Goal: Task Accomplishment & Management: Manage account settings

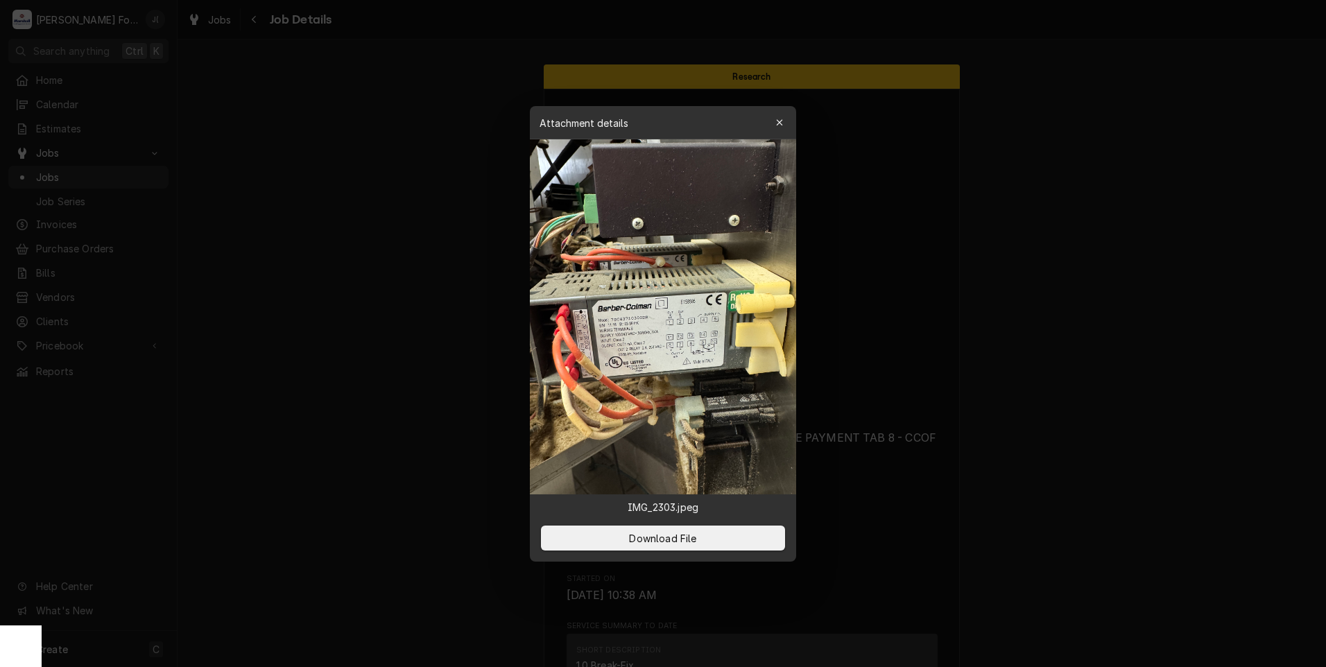
scroll to position [1451, 0]
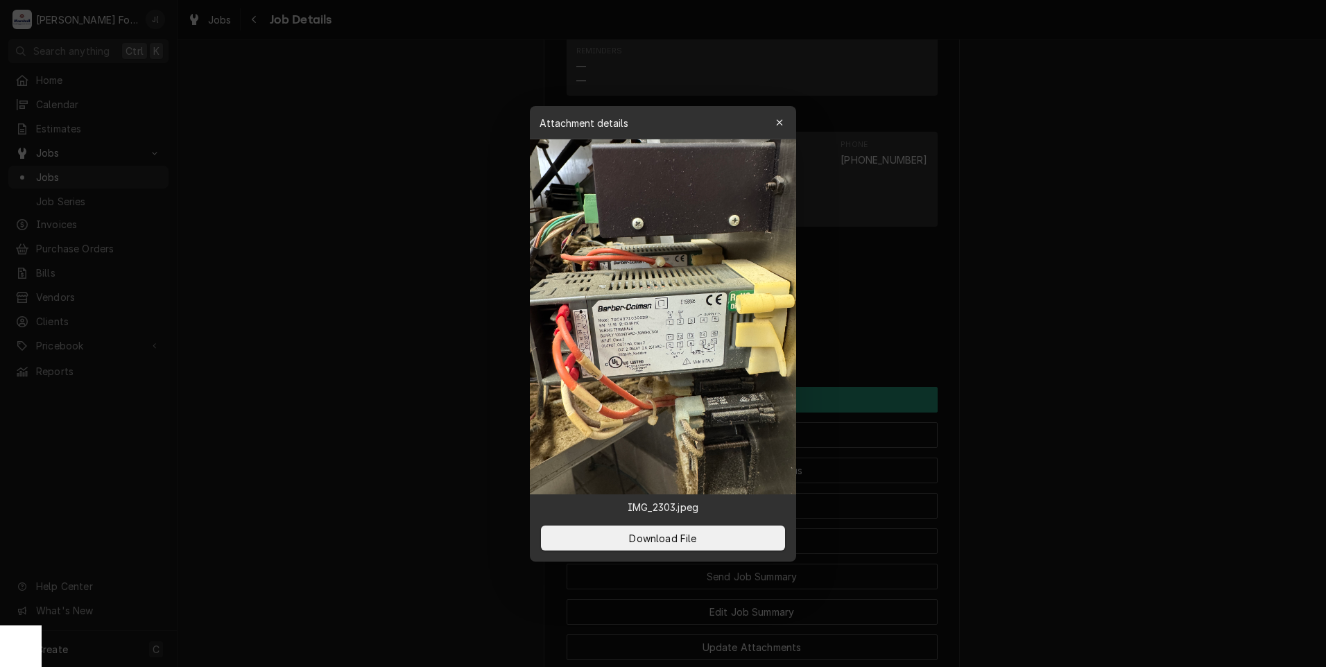
drag, startPoint x: 1214, startPoint y: 374, endPoint x: 1197, endPoint y: 365, distance: 19.5
click at [1214, 374] on div at bounding box center [663, 333] width 1326 height 667
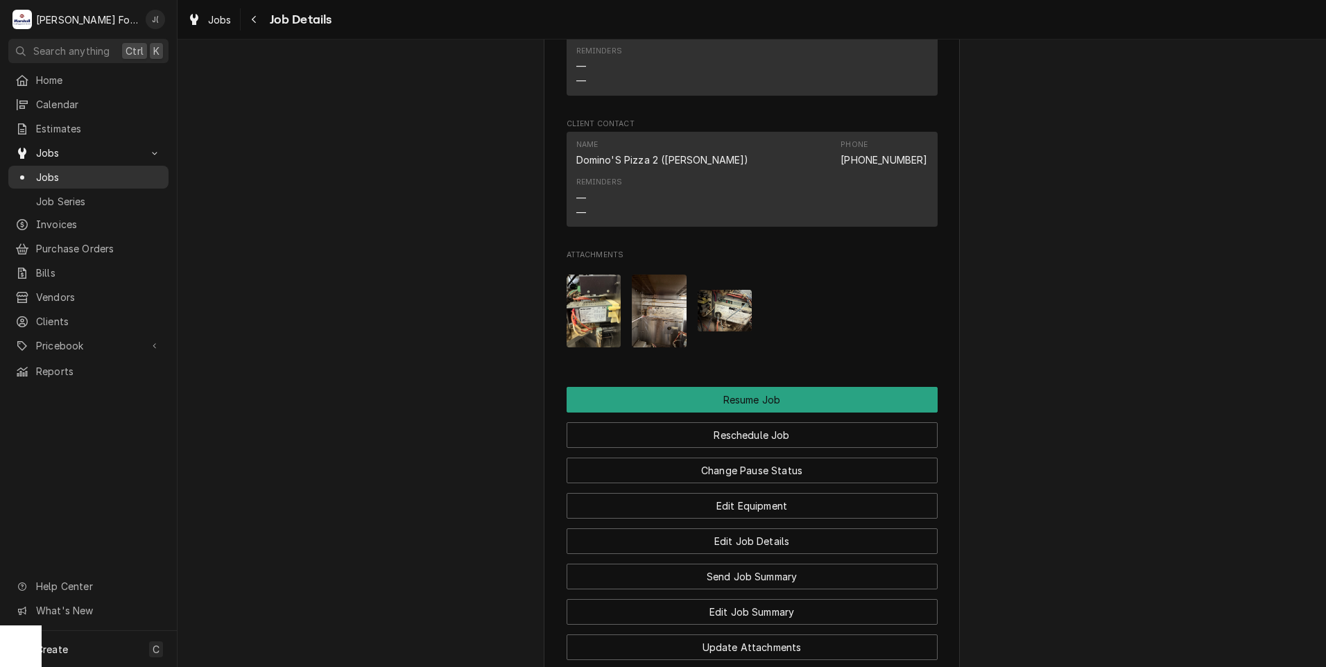
click at [84, 170] on span "Jobs" at bounding box center [99, 177] width 126 height 15
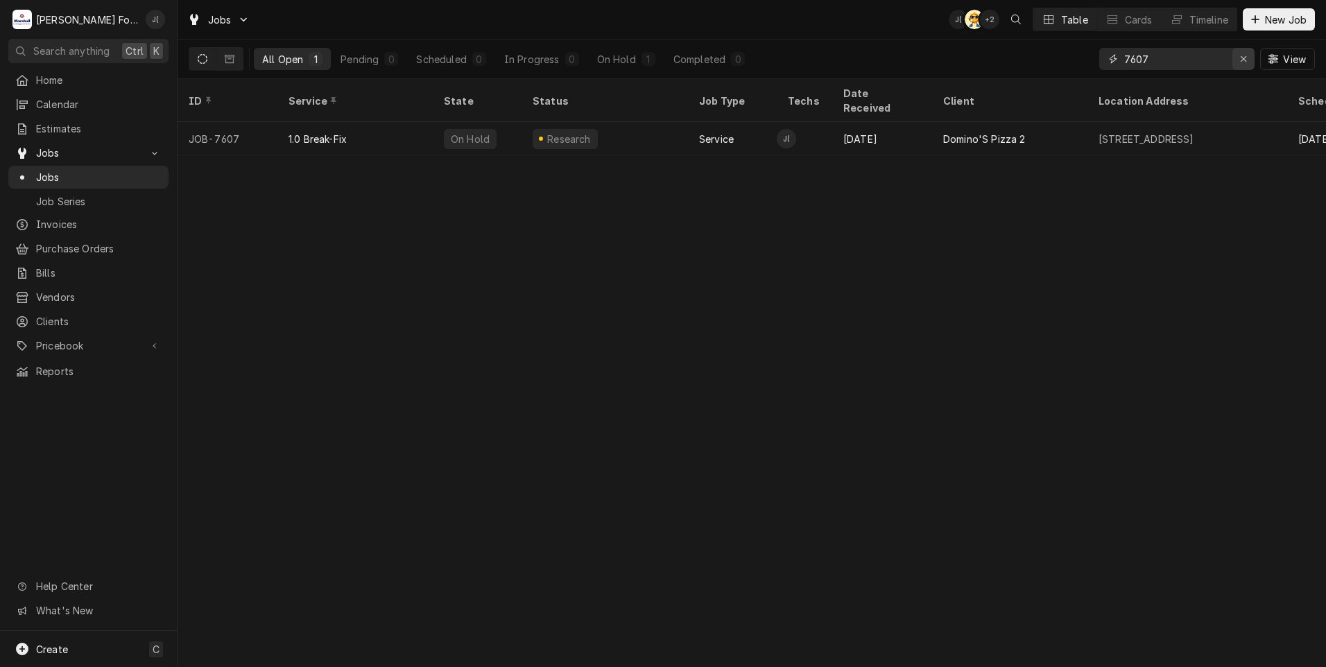
click at [1245, 64] on div "Erase input" at bounding box center [1243, 59] width 14 height 14
click at [1211, 62] on input "Dynamic Content Wrapper" at bounding box center [1189, 59] width 130 height 22
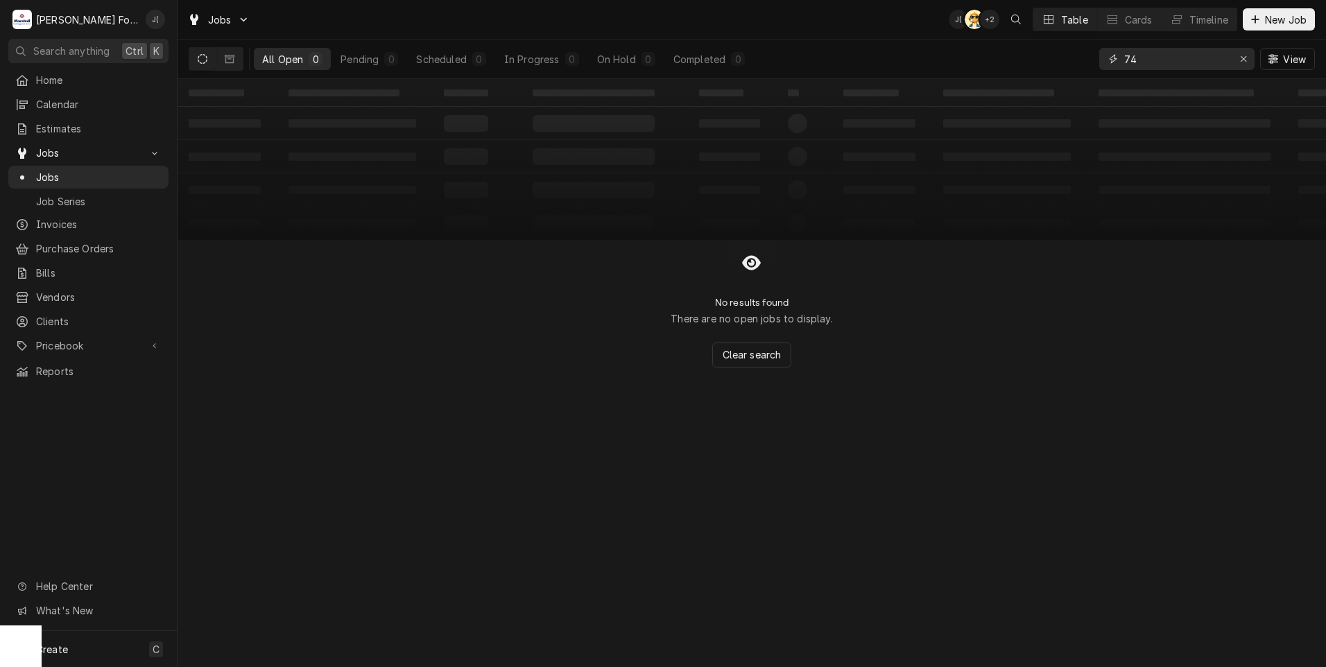
type input "7"
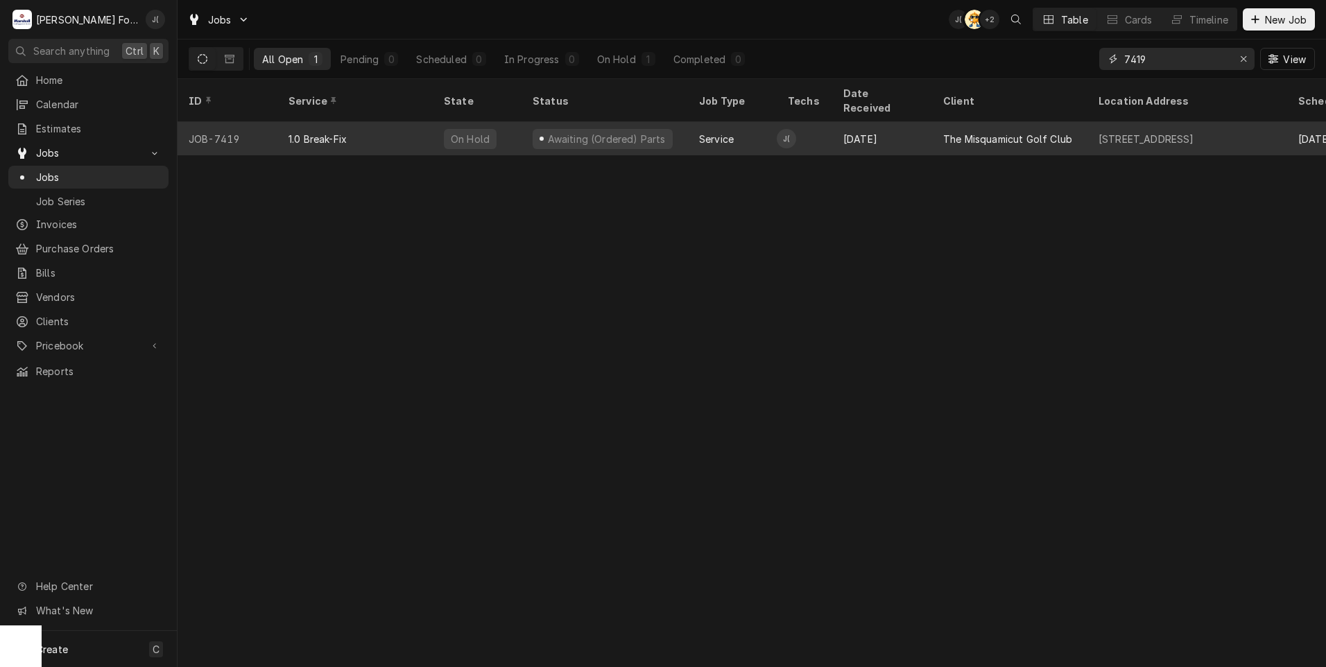
type input "7419"
click at [279, 131] on div "1.0 Break-Fix" at bounding box center [354, 138] width 155 height 33
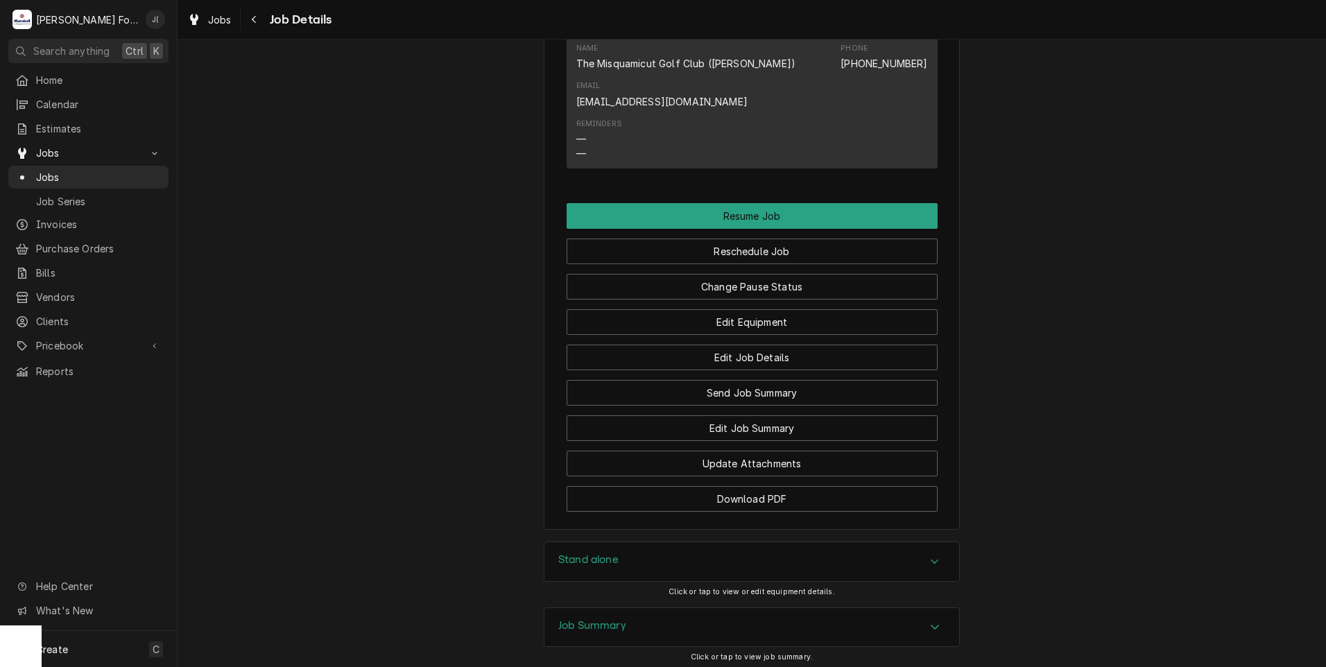
scroll to position [1595, 0]
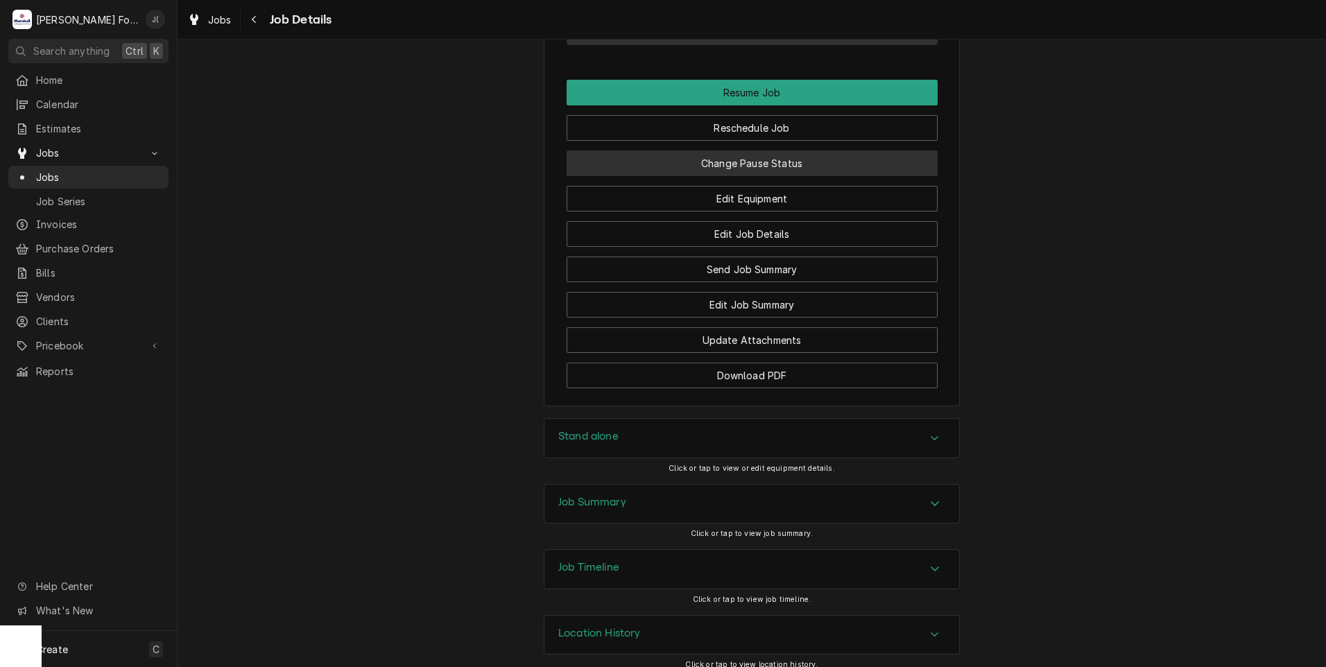
click at [706, 176] on button "Change Pause Status" at bounding box center [752, 163] width 371 height 26
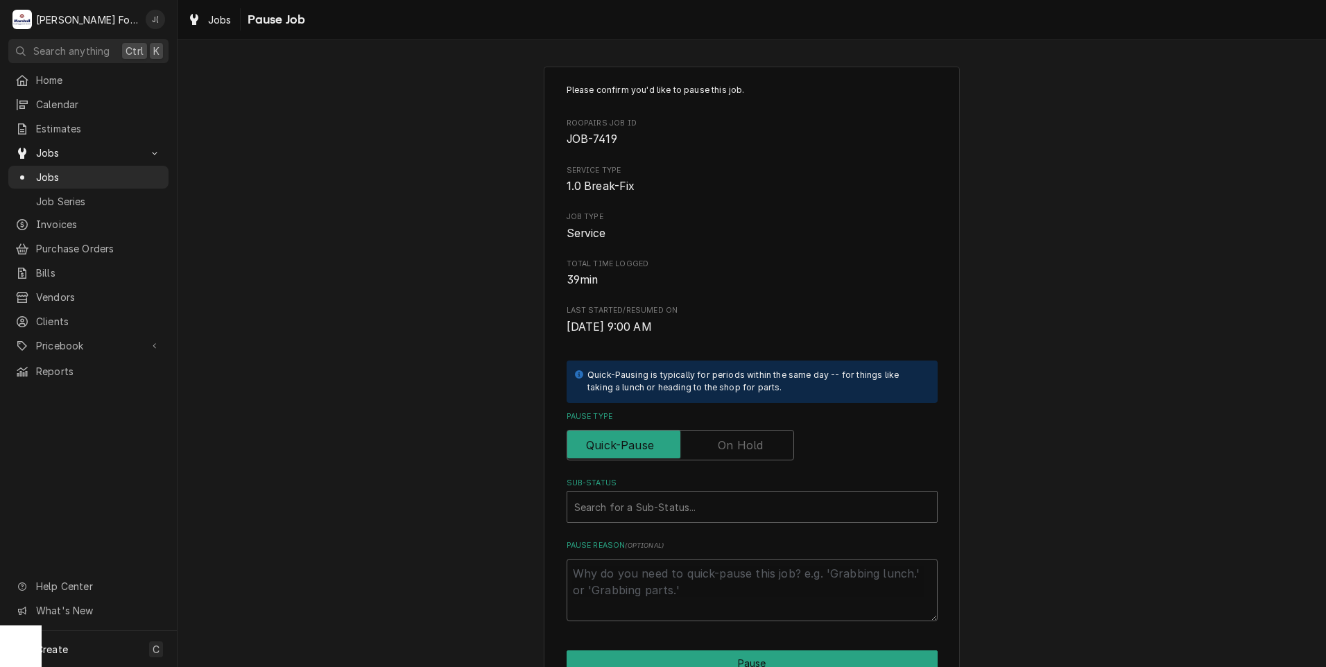
click at [733, 438] on label "Pause Type" at bounding box center [680, 445] width 227 height 31
click at [733, 438] on input "Pause Type" at bounding box center [680, 445] width 215 height 31
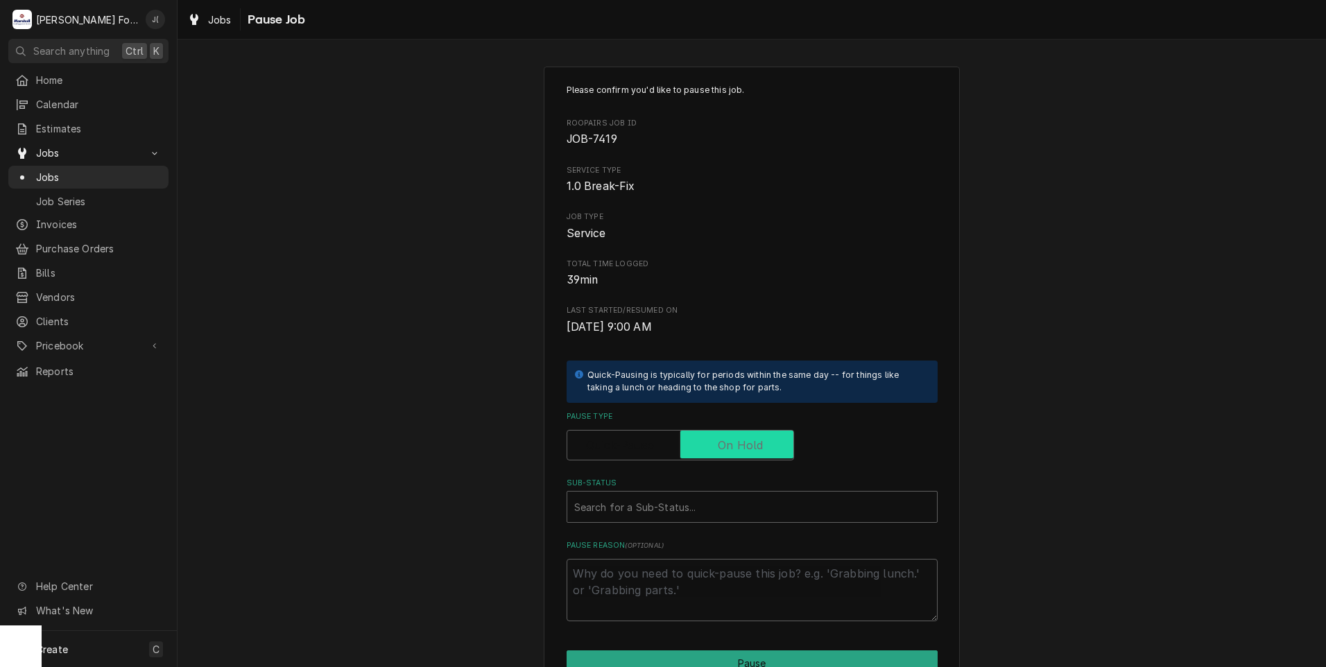
checkbox input "true"
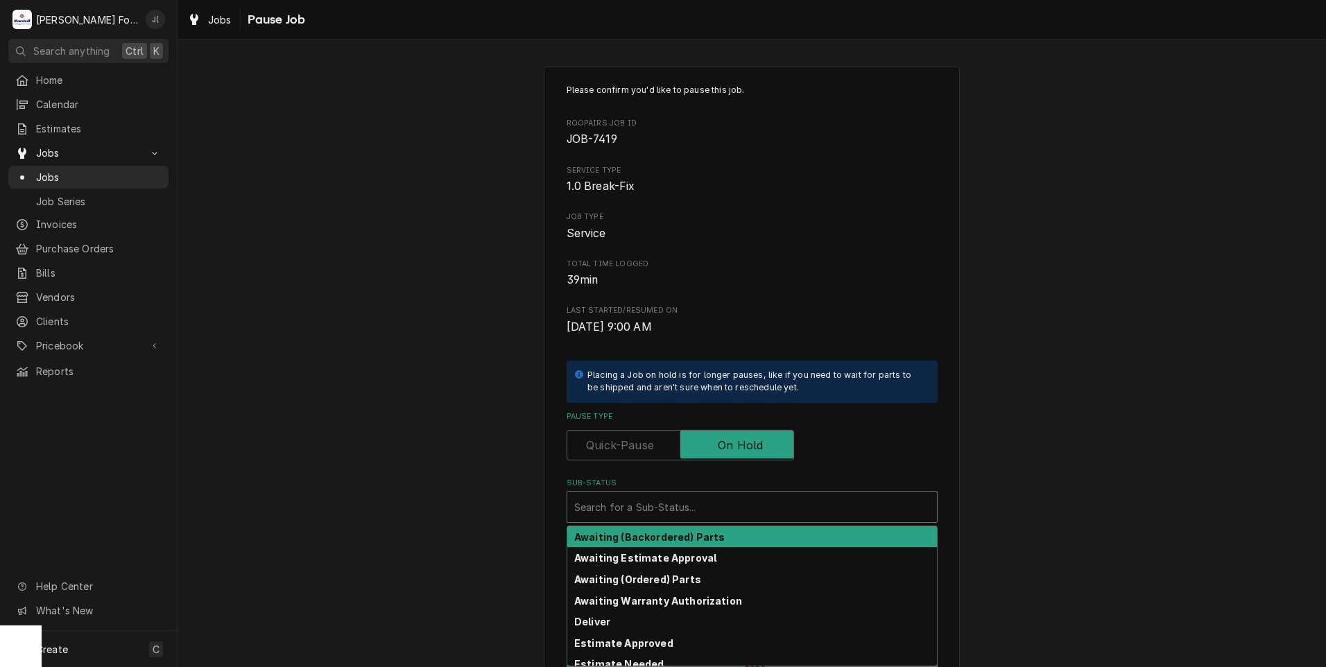
click at [714, 517] on div "Sub-Status" at bounding box center [752, 506] width 356 height 25
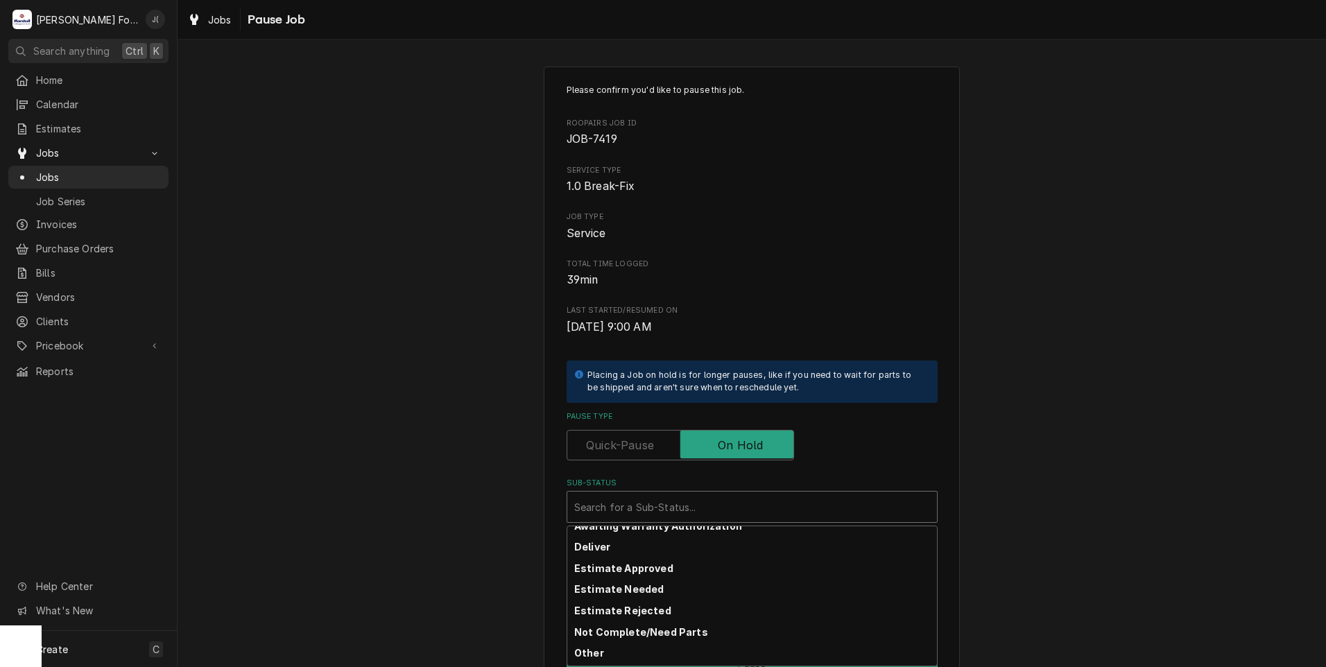
scroll to position [221, 0]
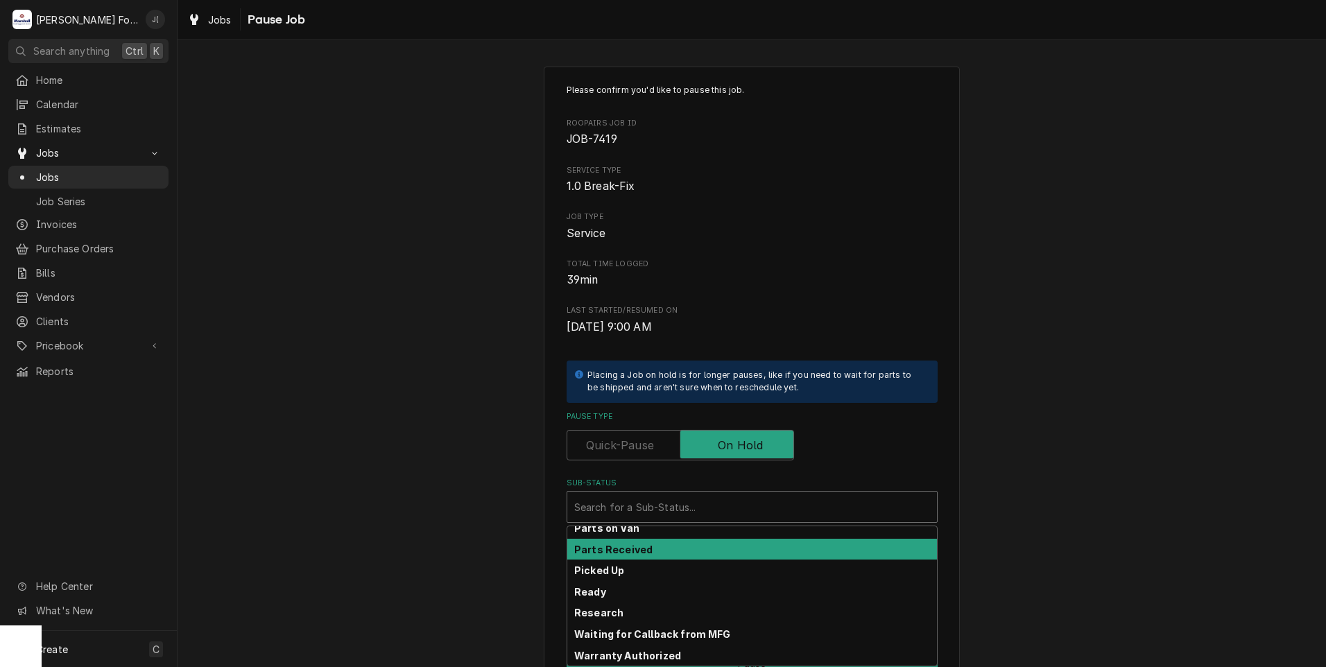
click at [650, 553] on div "Parts Received" at bounding box center [752, 549] width 370 height 21
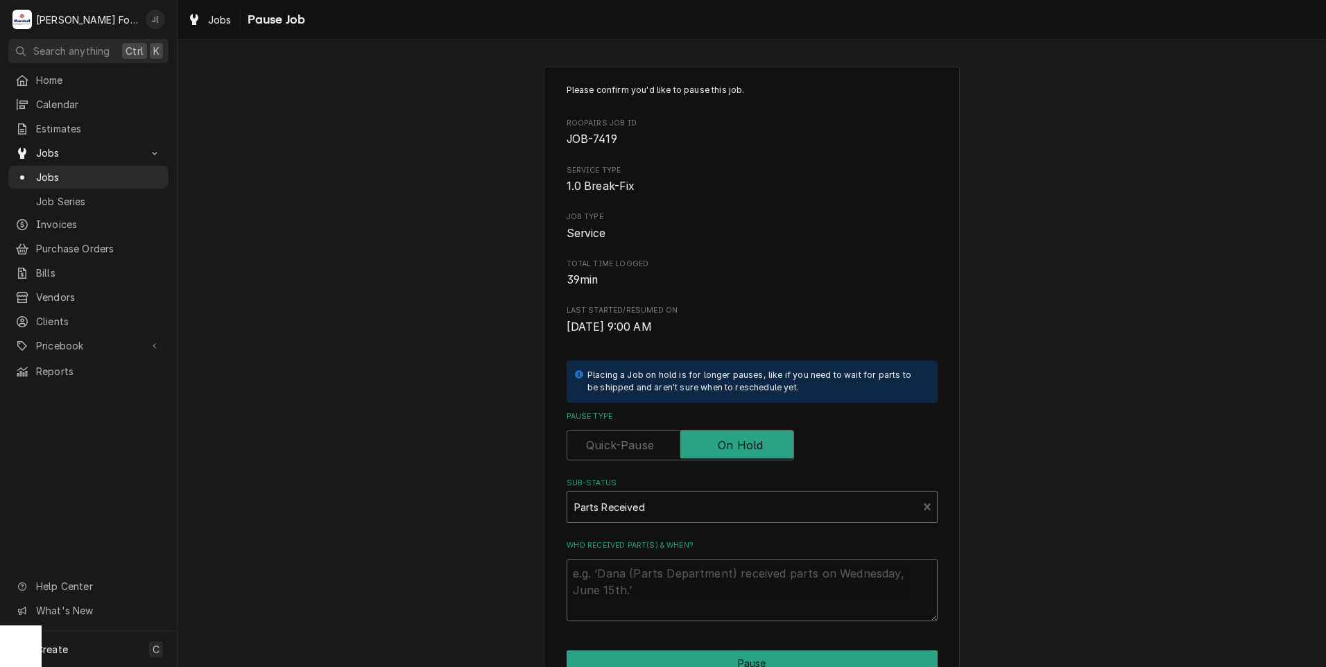
click at [647, 577] on textarea "Who received part(s) & when?" at bounding box center [752, 590] width 371 height 62
type textarea "x"
type textarea "1"
type textarea "x"
type textarea "10"
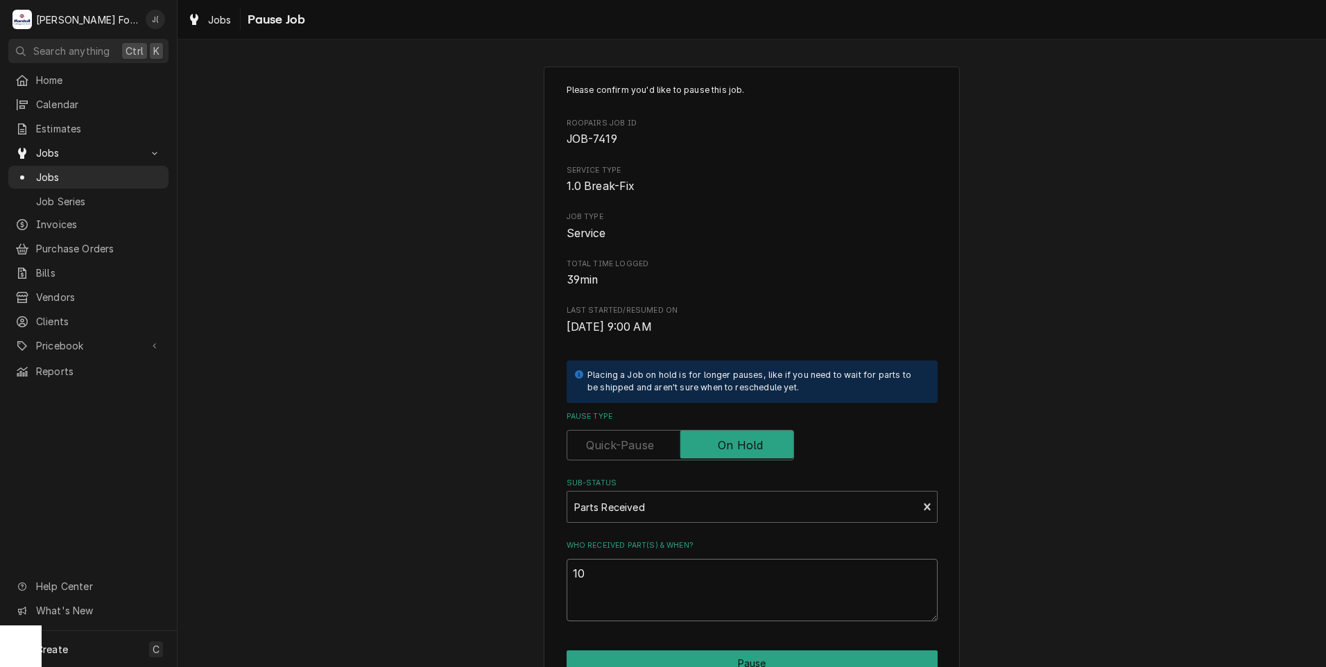
type textarea "x"
type textarea "10/"
type textarea "x"
type textarea "10/0"
type textarea "x"
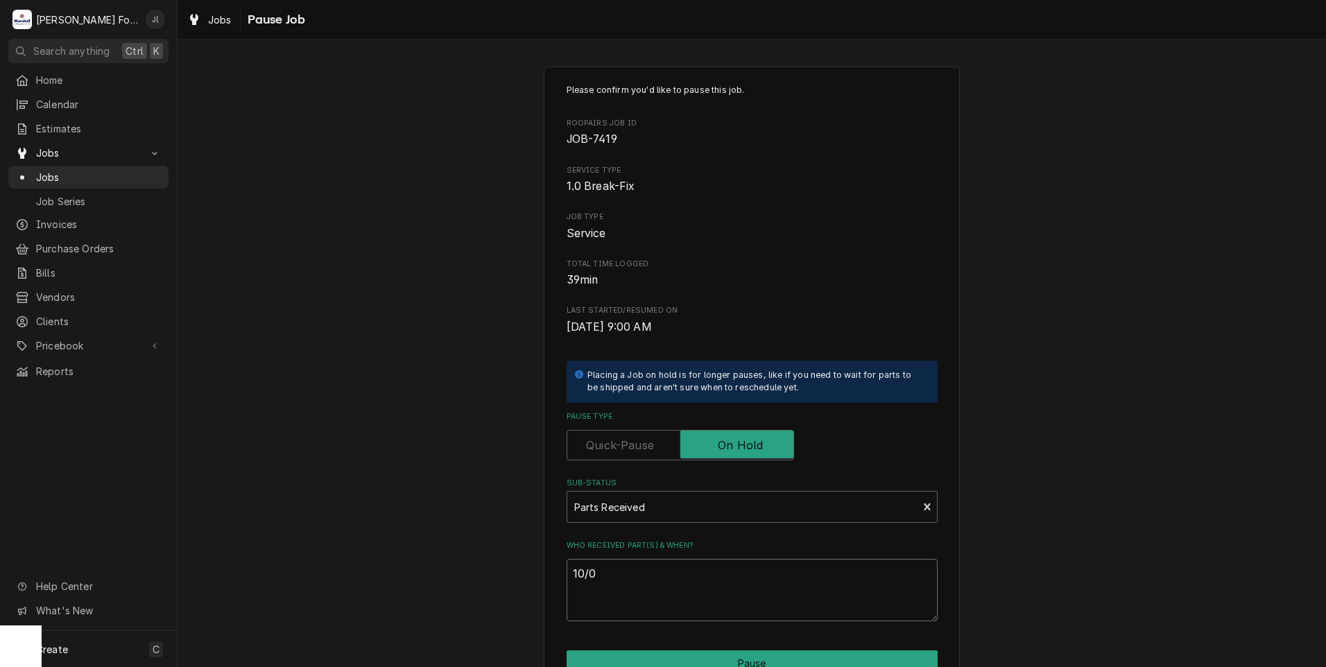
type textarea "10/09"
type textarea "x"
type textarea "10/09/"
type textarea "x"
type textarea "10/09/2"
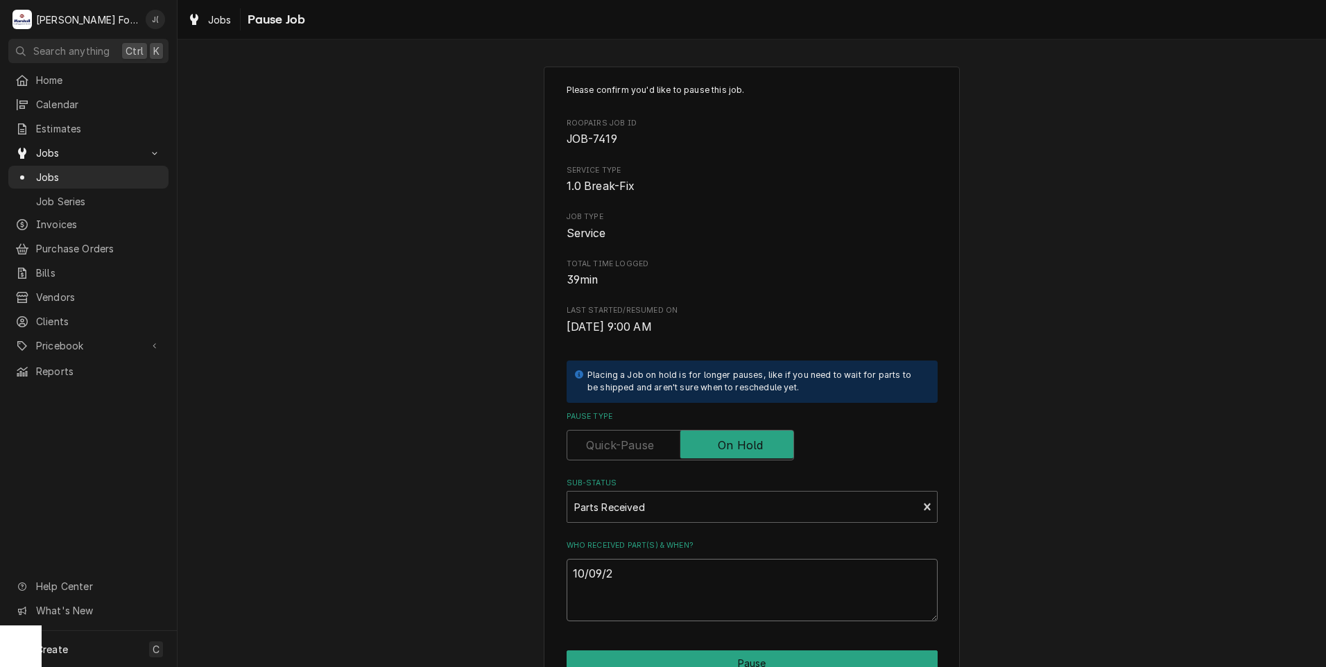
type textarea "x"
type textarea "[DATE]"
type textarea "x"
type textarea "10/09/202"
type textarea "x"
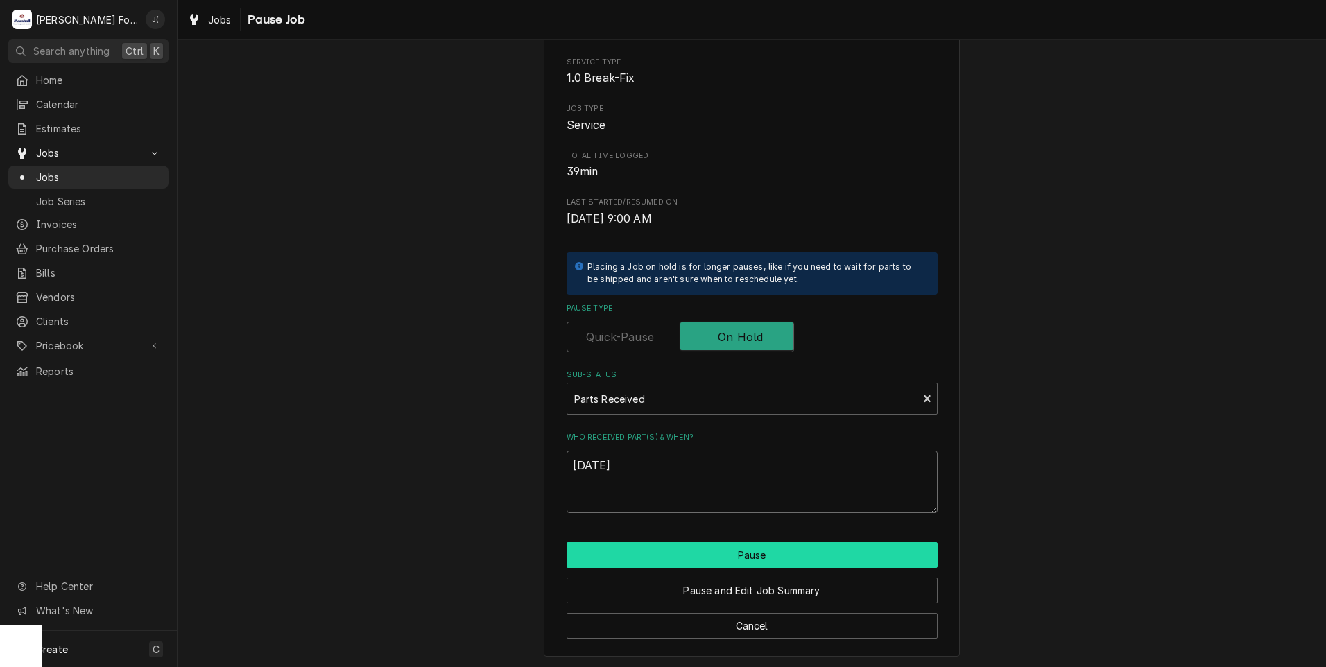
scroll to position [110, 0]
type textarea "[DATE]"
click at [634, 556] on button "Pause" at bounding box center [752, 554] width 371 height 26
type textarea "x"
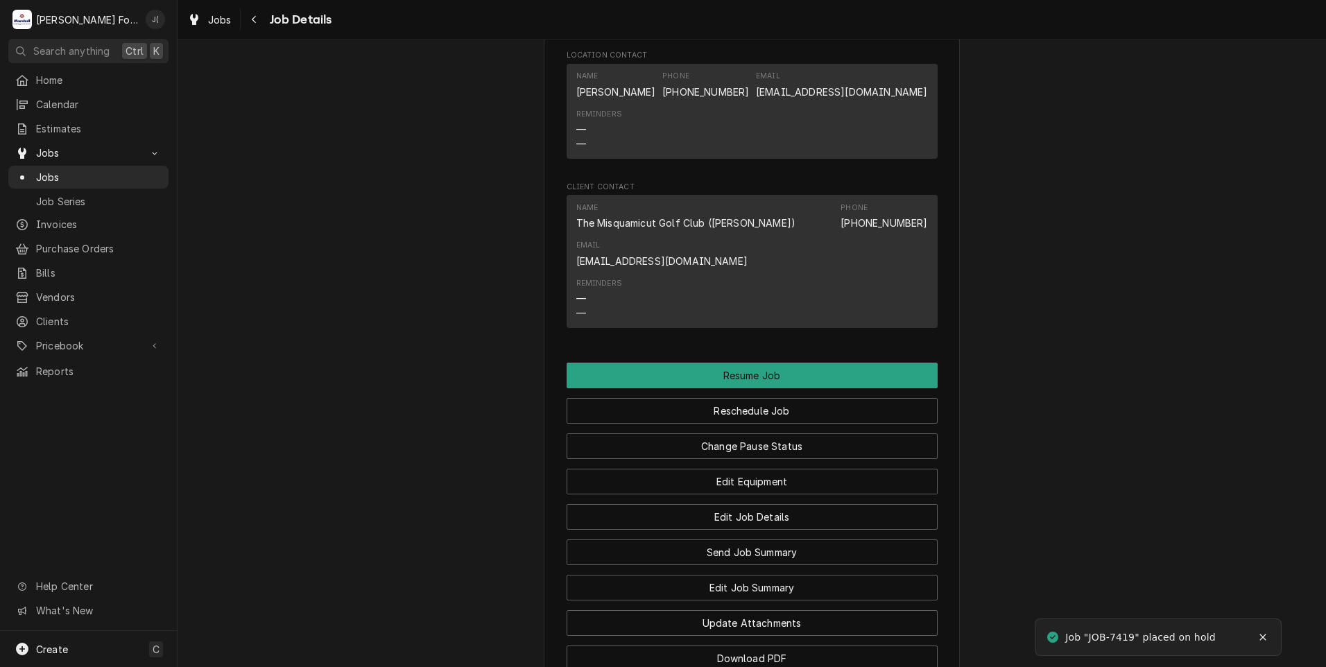
scroll to position [1625, 0]
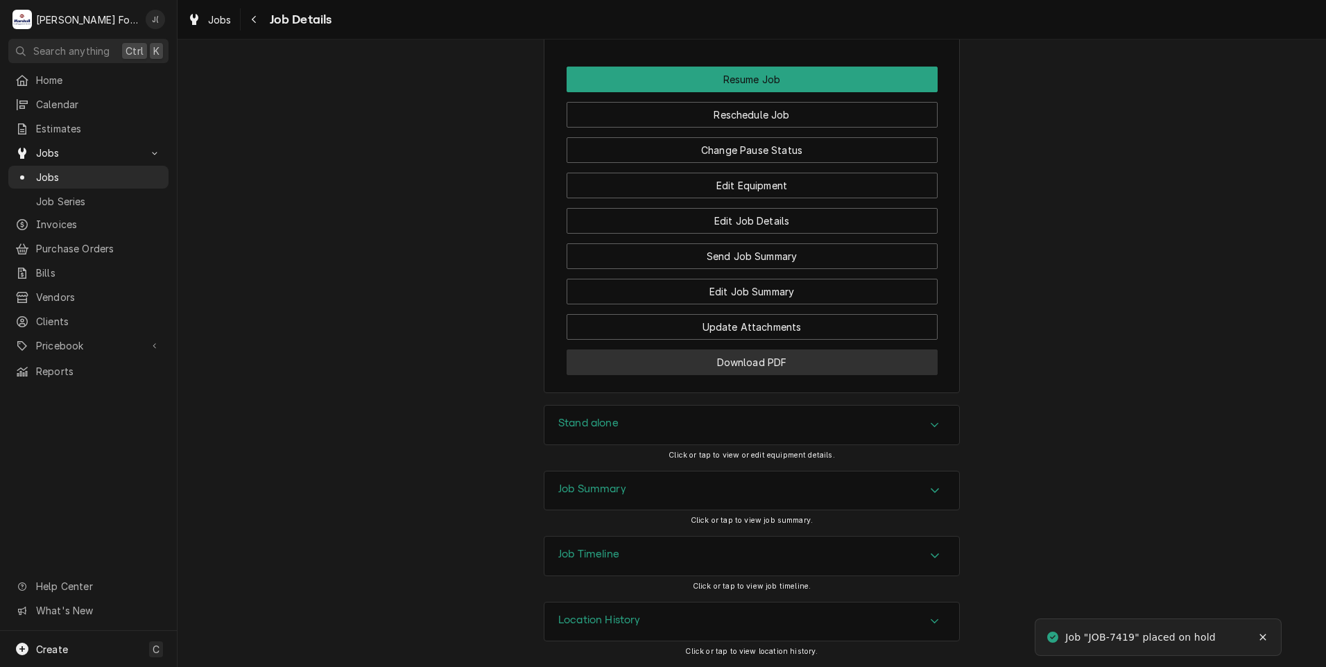
click at [769, 365] on button "Download PDF" at bounding box center [752, 362] width 371 height 26
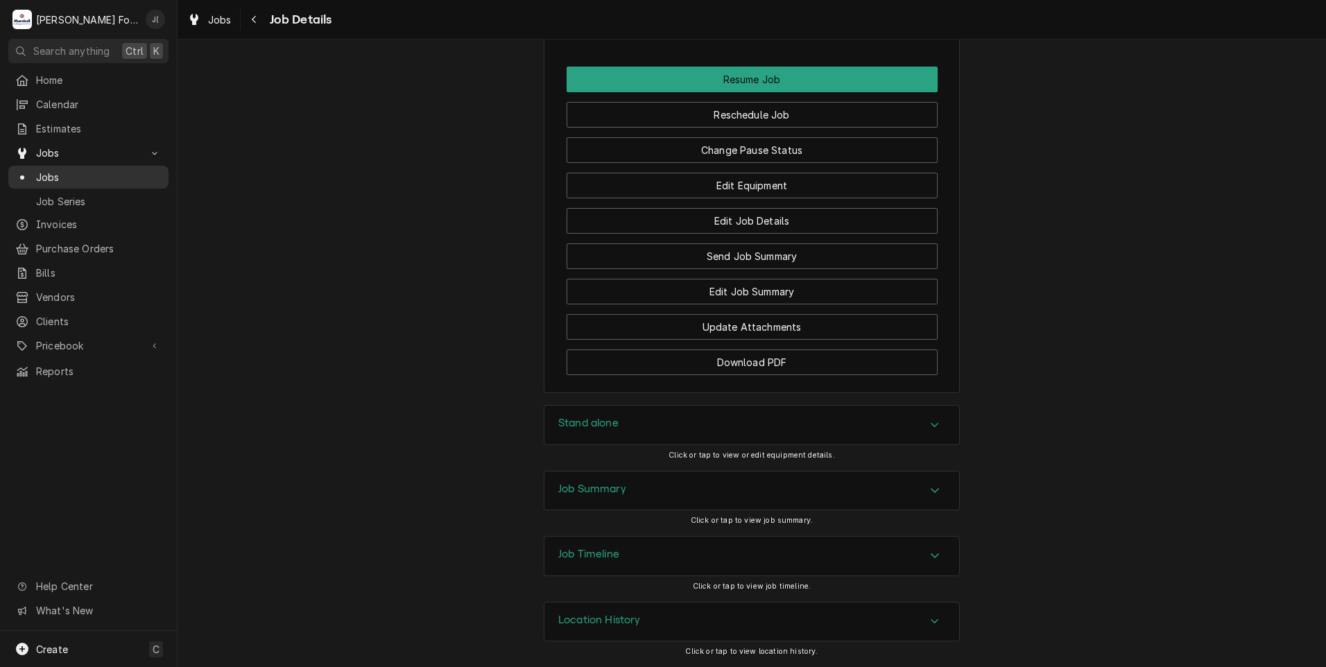
click at [75, 175] on span "Jobs" at bounding box center [99, 177] width 126 height 15
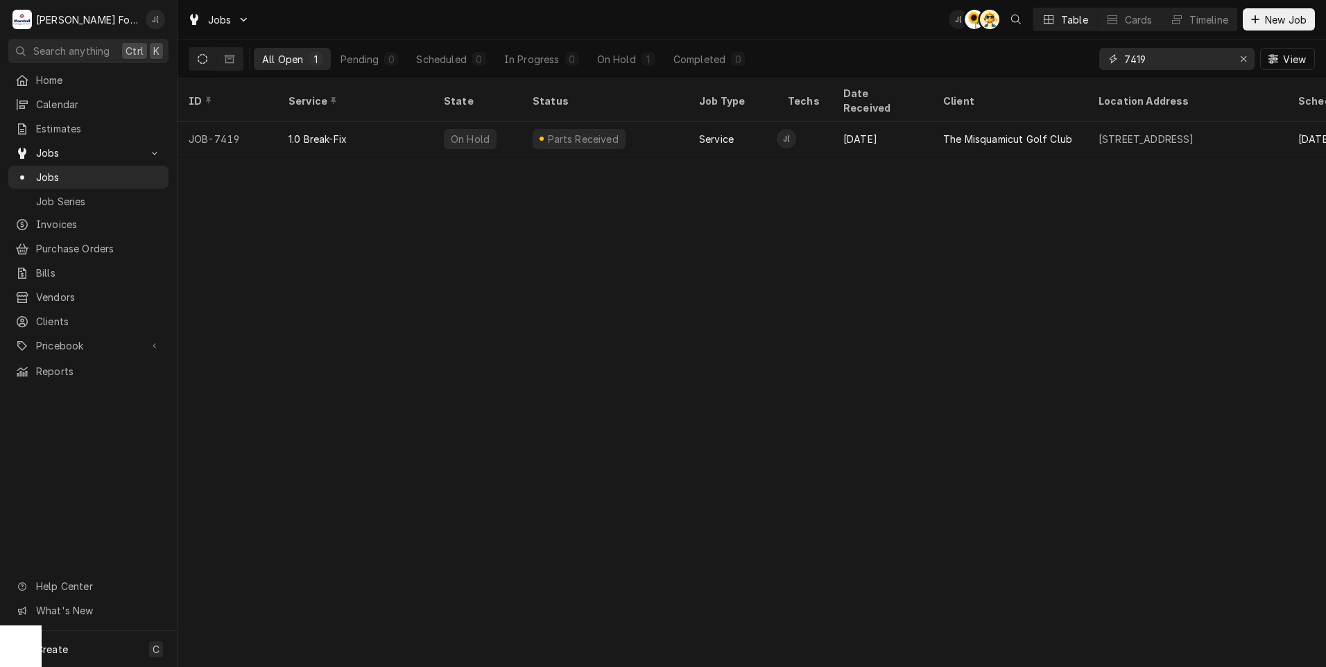
click at [1245, 60] on icon "Erase input" at bounding box center [1244, 59] width 8 height 10
click at [1211, 59] on input "Dynamic Content Wrapper" at bounding box center [1189, 59] width 130 height 22
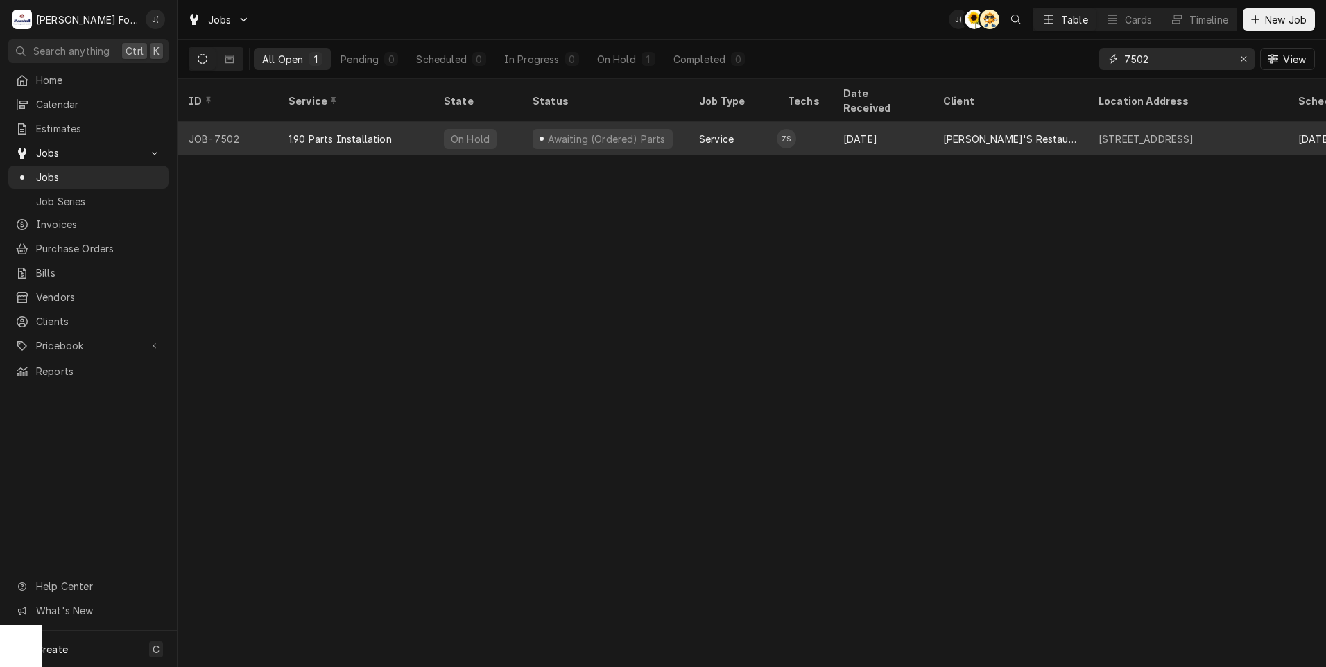
type input "7502"
click at [354, 135] on div "1.90 Parts Installation" at bounding box center [354, 138] width 155 height 33
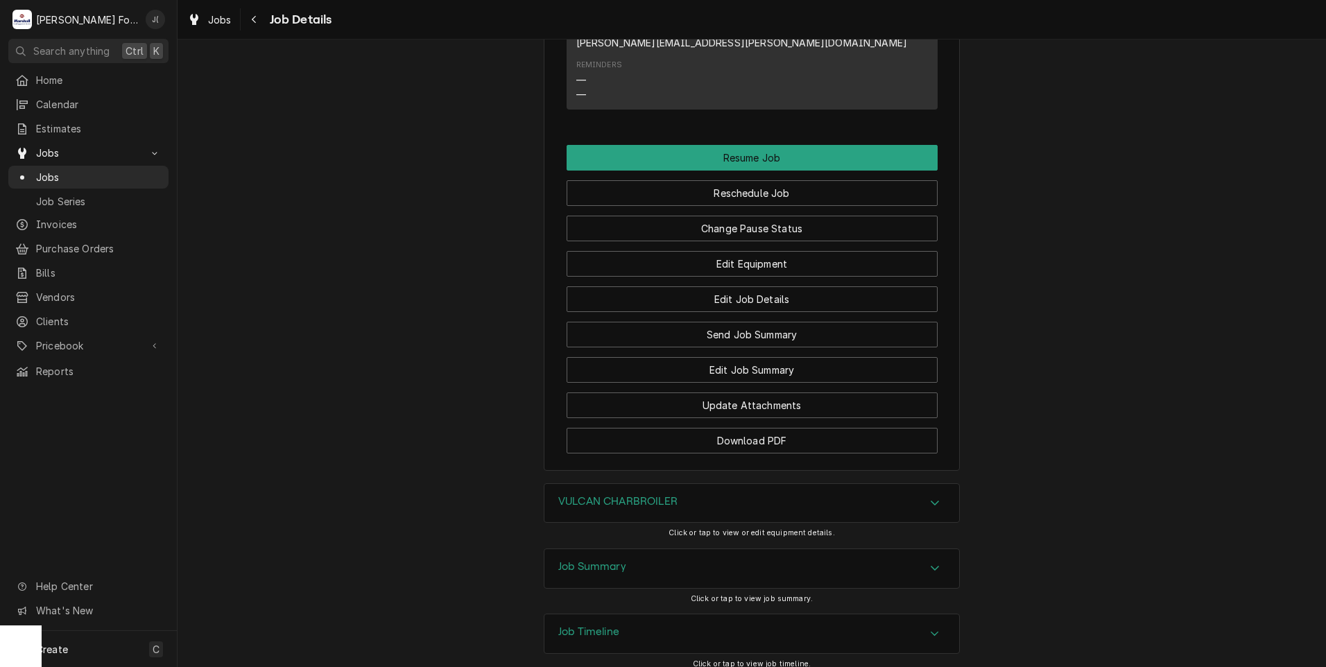
scroll to position [1291, 0]
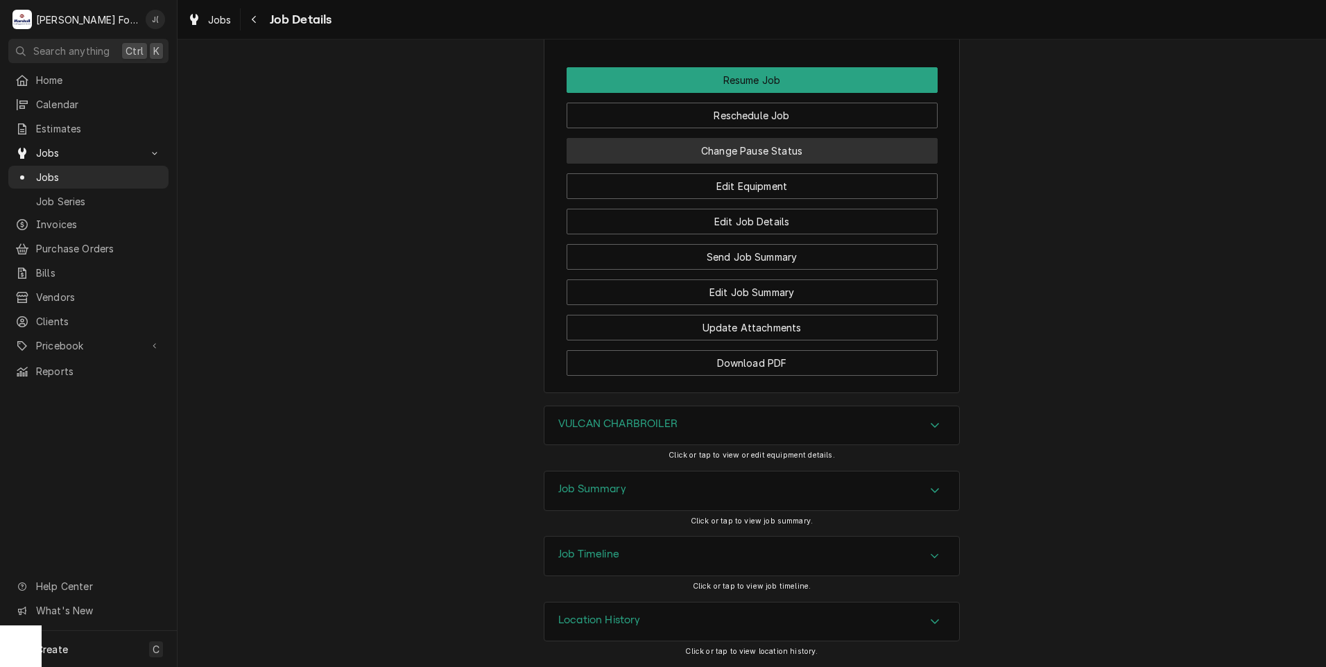
click at [786, 147] on button "Change Pause Status" at bounding box center [752, 151] width 371 height 26
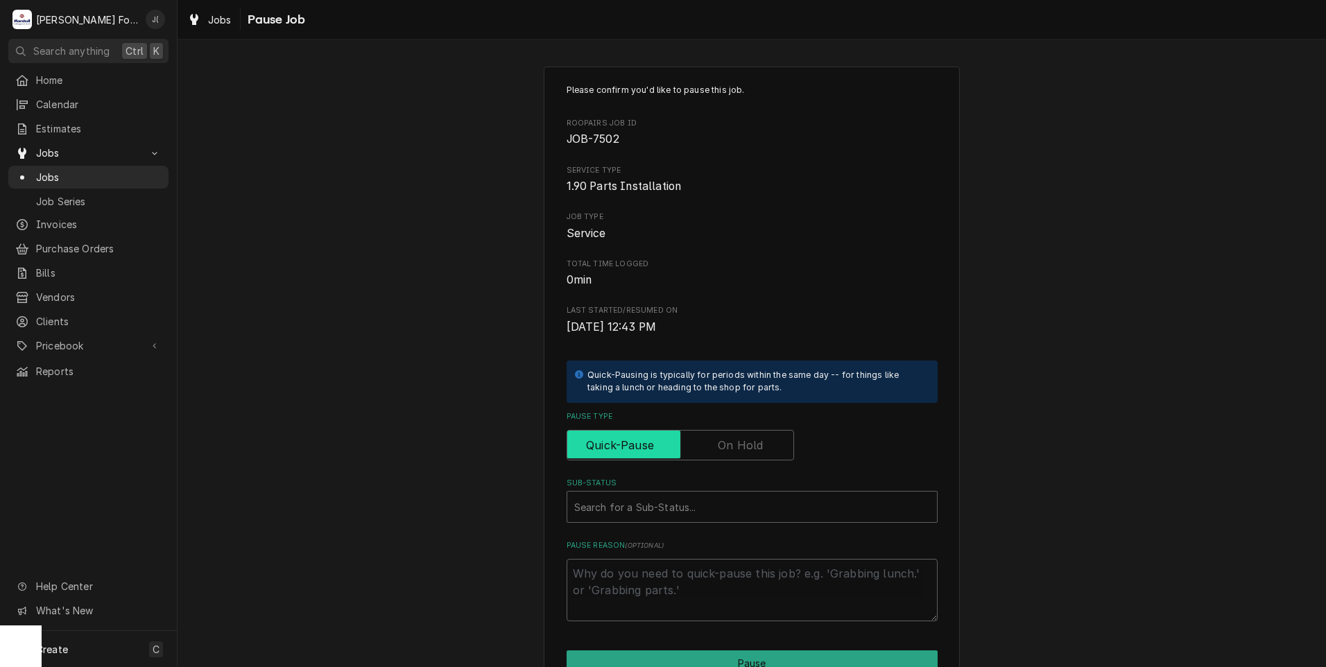
drag, startPoint x: 718, startPoint y: 433, endPoint x: 703, endPoint y: 465, distance: 35.4
click at [719, 435] on input "Pause Type" at bounding box center [680, 445] width 215 height 31
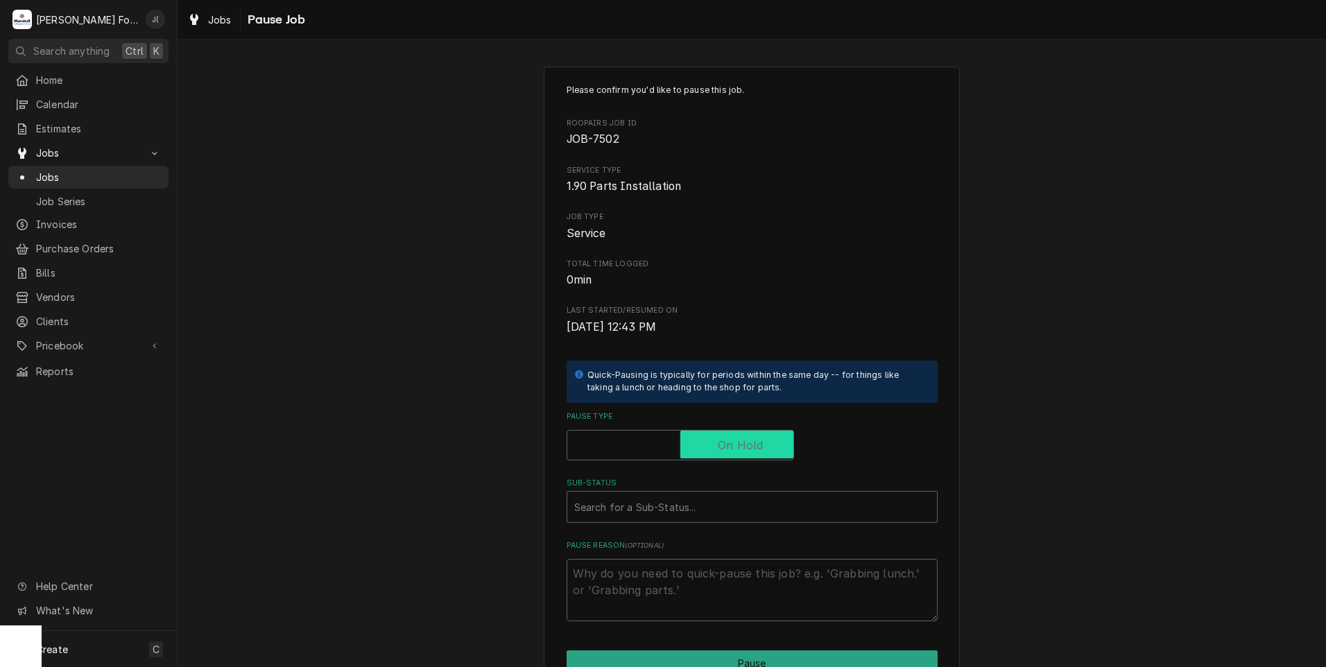
checkbox input "true"
click at [673, 502] on div "Sub-Status" at bounding box center [752, 506] width 356 height 25
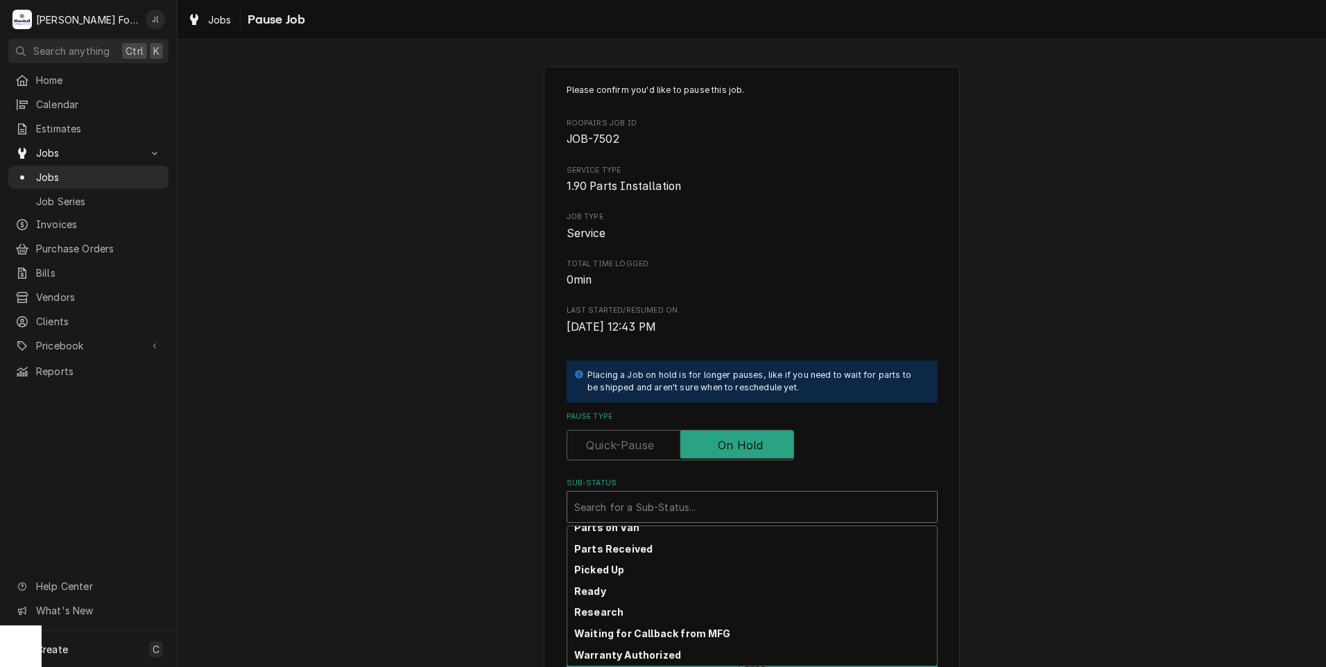
scroll to position [221, 0]
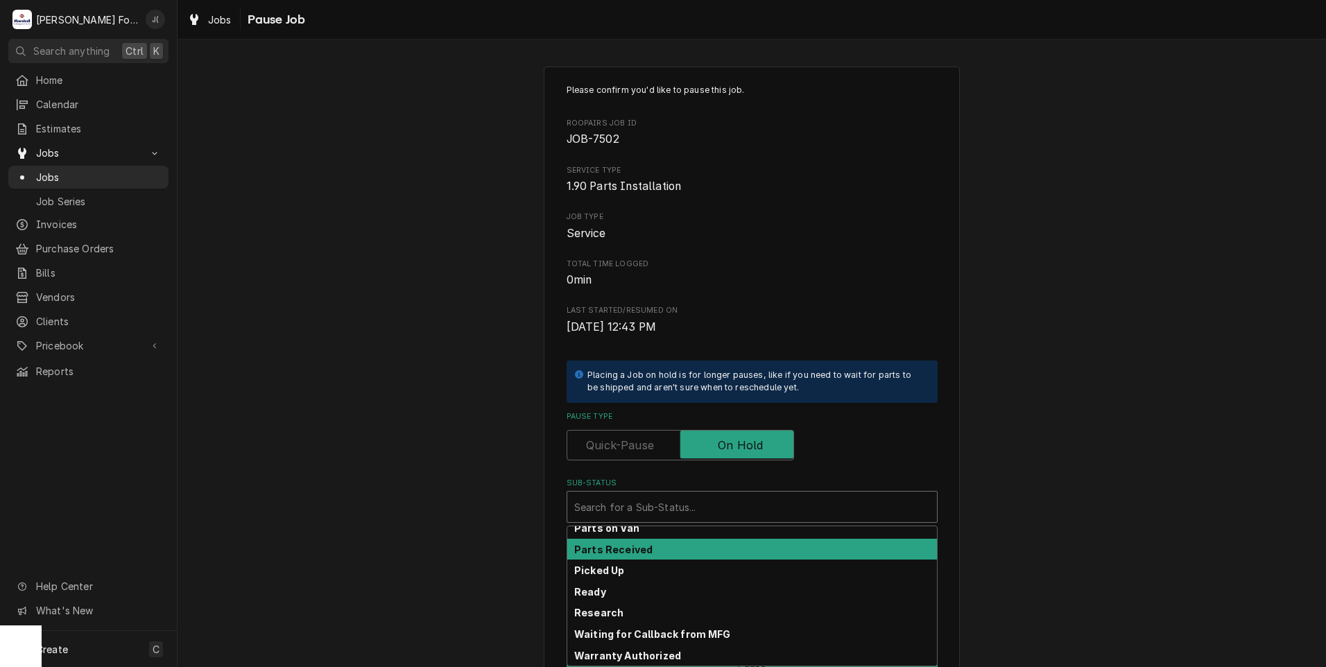
click at [652, 548] on div "Parts Received" at bounding box center [752, 549] width 370 height 21
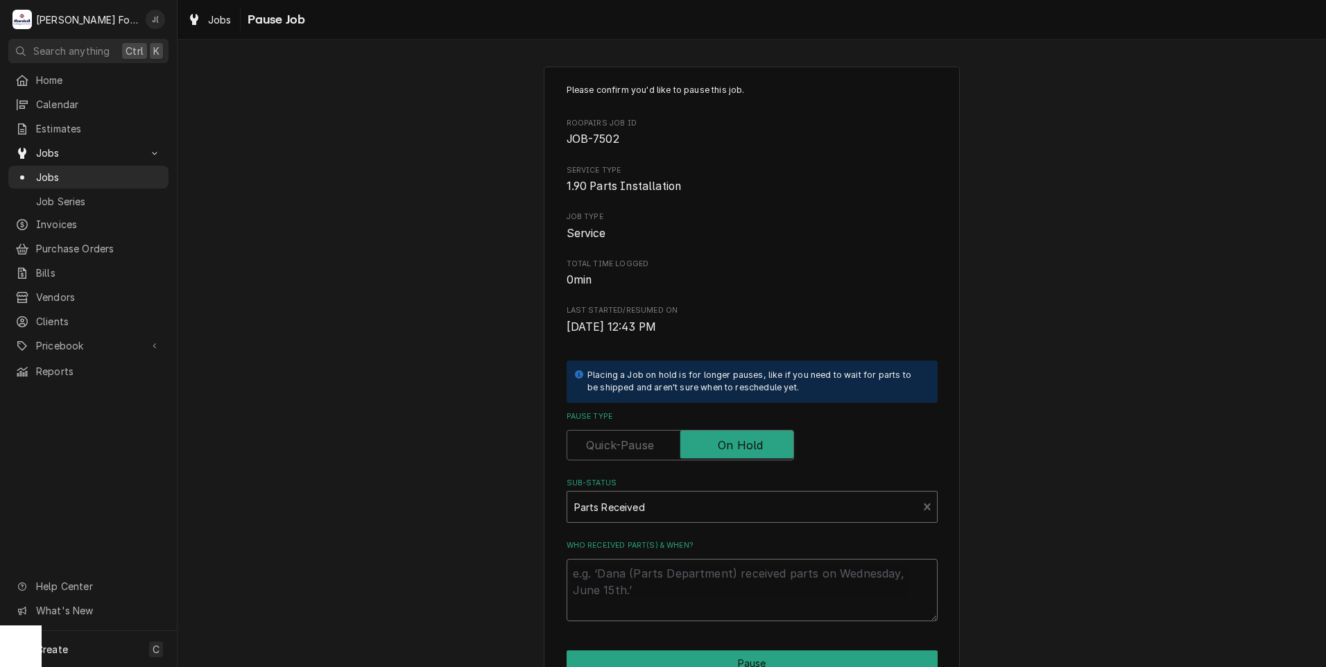
click at [643, 571] on textarea "Who received part(s) & when?" at bounding box center [752, 590] width 371 height 62
type textarea "x"
type textarea "1"
type textarea "x"
type textarea "10"
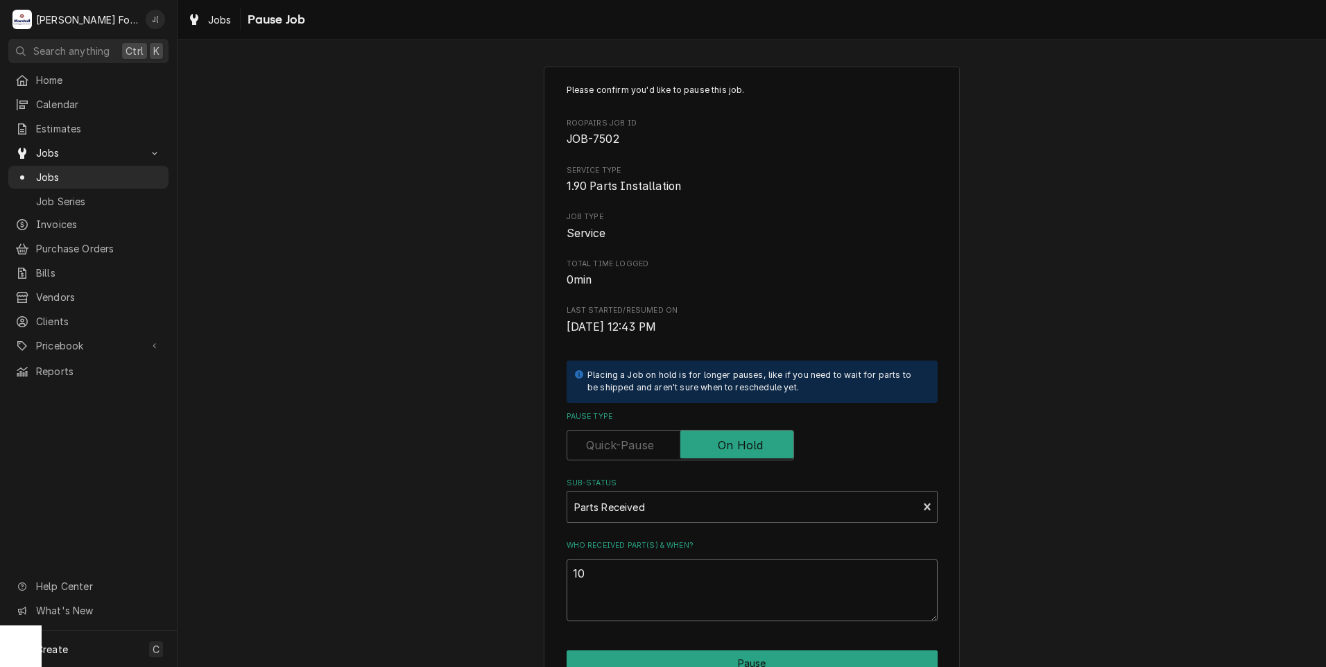
type textarea "x"
type textarea "10/"
type textarea "x"
type textarea "10/0"
type textarea "x"
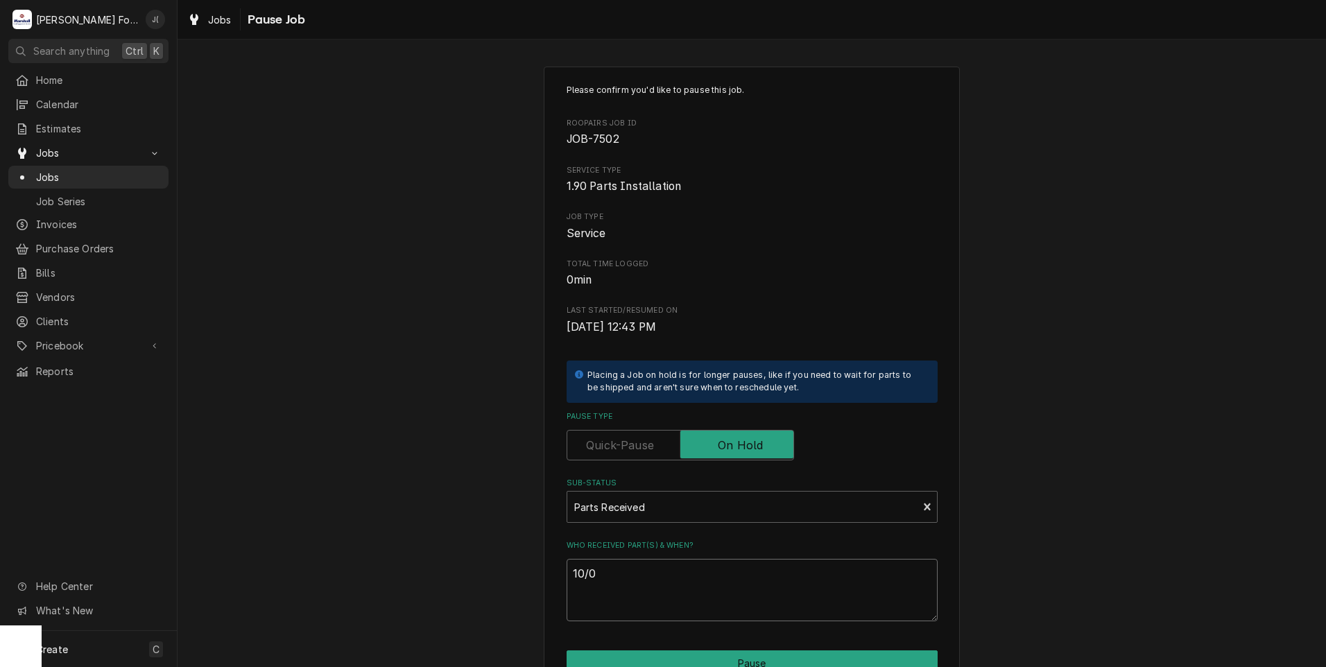
type textarea "10/09"
type textarea "x"
type textarea "10/09/"
type textarea "x"
type textarea "10/09/2"
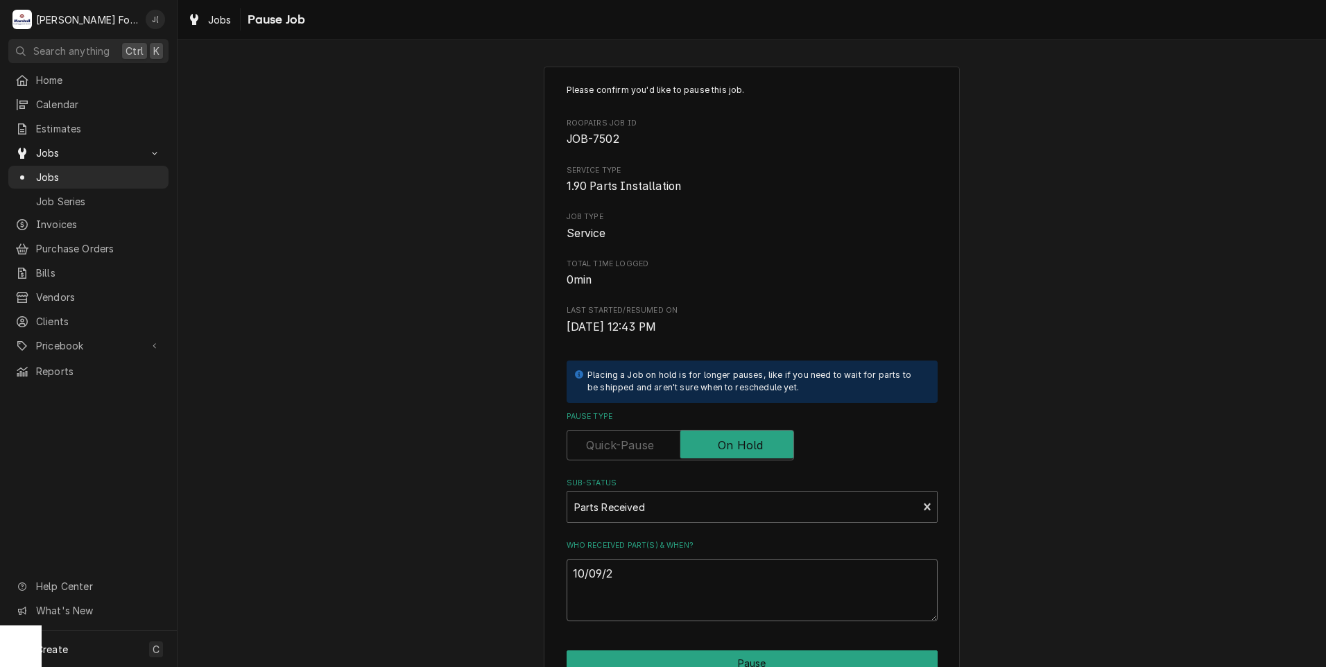
type textarea "x"
type textarea "10/09/22"
type textarea "x"
type textarea "10/09/225"
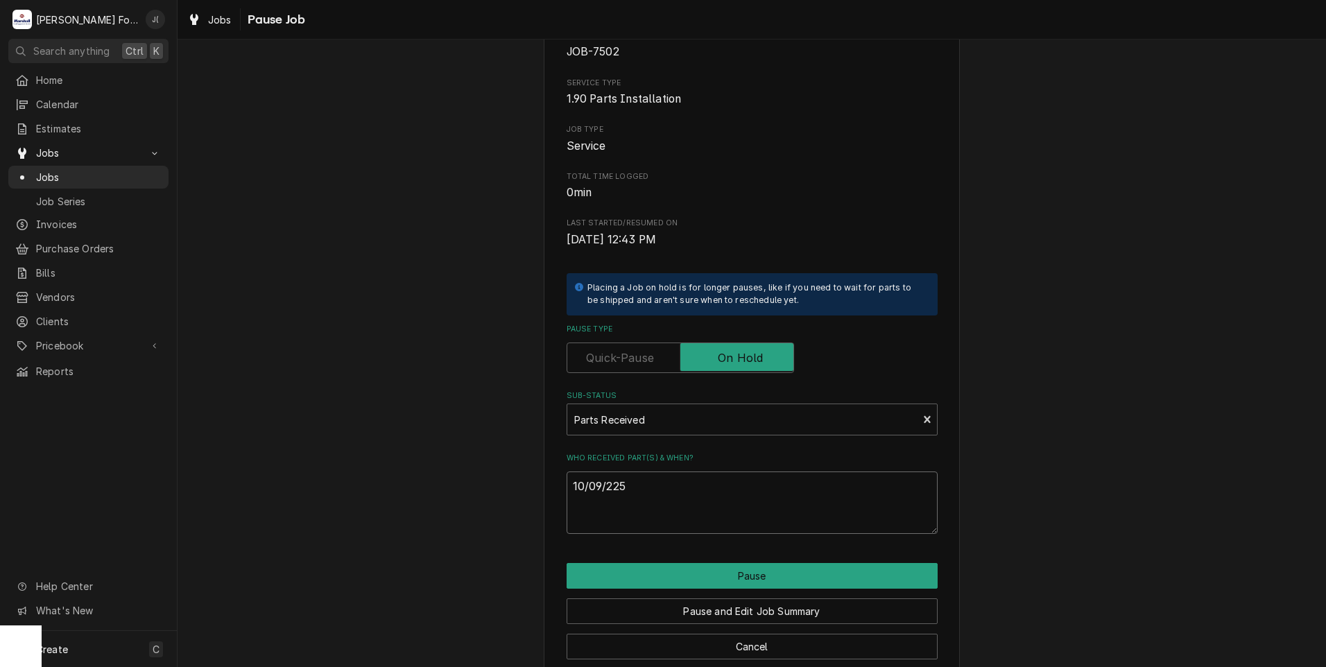
scroll to position [110, 0]
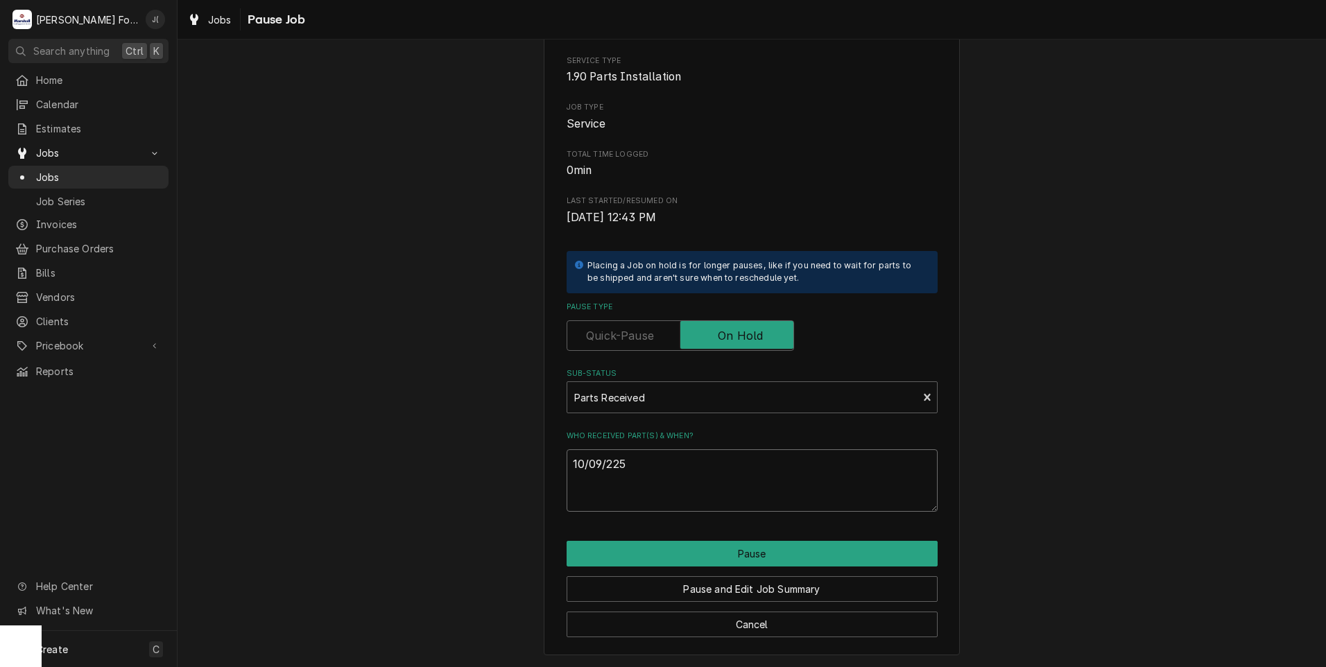
type textarea "x"
type textarea "10/09/22"
type textarea "x"
type textarea "10/09/2"
type textarea "x"
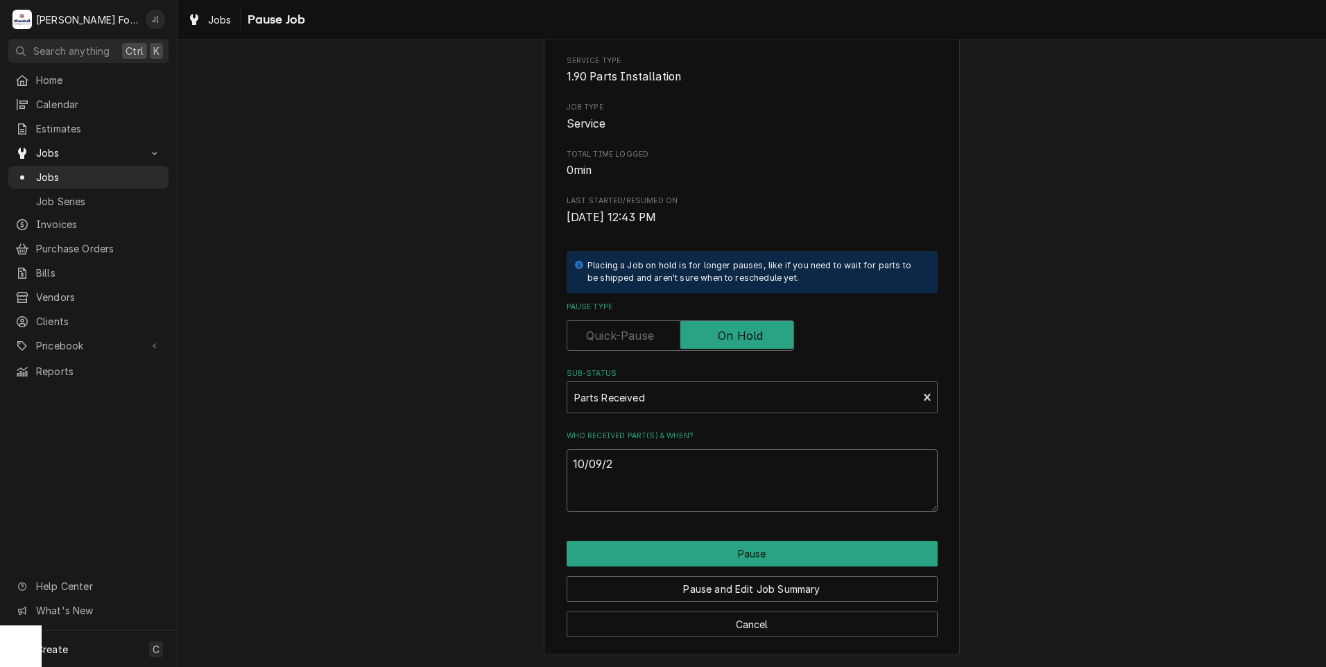
type textarea "10/09/20"
type textarea "x"
type textarea "10/09/202"
type textarea "x"
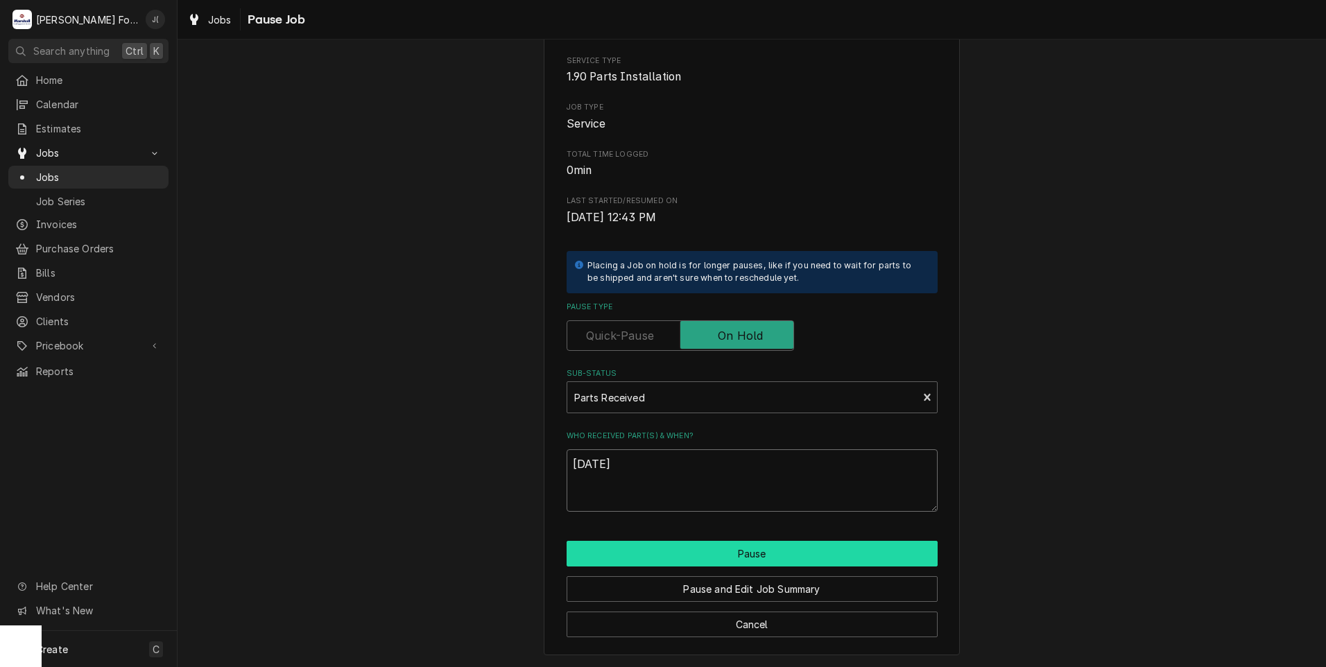
type textarea "10/09/2025"
click at [722, 548] on button "Pause" at bounding box center [752, 554] width 371 height 26
type textarea "x"
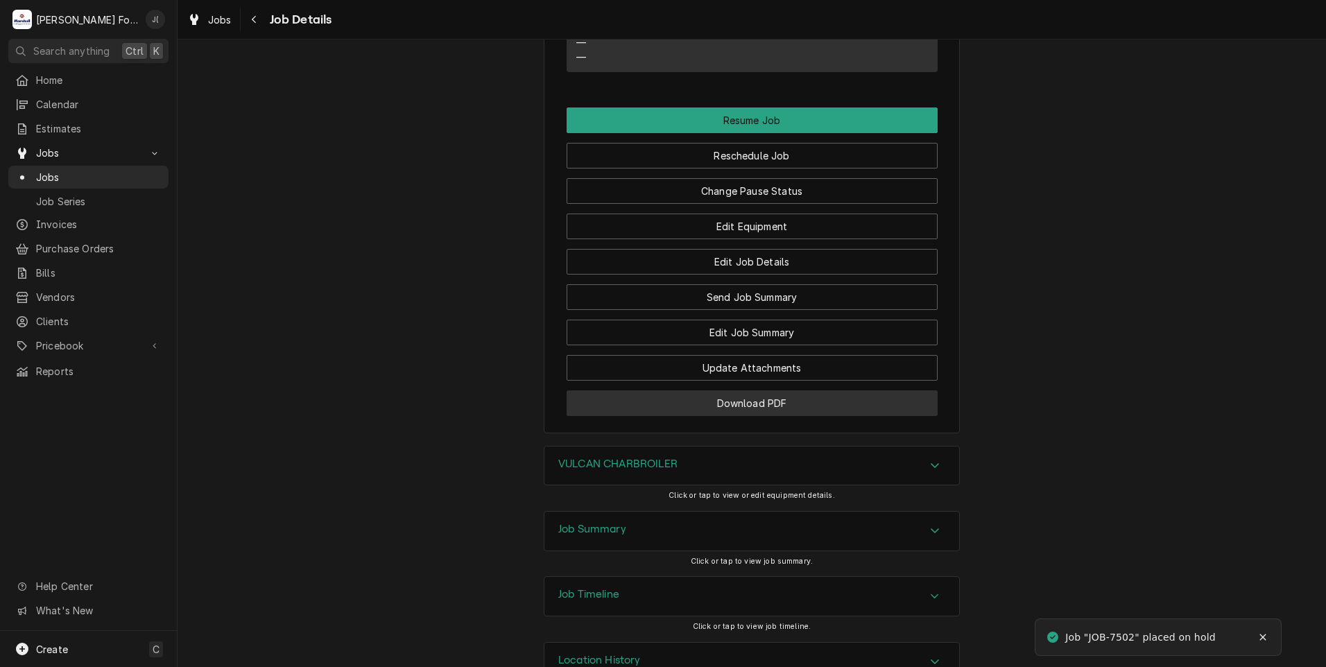
scroll to position [1291, 0]
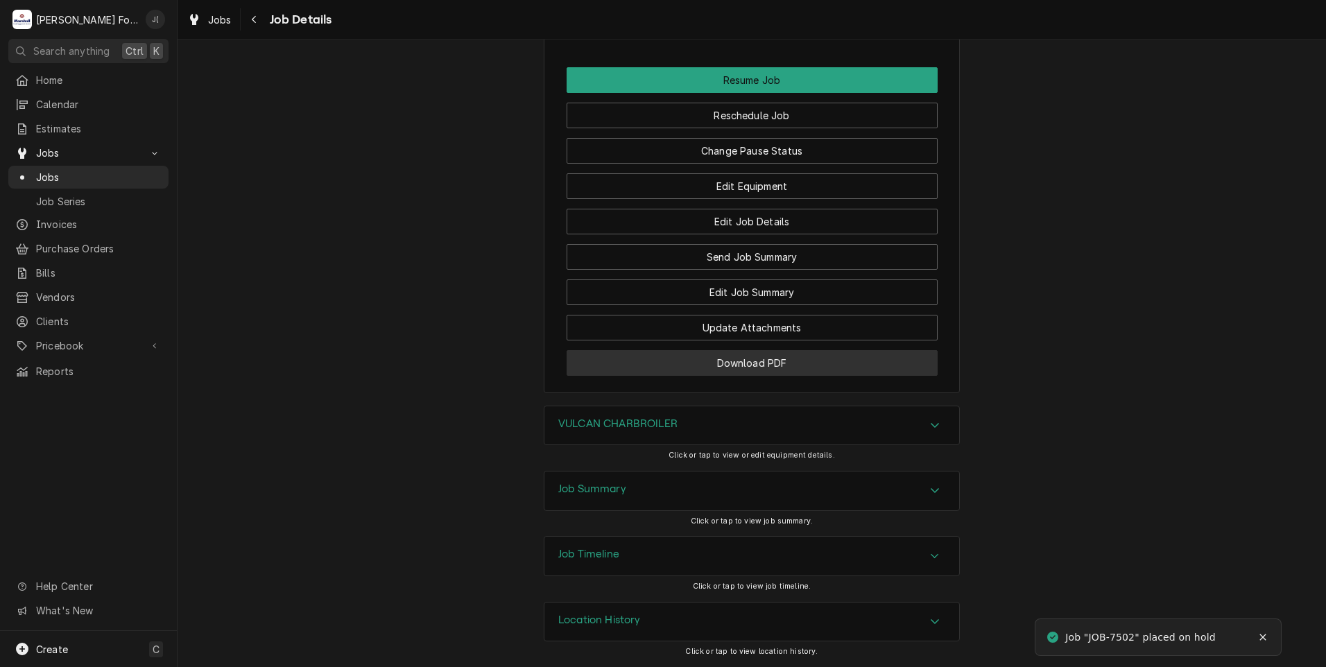
click at [692, 358] on button "Download PDF" at bounding box center [752, 363] width 371 height 26
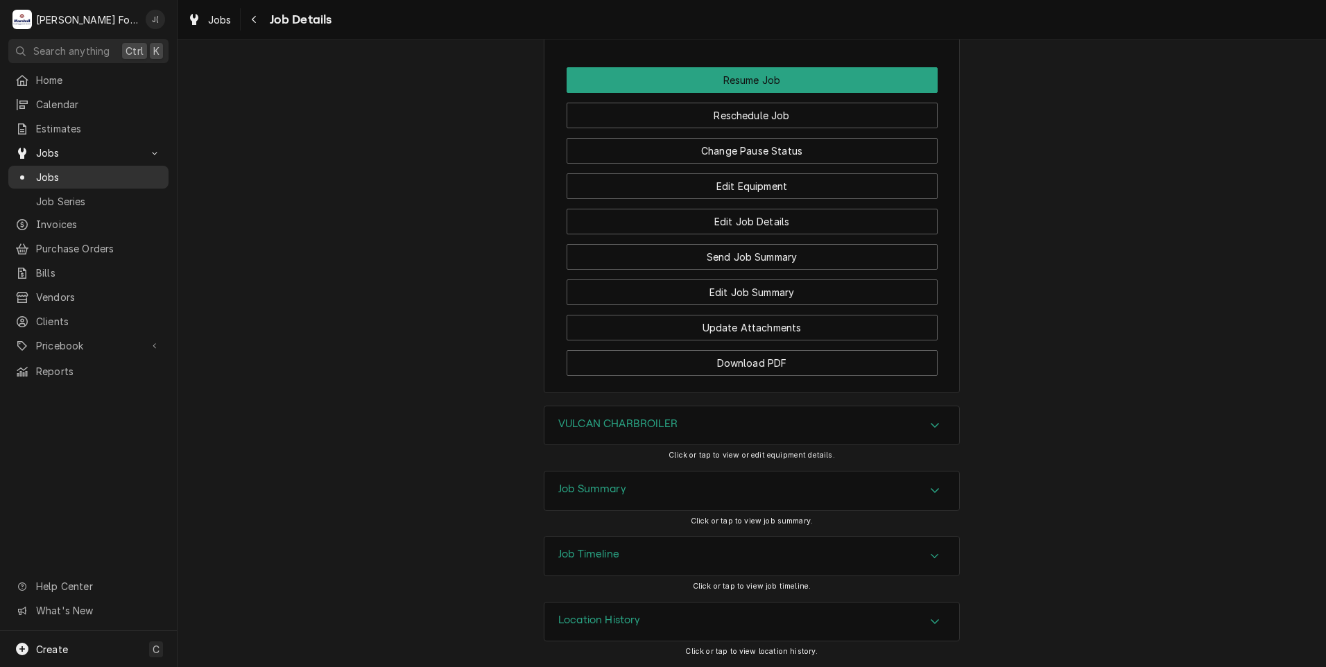
click at [86, 170] on span "Jobs" at bounding box center [99, 177] width 126 height 15
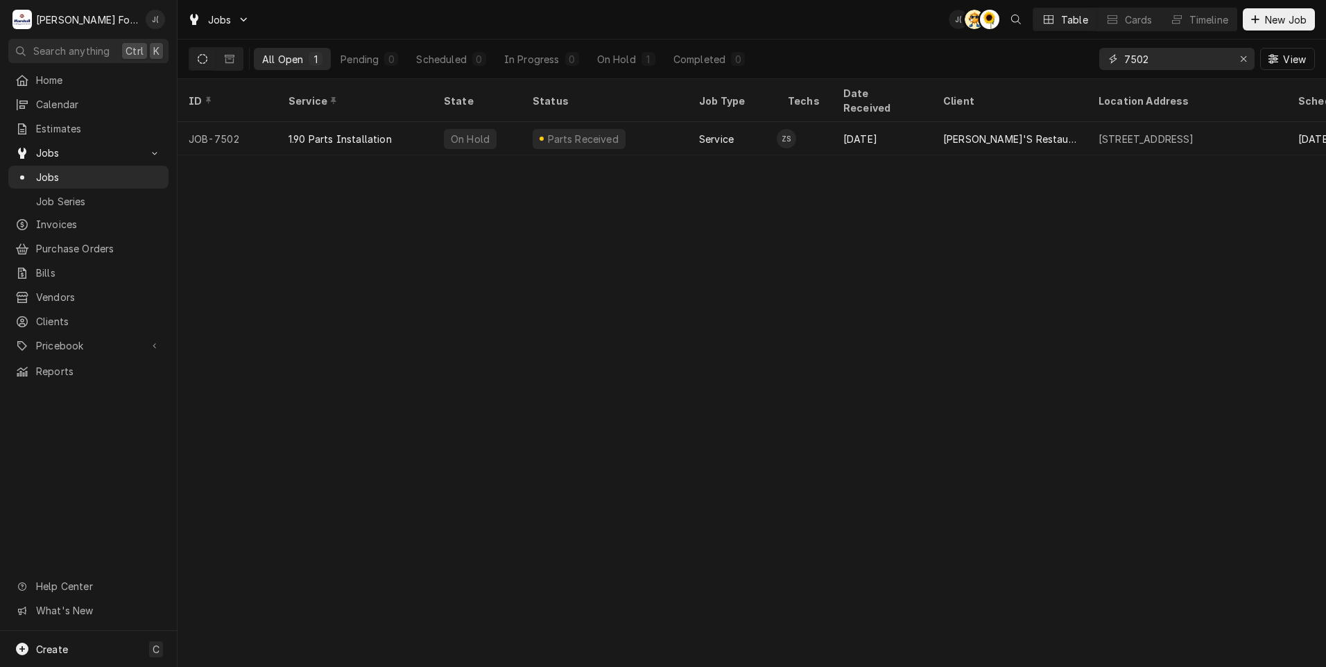
drag, startPoint x: 1093, startPoint y: 60, endPoint x: 994, endPoint y: 58, distance: 99.9
click at [994, 58] on div "All Open 1 Pending 0 Scheduled 0 In Progress 0 On Hold 1 Completed 0 7502 View" at bounding box center [752, 59] width 1126 height 39
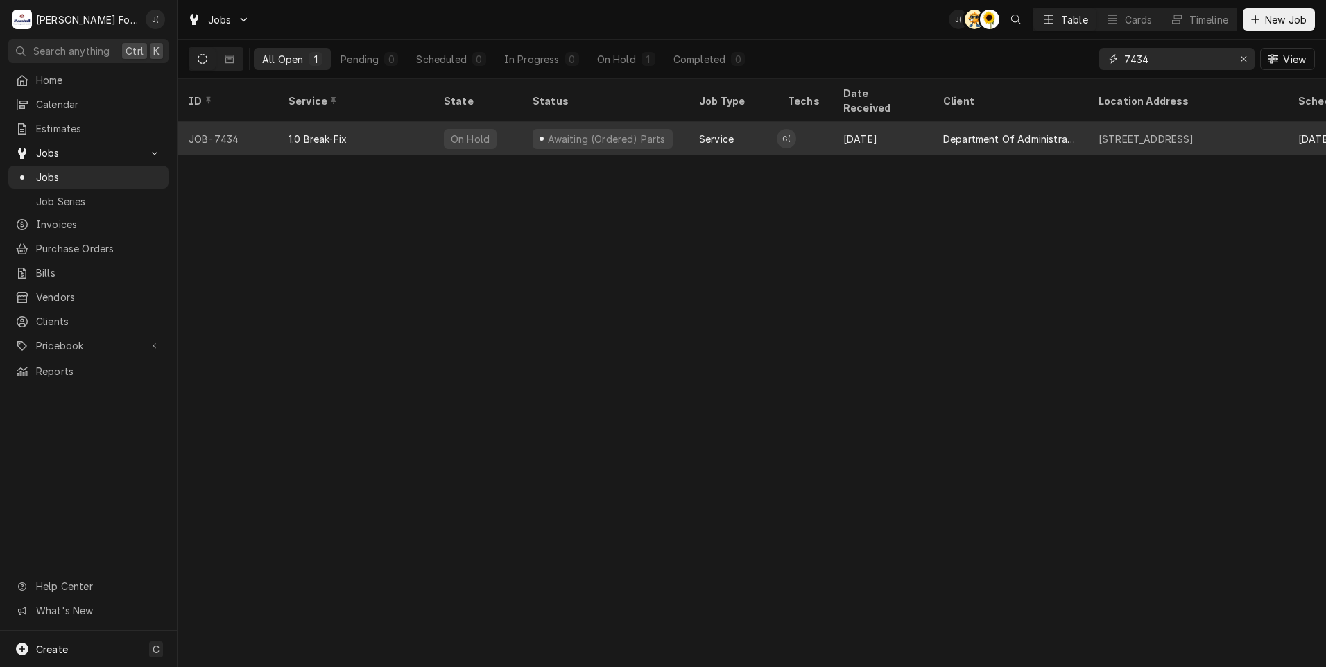
type input "7434"
click at [463, 129] on div "On Hold" at bounding box center [470, 139] width 53 height 20
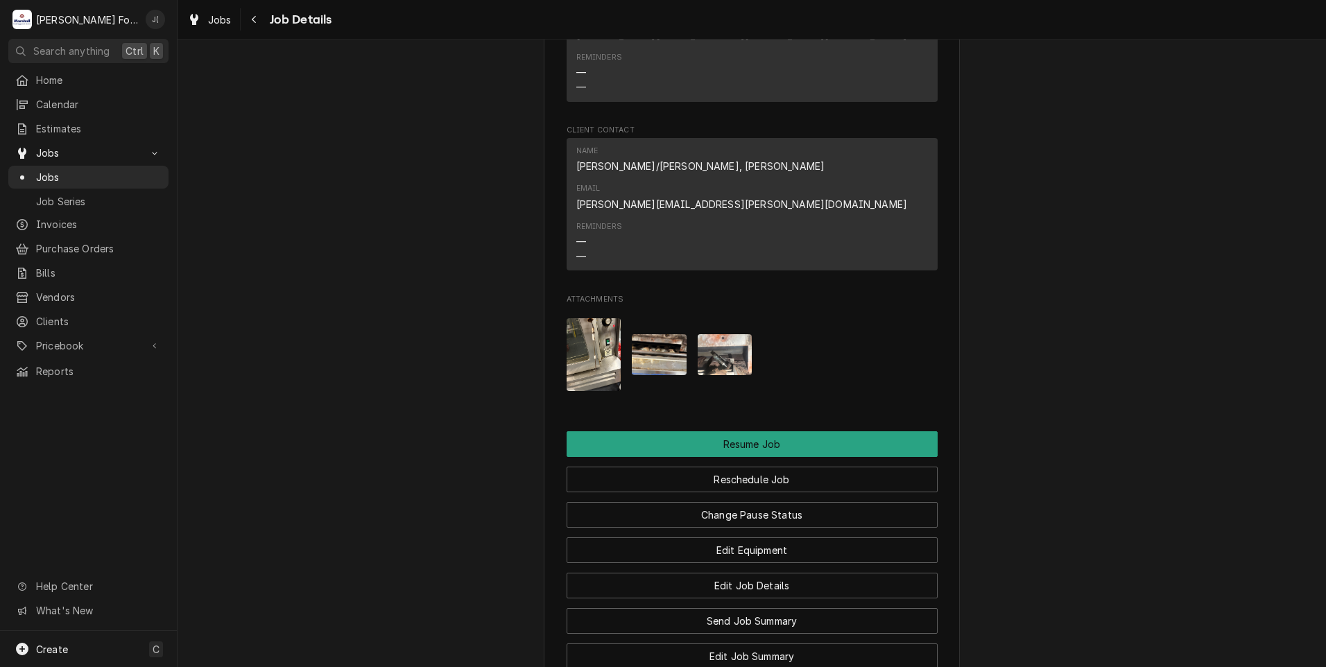
scroll to position [1664, 0]
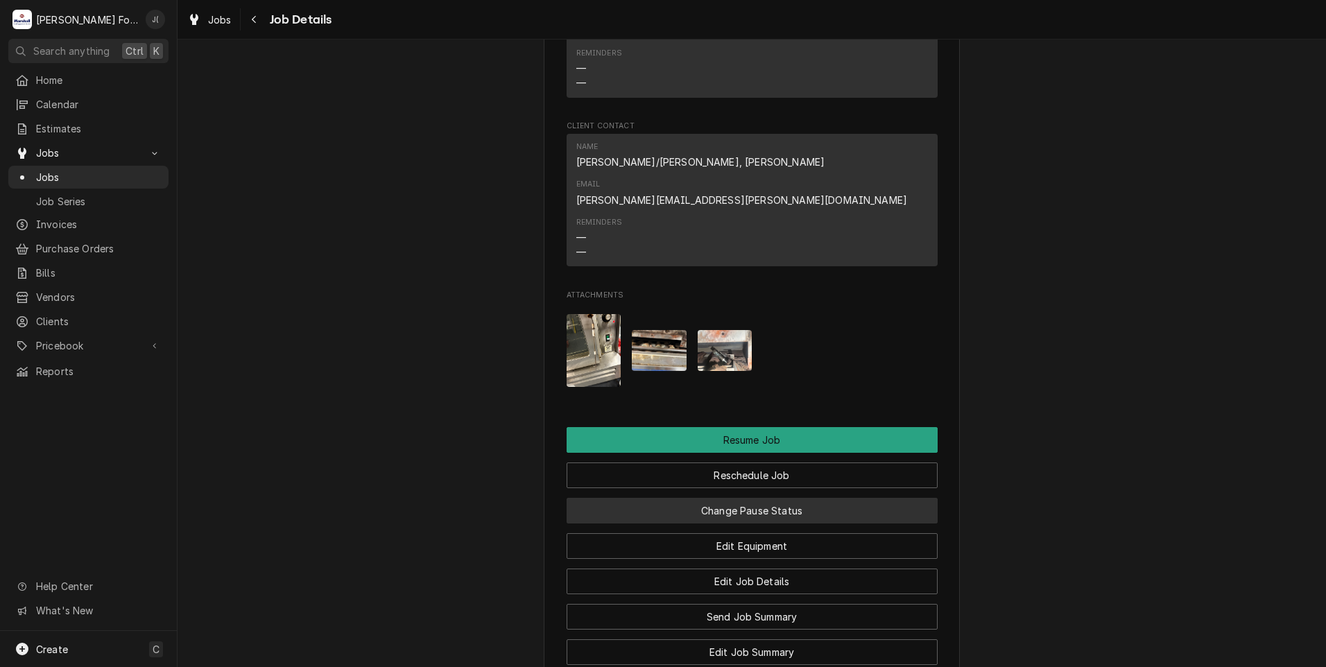
click at [777, 498] on button "Change Pause Status" at bounding box center [752, 511] width 371 height 26
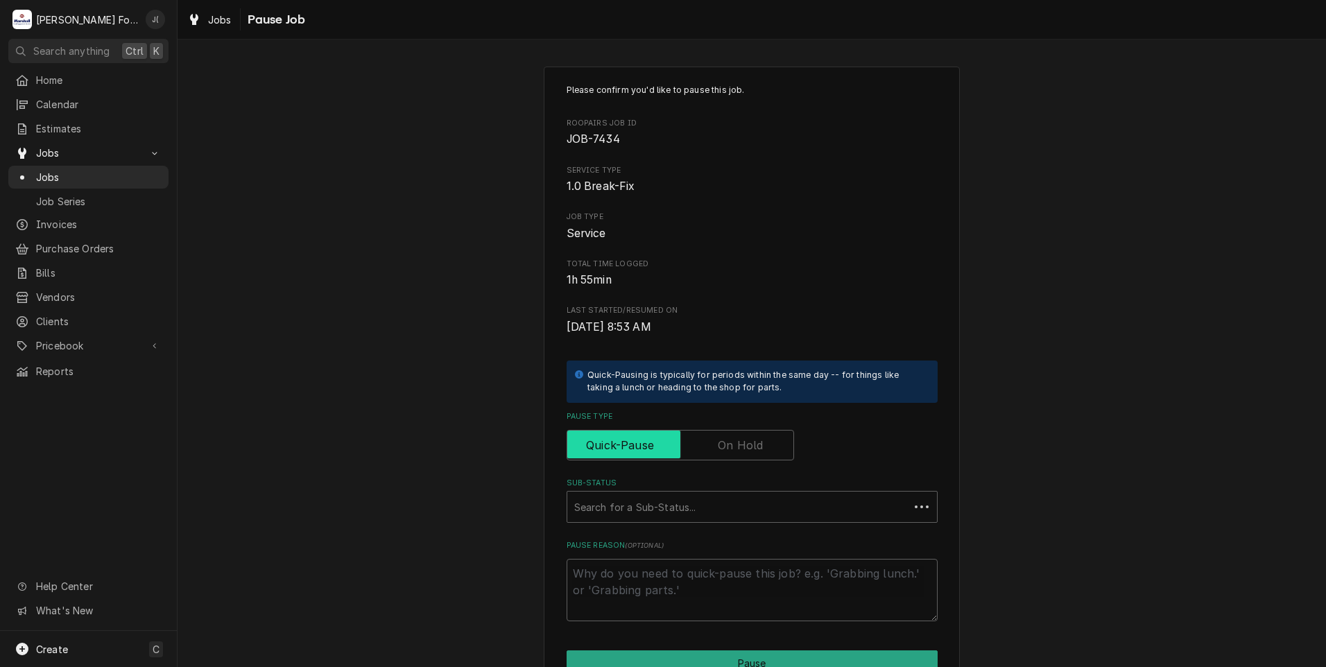
click at [740, 454] on input "Pause Type" at bounding box center [680, 445] width 215 height 31
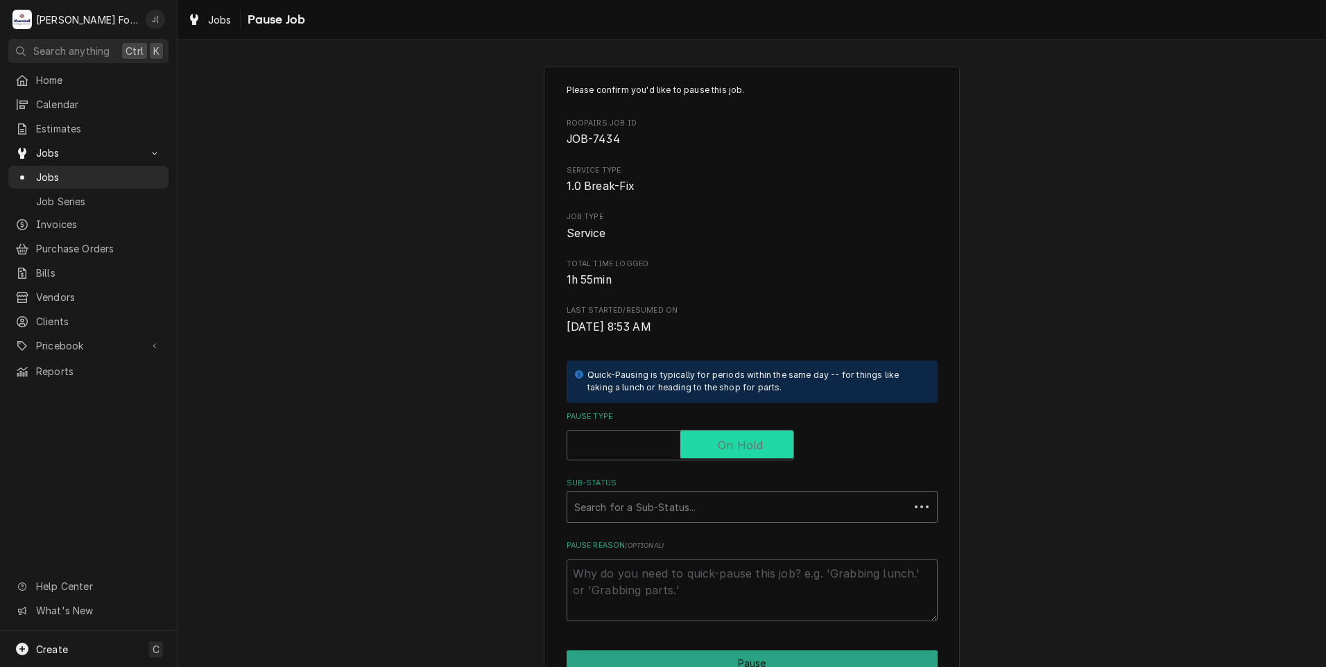
checkbox input "true"
click at [707, 507] on div "Sub-Status" at bounding box center [752, 506] width 356 height 25
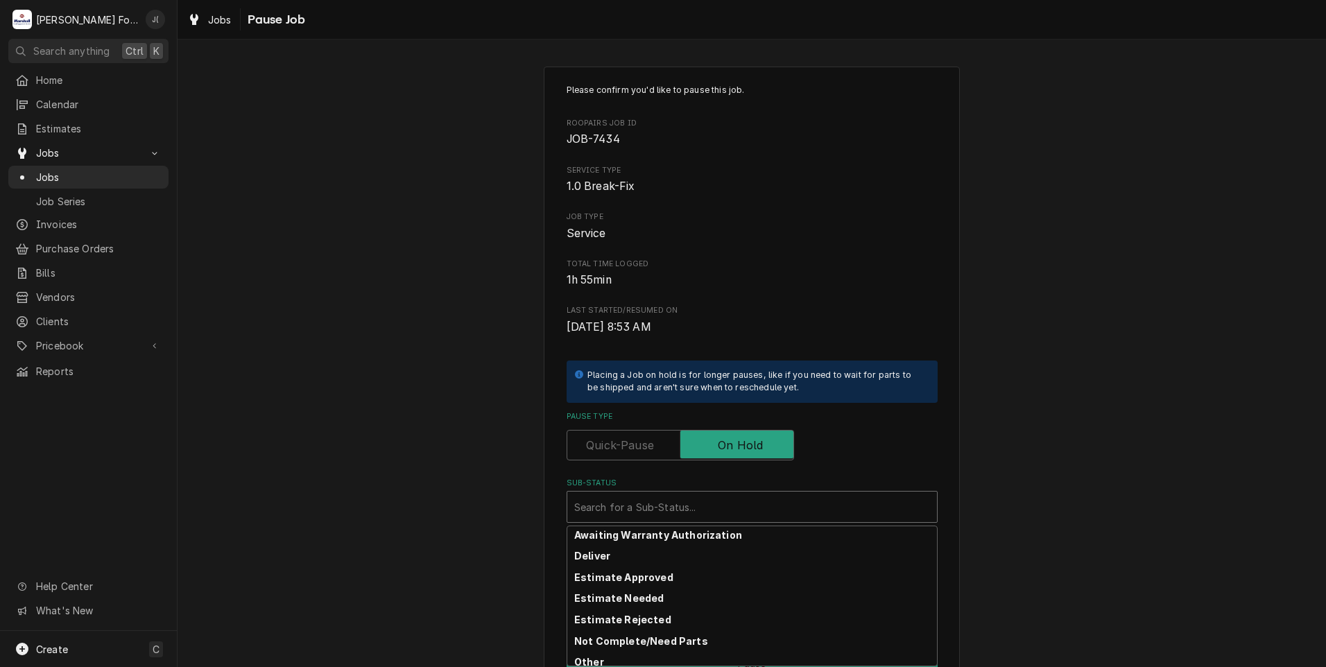
scroll to position [221, 0]
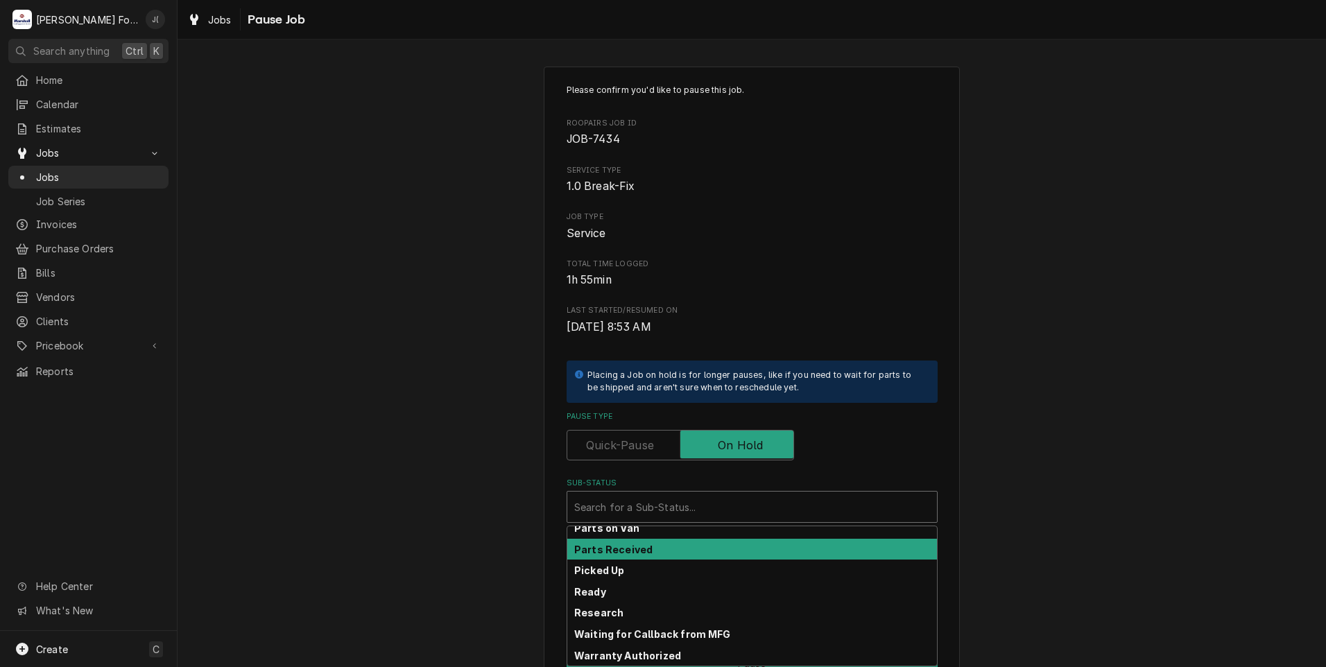
click at [689, 549] on div "Parts Received" at bounding box center [752, 549] width 370 height 21
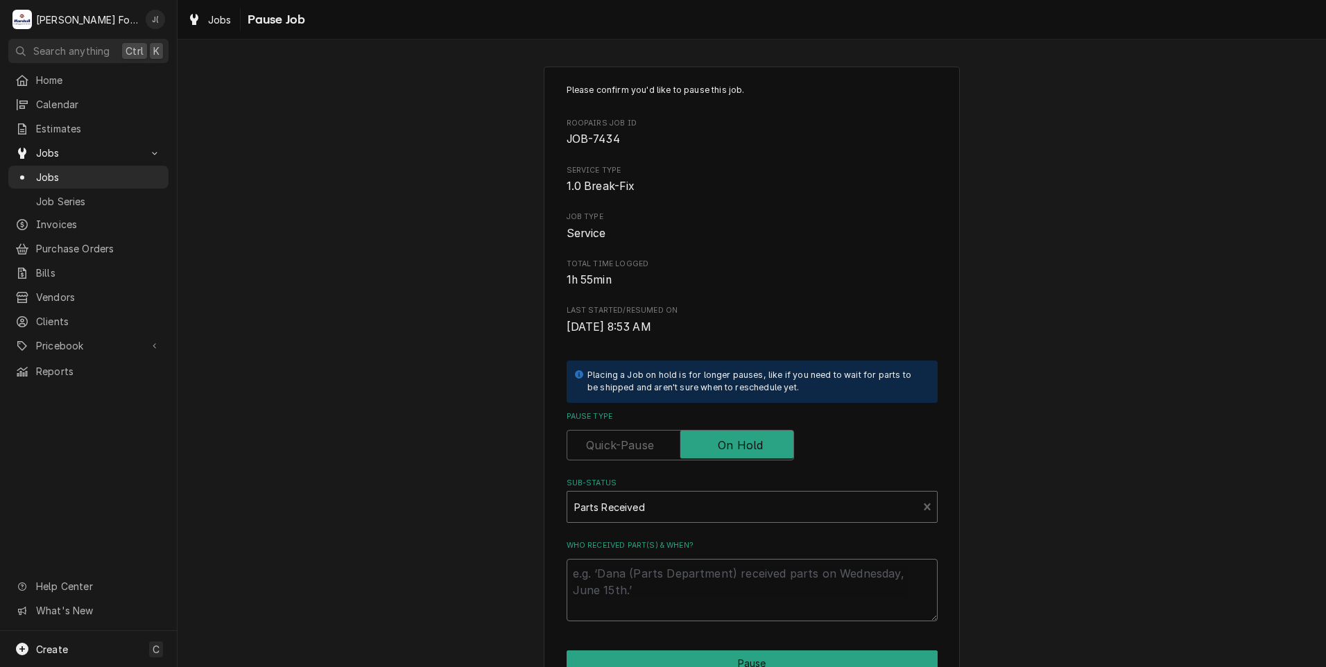
click at [687, 576] on textarea "Who received part(s) & when?" at bounding box center [752, 590] width 371 height 62
type textarea "x"
type textarea "1"
type textarea "x"
type textarea "10"
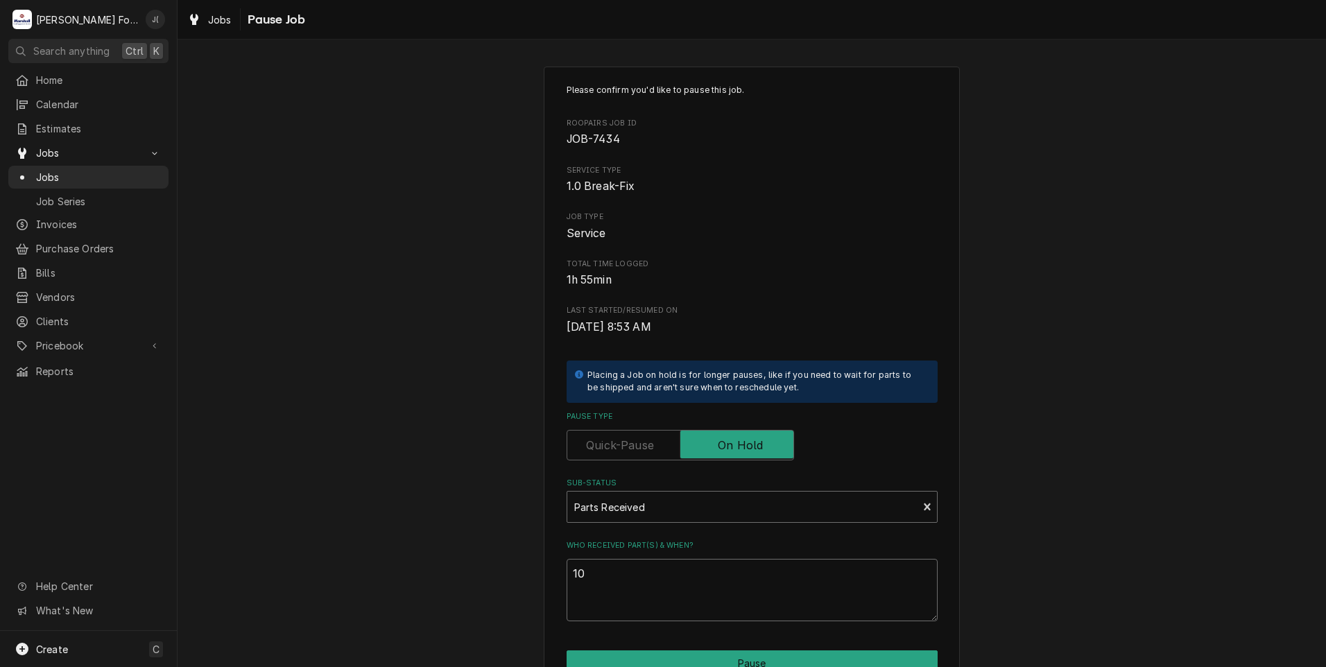
type textarea "x"
type textarea "10/"
type textarea "x"
type textarea "10/0"
type textarea "x"
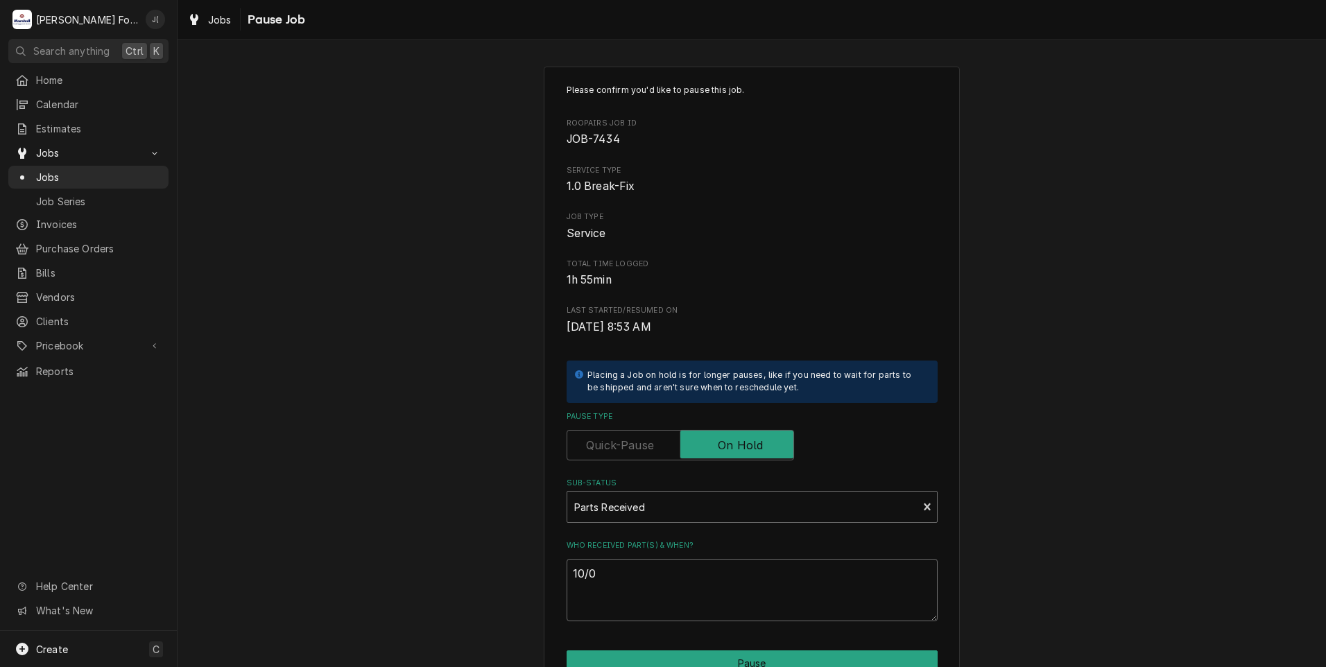
type textarea "10/09"
type textarea "x"
type textarea "10/09/"
type textarea "x"
type textarea "10/09/2"
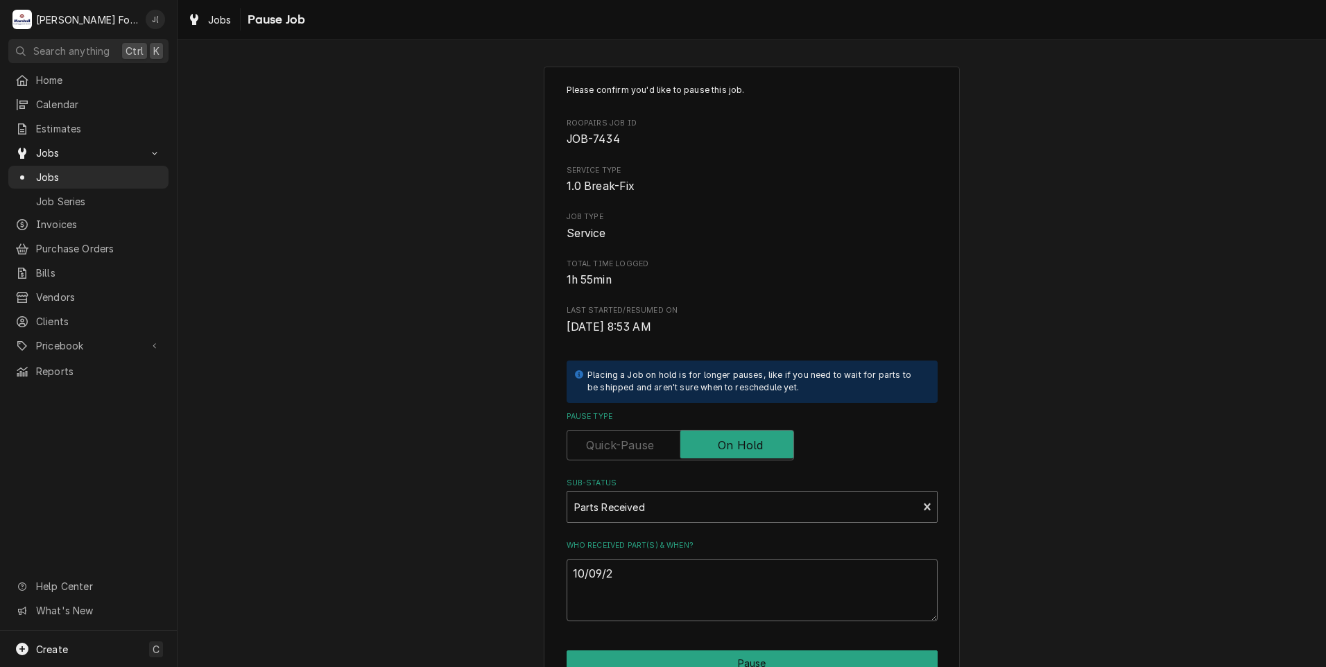
type textarea "x"
type textarea "[DATE]"
type textarea "x"
type textarea "10/09/202"
type textarea "x"
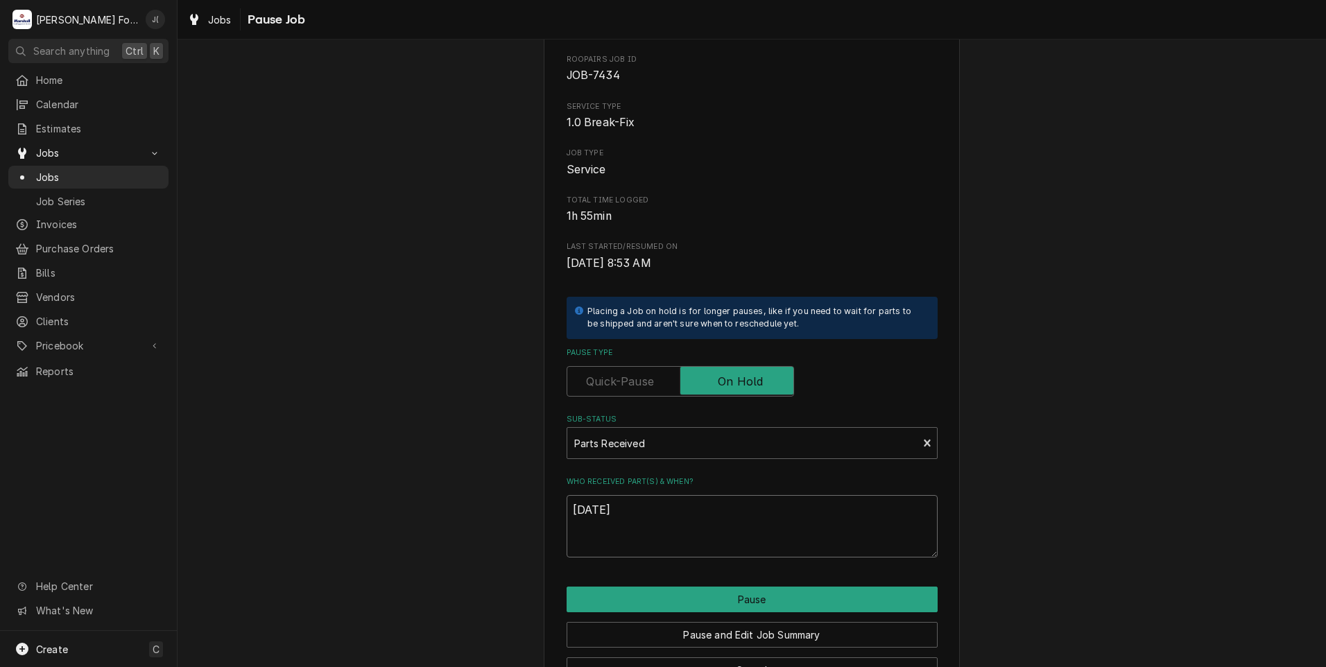
scroll to position [110, 0]
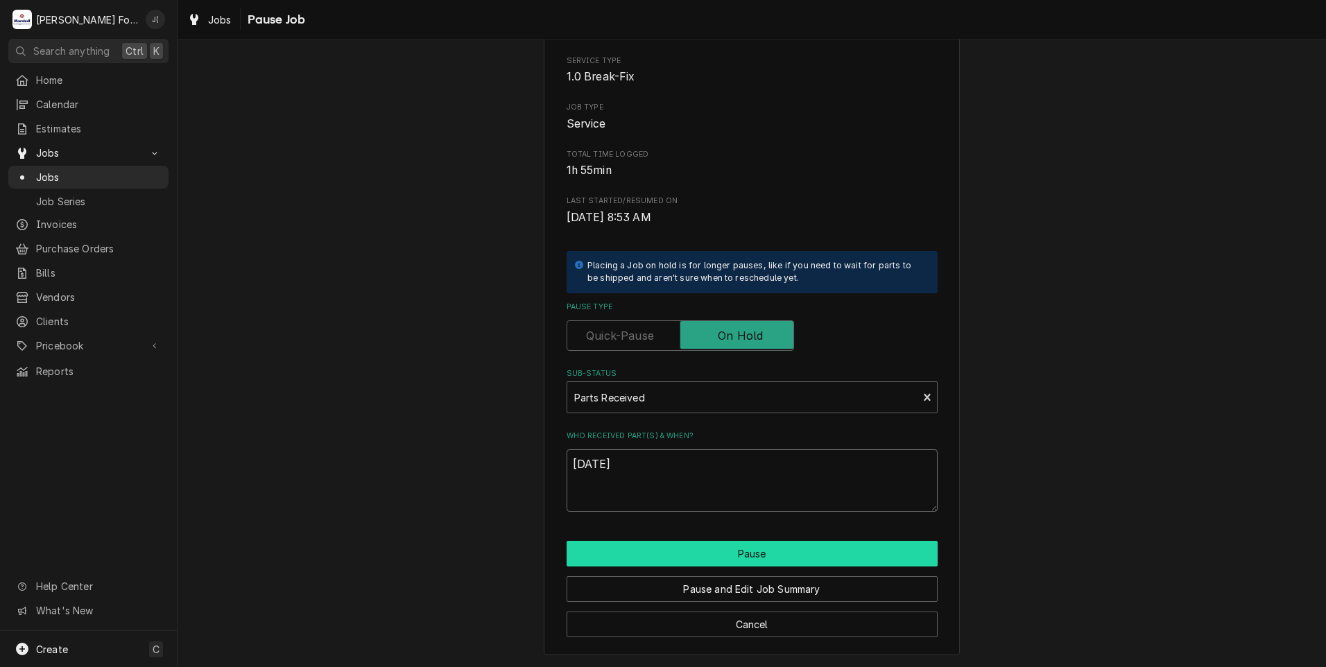
type textarea "[DATE]"
click at [686, 553] on button "Pause" at bounding box center [752, 554] width 371 height 26
type textarea "x"
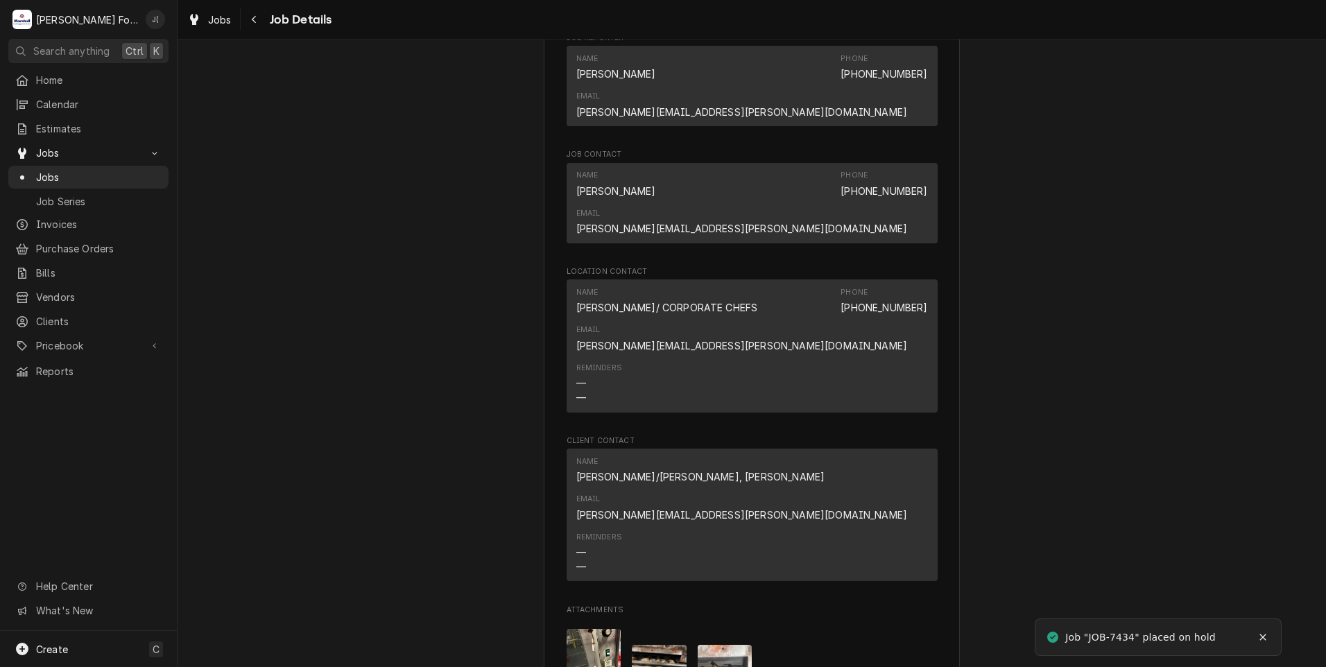
scroll to position [1664, 0]
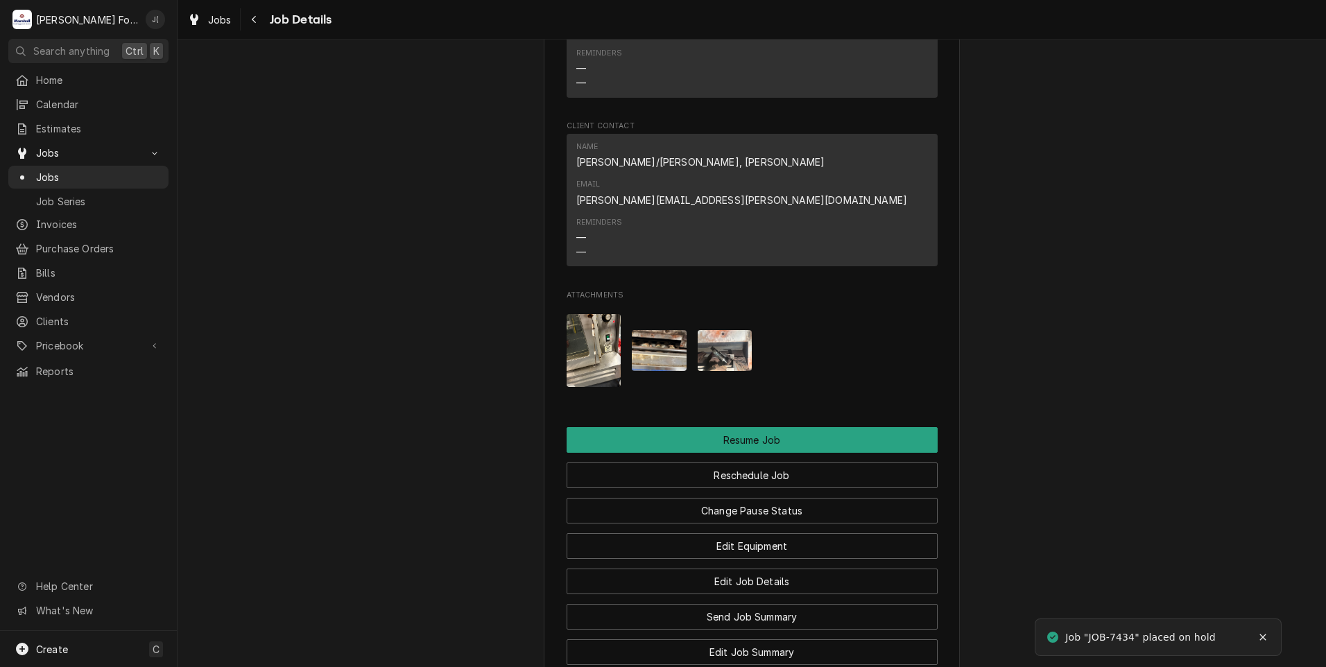
click at [64, 173] on span "Jobs" at bounding box center [99, 177] width 126 height 15
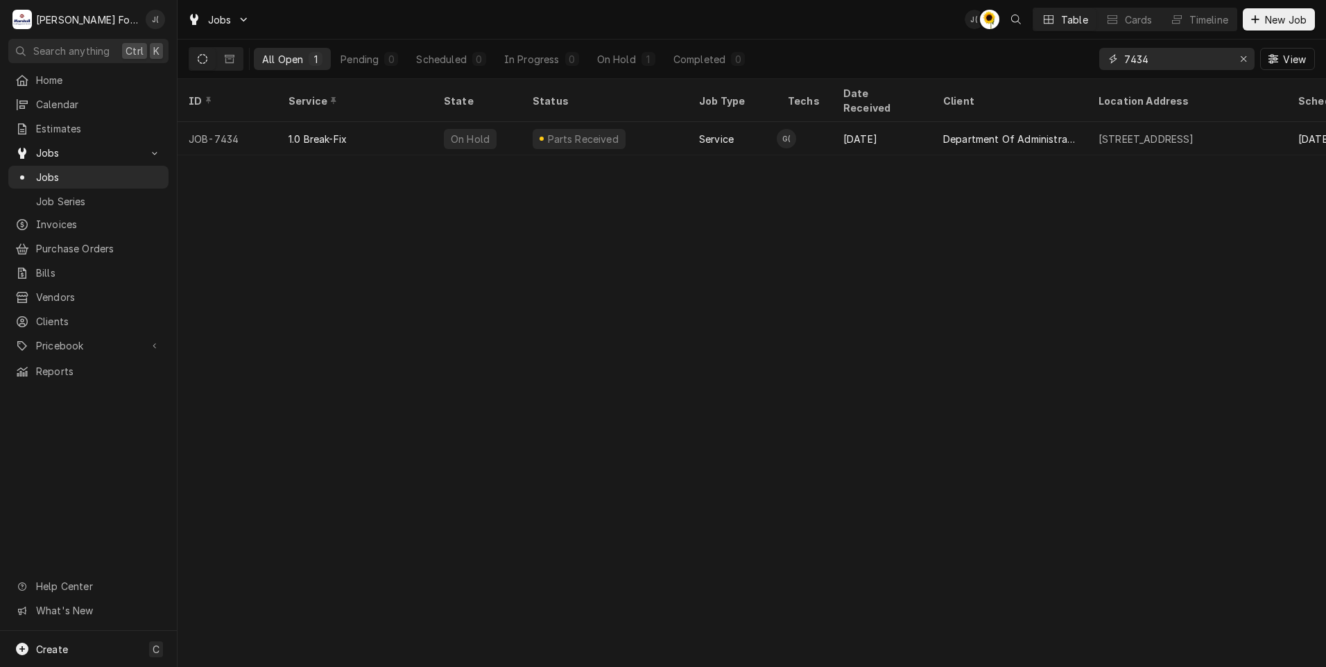
drag, startPoint x: 1186, startPoint y: 55, endPoint x: 859, endPoint y: 73, distance: 327.1
click at [880, 73] on div "All Open 1 Pending 0 Scheduled 0 In Progress 0 On Hold 1 Completed 0 7434 View" at bounding box center [752, 59] width 1126 height 39
type input "7"
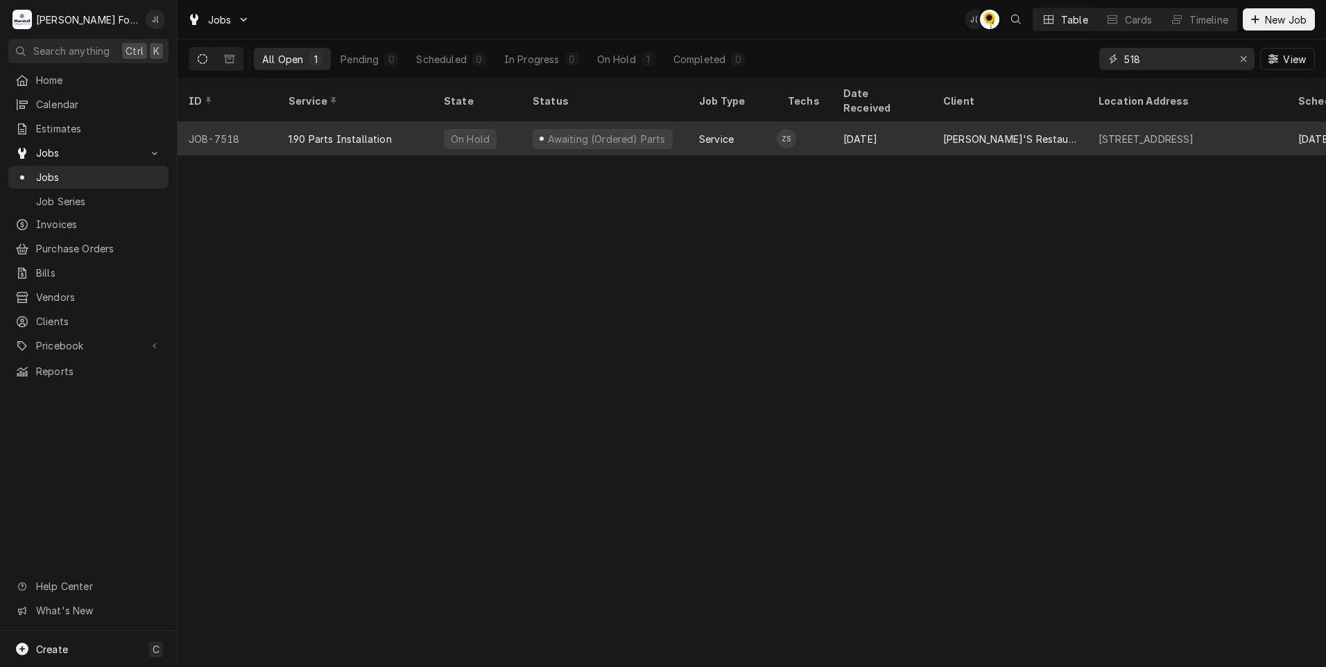
type input "518"
click at [548, 130] on div "Awaiting (Ordered) Parts" at bounding box center [604, 138] width 166 height 33
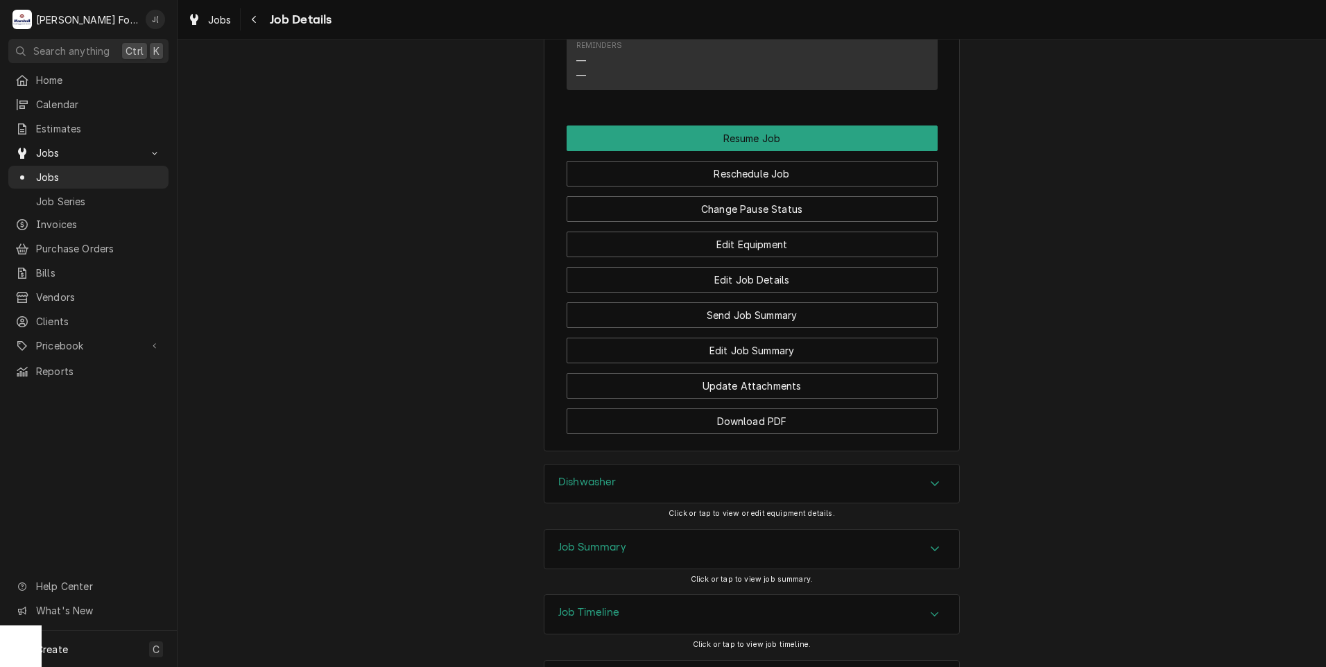
scroll to position [1291, 0]
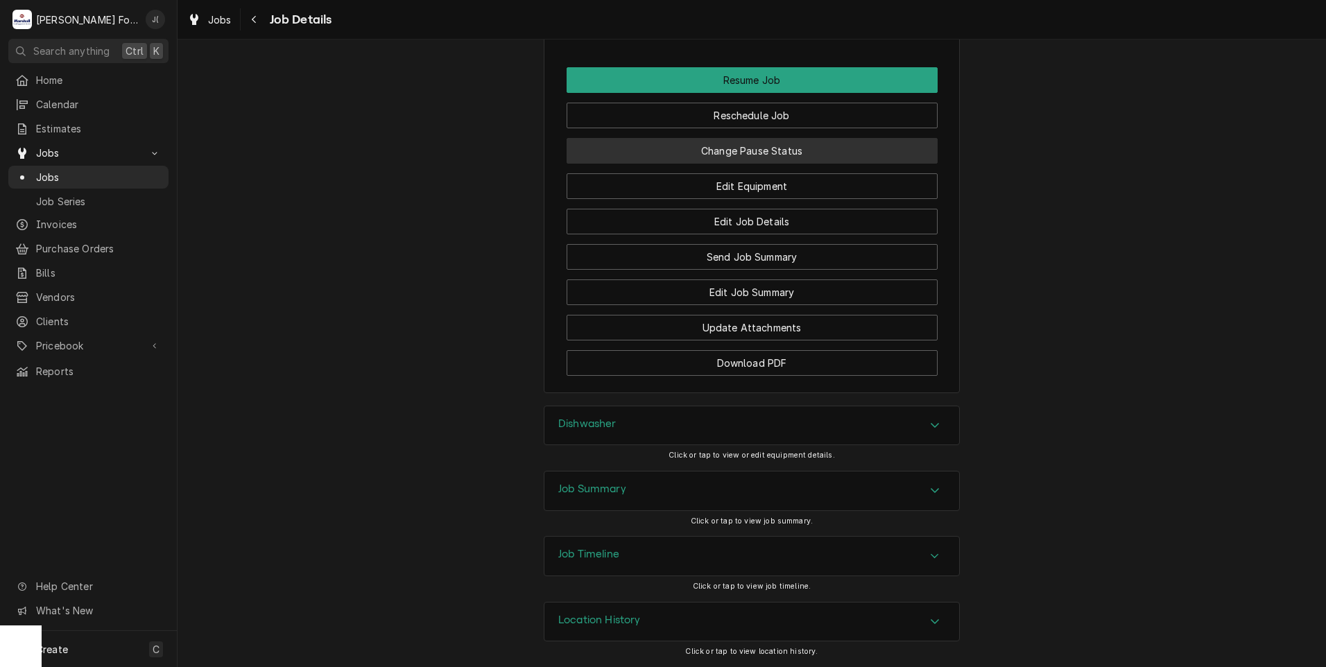
click at [705, 151] on button "Change Pause Status" at bounding box center [752, 151] width 371 height 26
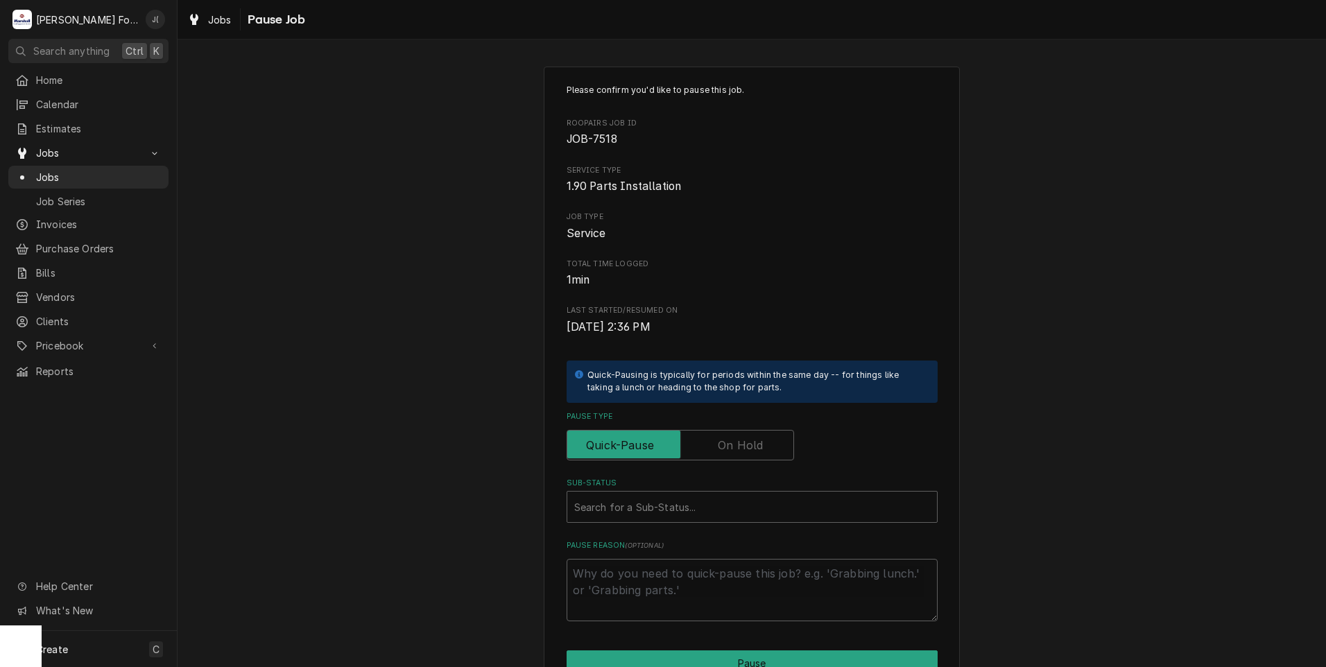
click at [734, 438] on label "Pause Type" at bounding box center [680, 445] width 227 height 31
click at [734, 438] on input "Pause Type" at bounding box center [680, 445] width 215 height 31
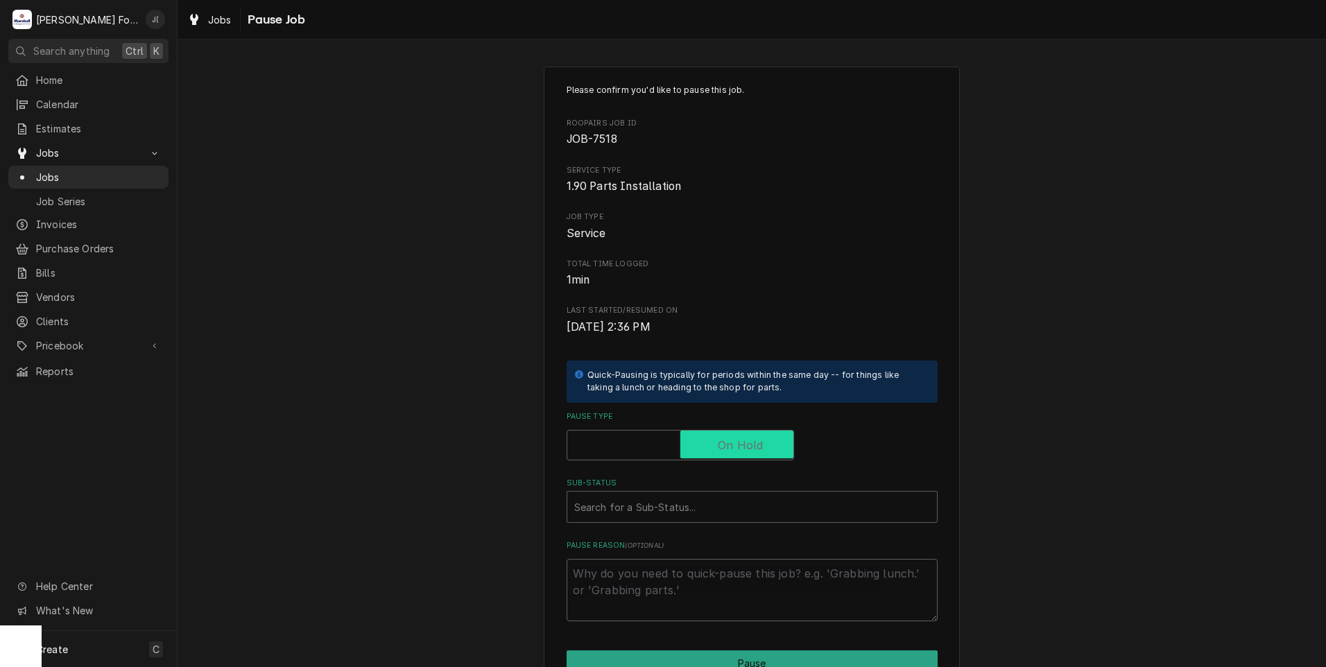
checkbox input "true"
click at [694, 507] on div "Sub-Status" at bounding box center [752, 506] width 356 height 25
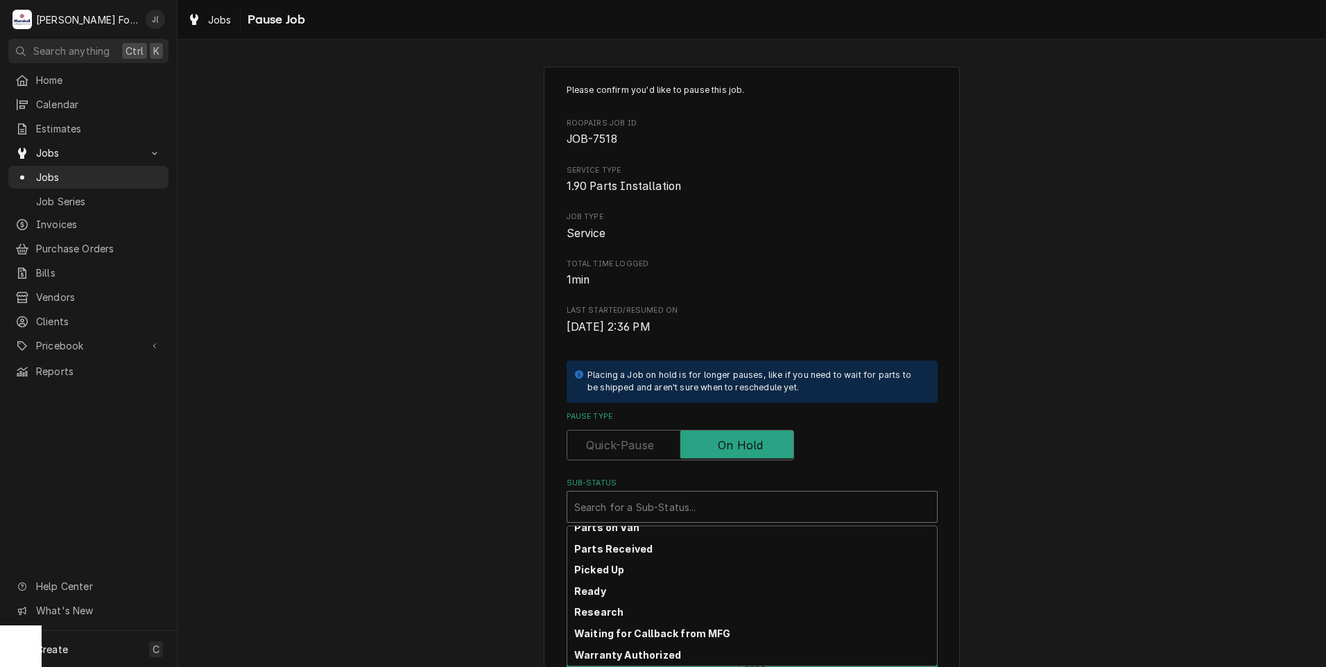
scroll to position [221, 0]
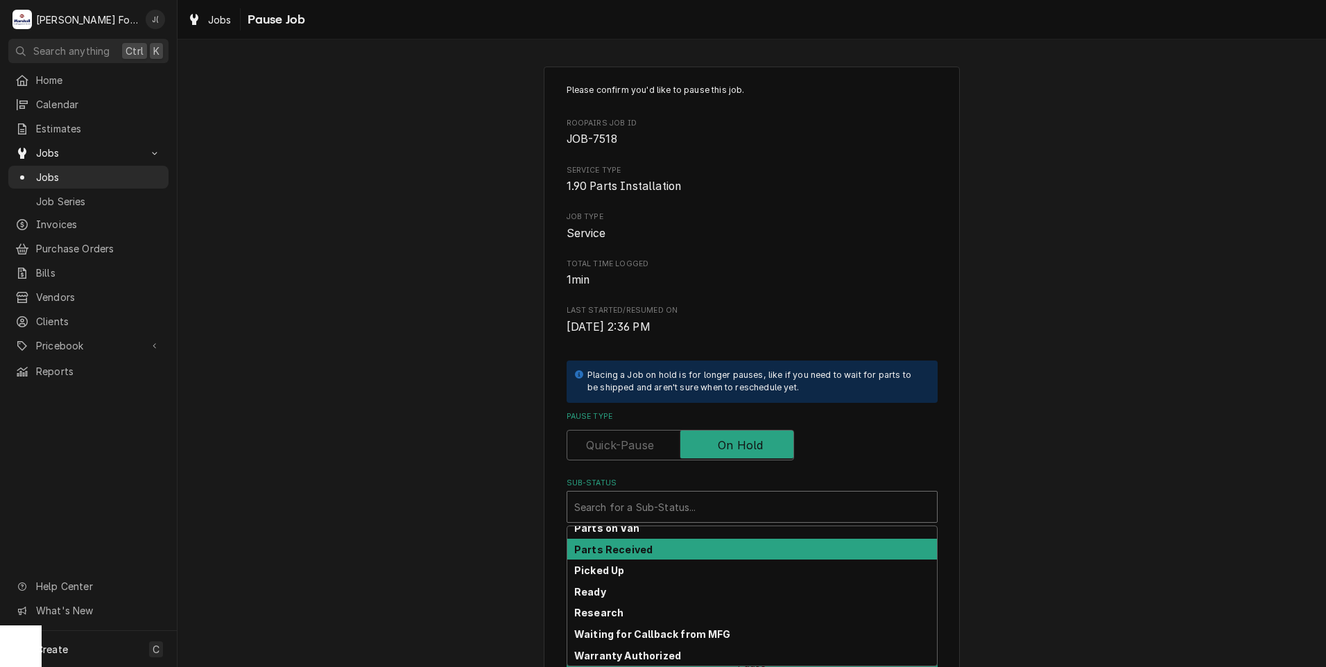
click at [636, 551] on strong "Parts Received" at bounding box center [613, 550] width 78 height 12
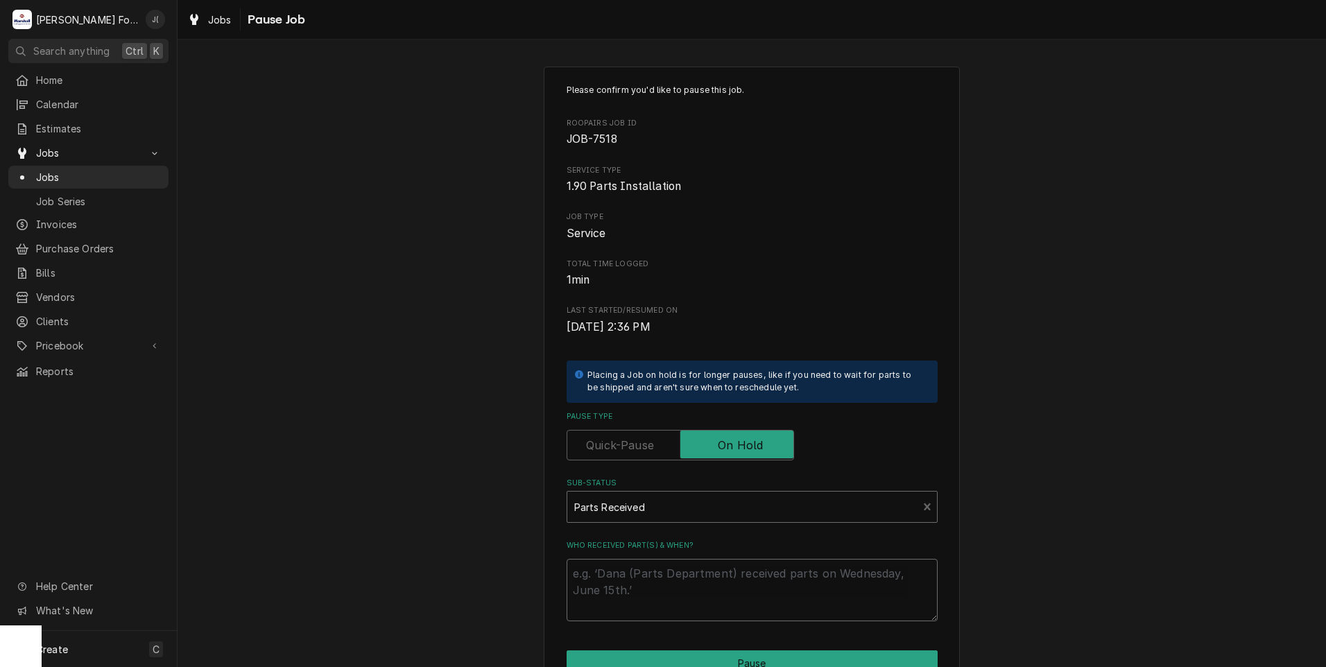
click at [634, 585] on textarea "Who received part(s) & when?" at bounding box center [752, 590] width 371 height 62
type textarea "x"
type textarea "1"
type textarea "x"
type textarea "10"
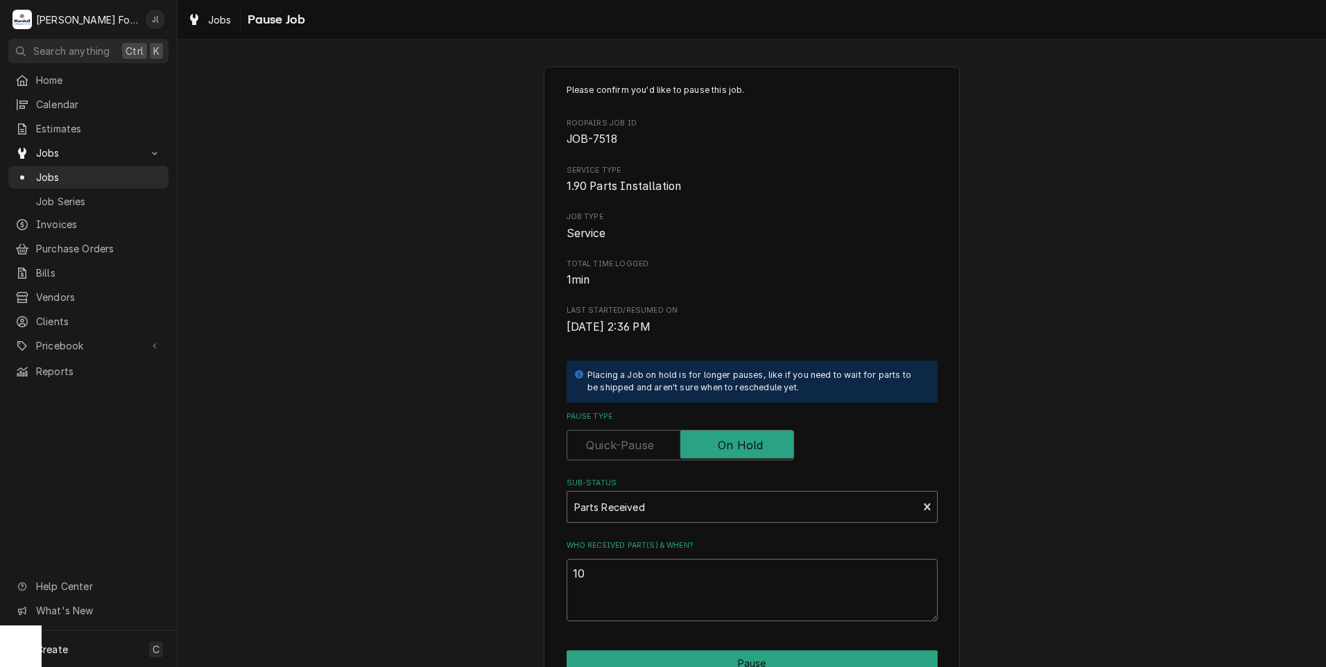
type textarea "x"
type textarea "10/"
type textarea "x"
type textarea "10/0"
type textarea "x"
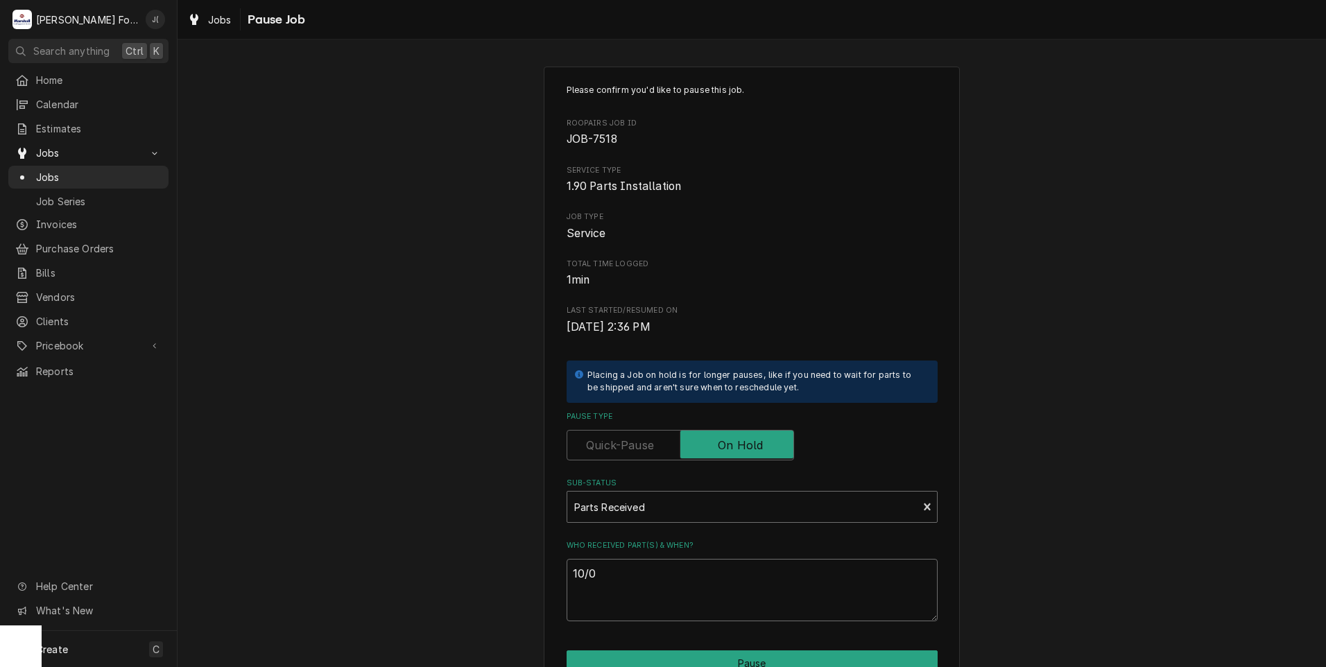
type textarea "10/09"
type textarea "x"
type textarea "10/09/"
type textarea "x"
type textarea "10/09/2"
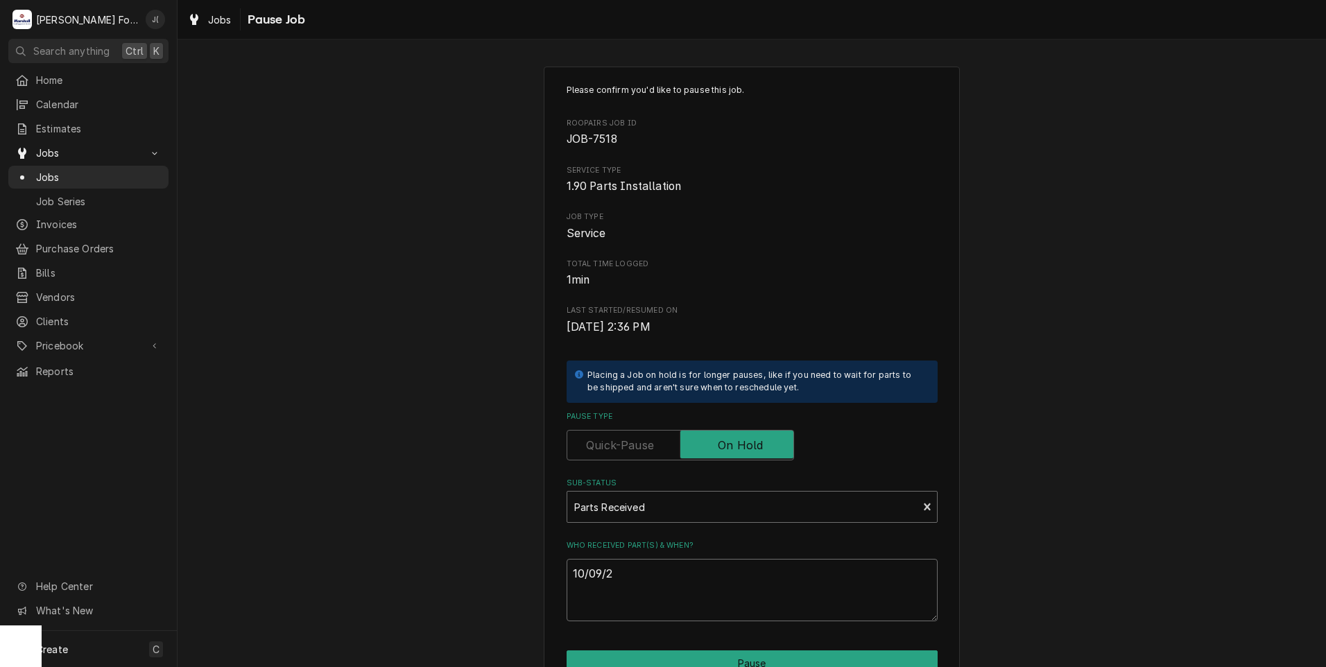
type textarea "x"
type textarea "10/09/20"
type textarea "x"
type textarea "10/09/202"
type textarea "x"
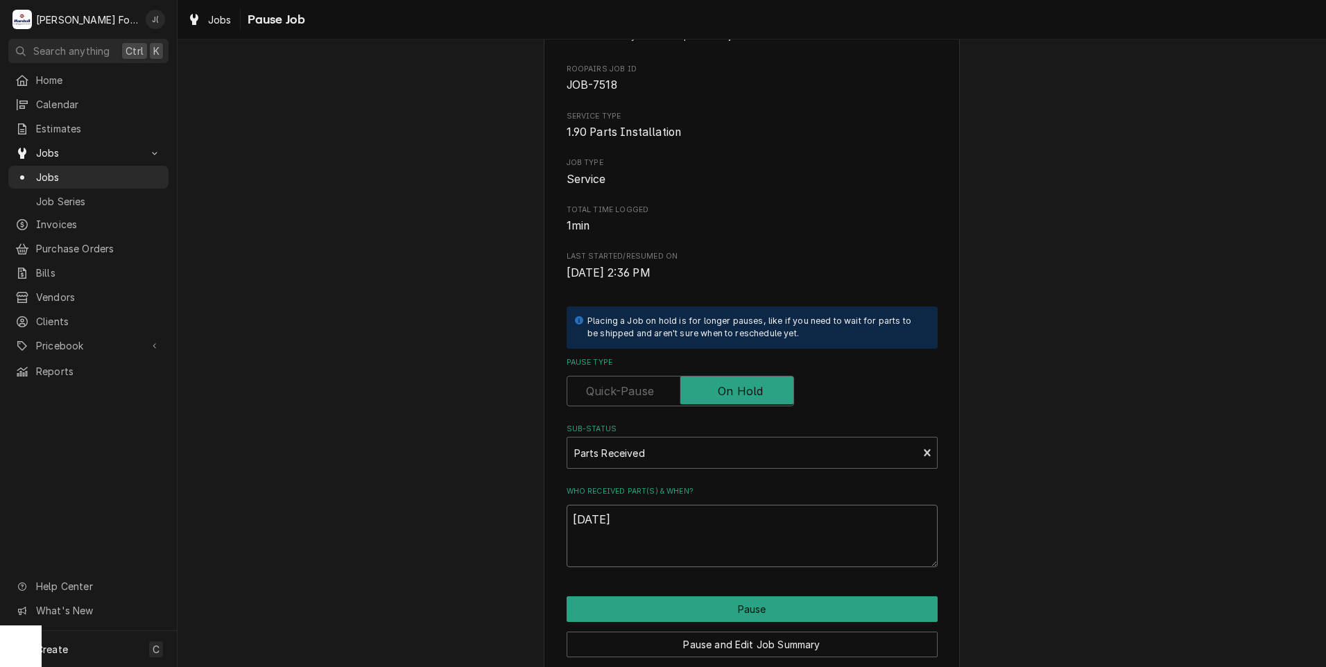
scroll to position [110, 0]
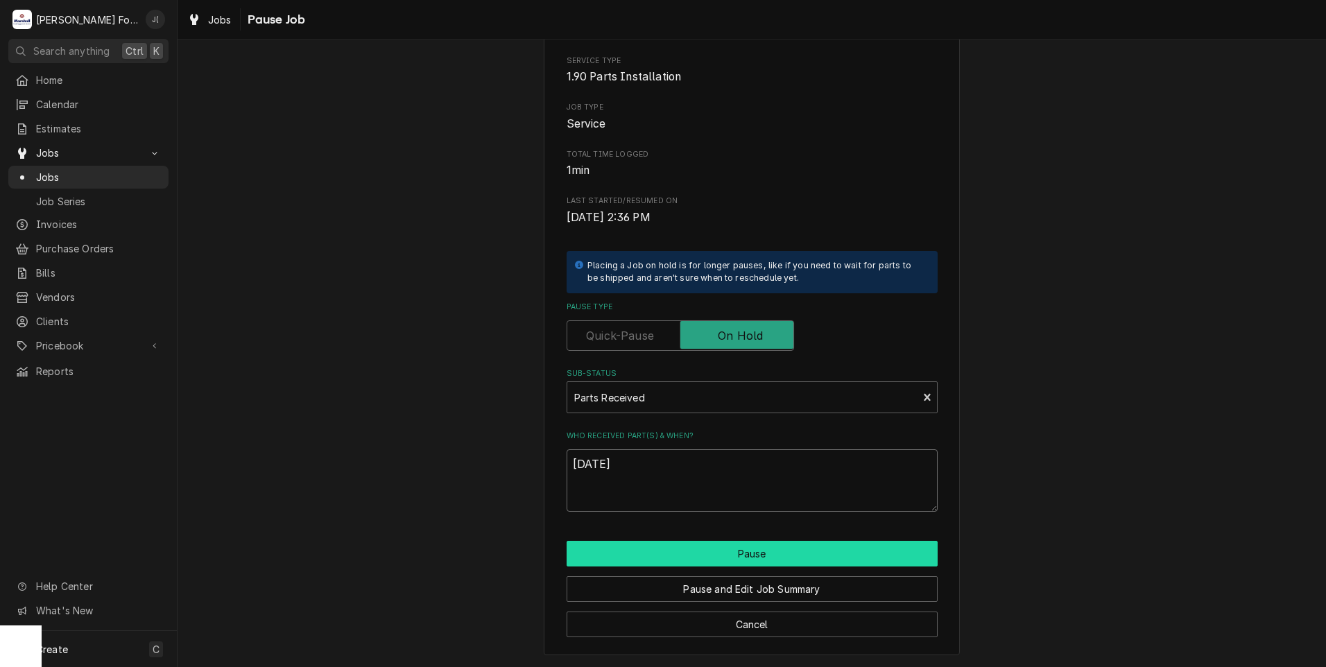
type textarea "[DATE]"
click at [604, 548] on button "Pause" at bounding box center [752, 554] width 371 height 26
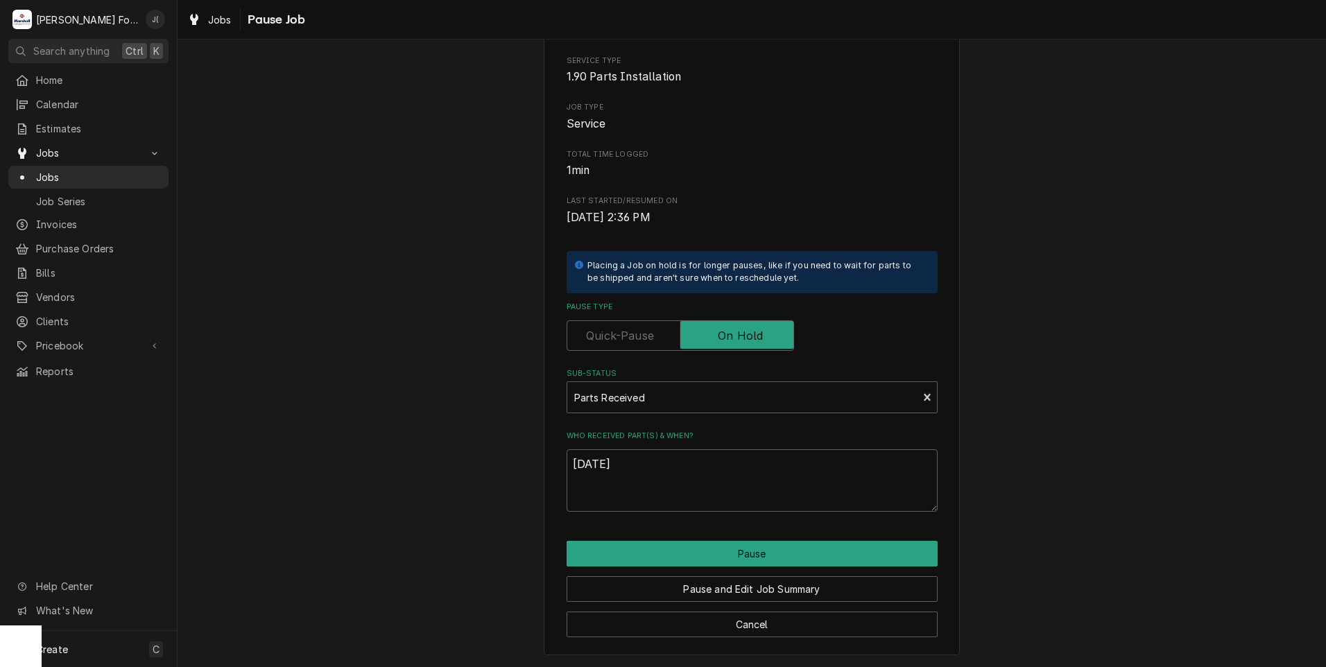
type textarea "x"
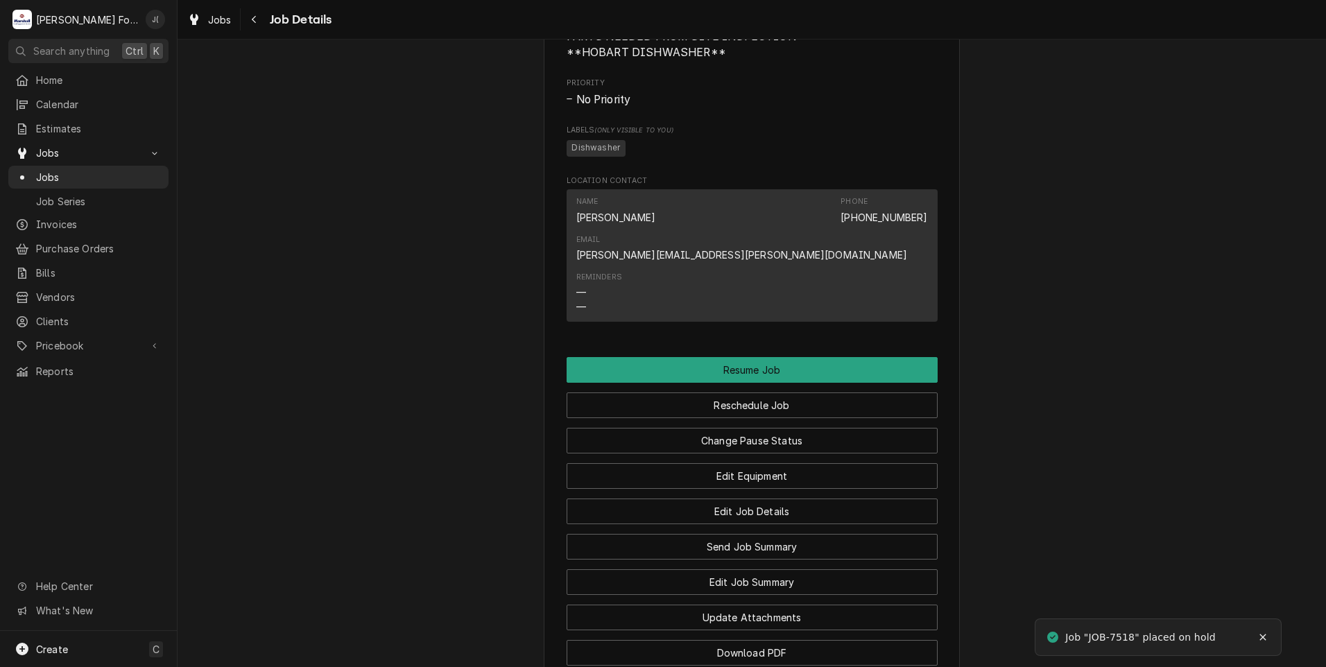
scroll to position [1291, 0]
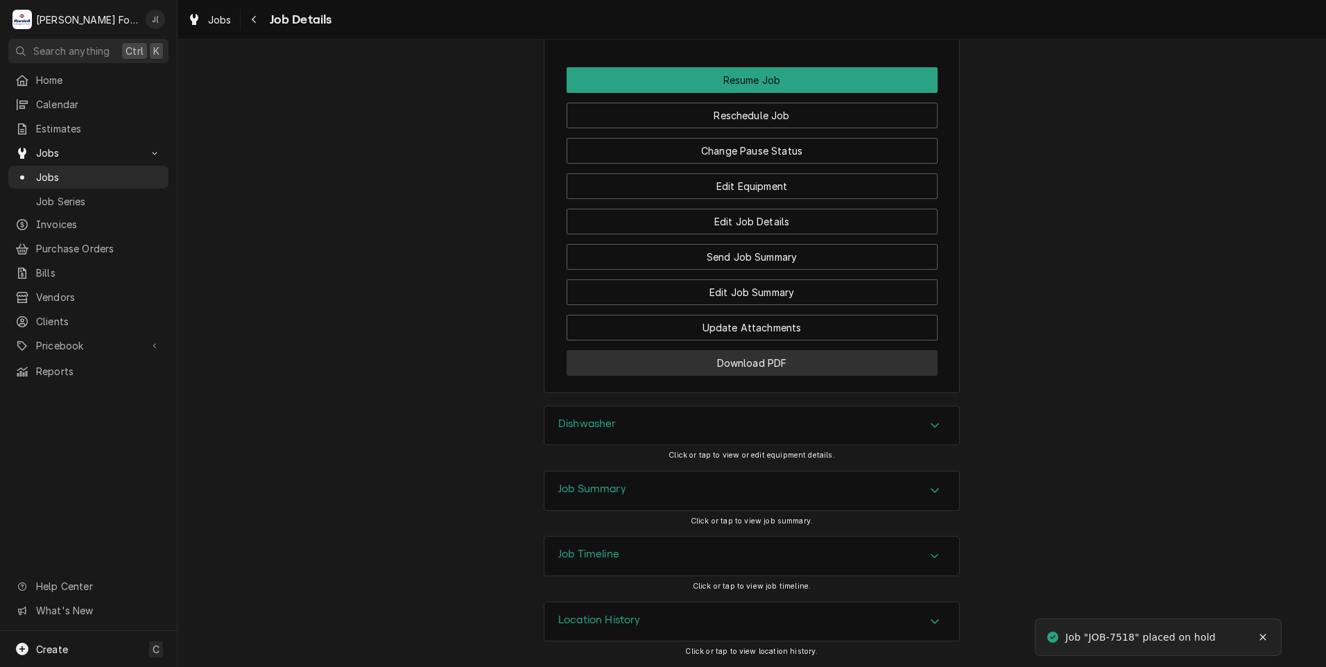
click at [736, 364] on button "Download PDF" at bounding box center [752, 363] width 371 height 26
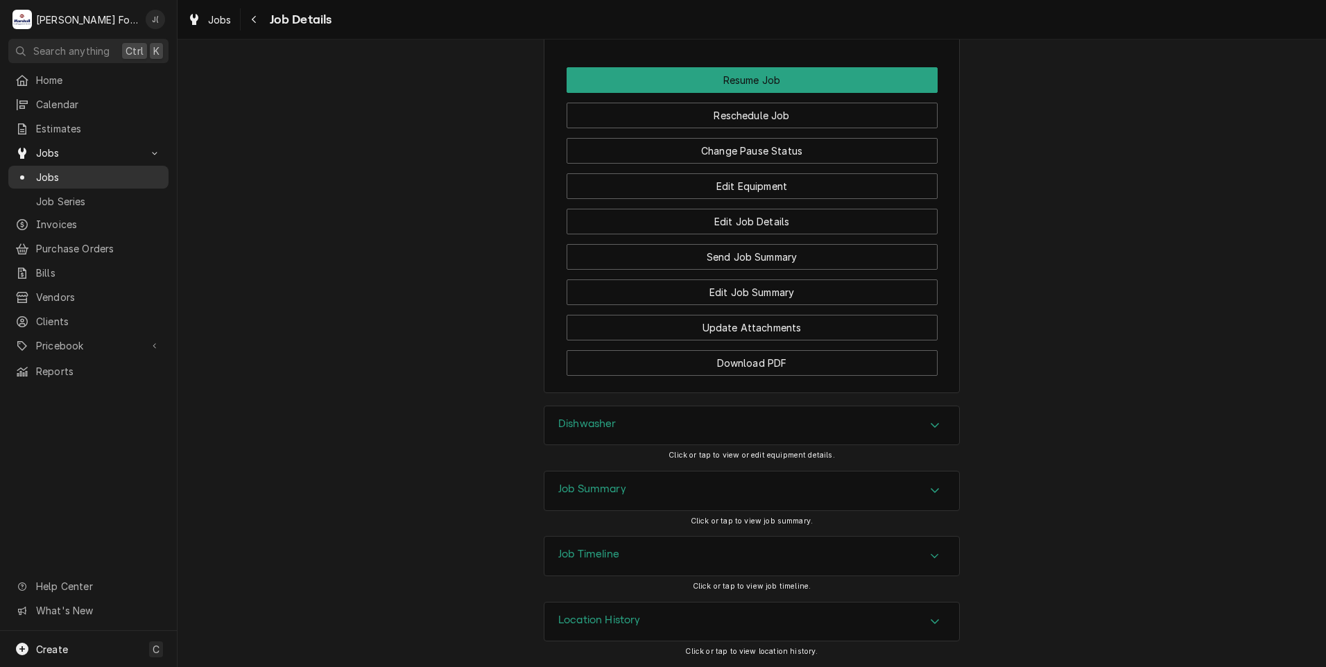
click at [65, 170] on span "Jobs" at bounding box center [99, 177] width 126 height 15
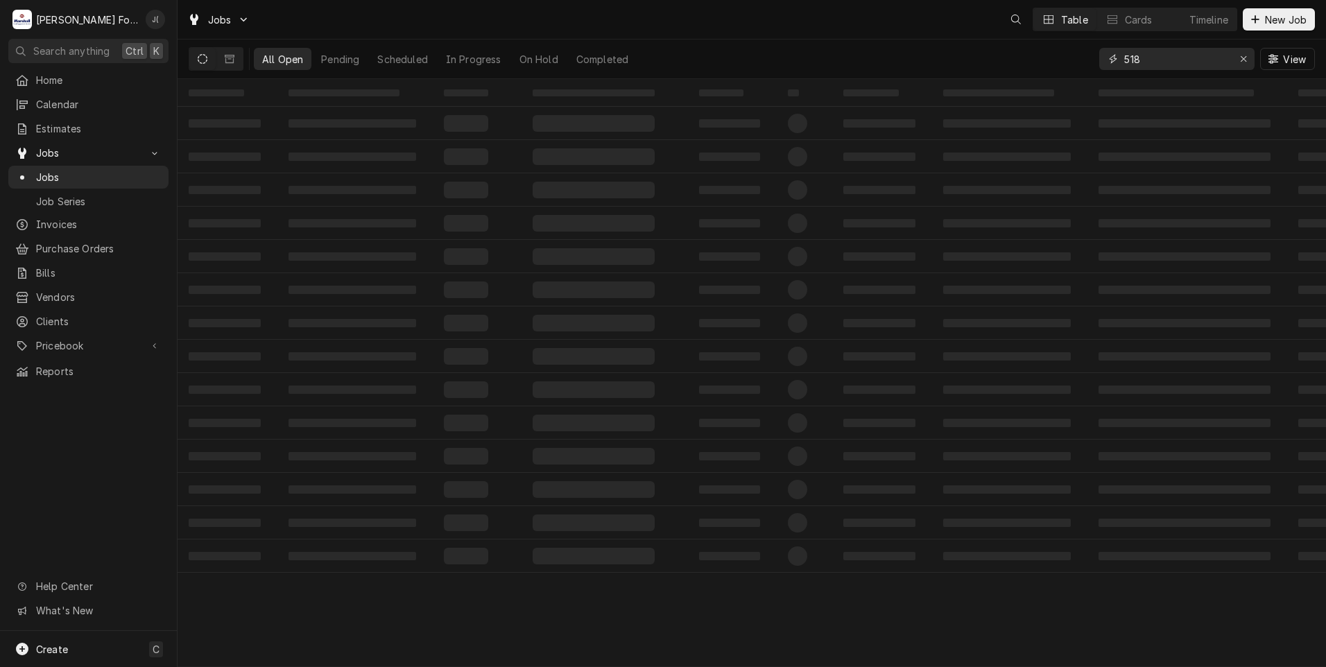
click at [1245, 58] on icon "Erase input" at bounding box center [1244, 59] width 8 height 10
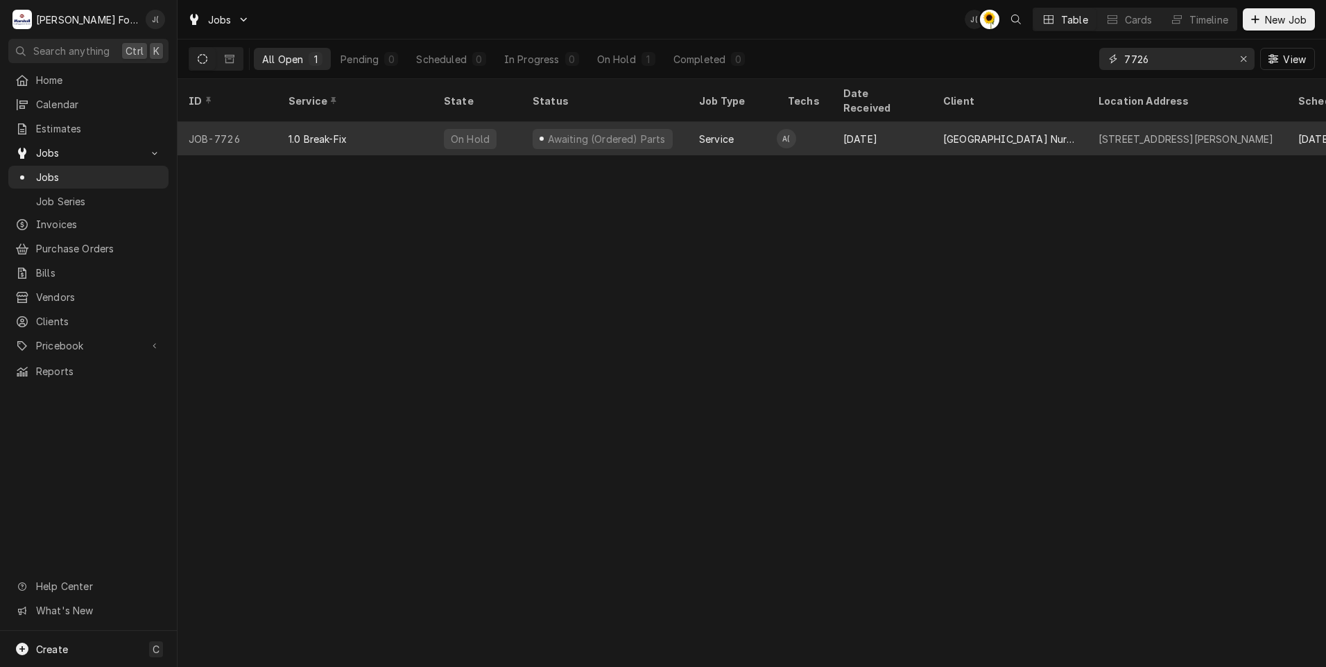
type input "7726"
click at [311, 132] on div "1.0 Break-Fix" at bounding box center [317, 139] width 58 height 15
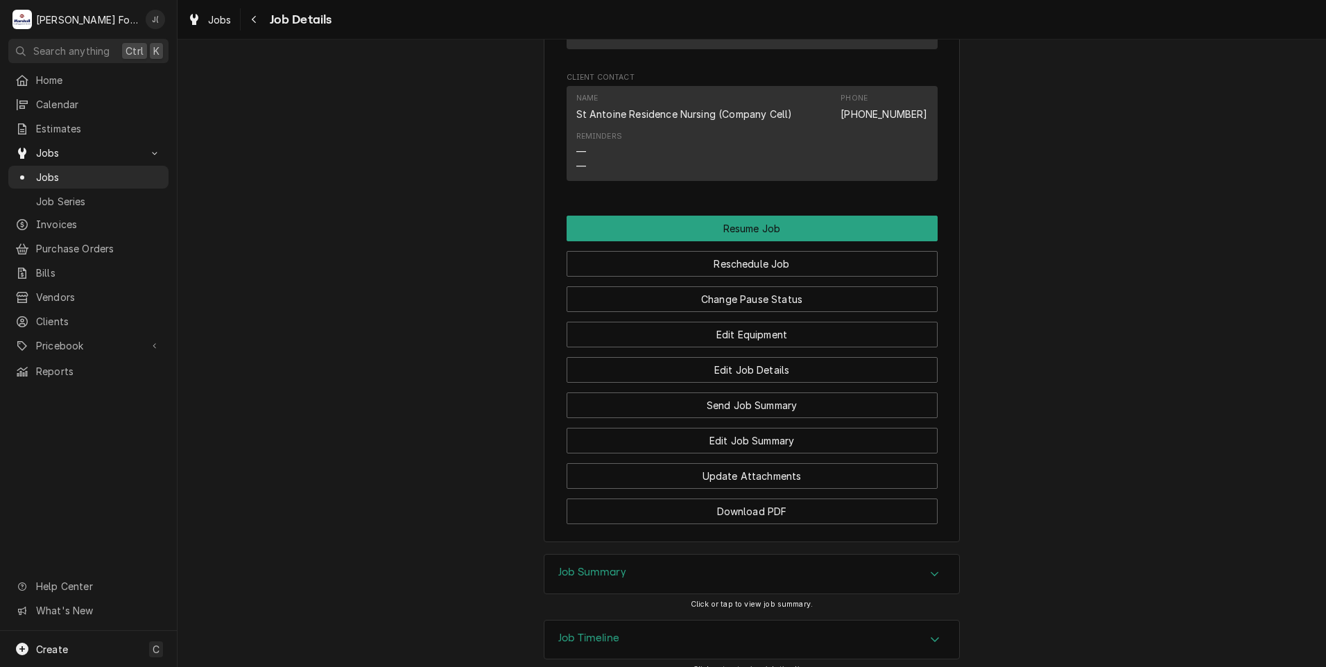
scroll to position [1501, 0]
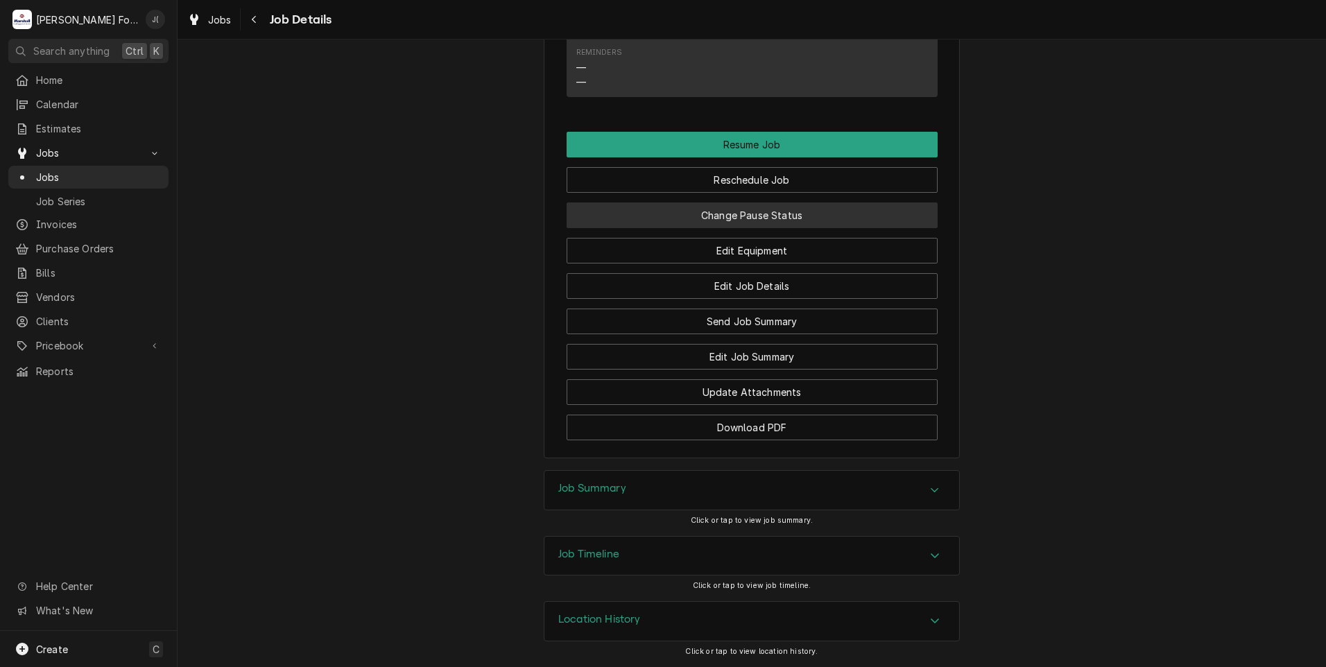
click at [726, 223] on button "Change Pause Status" at bounding box center [752, 215] width 371 height 26
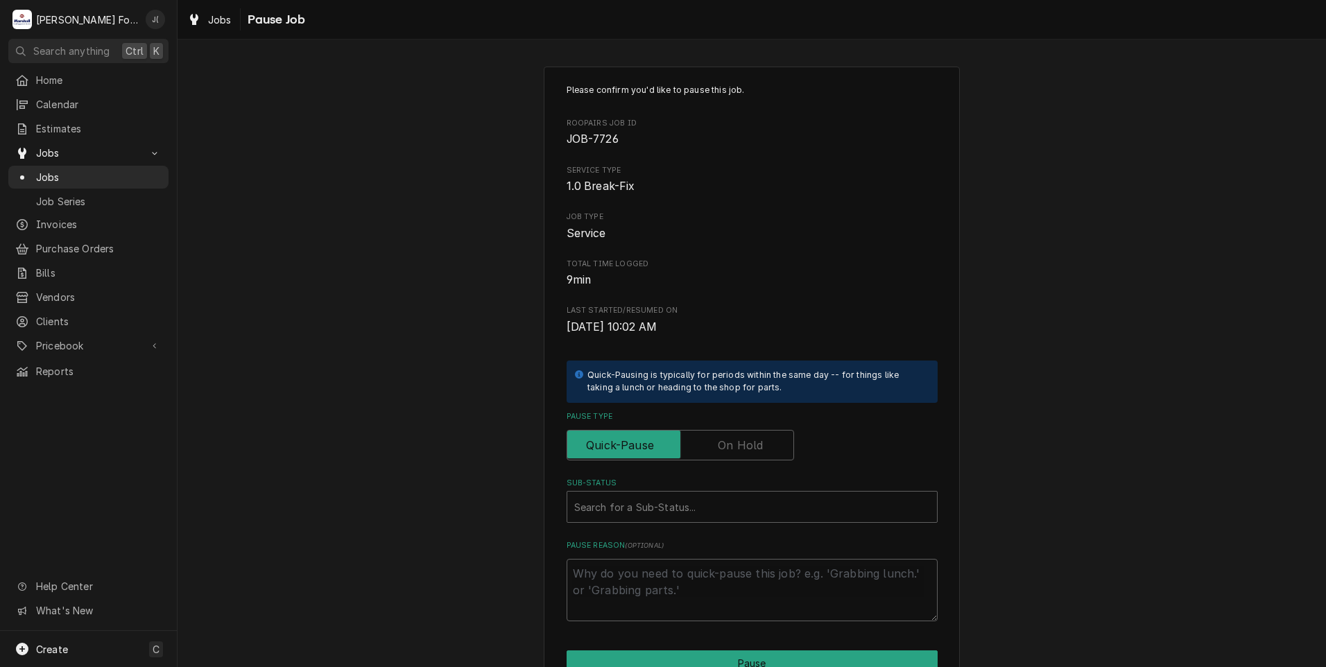
click at [728, 450] on label "Pause Type" at bounding box center [680, 445] width 227 height 31
click at [728, 450] on input "Pause Type" at bounding box center [680, 445] width 215 height 31
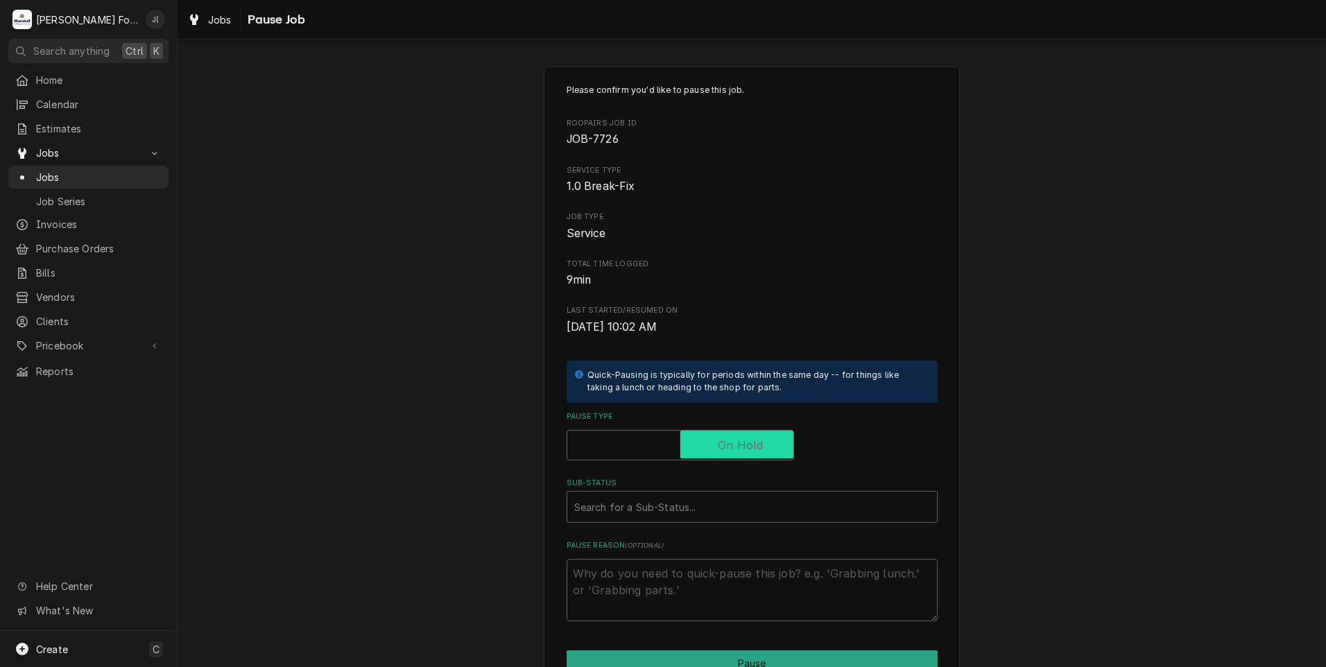
checkbox input "true"
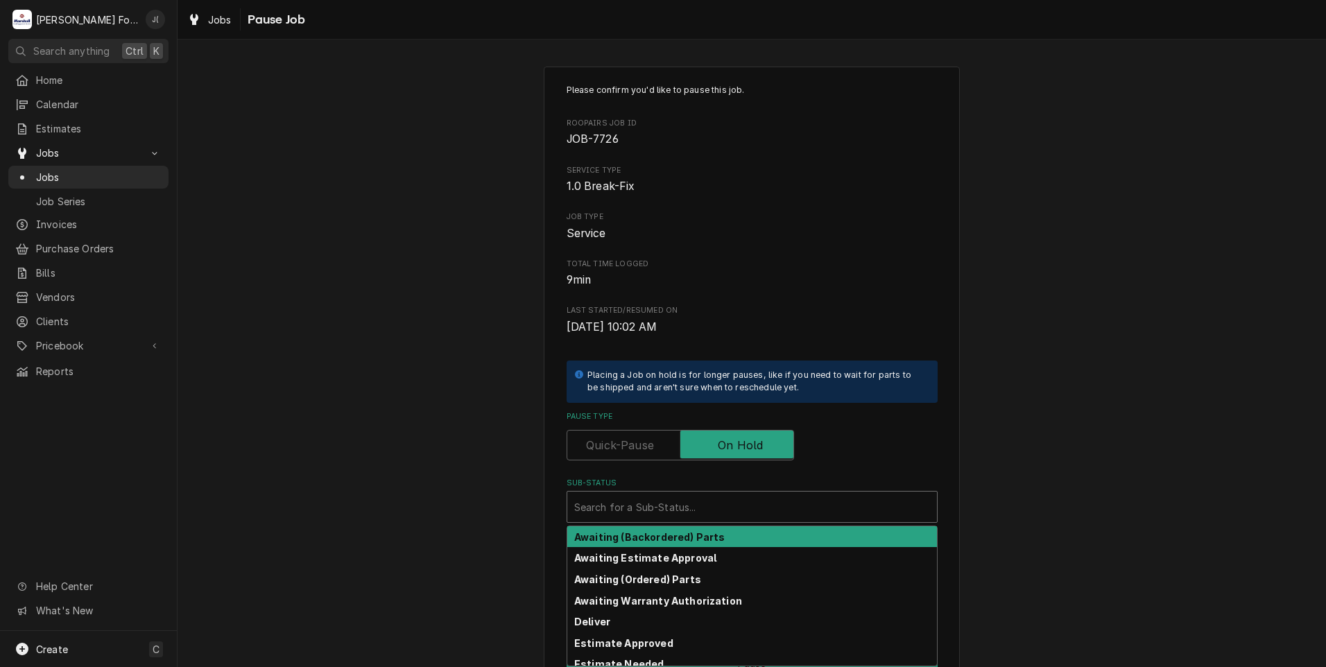
click at [679, 511] on div "Sub-Status" at bounding box center [752, 506] width 356 height 25
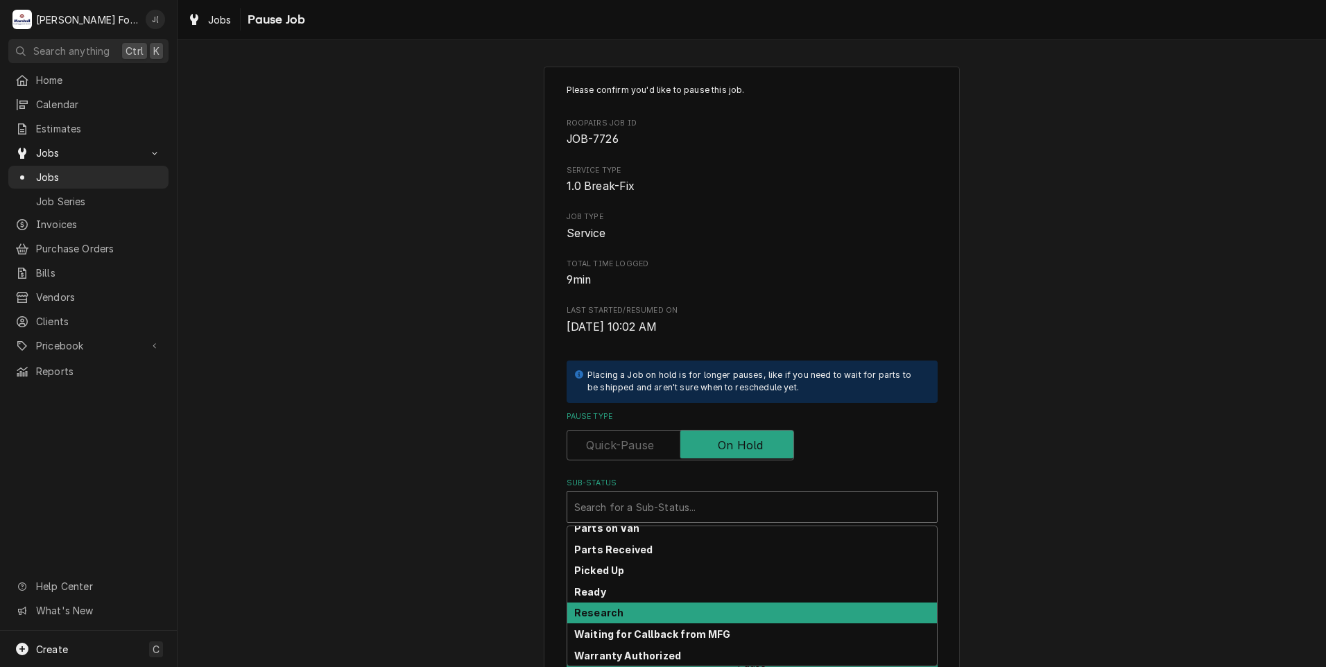
scroll to position [221, 0]
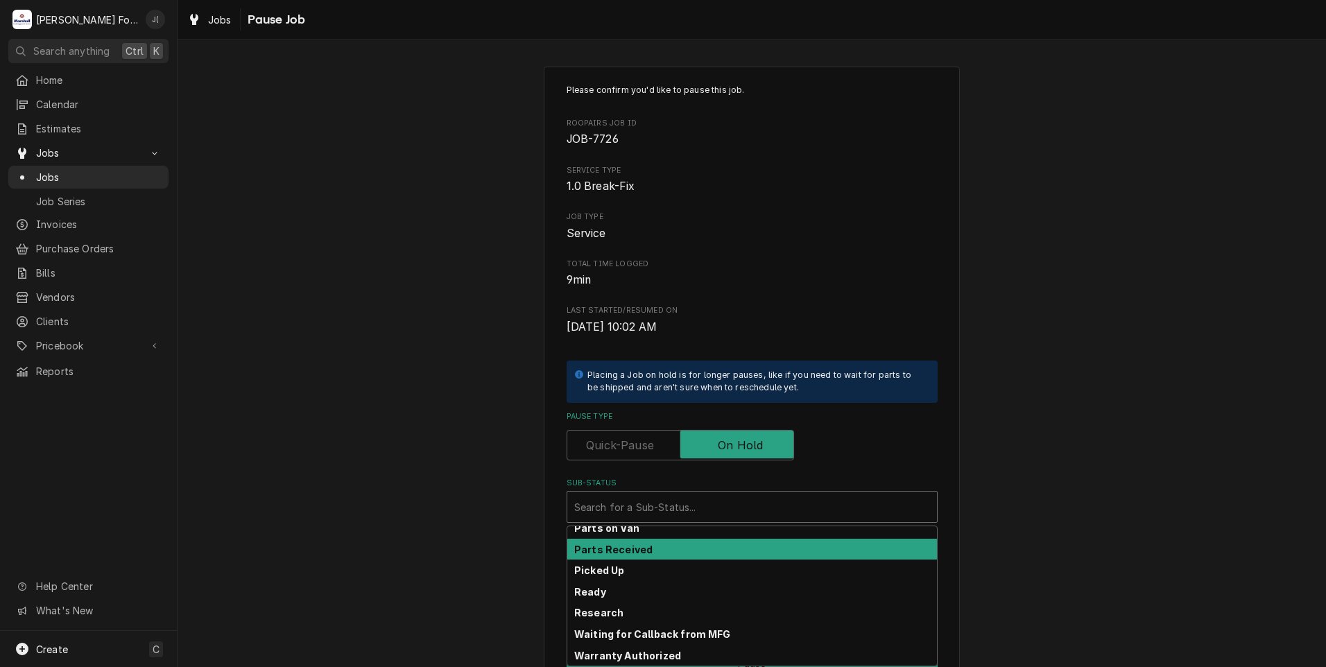
click at [632, 553] on strong "Parts Received" at bounding box center [613, 550] width 78 height 12
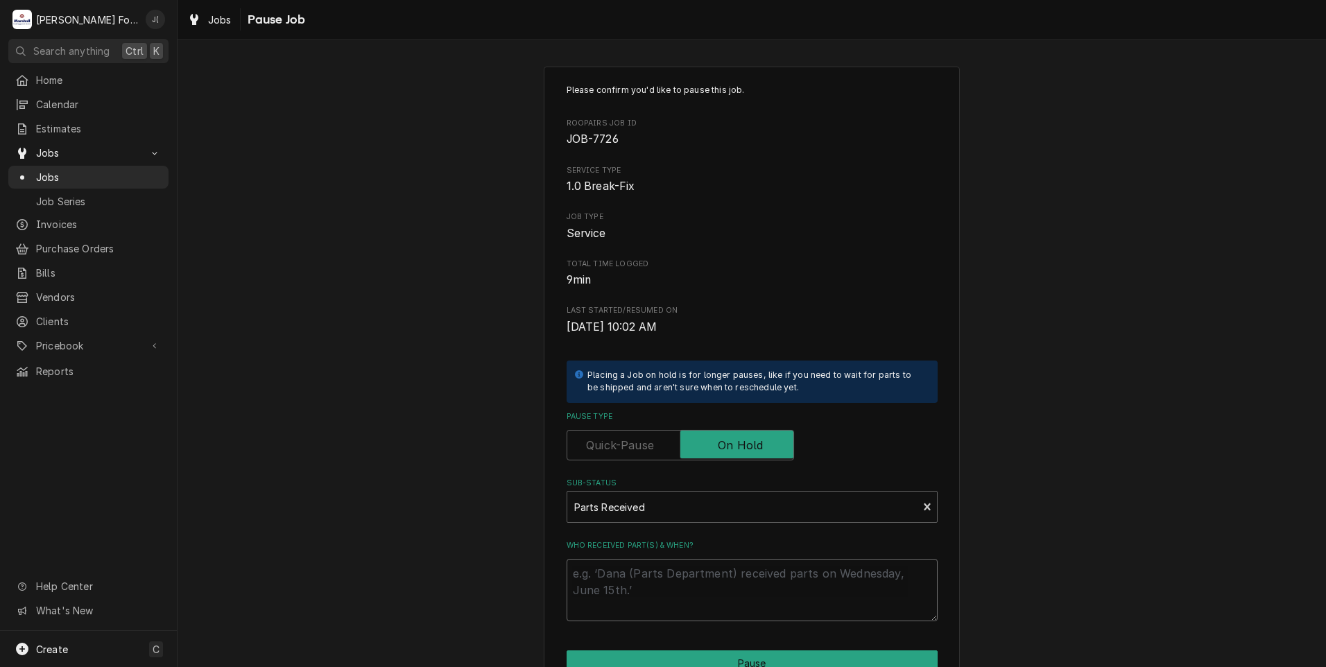
click at [630, 588] on textarea "Who received part(s) & when?" at bounding box center [752, 590] width 371 height 62
type textarea "x"
type textarea "1"
type textarea "x"
type textarea "10"
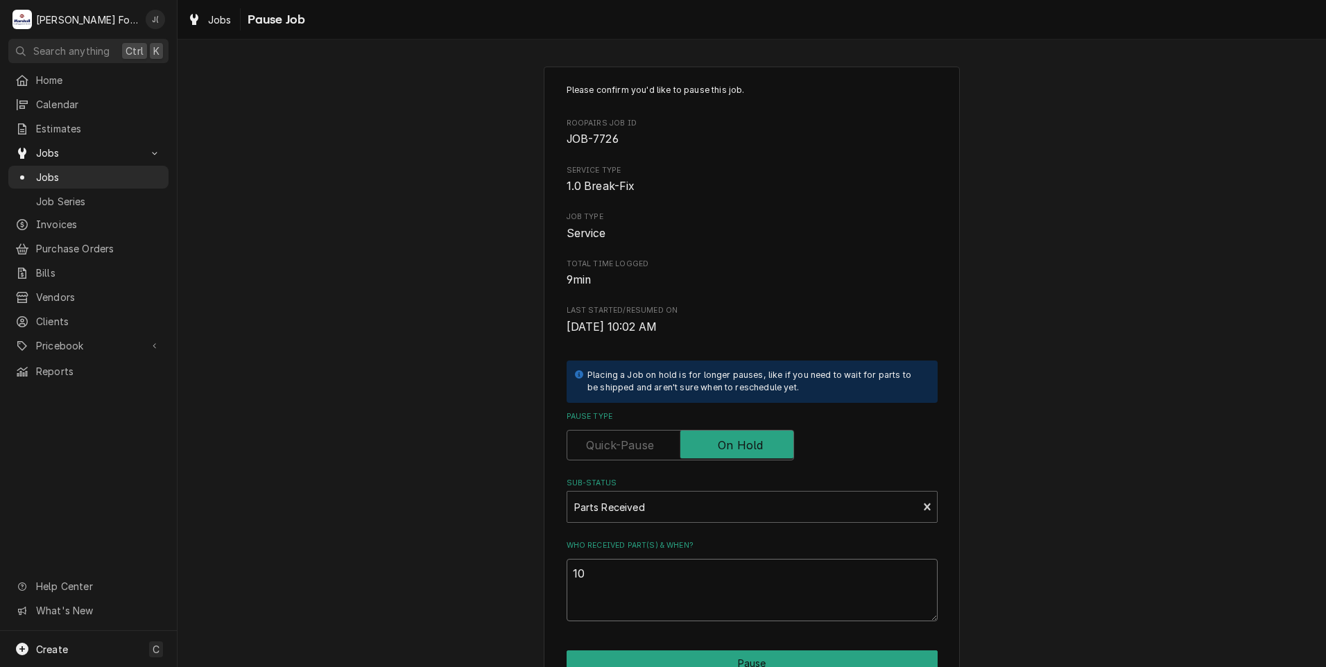
type textarea "x"
type textarea "10/"
type textarea "x"
type textarea "10/0"
type textarea "x"
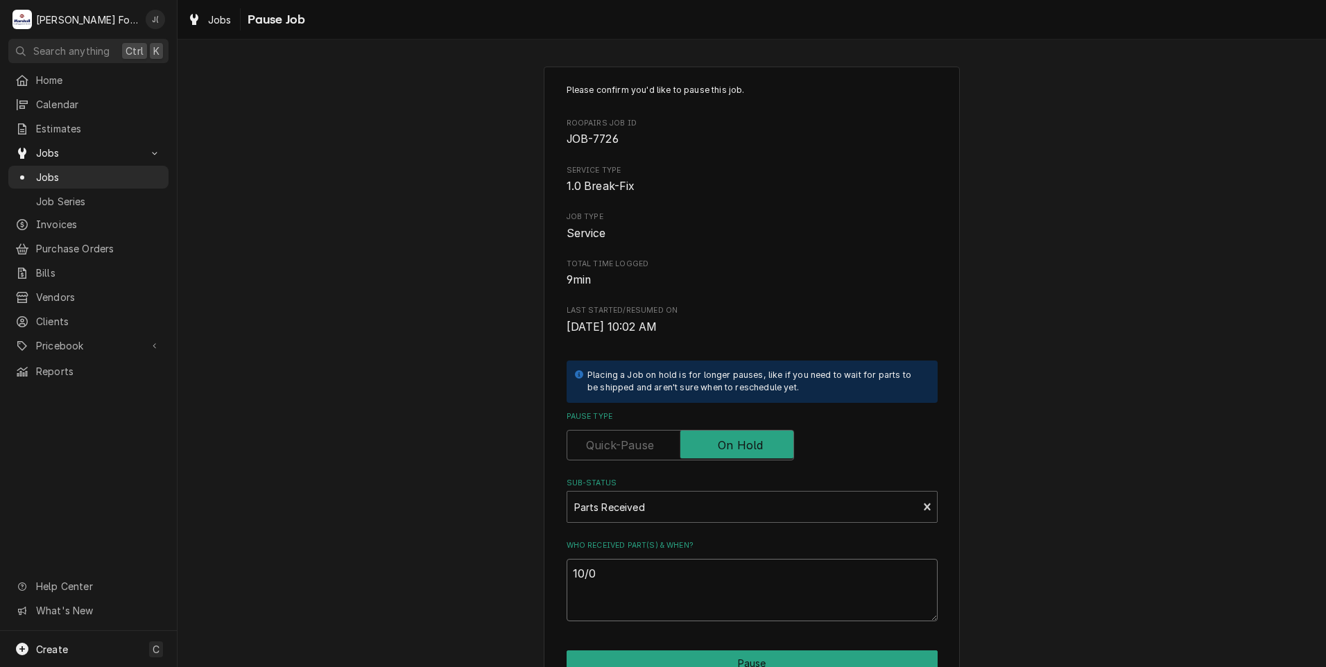
type textarea "10/09"
type textarea "x"
type textarea "10/09/"
type textarea "x"
type textarea "10/09/2"
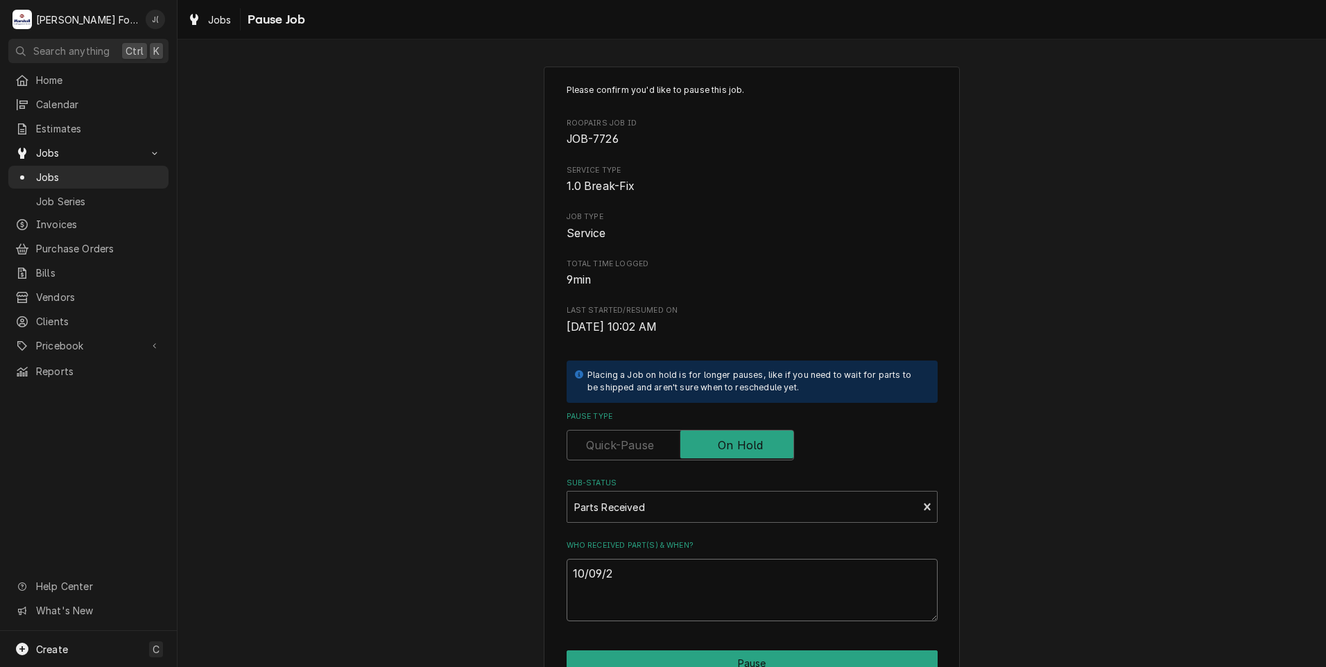
type textarea "x"
type textarea "10/09/20"
type textarea "x"
type textarea "10/09/202"
type textarea "x"
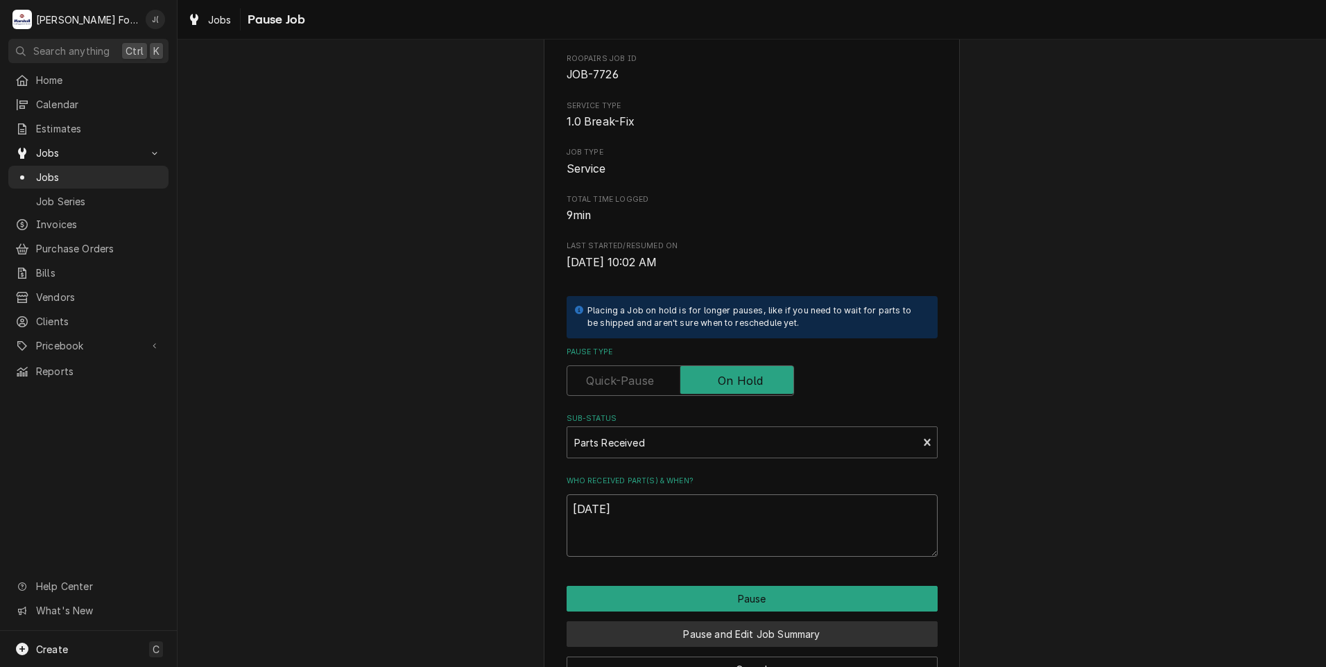
scroll to position [110, 0]
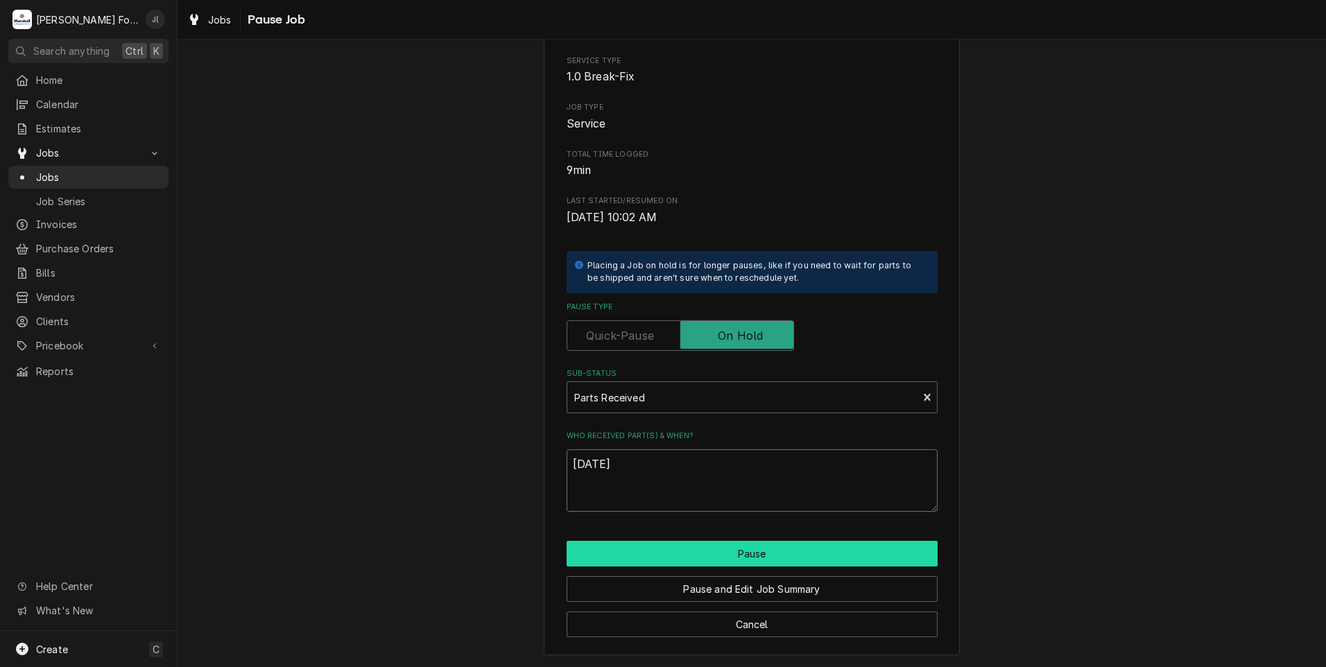
type textarea "10/09/2025"
click at [647, 551] on button "Pause" at bounding box center [752, 554] width 371 height 26
type textarea "x"
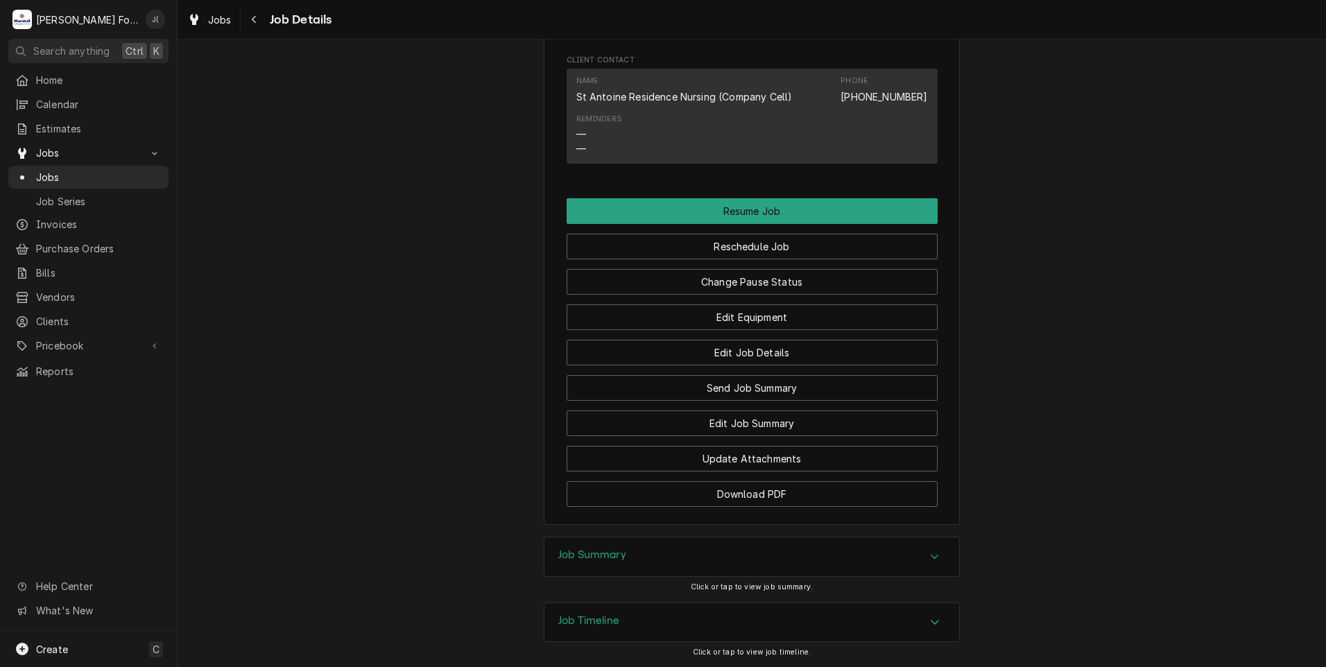
scroll to position [1501, 0]
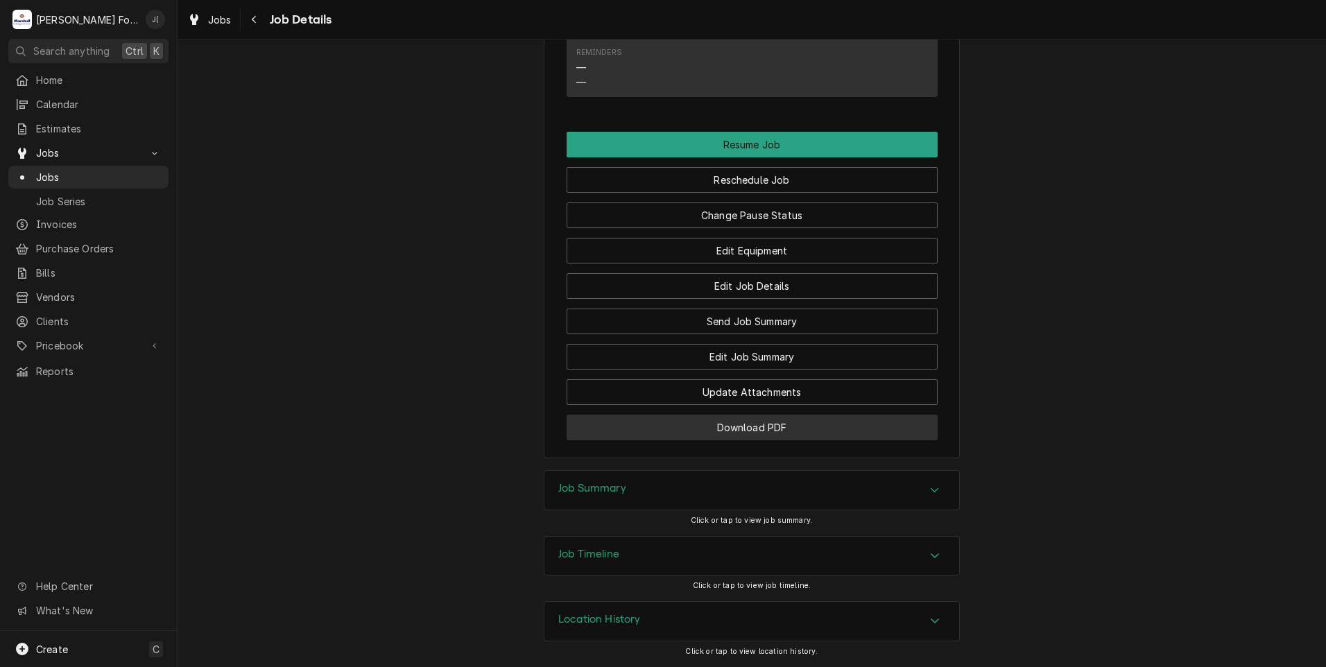
click at [684, 424] on button "Download PDF" at bounding box center [752, 428] width 371 height 26
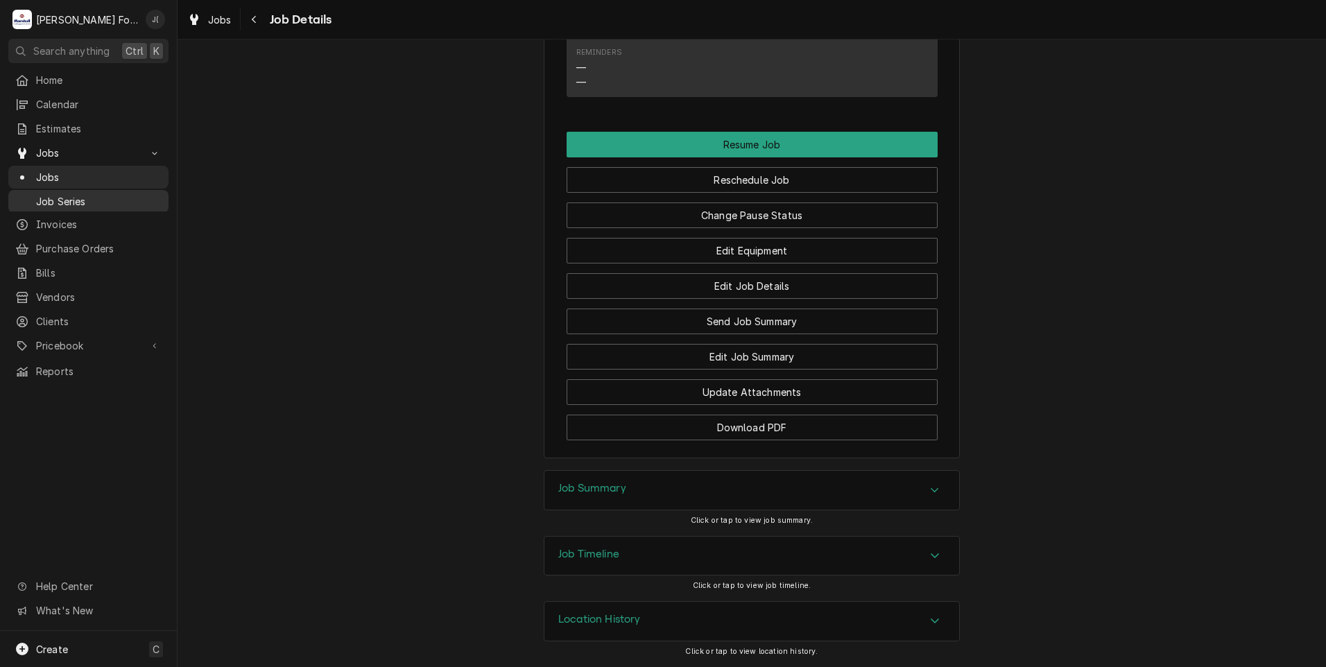
drag, startPoint x: 69, startPoint y: 173, endPoint x: 64, endPoint y: 187, distance: 14.5
click at [69, 173] on span "Jobs" at bounding box center [99, 177] width 126 height 15
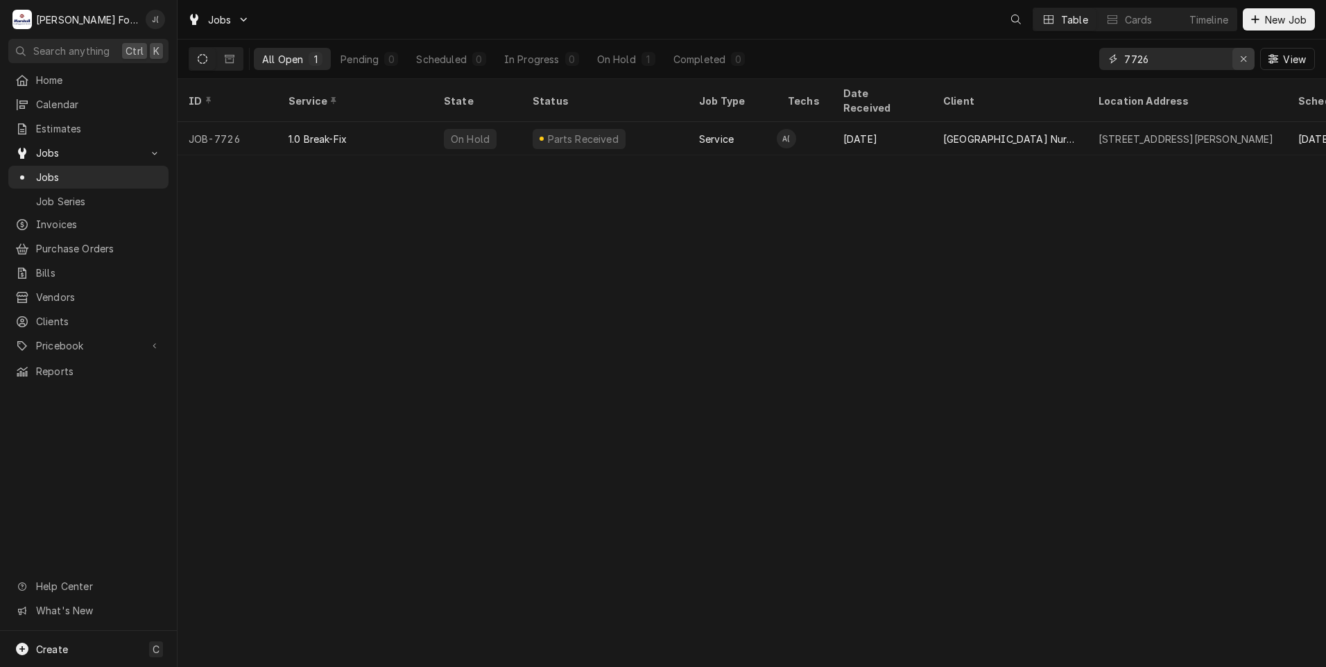
click at [1244, 59] on icon "Erase input" at bounding box center [1244, 59] width 8 height 10
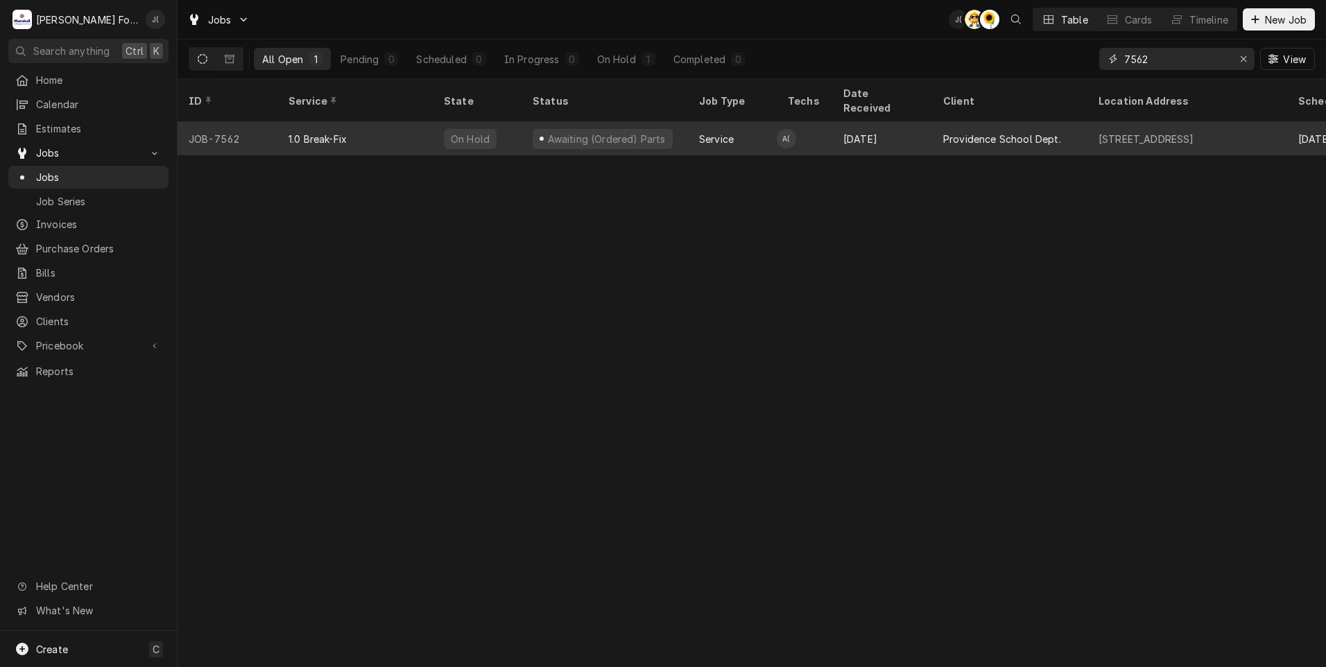
type input "7562"
click at [496, 133] on div "On Hold" at bounding box center [477, 138] width 89 height 33
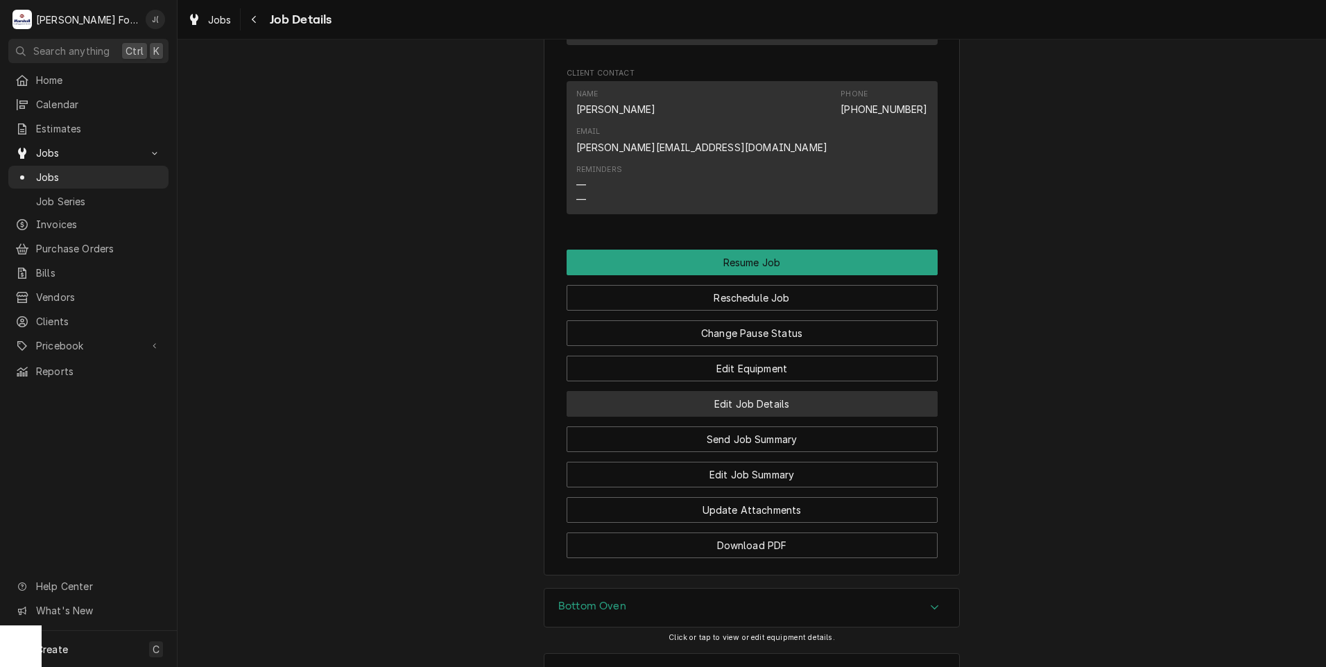
scroll to position [1503, 0]
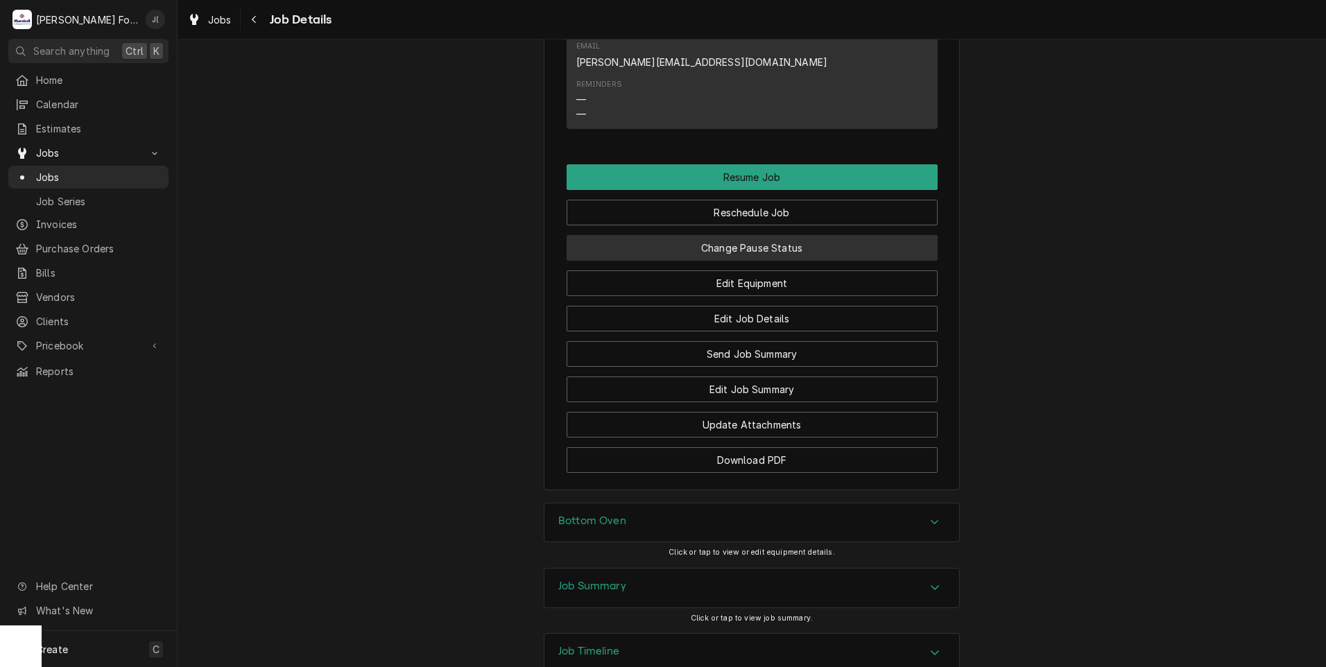
click at [726, 235] on button "Change Pause Status" at bounding box center [752, 248] width 371 height 26
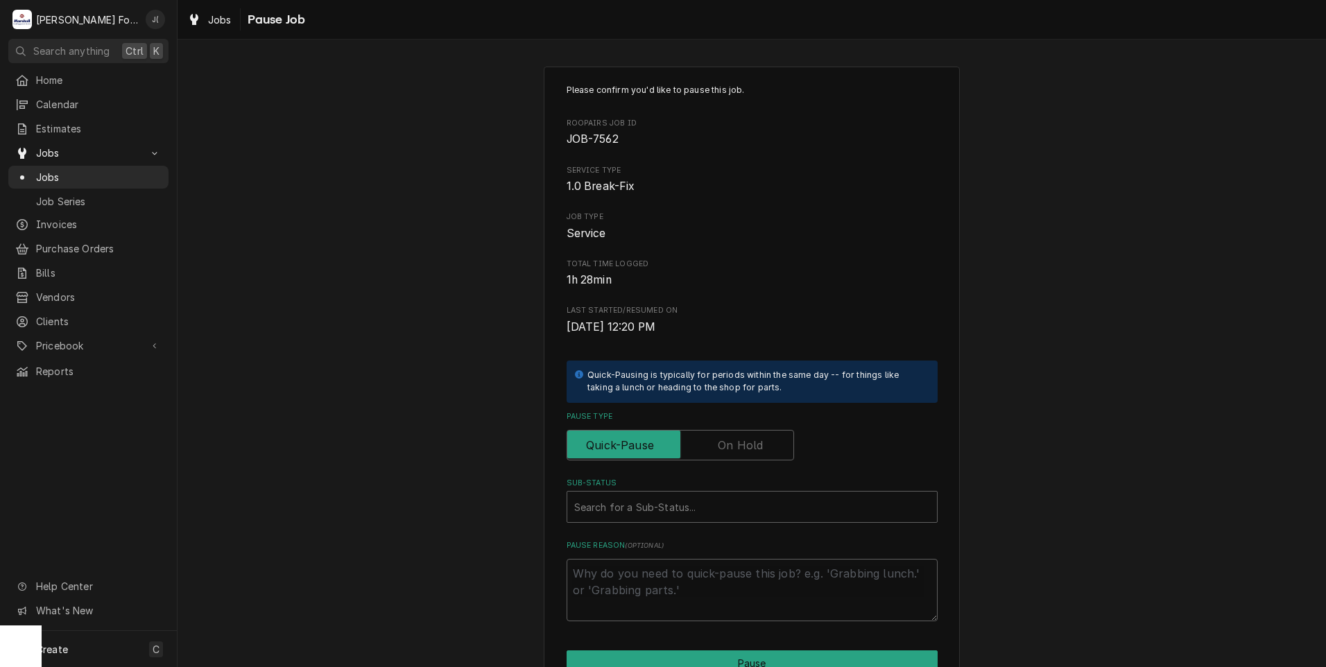
click at [736, 452] on label "Pause Type" at bounding box center [680, 445] width 227 height 31
click at [736, 452] on input "Pause Type" at bounding box center [680, 445] width 215 height 31
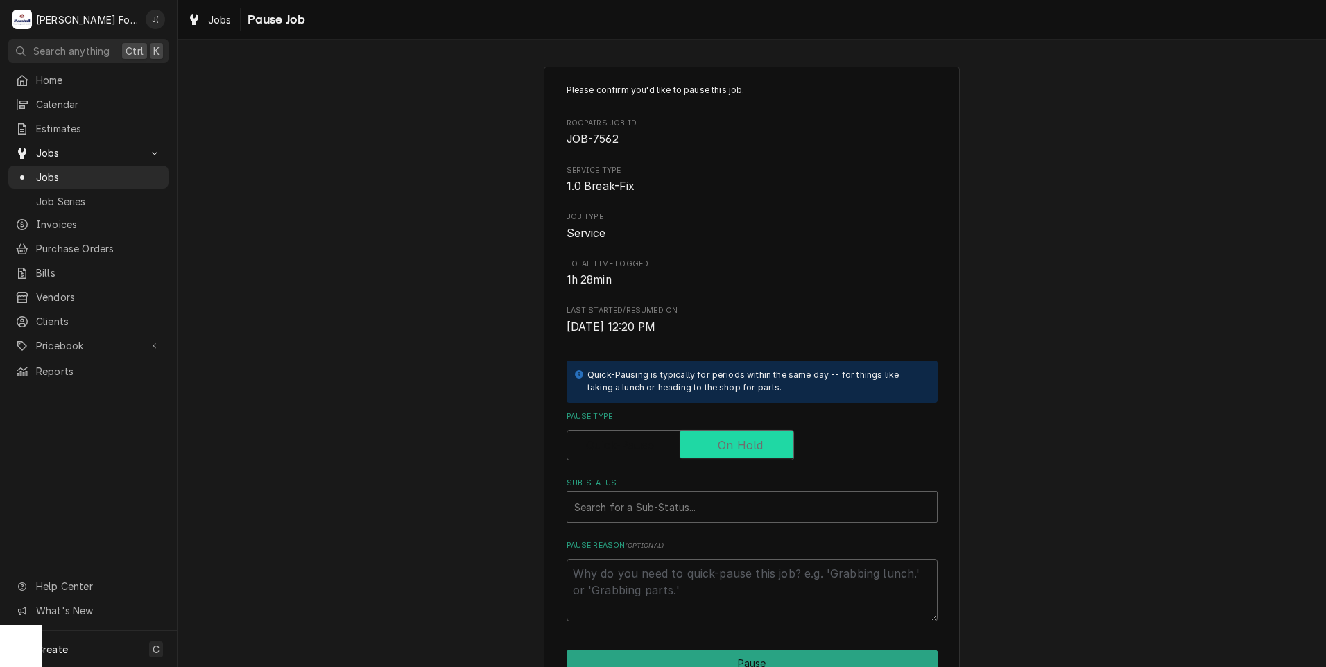
checkbox input "true"
click at [680, 509] on div "Sub-Status" at bounding box center [752, 506] width 356 height 25
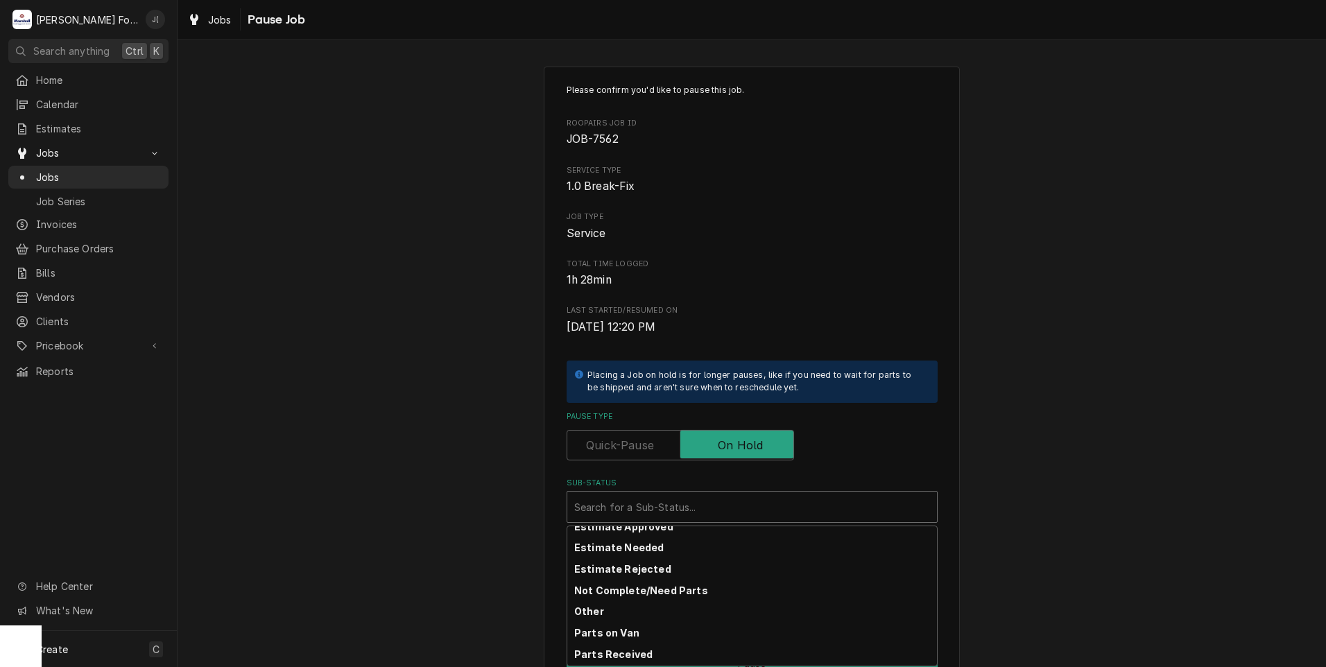
scroll to position [221, 0]
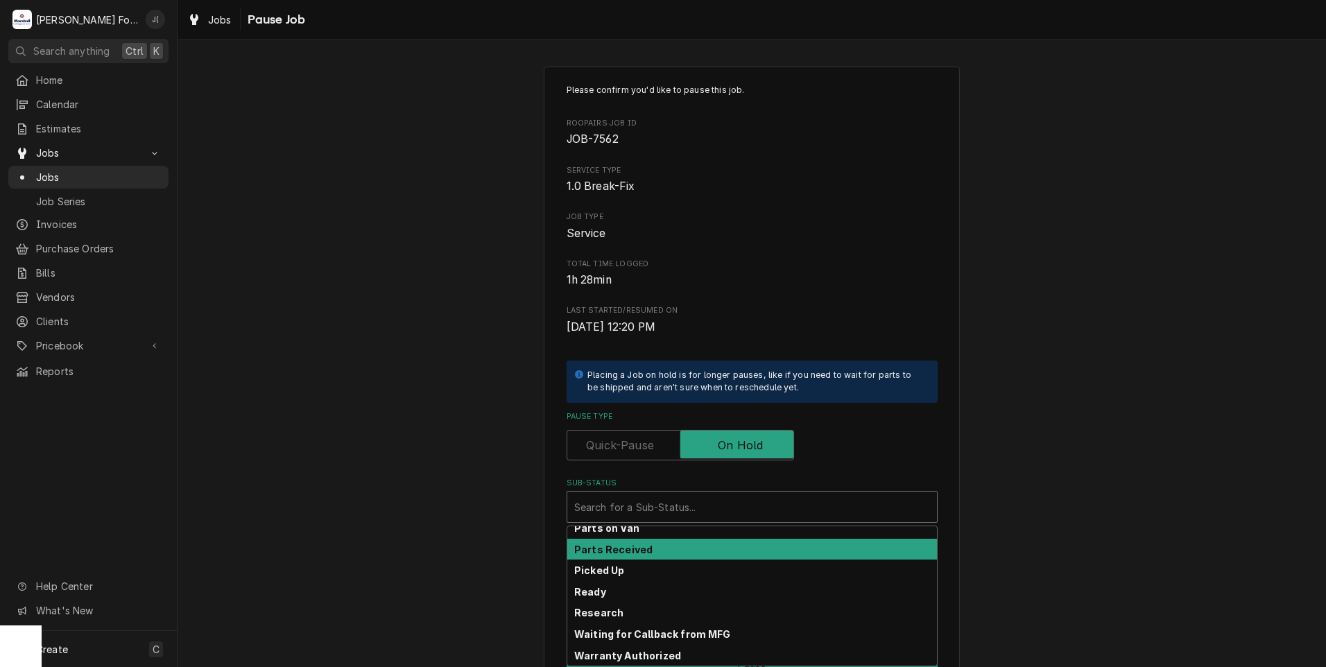
click at [657, 548] on div "Parts Received" at bounding box center [752, 549] width 370 height 21
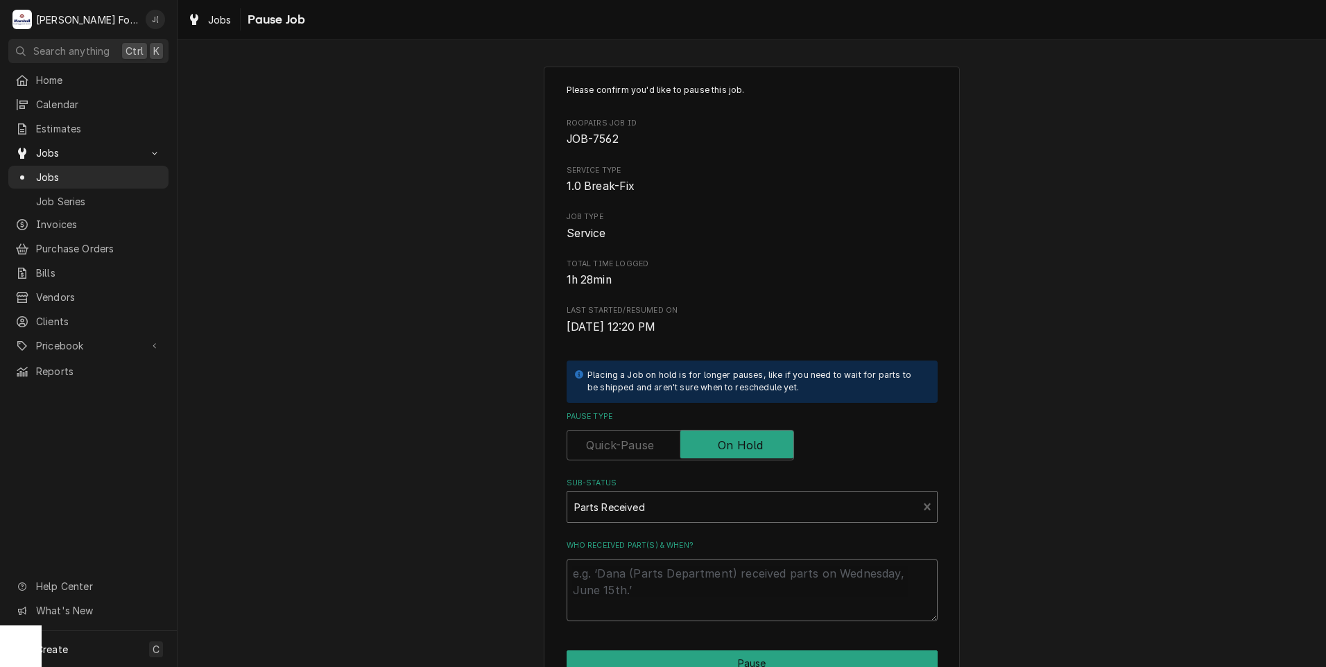
click at [652, 573] on textarea "Who received part(s) & when?" at bounding box center [752, 590] width 371 height 62
type textarea "x"
type textarea "1"
type textarea "x"
type textarea "10"
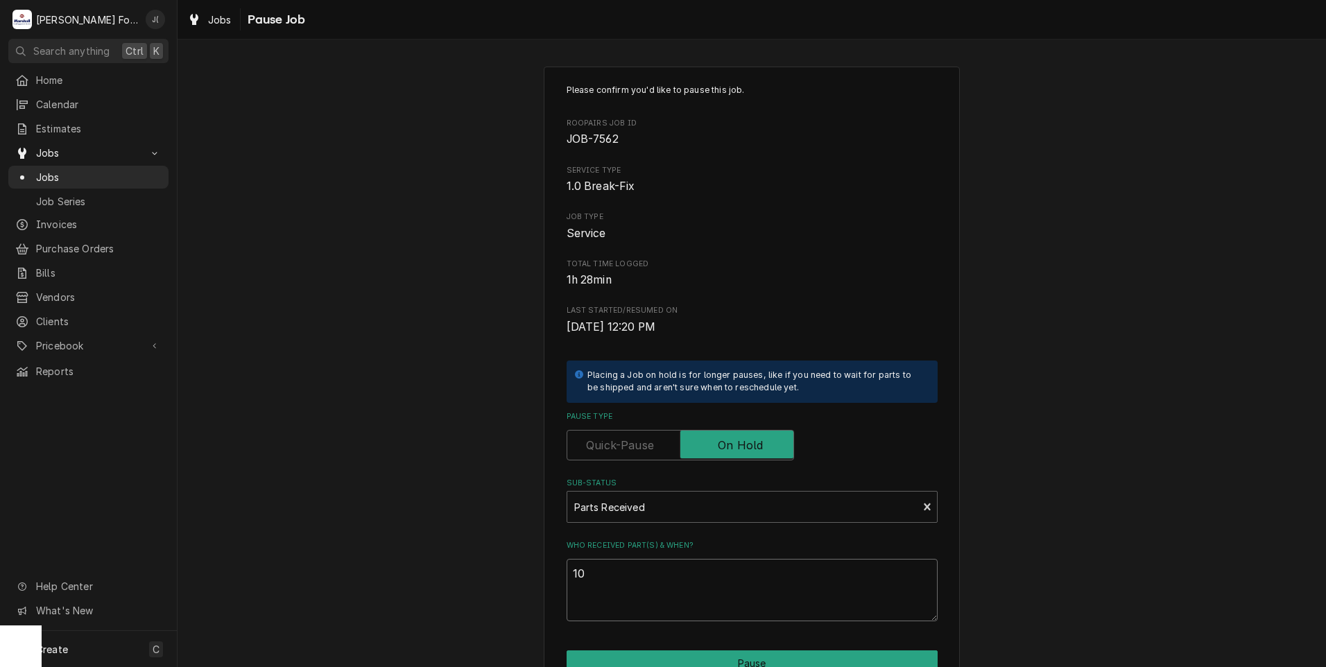
type textarea "x"
type textarea "10/"
type textarea "x"
type textarea "10/0"
type textarea "x"
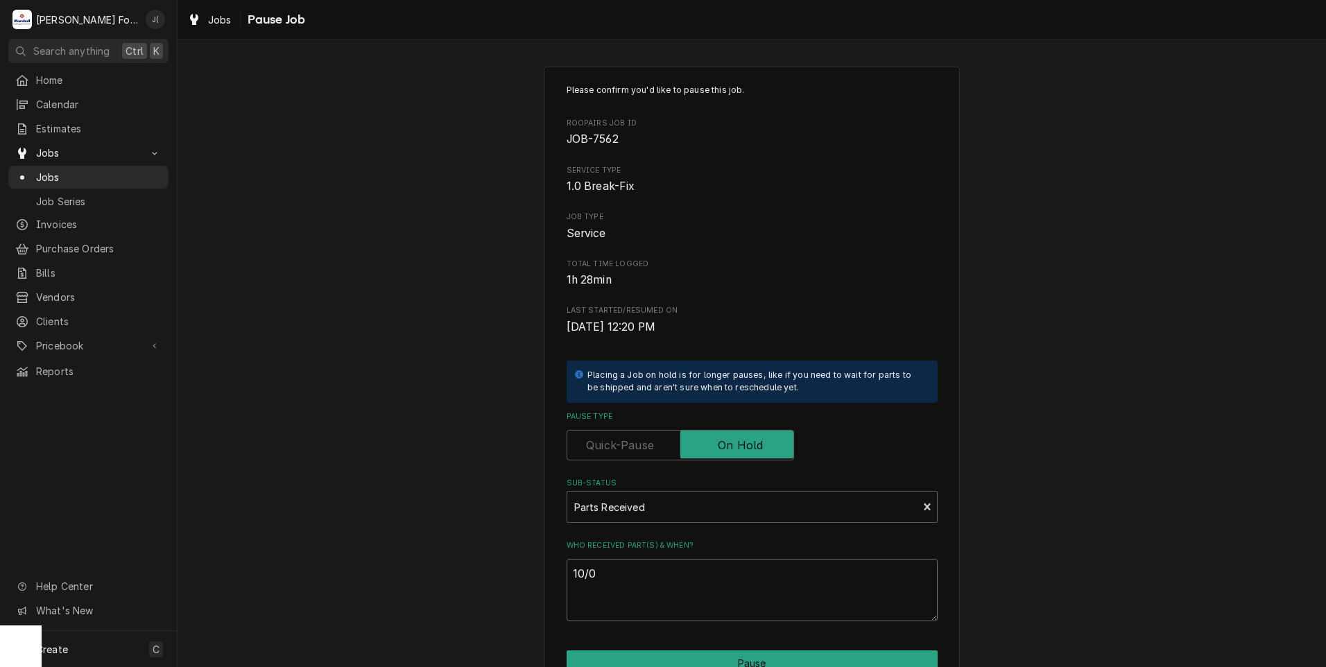
type textarea "10/09"
type textarea "x"
type textarea "10/09/"
type textarea "x"
type textarea "10/09/2"
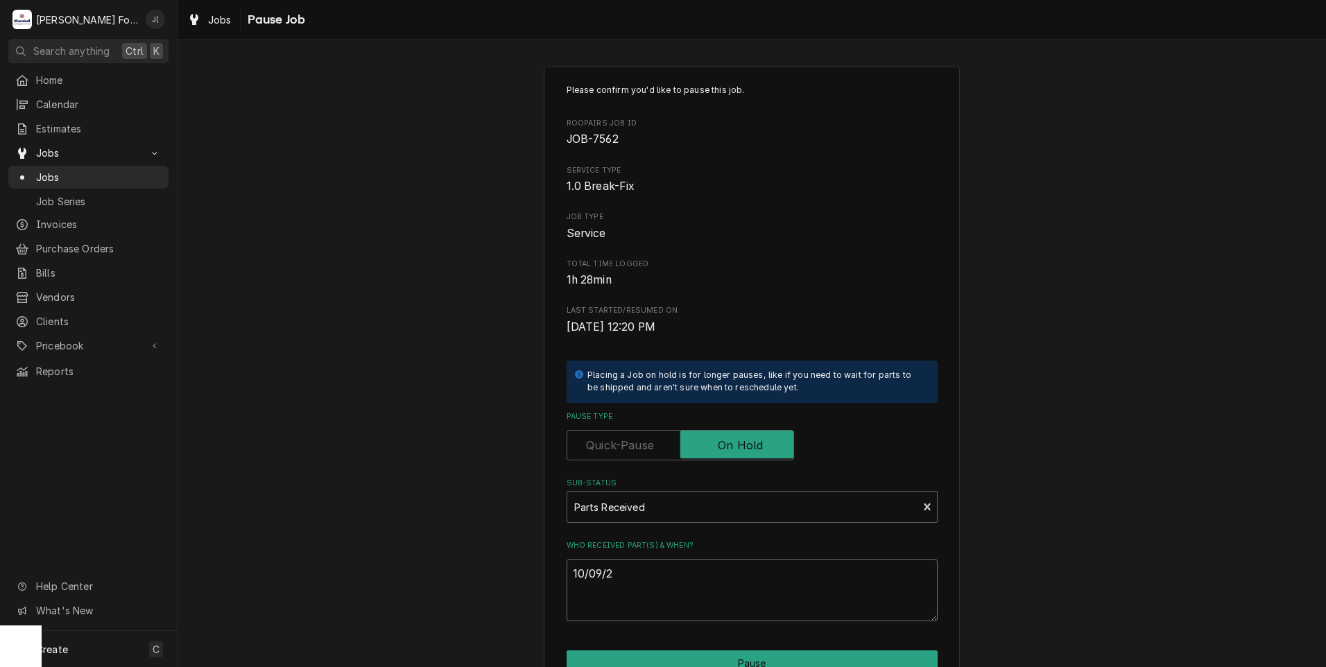
type textarea "x"
type textarea "10/09/20"
type textarea "x"
type textarea "10/09/202"
type textarea "x"
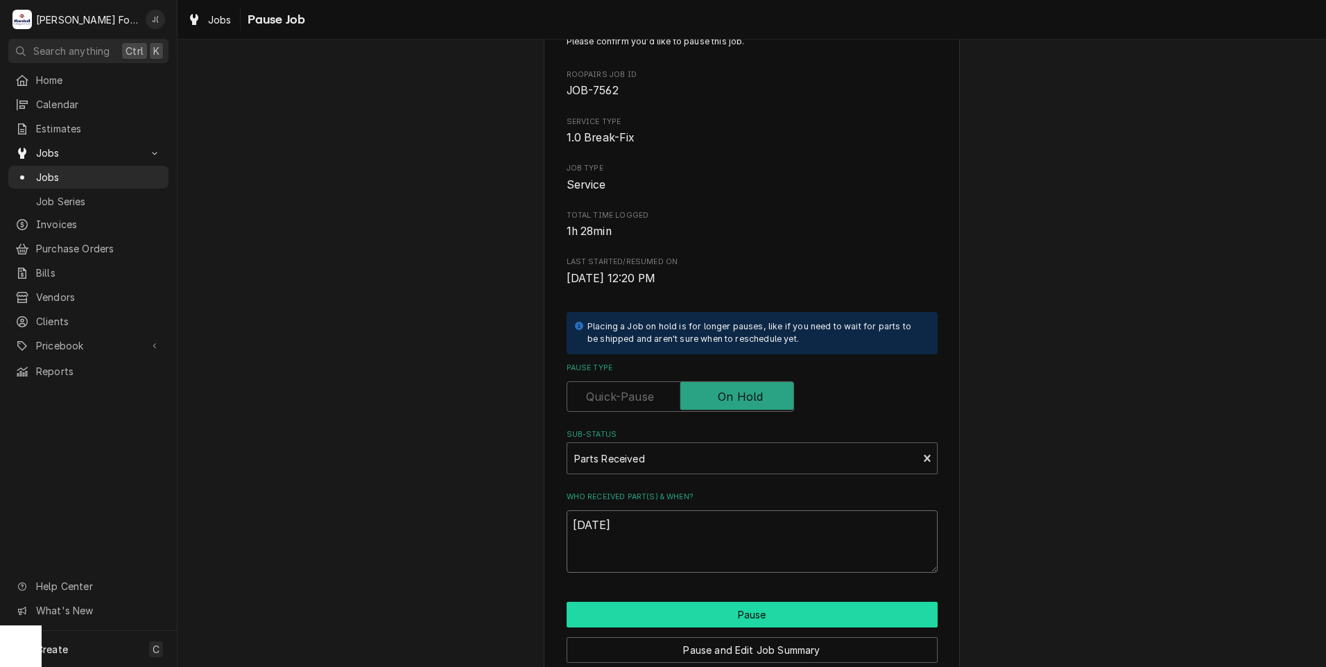
scroll to position [110, 0]
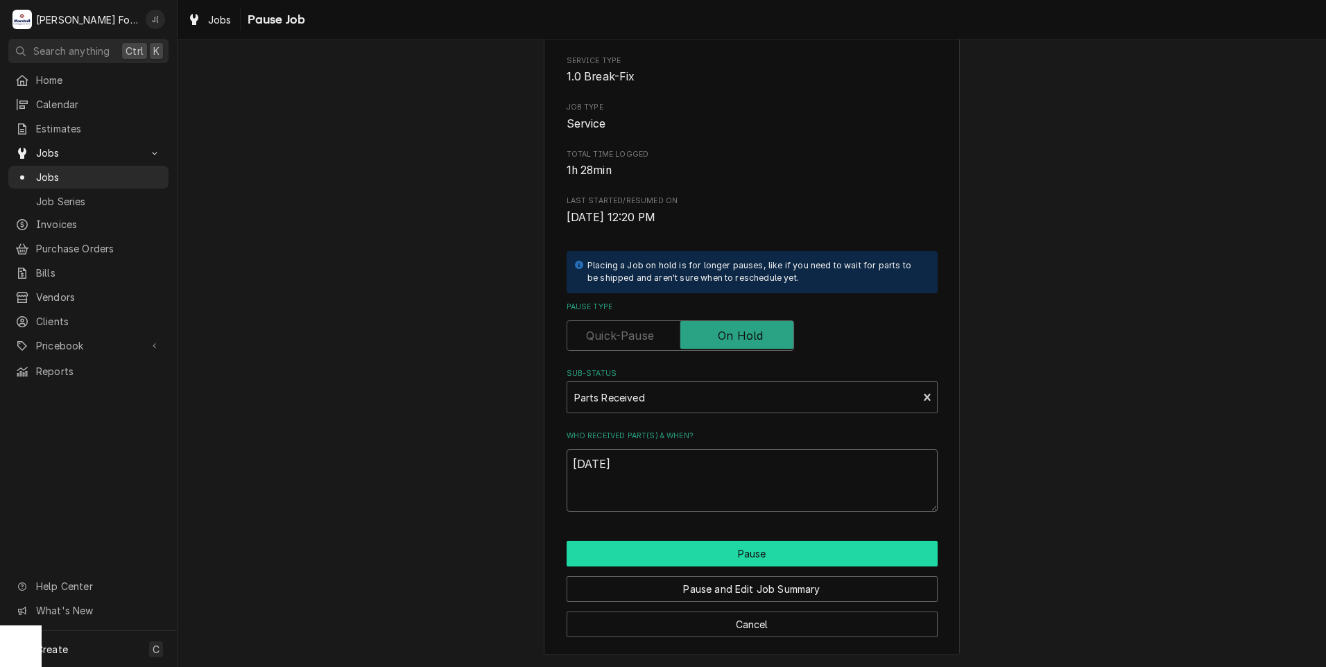
type textarea "10/09/2025"
click at [629, 543] on button "Pause" at bounding box center [752, 554] width 371 height 26
type textarea "x"
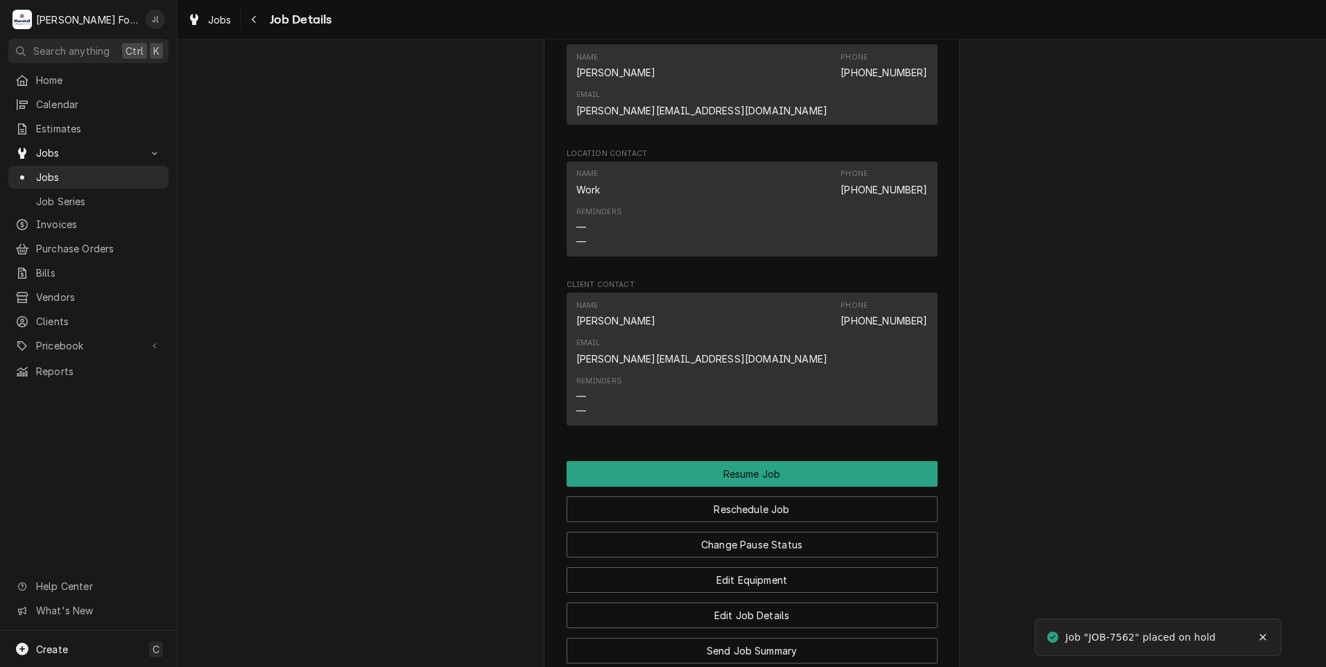
scroll to position [1248, 0]
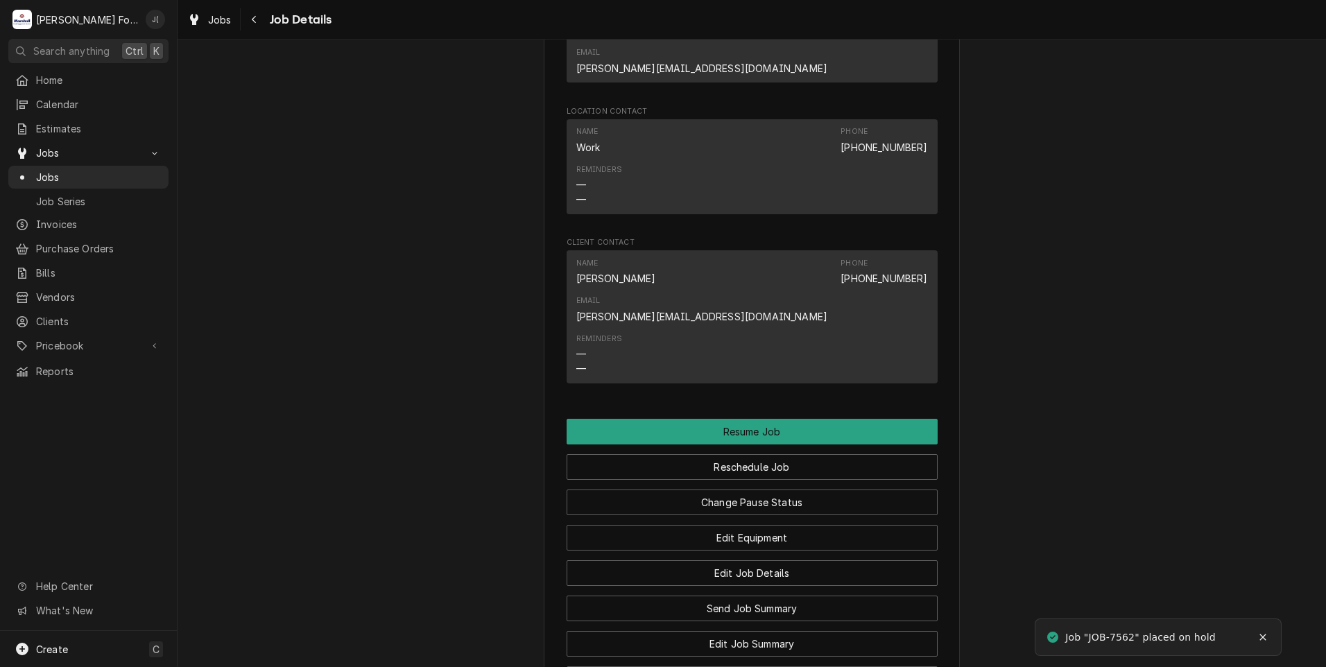
click at [87, 175] on span "Jobs" at bounding box center [99, 177] width 126 height 15
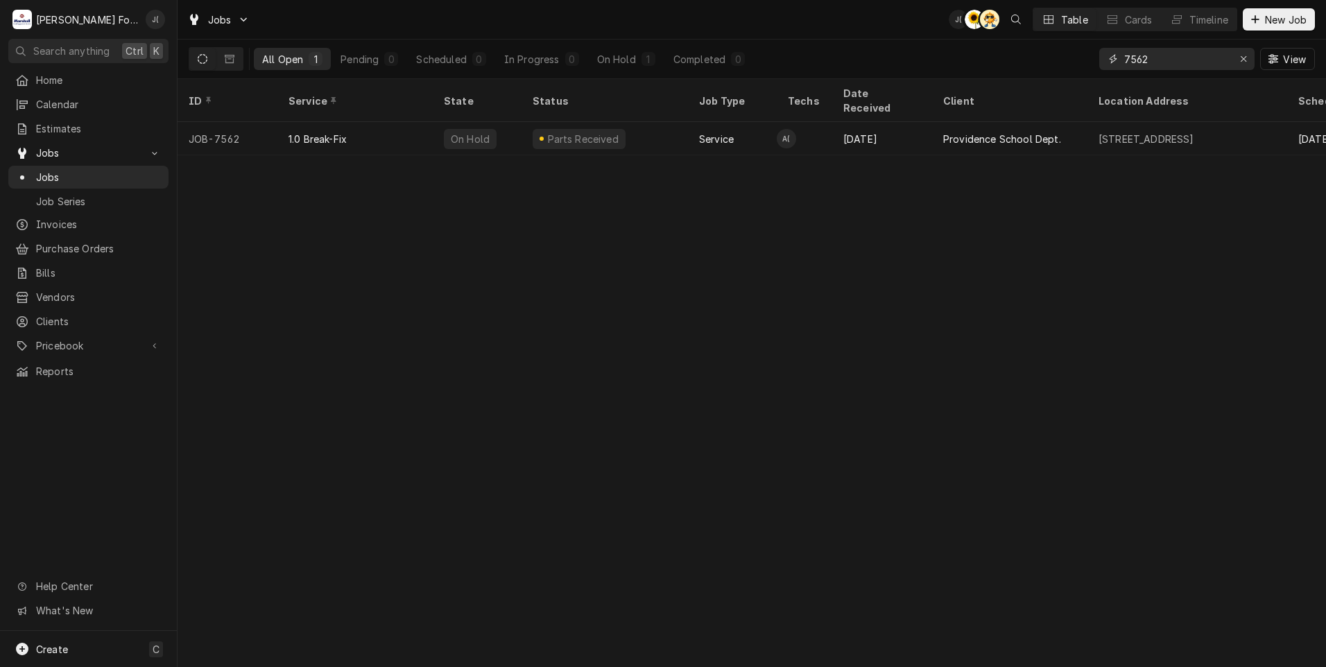
click at [1244, 64] on div "Erase input" at bounding box center [1243, 59] width 14 height 14
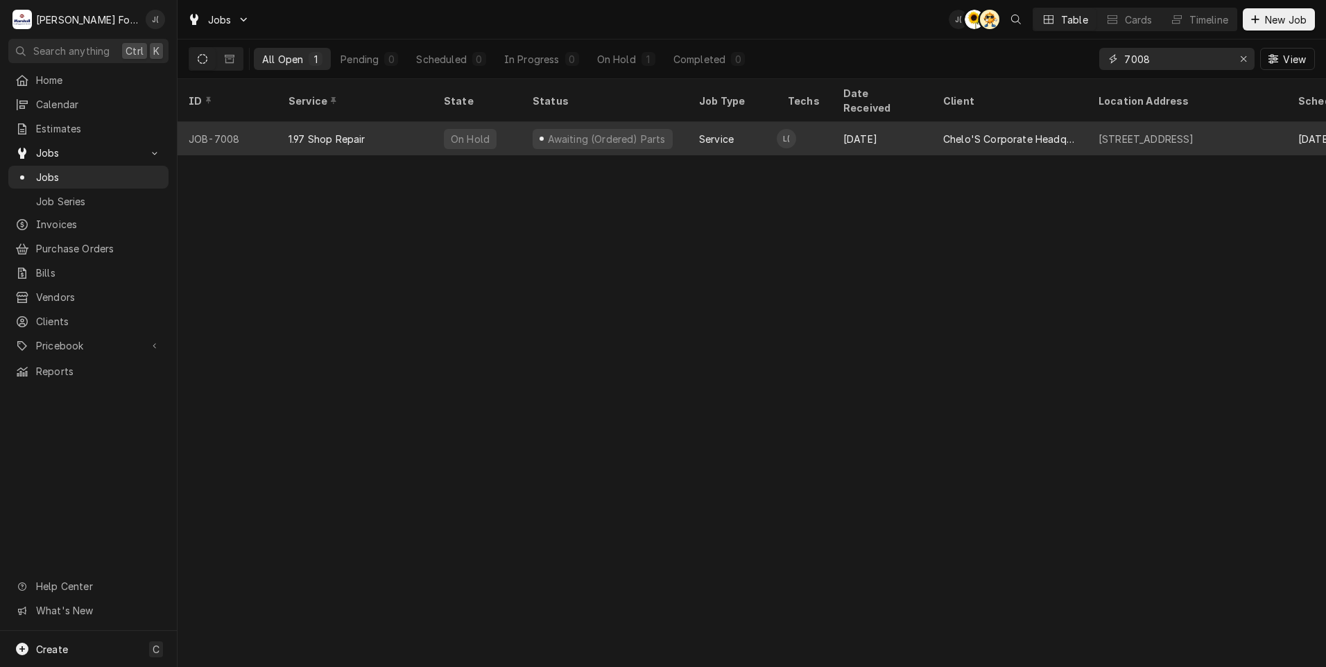
type input "7008"
click at [387, 127] on div "1.97 Shop Repair" at bounding box center [354, 138] width 155 height 33
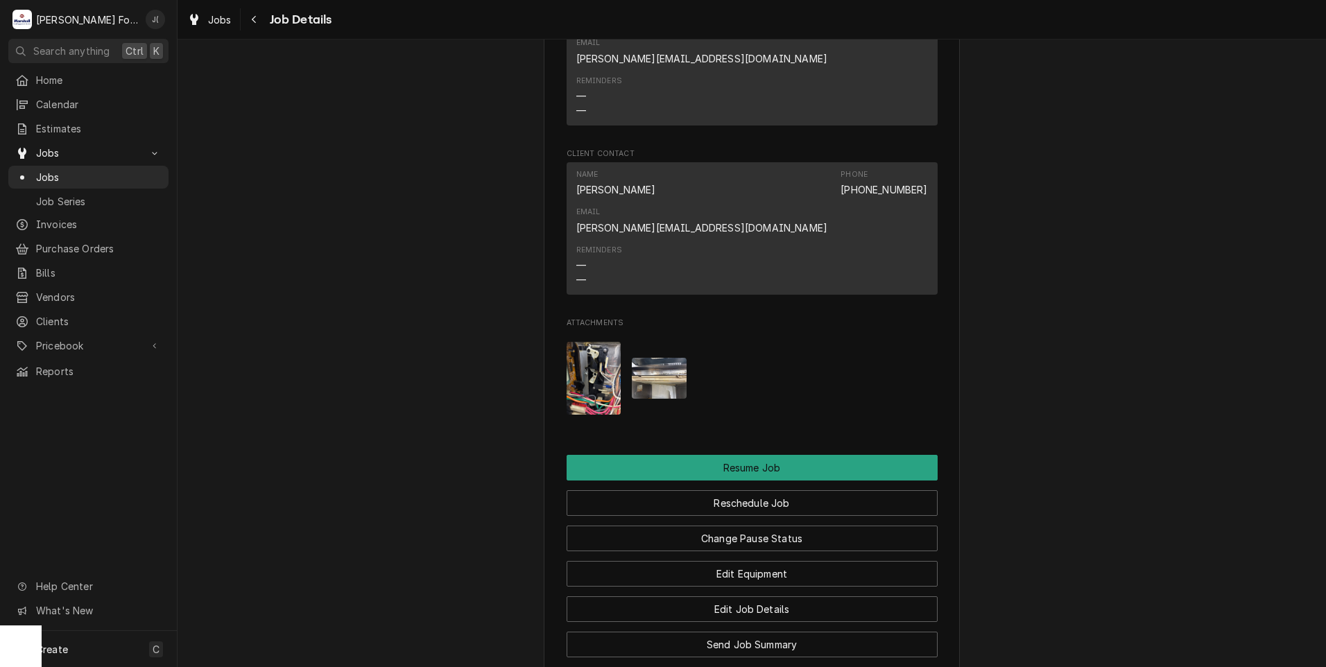
scroll to position [1179, 0]
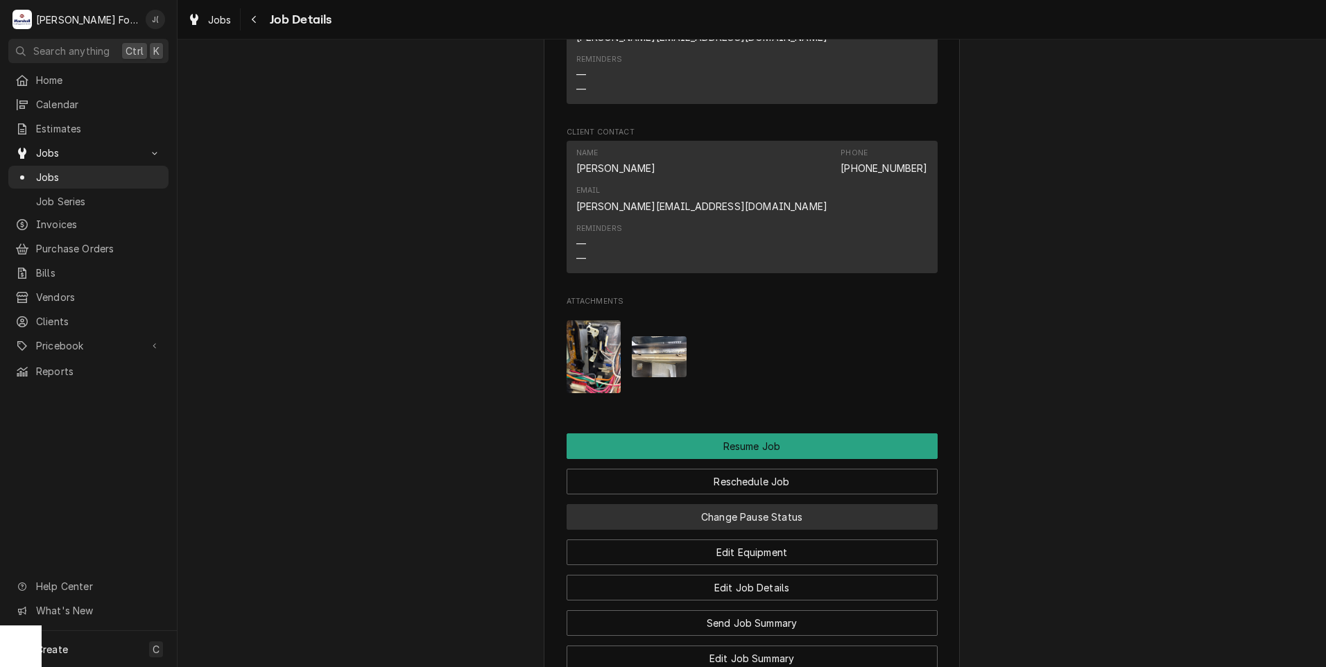
click at [775, 504] on button "Change Pause Status" at bounding box center [752, 517] width 371 height 26
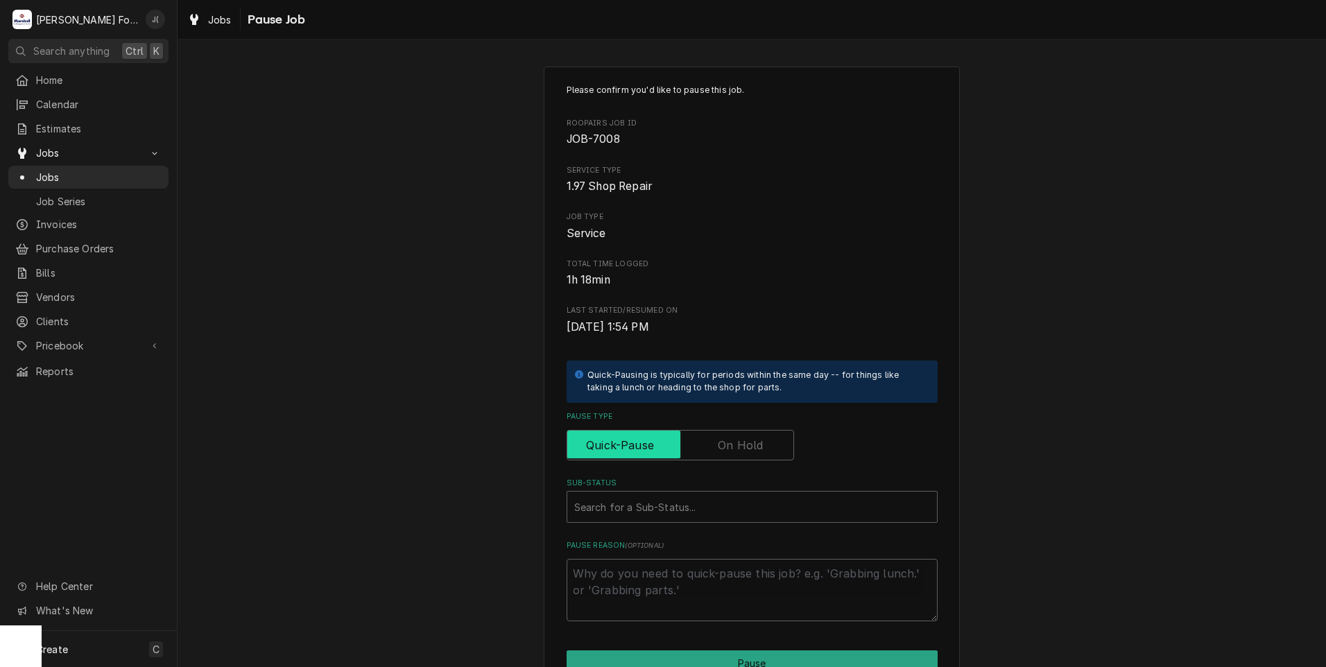
drag, startPoint x: 717, startPoint y: 436, endPoint x: 717, endPoint y: 458, distance: 21.5
click at [717, 438] on label "Pause Type" at bounding box center [680, 445] width 227 height 31
click at [717, 438] on input "Pause Type" at bounding box center [680, 445] width 215 height 31
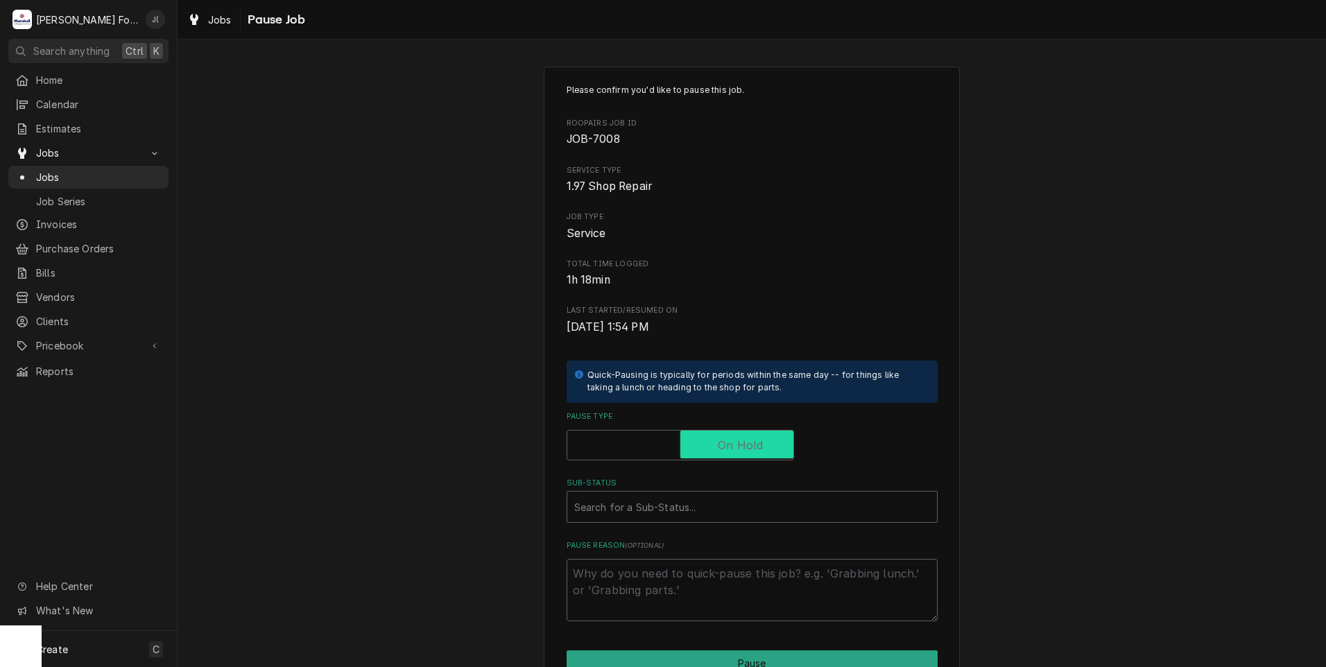
checkbox input "true"
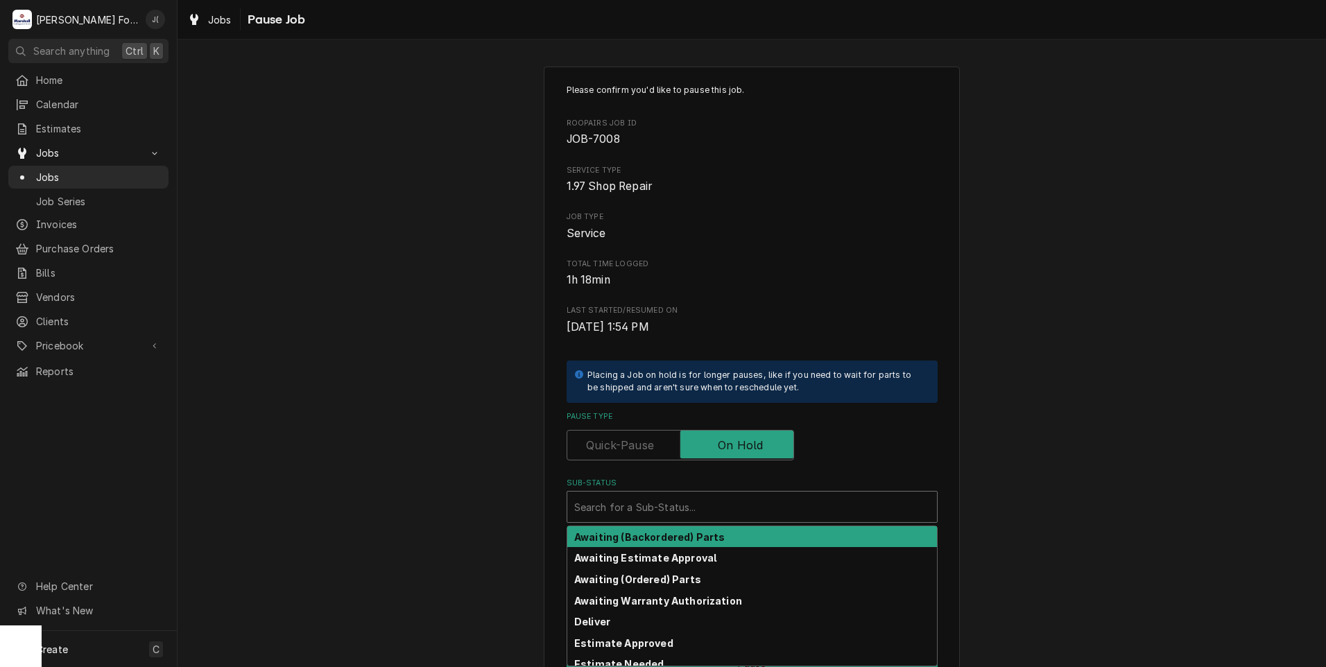
click at [668, 506] on div "Sub-Status" at bounding box center [752, 506] width 356 height 25
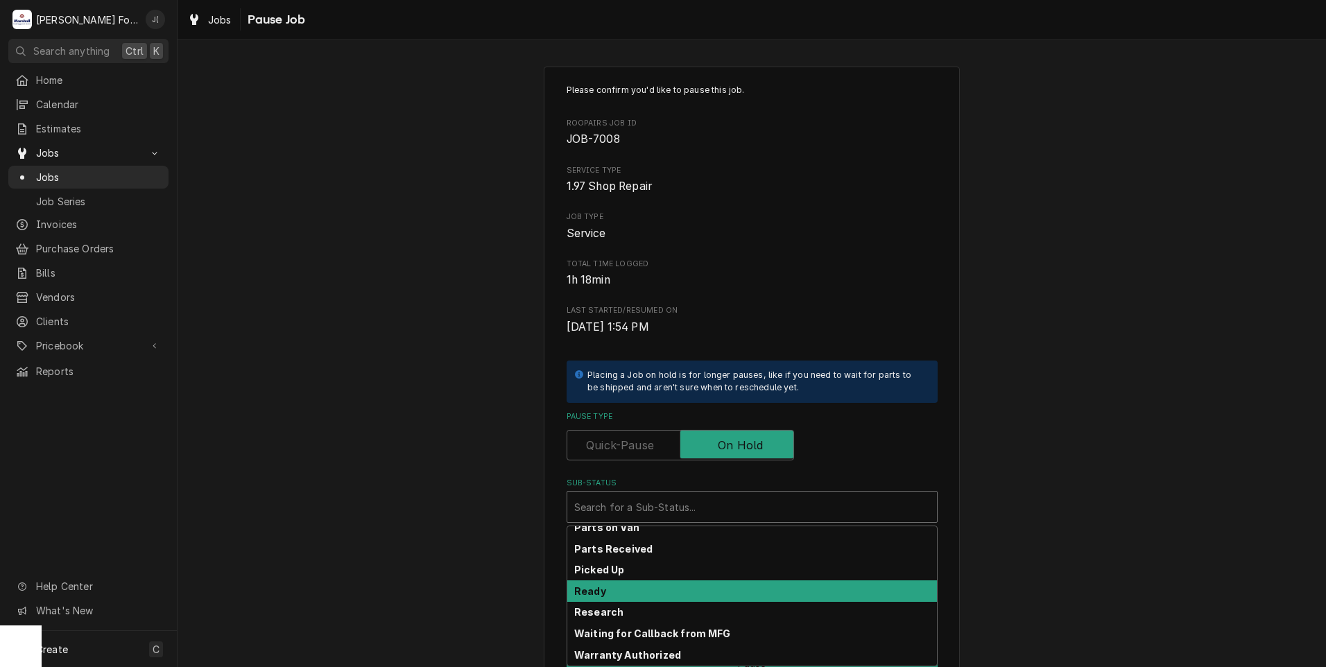
scroll to position [222, 0]
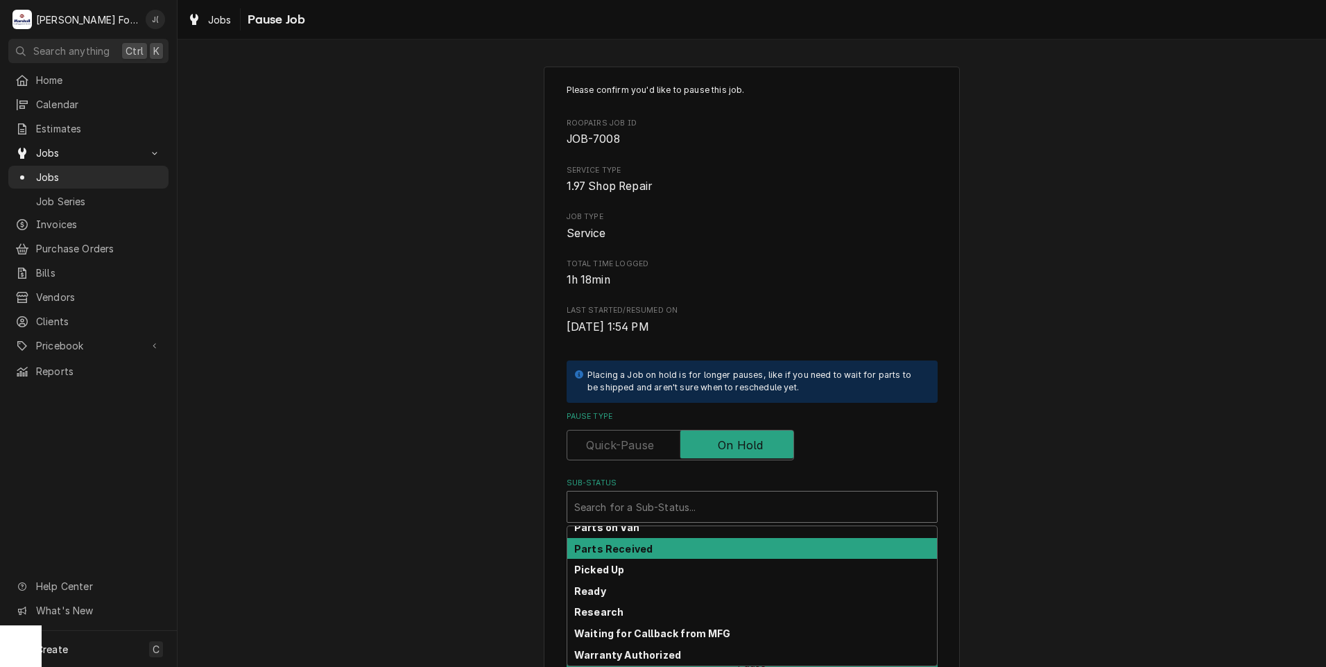
click at [641, 553] on div "Parts Received" at bounding box center [752, 548] width 370 height 21
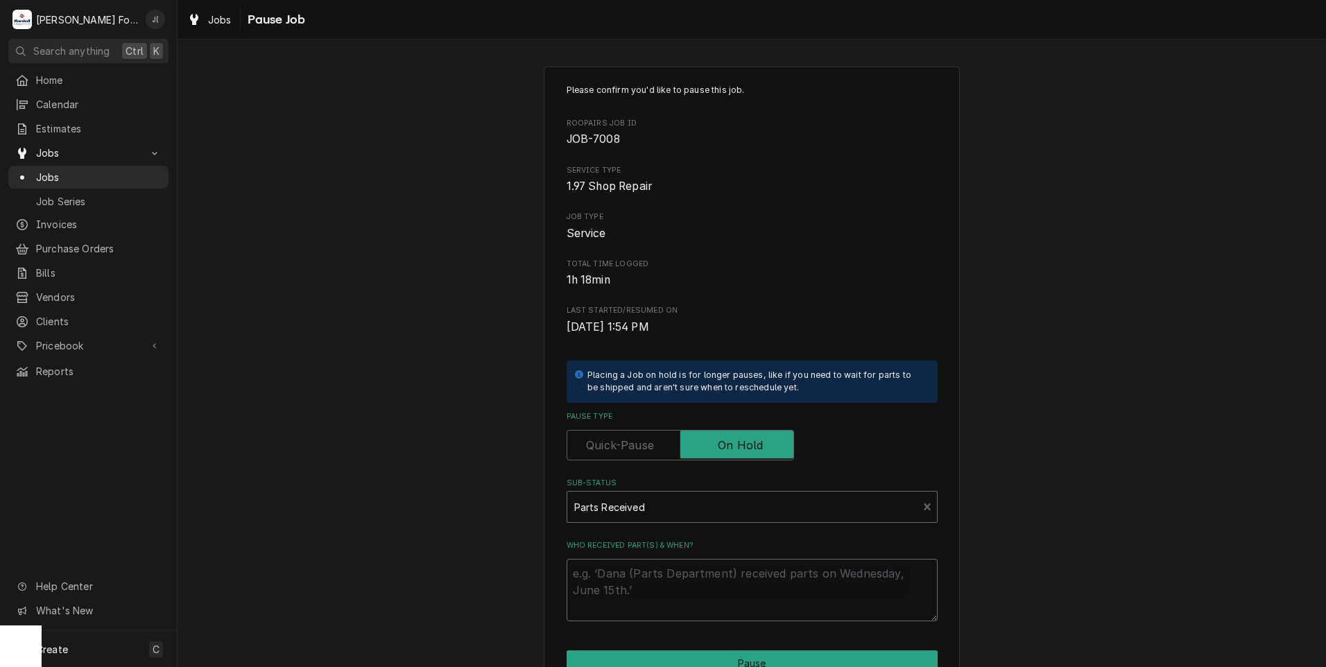
click at [640, 573] on textarea "Who received part(s) & when?" at bounding box center [752, 590] width 371 height 62
type textarea "x"
type textarea "1"
type textarea "x"
type textarea "10"
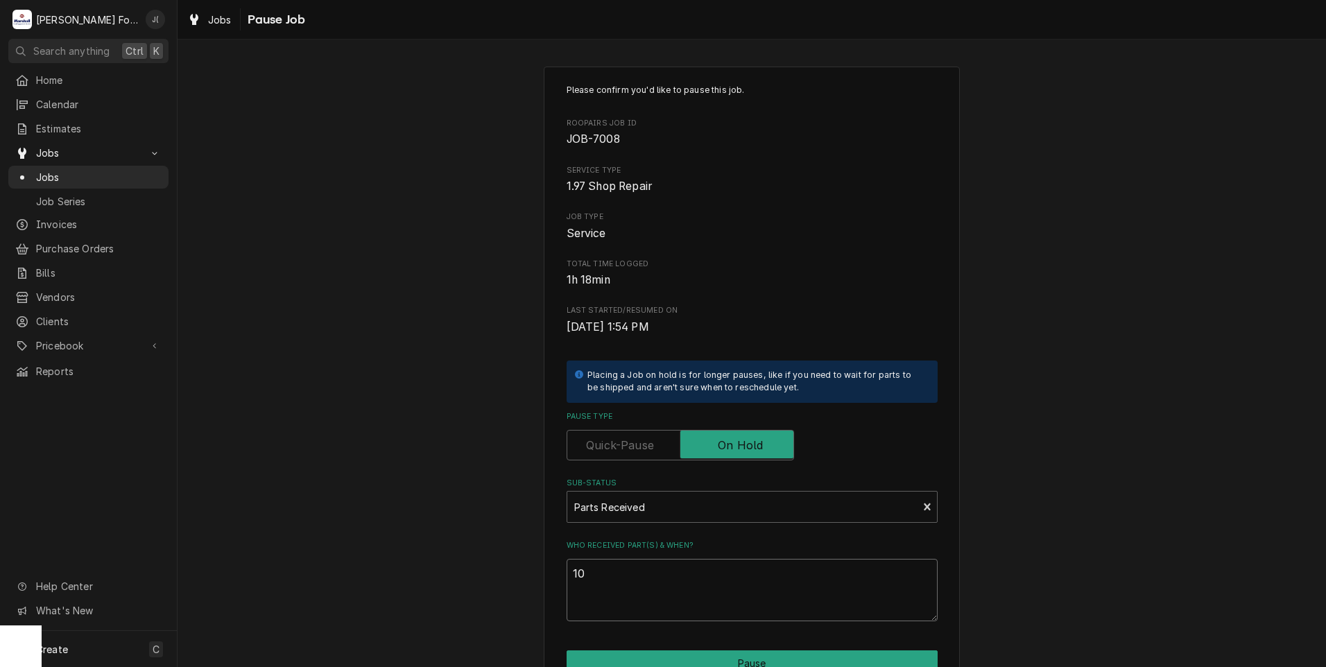
type textarea "x"
type textarea "10/"
type textarea "x"
type textarea "10/0"
type textarea "x"
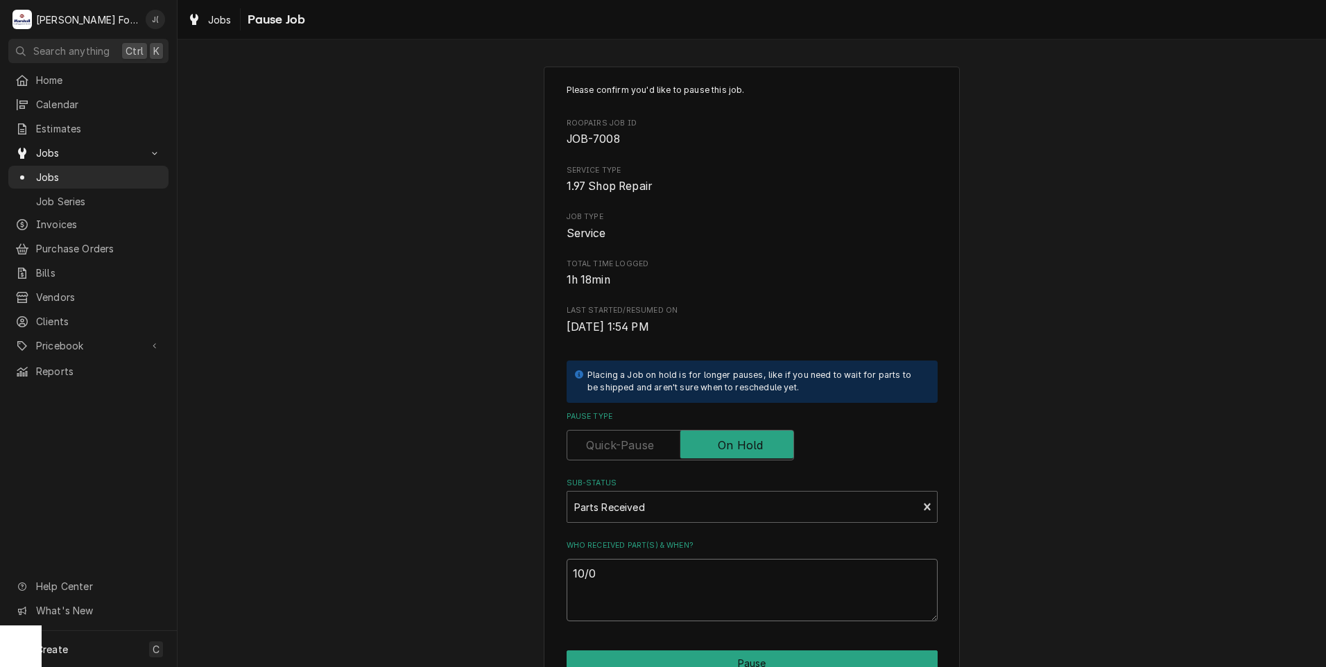
type textarea "10/09"
type textarea "x"
type textarea "10/09/"
type textarea "x"
type textarea "10/09/2"
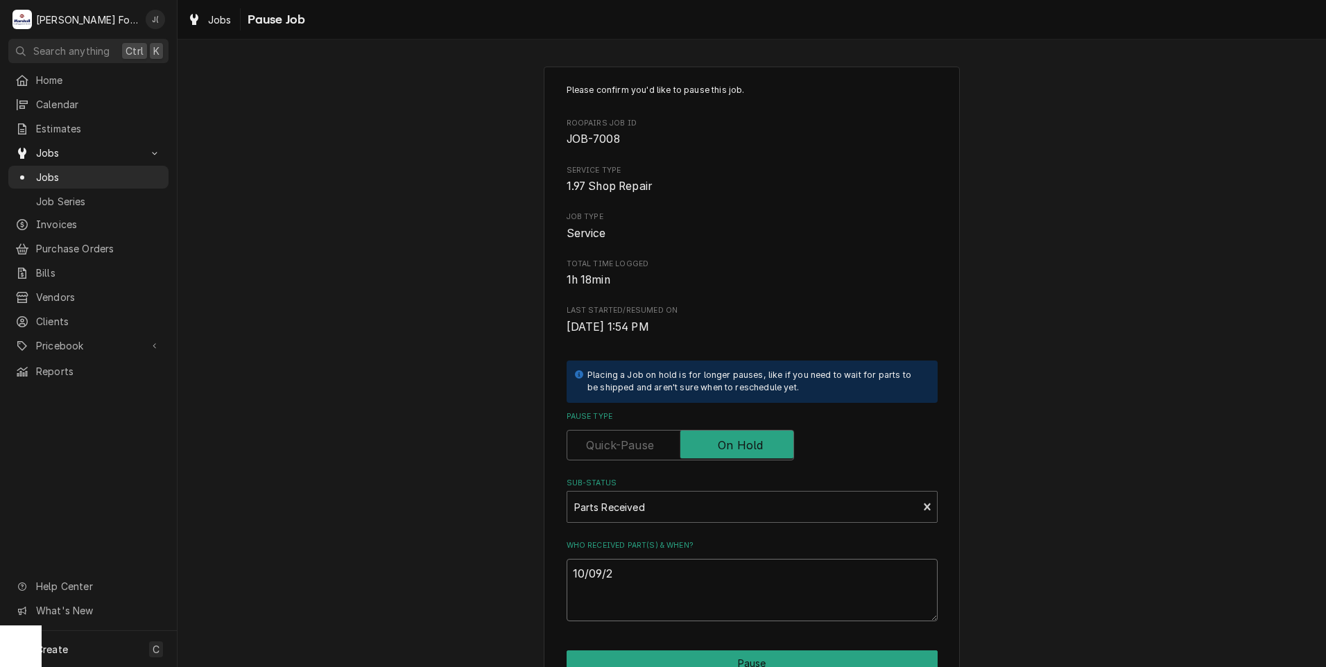
type textarea "x"
type textarea "[DATE]"
type textarea "x"
type textarea "10/09/202"
type textarea "x"
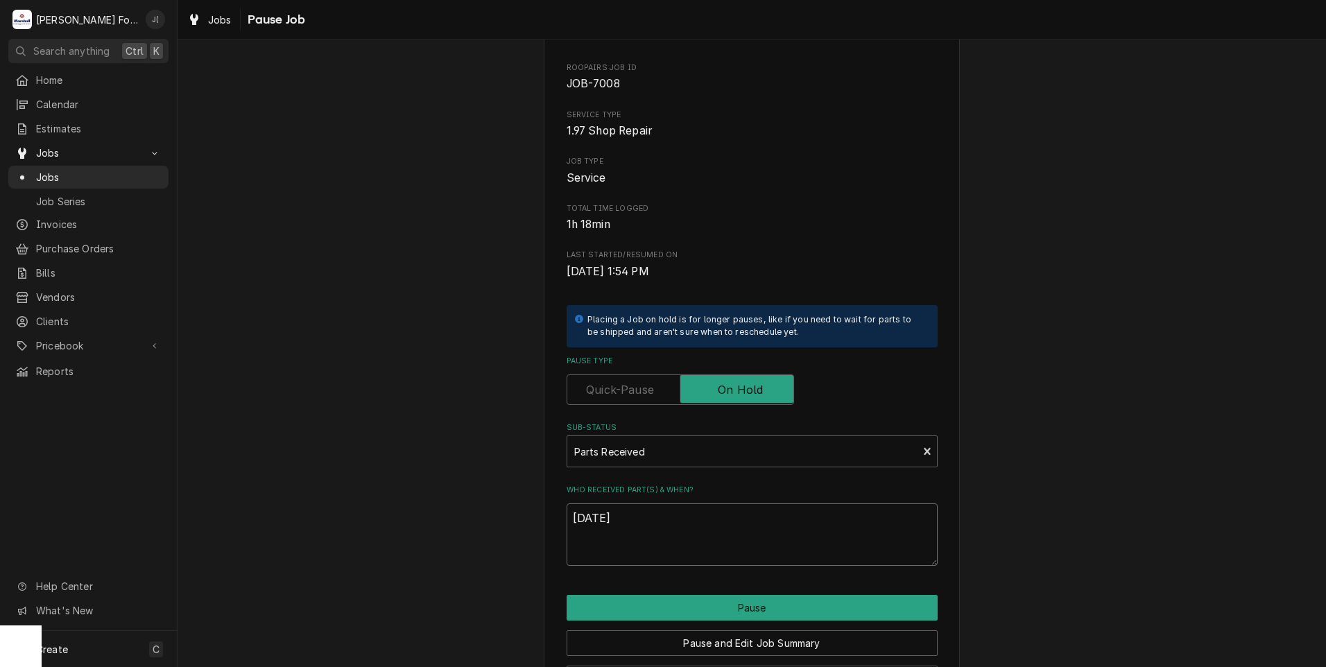
scroll to position [110, 0]
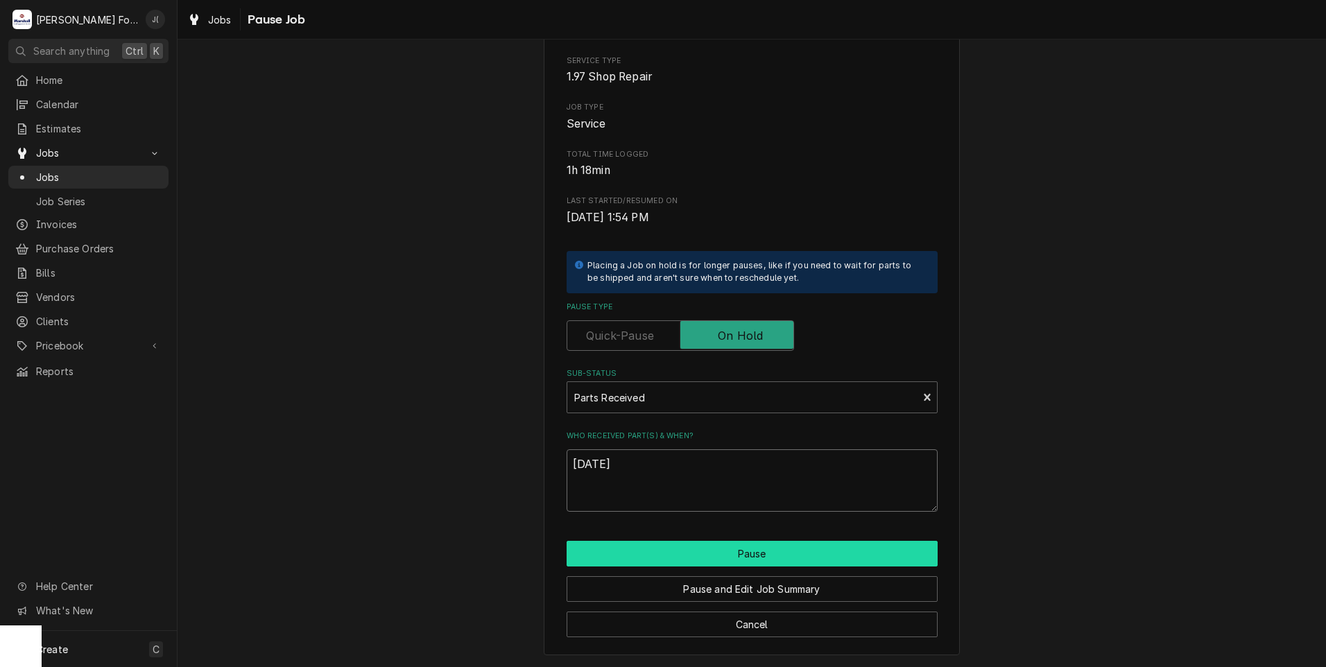
type textarea "[DATE]"
click at [662, 557] on button "Pause" at bounding box center [752, 554] width 371 height 26
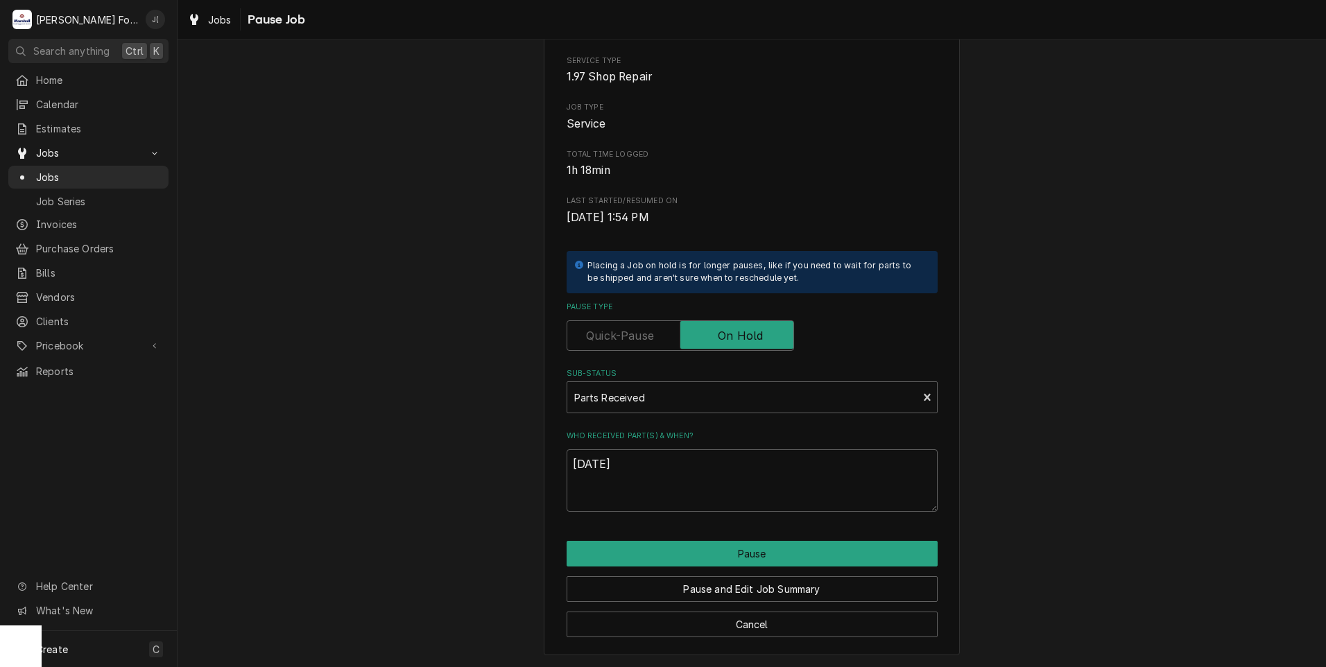
type textarea "x"
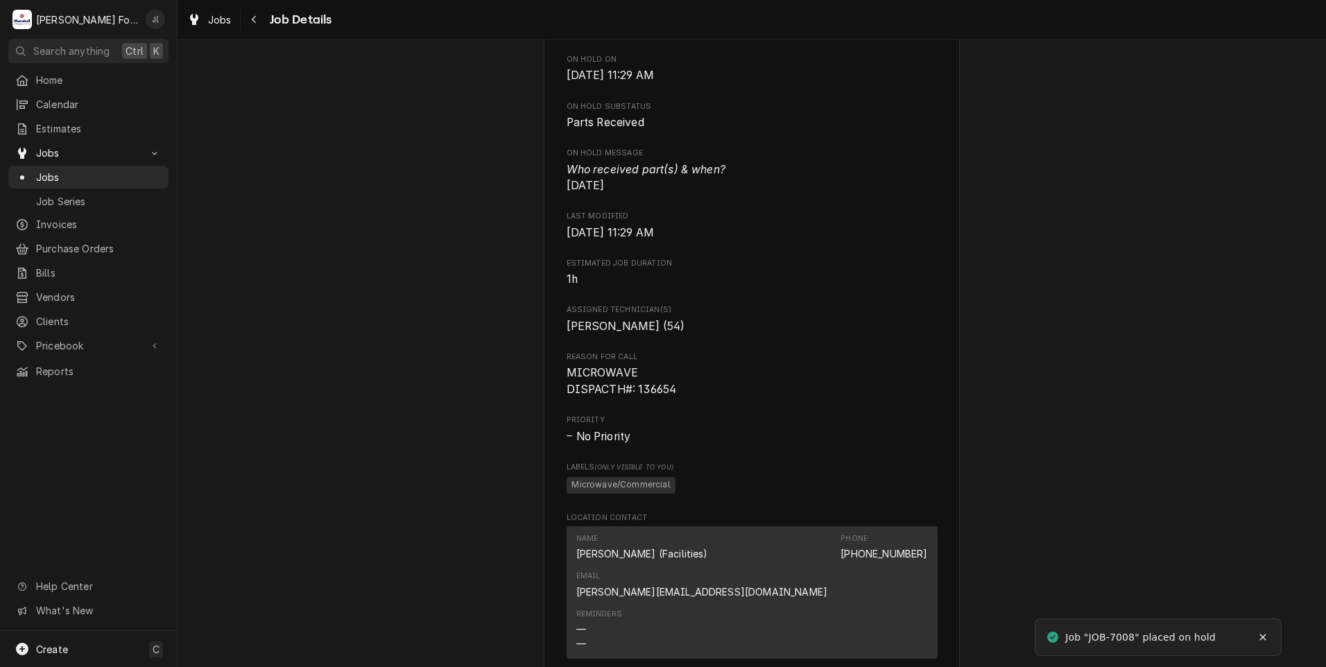
scroll to position [1248, 0]
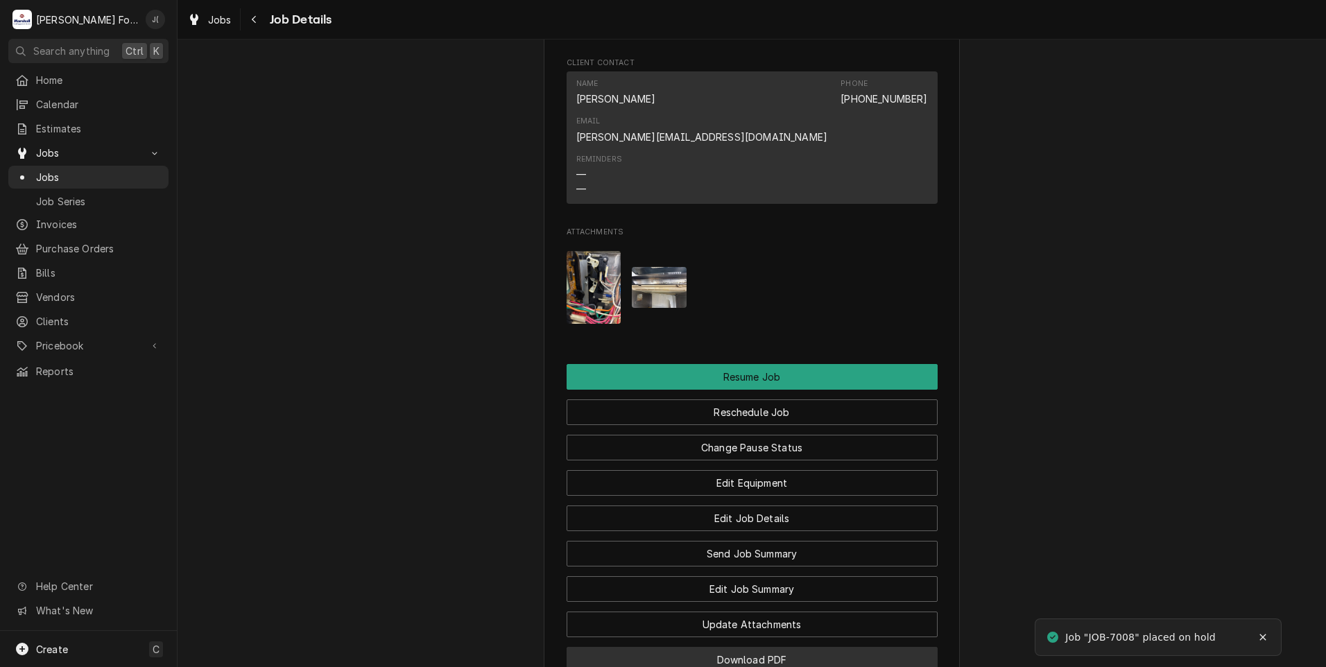
click at [573, 647] on button "Download PDF" at bounding box center [752, 660] width 371 height 26
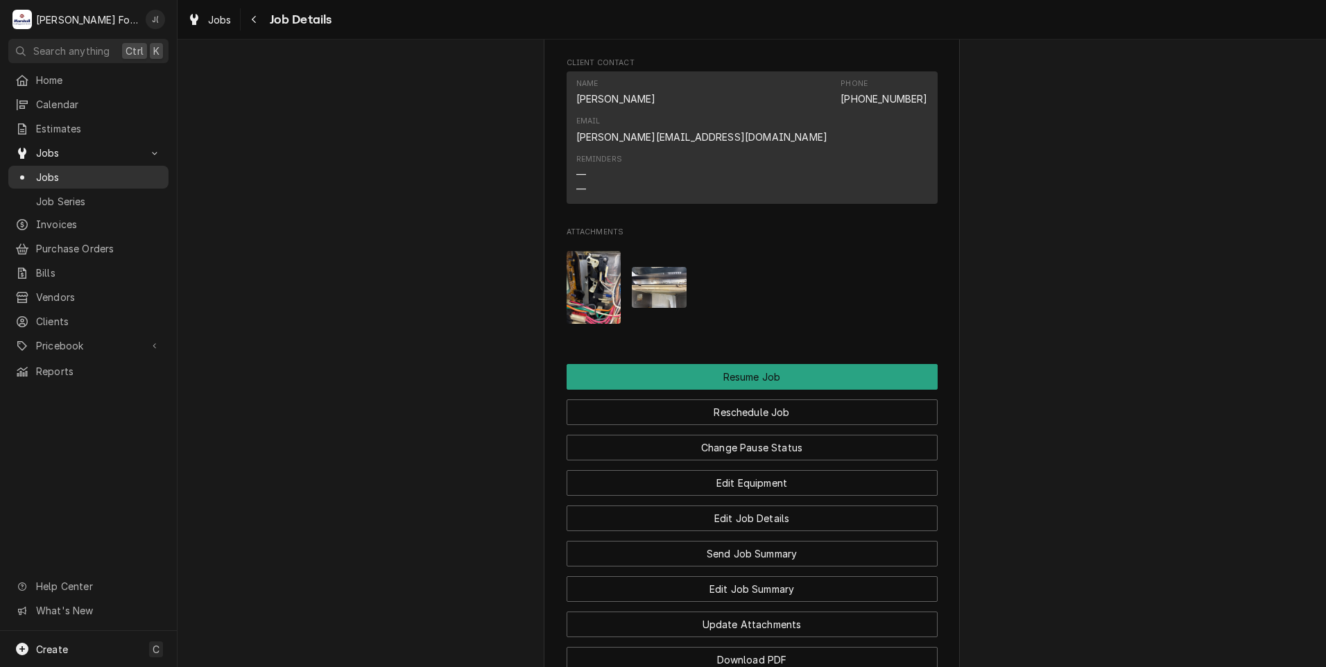
click at [78, 175] on span "Jobs" at bounding box center [99, 177] width 126 height 15
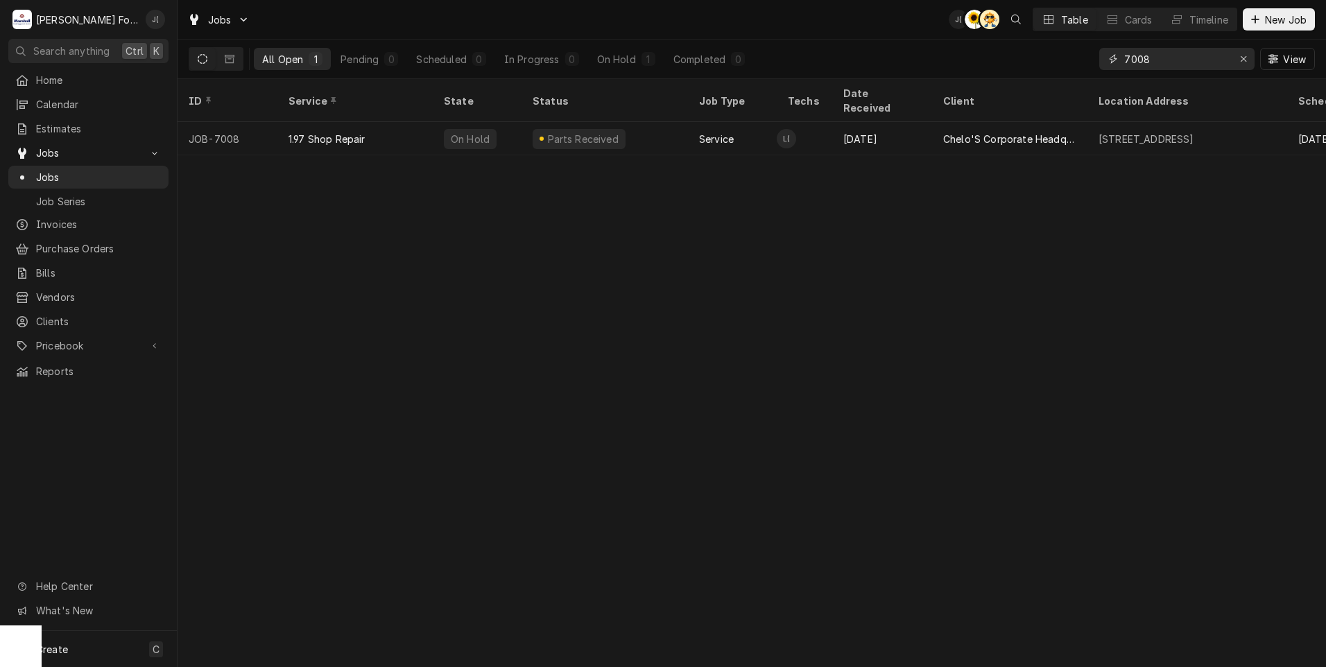
drag, startPoint x: 1242, startPoint y: 59, endPoint x: 1225, endPoint y: 64, distance: 17.3
click at [1241, 60] on icon "Erase input" at bounding box center [1244, 59] width 8 height 10
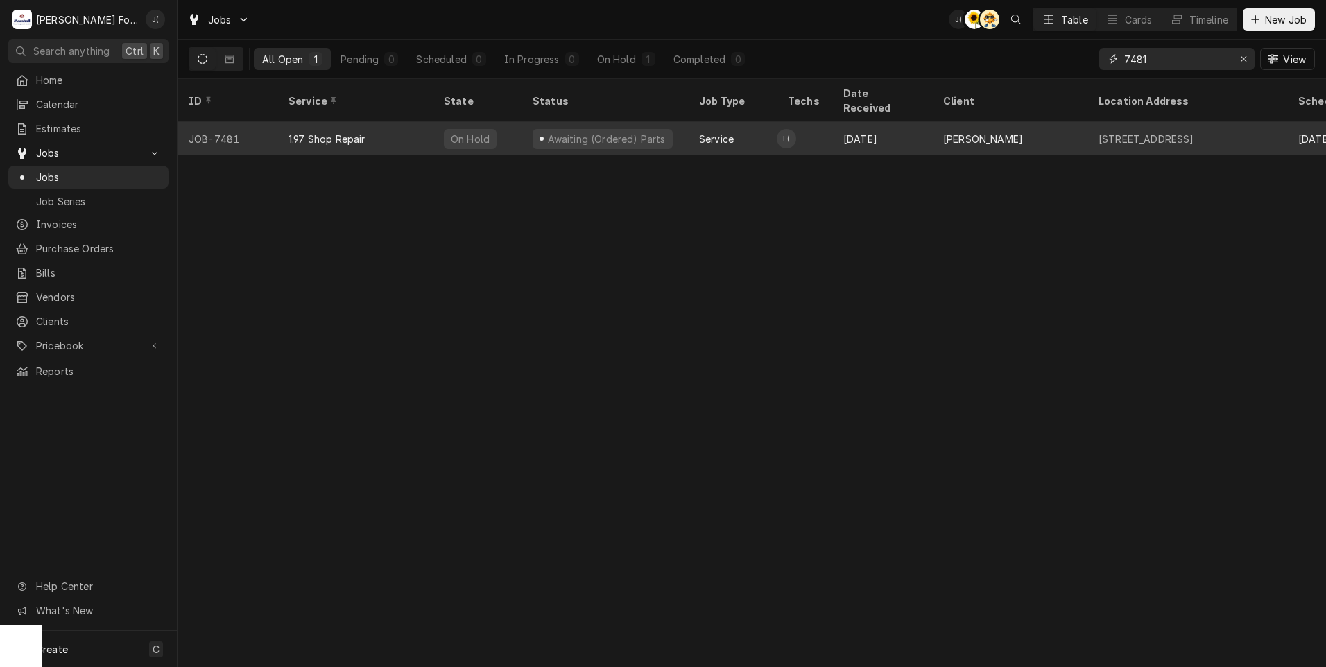
type input "7481"
click at [326, 132] on div "1.97 Shop Repair" at bounding box center [326, 139] width 77 height 15
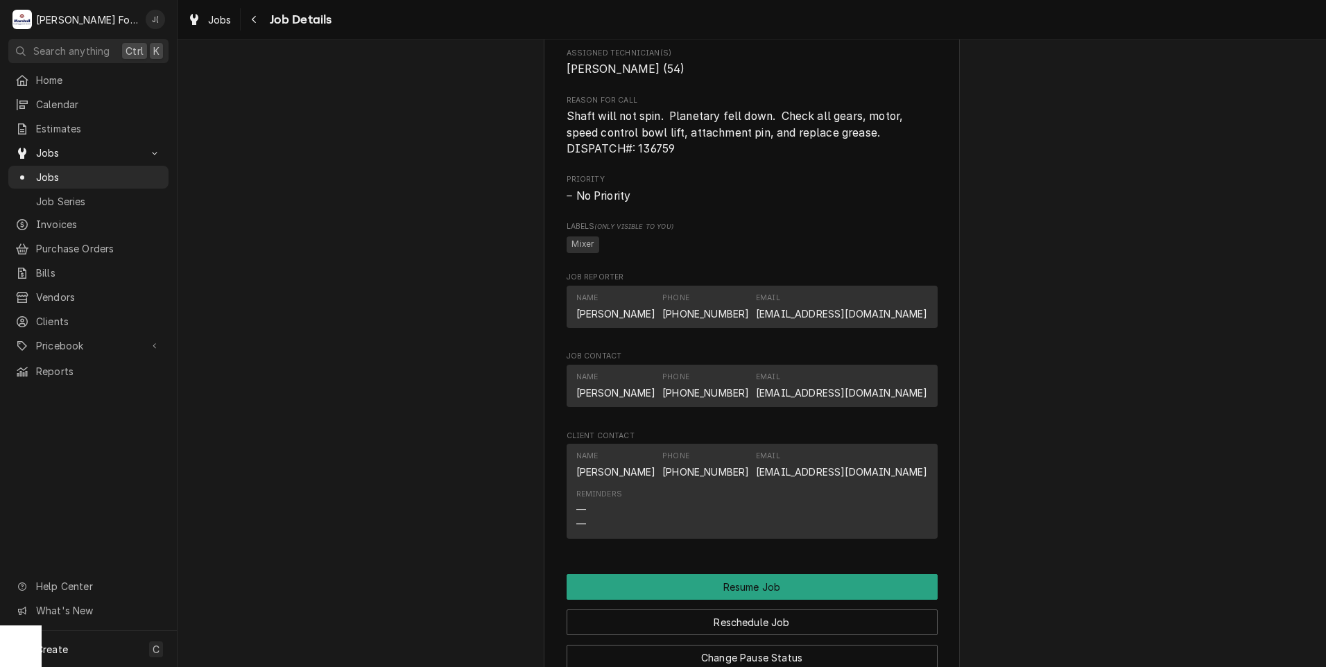
scroll to position [1387, 0]
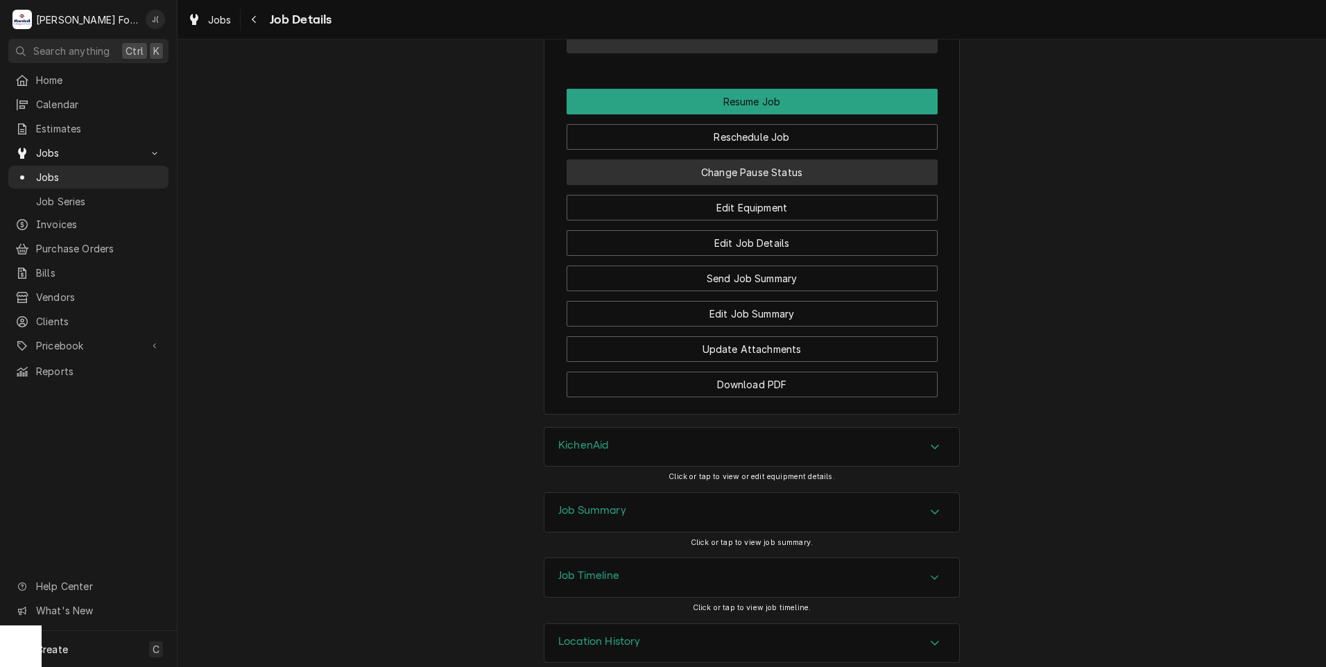
click at [697, 185] on button "Change Pause Status" at bounding box center [752, 172] width 371 height 26
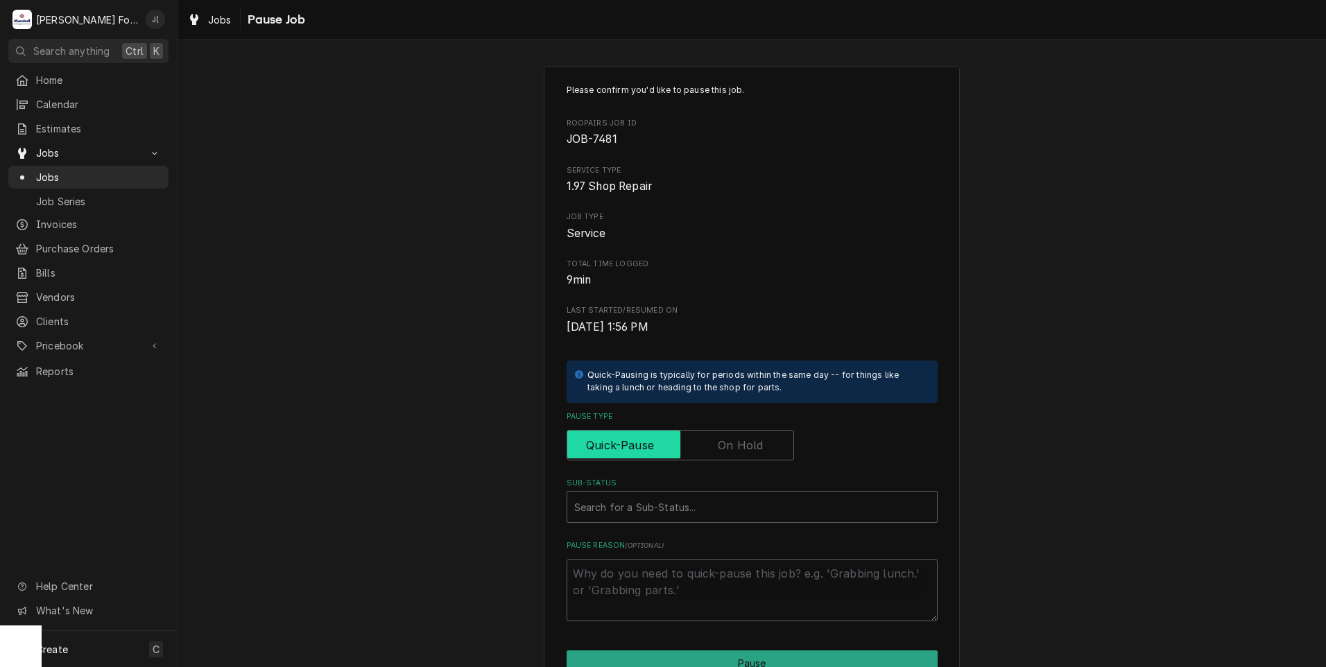
click at [732, 455] on input "Pause Type" at bounding box center [680, 445] width 215 height 31
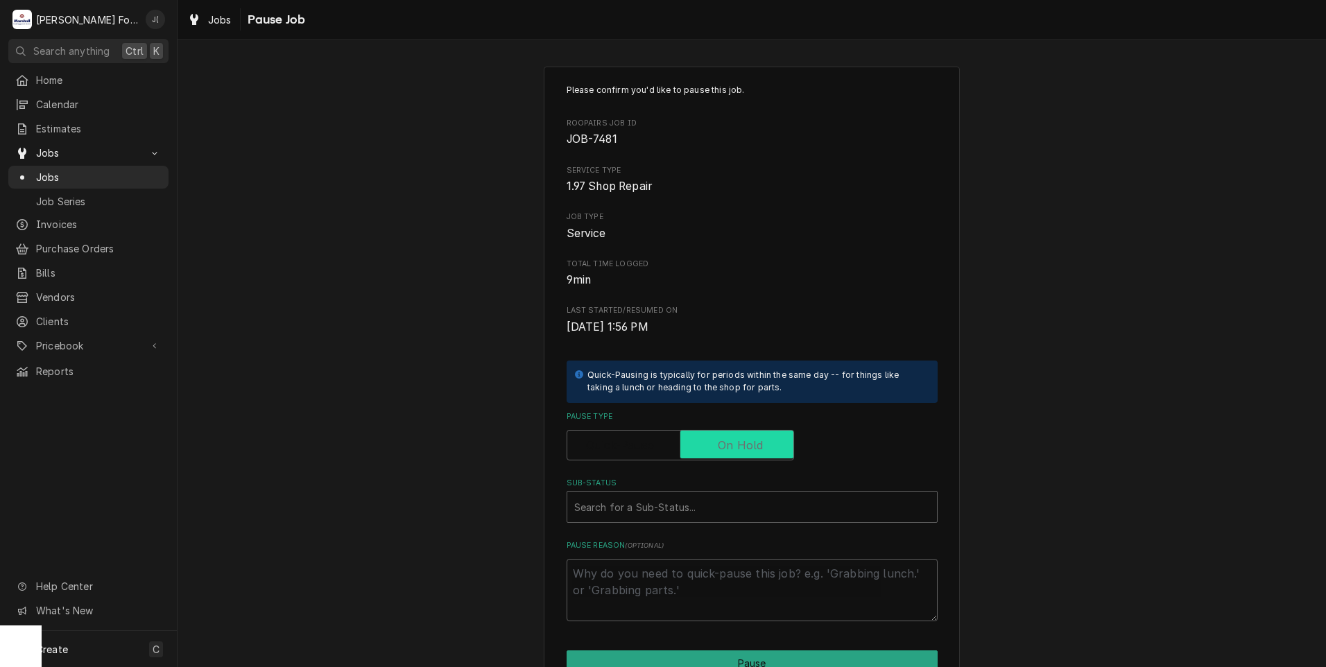
checkbox input "true"
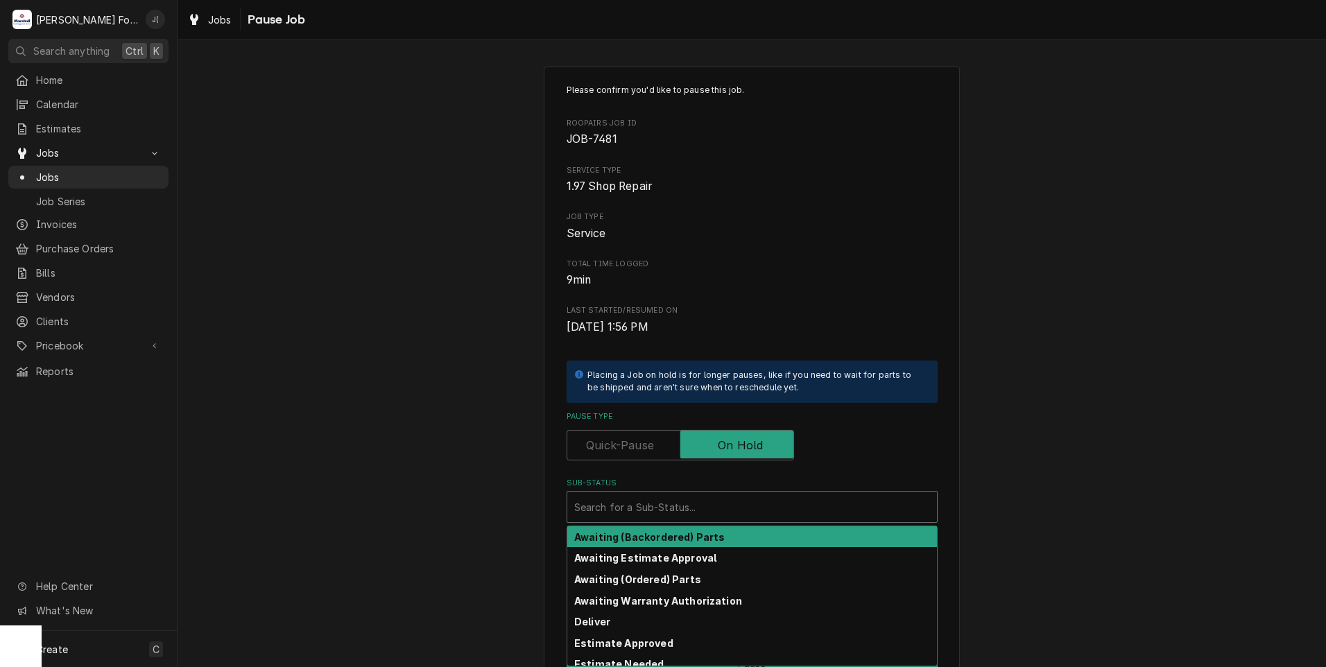
click at [684, 514] on div "Sub-Status" at bounding box center [752, 506] width 356 height 25
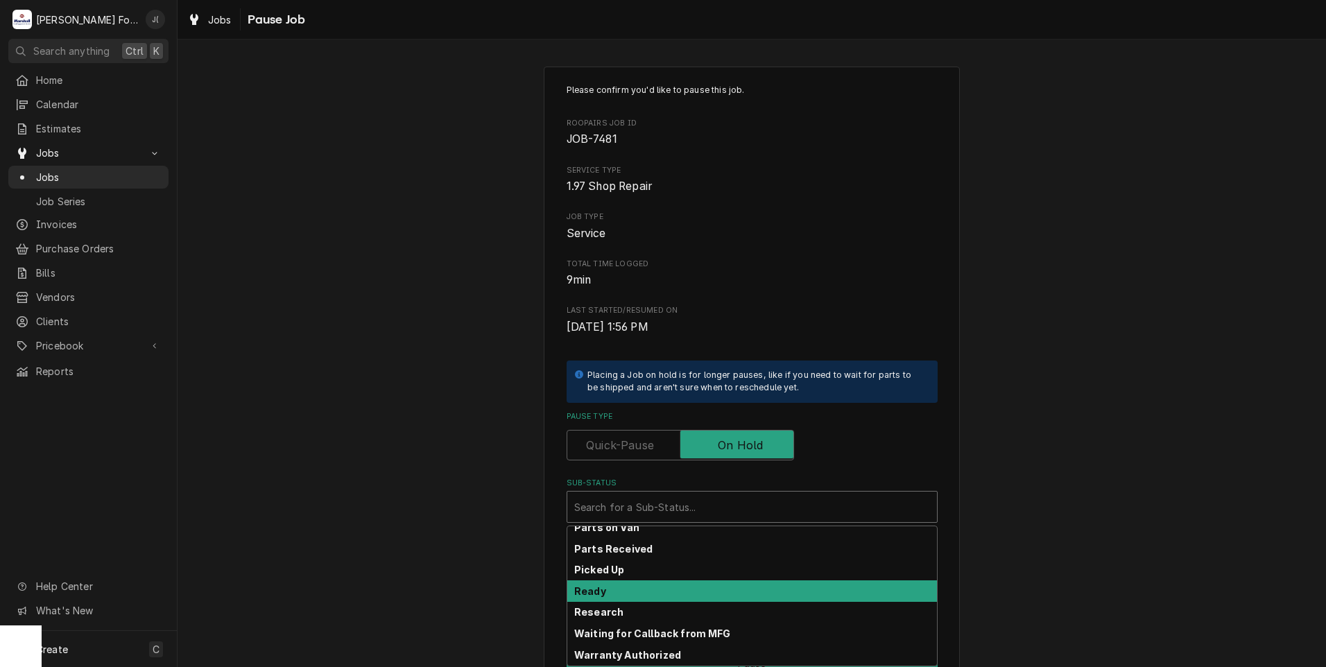
scroll to position [221, 0]
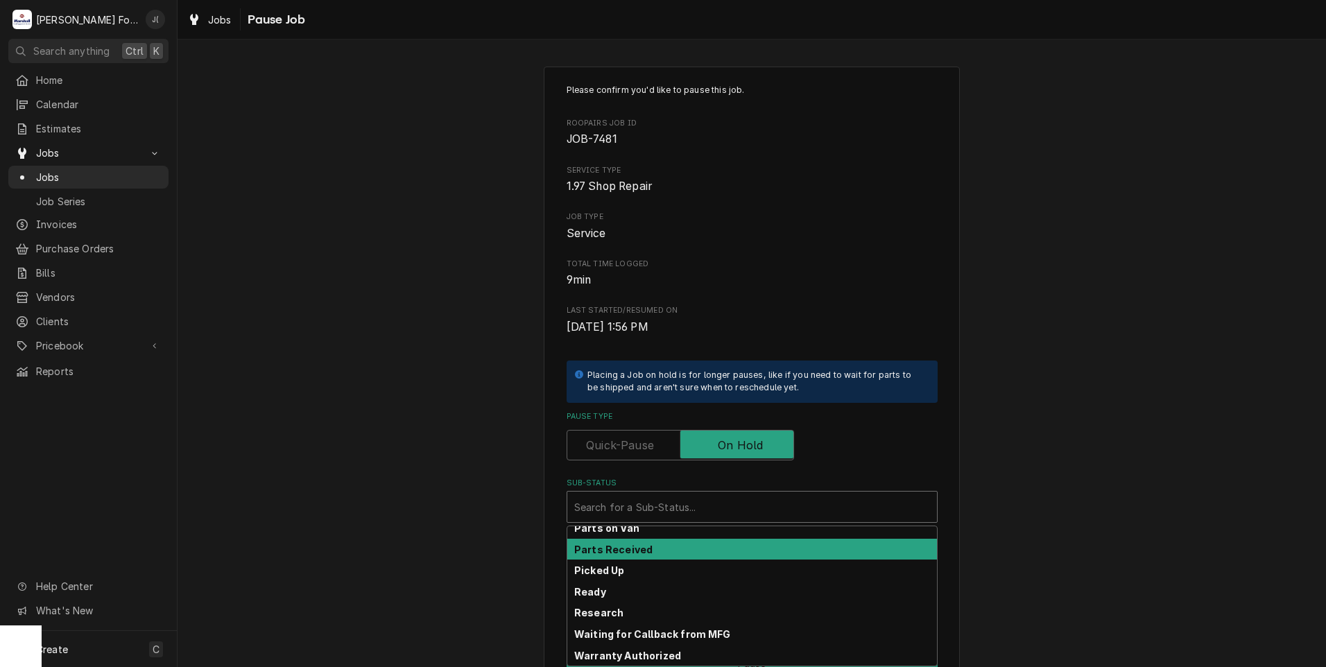
click at [663, 553] on div "Parts Received" at bounding box center [752, 549] width 370 height 21
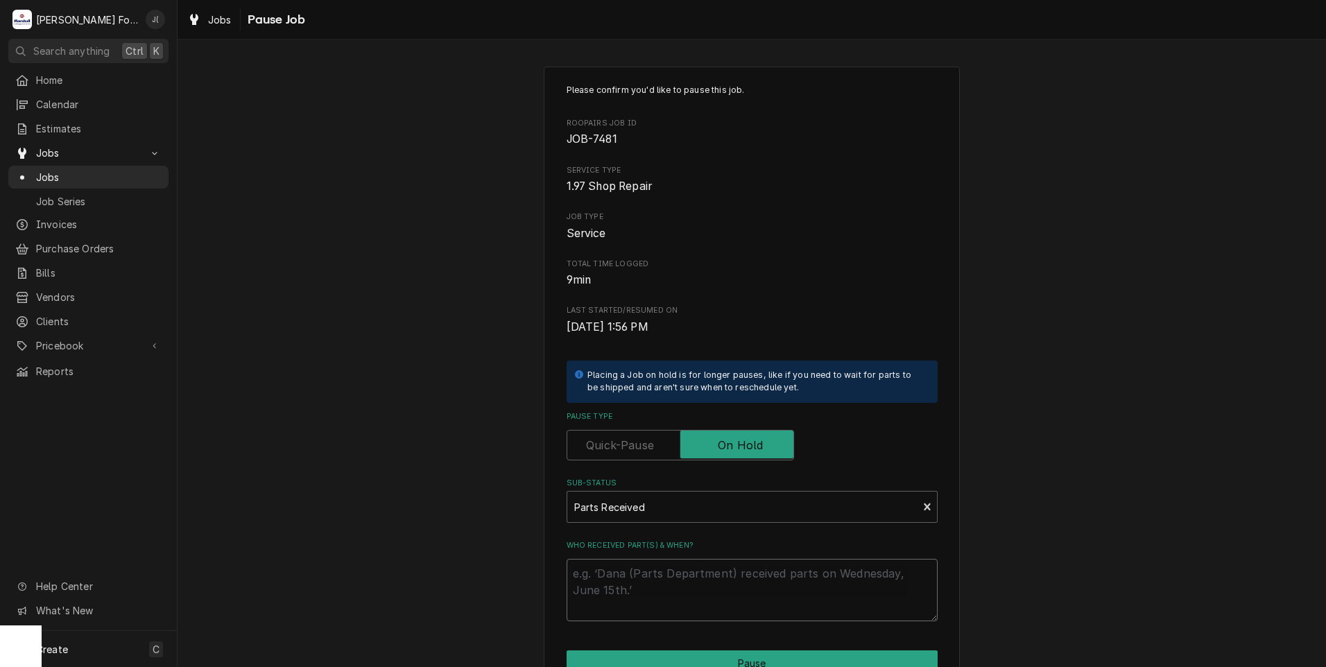
click at [644, 594] on textarea "Who received part(s) & when?" at bounding box center [752, 590] width 371 height 62
type textarea "x"
type textarea "1"
type textarea "x"
type textarea "10"
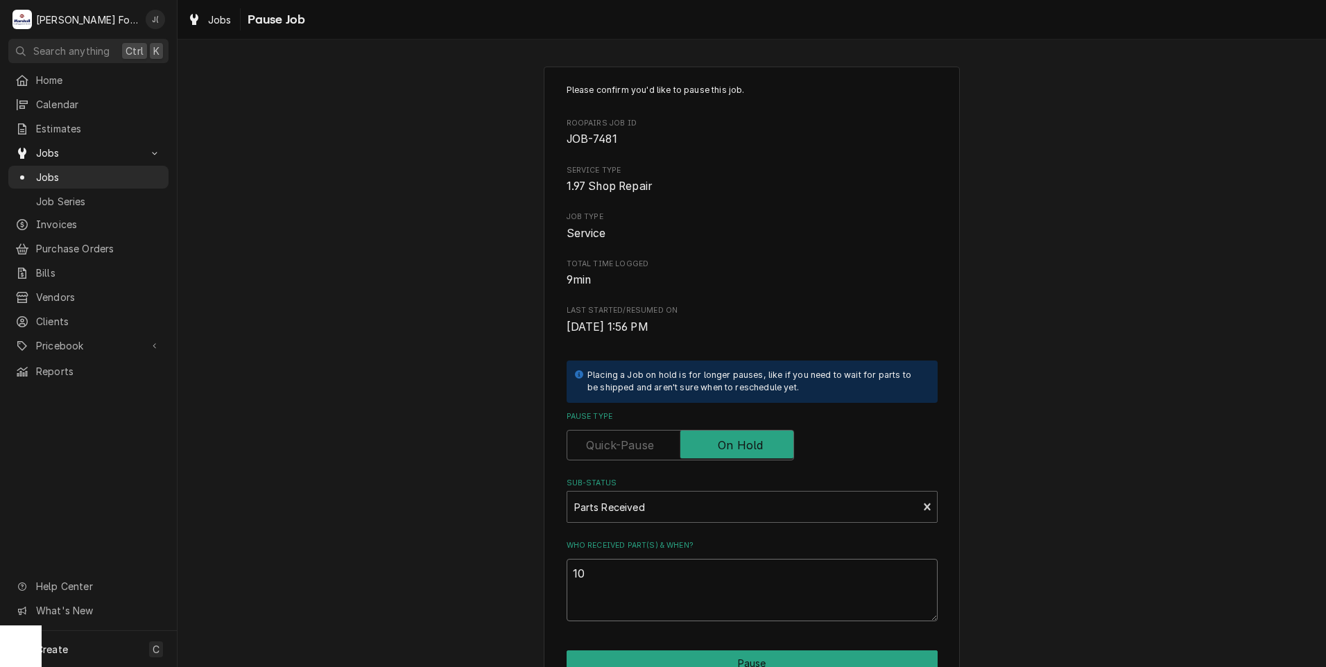
type textarea "x"
type textarea "10/"
type textarea "x"
type textarea "10/0"
type textarea "x"
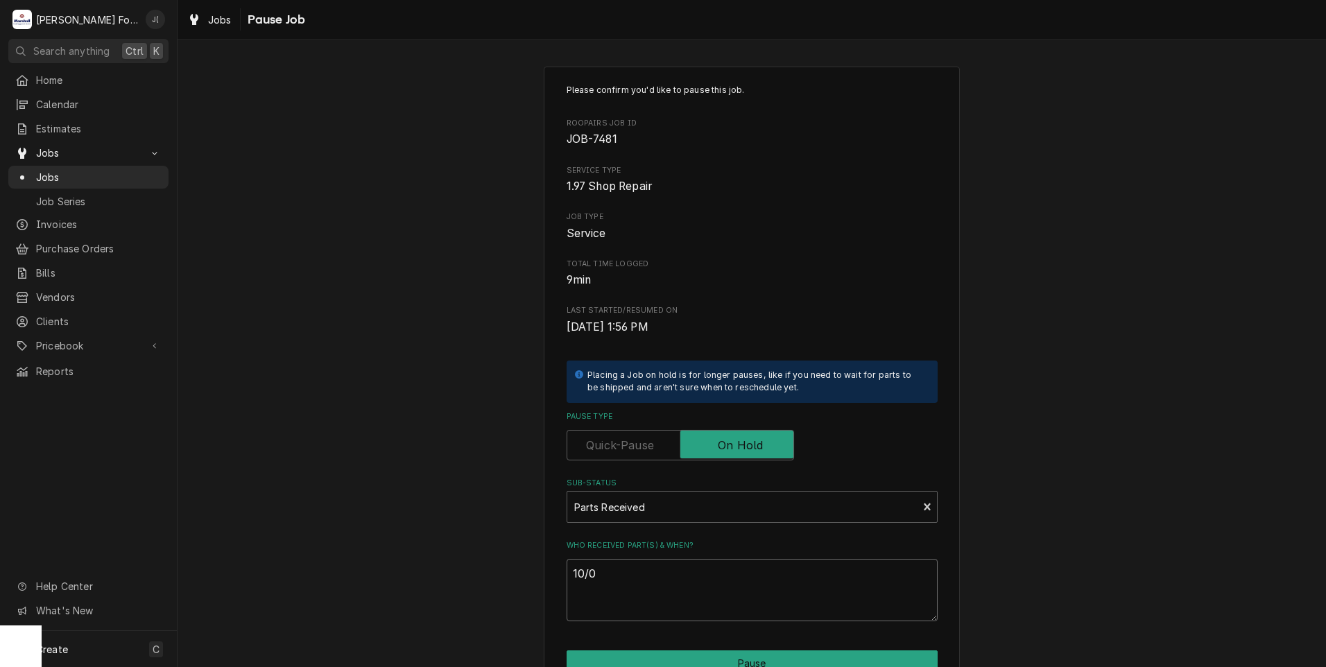
type textarea "10/09"
type textarea "x"
type textarea "10/09/"
type textarea "x"
type textarea "10/09/2"
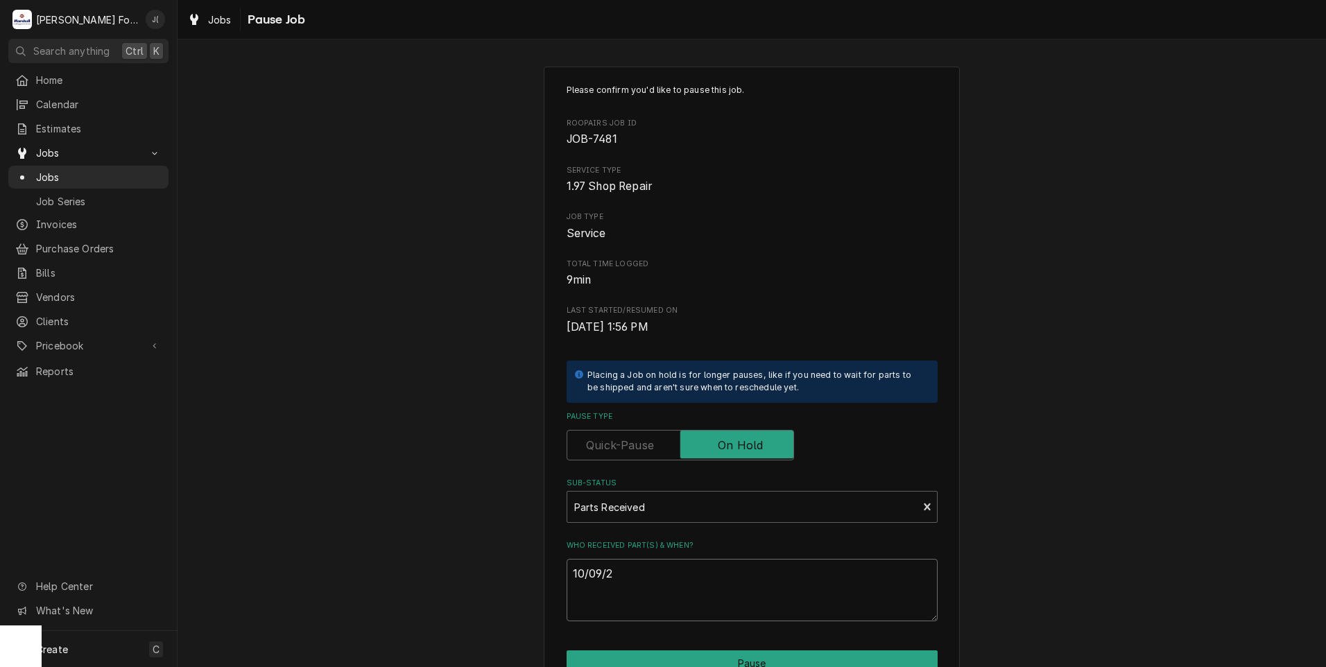
type textarea "x"
type textarea "10/09/20"
type textarea "x"
type textarea "10/09/202"
type textarea "x"
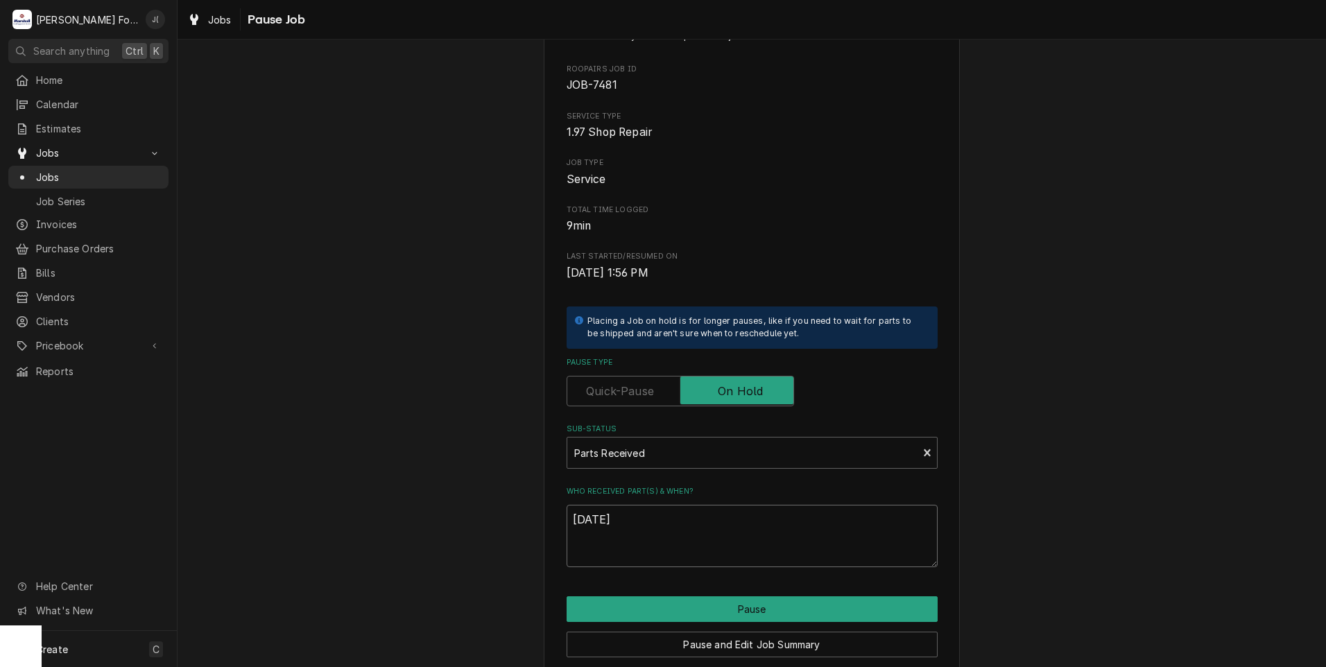
scroll to position [110, 0]
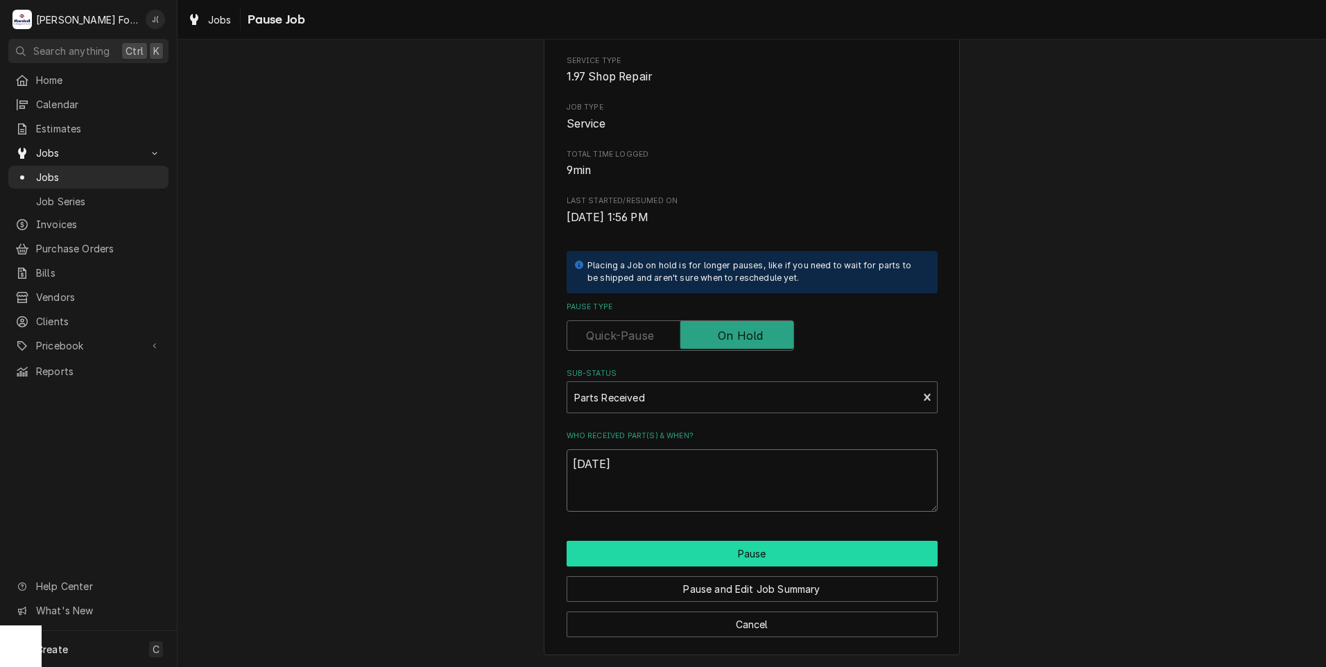
type textarea "10/09/2025"
click at [614, 548] on button "Pause" at bounding box center [752, 554] width 371 height 26
type textarea "x"
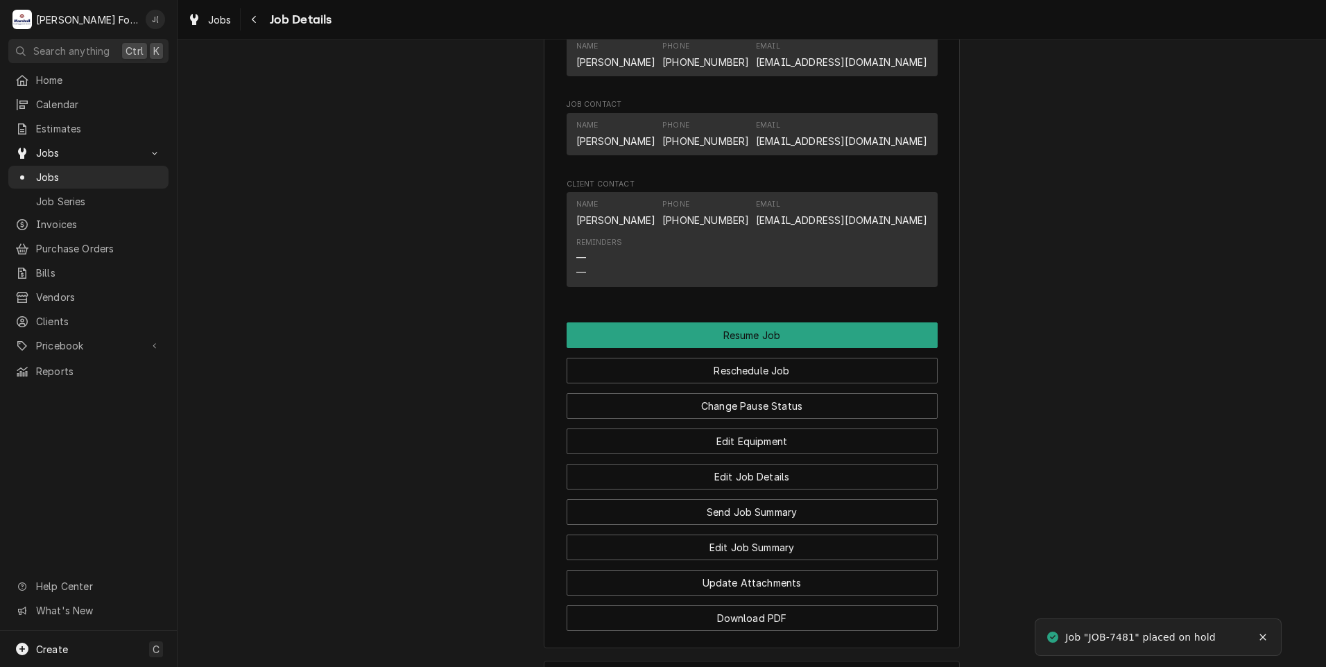
scroll to position [1425, 0]
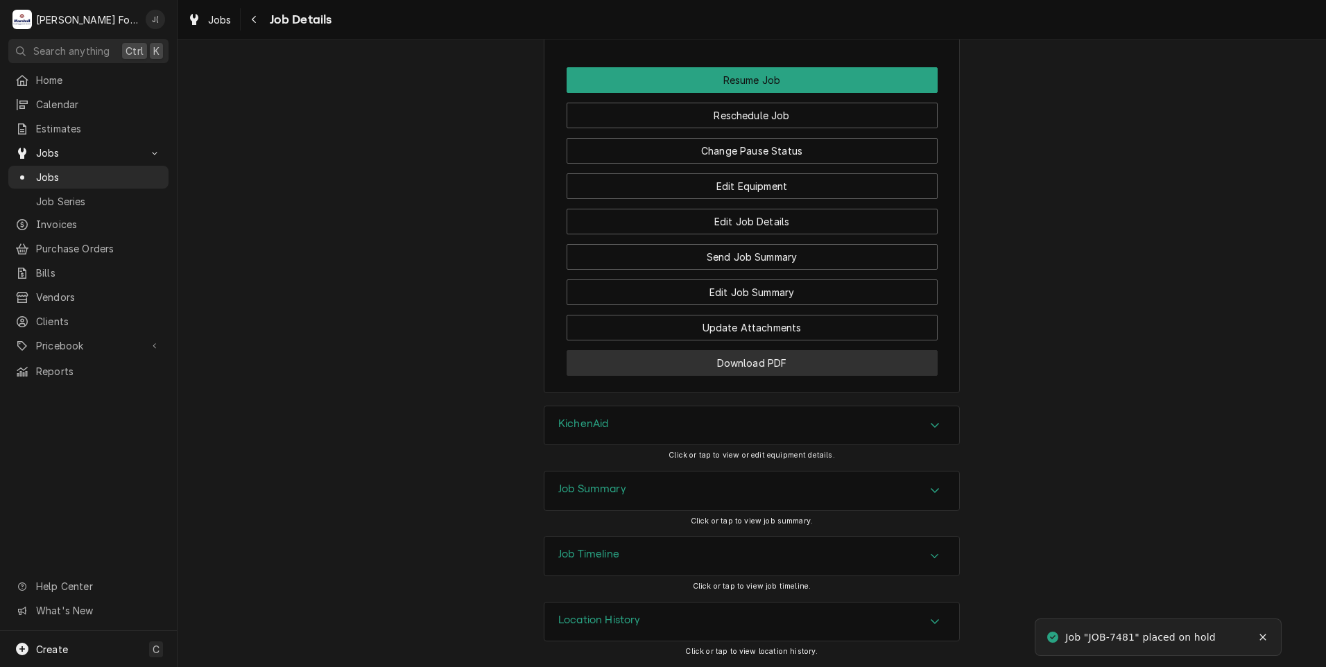
click at [684, 363] on button "Download PDF" at bounding box center [752, 363] width 371 height 26
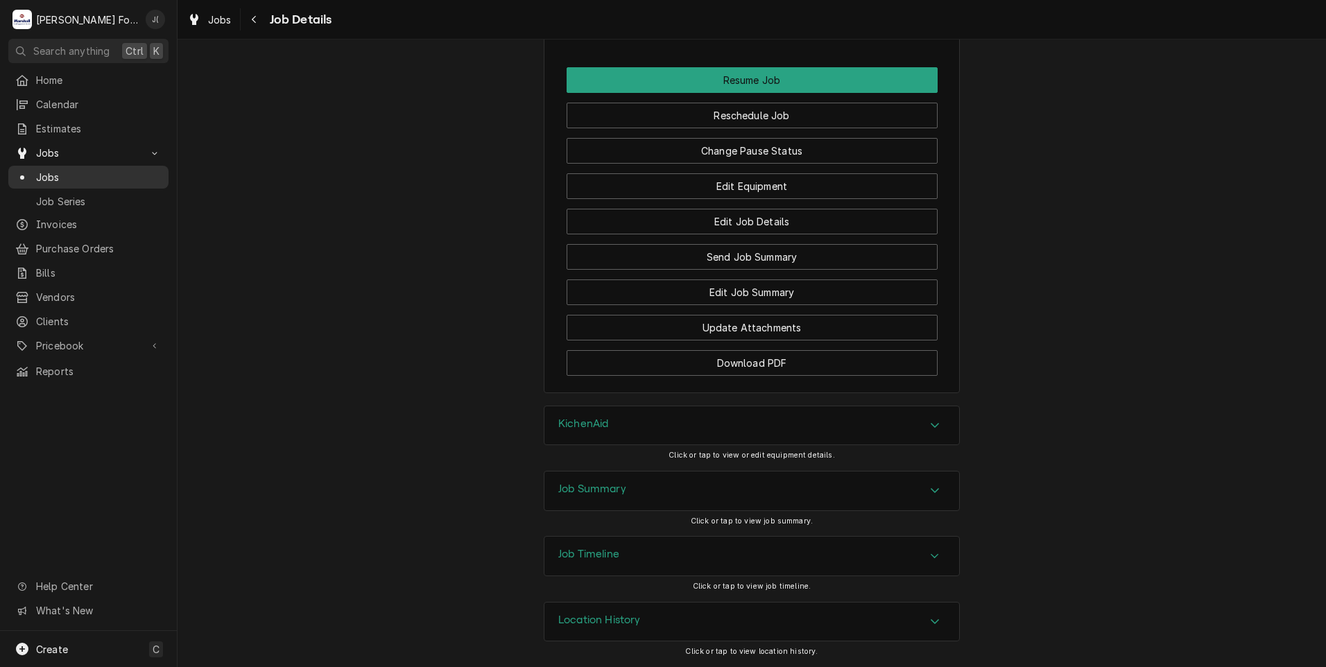
click at [61, 171] on span "Jobs" at bounding box center [99, 177] width 126 height 15
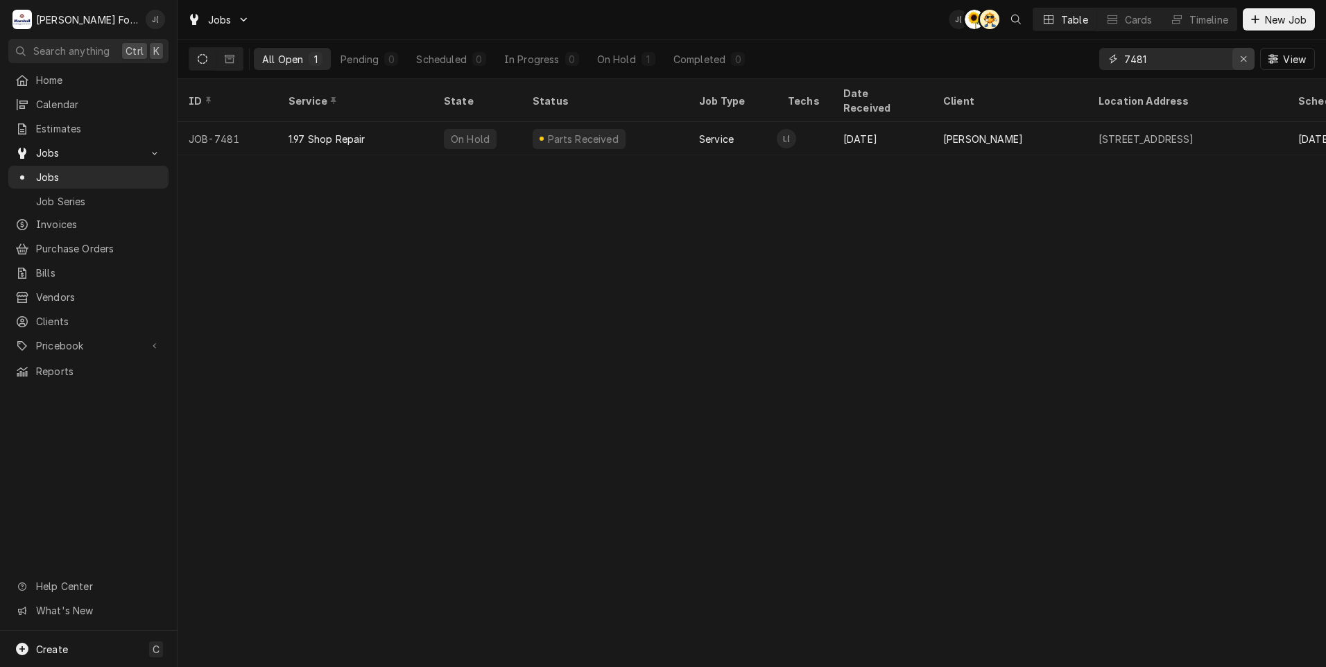
click at [1249, 55] on div "Erase input" at bounding box center [1243, 59] width 14 height 14
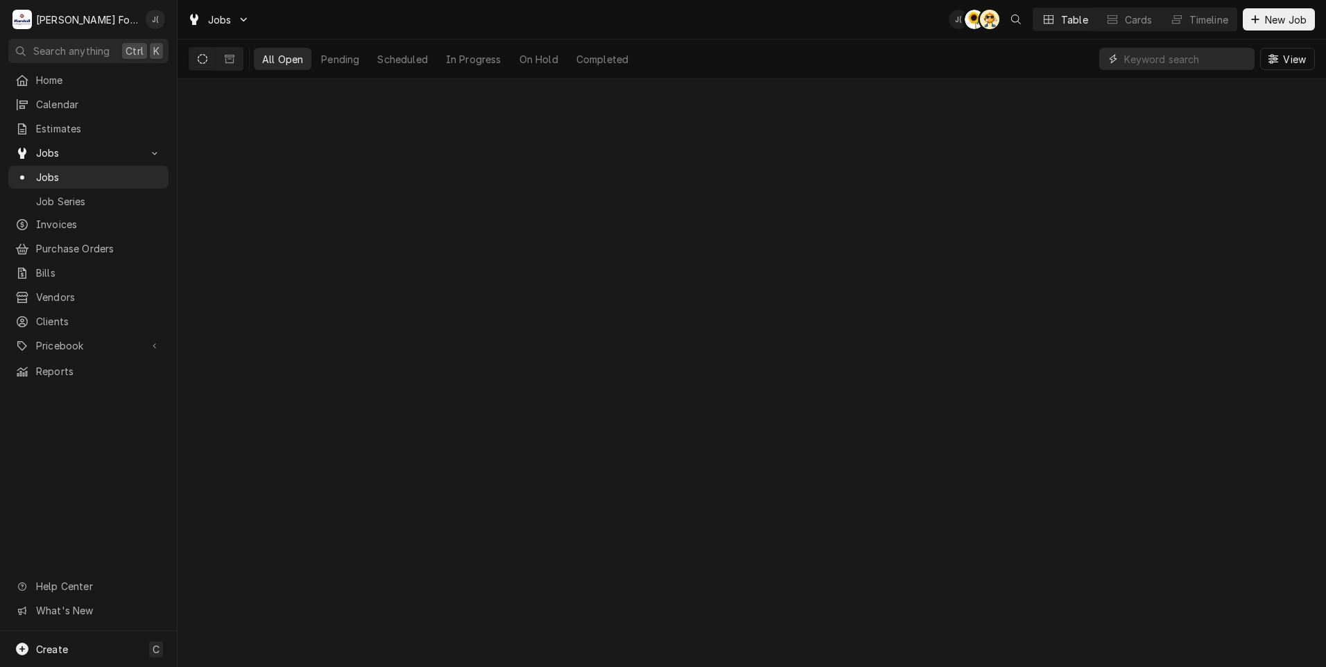
click at [1179, 62] on input "Dynamic Content Wrapper" at bounding box center [1185, 59] width 123 height 22
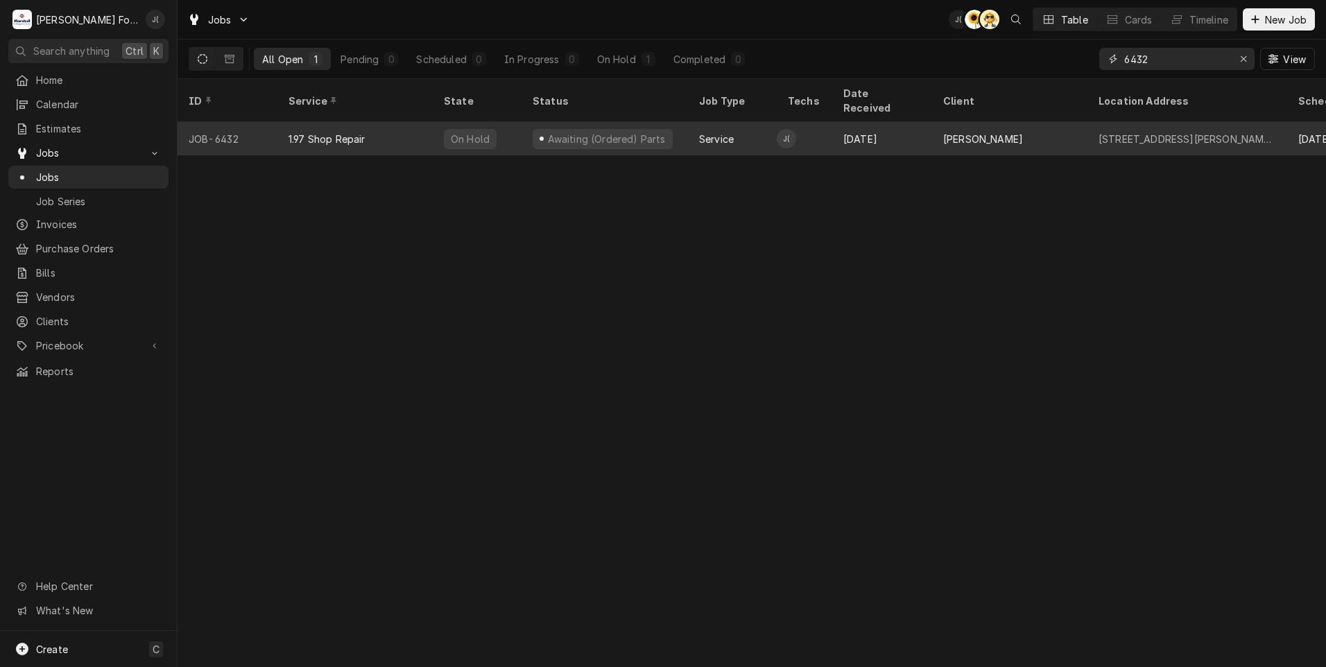
type input "6432"
click at [266, 122] on div "JOB-6432" at bounding box center [228, 138] width 100 height 33
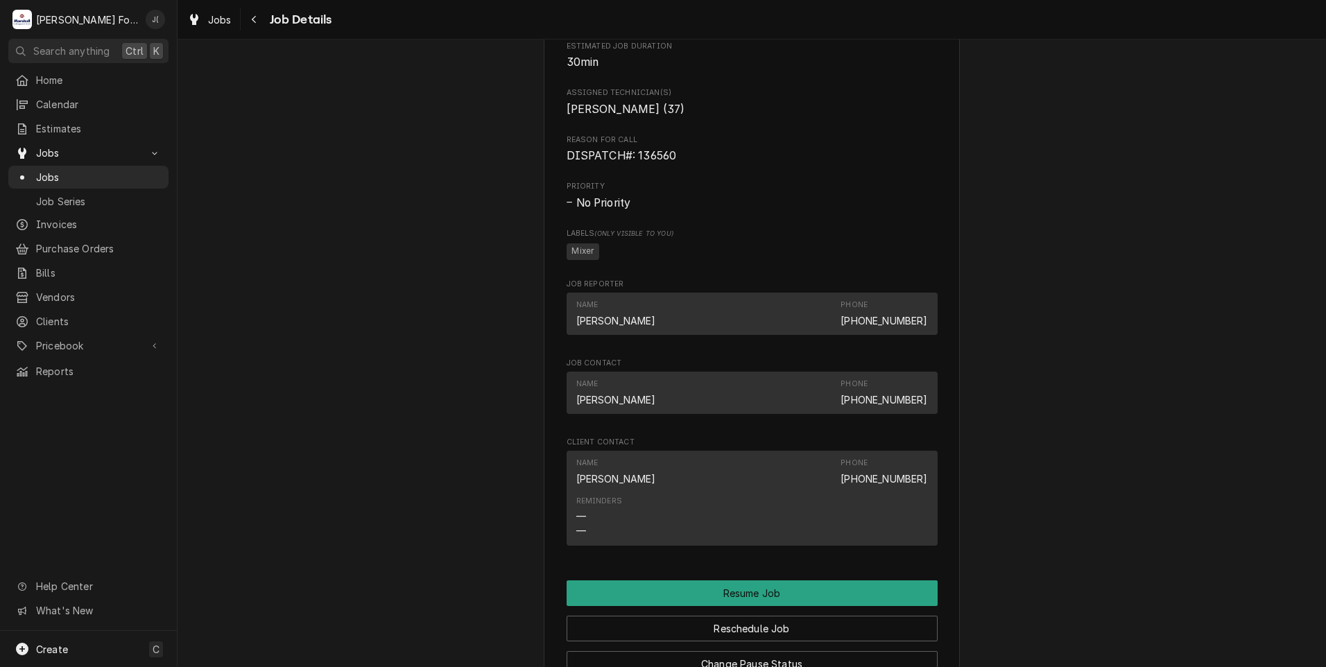
scroll to position [1317, 0]
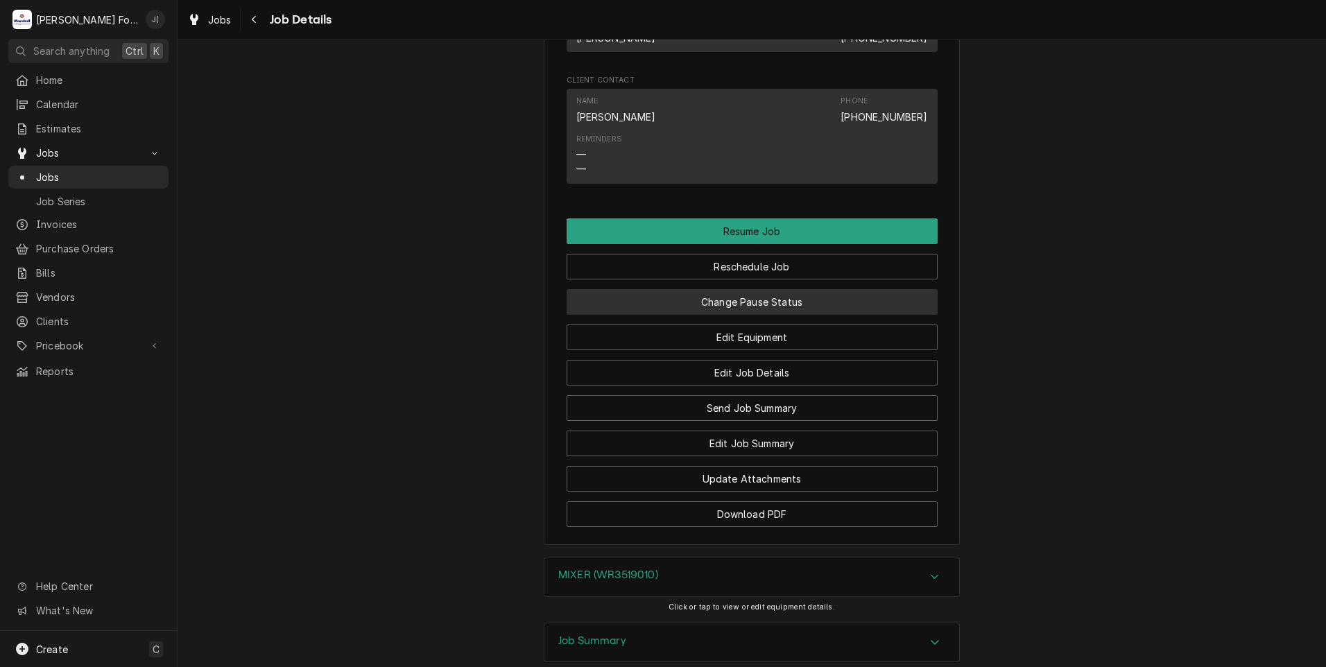
click at [712, 315] on button "Change Pause Status" at bounding box center [752, 302] width 371 height 26
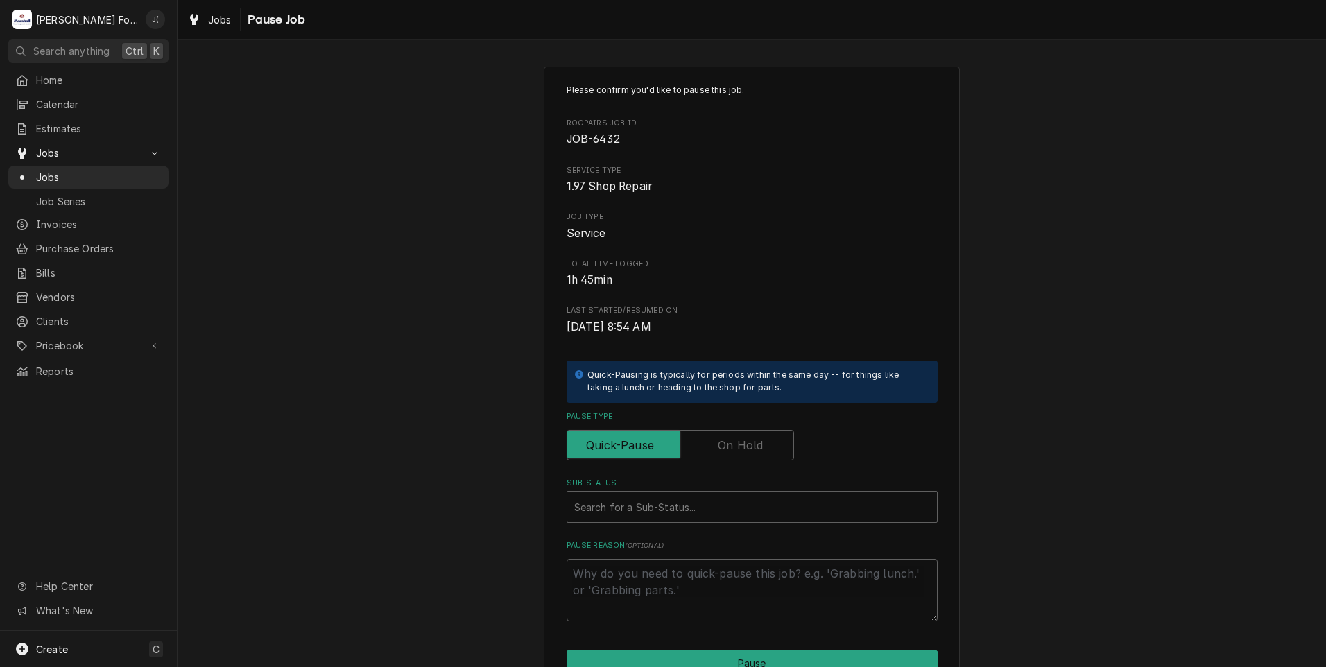
click at [747, 447] on label "Pause Type" at bounding box center [680, 445] width 227 height 31
click at [747, 447] on input "Pause Type" at bounding box center [680, 445] width 215 height 31
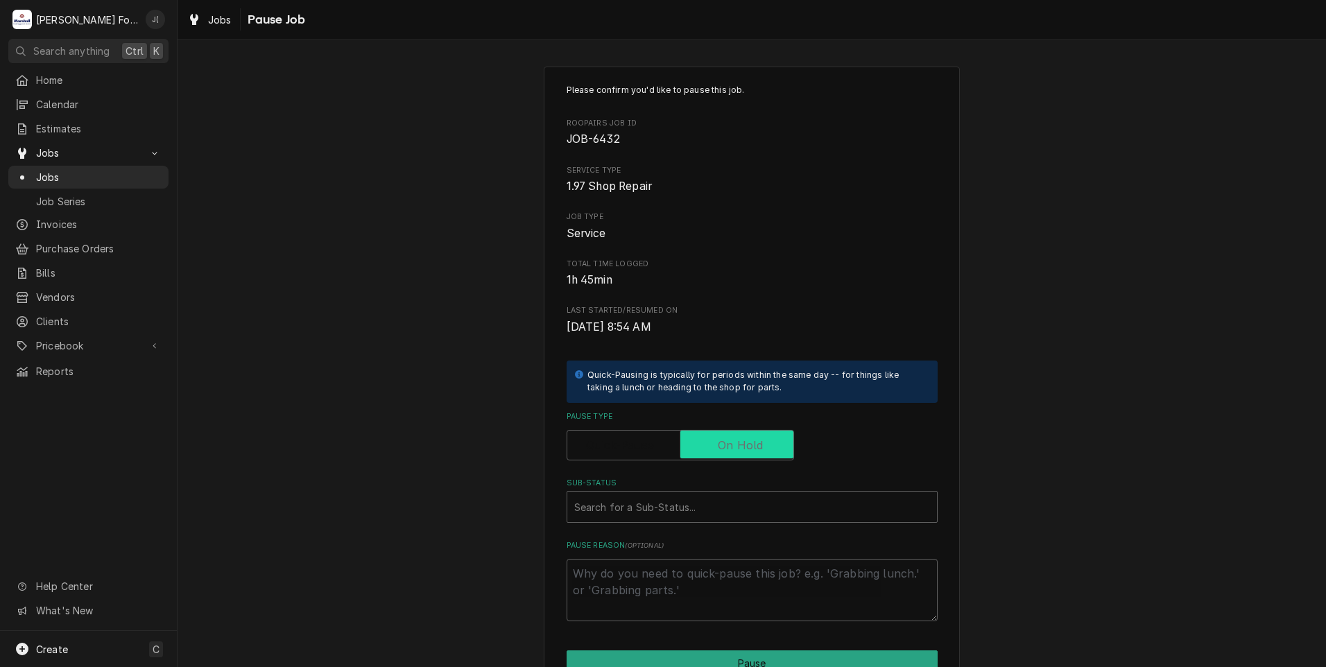
checkbox input "true"
click at [707, 509] on div "Sub-Status" at bounding box center [752, 506] width 356 height 25
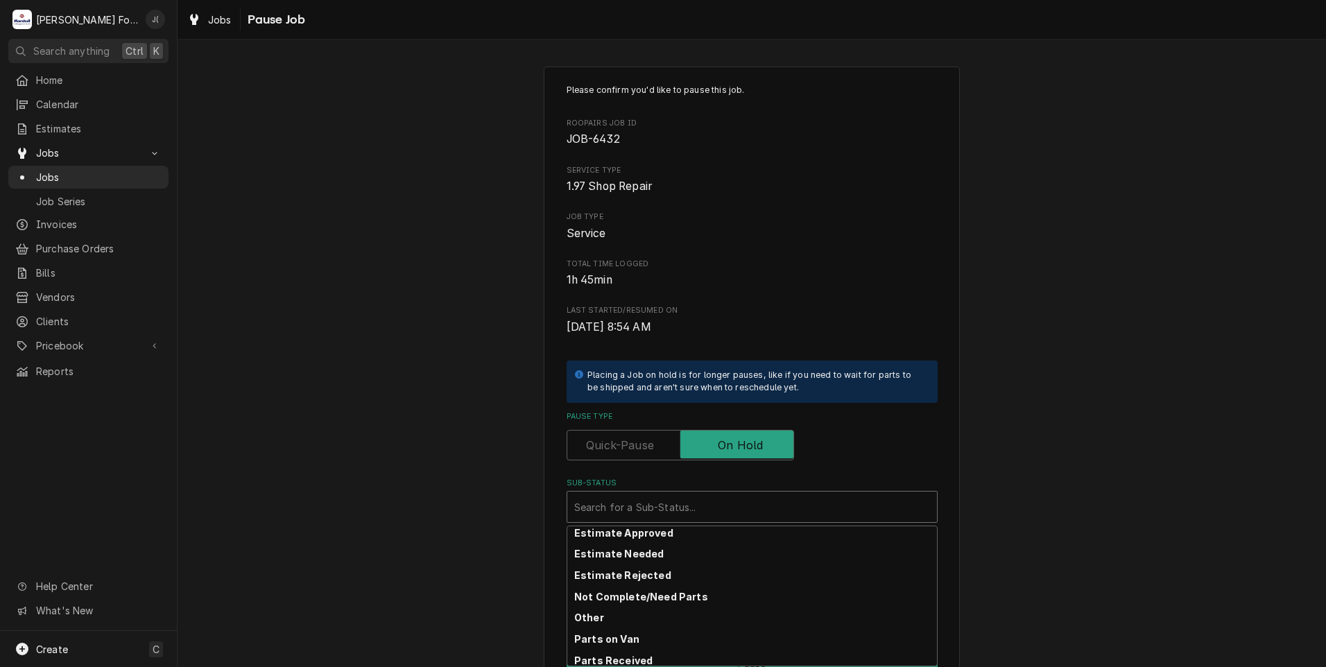
scroll to position [221, 0]
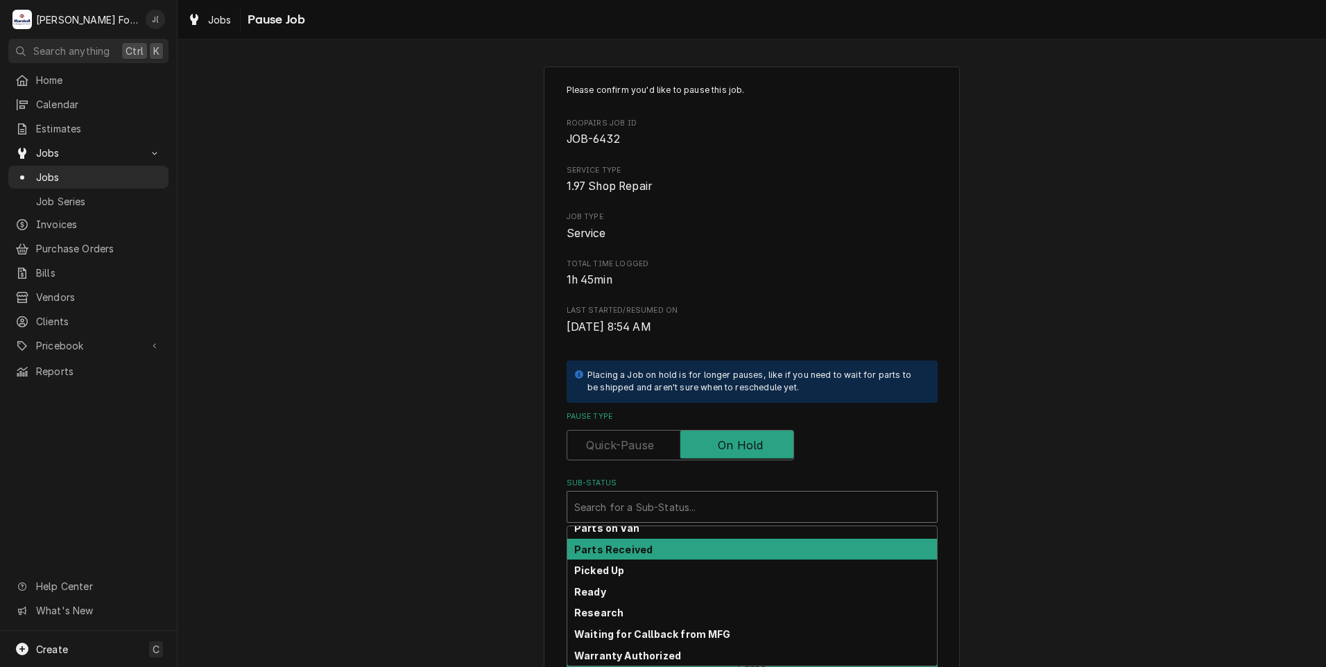
click at [662, 554] on div "Parts Received" at bounding box center [752, 549] width 370 height 21
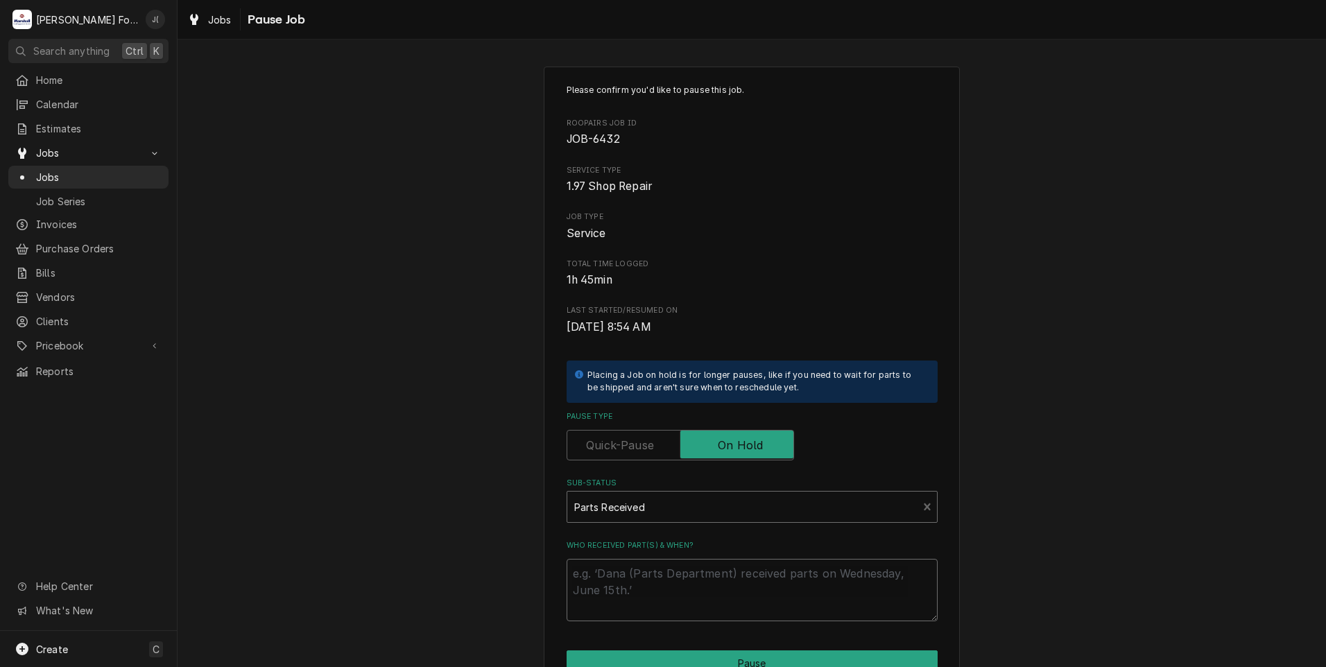
click at [659, 579] on textarea "Who received part(s) & when?" at bounding box center [752, 590] width 371 height 62
type textarea "x"
type textarea "1"
type textarea "x"
type textarea "10"
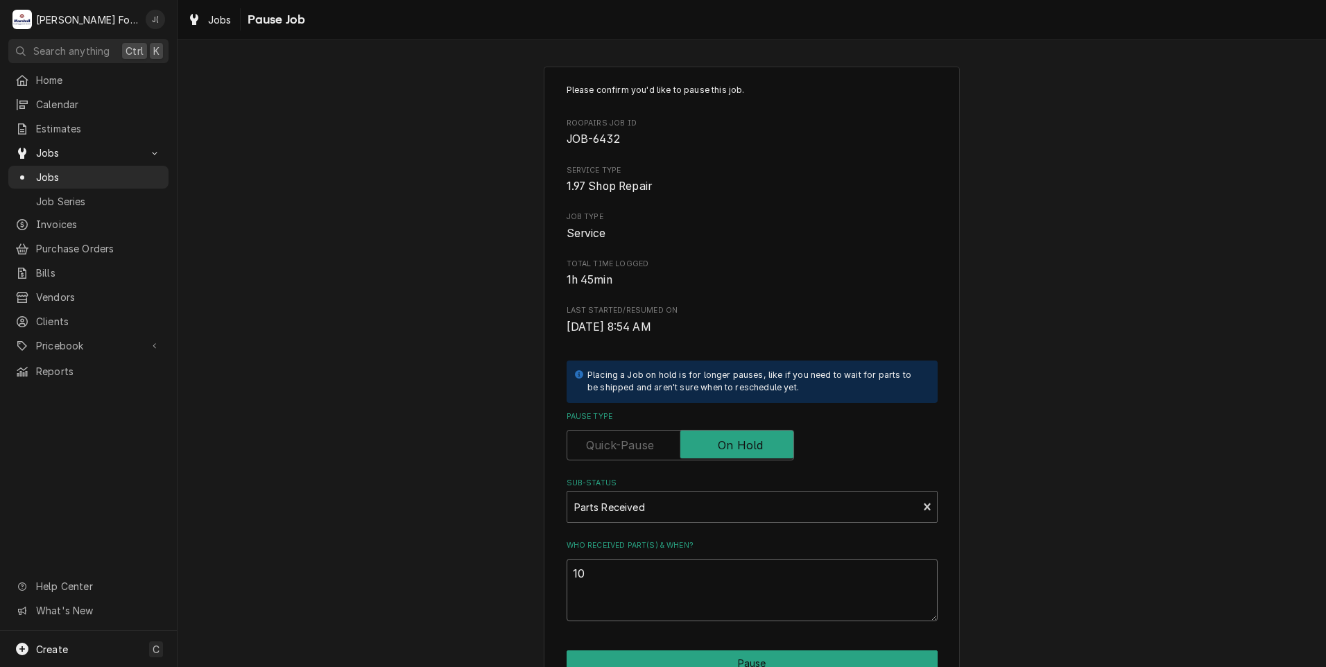
type textarea "x"
type textarea "10-"
type textarea "x"
type textarea "10-0"
type textarea "x"
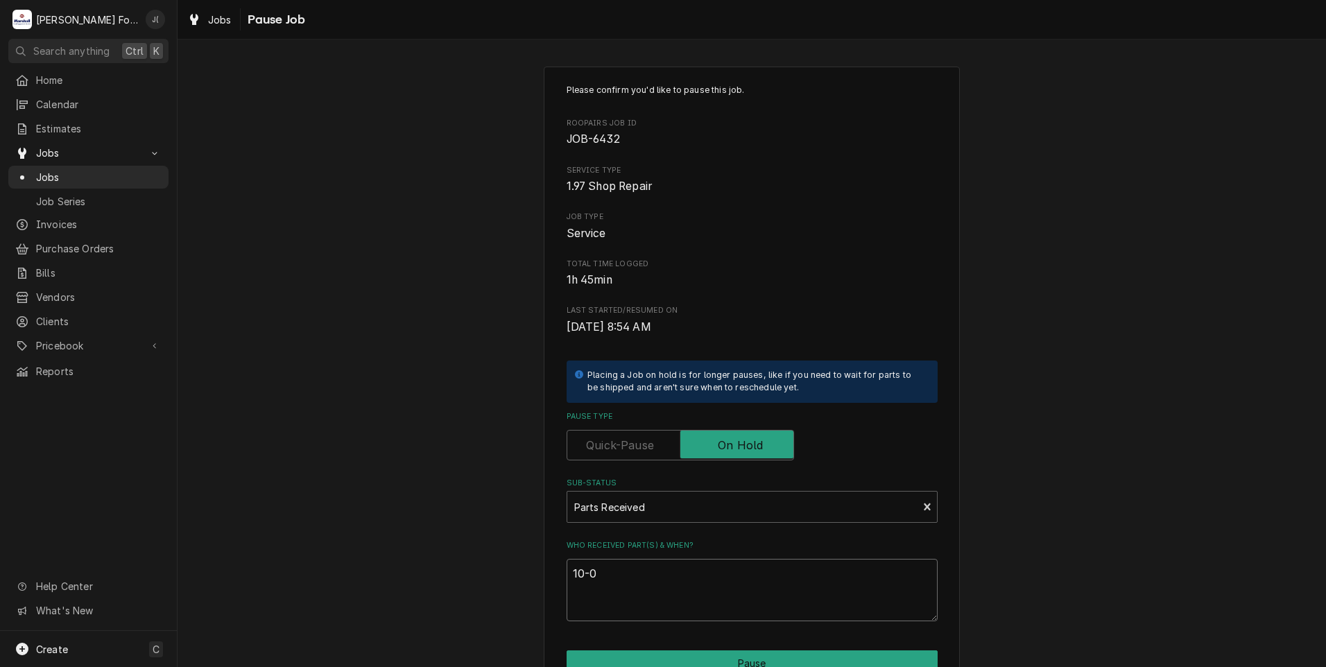
type textarea "10-09"
type textarea "x"
type textarea "10-09-"
type textarea "x"
type textarea "10-09-2"
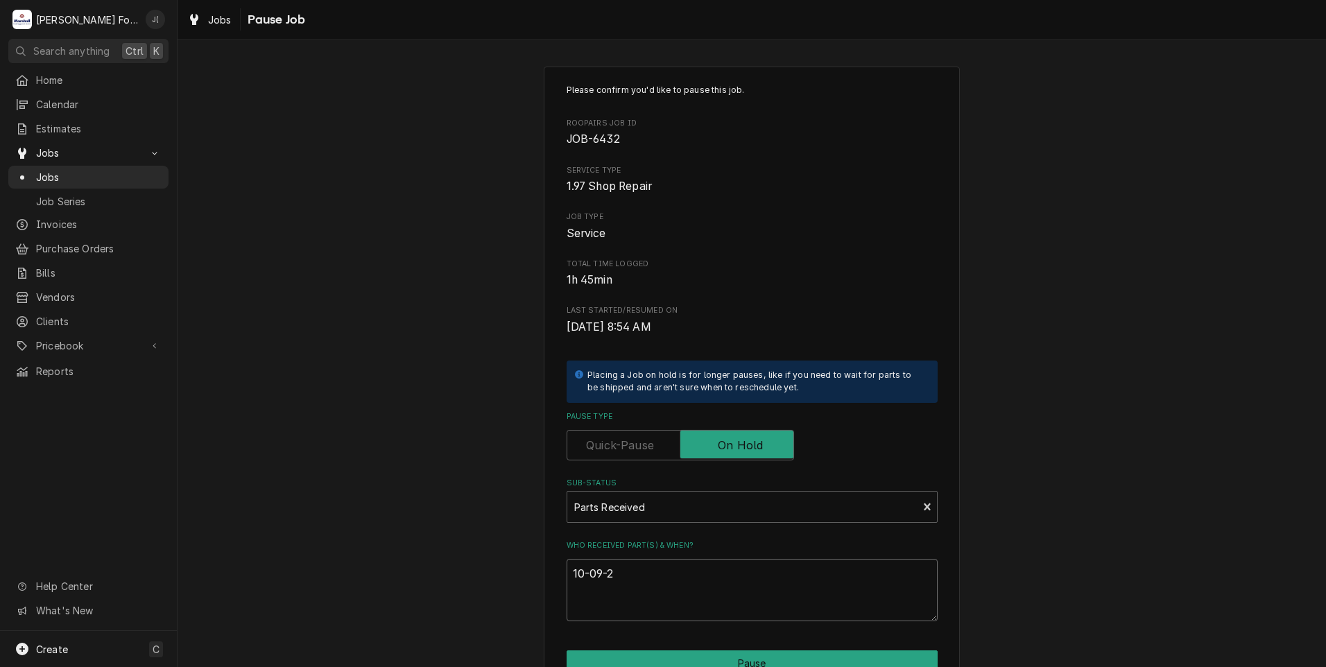
type textarea "x"
type textarea "10-09-20"
type textarea "x"
type textarea "10-09-202"
type textarea "x"
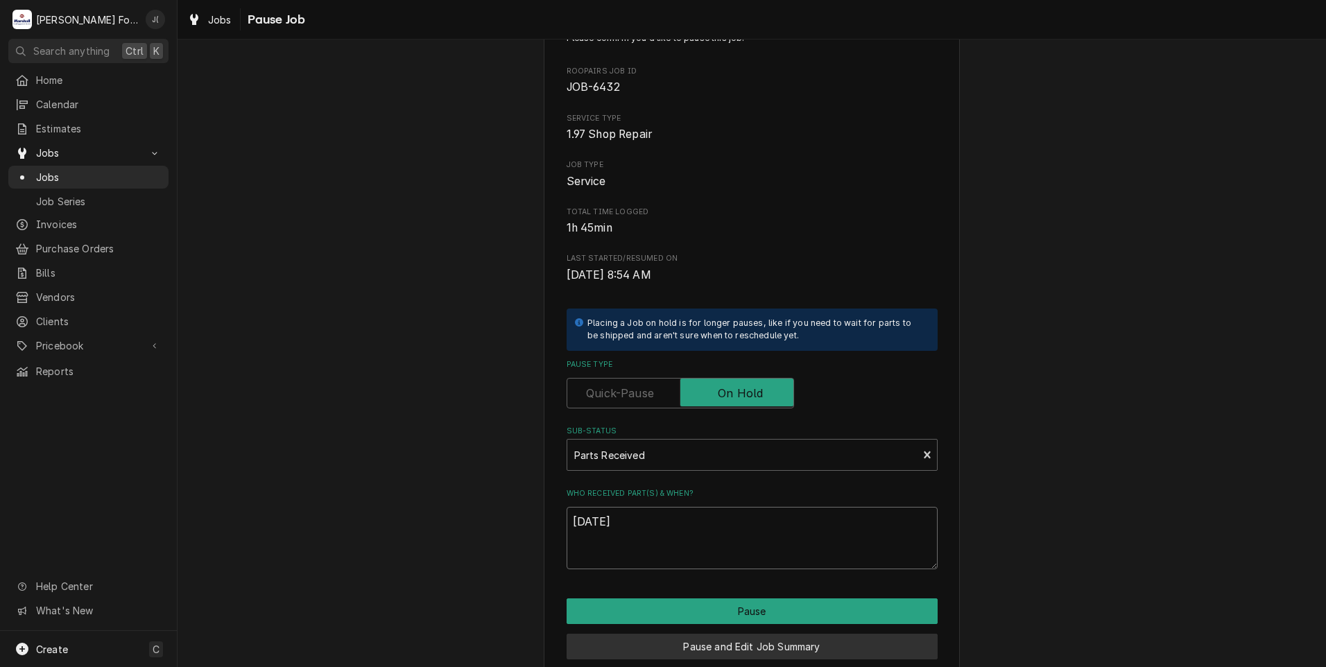
scroll to position [110, 0]
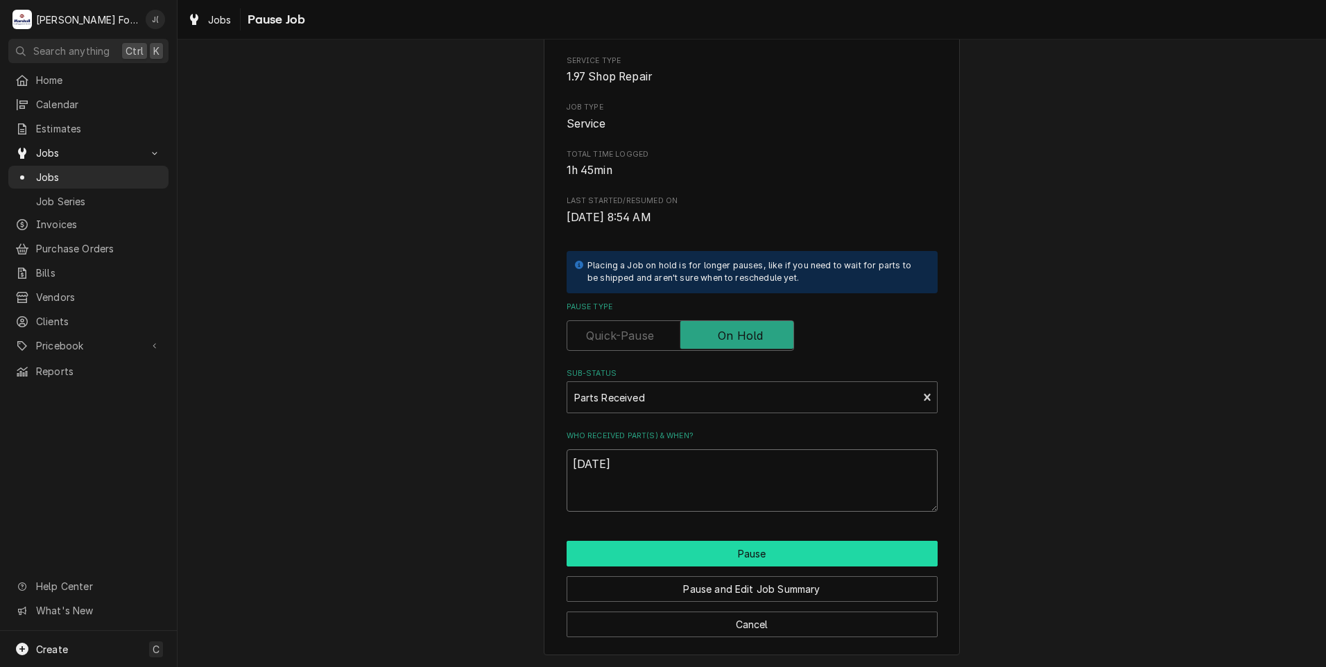
type textarea "10-09-2025"
click at [634, 553] on button "Pause" at bounding box center [752, 554] width 371 height 26
type textarea "x"
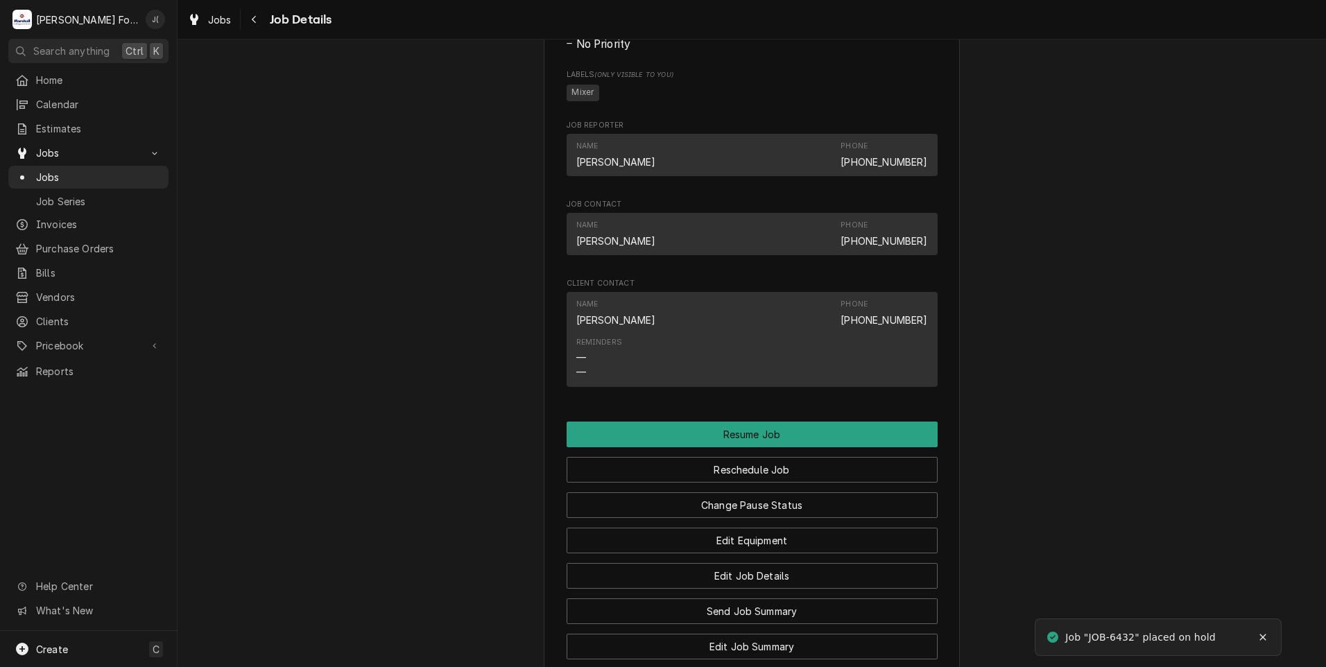
scroll to position [1486, 0]
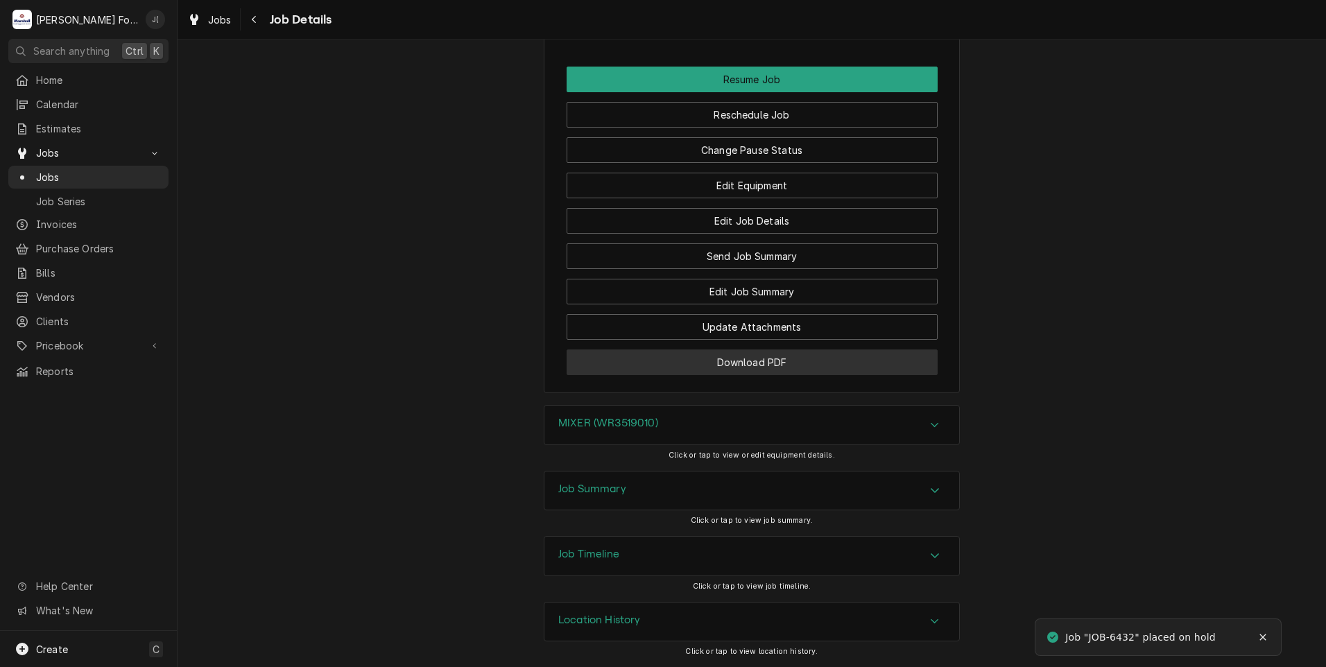
click at [615, 368] on button "Download PDF" at bounding box center [752, 362] width 371 height 26
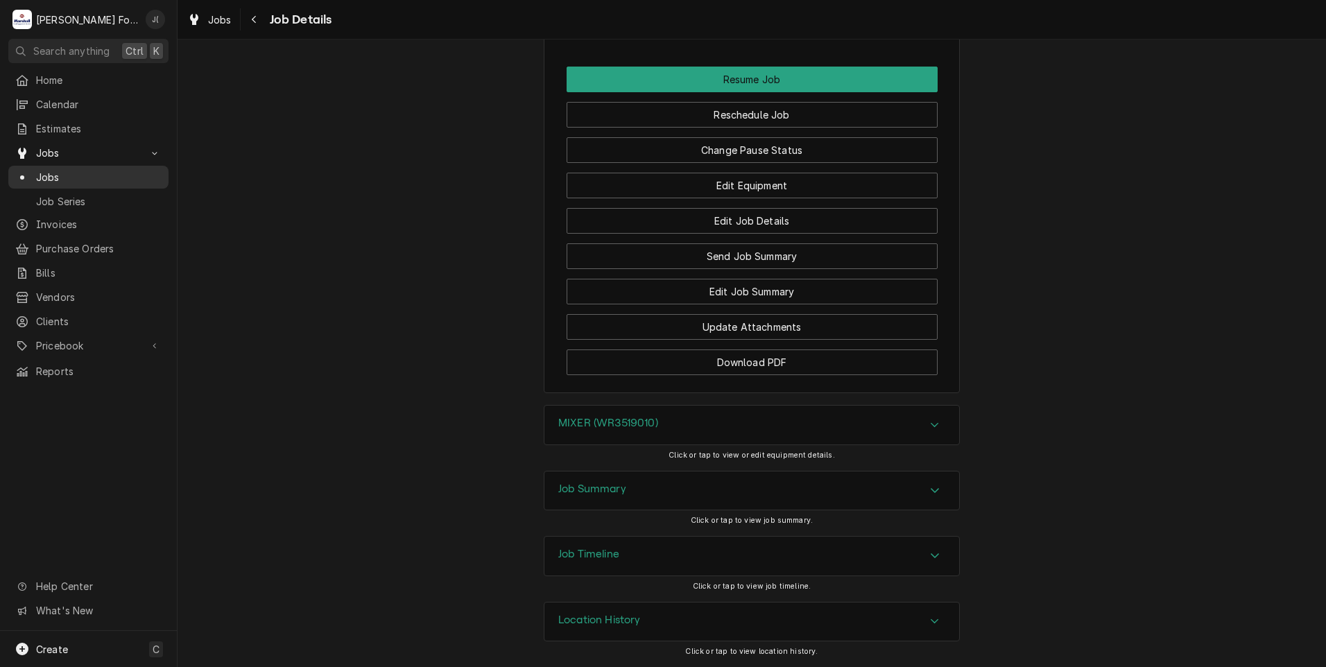
click at [58, 171] on span "Jobs" at bounding box center [99, 177] width 126 height 15
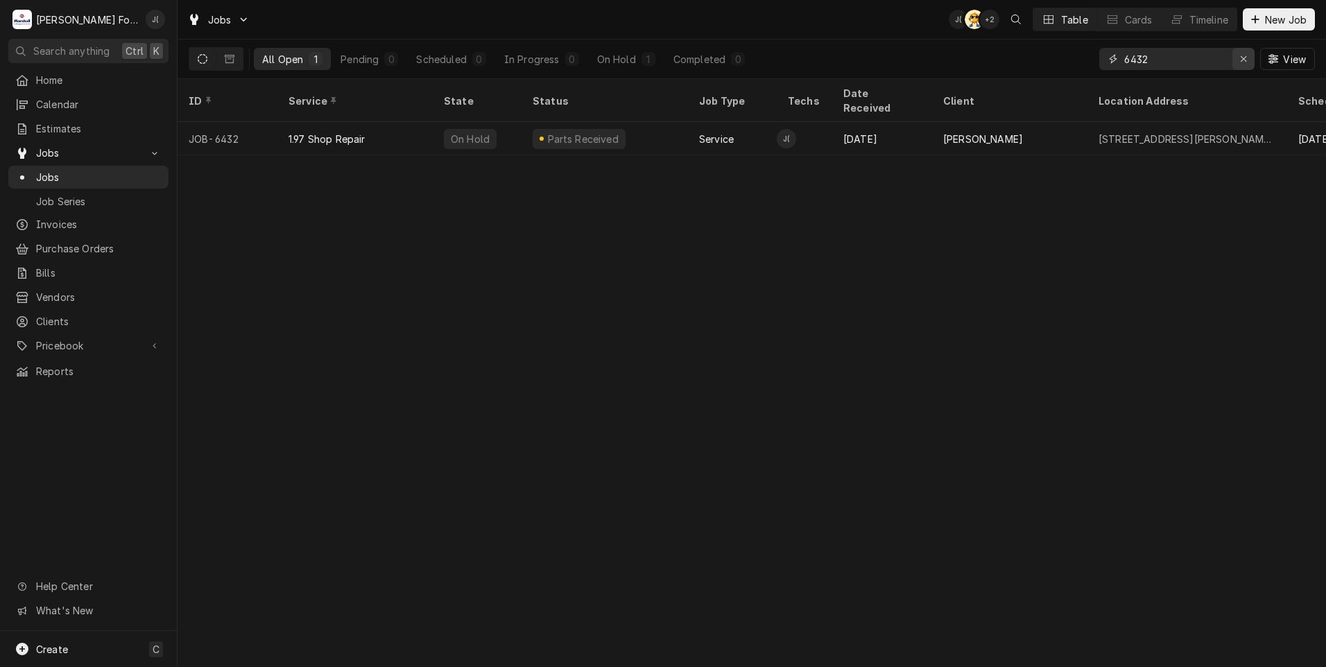
click at [1245, 60] on icon "Erase input" at bounding box center [1244, 59] width 8 height 10
click at [1213, 58] on input "Dynamic Content Wrapper" at bounding box center [1189, 59] width 130 height 22
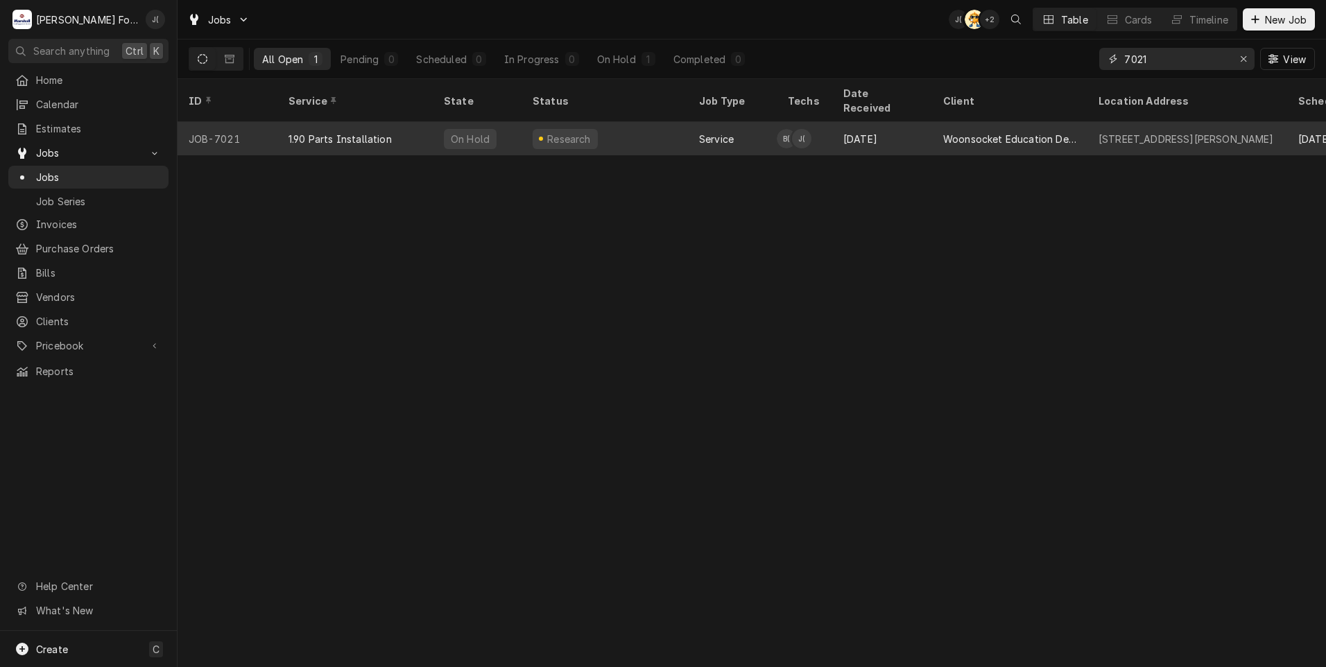
type input "7021"
click at [268, 126] on div "JOB-7021" at bounding box center [228, 138] width 100 height 33
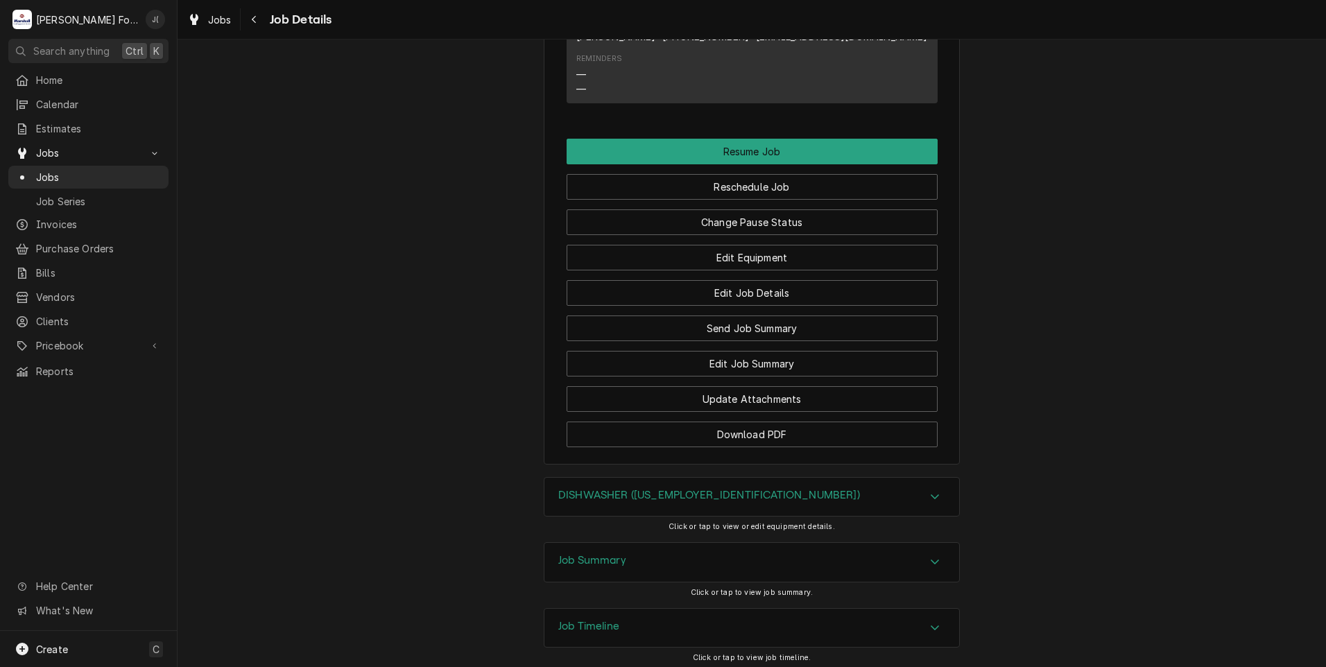
scroll to position [1354, 0]
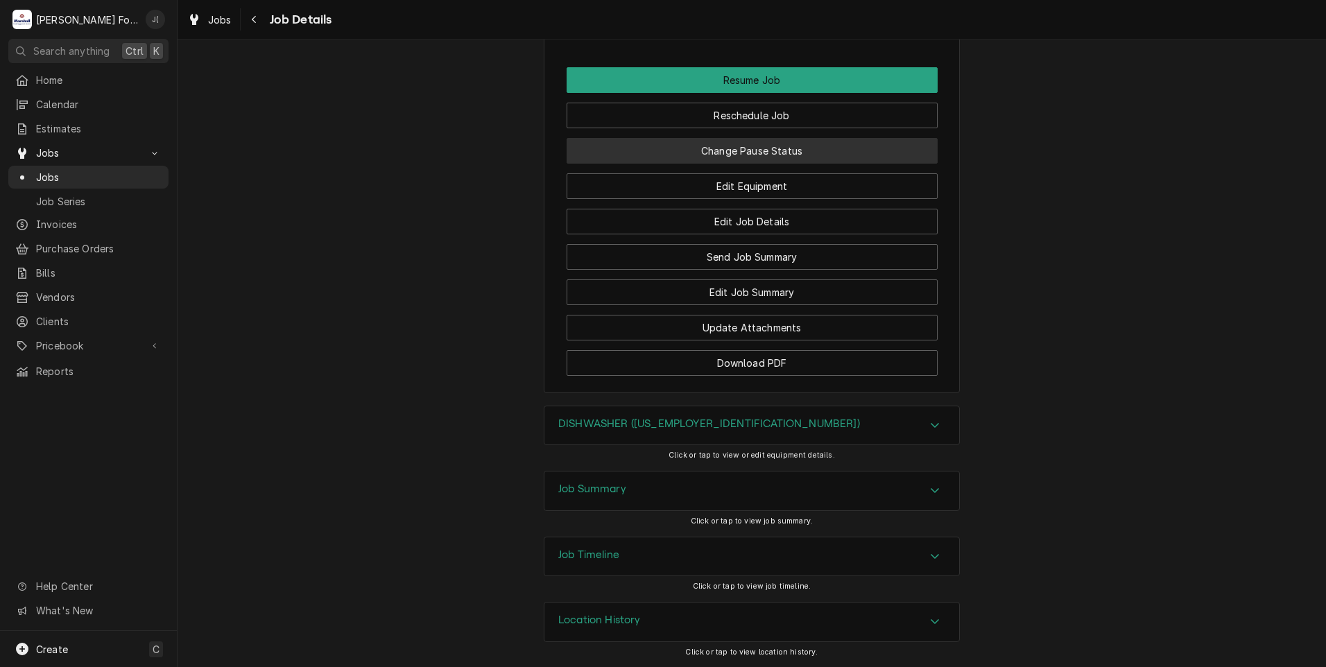
click at [781, 152] on button "Change Pause Status" at bounding box center [752, 151] width 371 height 26
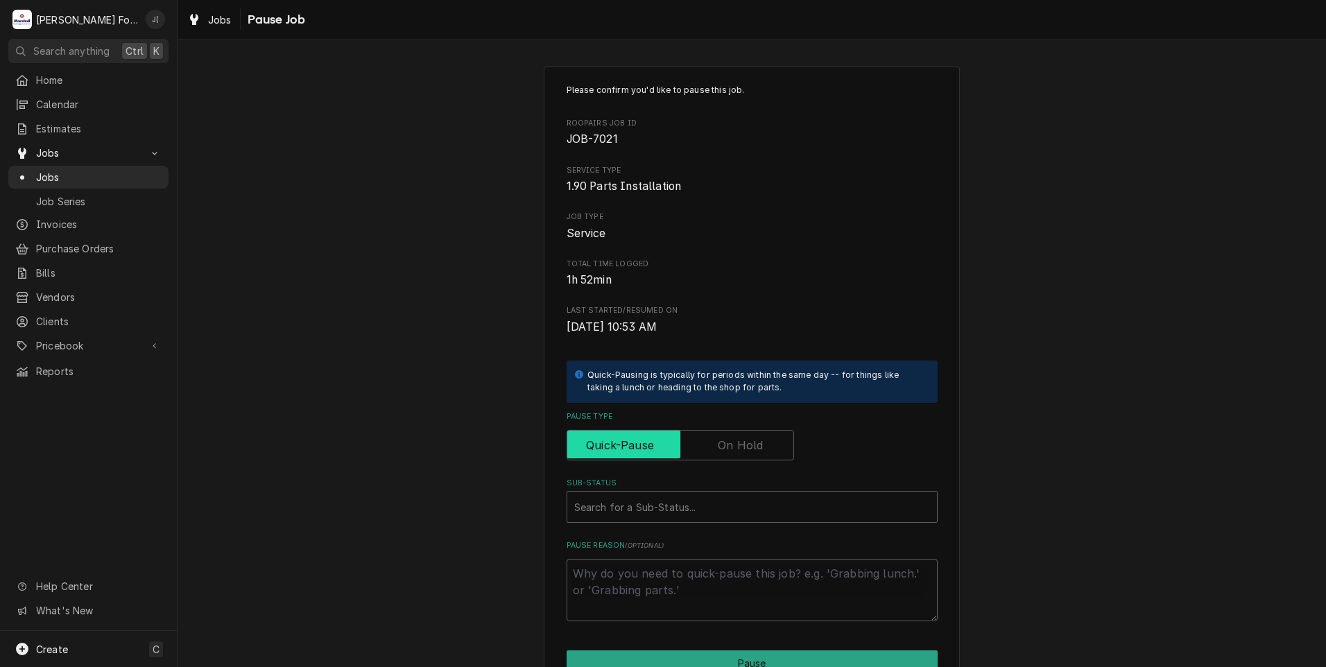
click at [712, 440] on input "Pause Type" at bounding box center [680, 445] width 215 height 31
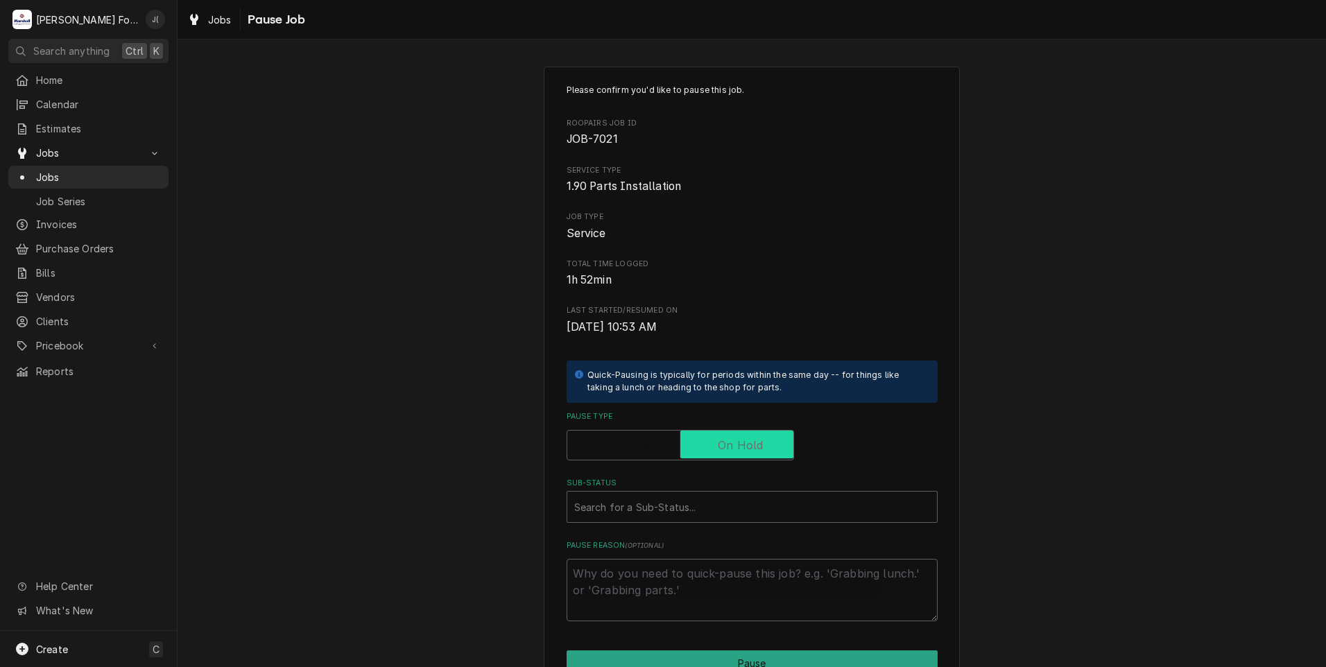
checkbox input "true"
click at [625, 498] on div "Sub-Status" at bounding box center [752, 506] width 356 height 25
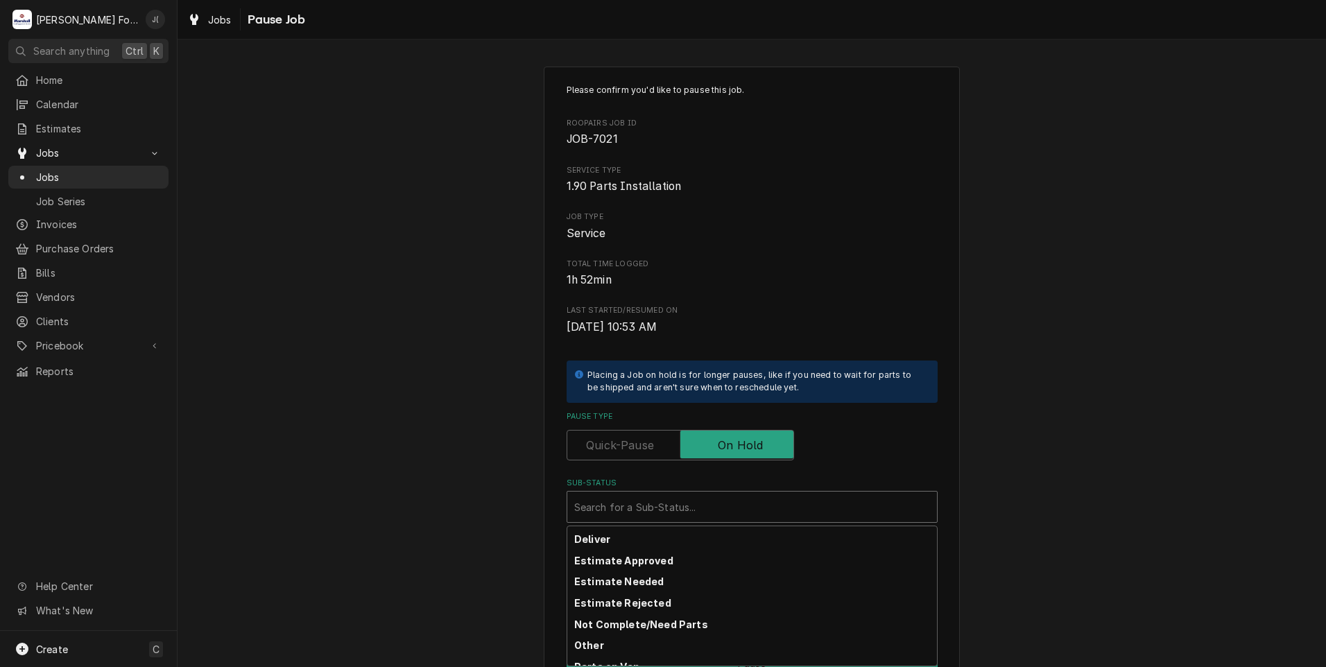
scroll to position [221, 0]
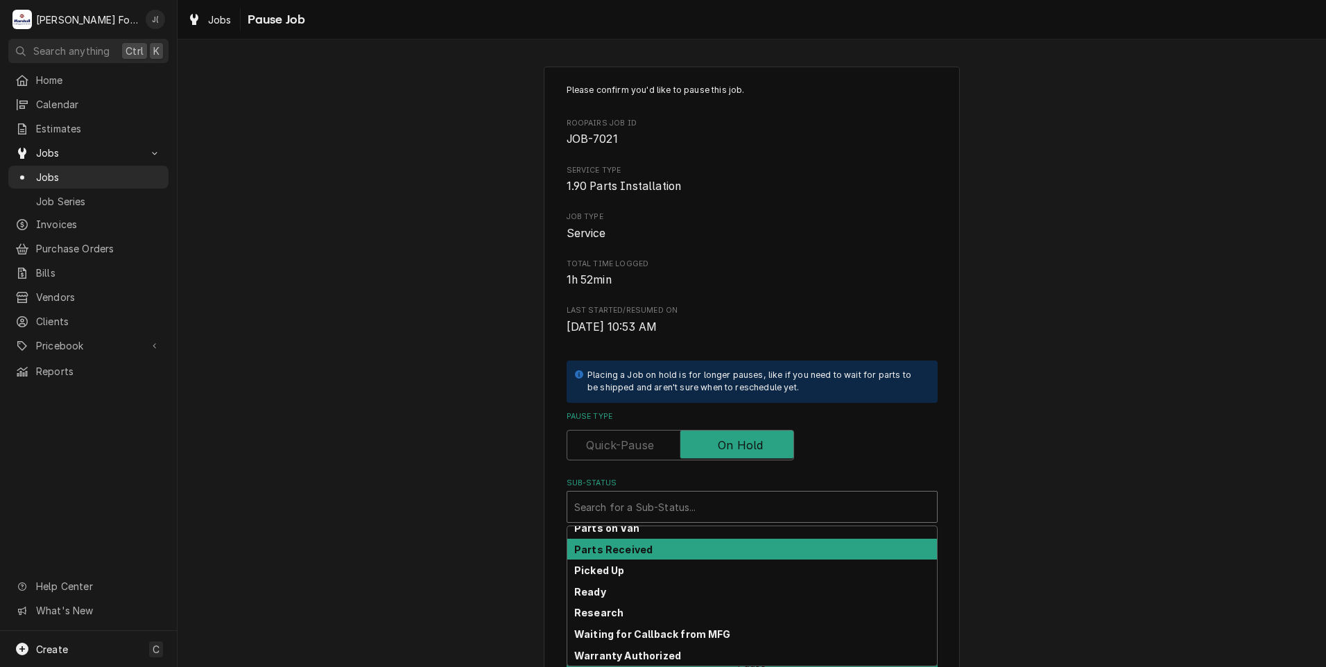
click at [641, 555] on div "Parts Received" at bounding box center [752, 549] width 370 height 21
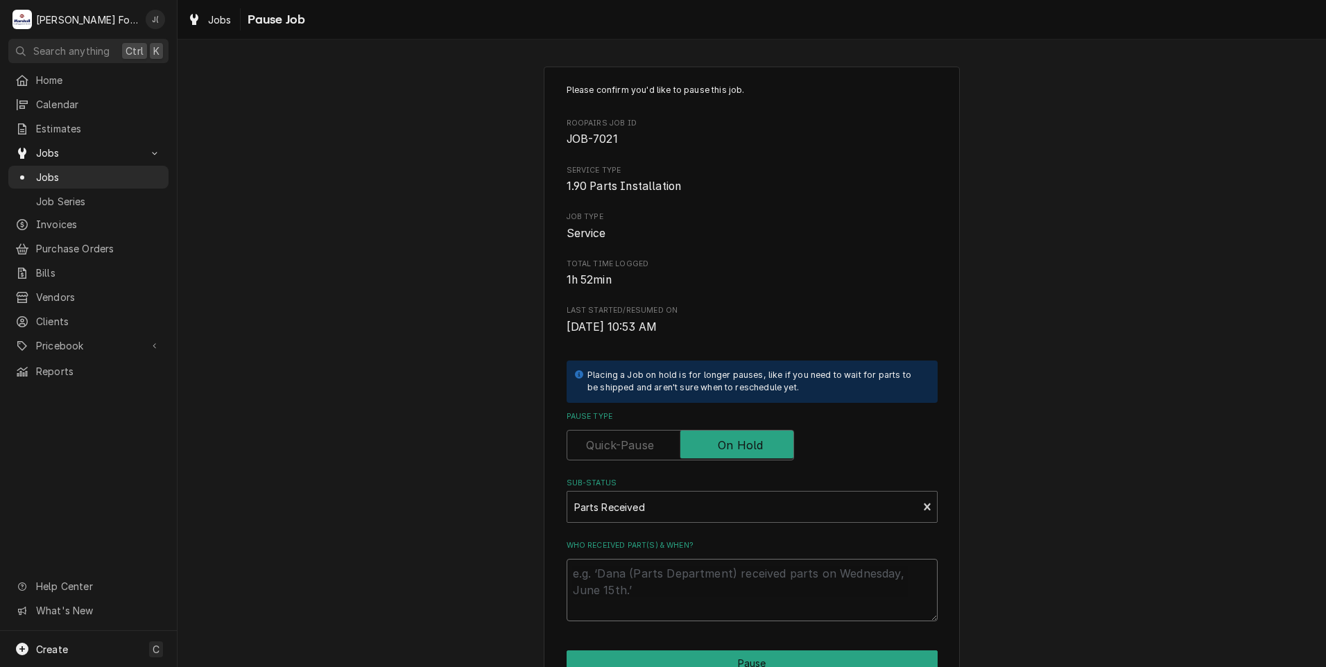
click at [630, 587] on textarea "Who received part(s) & when?" at bounding box center [752, 590] width 371 height 62
type textarea "x"
type textarea "1"
type textarea "x"
type textarea "10"
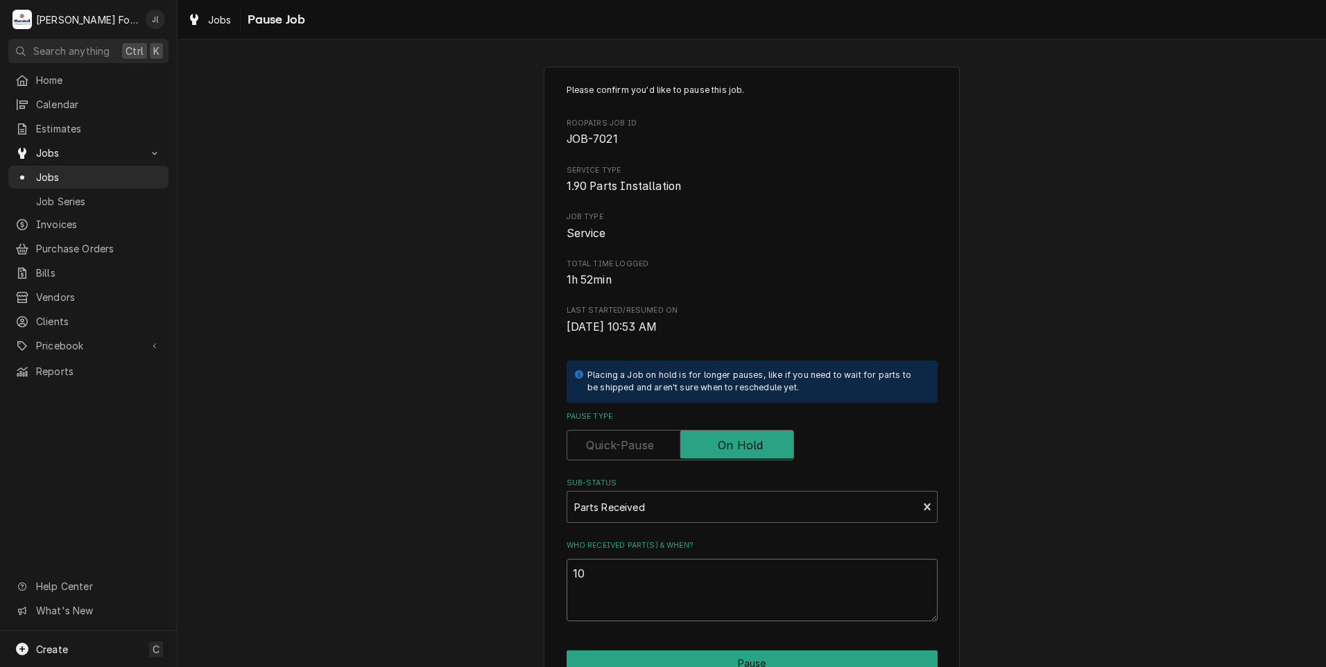
type textarea "x"
type textarea "10/"
type textarea "x"
type textarea "10/0"
type textarea "x"
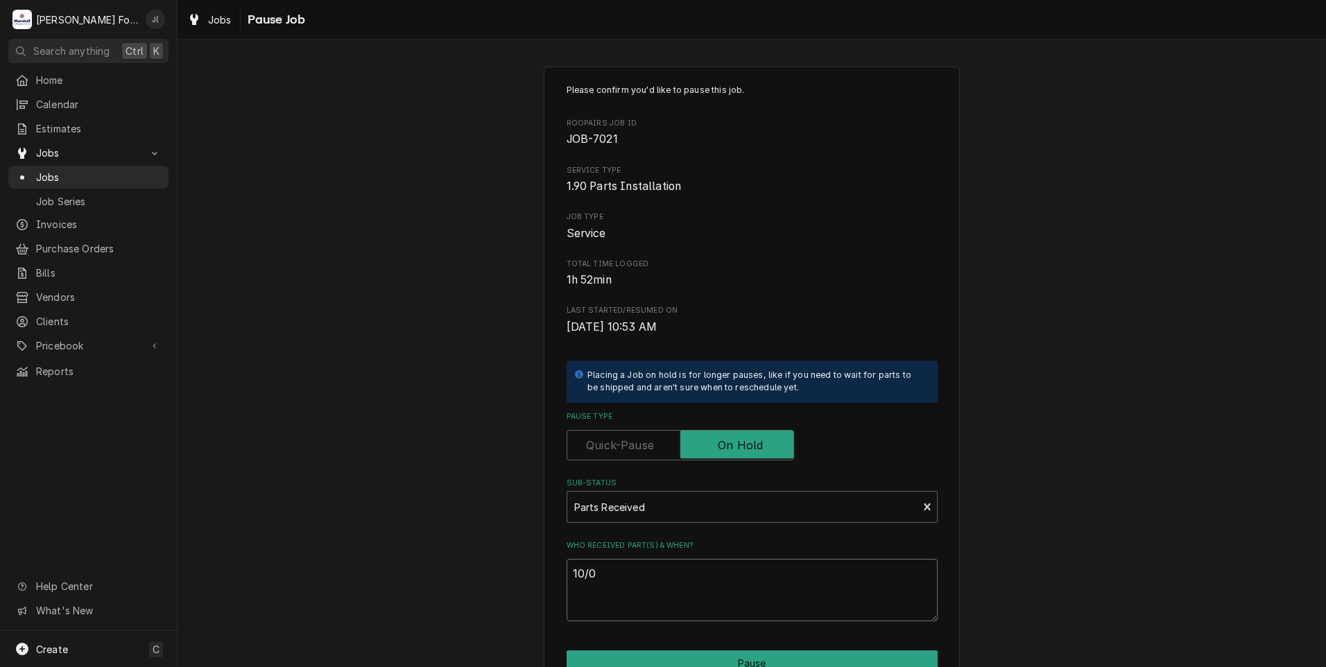
type textarea "10/09"
type textarea "x"
type textarea "10/09/"
type textarea "x"
type textarea "10/09/2"
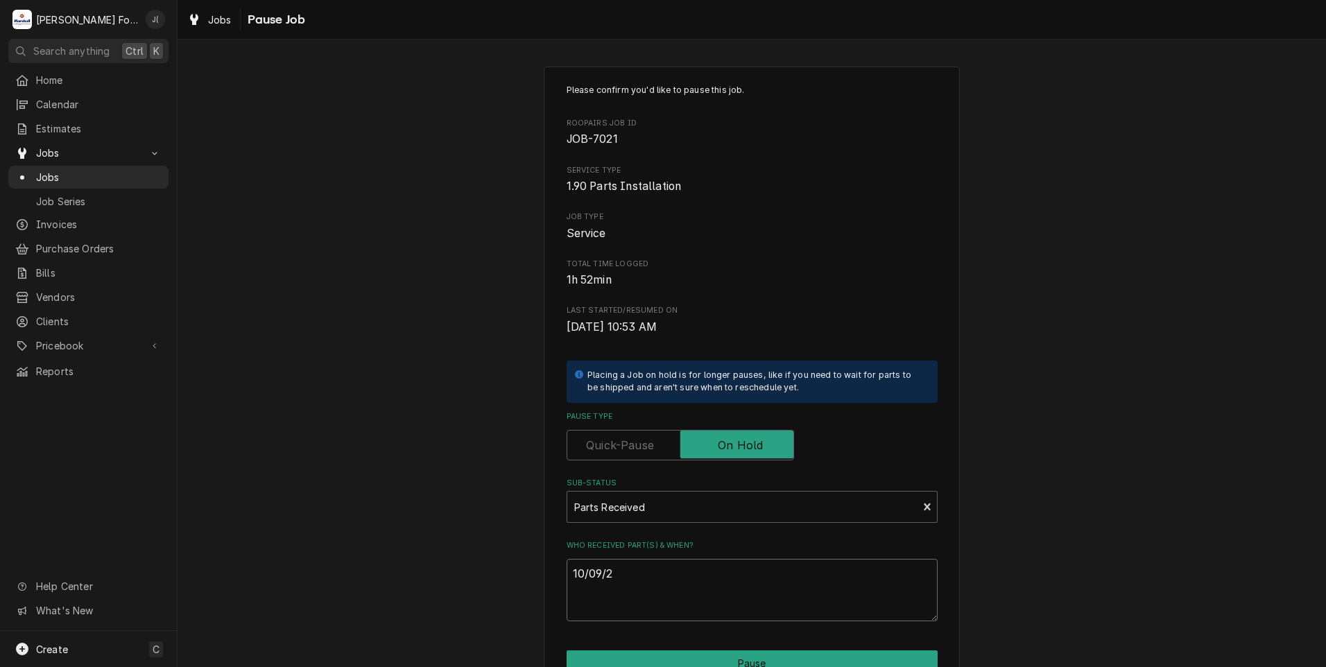
type textarea "x"
type textarea "10/09/20"
type textarea "x"
type textarea "10/09/202"
type textarea "x"
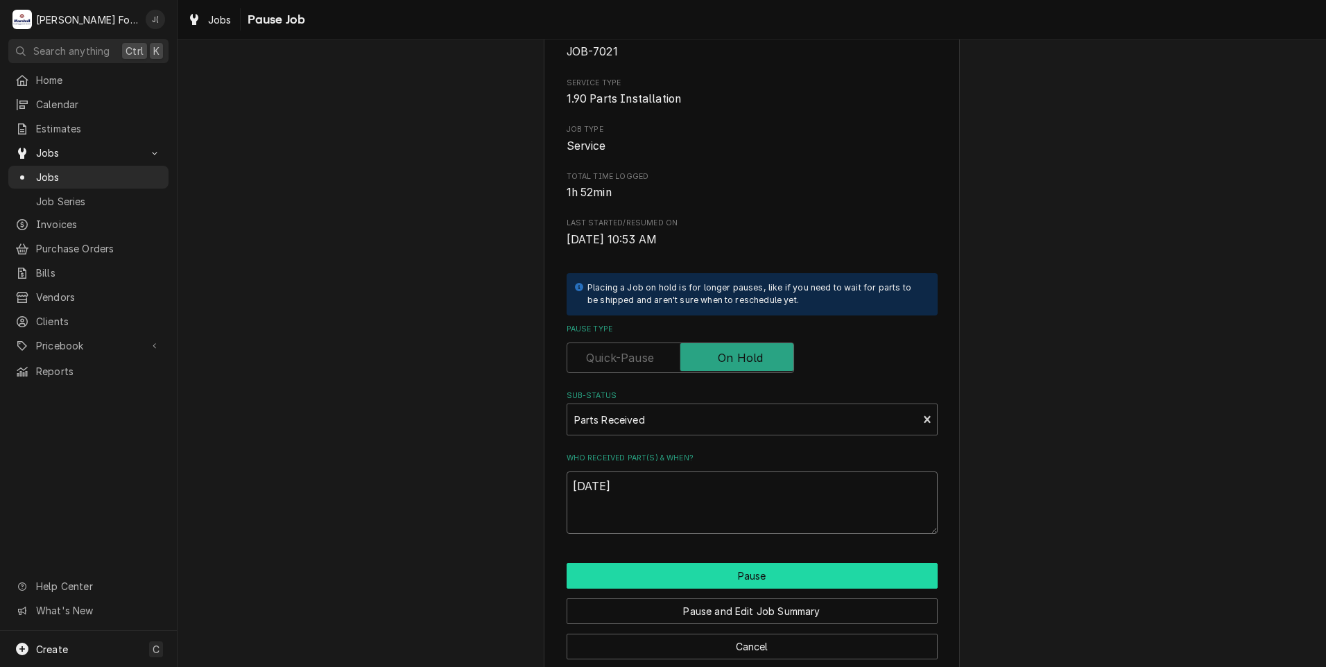
scroll to position [110, 0]
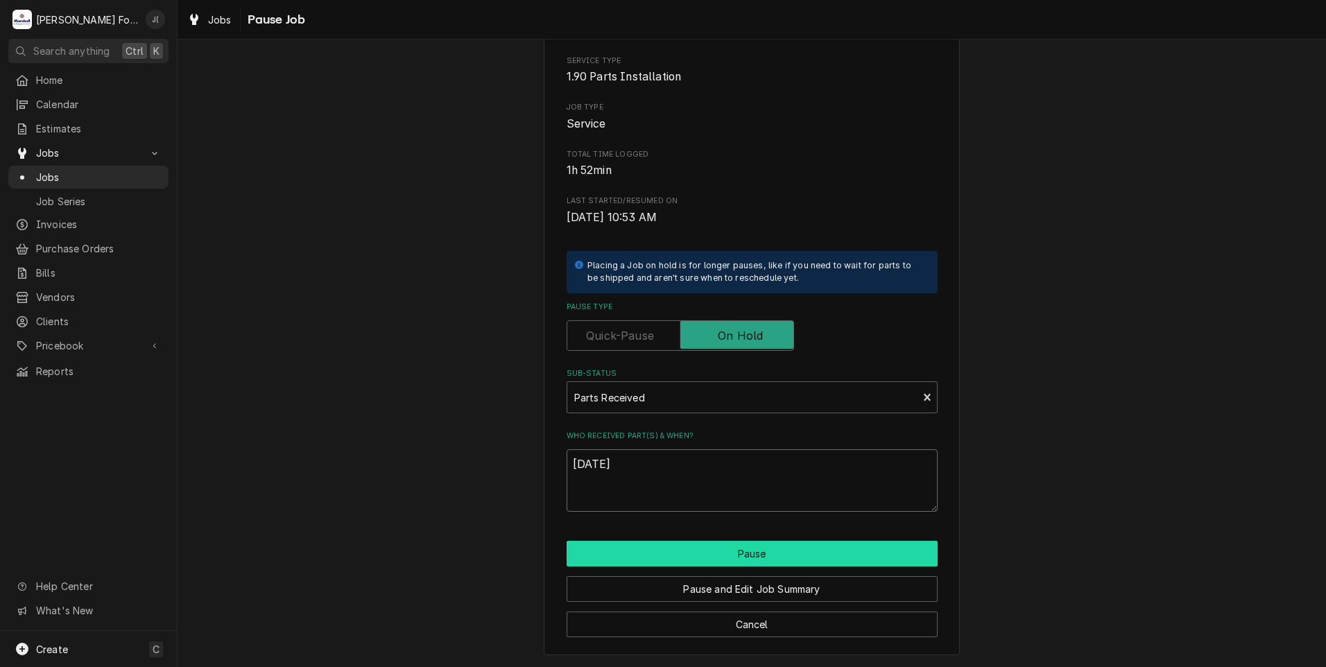
type textarea "[DATE]"
click at [632, 561] on button "Pause" at bounding box center [752, 554] width 371 height 26
type textarea "x"
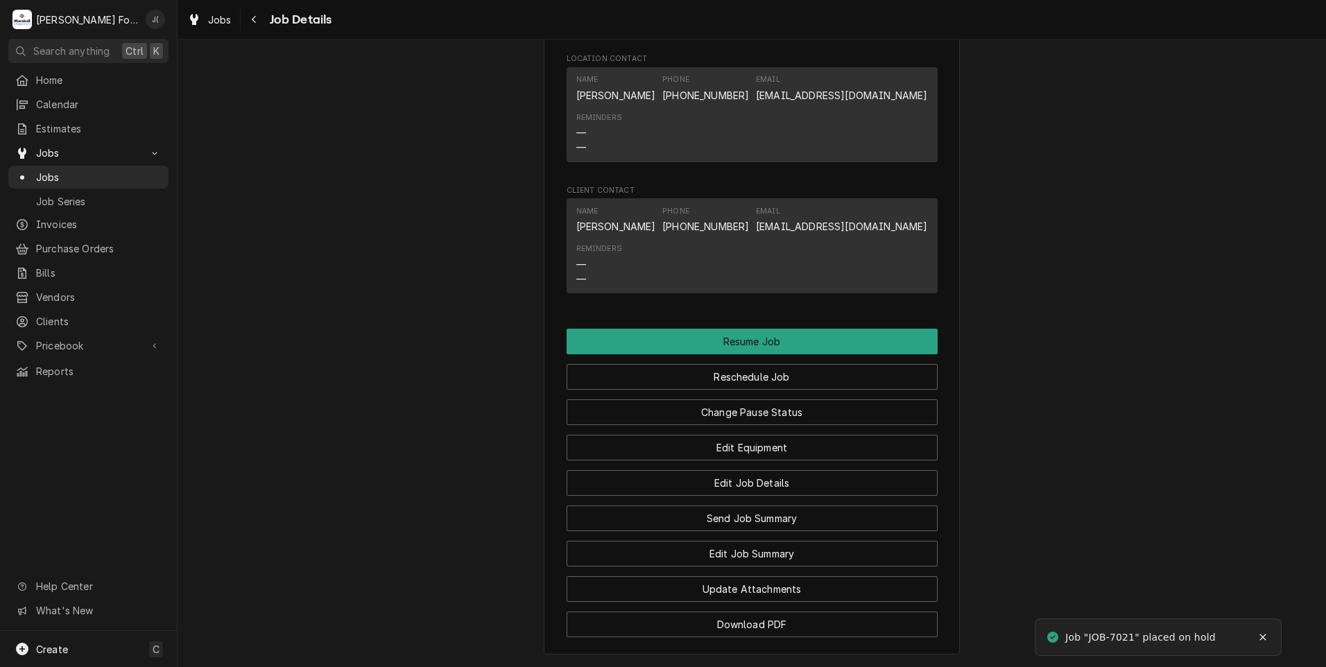
scroll to position [1248, 0]
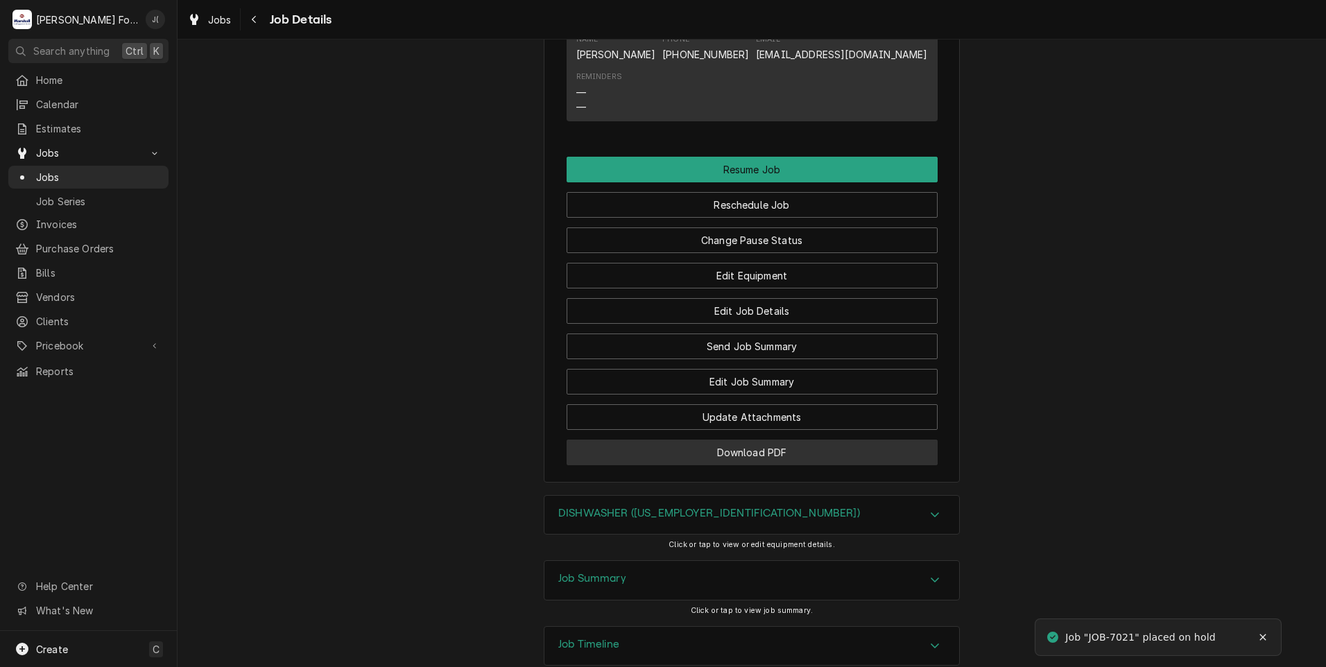
click at [599, 465] on button "Download PDF" at bounding box center [752, 453] width 371 height 26
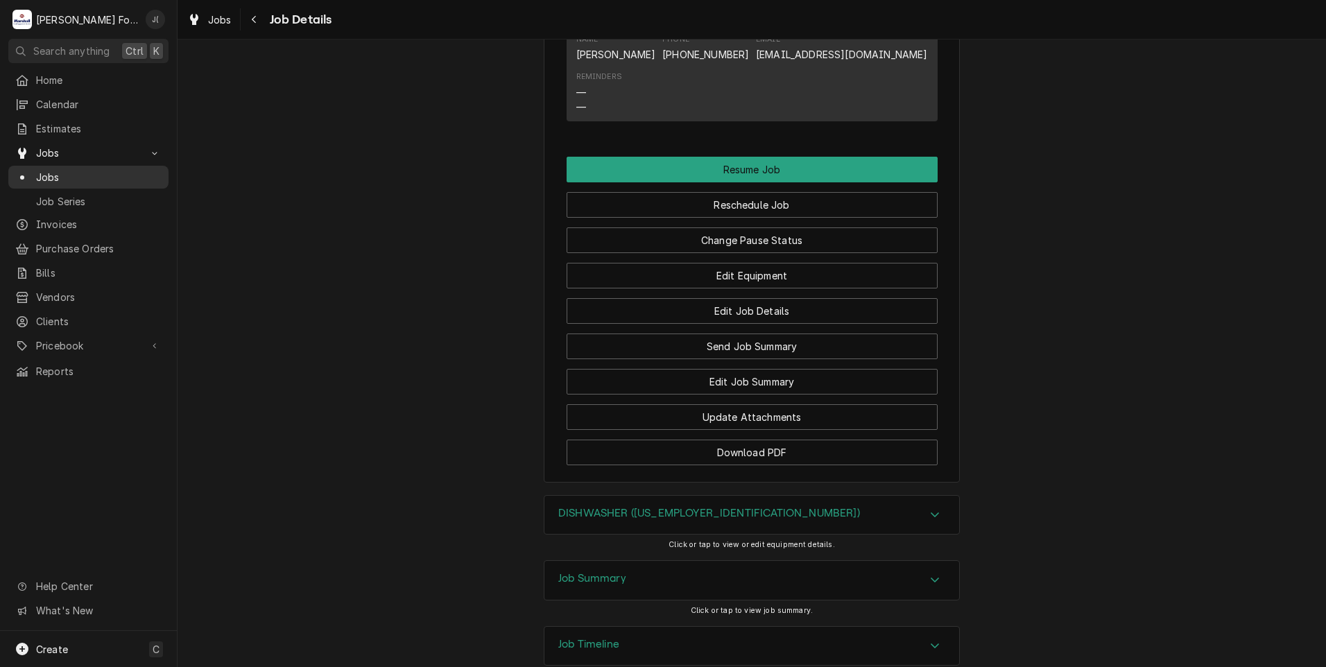
click at [55, 170] on span "Jobs" at bounding box center [99, 177] width 126 height 15
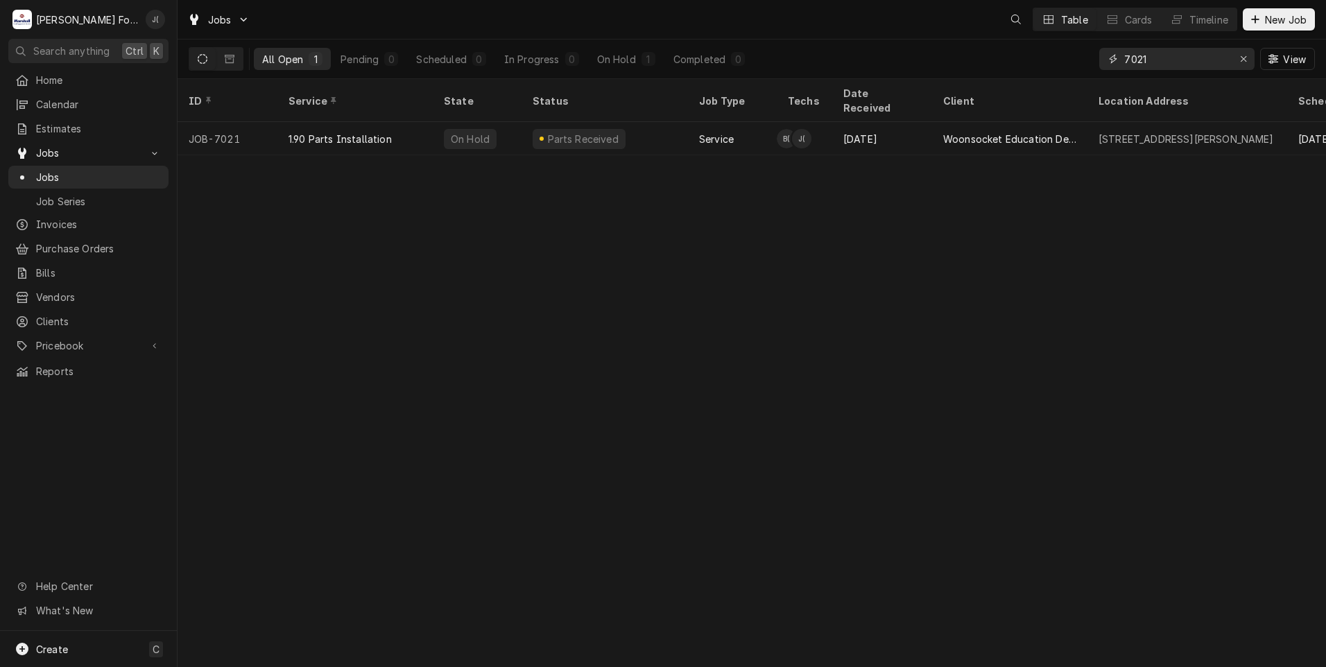
drag, startPoint x: 1158, startPoint y: 61, endPoint x: 879, endPoint y: 55, distance: 278.8
click at [935, 55] on div "All Open 1 Pending 0 Scheduled 0 In Progress 0 On Hold 1 Completed 0 7021 View" at bounding box center [752, 59] width 1126 height 39
type input "7"
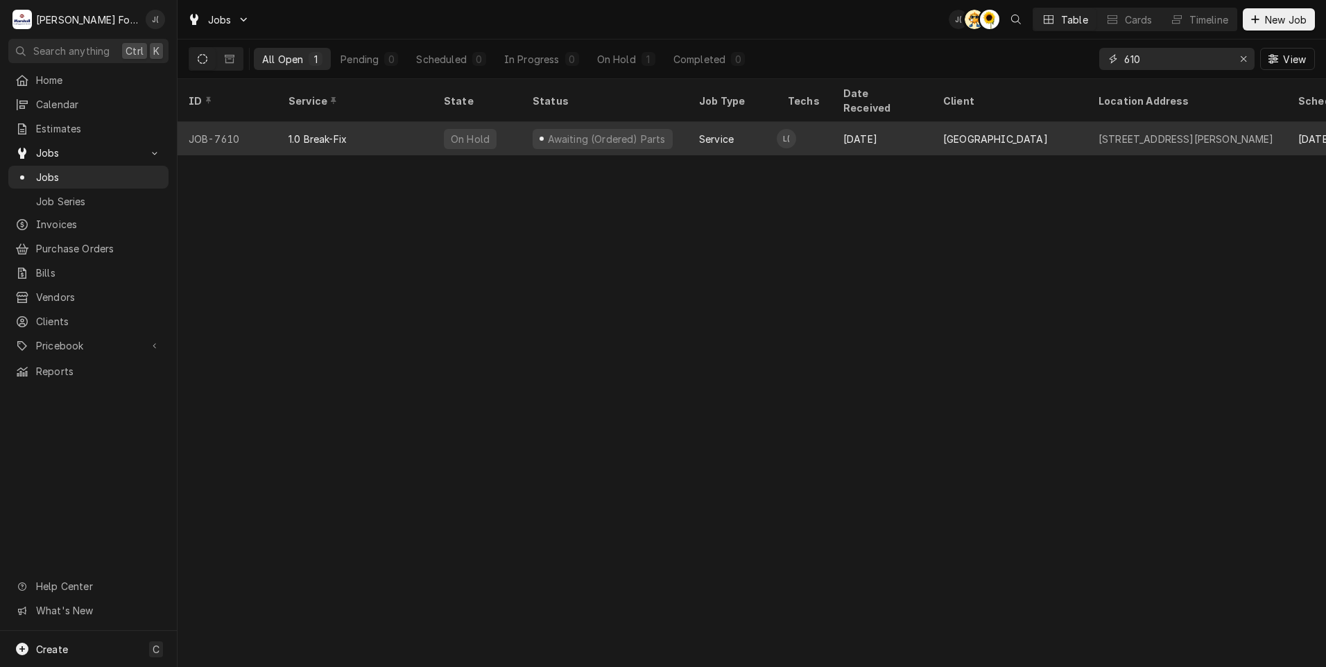
type input "610"
click at [352, 122] on div "1.0 Break-Fix" at bounding box center [354, 138] width 155 height 33
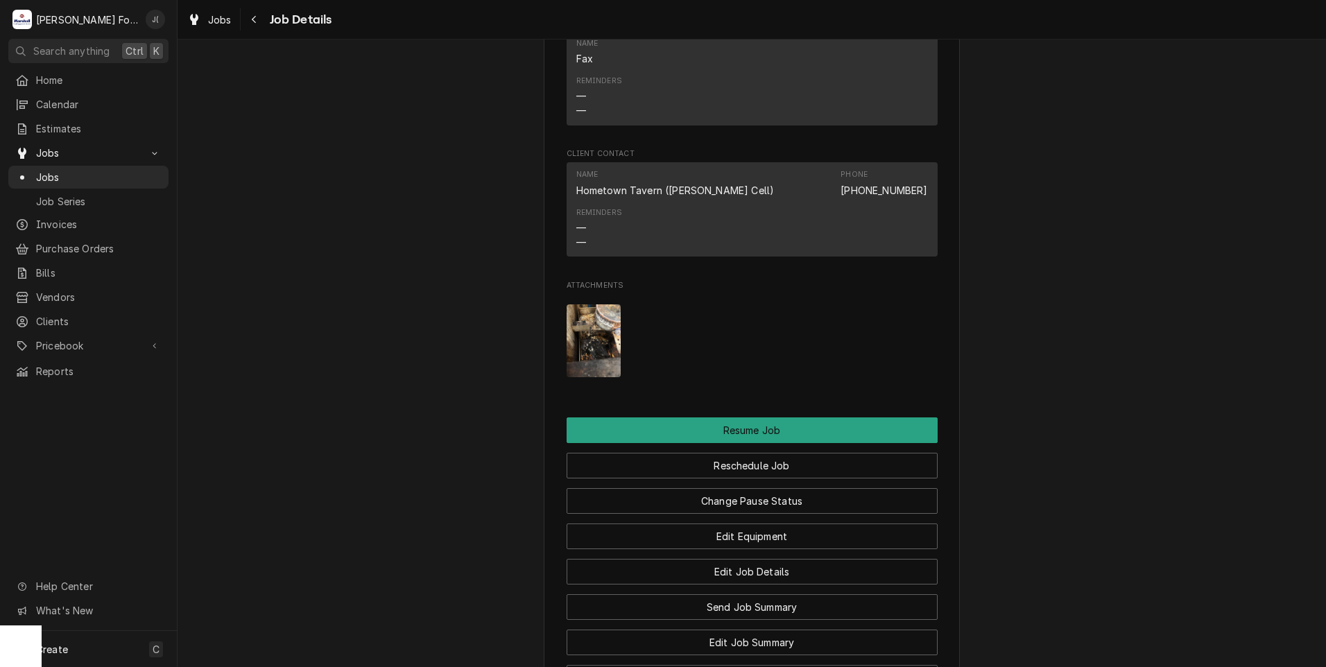
scroll to position [1734, 0]
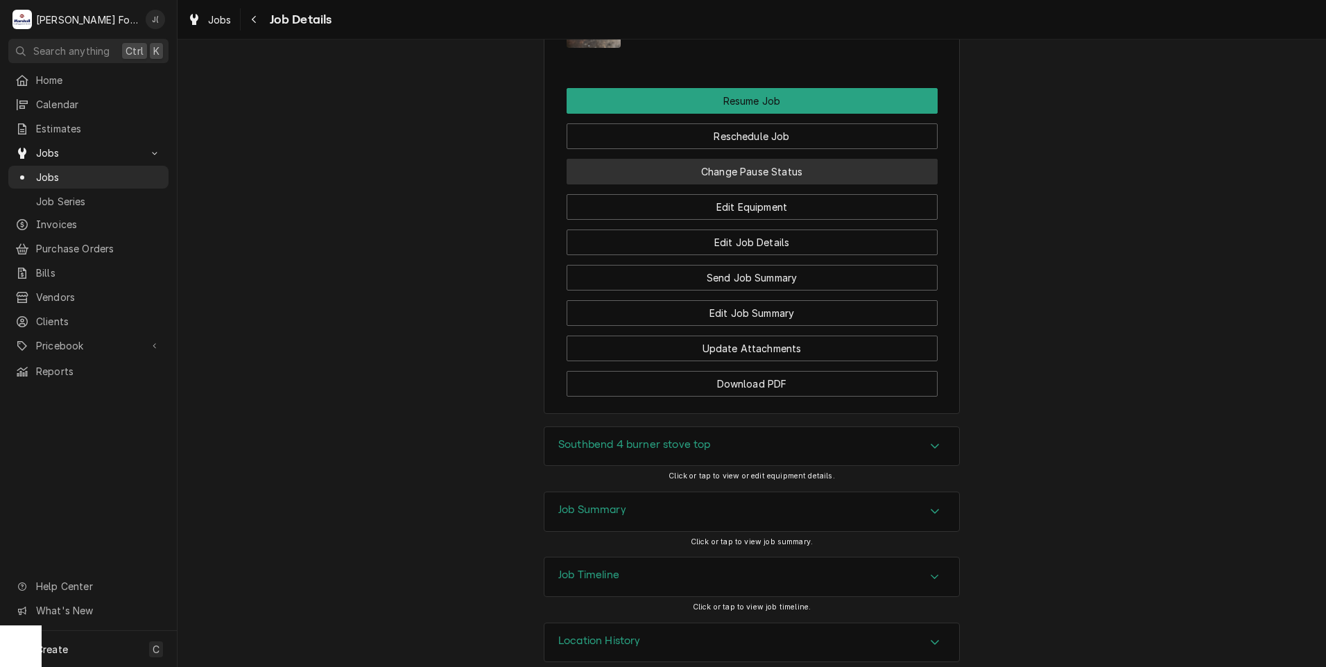
click at [673, 184] on button "Change Pause Status" at bounding box center [752, 172] width 371 height 26
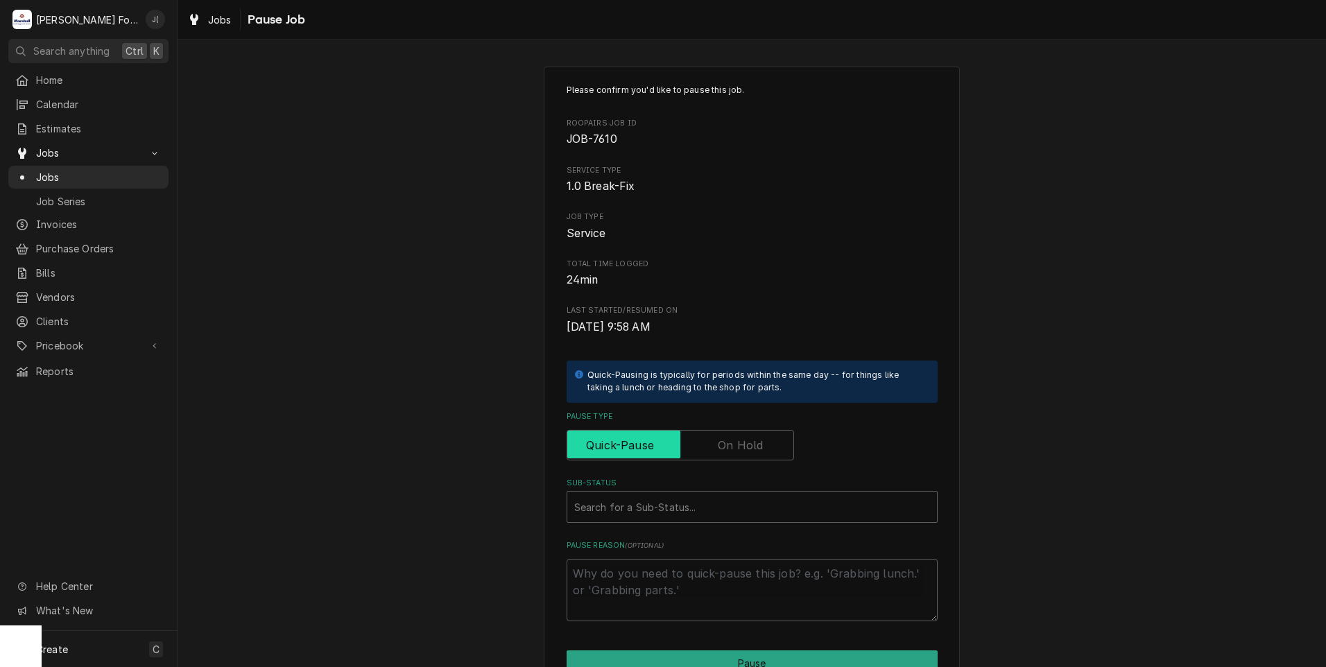
click at [730, 438] on label "Pause Type" at bounding box center [680, 445] width 227 height 31
click at [730, 438] on input "Pause Type" at bounding box center [680, 445] width 215 height 31
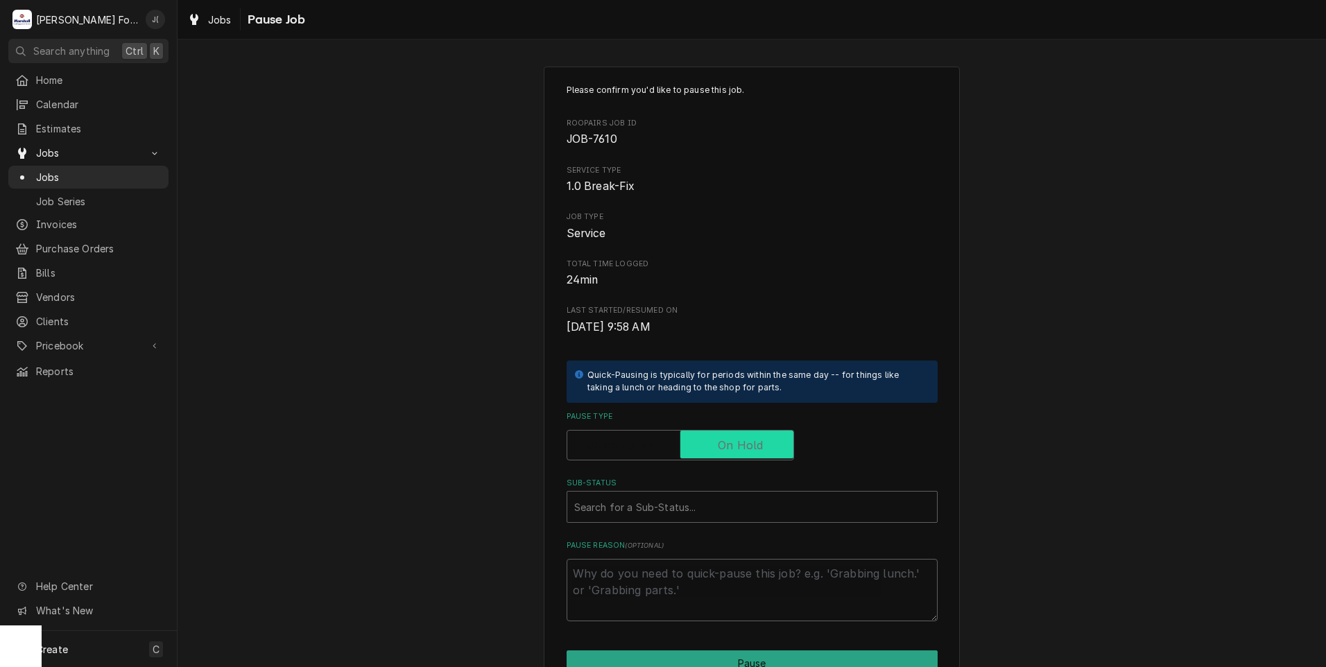
checkbox input "true"
click at [677, 513] on div "Sub-Status" at bounding box center [752, 506] width 356 height 25
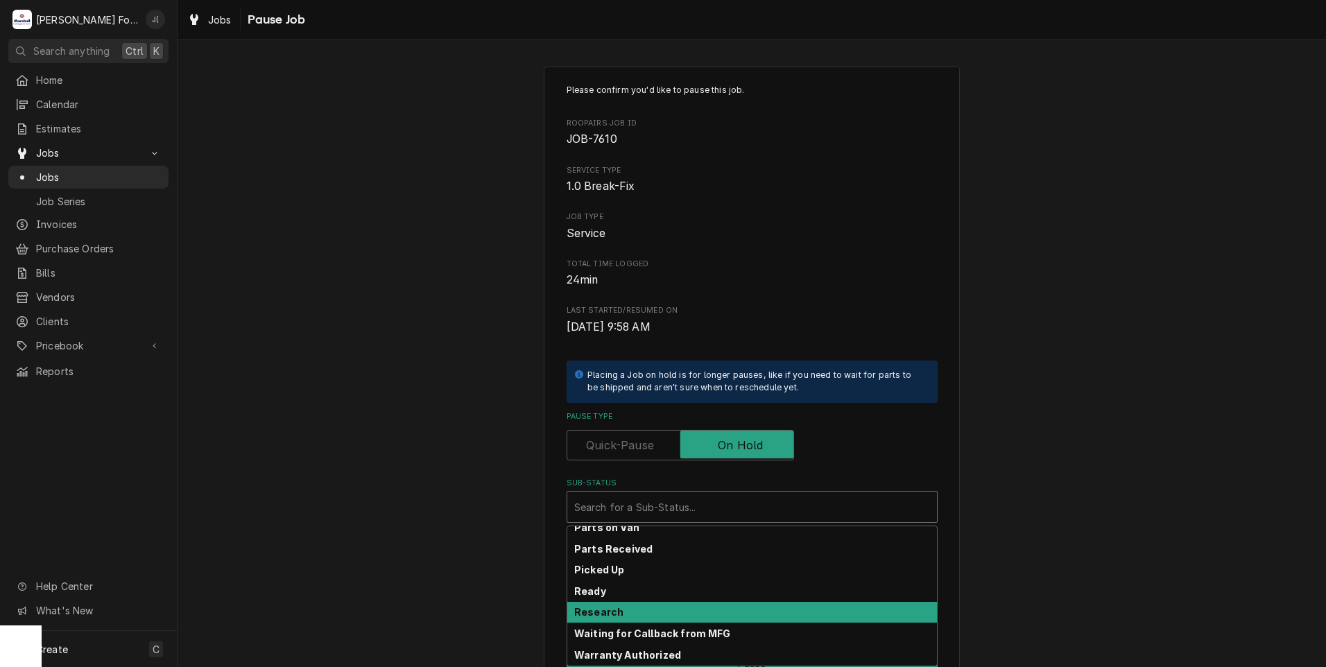
scroll to position [221, 0]
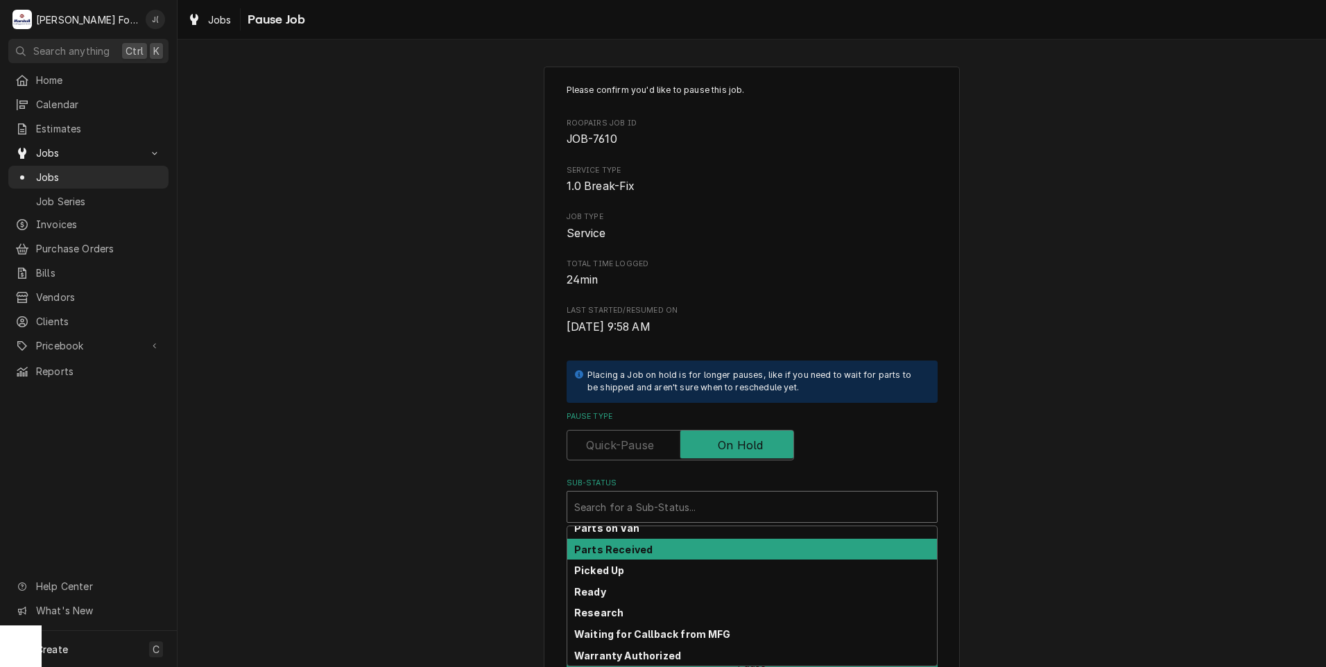
click at [654, 555] on div "Parts Received" at bounding box center [752, 549] width 370 height 21
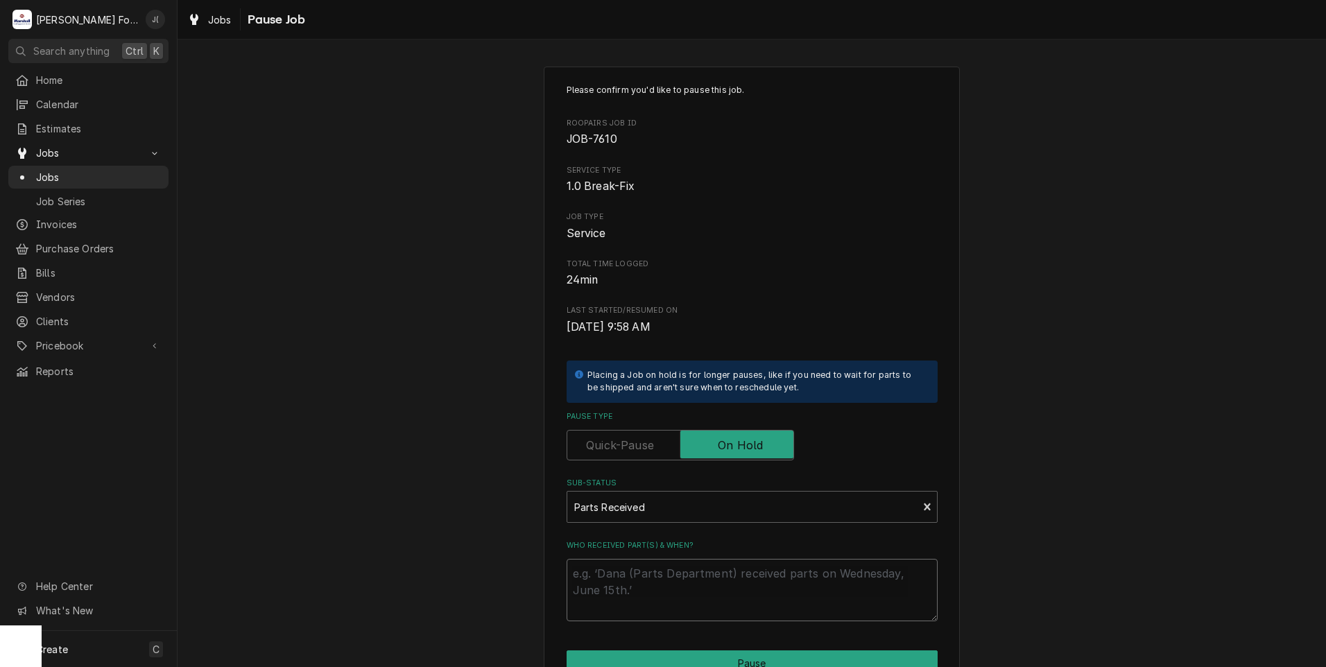
click at [648, 583] on textarea "Who received part(s) & when?" at bounding box center [752, 590] width 371 height 62
type textarea "x"
type textarea "1"
type textarea "x"
type textarea "10"
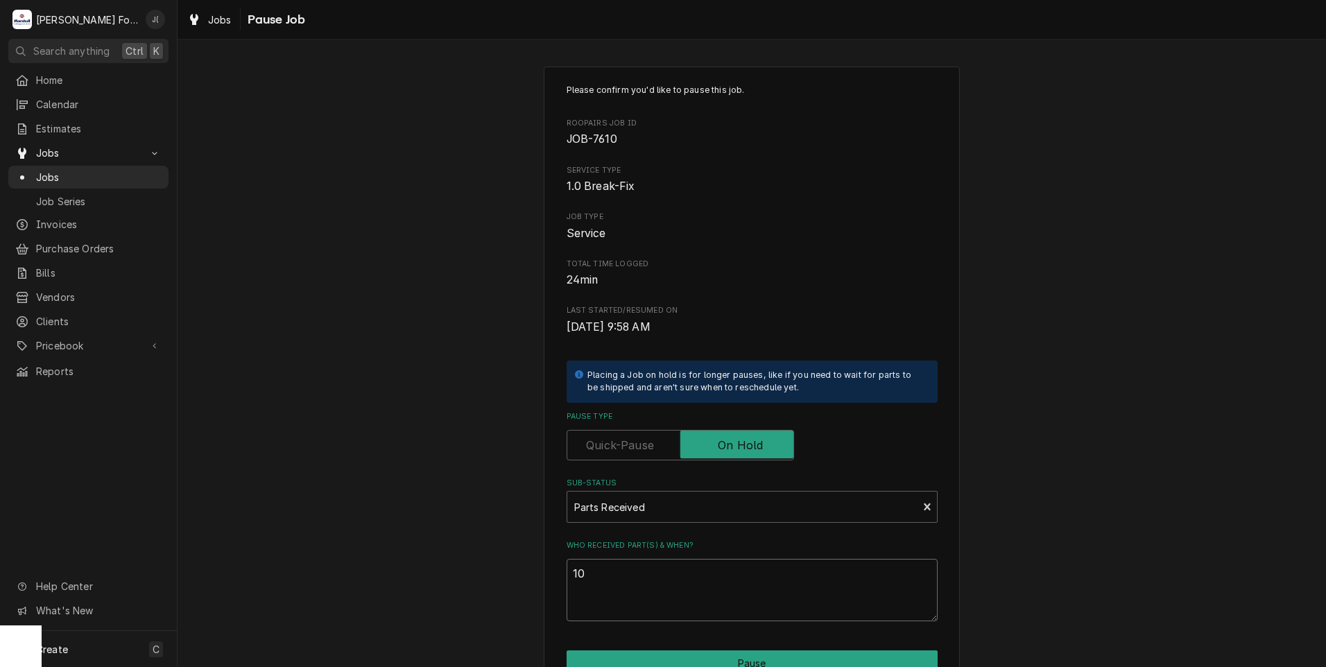
type textarea "x"
type textarea "10/"
type textarea "x"
type textarea "10/0"
type textarea "x"
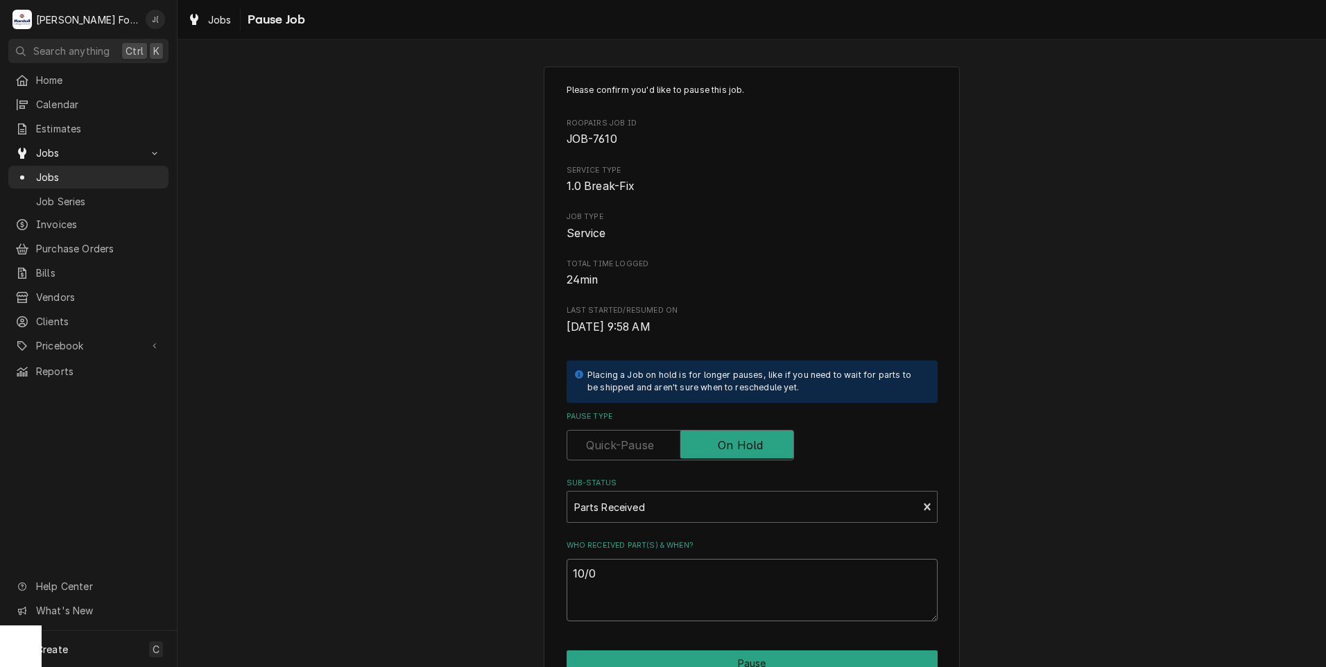
type textarea "10/09"
type textarea "x"
type textarea "10/09/"
type textarea "x"
type textarea "10/09/2"
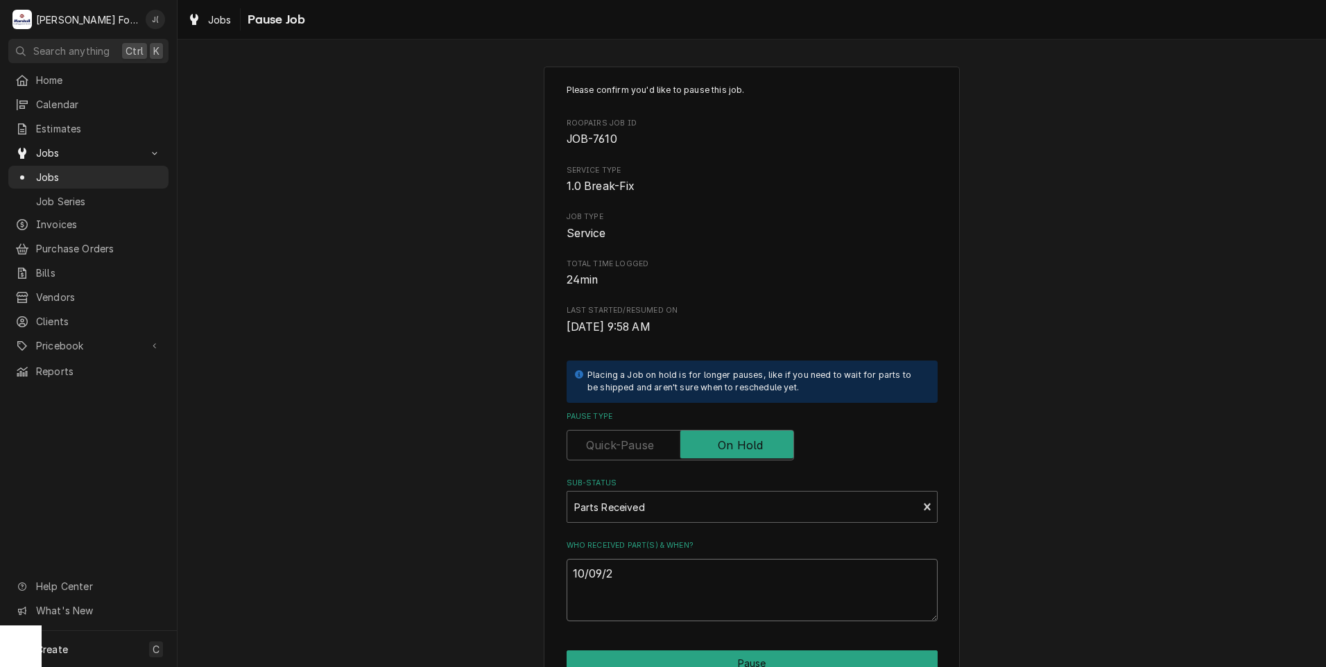
type textarea "x"
type textarea "10/09/20"
type textarea "x"
type textarea "10/09/202"
type textarea "x"
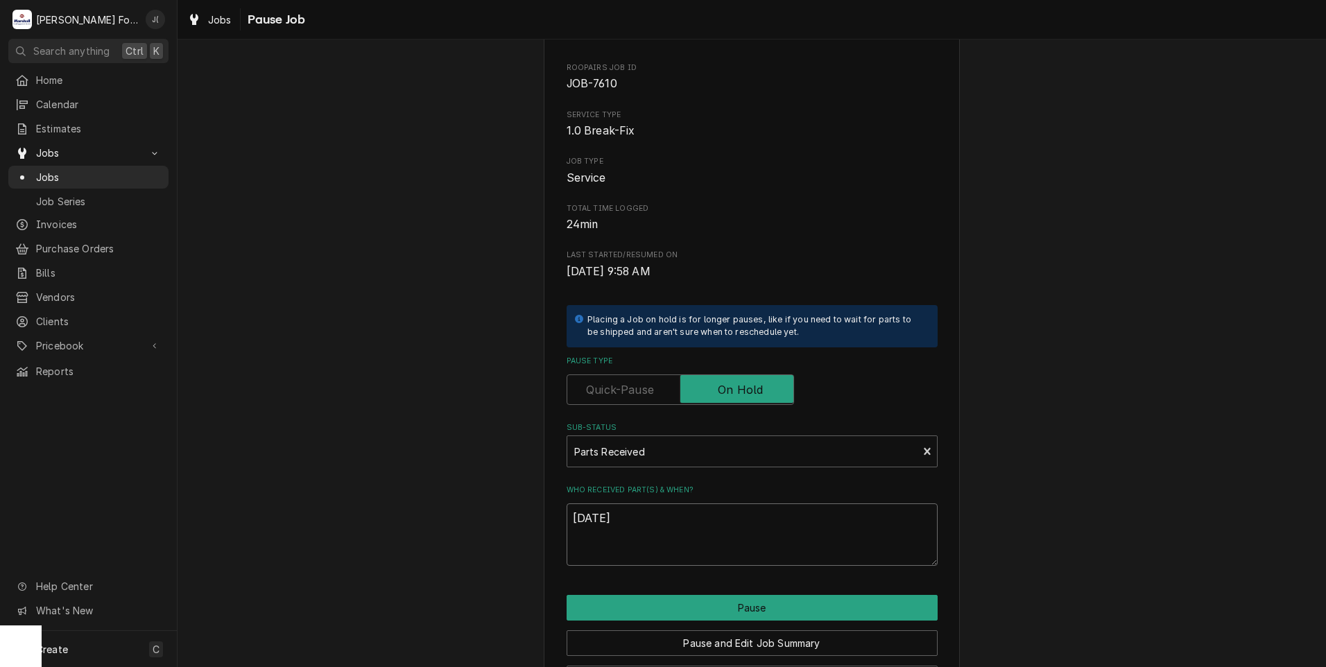
scroll to position [110, 0]
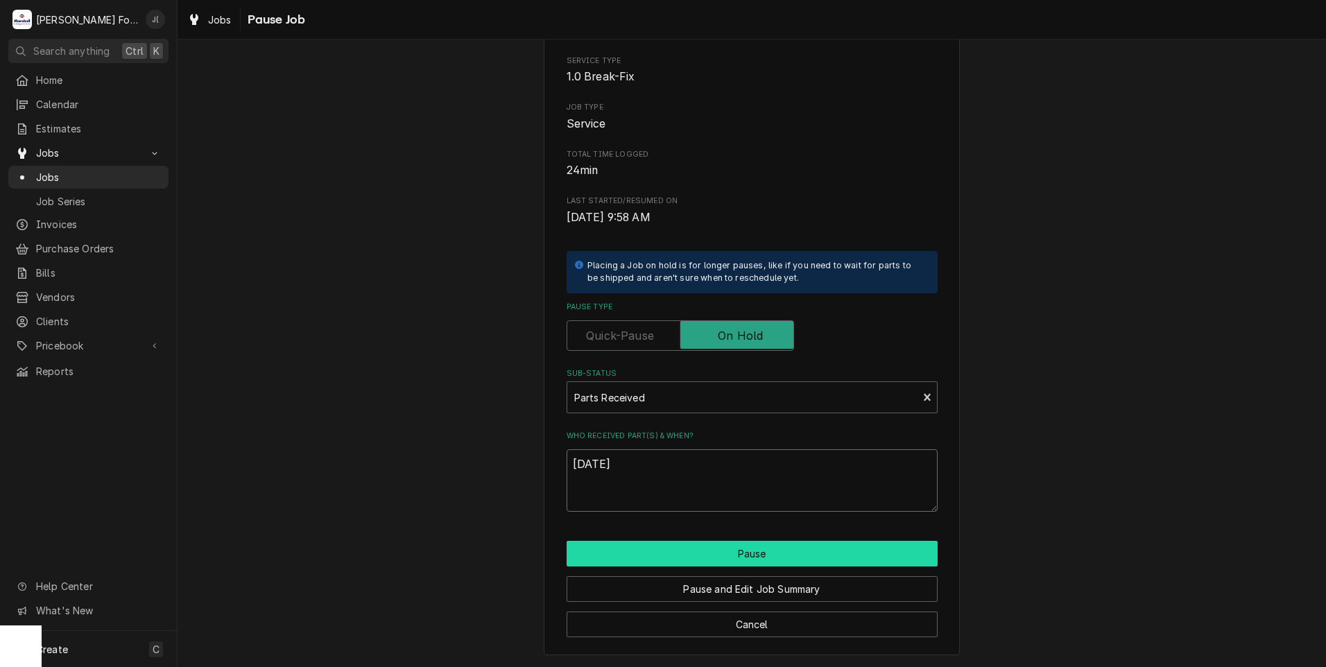
type textarea "10/09/2025"
click at [615, 558] on button "Pause" at bounding box center [752, 554] width 371 height 26
type textarea "x"
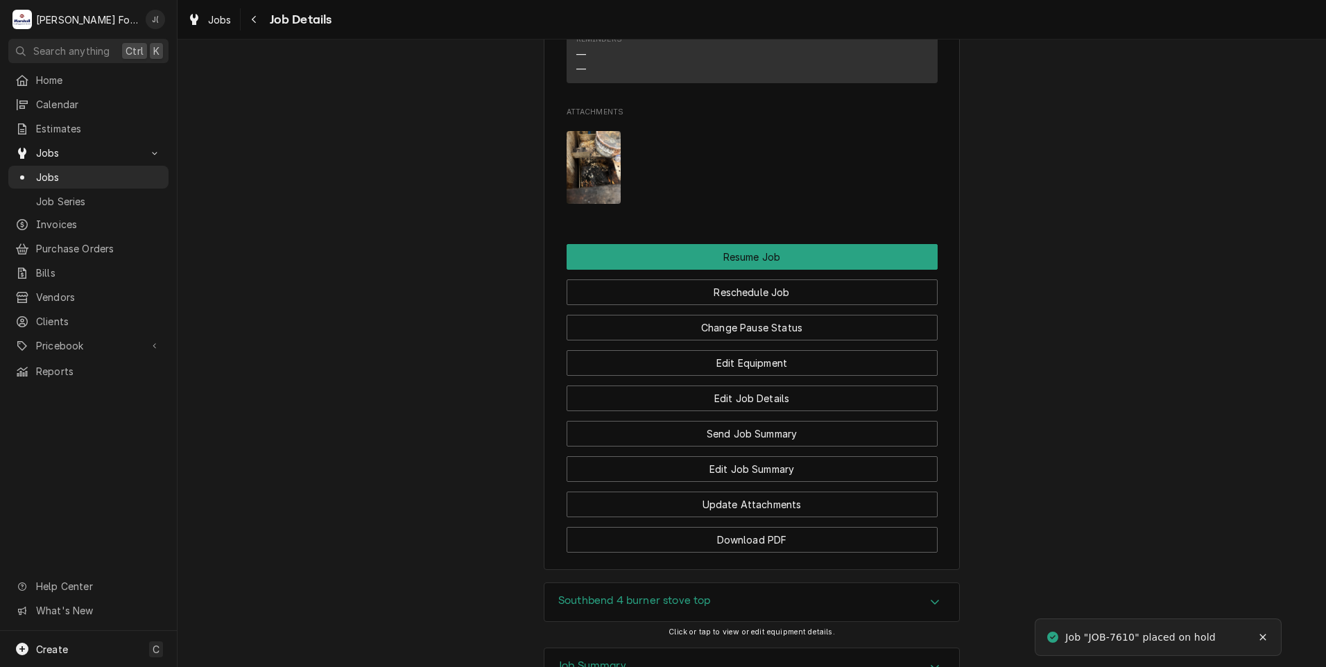
scroll to position [1734, 0]
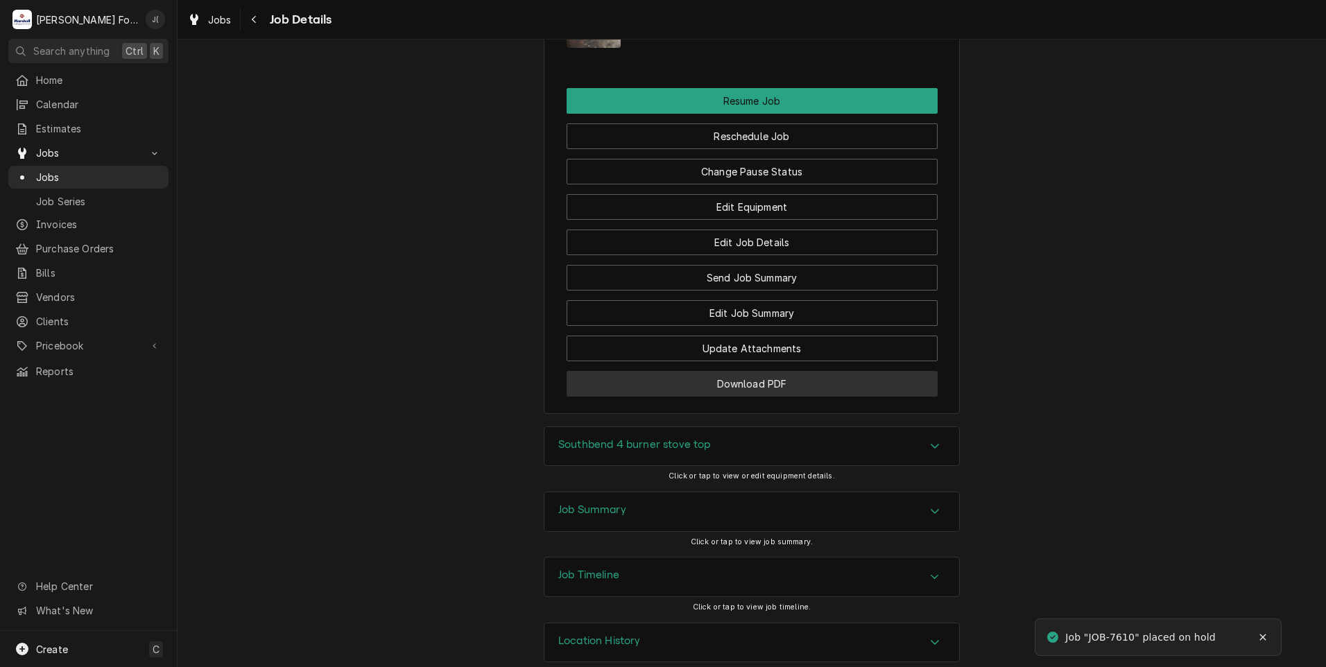
click at [688, 396] on button "Download PDF" at bounding box center [752, 384] width 371 height 26
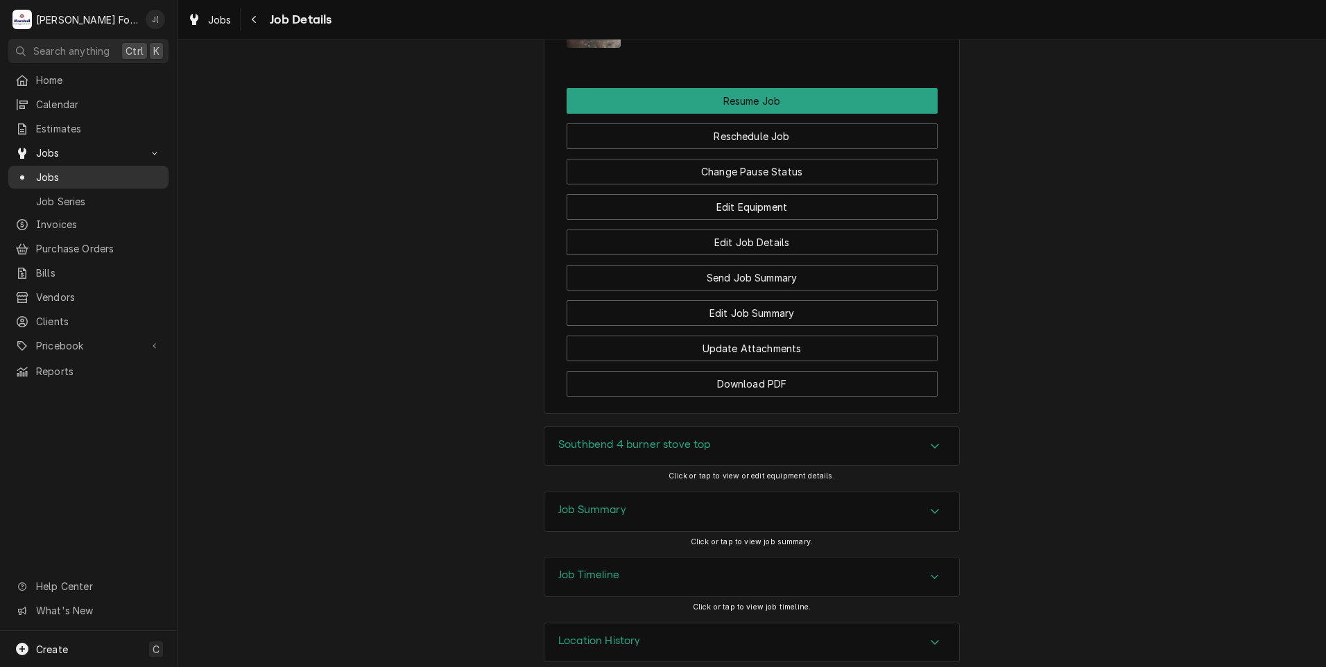
click at [104, 172] on span "Jobs" at bounding box center [99, 177] width 126 height 15
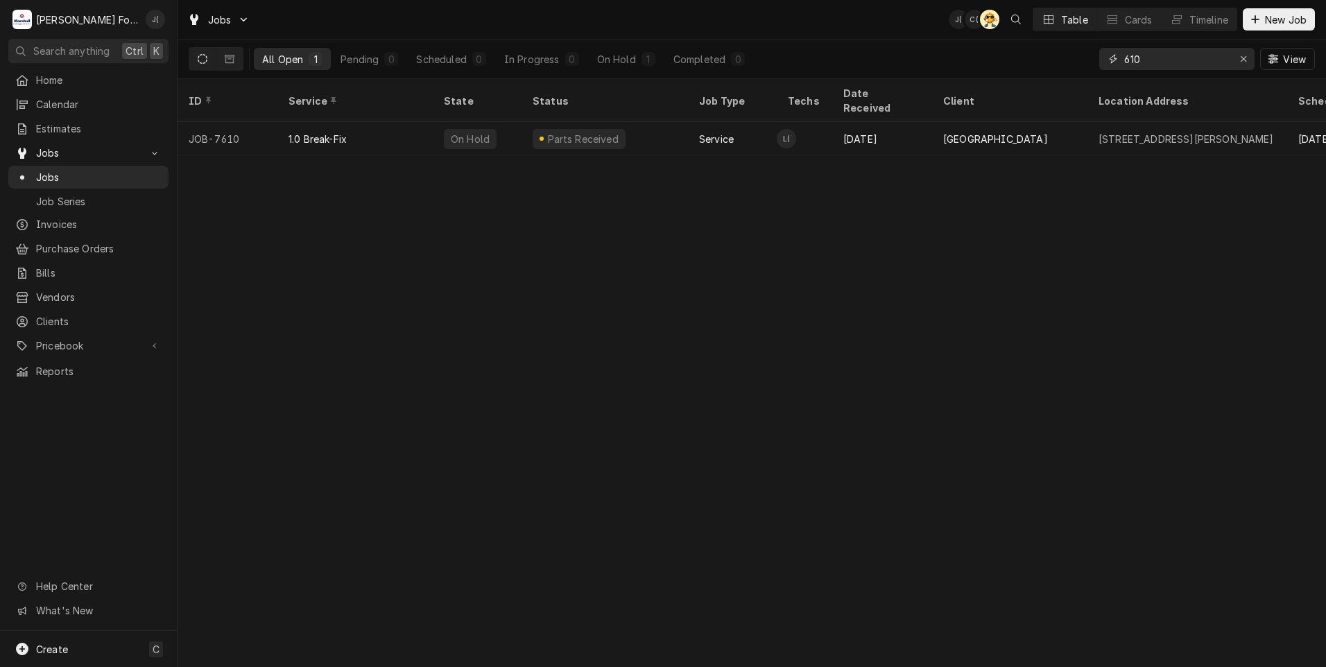
drag, startPoint x: 1183, startPoint y: 57, endPoint x: 844, endPoint y: 63, distance: 339.1
click at [870, 63] on div "All Open 1 Pending 0 Scheduled 0 In Progress 0 On Hold 1 Completed 0 610 View" at bounding box center [752, 59] width 1126 height 39
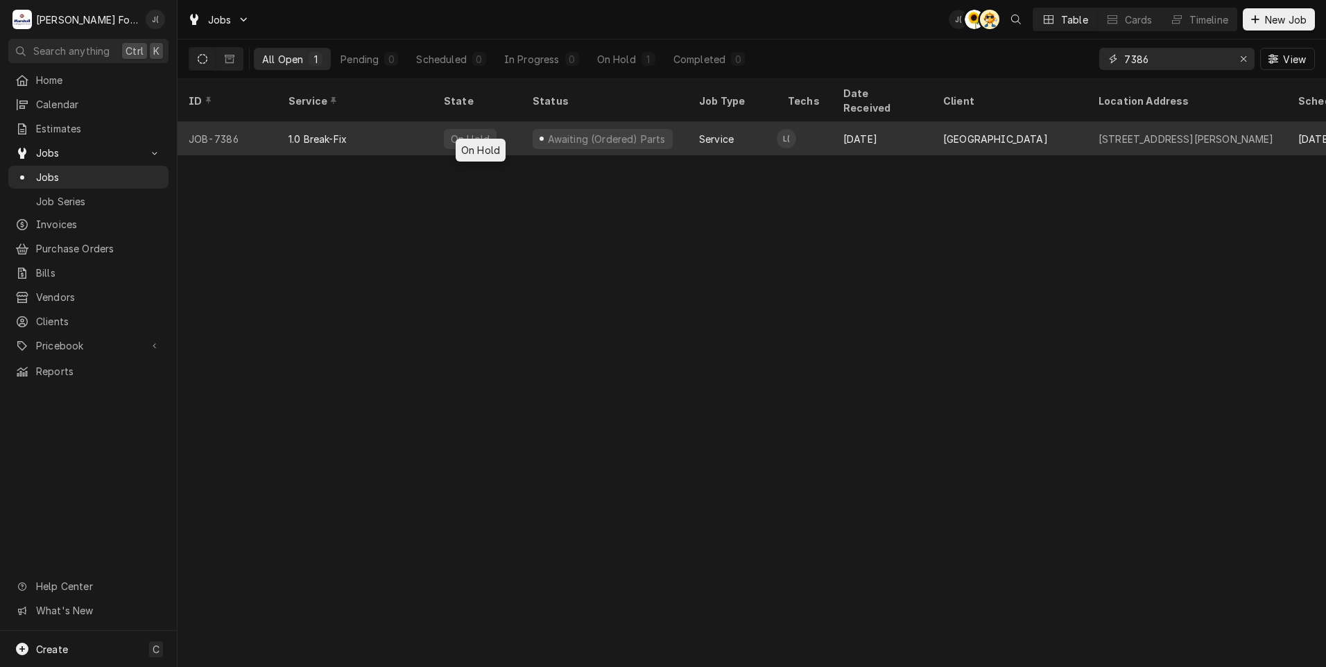
type input "7386"
click at [502, 129] on div "On Hold" at bounding box center [477, 138] width 89 height 33
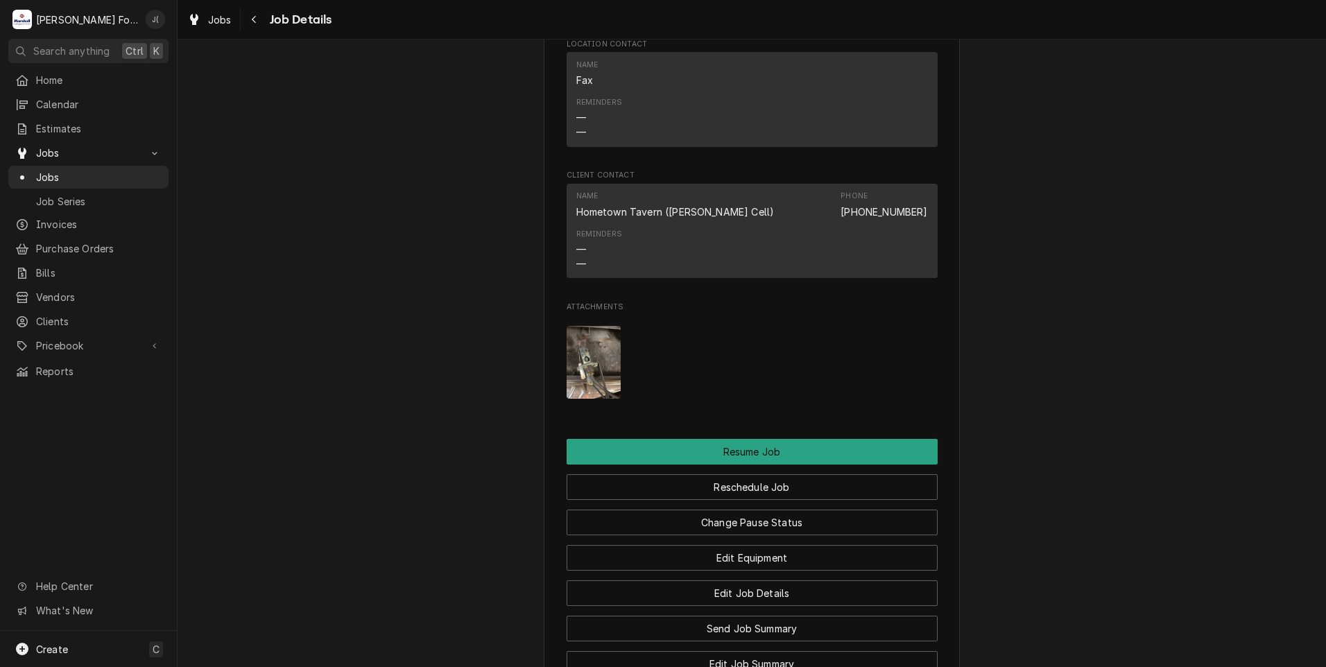
scroll to position [1664, 0]
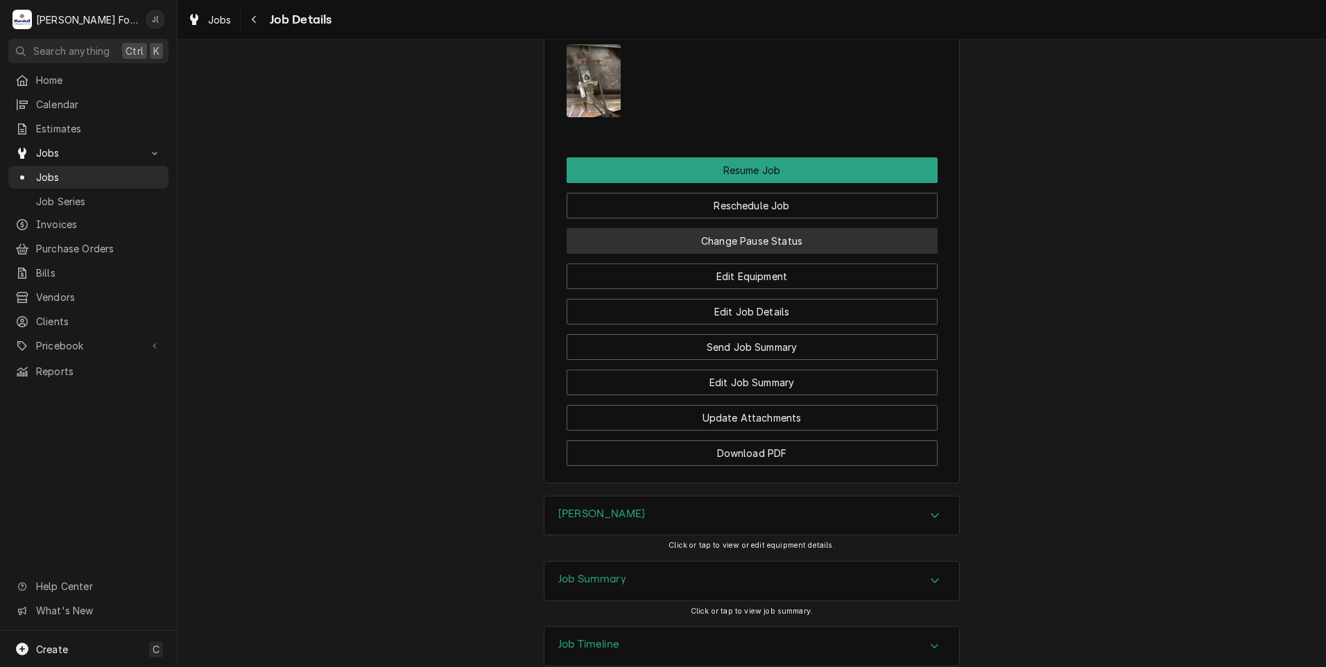
click at [717, 254] on button "Change Pause Status" at bounding box center [752, 241] width 371 height 26
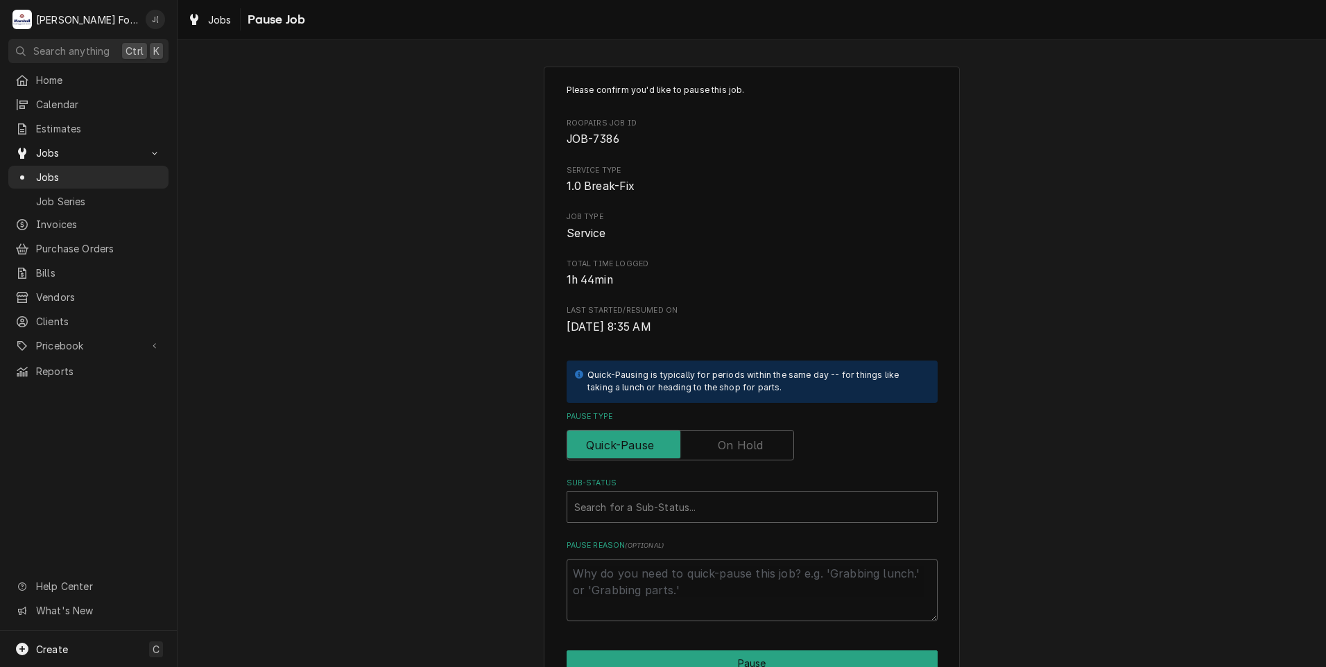
click at [746, 447] on label "Pause Type" at bounding box center [680, 445] width 227 height 31
click at [746, 447] on input "Pause Type" at bounding box center [680, 445] width 215 height 31
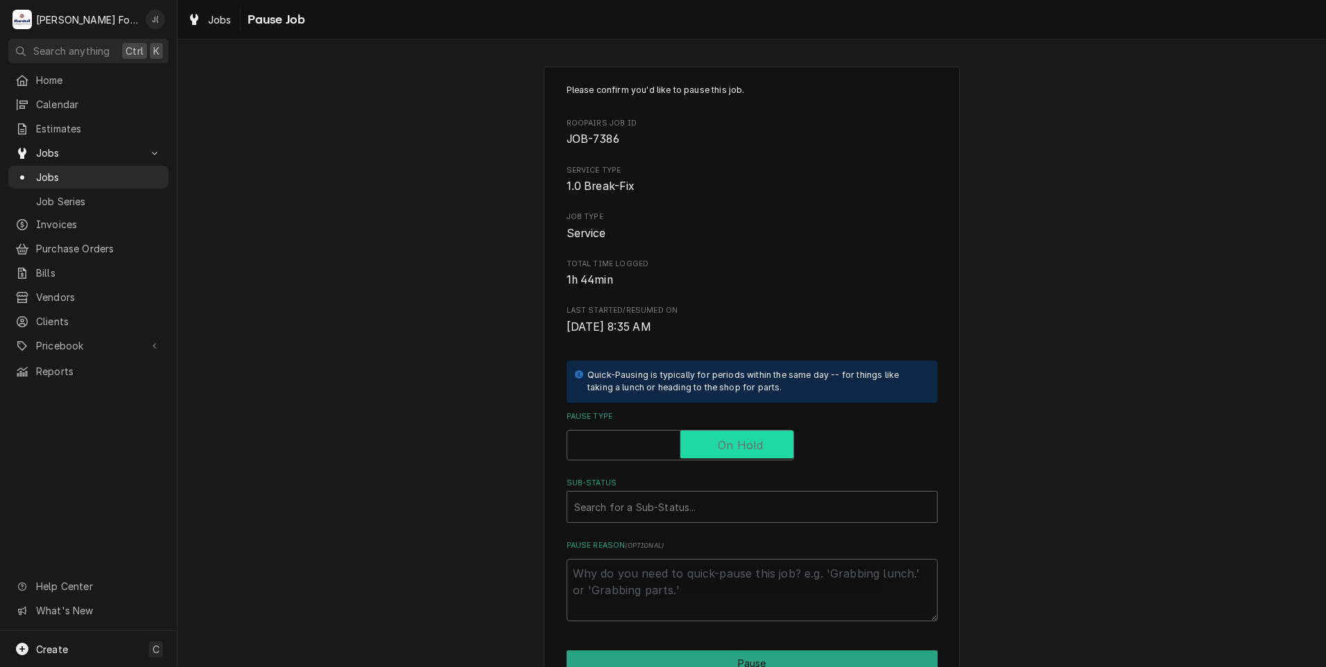
checkbox input "true"
click at [716, 500] on div "Sub-Status" at bounding box center [752, 506] width 356 height 25
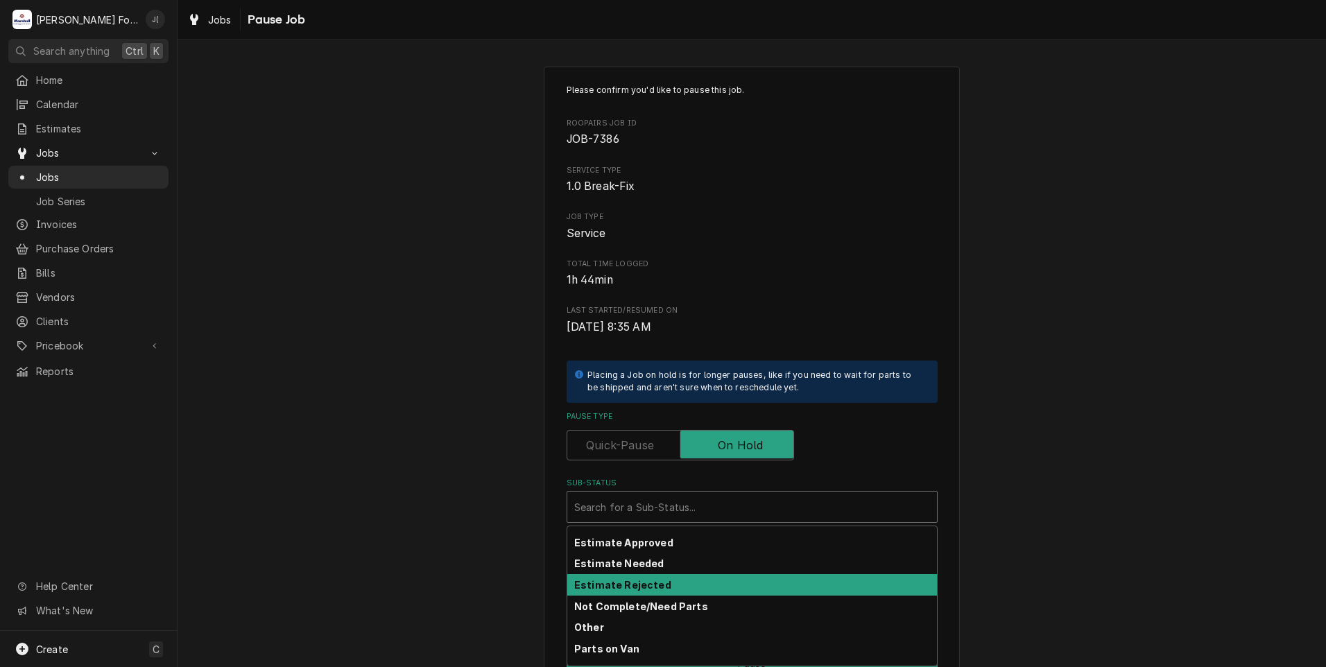
scroll to position [221, 0]
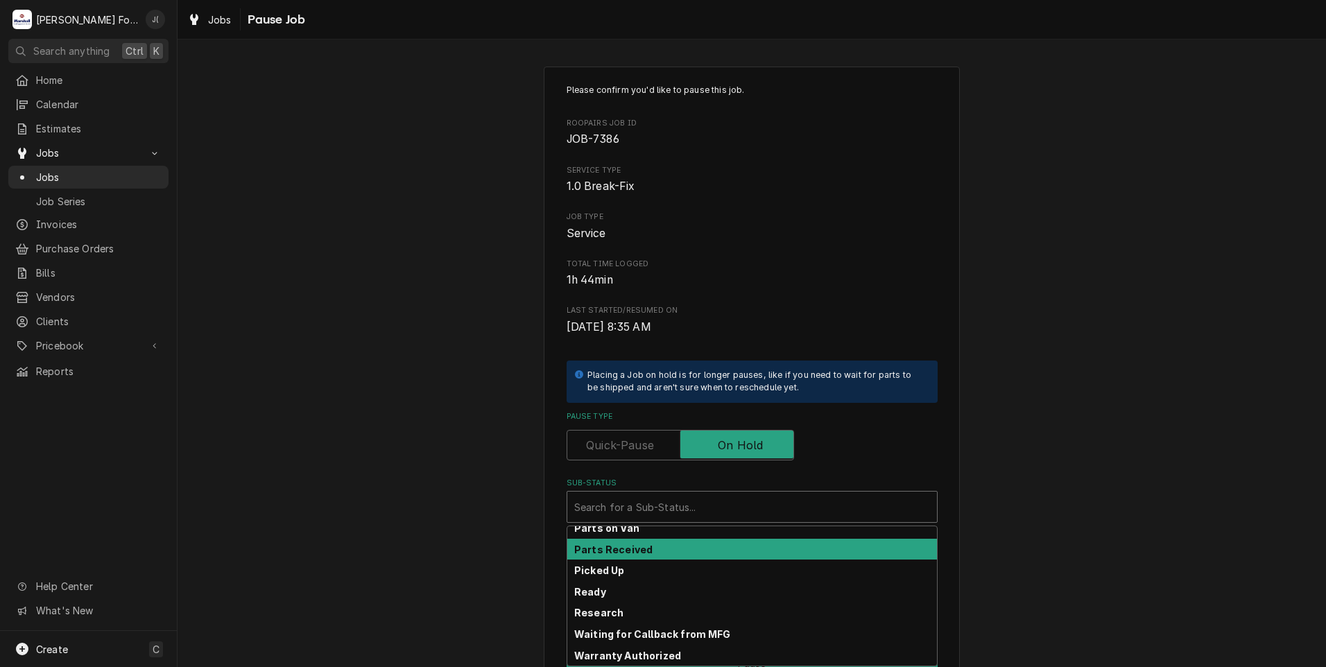
click at [682, 551] on div "Parts Received" at bounding box center [752, 549] width 370 height 21
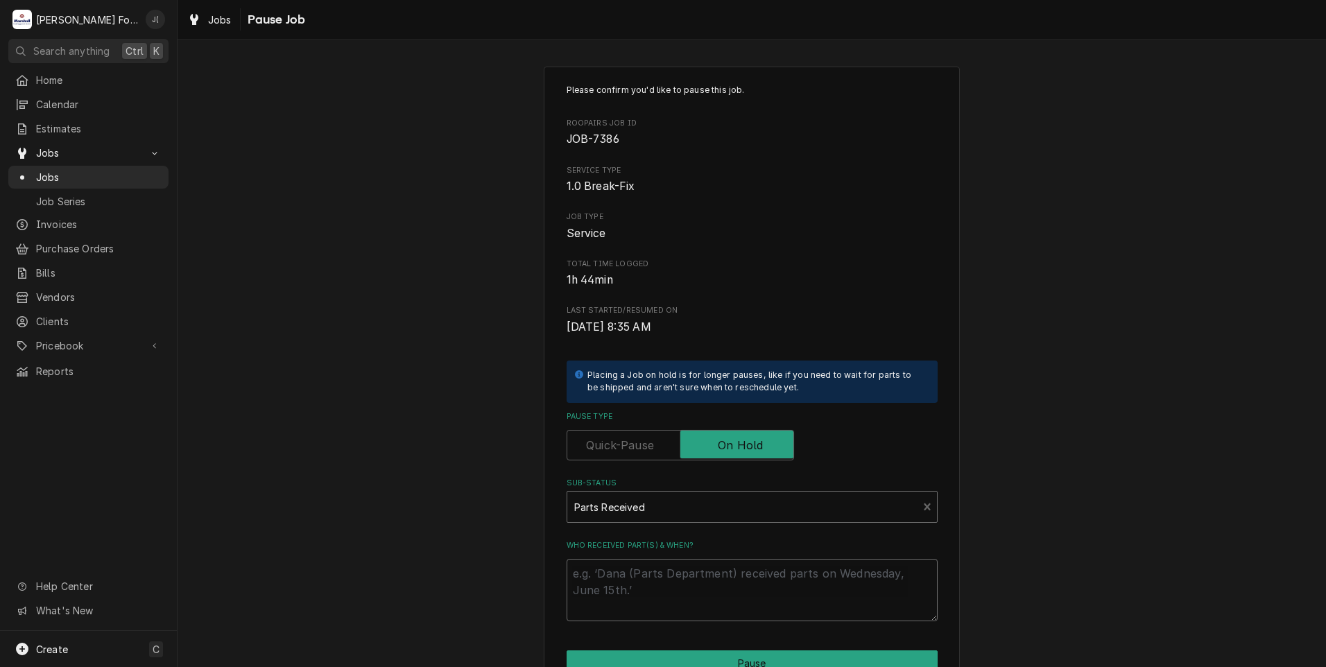
click at [677, 576] on textarea "Who received part(s) & when?" at bounding box center [752, 590] width 371 height 62
type textarea "x"
type textarea "1"
type textarea "x"
type textarea "10"
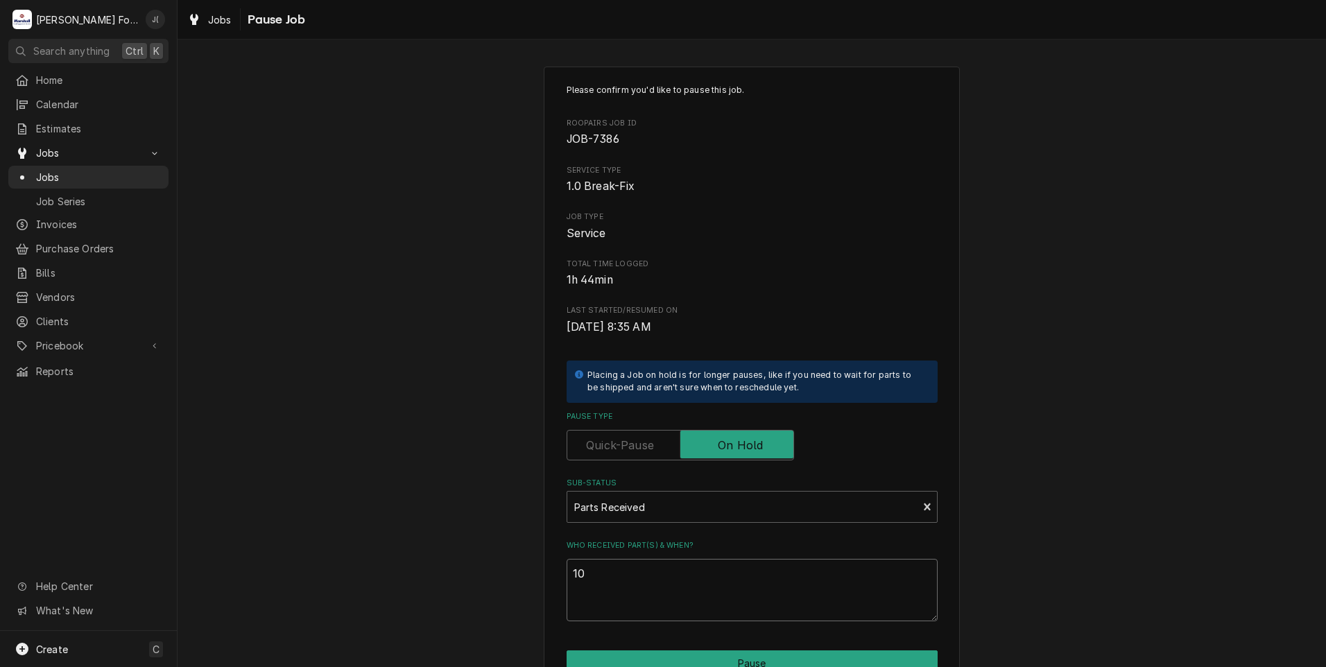
type textarea "x"
type textarea "10/"
type textarea "x"
type textarea "10/0"
type textarea "x"
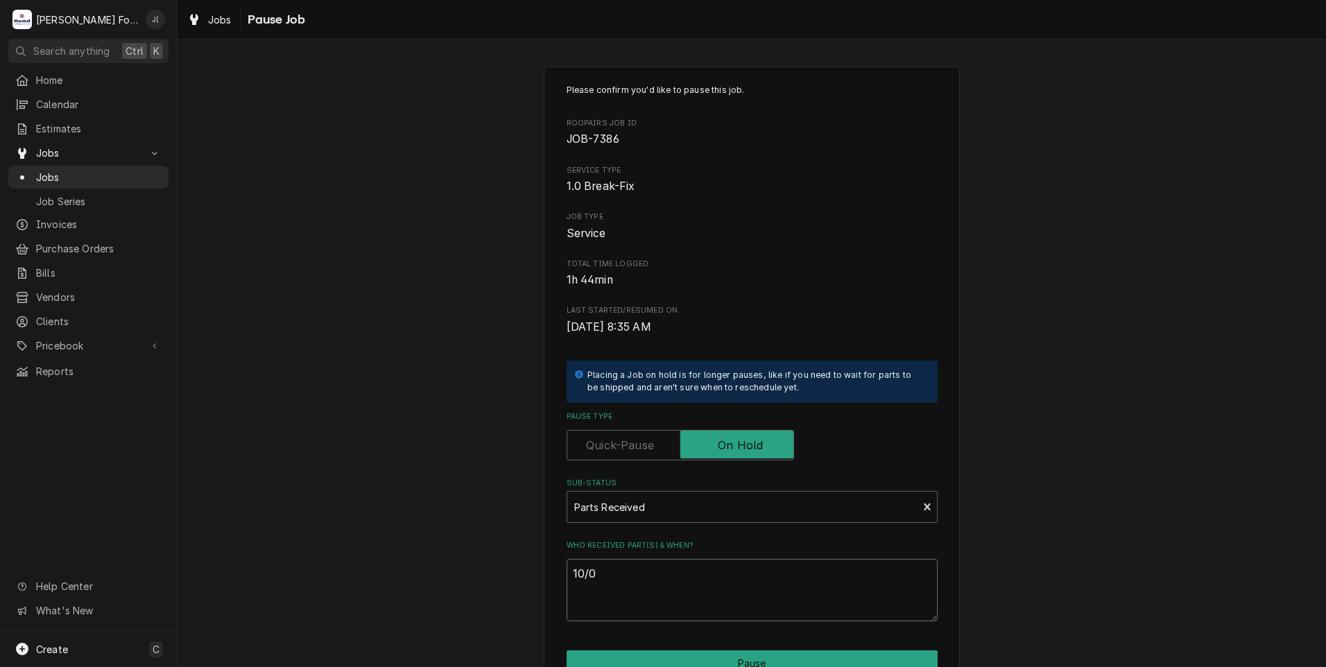
type textarea "10/09"
type textarea "x"
type textarea "10/09/"
type textarea "x"
type textarea "10/09/2"
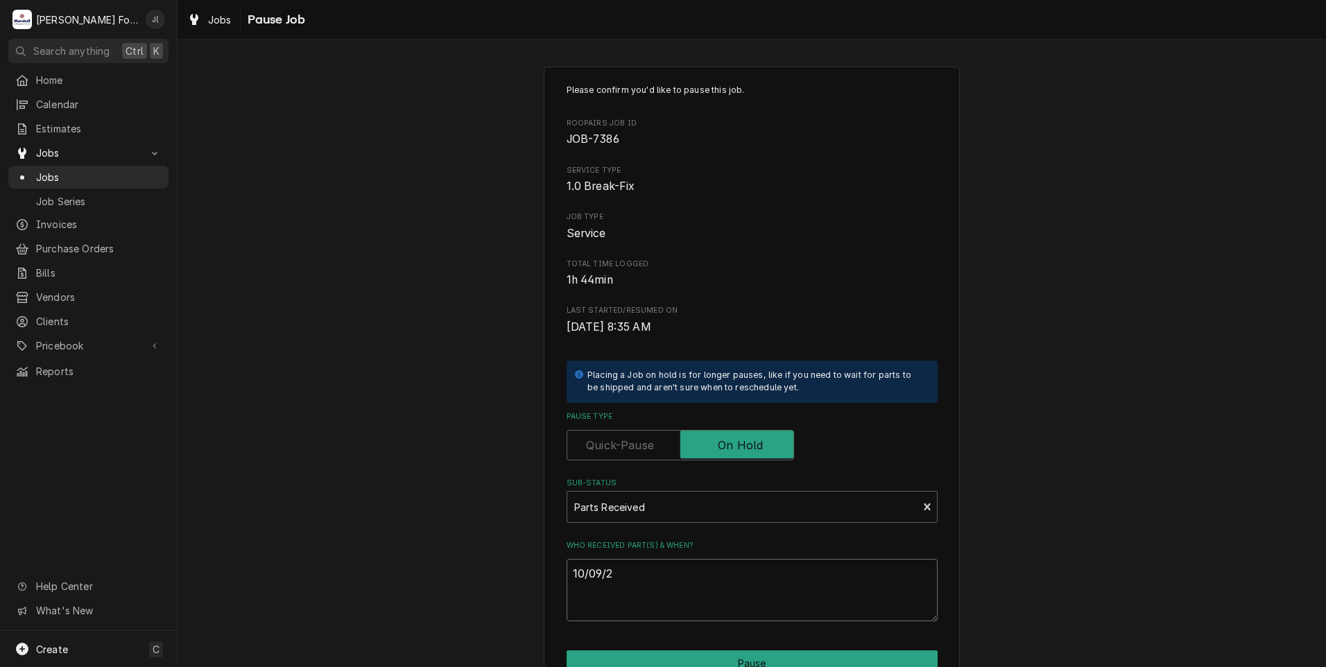
type textarea "x"
type textarea "10/09/20"
type textarea "x"
type textarea "10/09/202"
type textarea "x"
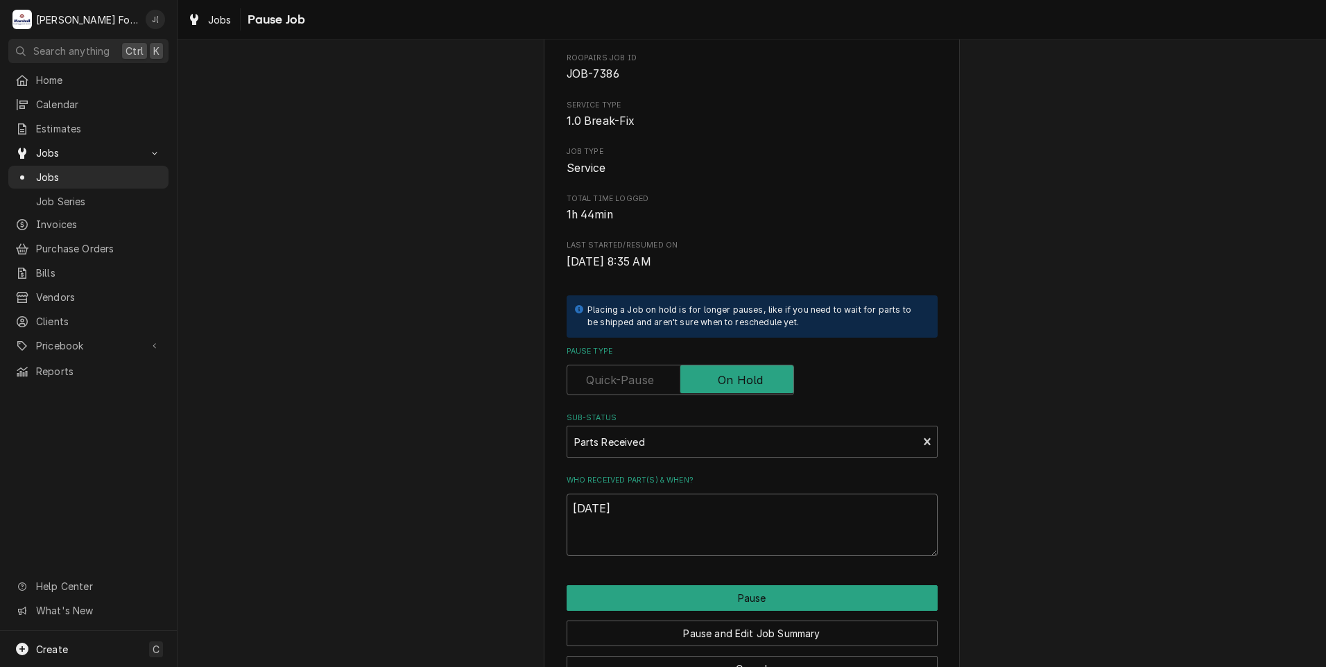
scroll to position [110, 0]
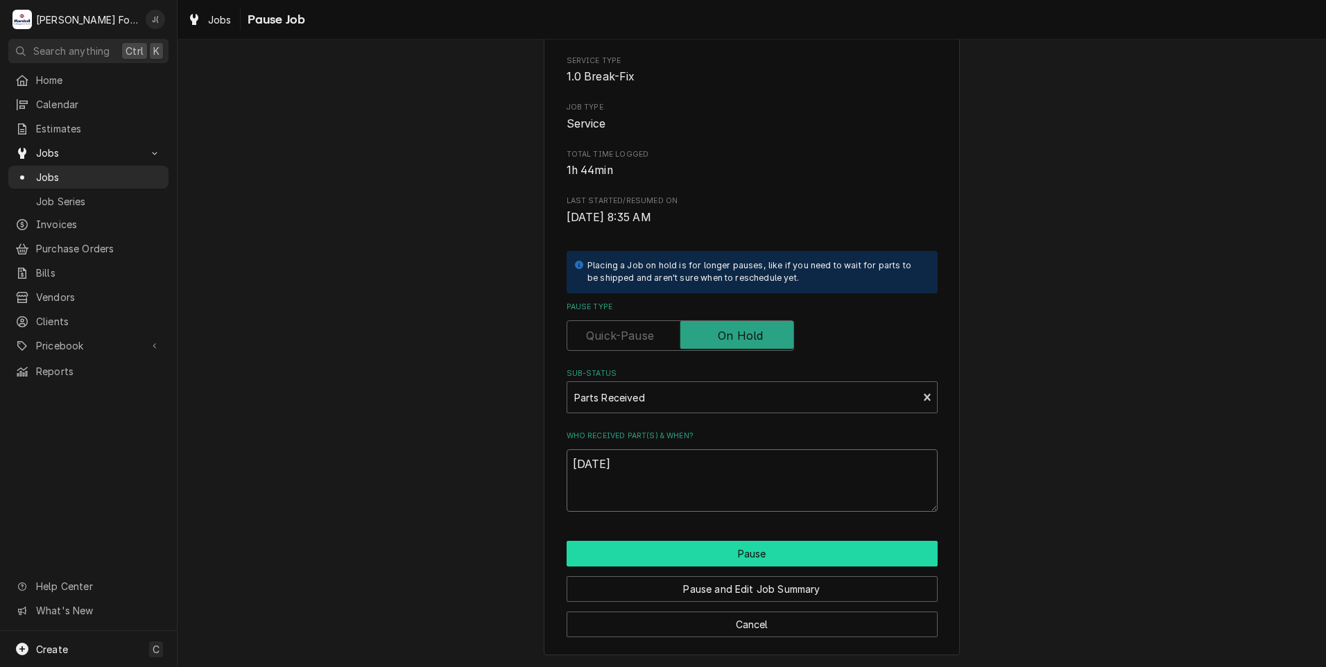
type textarea "10/09/2025"
click at [671, 557] on button "Pause" at bounding box center [752, 554] width 371 height 26
type textarea "x"
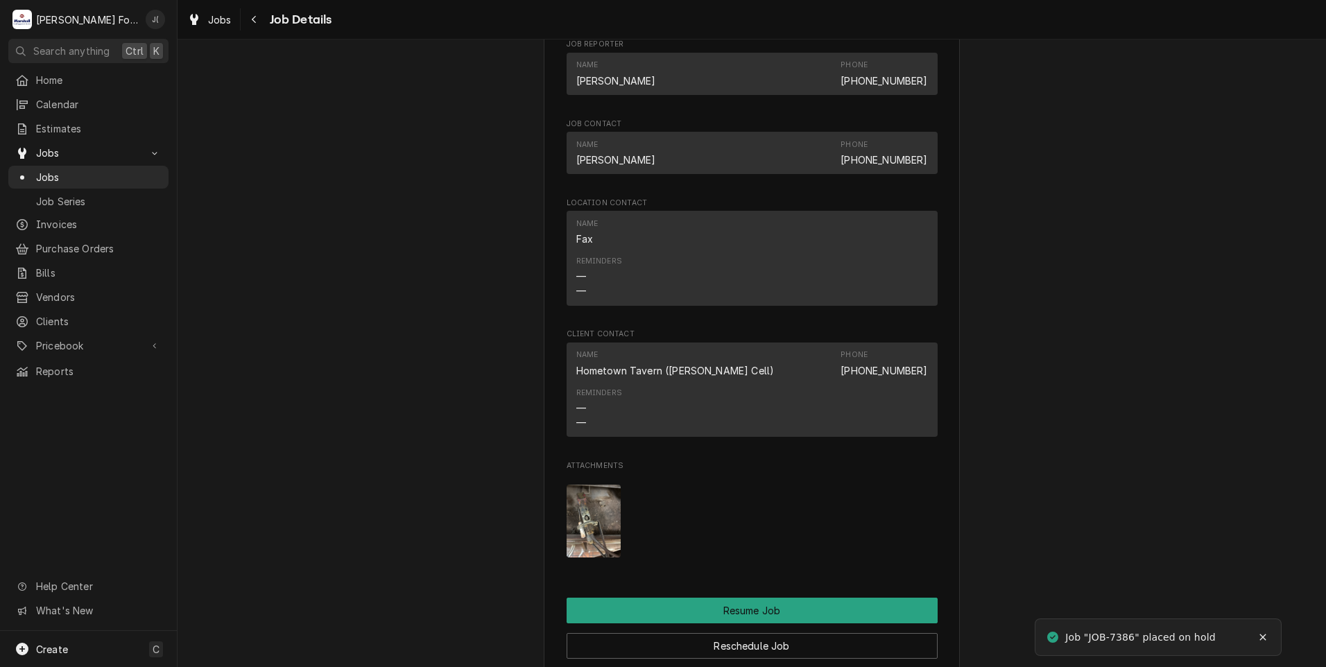
scroll to position [1595, 0]
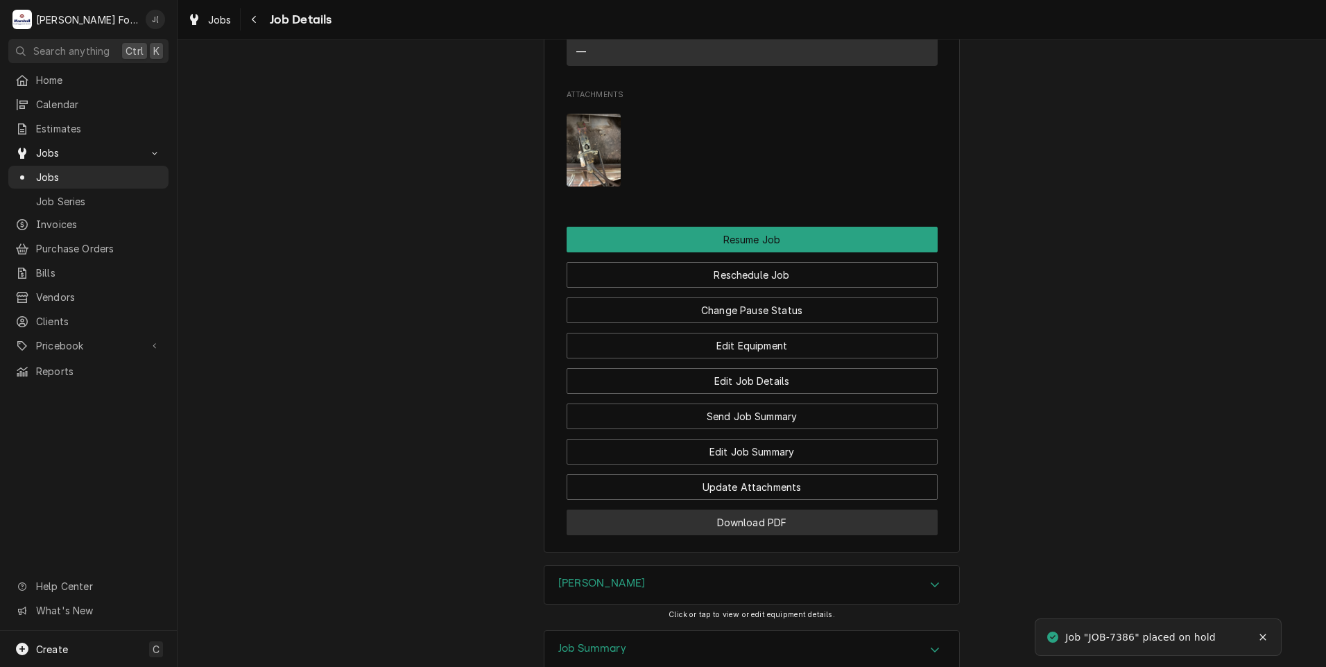
click at [598, 530] on button "Download PDF" at bounding box center [752, 523] width 371 height 26
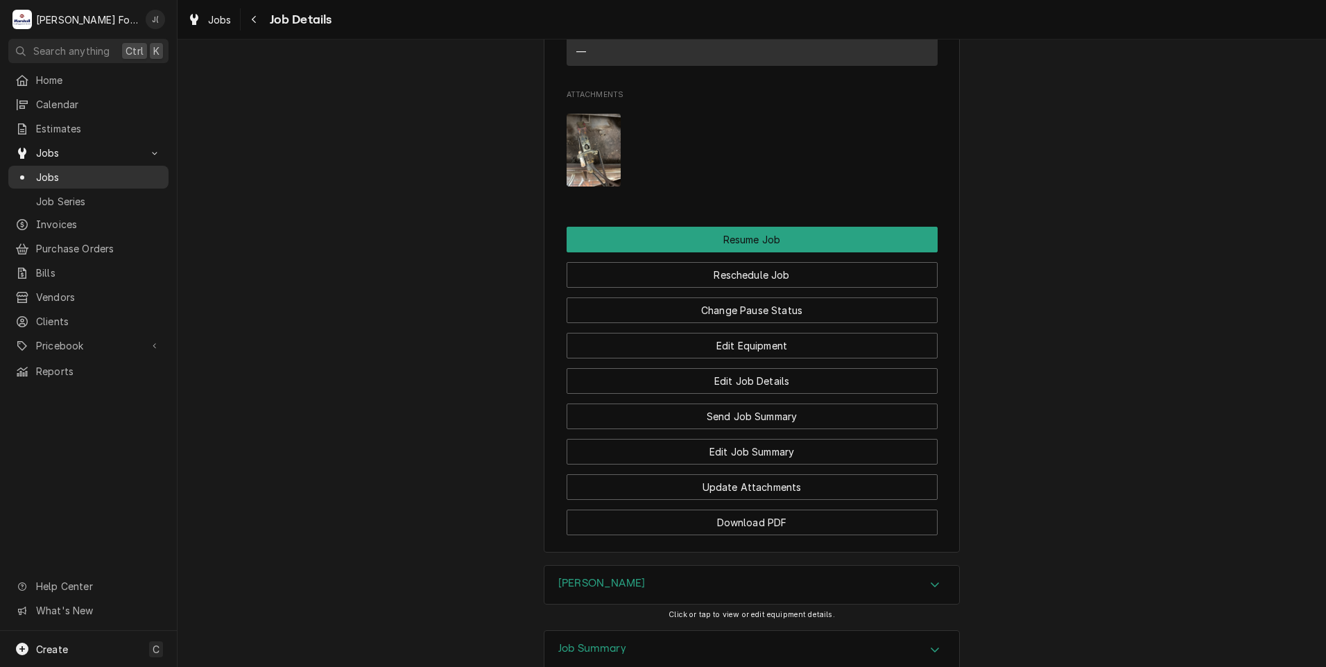
click at [56, 175] on span "Jobs" at bounding box center [99, 177] width 126 height 15
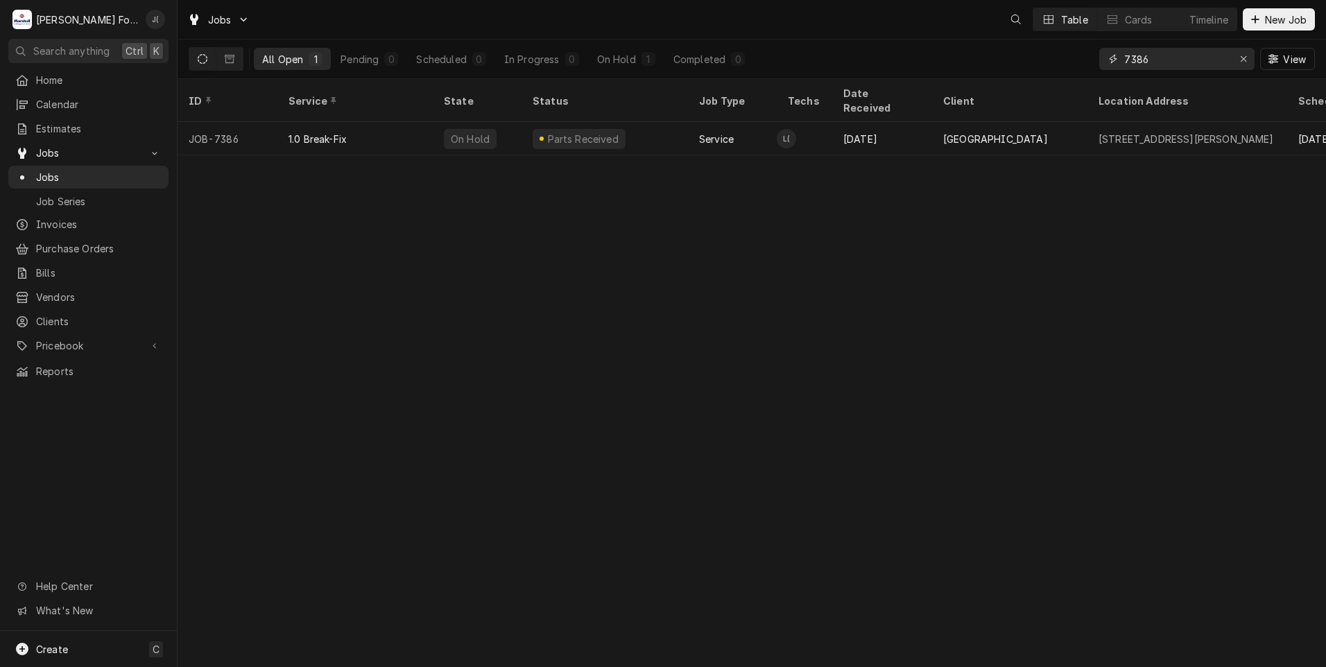
drag, startPoint x: 1249, startPoint y: 66, endPoint x: 1230, endPoint y: 64, distance: 18.8
click at [1247, 66] on button "Erase input" at bounding box center [1243, 59] width 22 height 22
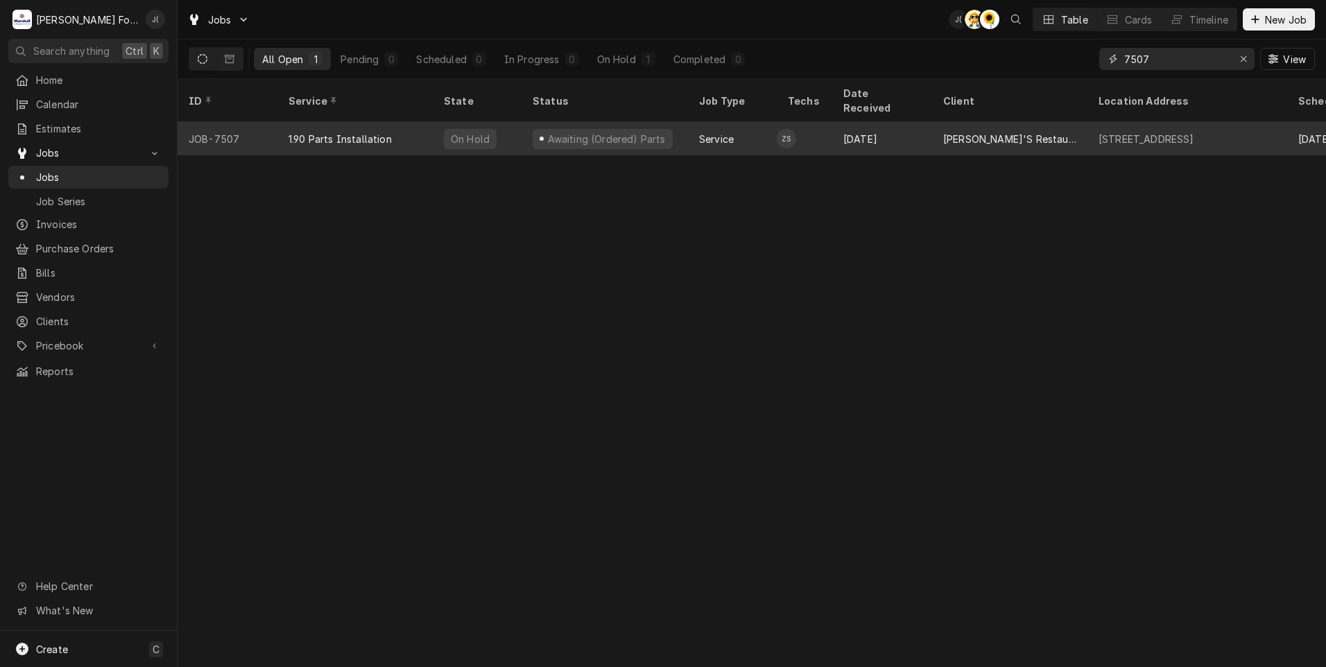
type input "7507"
click at [377, 129] on div "1.90 Parts Installation" at bounding box center [354, 138] width 155 height 33
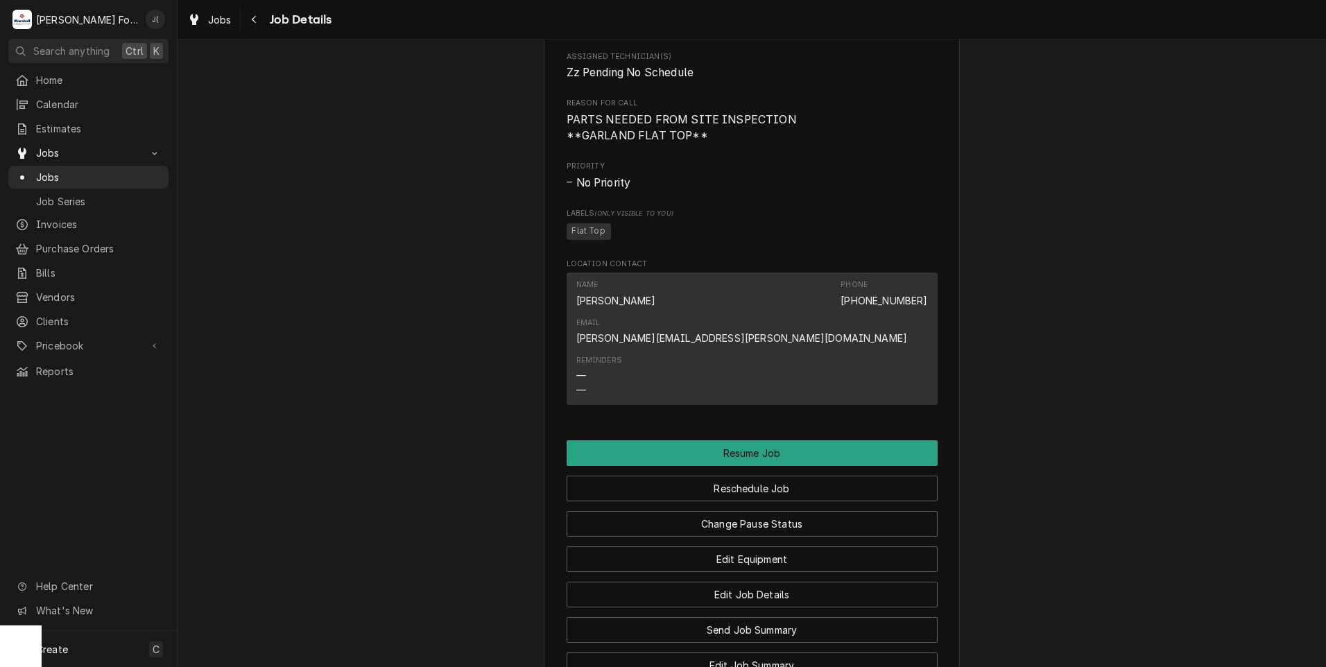
scroll to position [1248, 0]
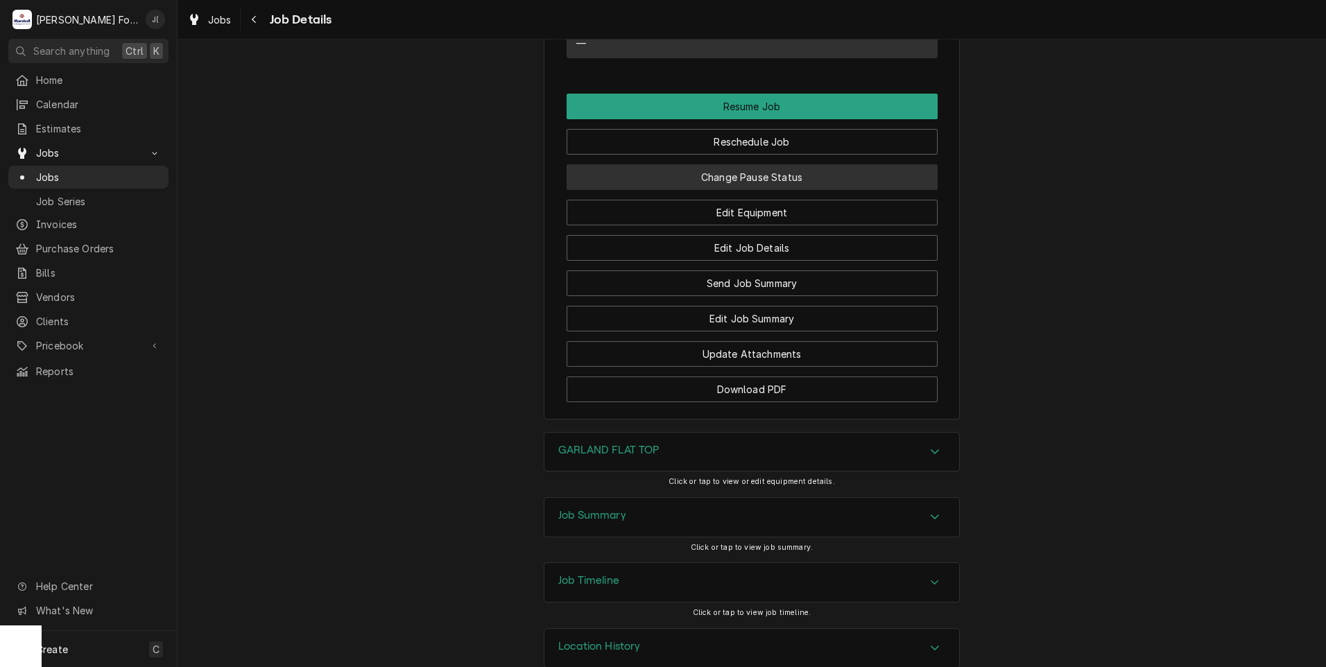
click at [722, 190] on button "Change Pause Status" at bounding box center [752, 177] width 371 height 26
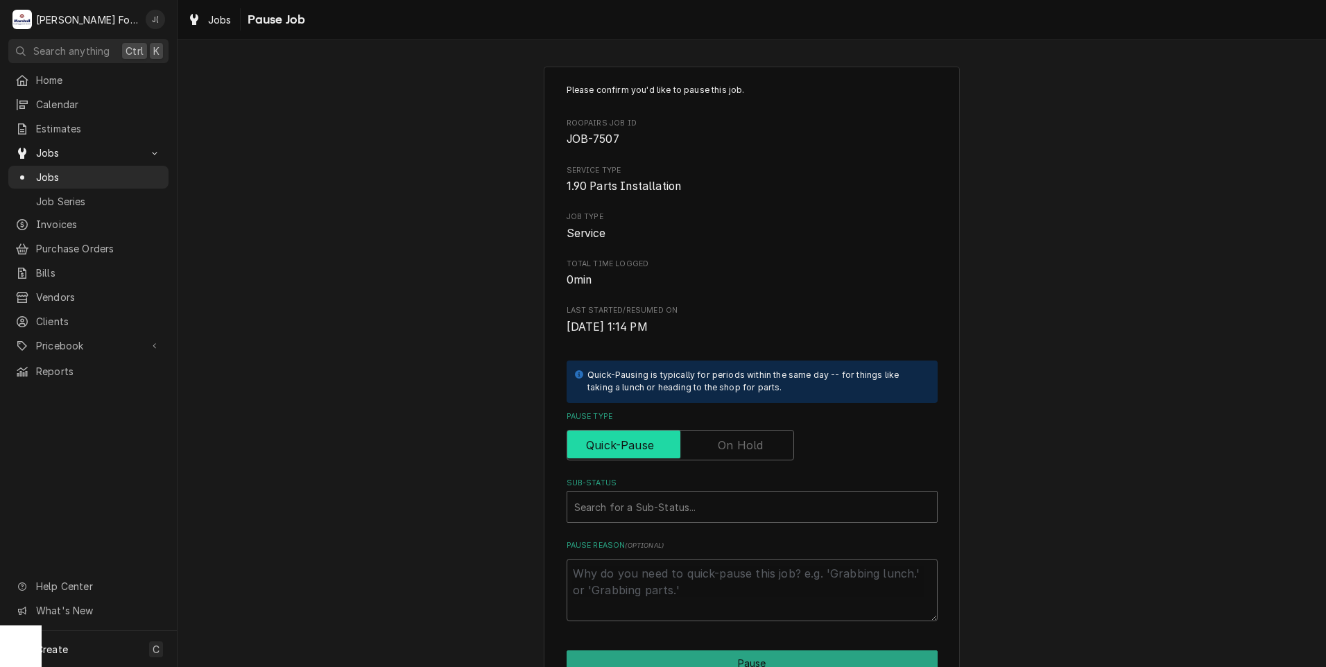
click at [712, 444] on input "Pause Type" at bounding box center [680, 445] width 215 height 31
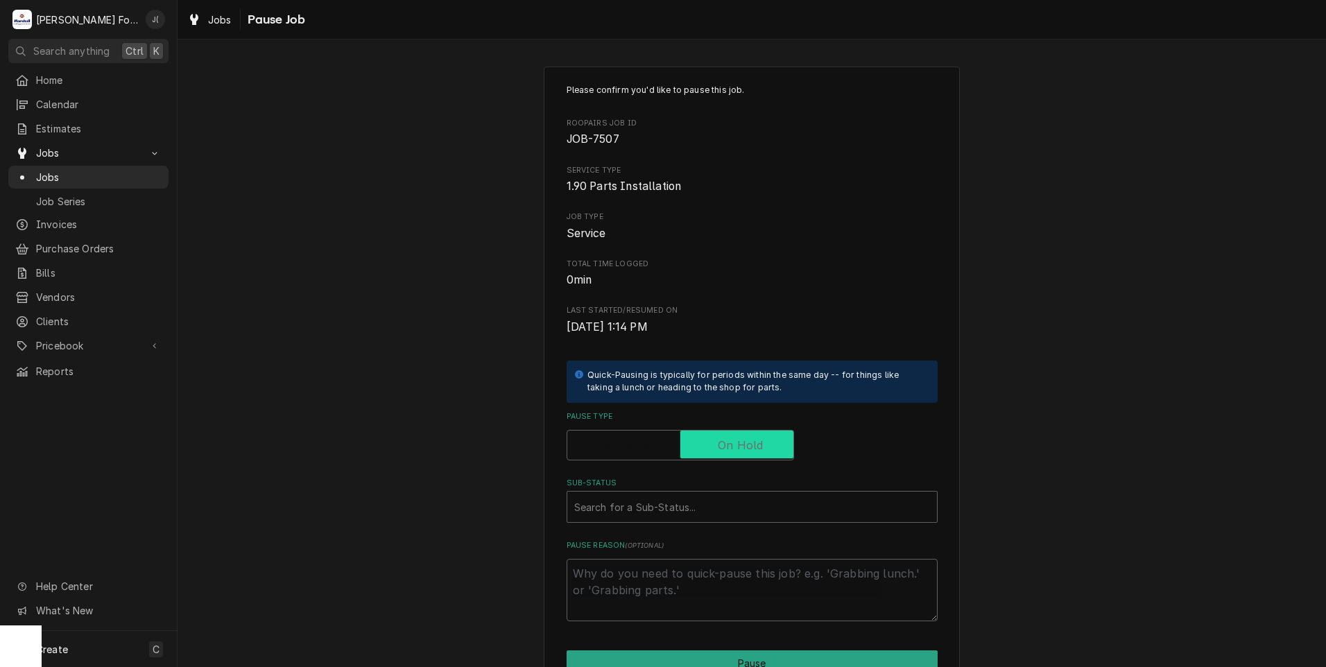
checkbox input "true"
drag, startPoint x: 682, startPoint y: 487, endPoint x: 676, endPoint y: 496, distance: 11.2
click at [681, 488] on label "Sub-Status" at bounding box center [752, 483] width 371 height 11
click at [672, 505] on div "Sub-Status" at bounding box center [752, 506] width 356 height 25
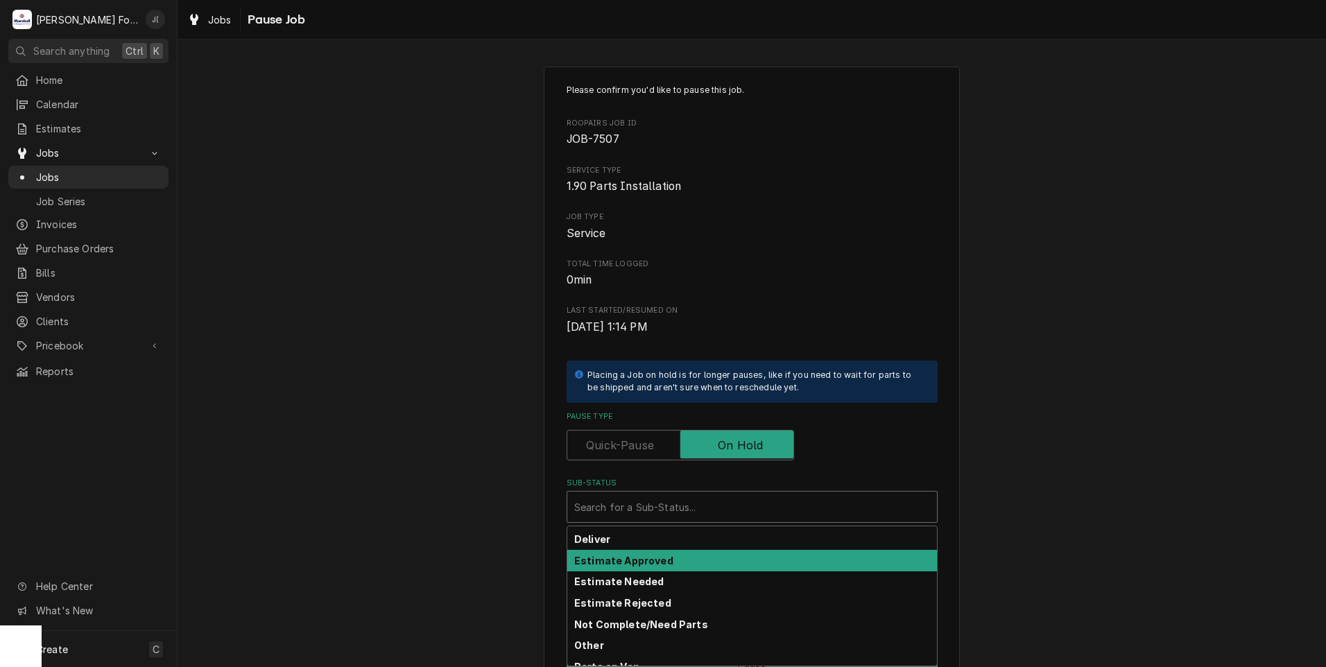
scroll to position [221, 0]
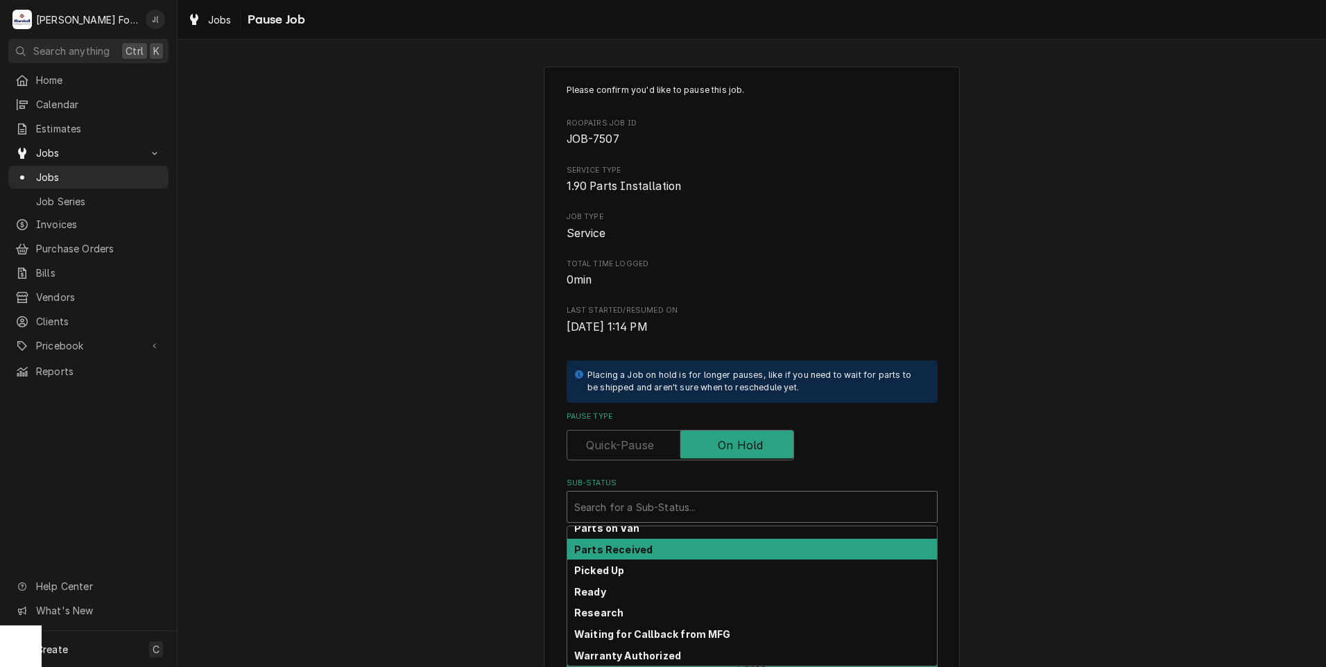
click at [667, 551] on div "Parts Received" at bounding box center [752, 549] width 370 height 21
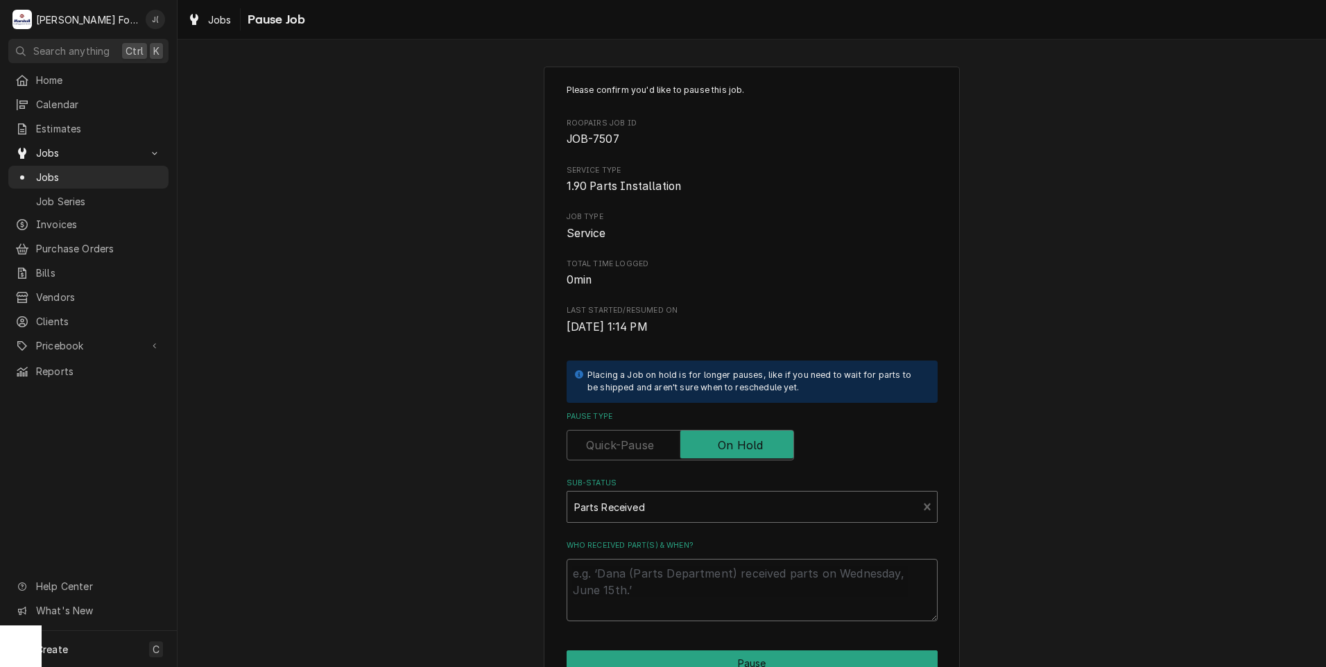
click at [664, 586] on textarea "Who received part(s) & when?" at bounding box center [752, 590] width 371 height 62
type textarea "x"
type textarea "1"
type textarea "x"
type textarea "10"
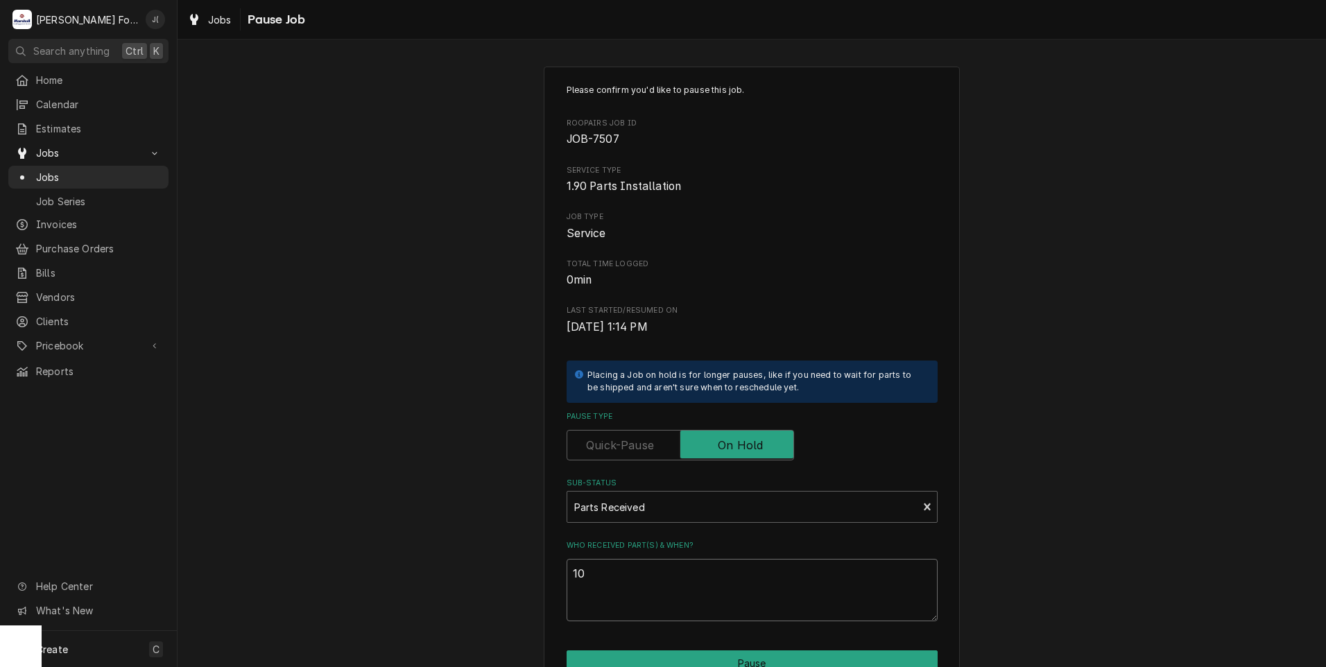
type textarea "x"
type textarea "10/"
type textarea "x"
type textarea "10/0"
type textarea "x"
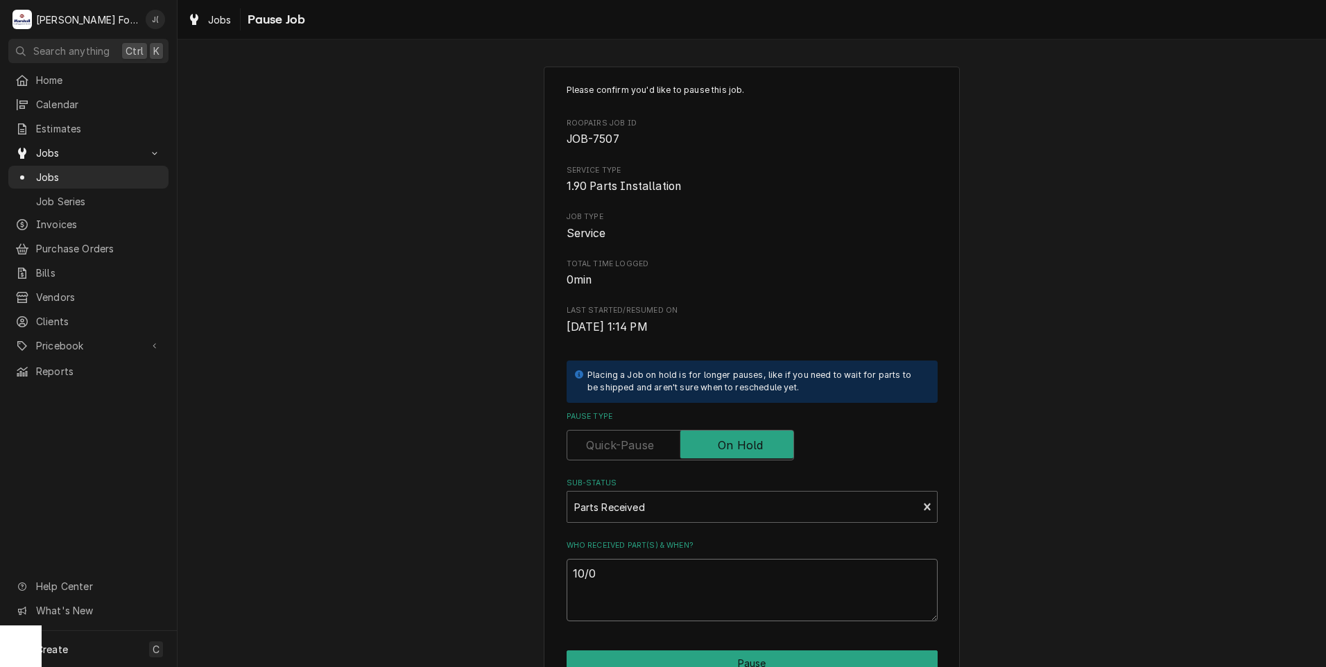
type textarea "10/09"
type textarea "x"
type textarea "10/09/"
type textarea "x"
type textarea "10/09/2"
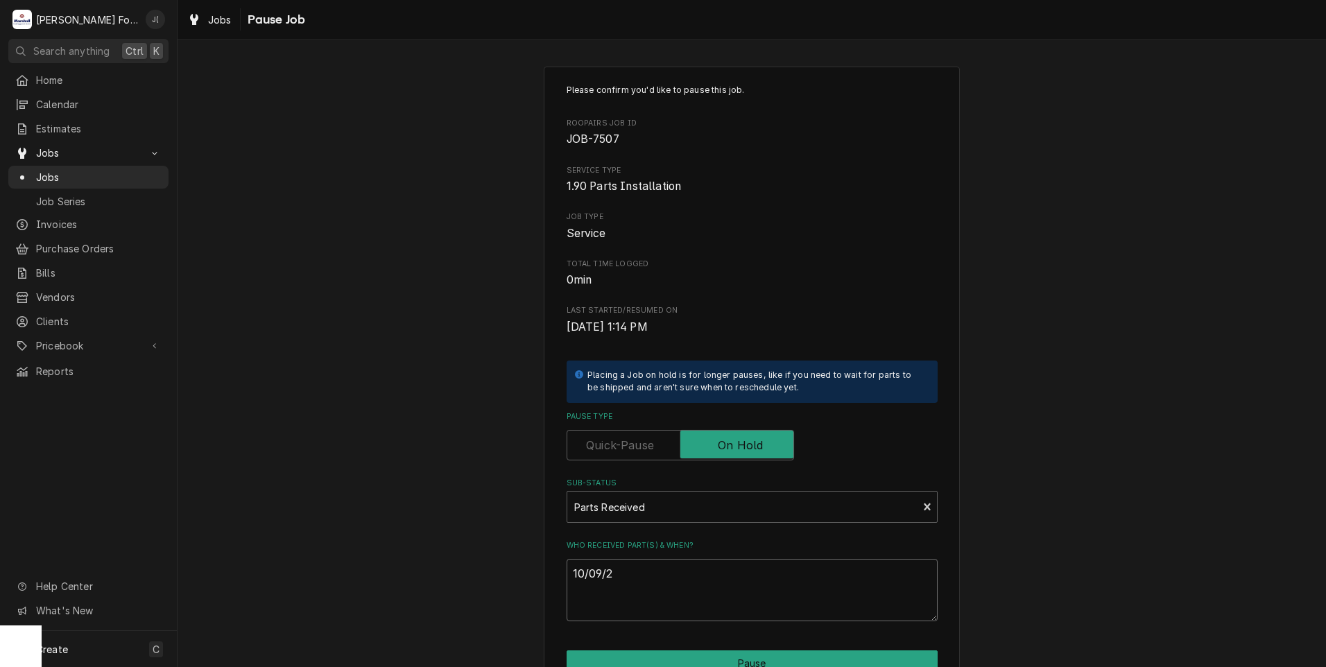
type textarea "x"
type textarea "10/09/20"
type textarea "x"
type textarea "10/09/202"
type textarea "x"
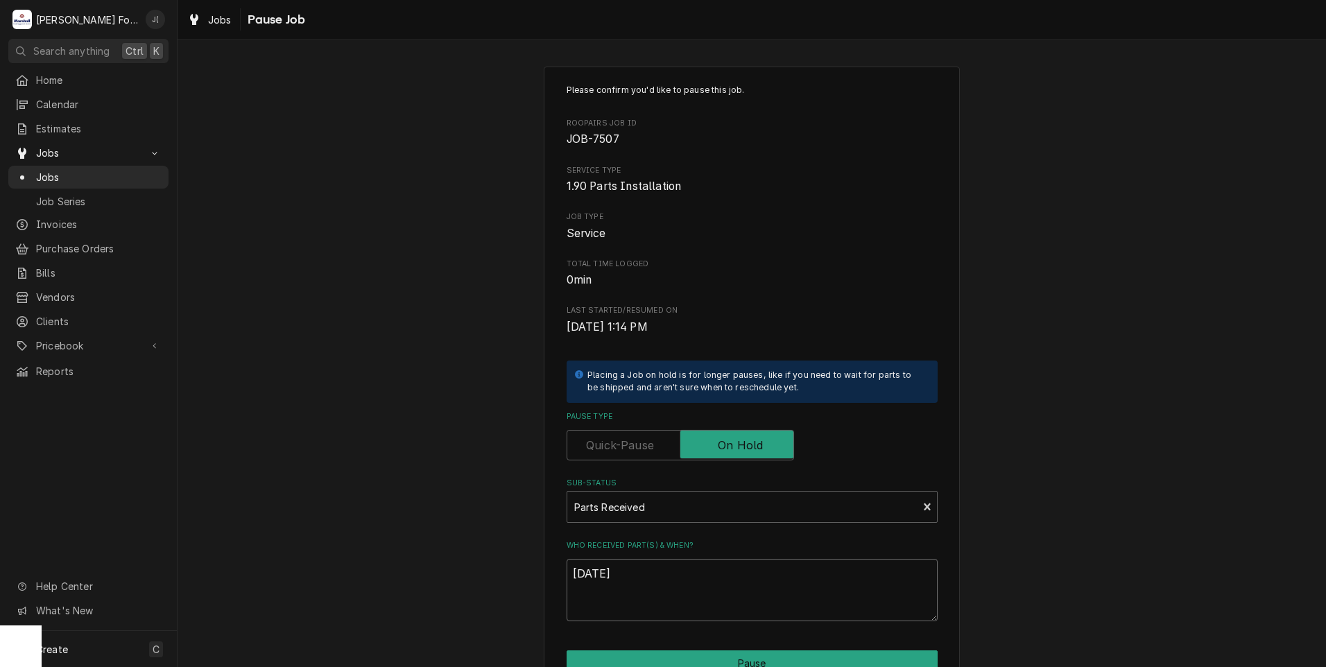
scroll to position [110, 0]
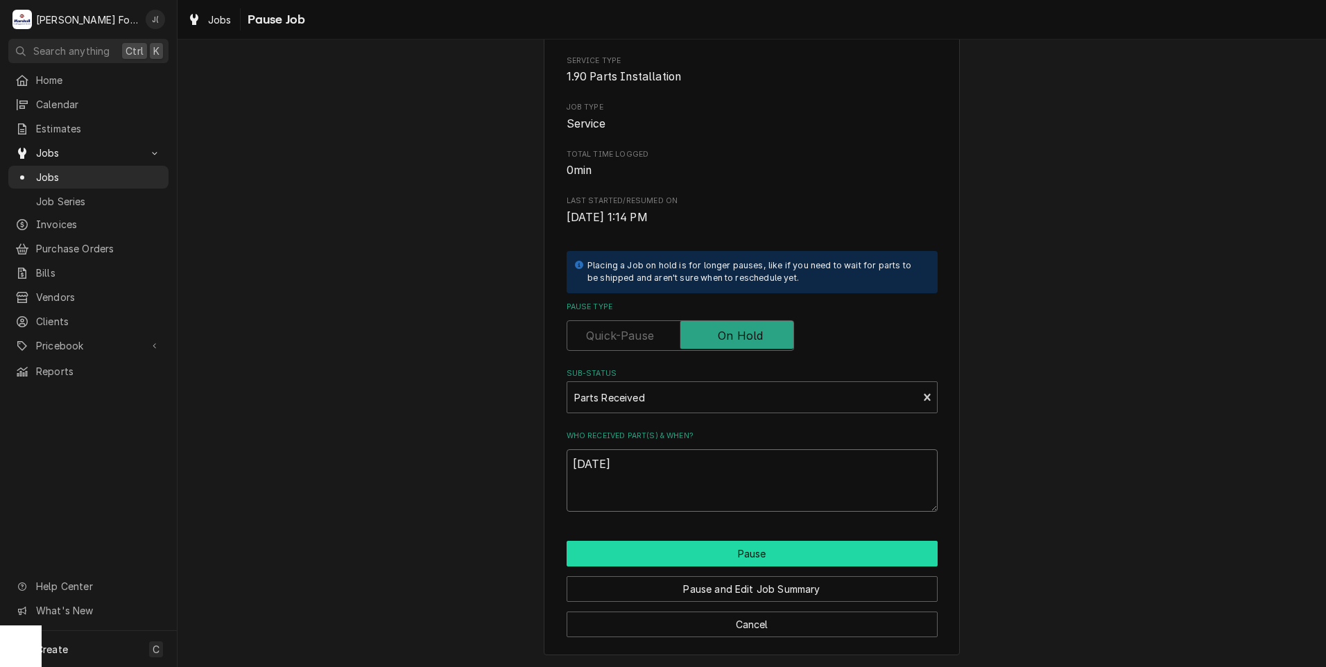
type textarea "[DATE]"
click at [703, 553] on button "Pause" at bounding box center [752, 554] width 371 height 26
type textarea "x"
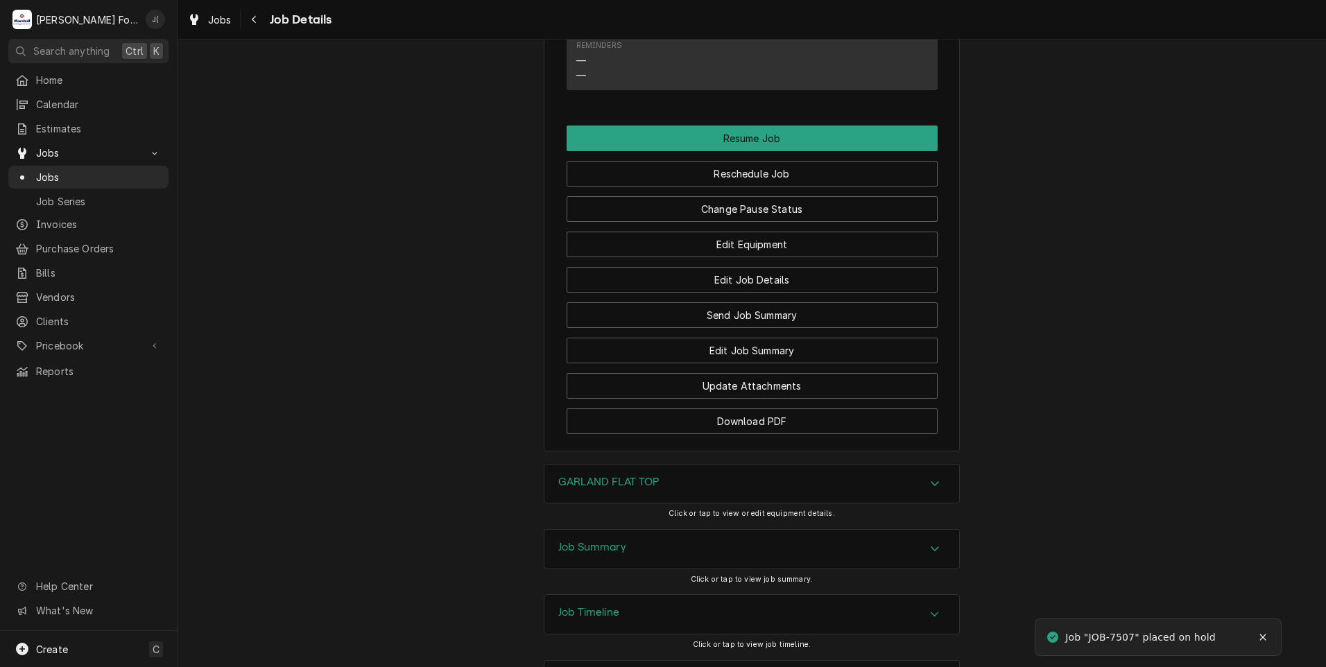
scroll to position [1291, 0]
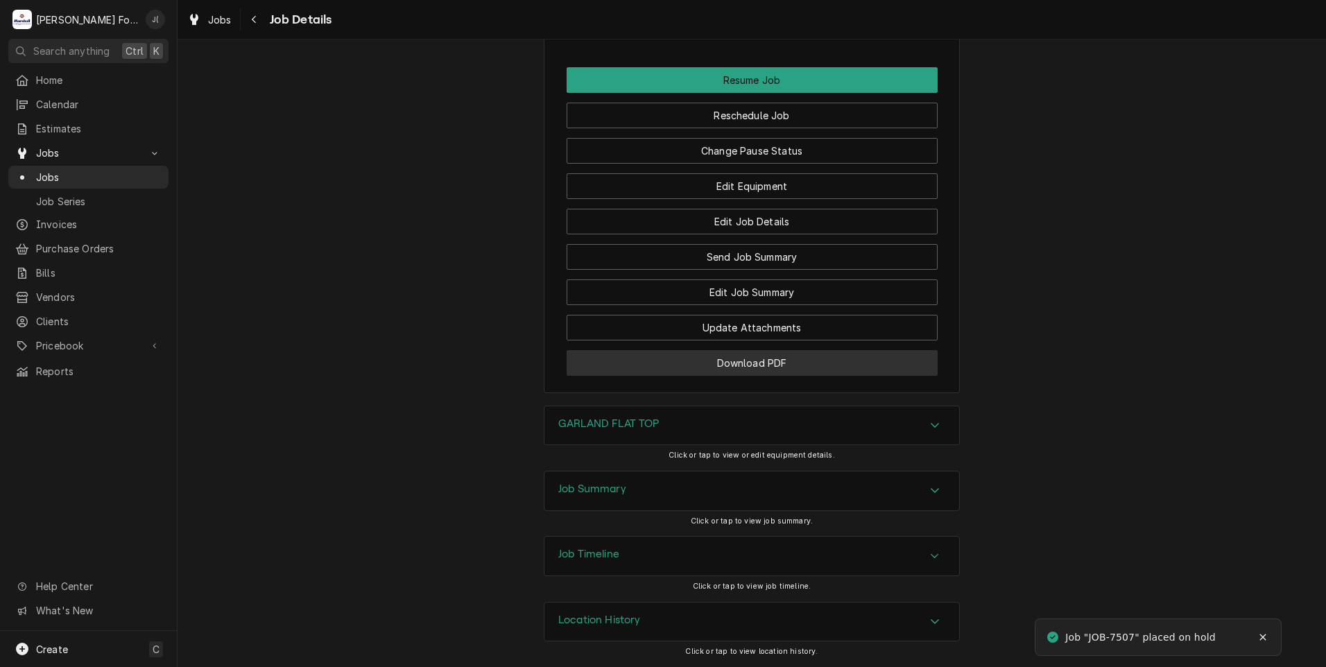
click at [620, 370] on button "Download PDF" at bounding box center [752, 363] width 371 height 26
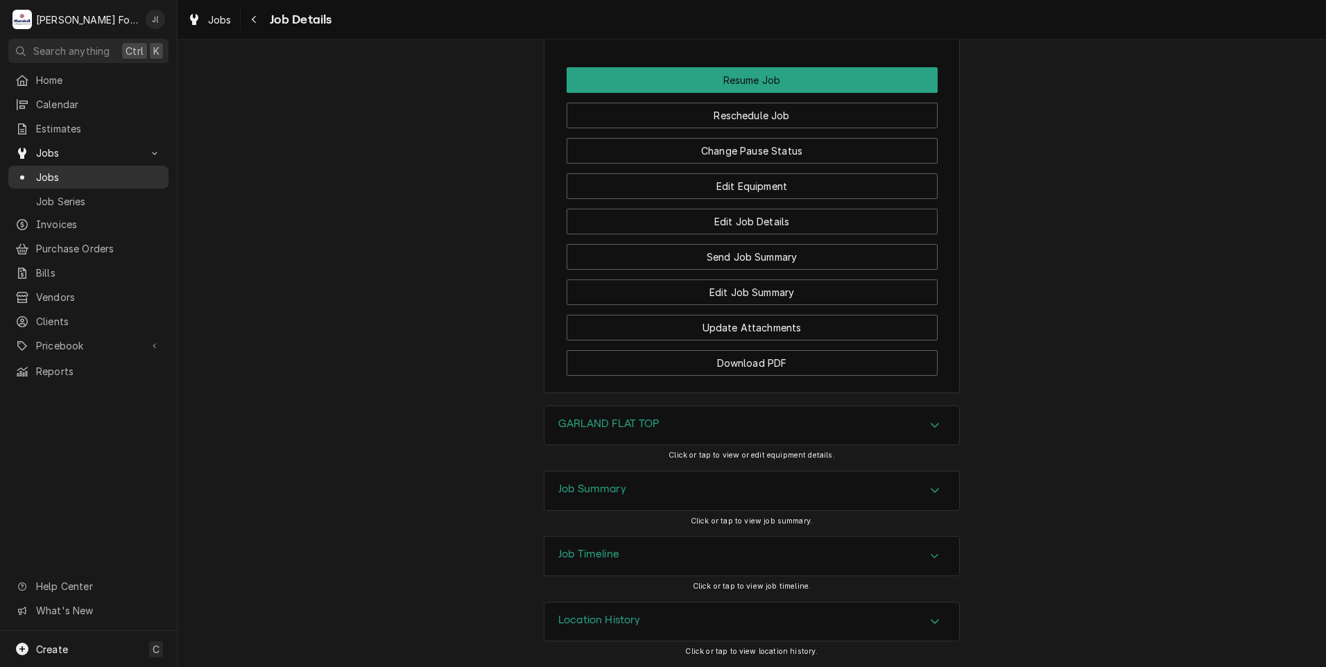
click at [87, 170] on span "Jobs" at bounding box center [99, 177] width 126 height 15
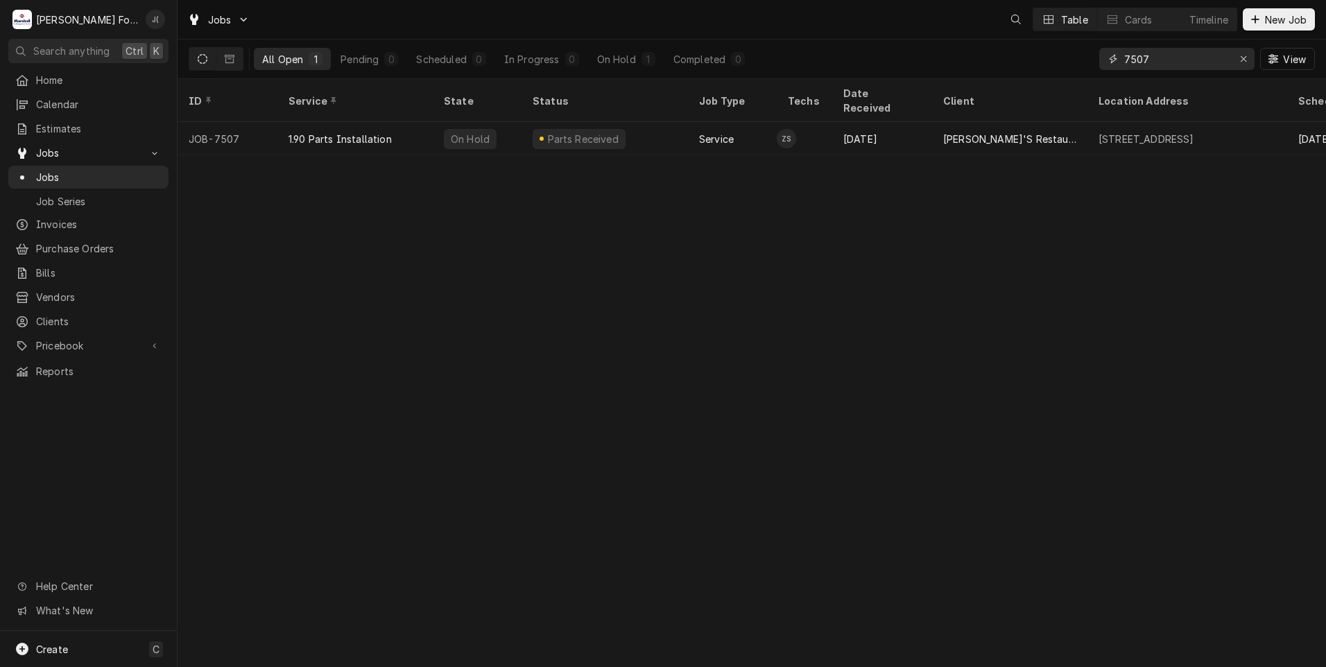
click at [1243, 64] on div "Erase input" at bounding box center [1243, 59] width 14 height 14
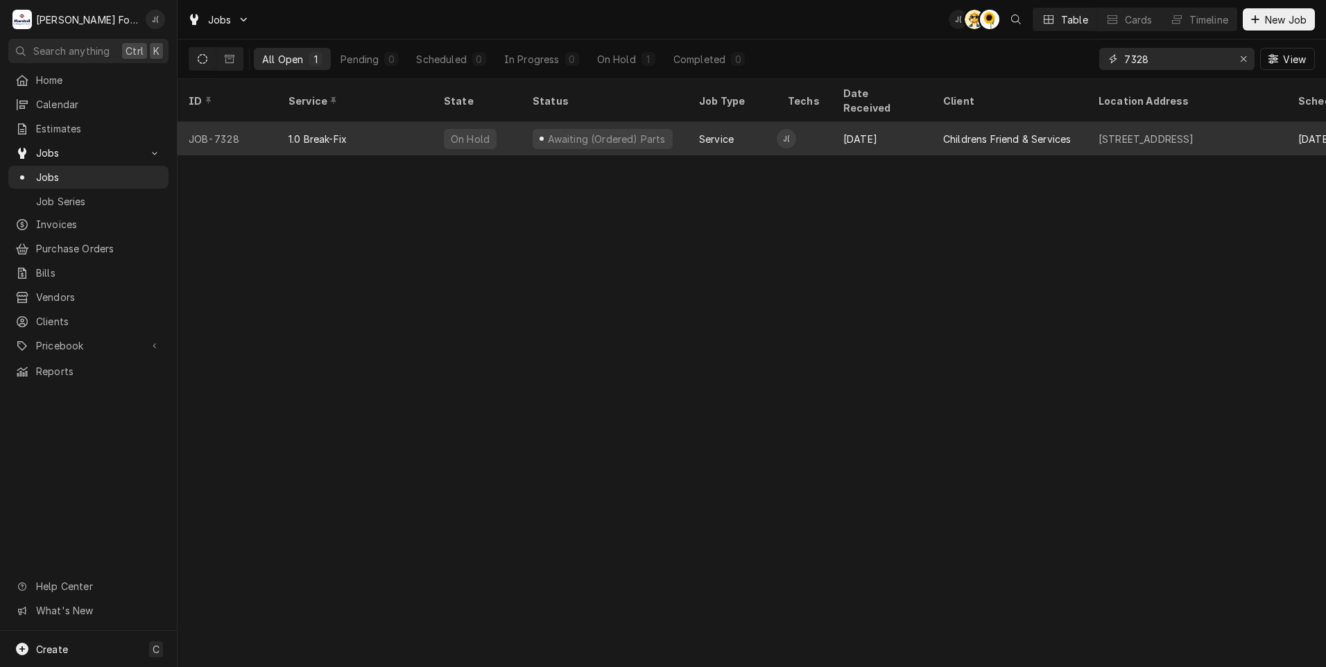
type input "7328"
click at [291, 132] on div "1.0 Break-Fix" at bounding box center [317, 139] width 58 height 15
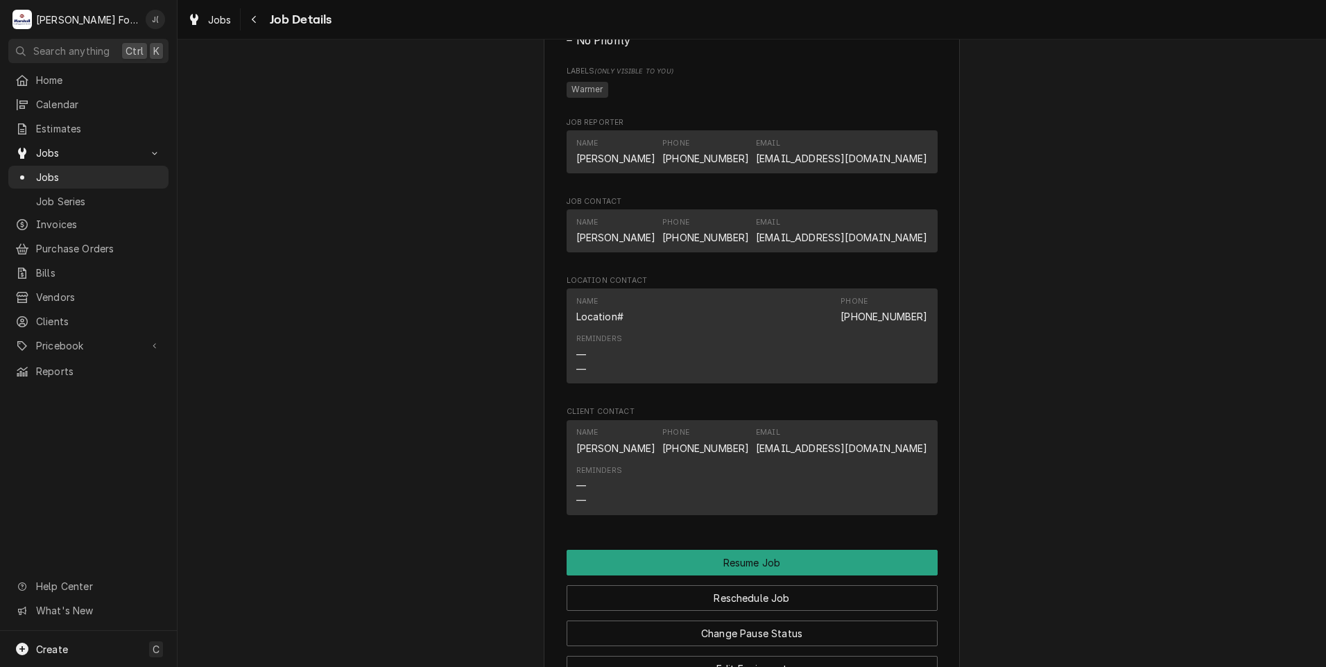
scroll to position [1109, 0]
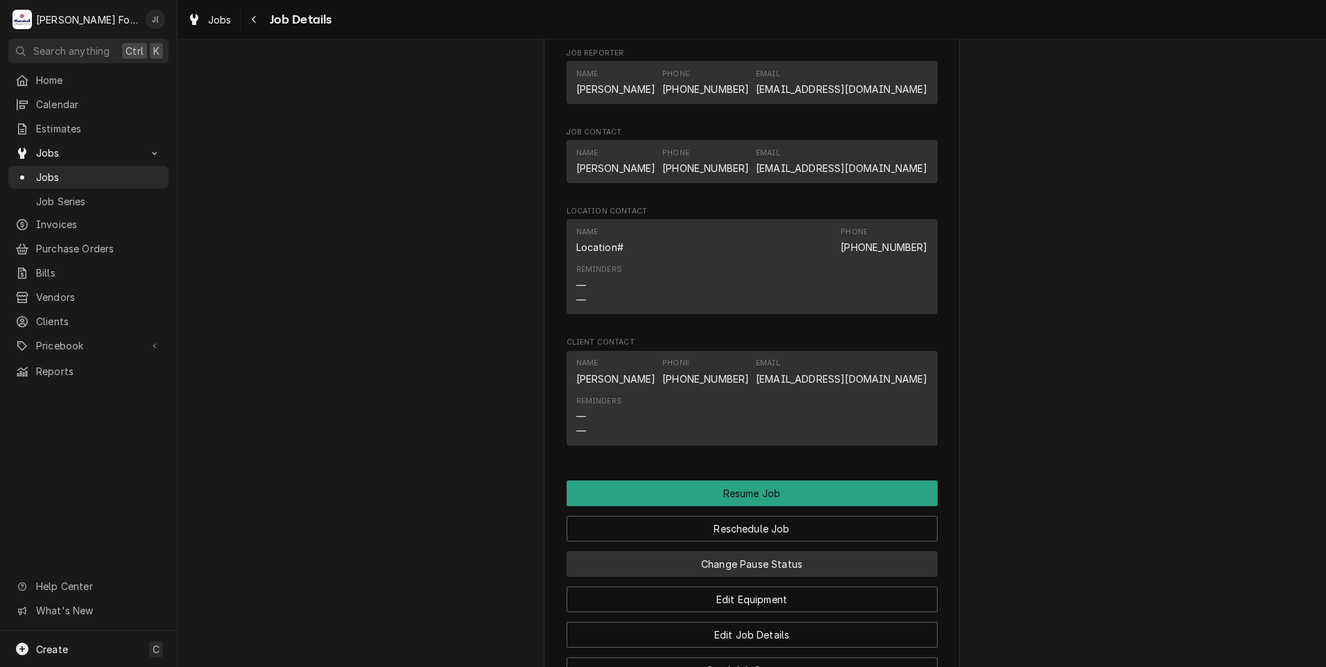
click at [793, 577] on button "Change Pause Status" at bounding box center [752, 564] width 371 height 26
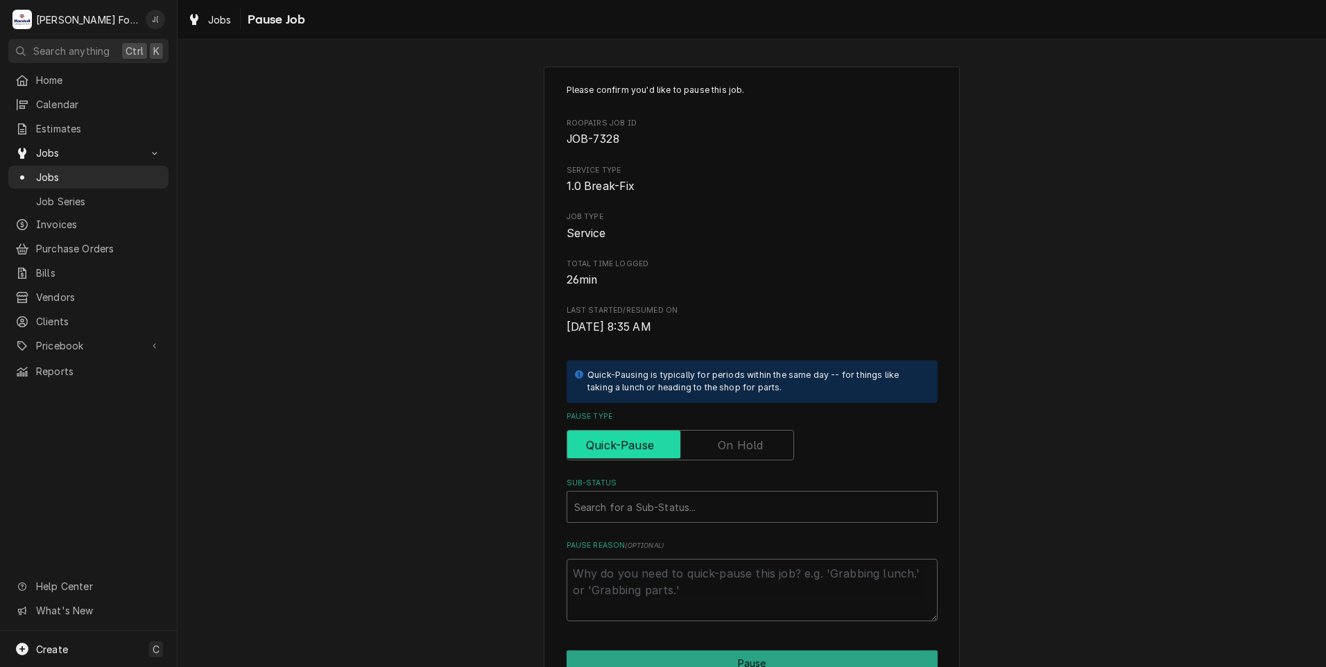
click at [729, 458] on input "Pause Type" at bounding box center [680, 445] width 215 height 31
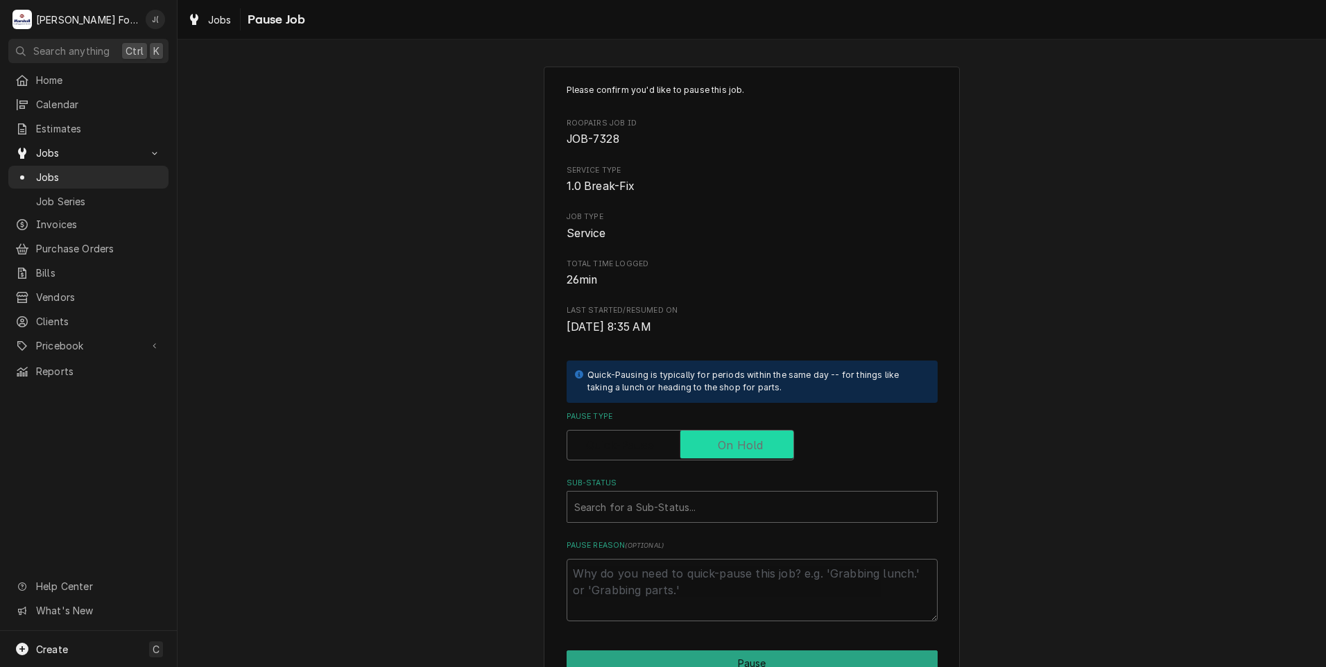
checkbox input "true"
drag, startPoint x: 714, startPoint y: 508, endPoint x: 707, endPoint y: 522, distance: 16.1
click at [714, 508] on div "Sub-Status" at bounding box center [752, 506] width 356 height 25
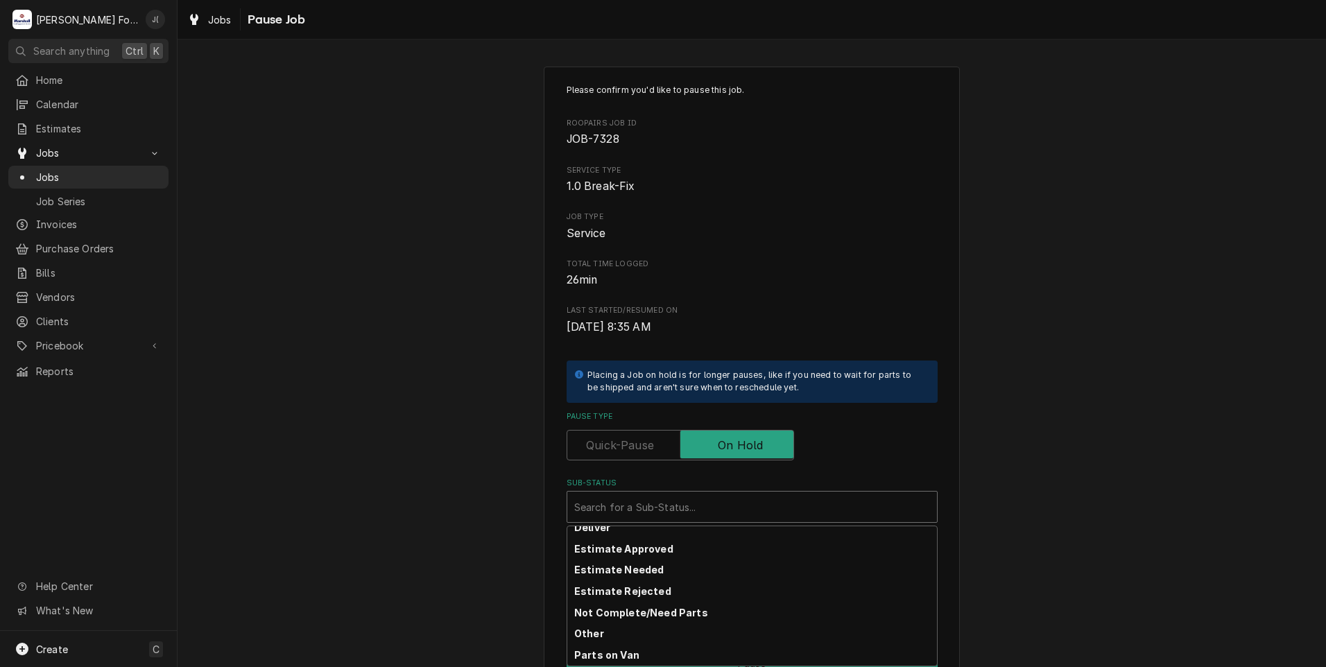
scroll to position [221, 0]
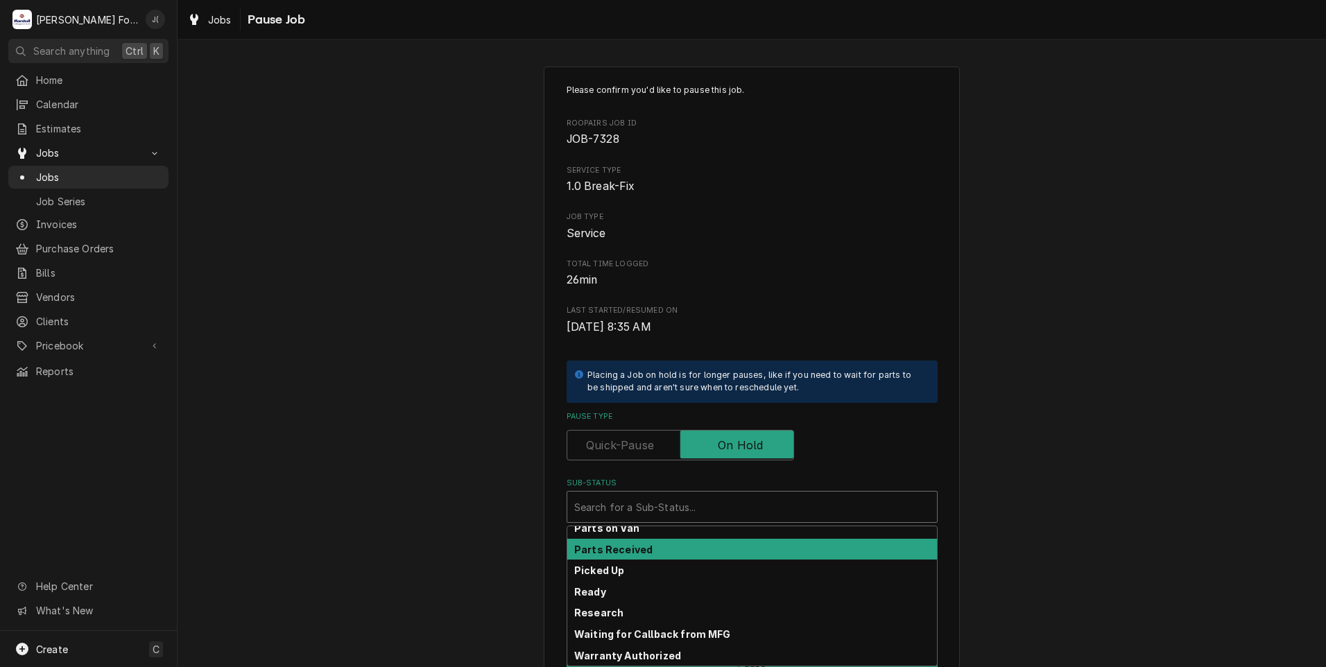
click at [659, 552] on div "Parts Received" at bounding box center [752, 549] width 370 height 21
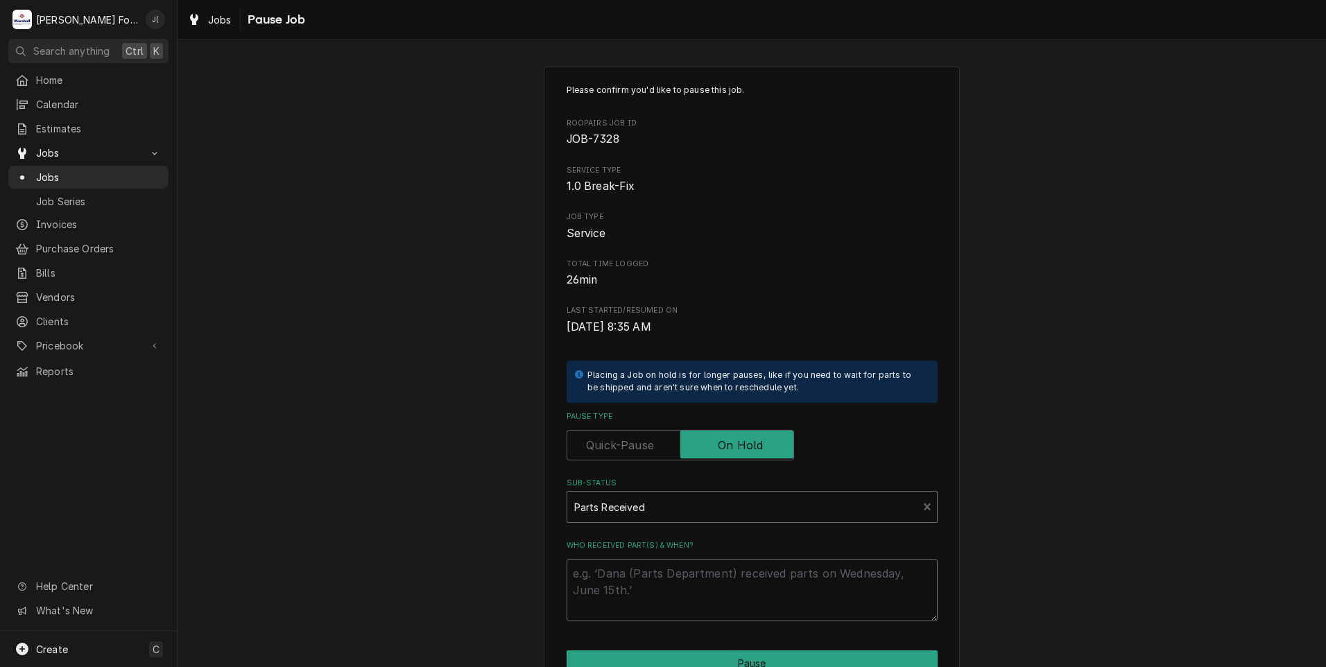
click at [644, 603] on textarea "Who received part(s) & when?" at bounding box center [752, 590] width 371 height 62
type textarea "x"
type textarea "1"
type textarea "x"
type textarea "10"
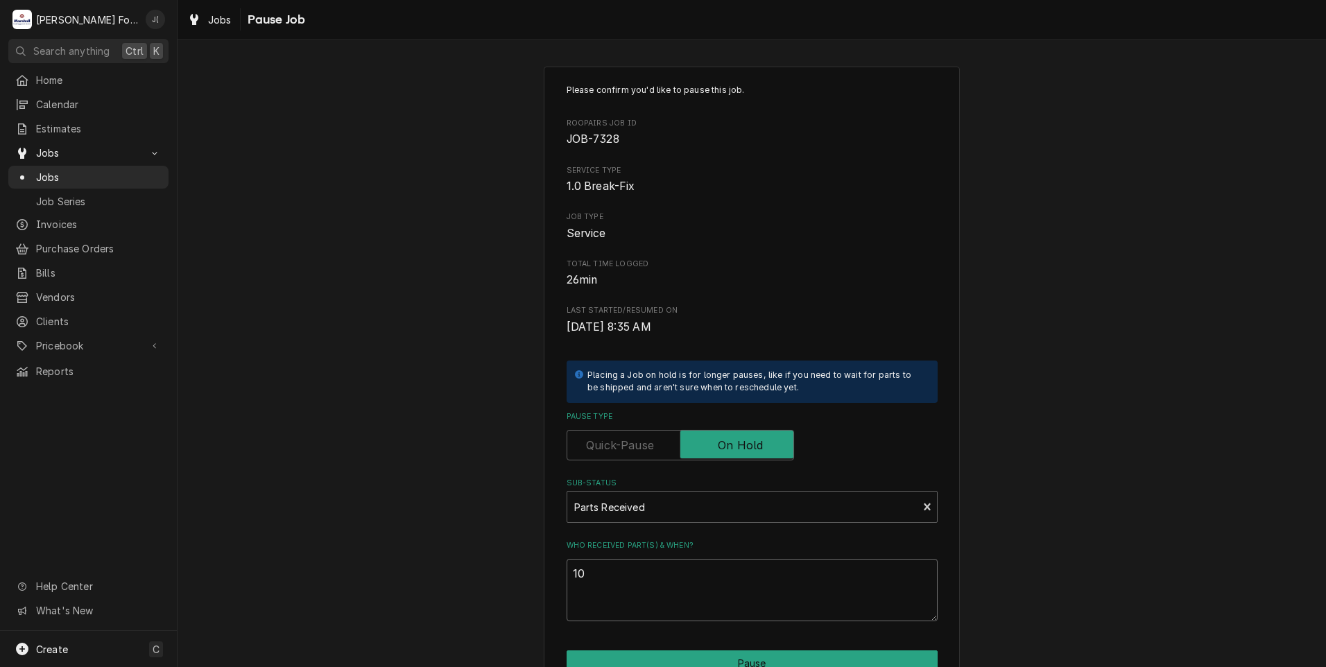
type textarea "x"
type textarea "10/"
type textarea "x"
type textarea "10/0"
type textarea "x"
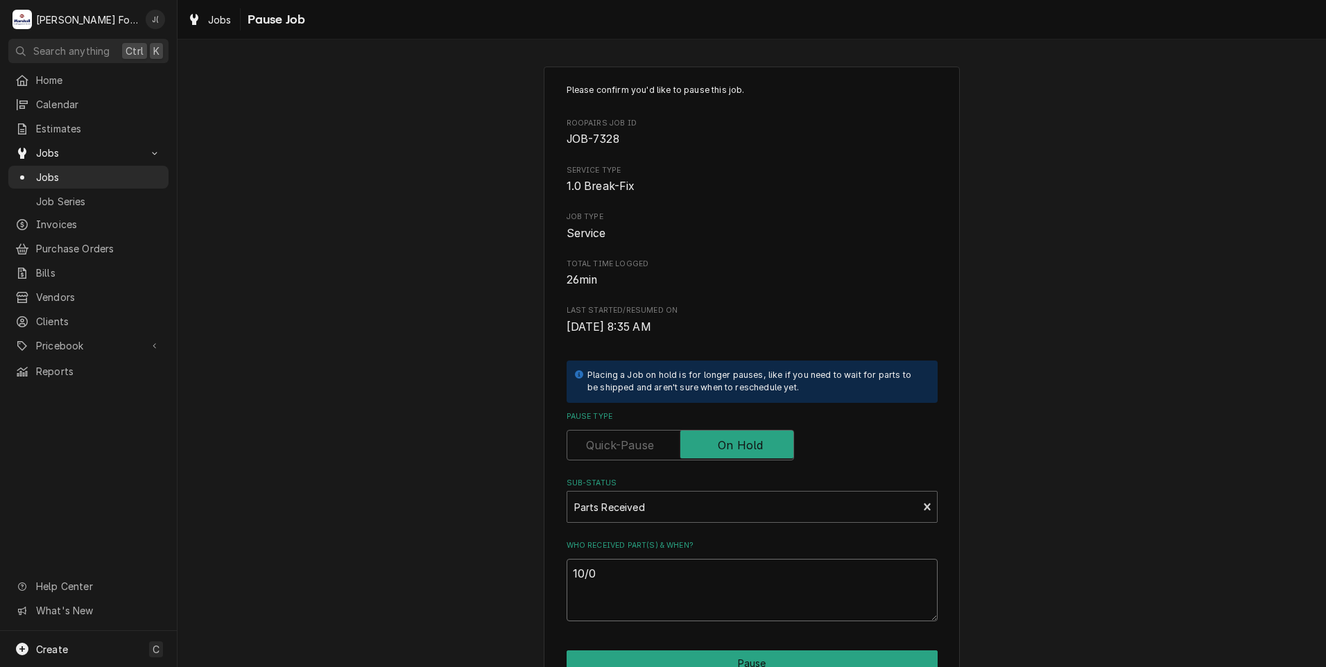
type textarea "10/09"
type textarea "x"
type textarea "10/09/"
type textarea "x"
type textarea "10/09/2"
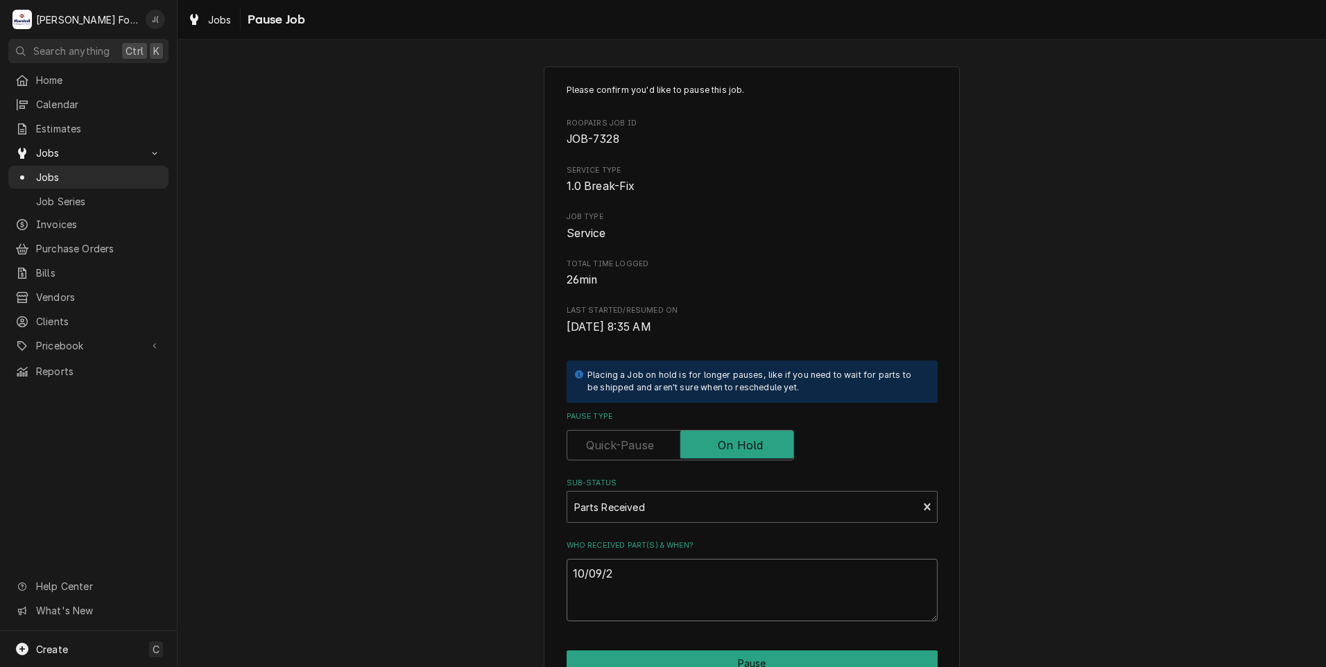
type textarea "x"
type textarea "10/09/20"
type textarea "x"
type textarea "10/09/202"
type textarea "x"
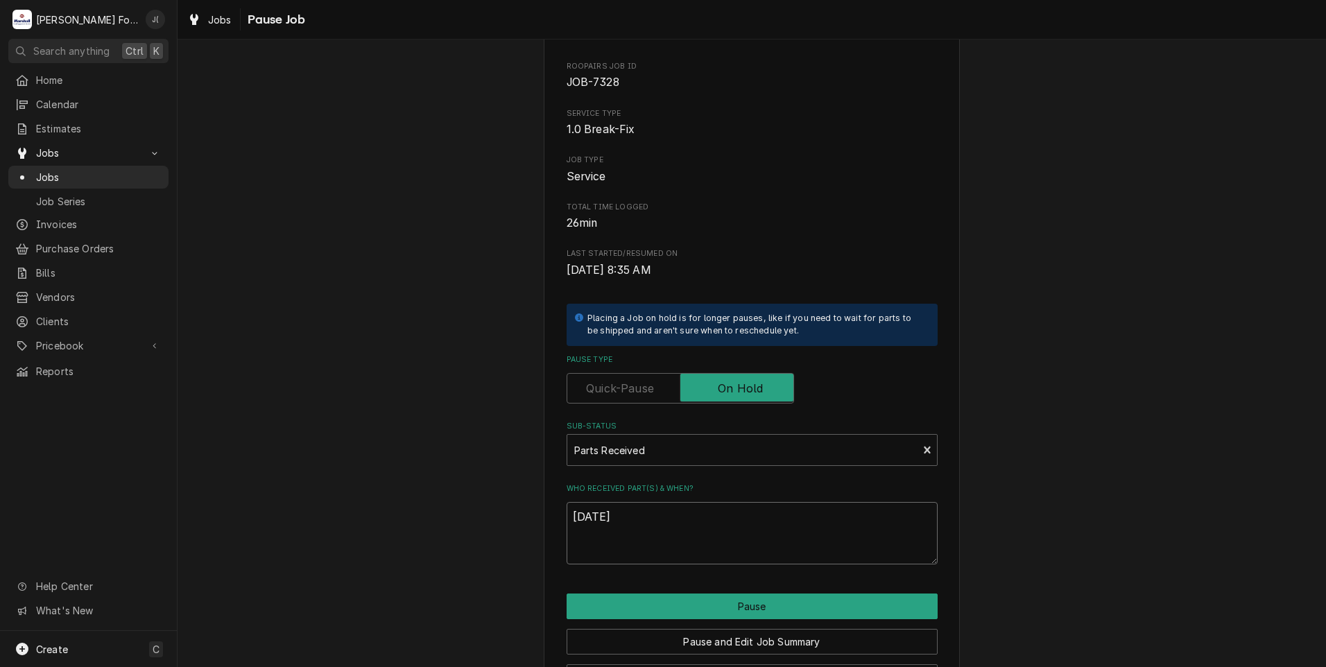
scroll to position [110, 0]
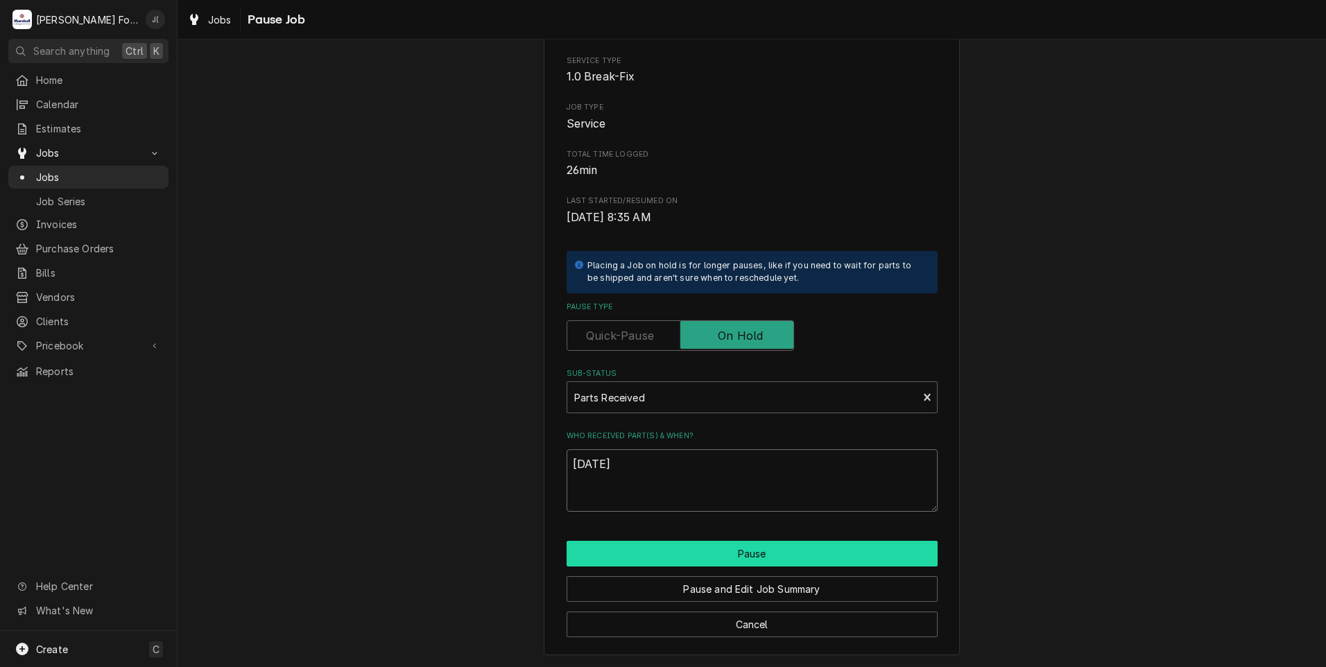
type textarea "[DATE]"
click at [691, 553] on button "Pause" at bounding box center [752, 554] width 371 height 26
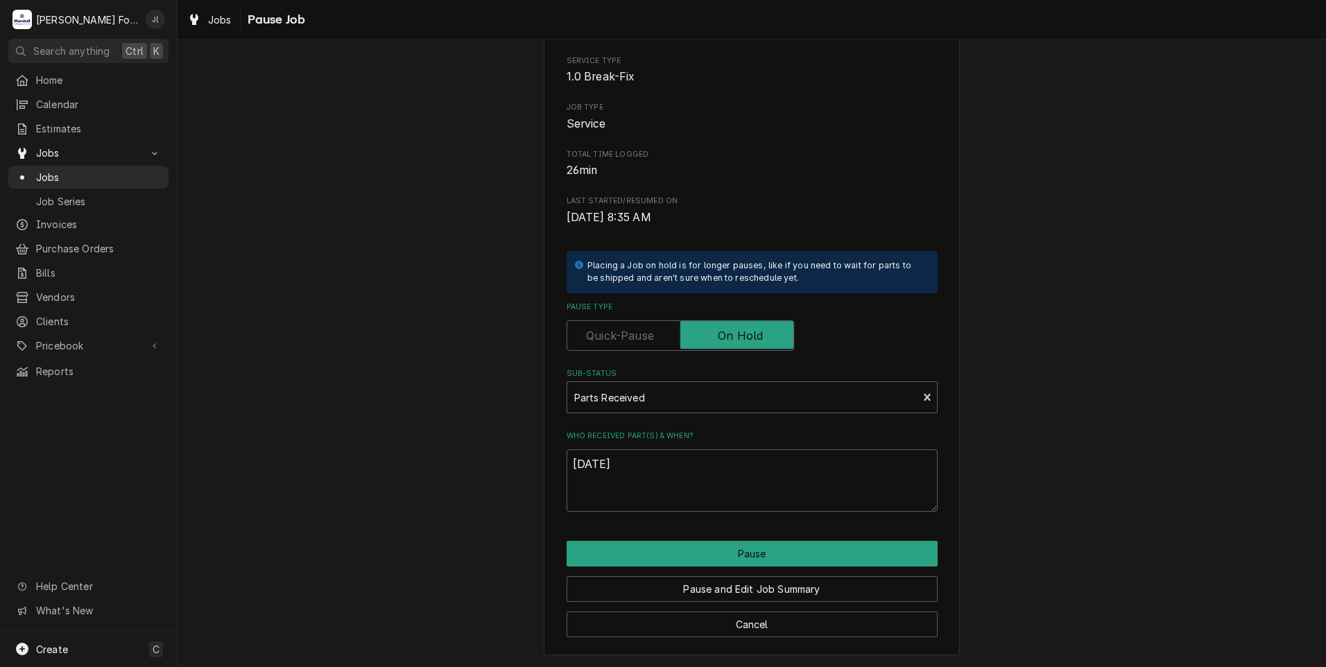
type textarea "x"
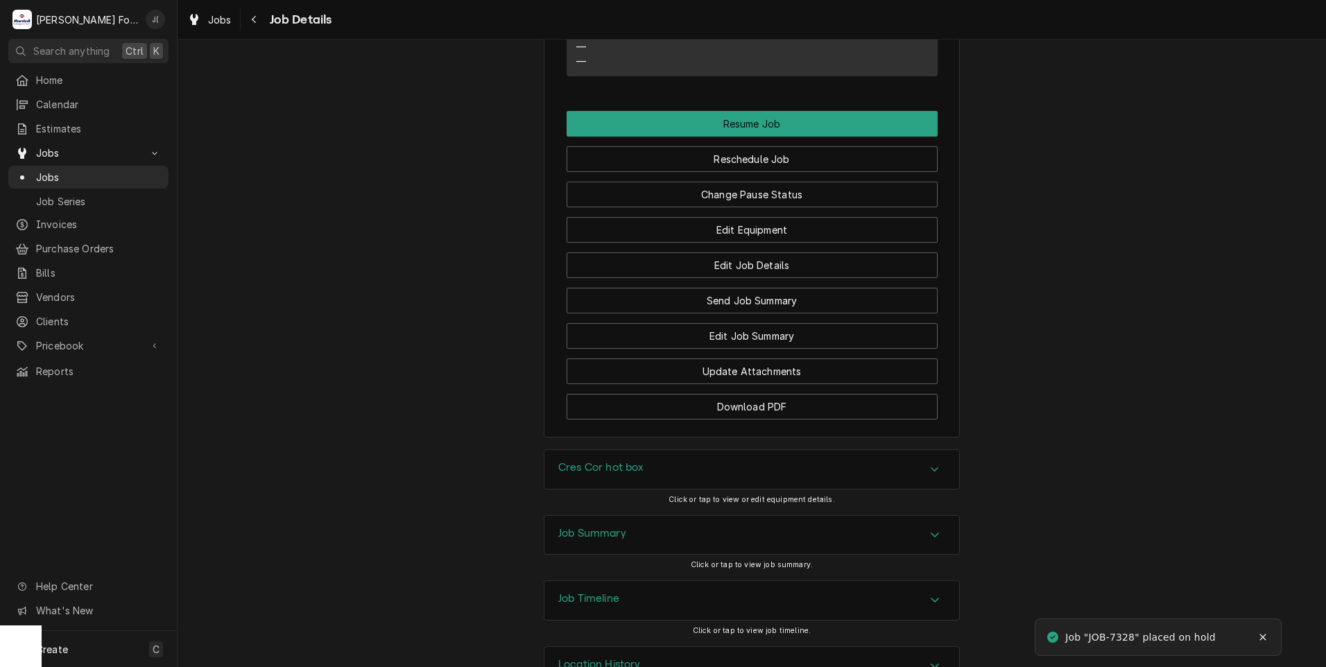
scroll to position [1540, 0]
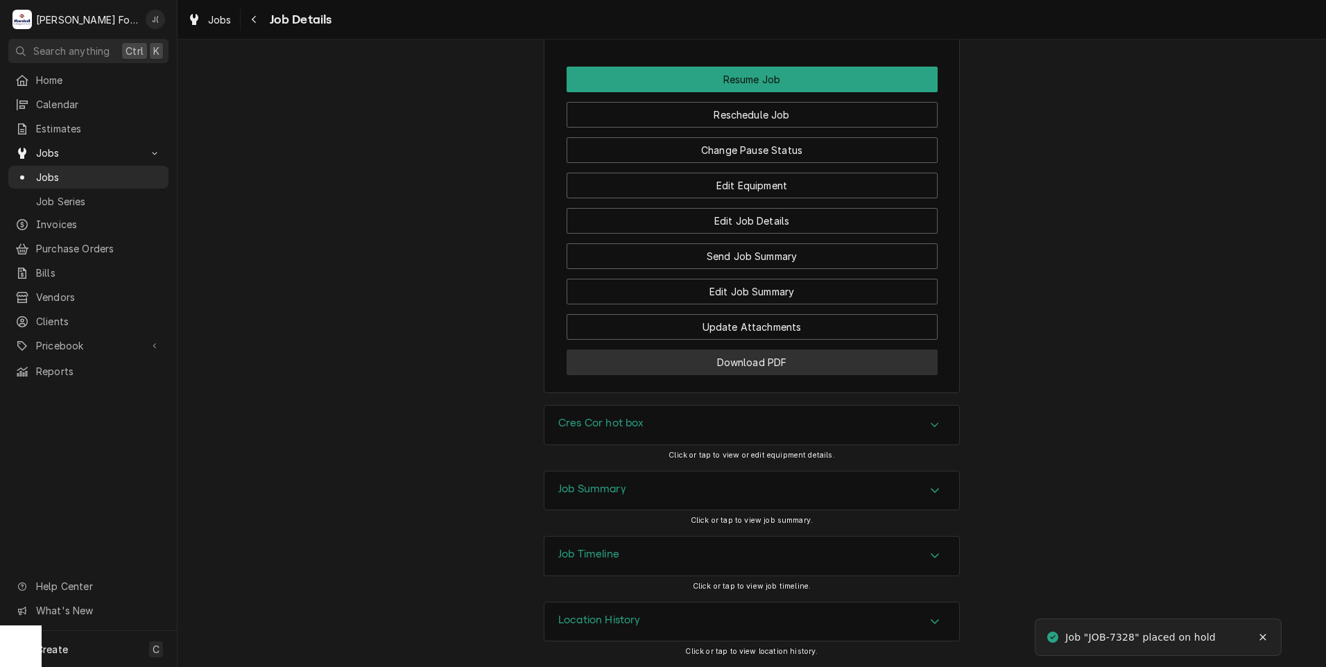
click at [587, 362] on button "Download PDF" at bounding box center [752, 362] width 371 height 26
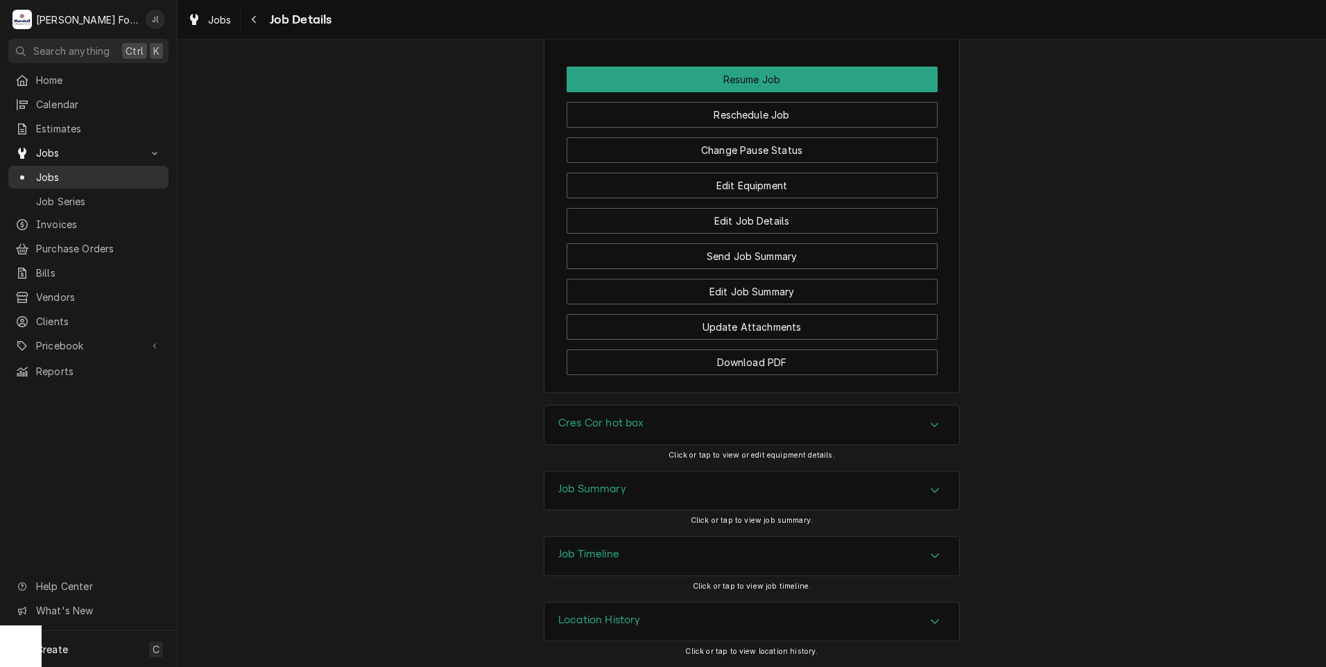
click at [72, 176] on span "Jobs" at bounding box center [99, 177] width 126 height 15
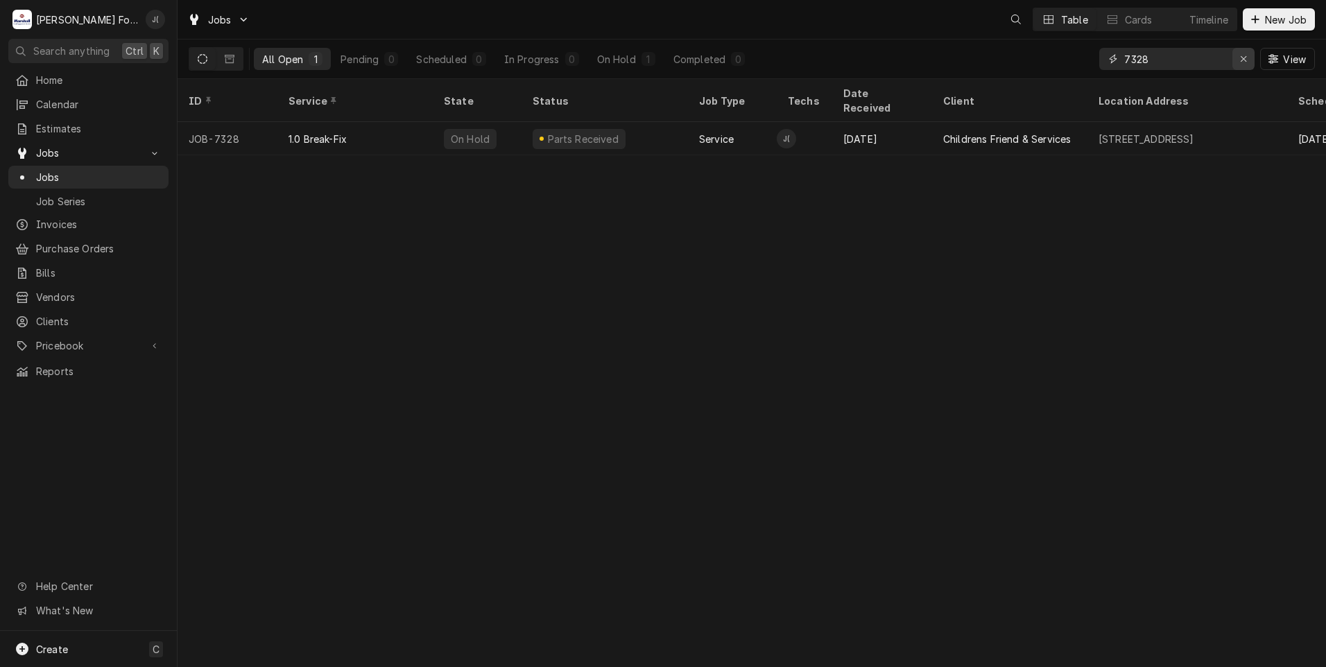
click at [1246, 62] on icon "Erase input" at bounding box center [1243, 59] width 6 height 6
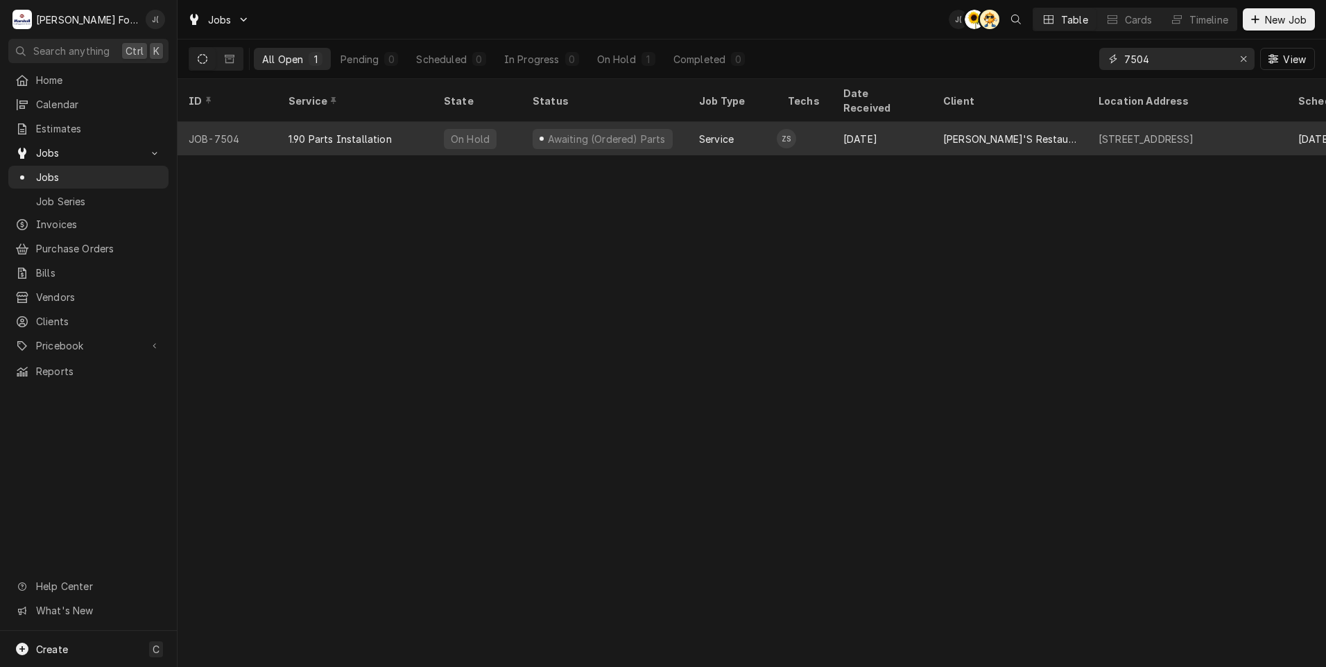
type input "7504"
click at [300, 132] on div "1.90 Parts Installation" at bounding box center [339, 139] width 103 height 15
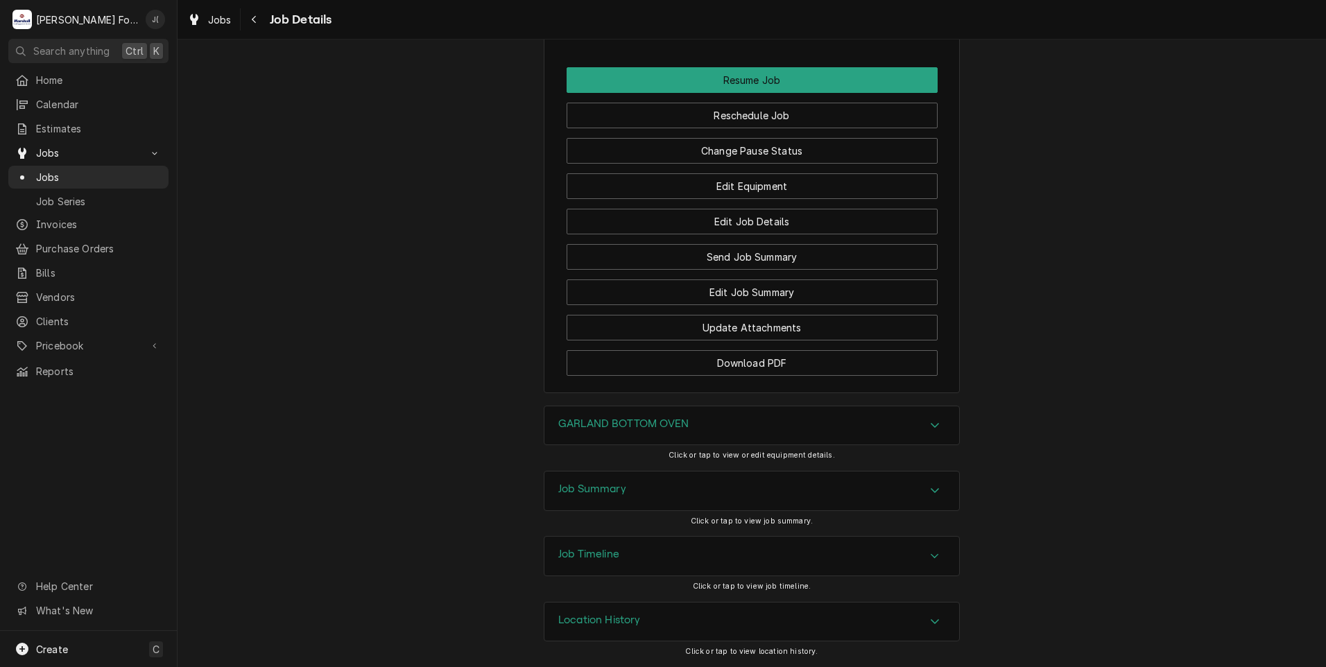
scroll to position [1291, 0]
click at [794, 150] on button "Change Pause Status" at bounding box center [752, 151] width 371 height 26
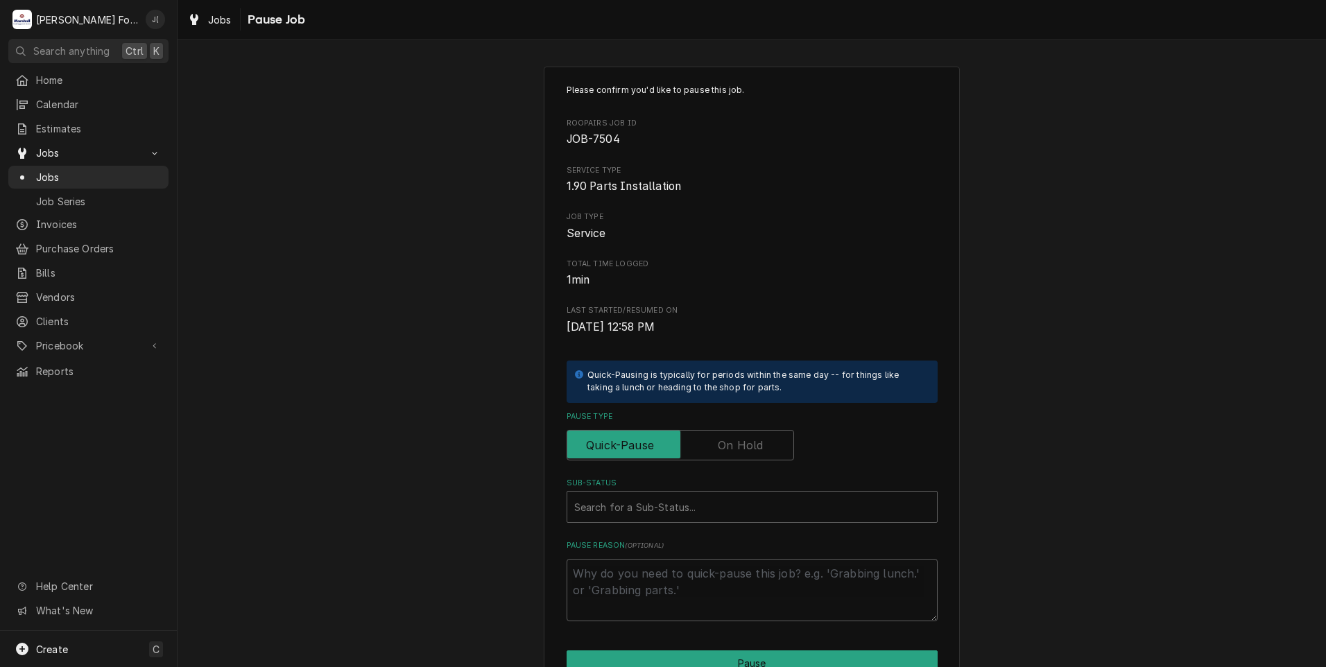
drag, startPoint x: 727, startPoint y: 442, endPoint x: 711, endPoint y: 477, distance: 38.2
click at [727, 443] on label "Pause Type" at bounding box center [680, 445] width 227 height 31
click at [727, 443] on input "Pause Type" at bounding box center [680, 445] width 215 height 31
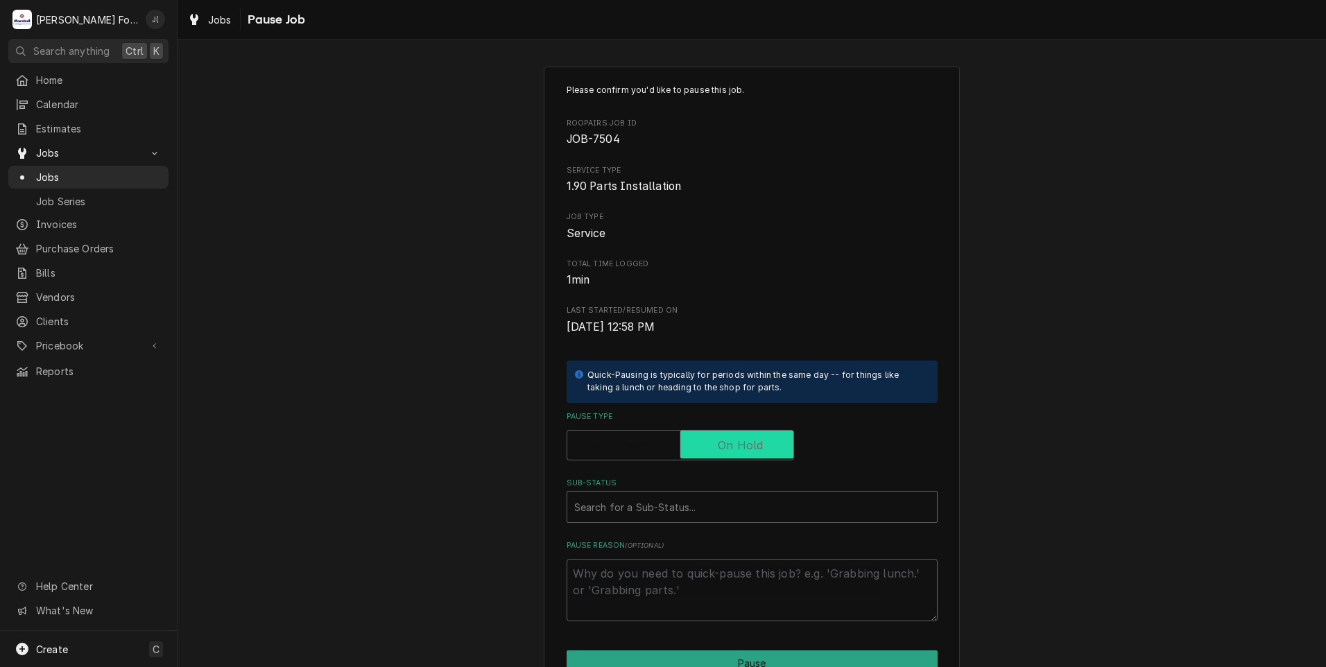
checkbox input "true"
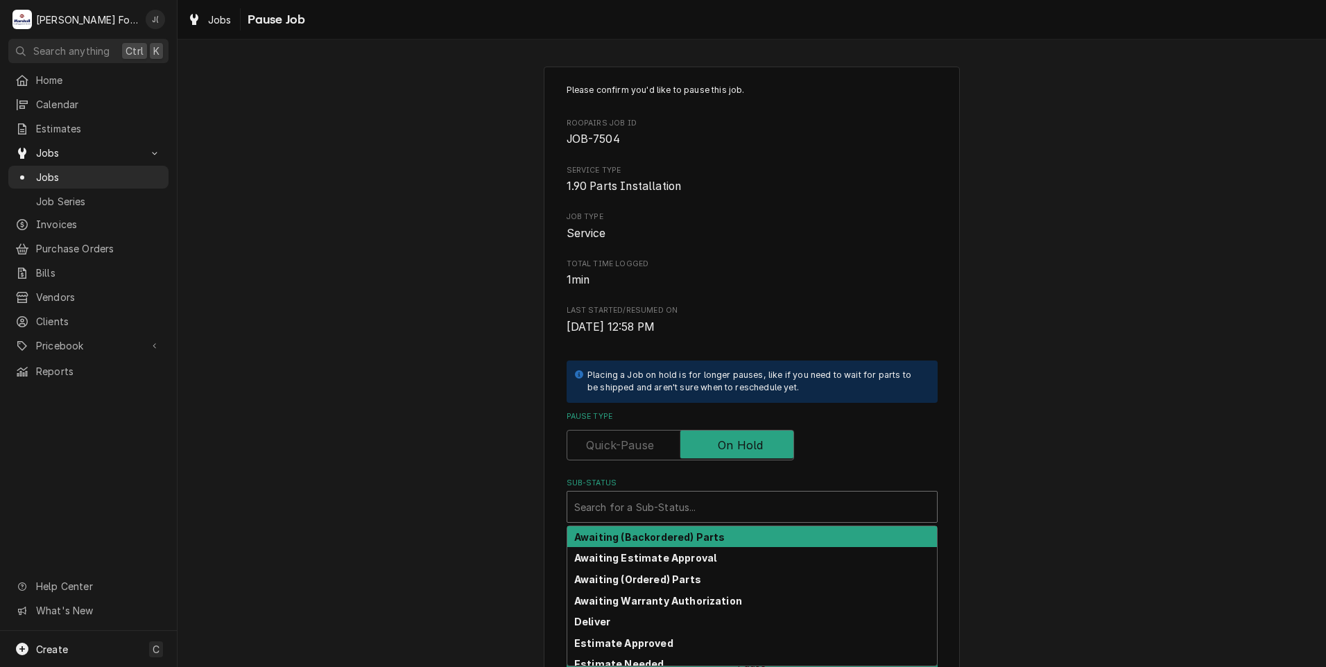
drag, startPoint x: 673, startPoint y: 519, endPoint x: 657, endPoint y: 528, distance: 18.3
click at [666, 523] on div "17 results available. Use Up and Down to choose options, press Enter to select …" at bounding box center [752, 507] width 371 height 32
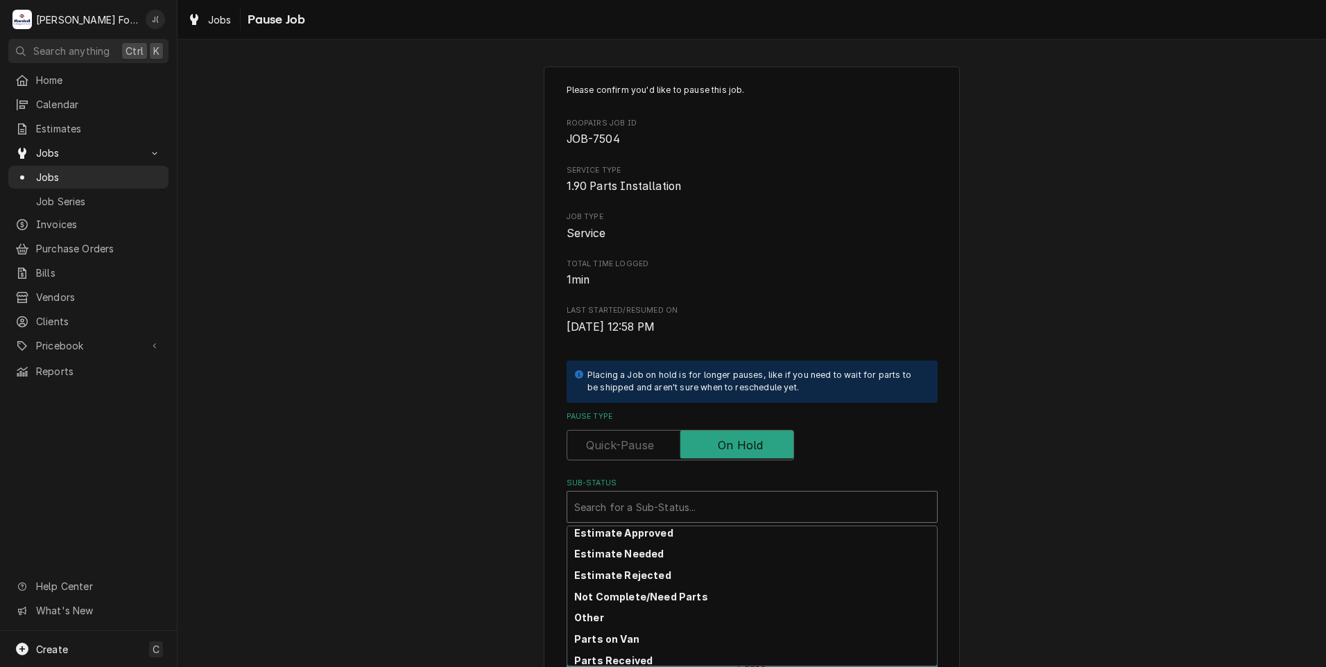
scroll to position [221, 0]
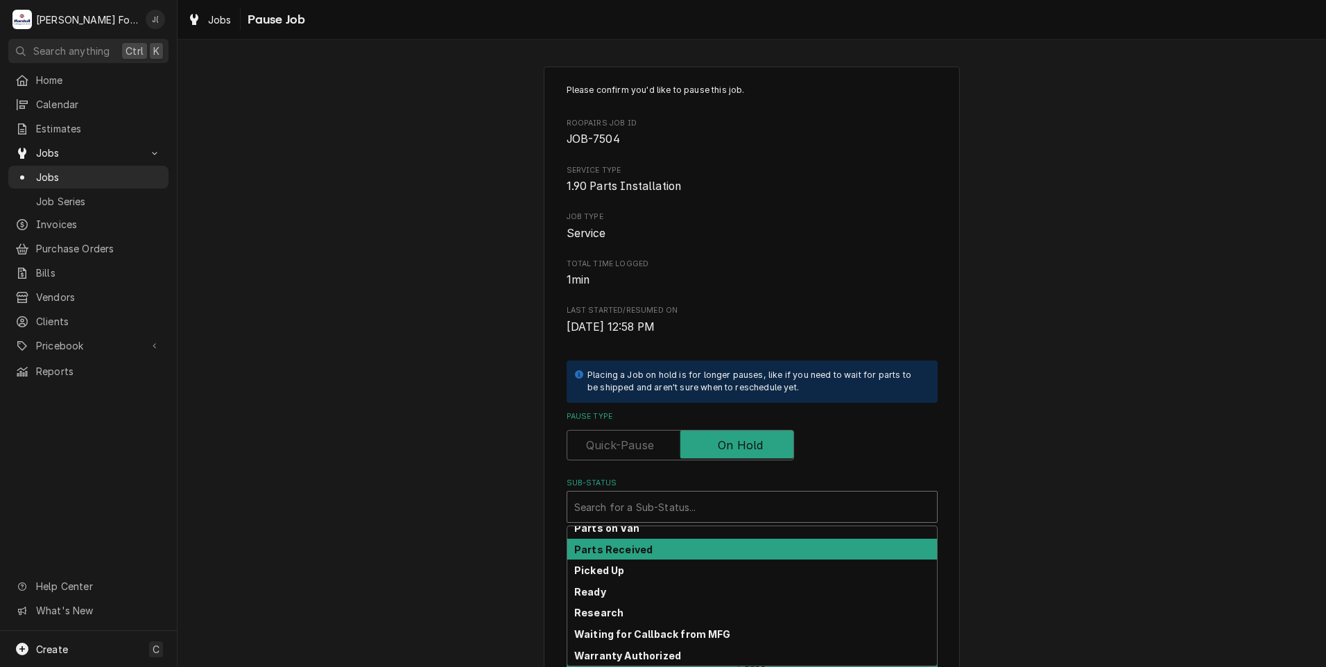
click at [630, 544] on strong "Parts Received" at bounding box center [613, 550] width 78 height 12
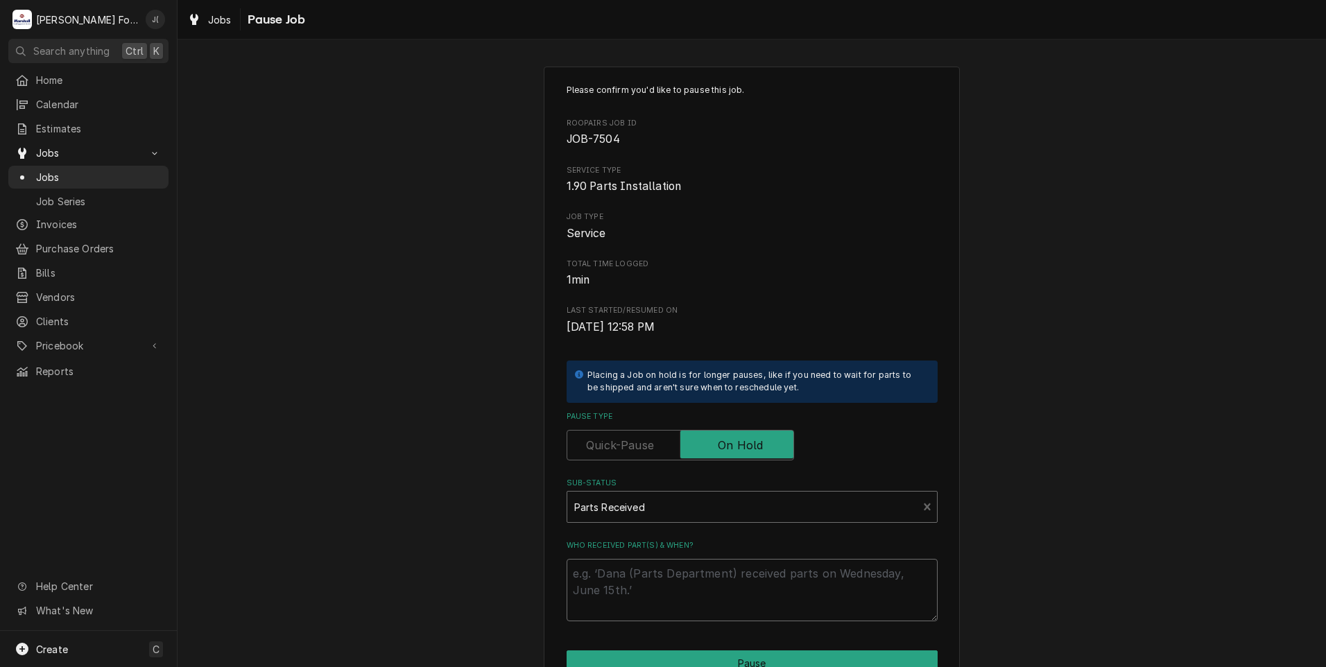
drag, startPoint x: 613, startPoint y: 572, endPoint x: 548, endPoint y: 573, distance: 64.5
click at [613, 573] on textarea "Who received part(s) & when?" at bounding box center [752, 590] width 371 height 62
type textarea "x"
type textarea "1"
type textarea "x"
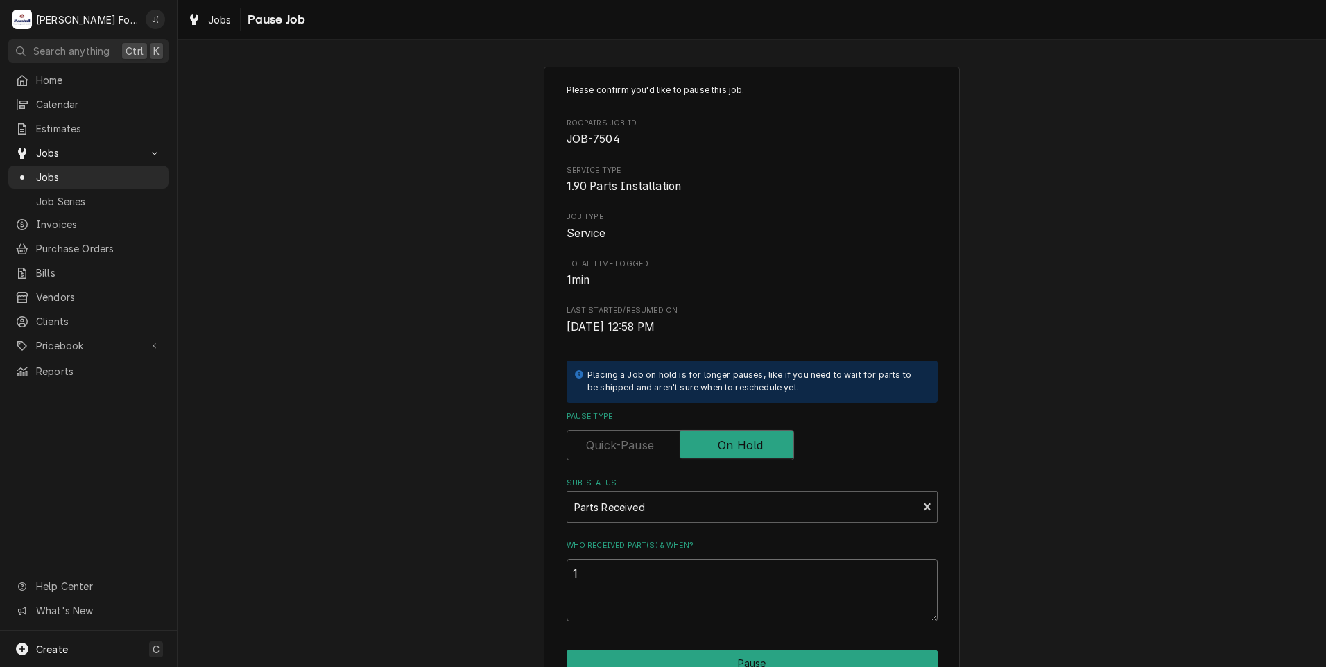
type textarea "10"
type textarea "x"
type textarea "10/"
type textarea "x"
type textarea "10/0"
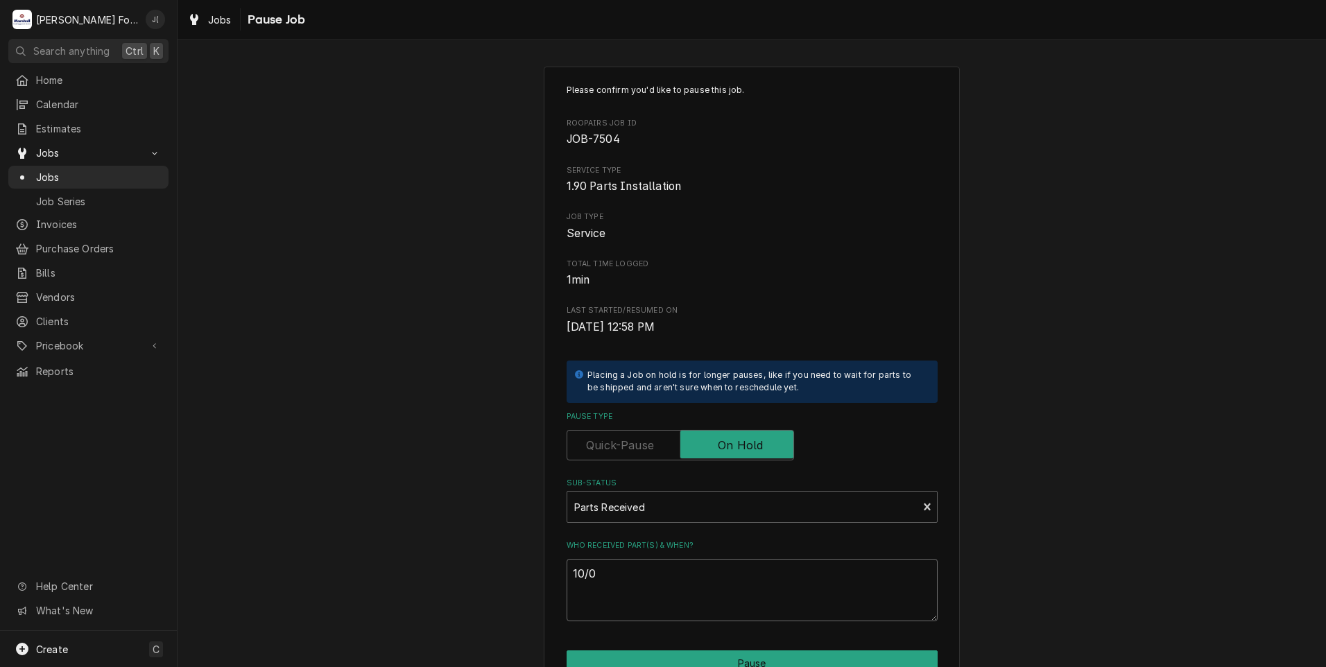
type textarea "x"
type textarea "10/09"
type textarea "x"
type textarea "10/09/"
type textarea "x"
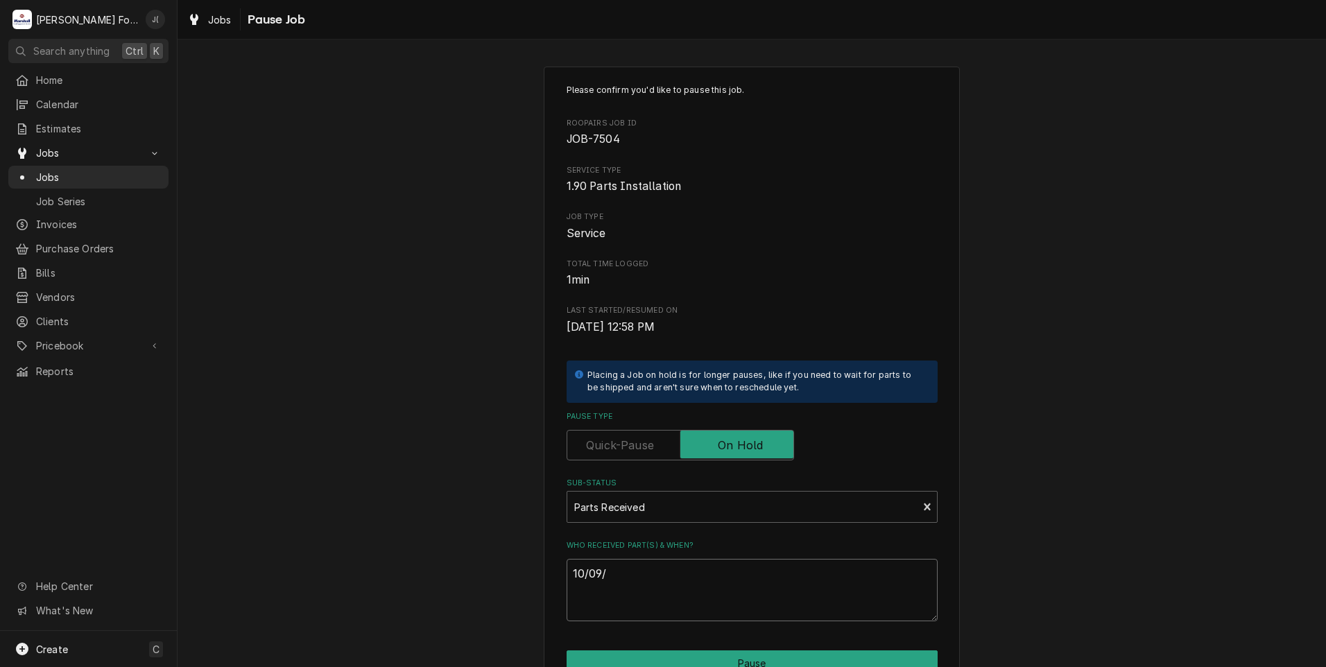
type textarea "10/09/2"
type textarea "x"
type textarea "10/09/20"
type textarea "x"
type textarea "10/09/202"
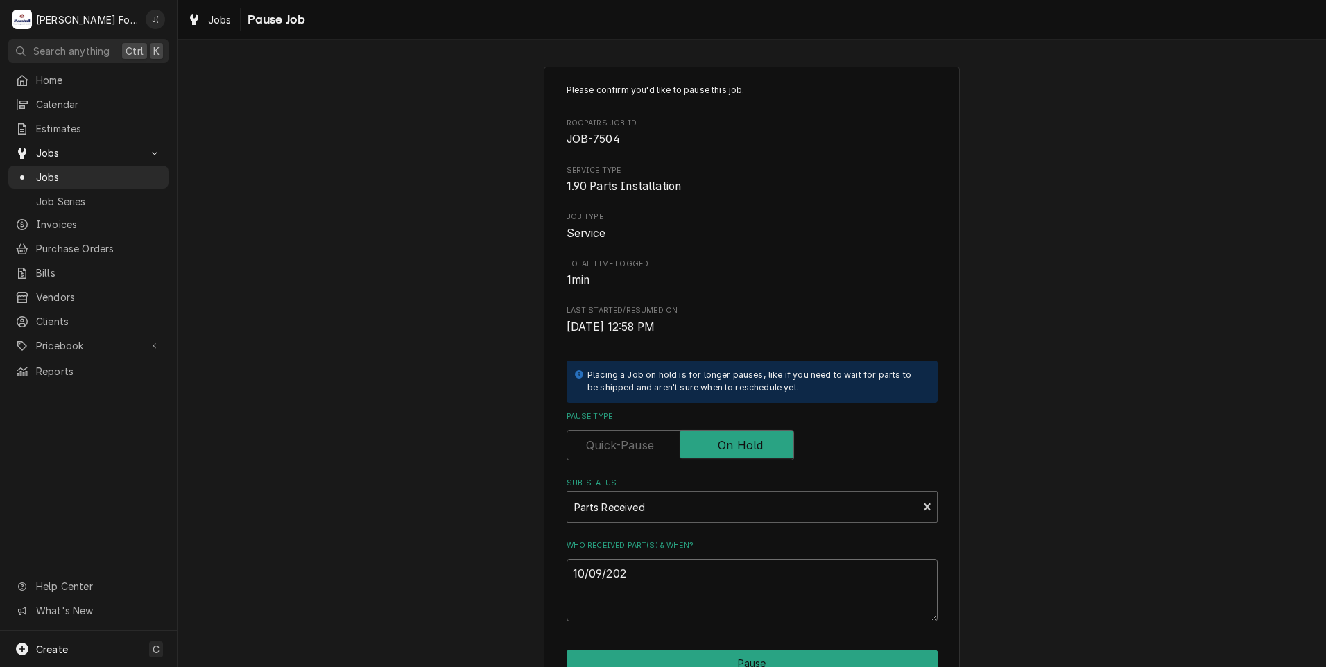
type textarea "x"
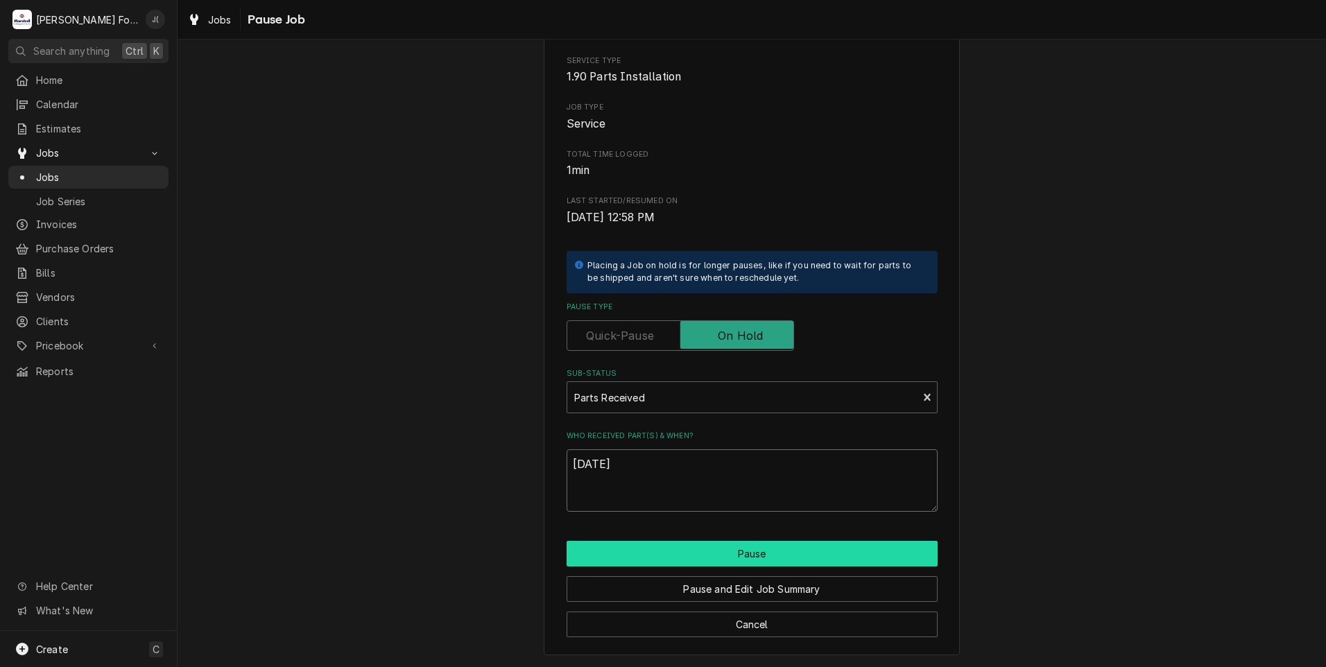
type textarea "[DATE]"
click at [663, 550] on button "Pause" at bounding box center [752, 554] width 371 height 26
type textarea "x"
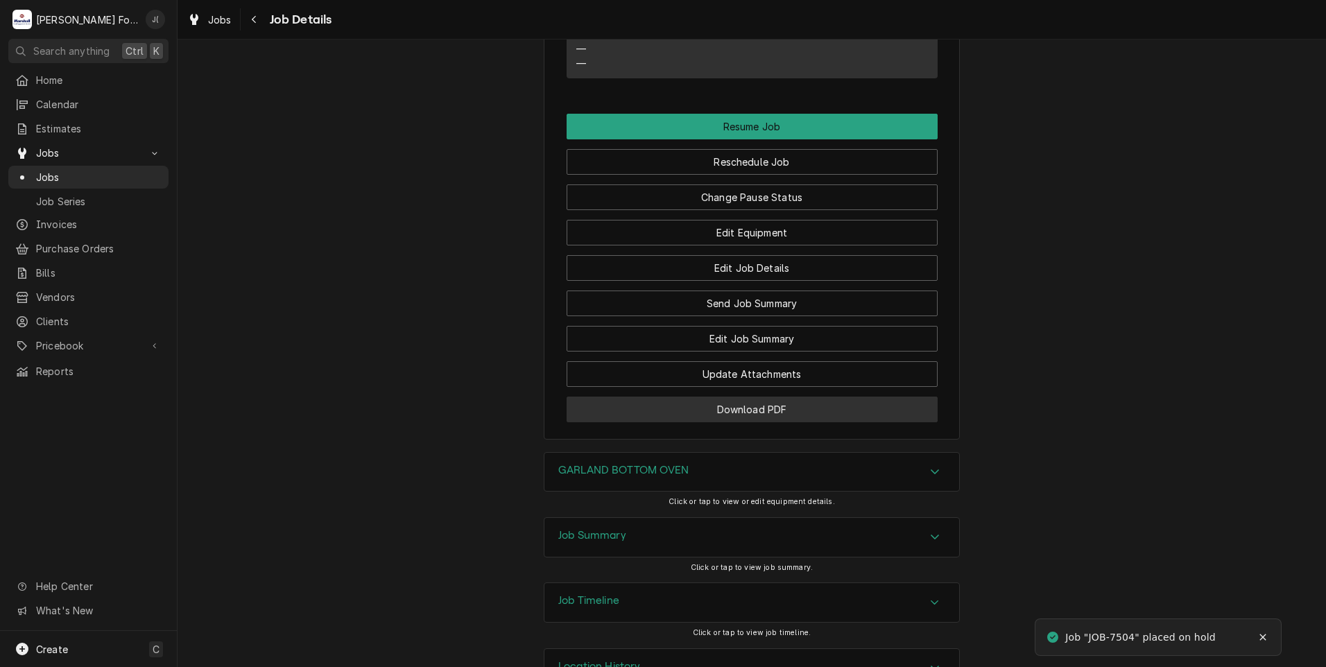
scroll to position [1291, 0]
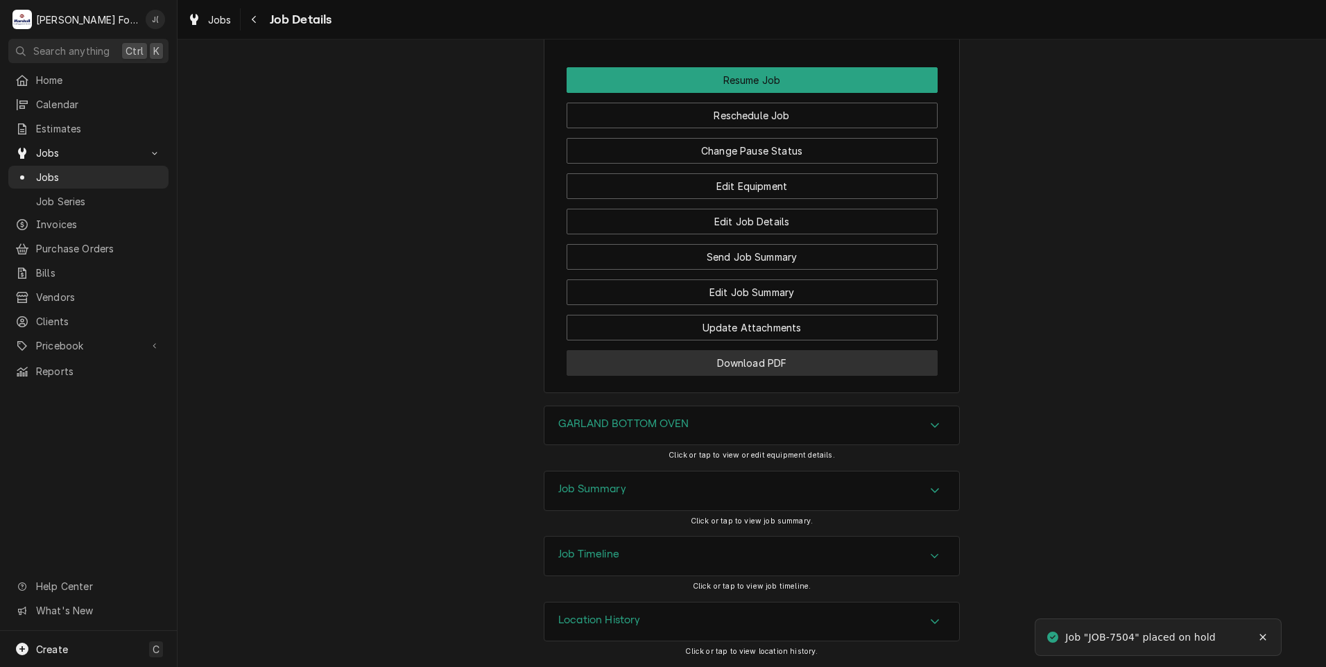
click at [612, 354] on button "Download PDF" at bounding box center [752, 363] width 371 height 26
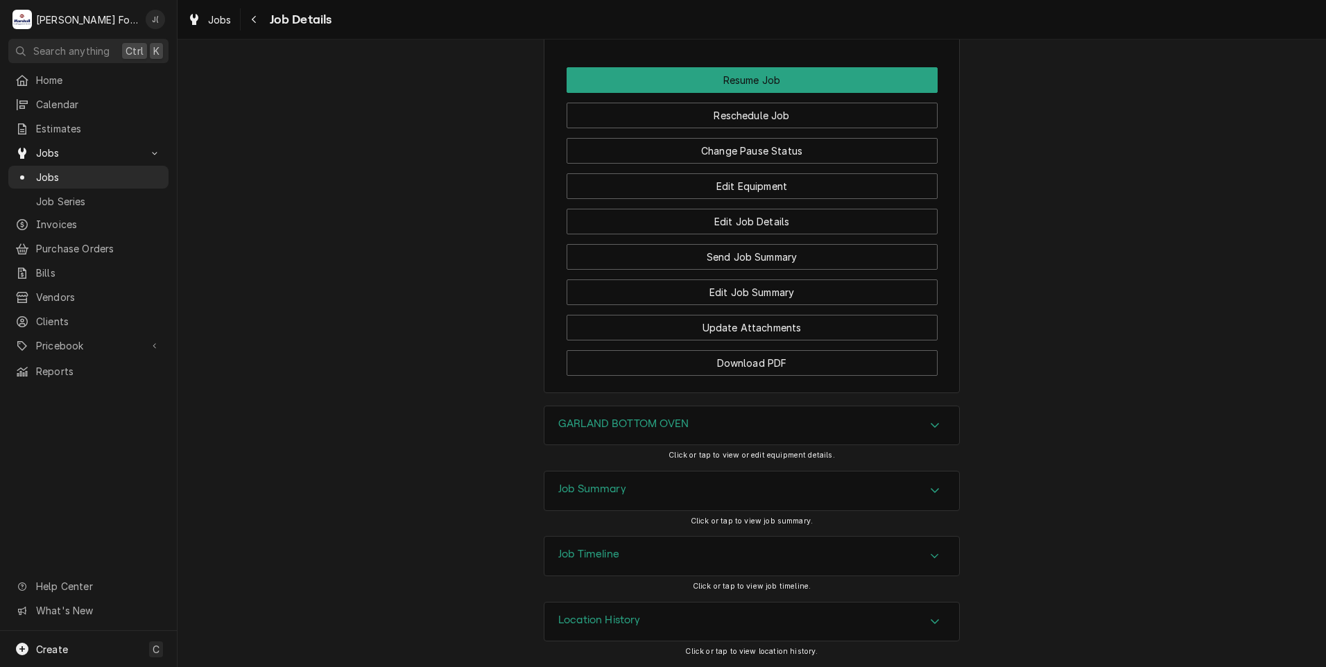
drag, startPoint x: 83, startPoint y: 171, endPoint x: 200, endPoint y: 164, distance: 116.7
click at [83, 171] on span "Jobs" at bounding box center [99, 177] width 126 height 15
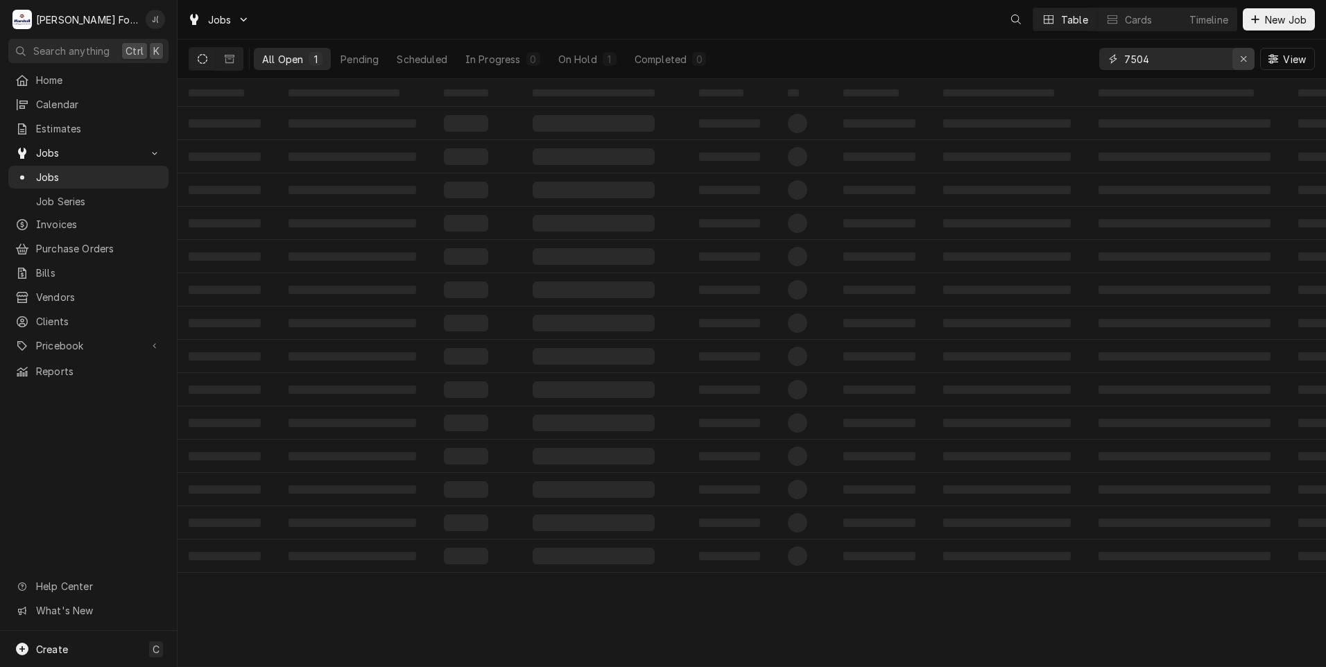
click at [1240, 61] on div "Erase input" at bounding box center [1243, 59] width 14 height 14
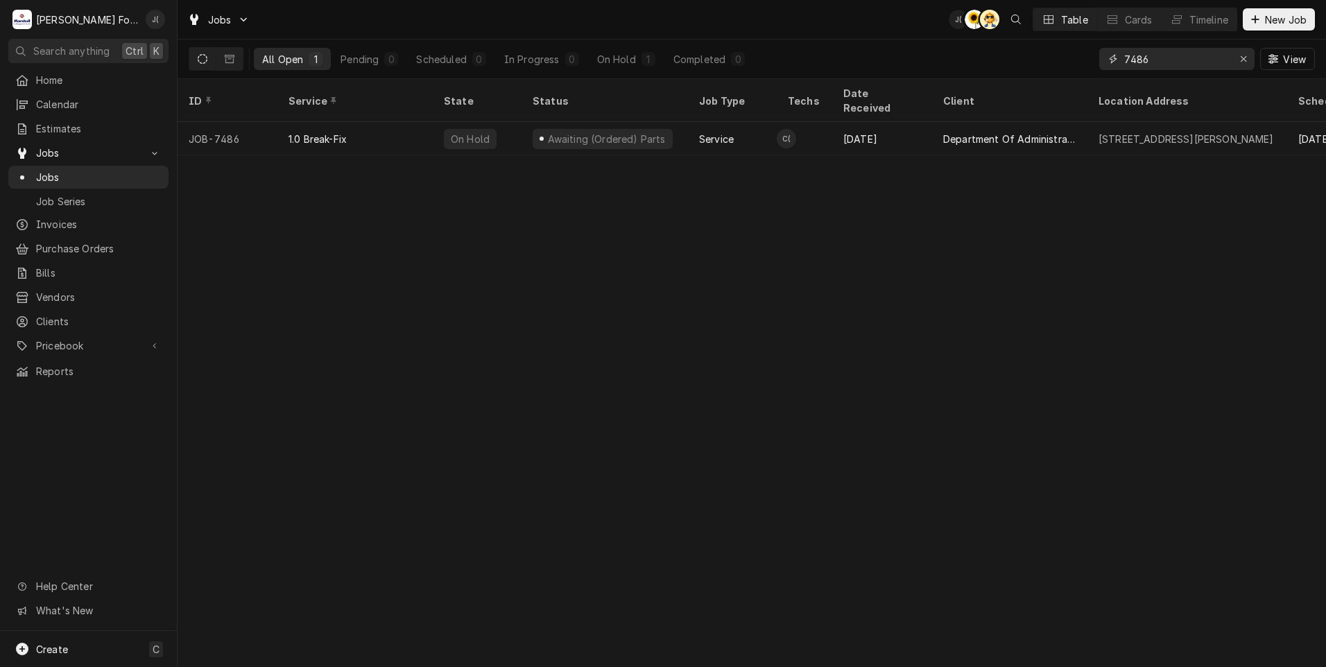
type input "7486"
click at [311, 128] on div "1.0 Break-Fix" at bounding box center [354, 138] width 155 height 33
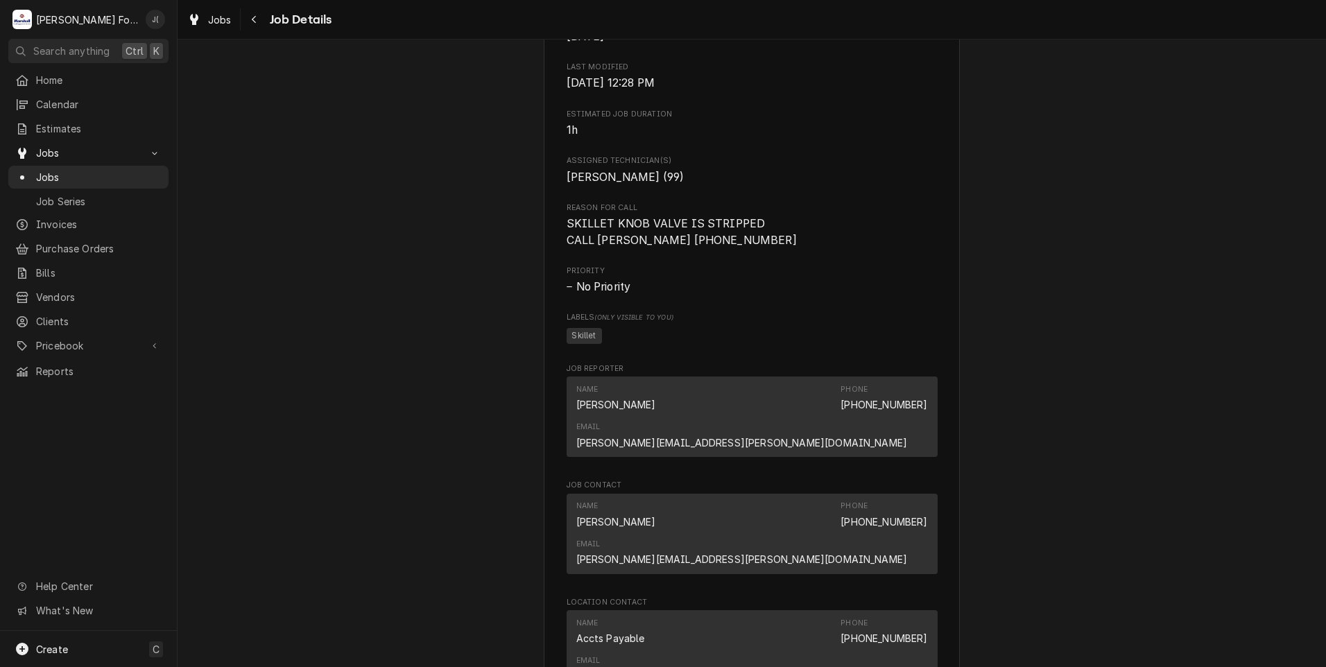
scroll to position [1595, 0]
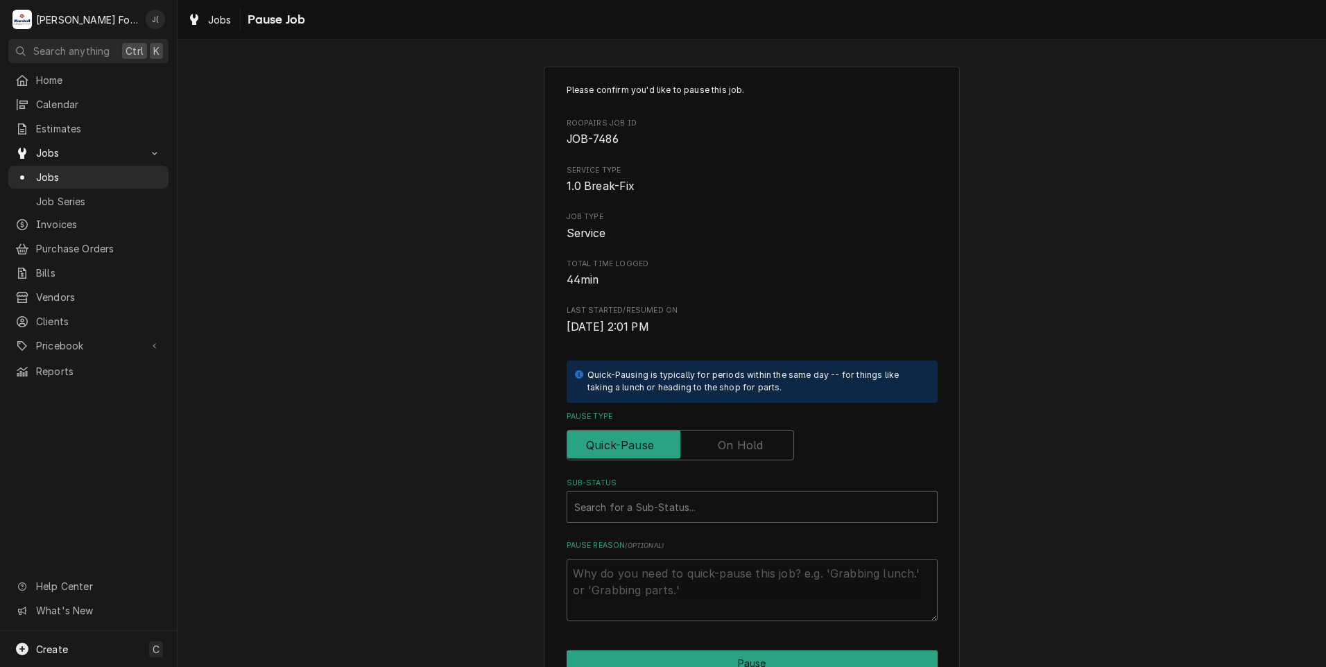
click at [741, 444] on label "Pause Type" at bounding box center [680, 445] width 227 height 31
click at [741, 444] on input "Pause Type" at bounding box center [680, 445] width 215 height 31
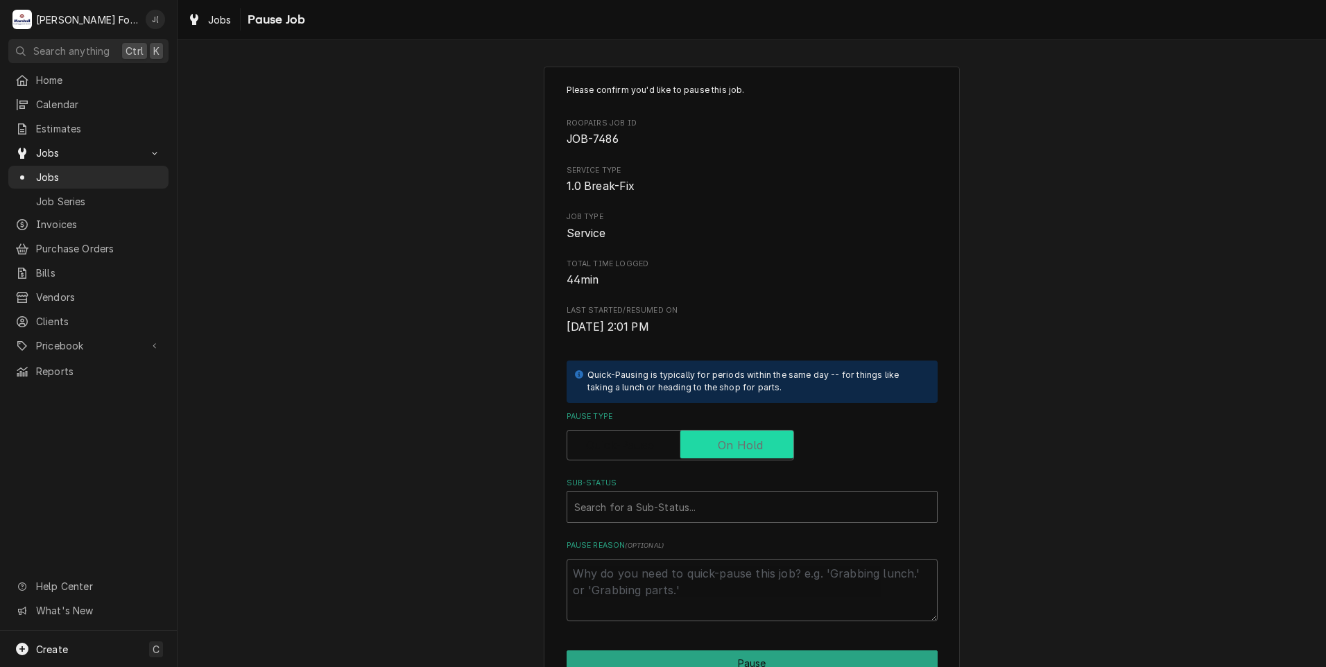
checkbox input "true"
click at [706, 519] on div "Sub-Status" at bounding box center [752, 506] width 356 height 25
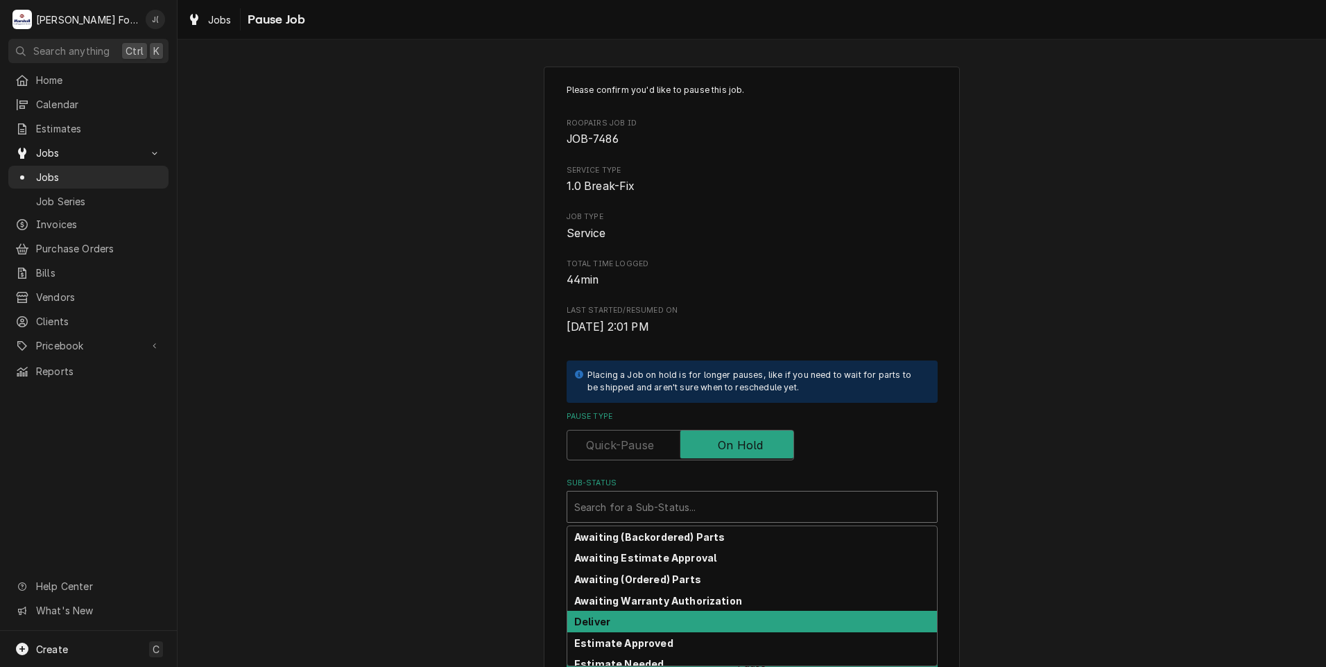
scroll to position [221, 0]
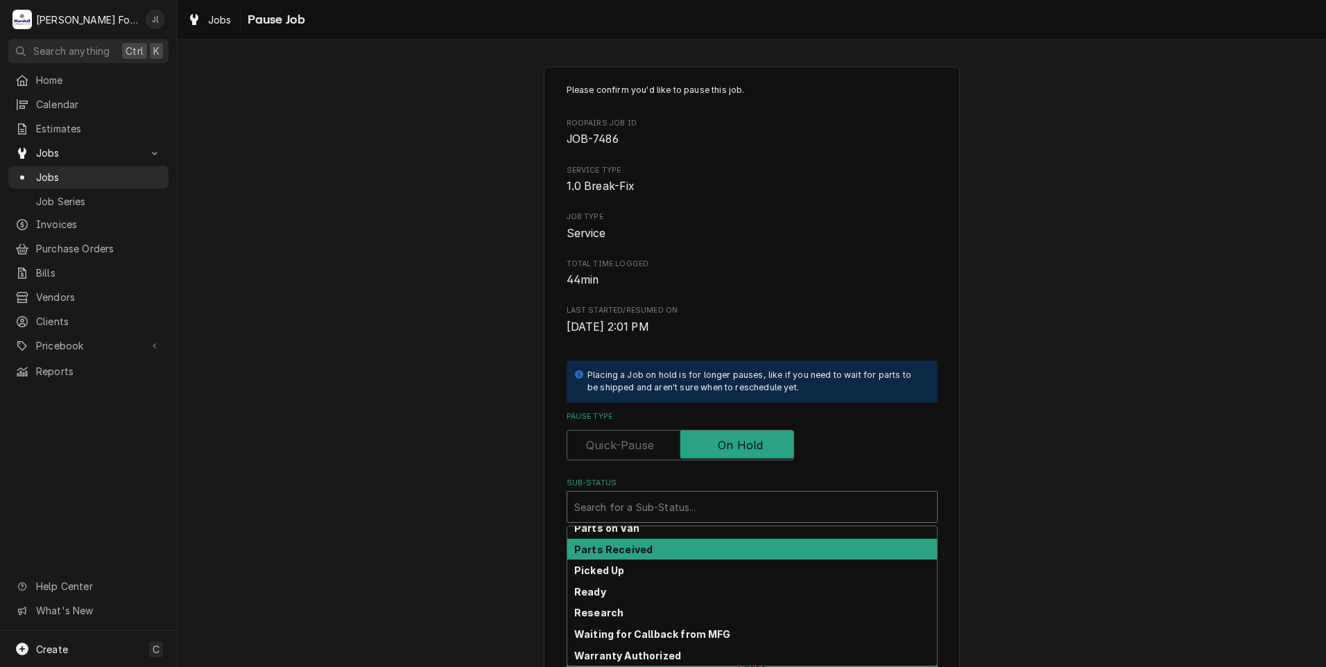
click at [662, 550] on div "Parts Received" at bounding box center [752, 549] width 370 height 21
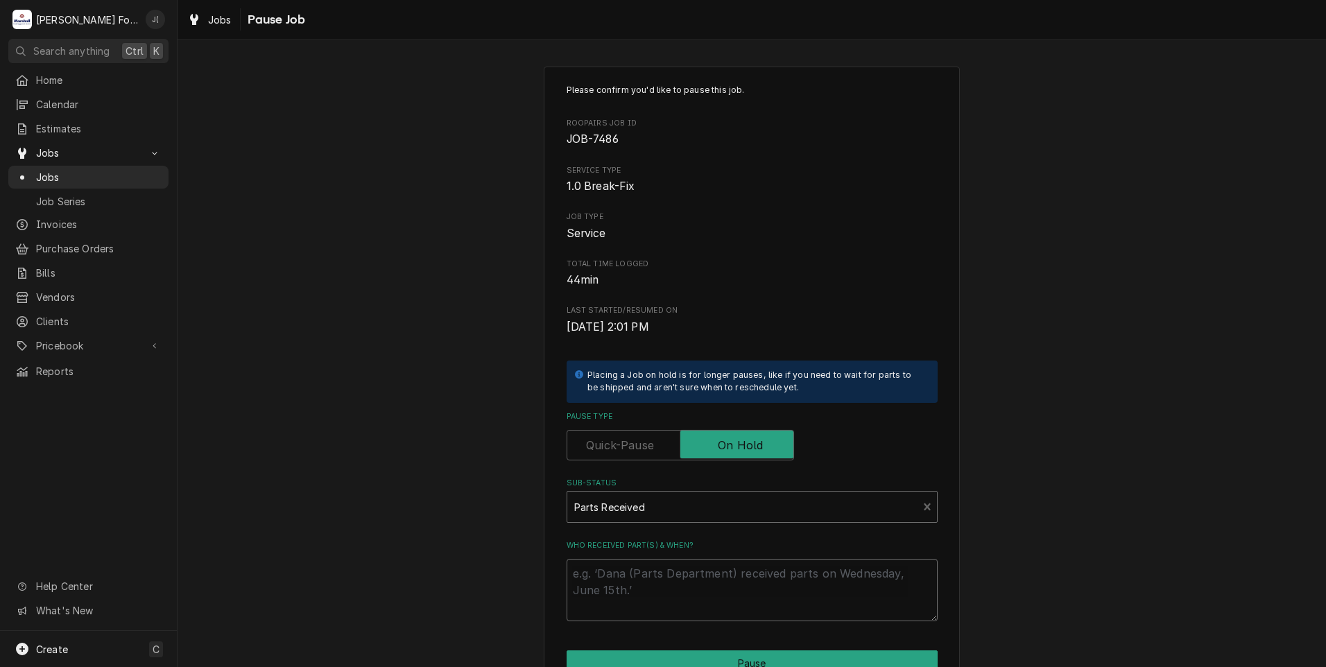
click at [656, 572] on textarea "Who received part(s) & when?" at bounding box center [752, 590] width 371 height 62
type textarea "x"
type textarea "1"
type textarea "x"
type textarea "10"
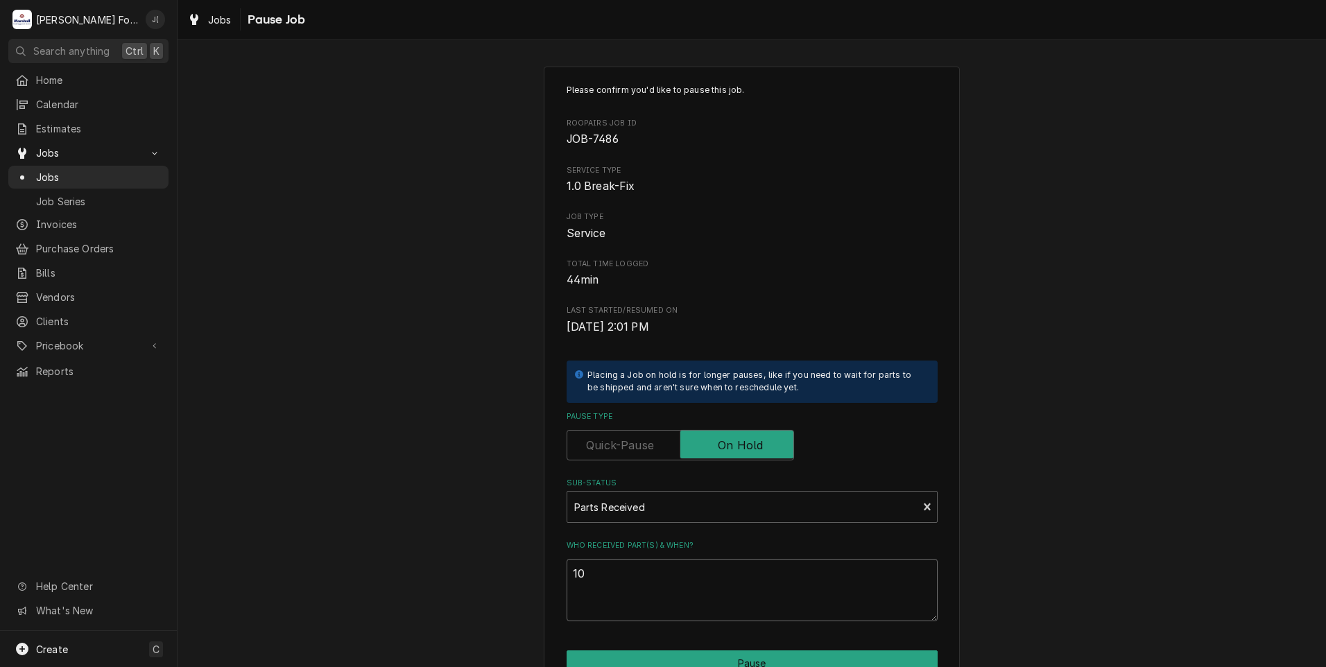
type textarea "x"
type textarea "10/"
type textarea "x"
type textarea "10/0"
type textarea "x"
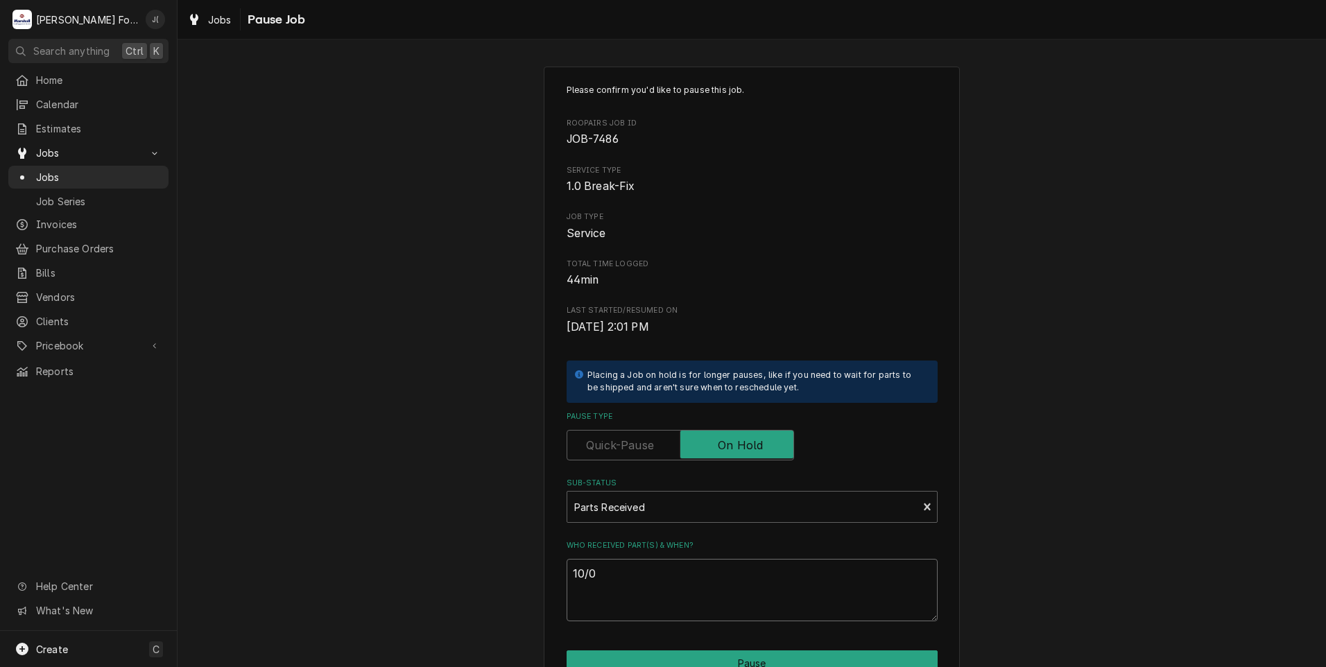
type textarea "10/09"
type textarea "x"
type textarea "10/09/"
type textarea "x"
type textarea "10/09/2"
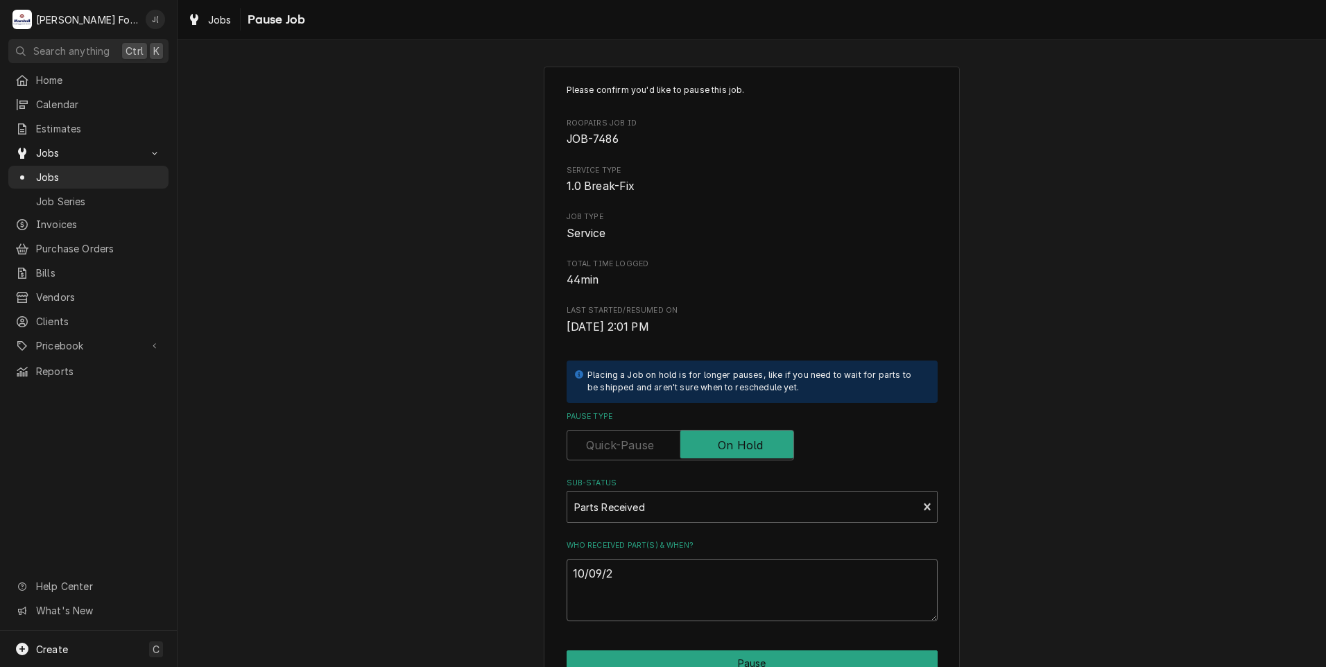
type textarea "x"
type textarea "10/09/20"
type textarea "x"
type textarea "10/09/202"
type textarea "x"
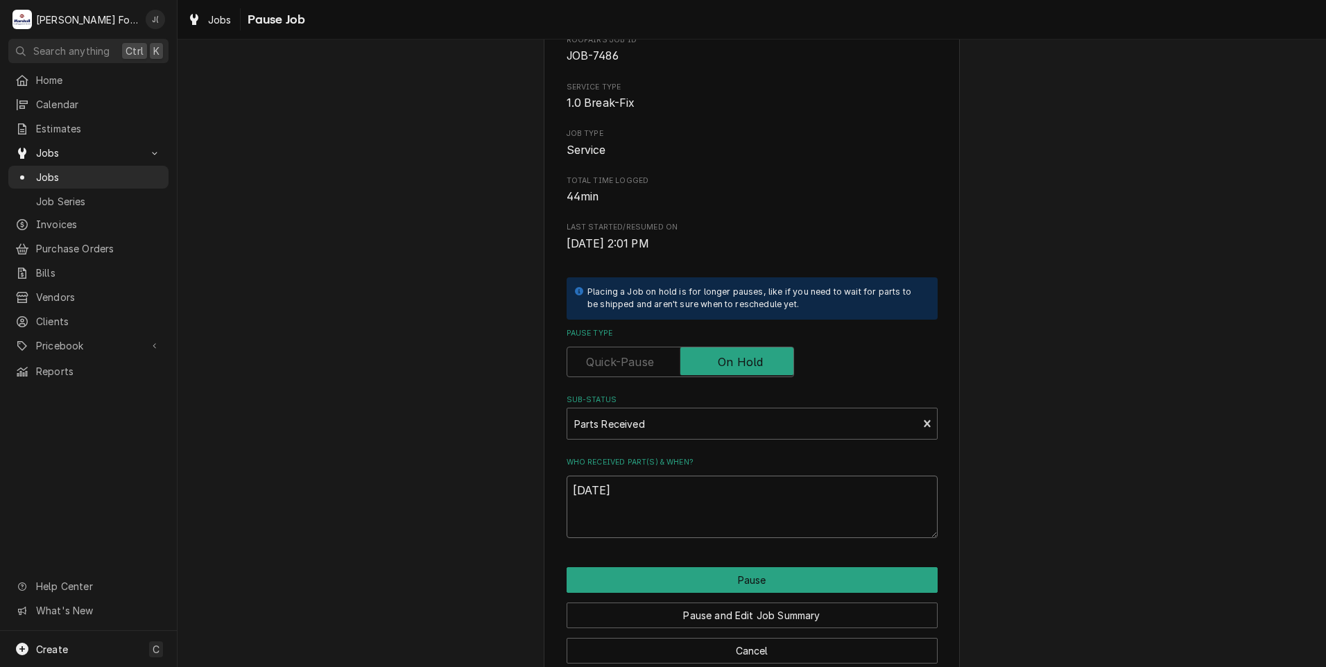
scroll to position [110, 0]
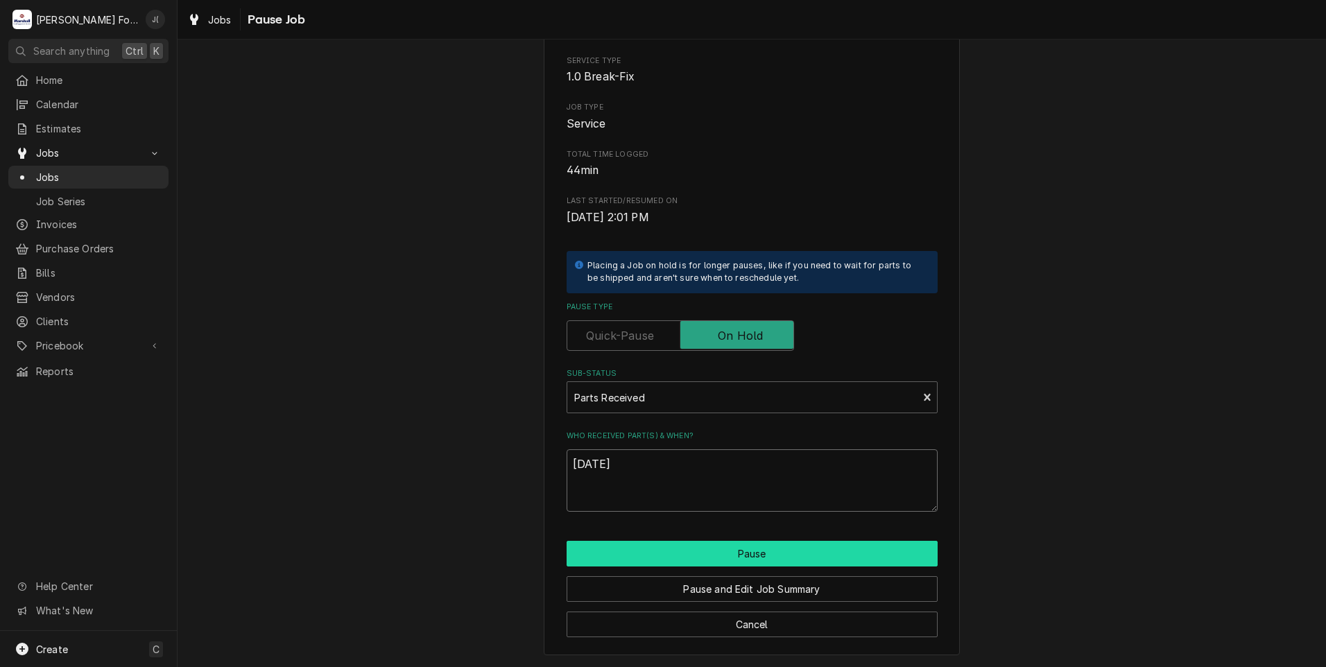
type textarea "[DATE]"
click at [701, 553] on button "Pause" at bounding box center [752, 554] width 371 height 26
type textarea "x"
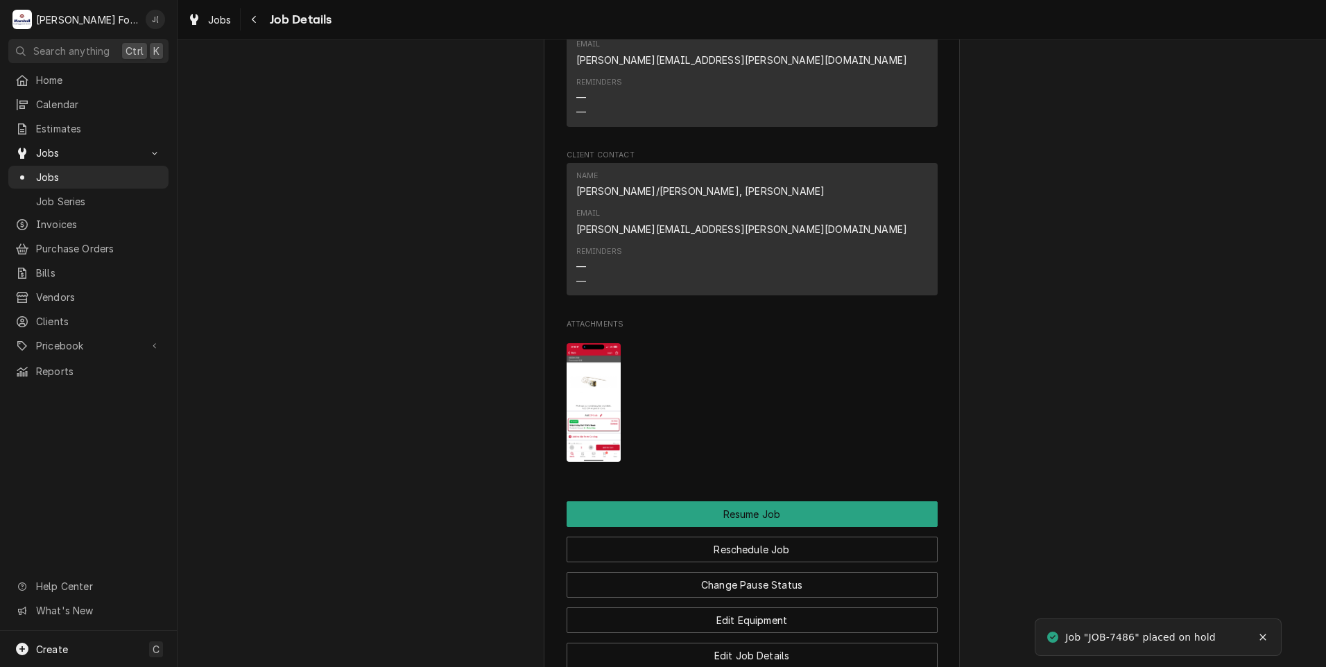
scroll to position [2066, 0]
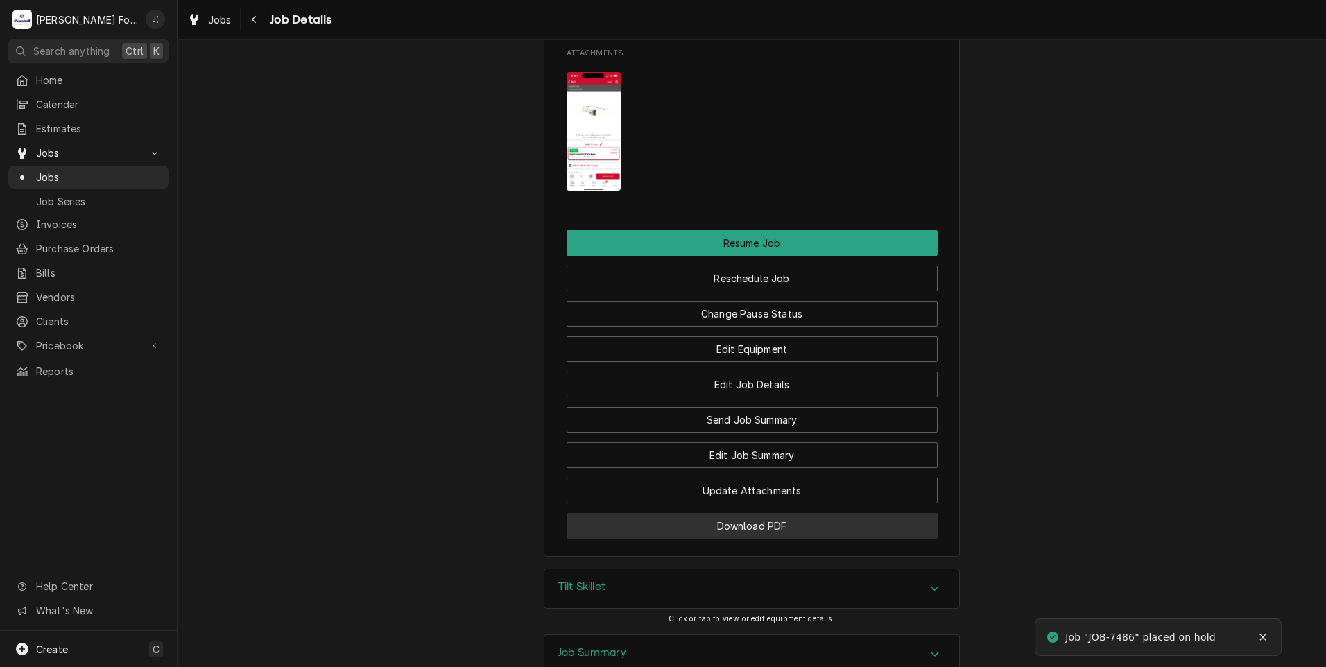
click at [689, 513] on button "Download PDF" at bounding box center [752, 526] width 371 height 26
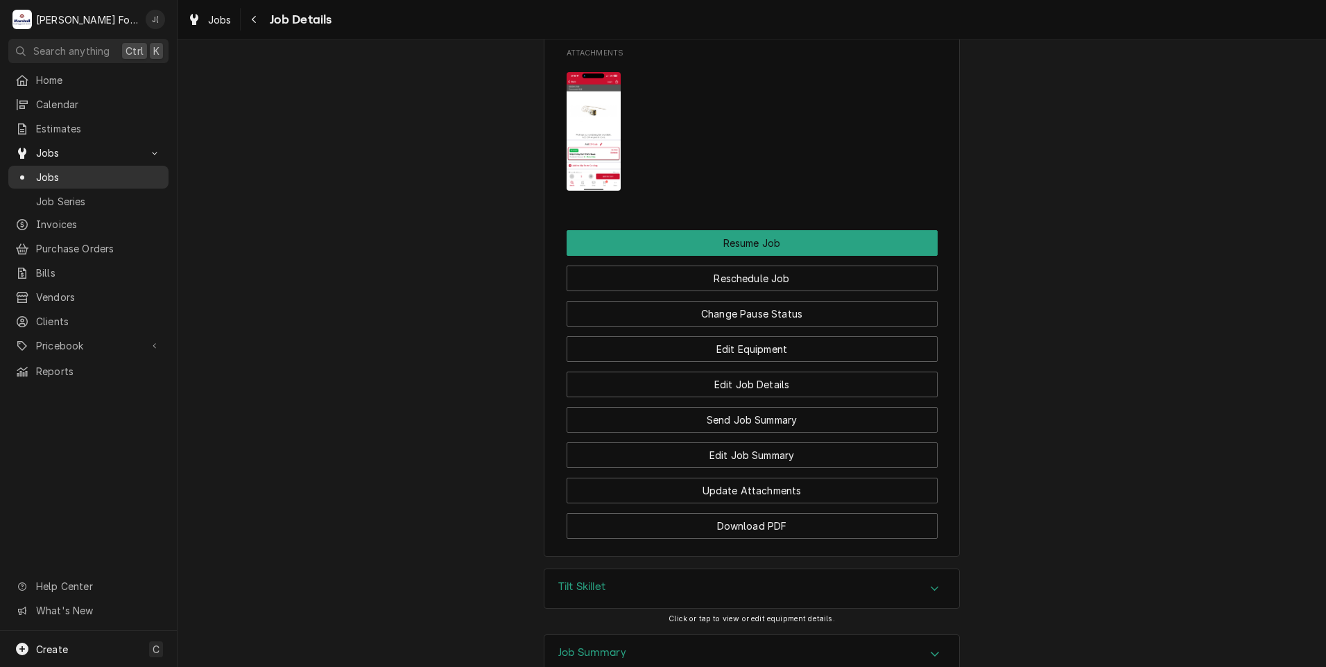
click at [68, 175] on span "Jobs" at bounding box center [99, 177] width 126 height 15
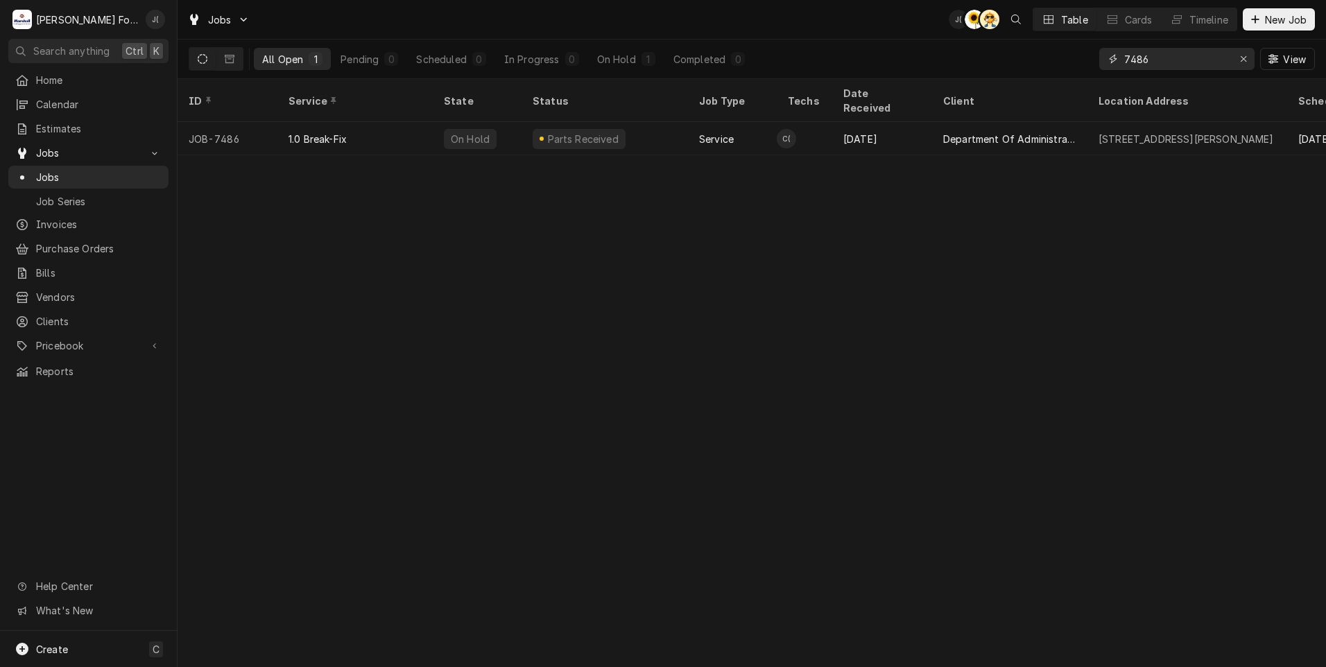
click at [1248, 60] on div "Erase input" at bounding box center [1243, 59] width 14 height 14
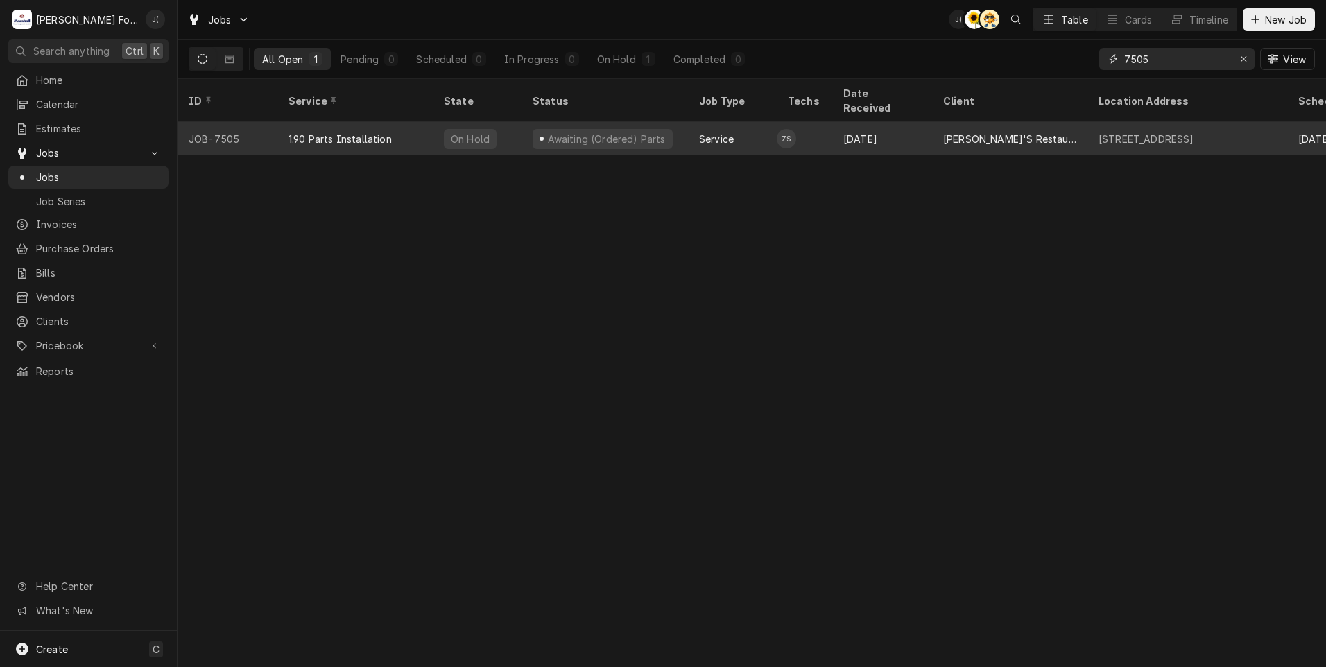
type input "7505"
click at [319, 127] on div "1.90 Parts Installation" at bounding box center [354, 138] width 155 height 33
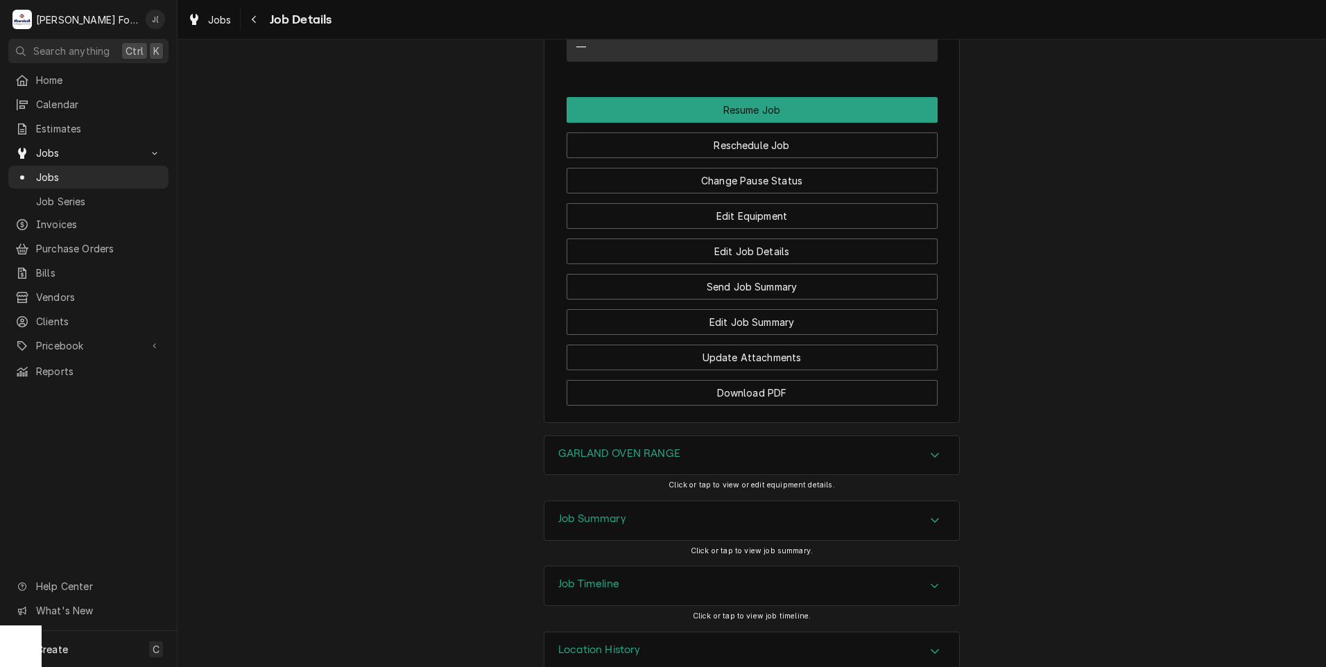
scroll to position [1291, 0]
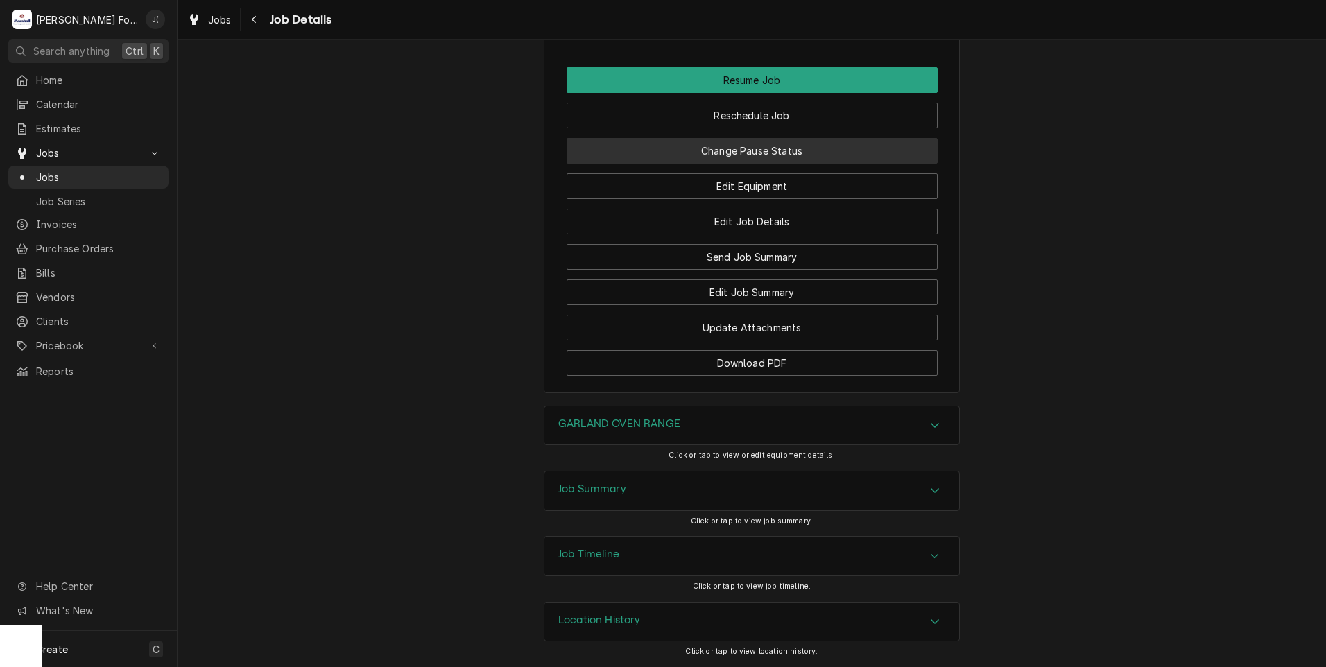
click at [671, 159] on button "Change Pause Status" at bounding box center [752, 151] width 371 height 26
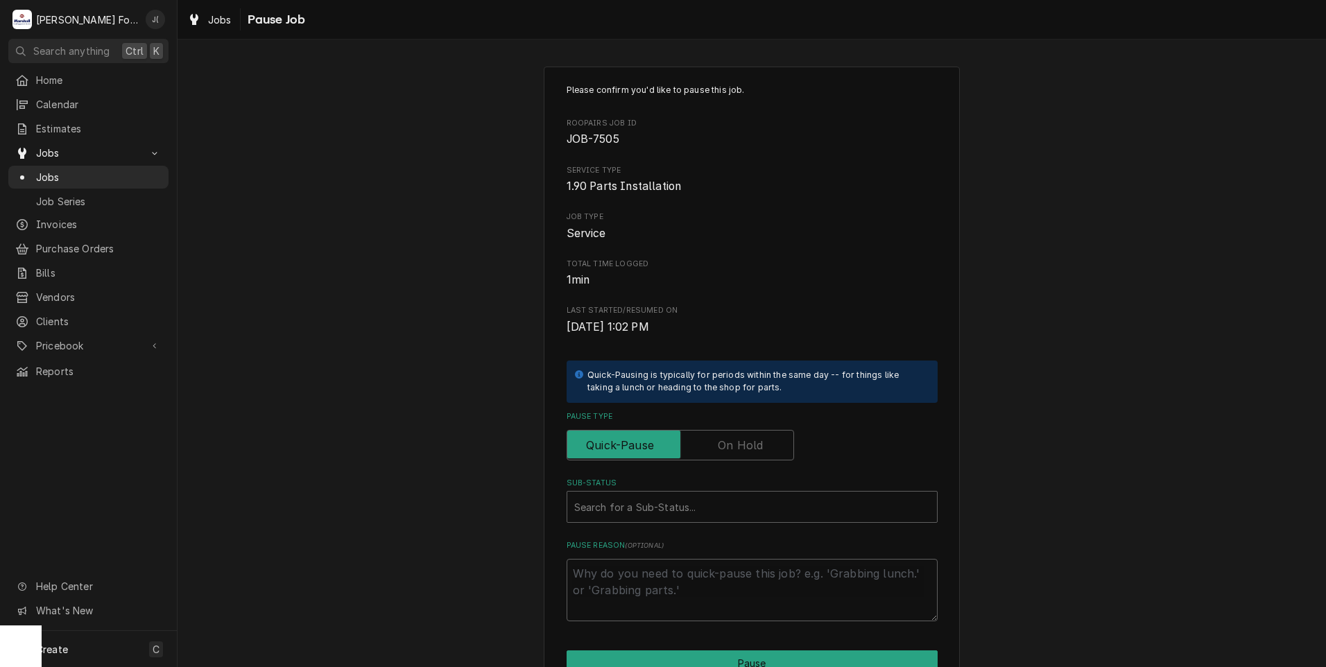
click at [722, 448] on label "Pause Type" at bounding box center [680, 445] width 227 height 31
click at [722, 448] on input "Pause Type" at bounding box center [680, 445] width 215 height 31
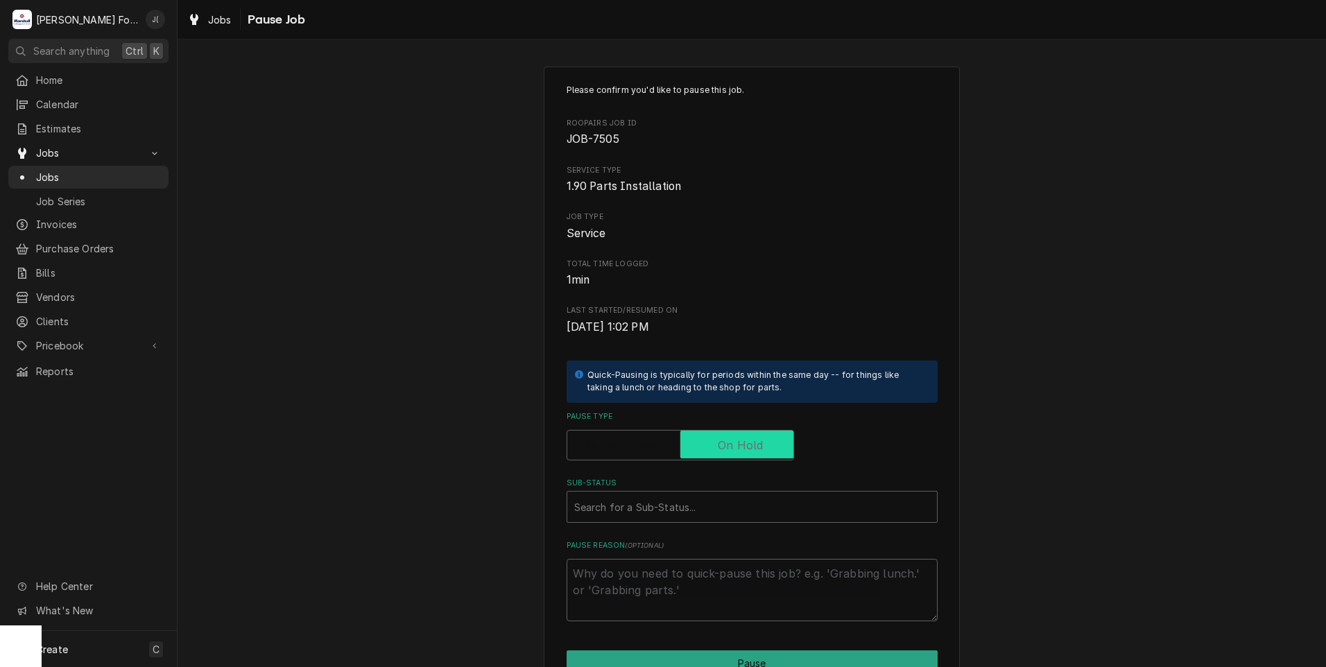
checkbox input "true"
click at [664, 501] on div "Sub-Status" at bounding box center [752, 506] width 356 height 25
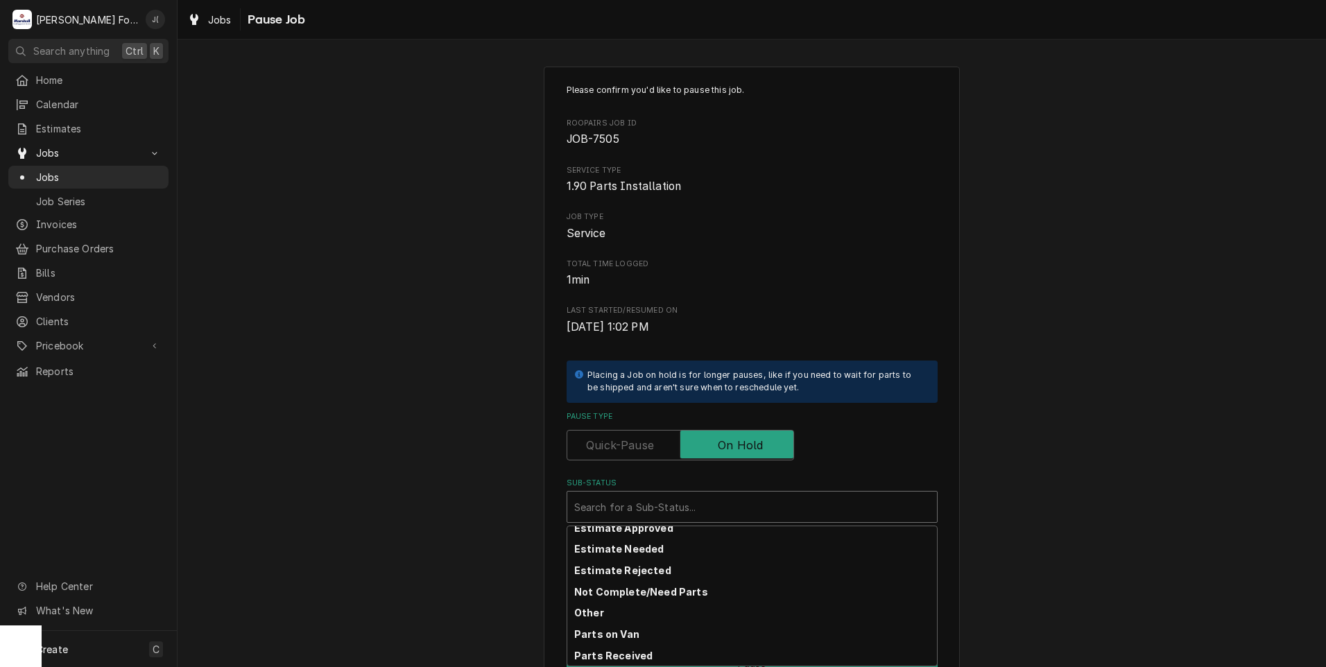
scroll to position [221, 0]
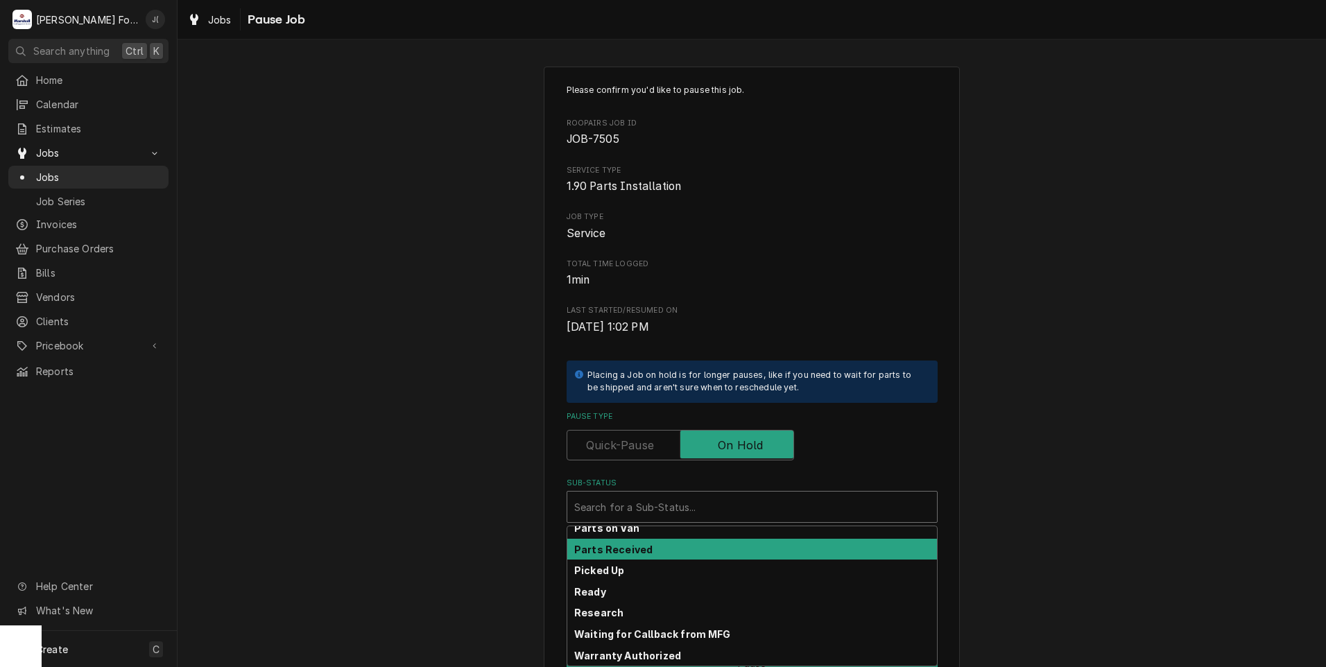
click at [653, 553] on div "Parts Received" at bounding box center [752, 549] width 370 height 21
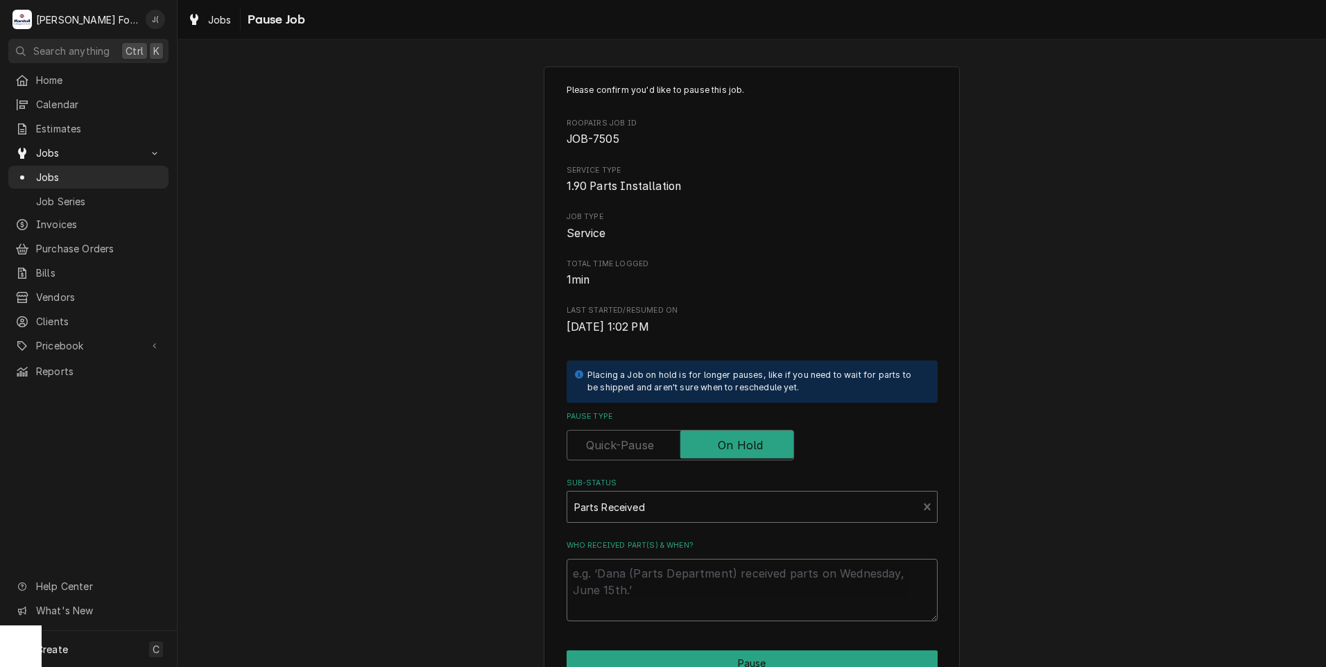
click at [655, 597] on textarea "Who received part(s) & when?" at bounding box center [752, 590] width 371 height 62
type textarea "x"
type textarea "1"
type textarea "x"
type textarea "10"
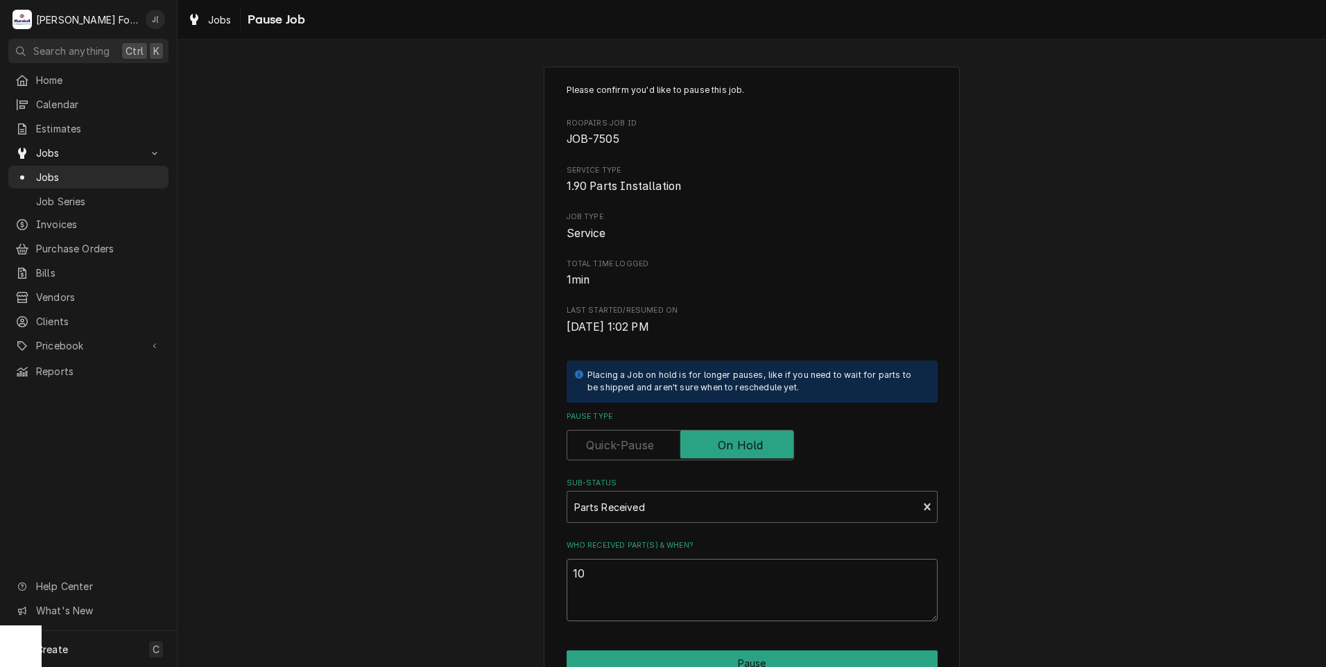
type textarea "x"
type textarea "10/"
type textarea "x"
type textarea "10/0"
type textarea "x"
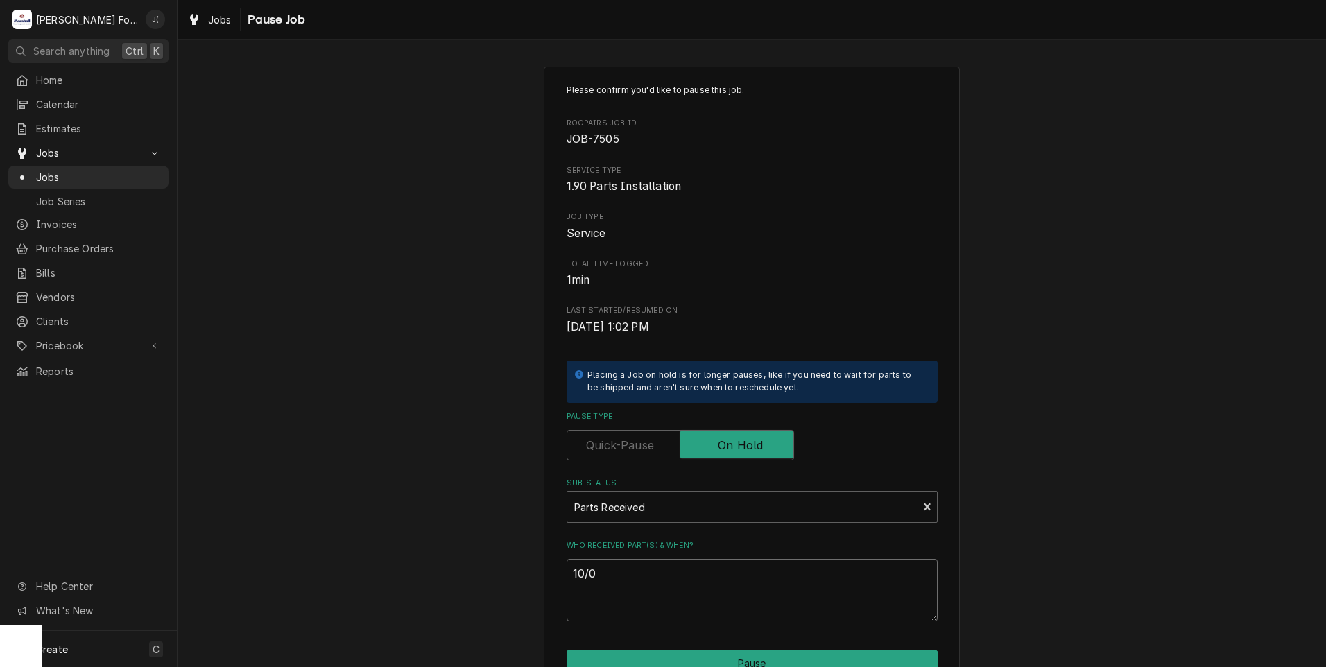
type textarea "10/09"
type textarea "x"
type textarea "10/09/"
type textarea "x"
type textarea "10/09/2"
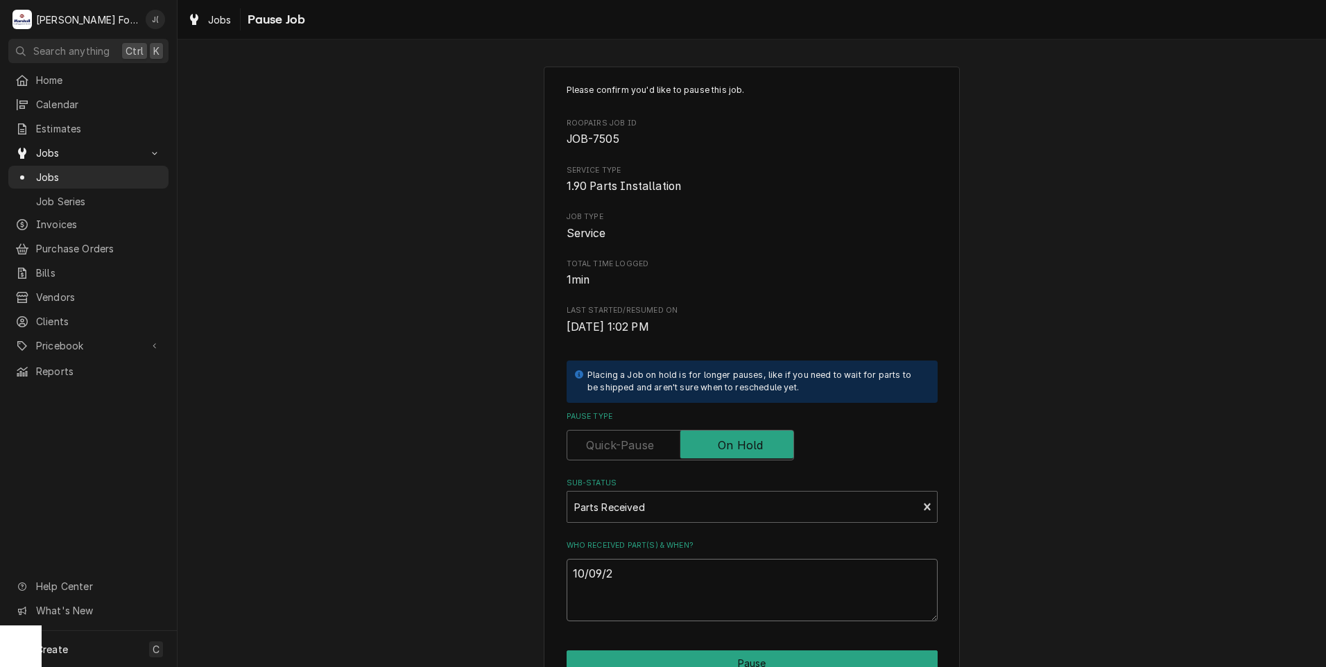
type textarea "x"
type textarea "10/09/20"
type textarea "x"
type textarea "10/09/202"
type textarea "x"
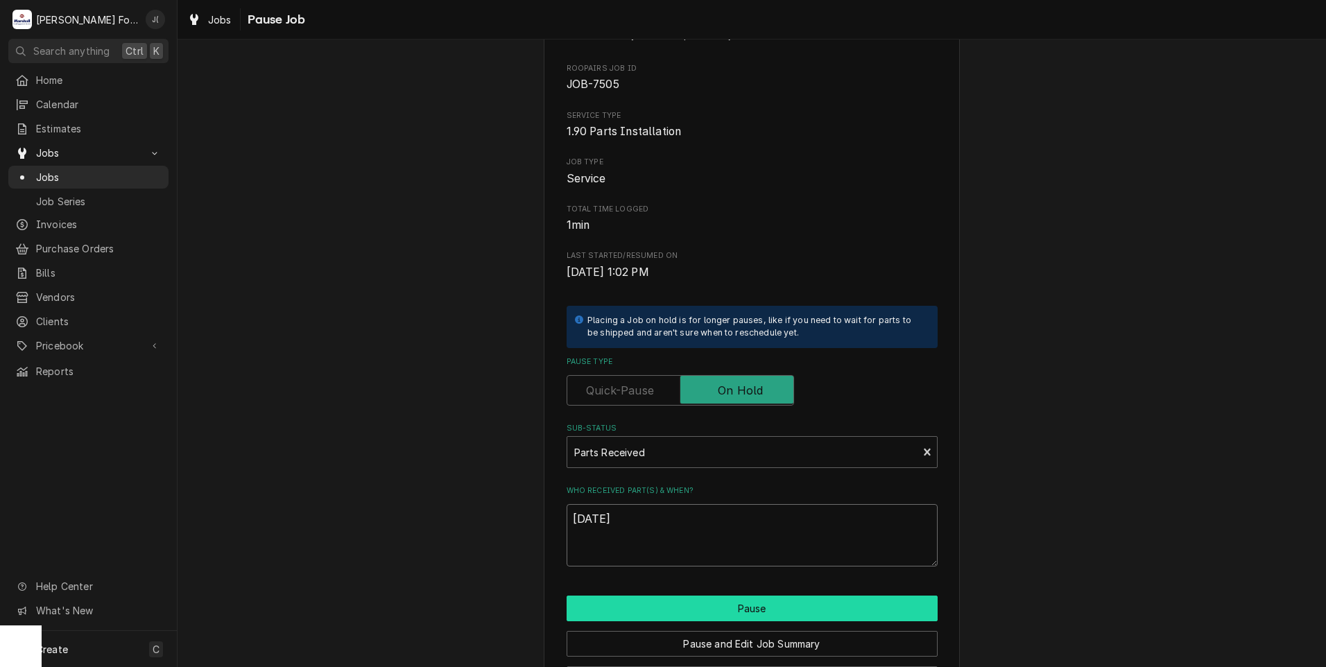
scroll to position [110, 0]
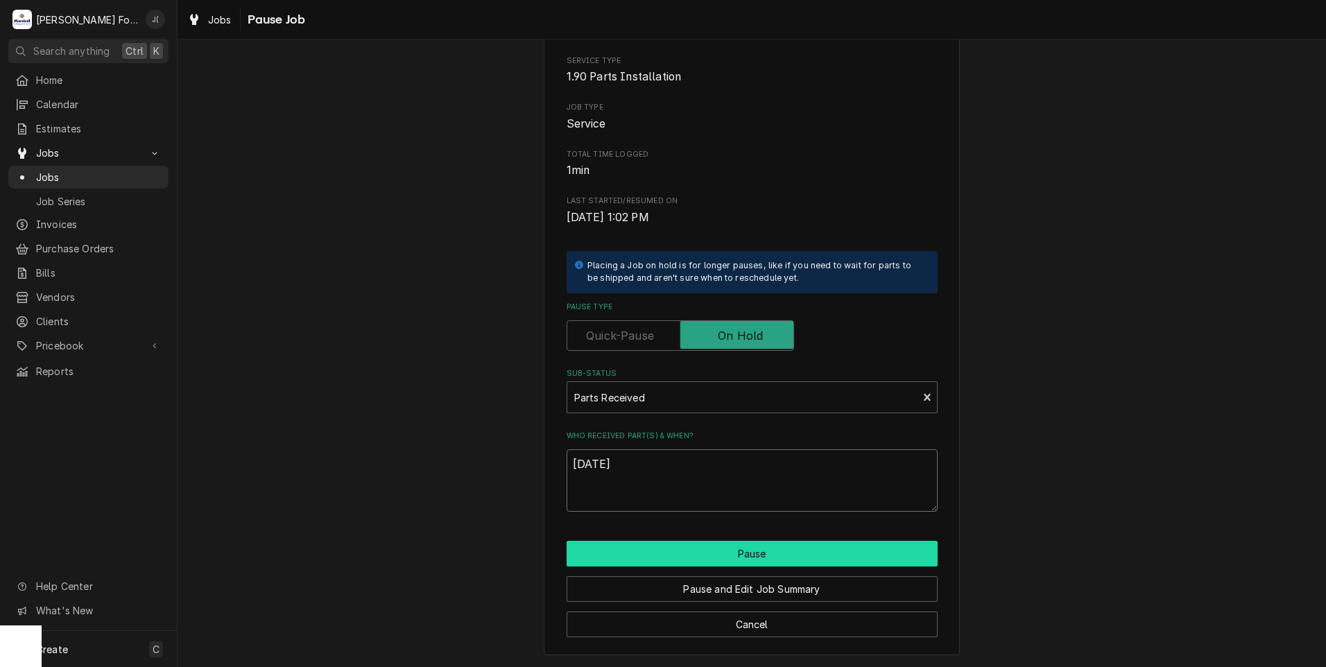
type textarea "[DATE]"
click at [598, 544] on button "Pause" at bounding box center [752, 554] width 371 height 26
type textarea "x"
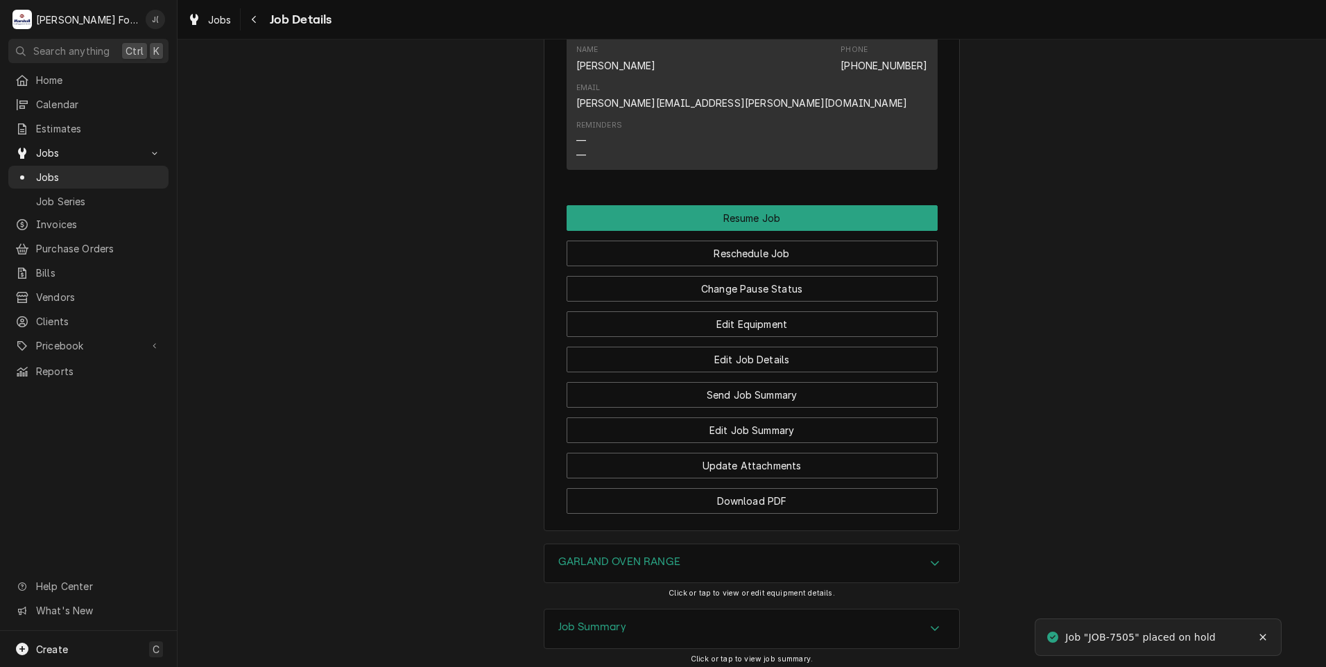
scroll to position [1291, 0]
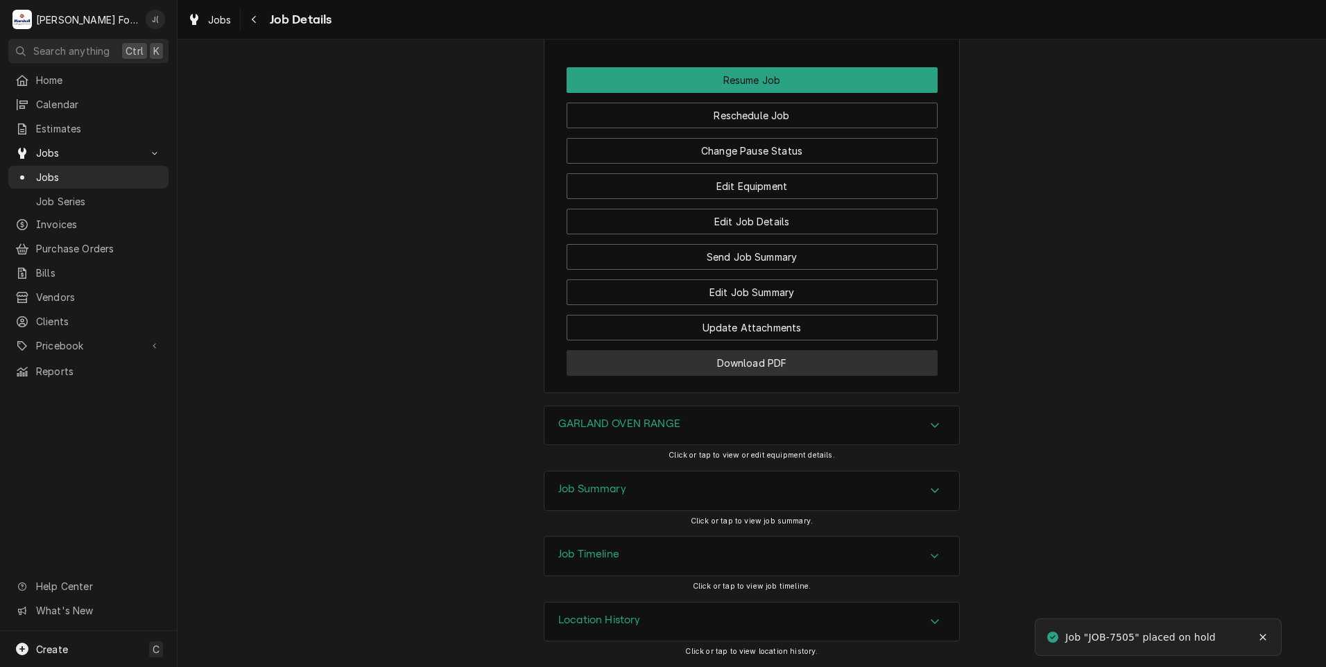
click at [655, 370] on button "Download PDF" at bounding box center [752, 363] width 371 height 26
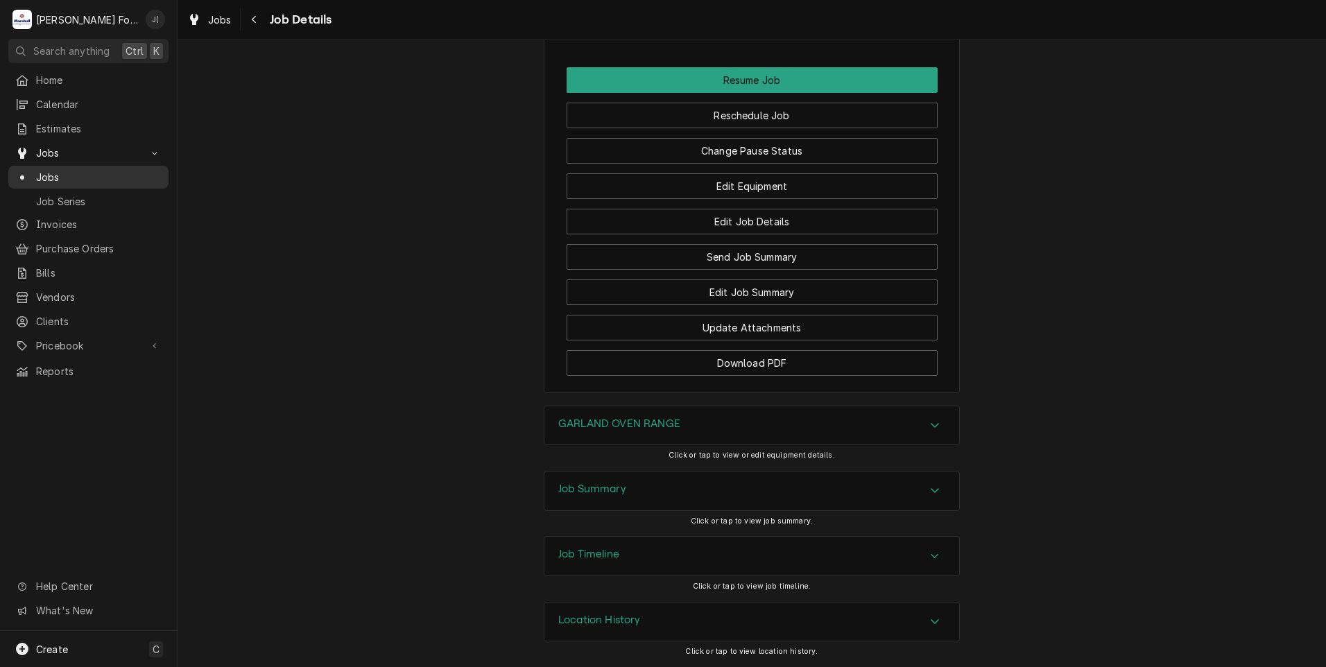
drag, startPoint x: 99, startPoint y: 170, endPoint x: 114, endPoint y: 175, distance: 15.3
click at [99, 170] on span "Jobs" at bounding box center [99, 177] width 126 height 15
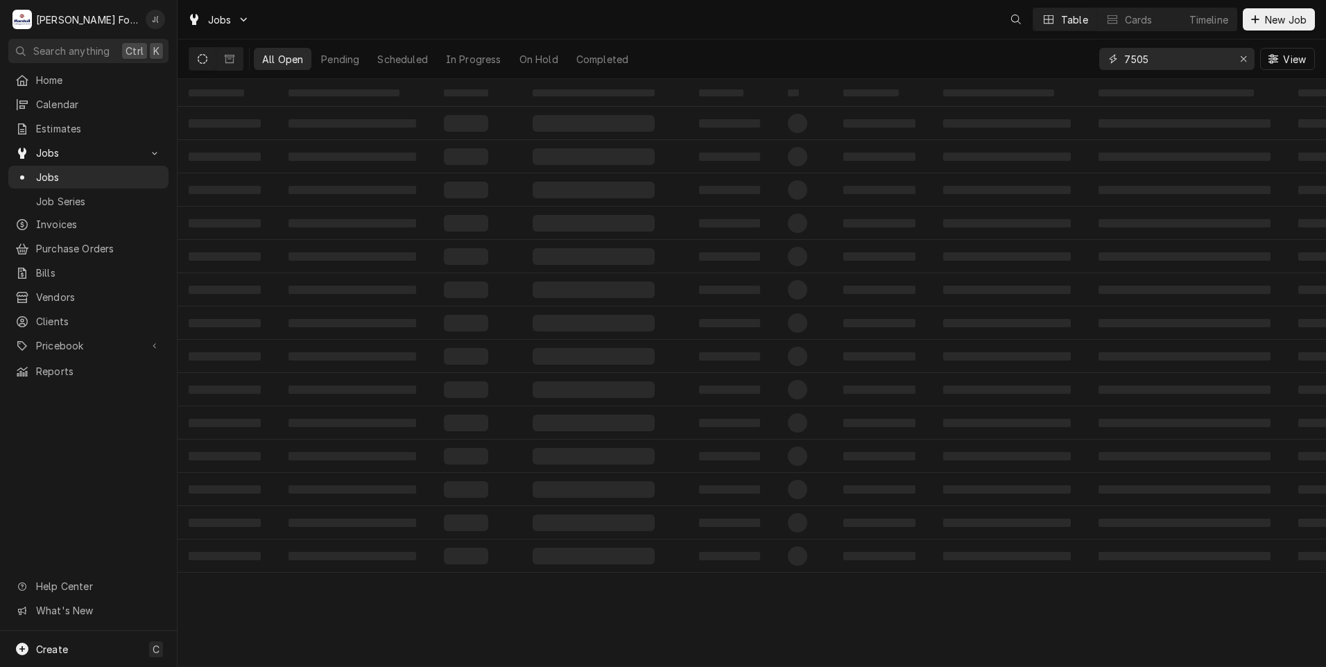
click at [1201, 58] on input "7505" at bounding box center [1176, 59] width 104 height 22
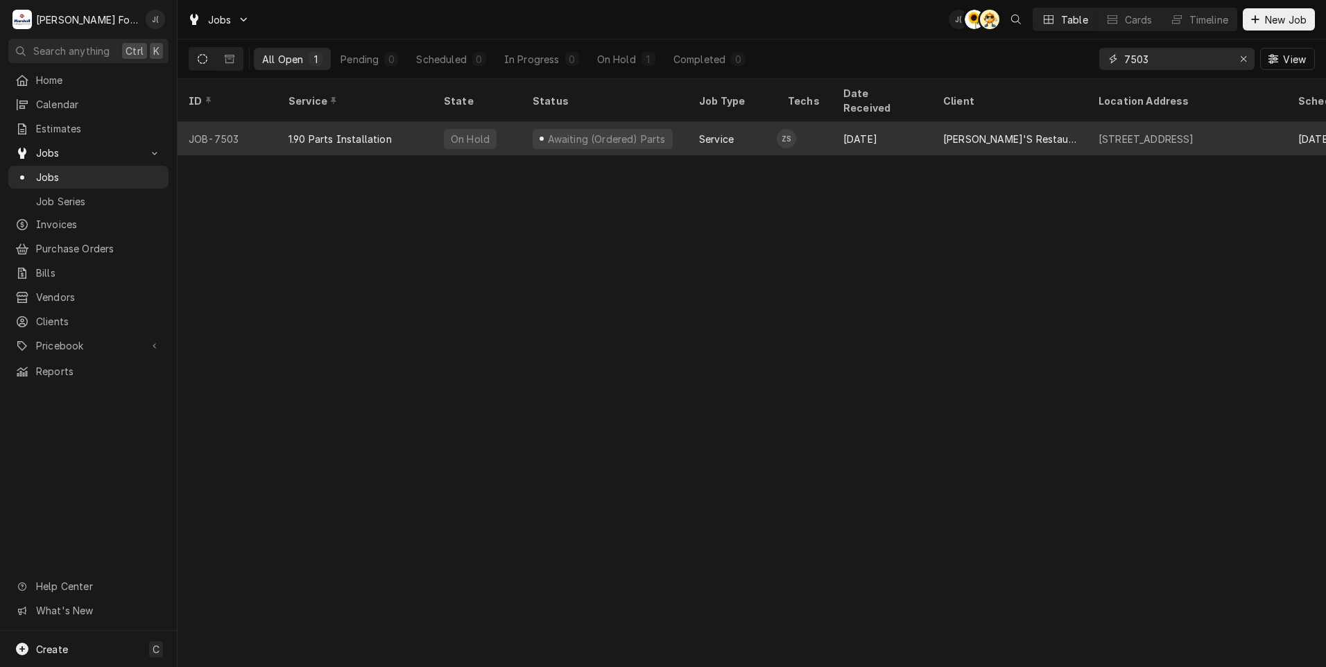
type input "7503"
click at [304, 132] on div "1.90 Parts Installation" at bounding box center [339, 139] width 103 height 15
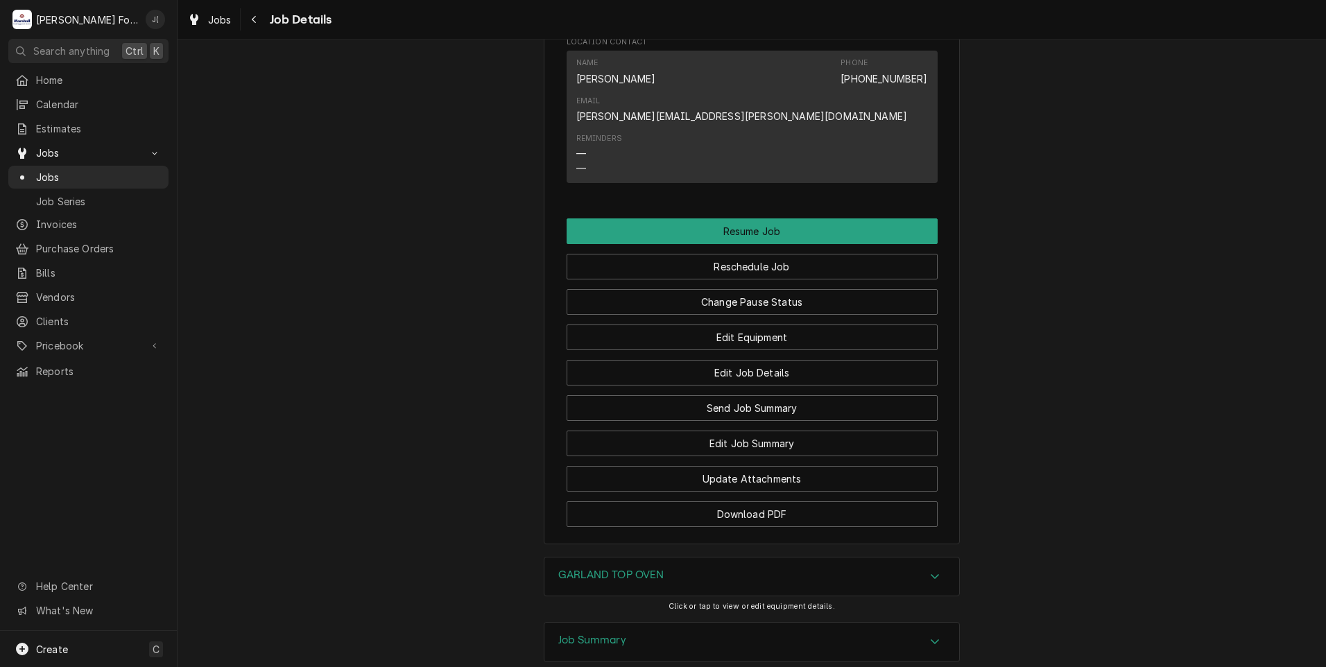
scroll to position [1291, 0]
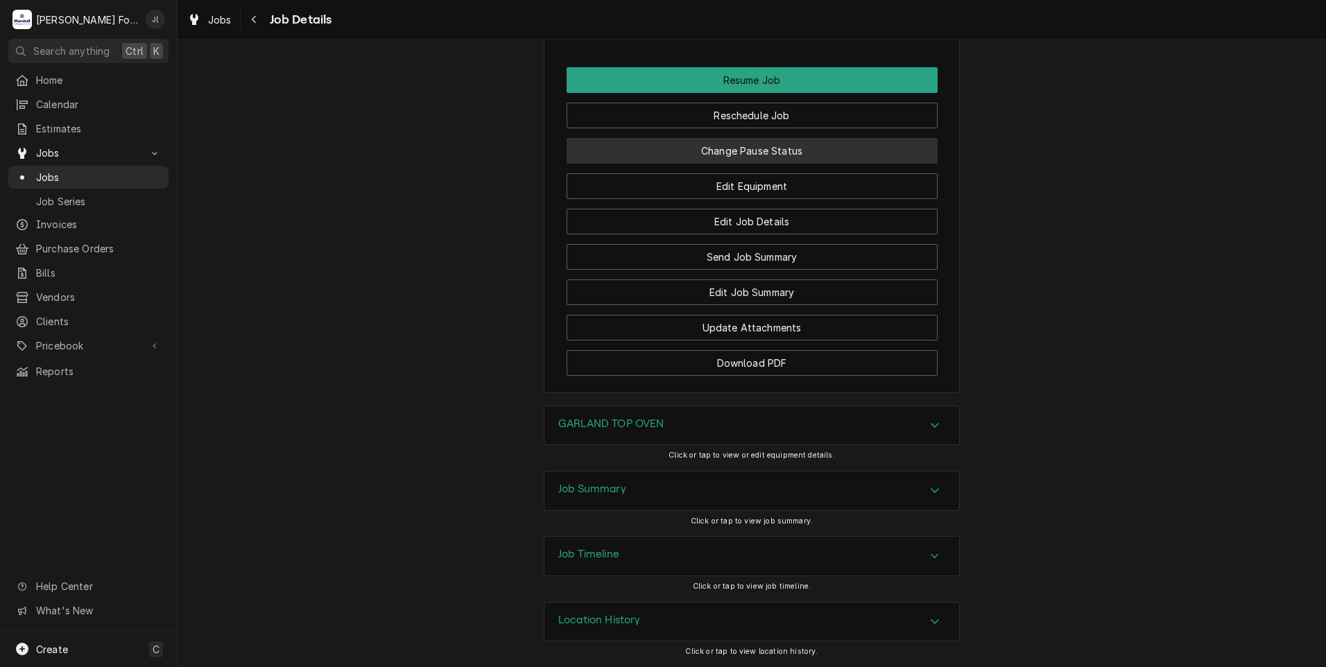
click at [718, 157] on button "Change Pause Status" at bounding box center [752, 151] width 371 height 26
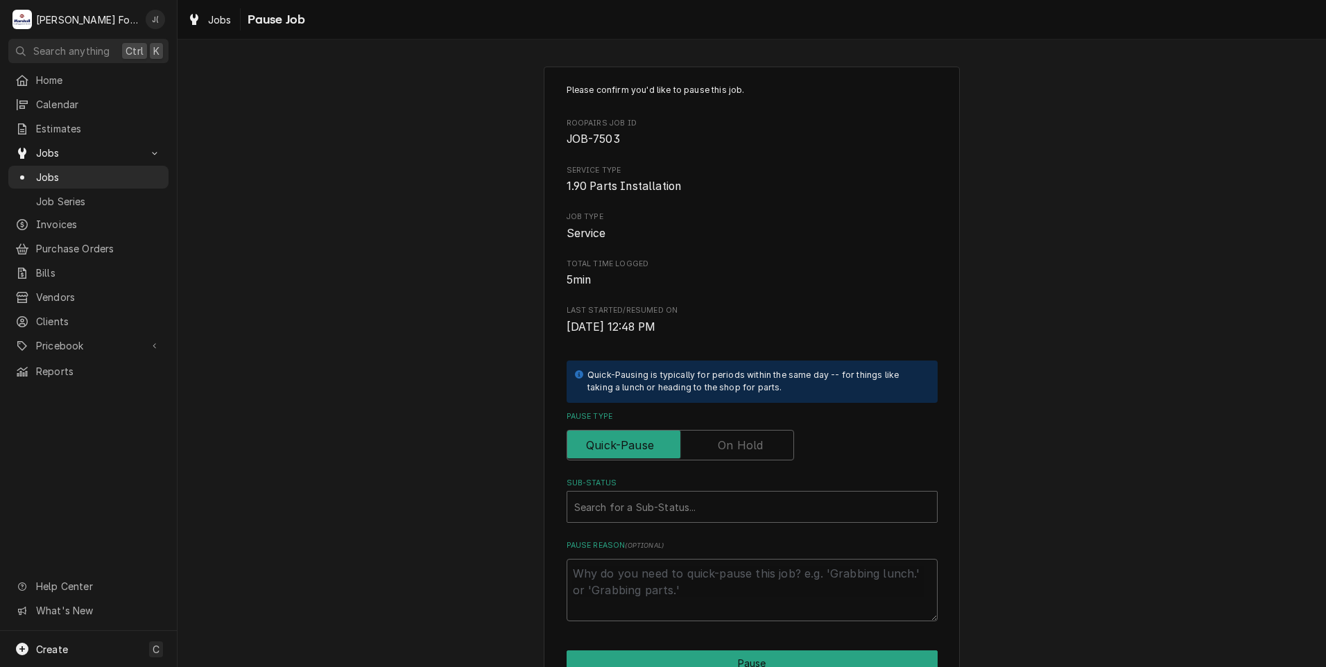
click at [735, 451] on label "Pause Type" at bounding box center [680, 445] width 227 height 31
click at [735, 451] on input "Pause Type" at bounding box center [680, 445] width 215 height 31
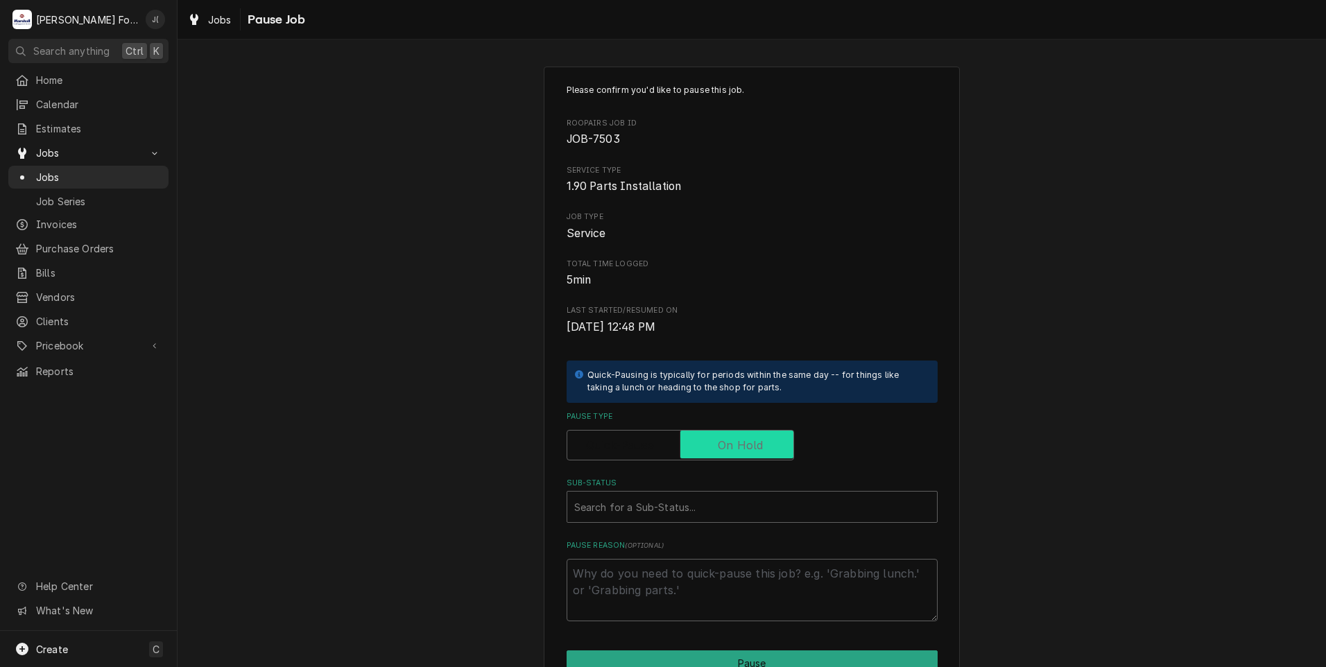
checkbox input "true"
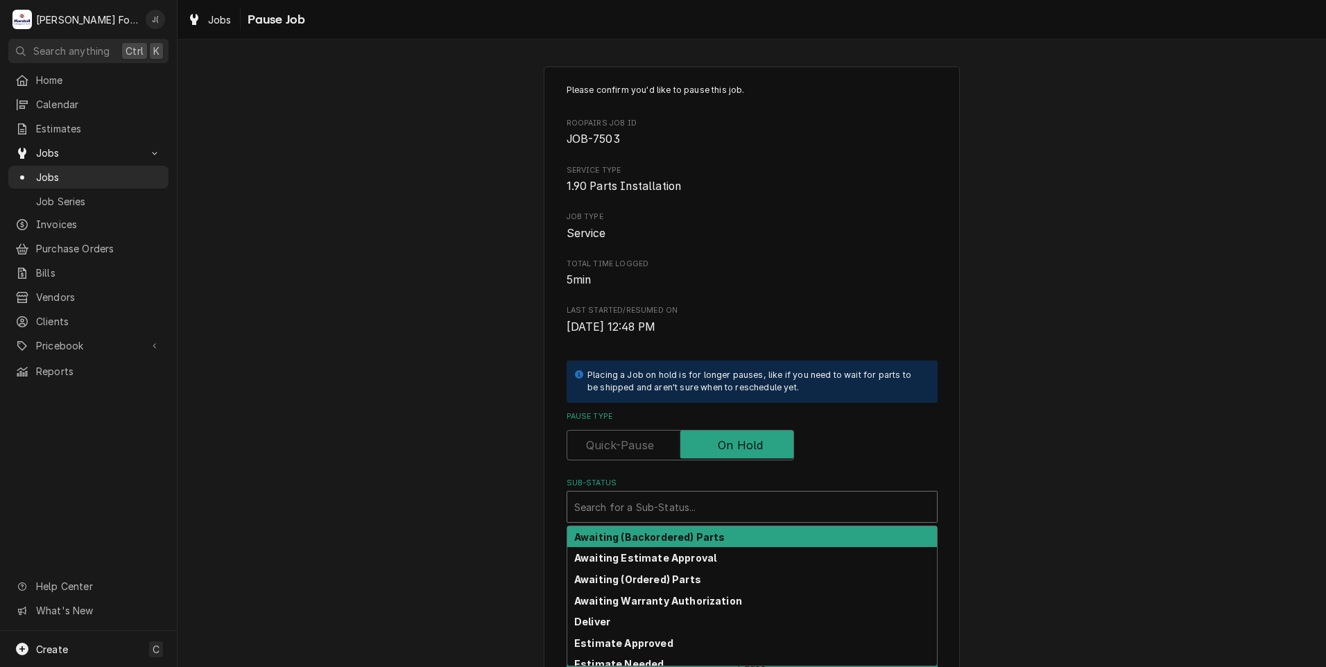
drag, startPoint x: 700, startPoint y: 508, endPoint x: 696, endPoint y: 515, distance: 7.1
click at [700, 509] on div "Sub-Status" at bounding box center [752, 506] width 356 height 25
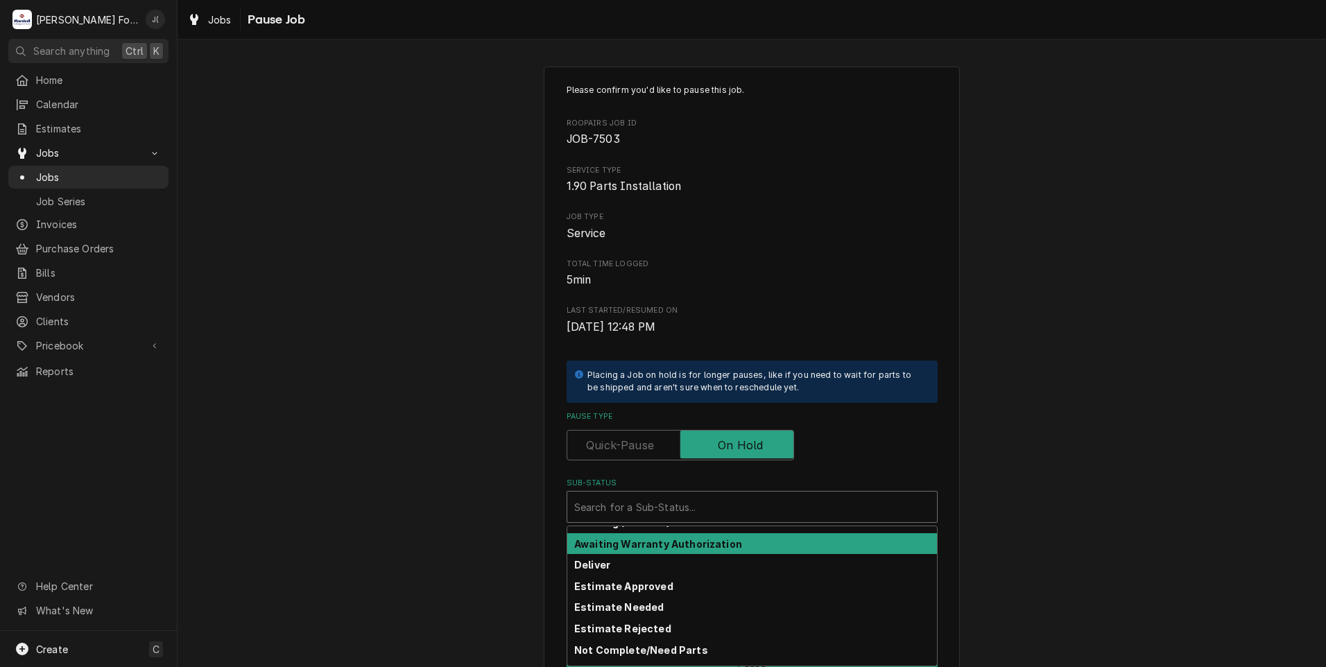
scroll to position [221, 0]
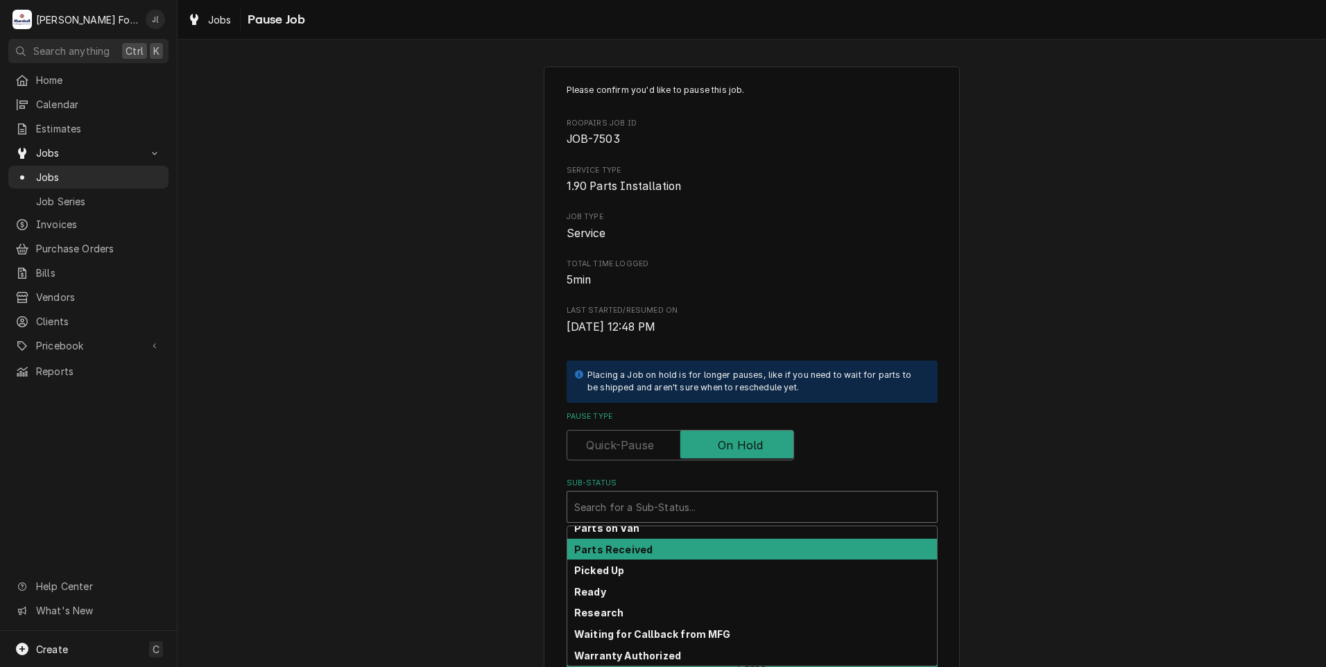
click at [672, 555] on div "Parts Received" at bounding box center [752, 549] width 370 height 21
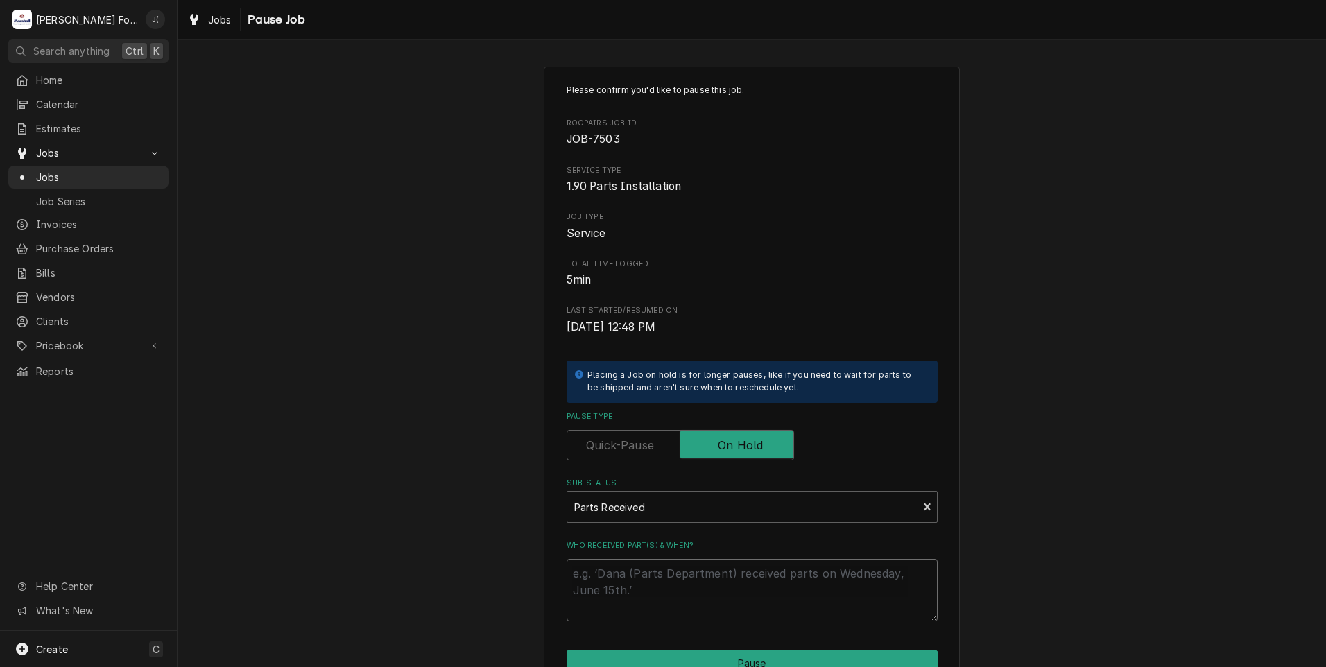
click at [671, 589] on textarea "Who received part(s) & when?" at bounding box center [752, 590] width 371 height 62
type textarea "x"
type textarea "1"
type textarea "x"
type textarea "10"
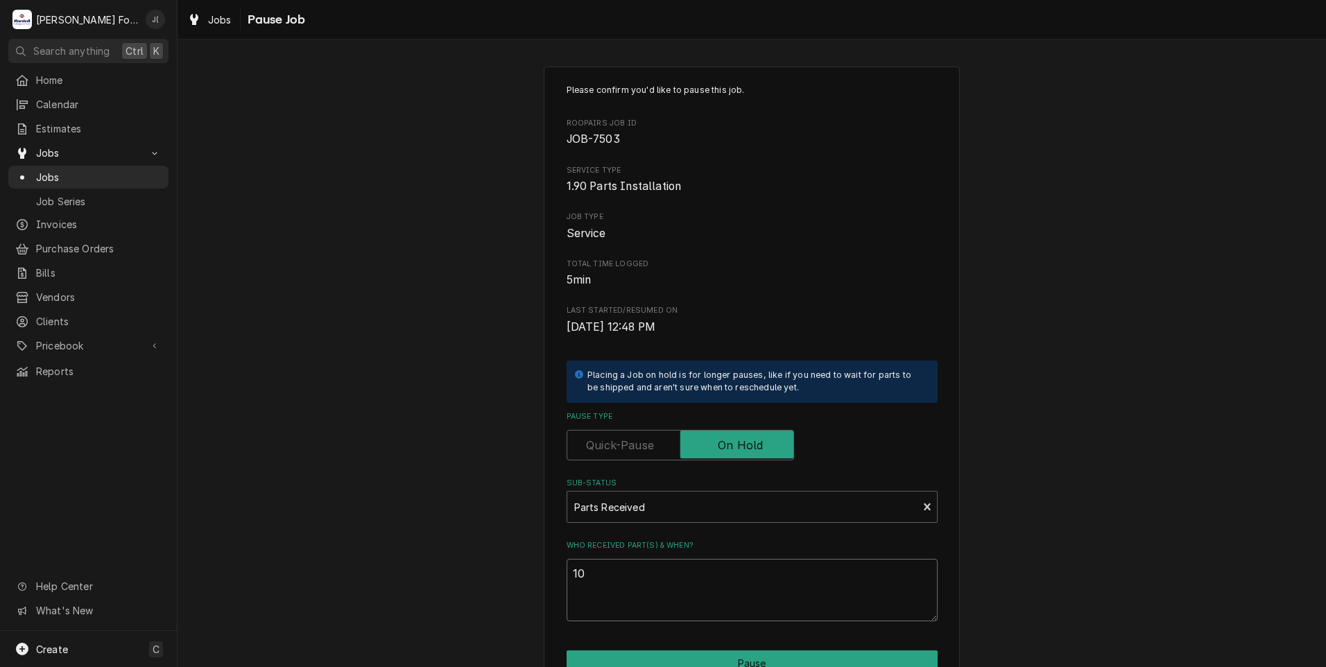
type textarea "x"
type textarea "10/"
type textarea "x"
type textarea "10/0"
type textarea "x"
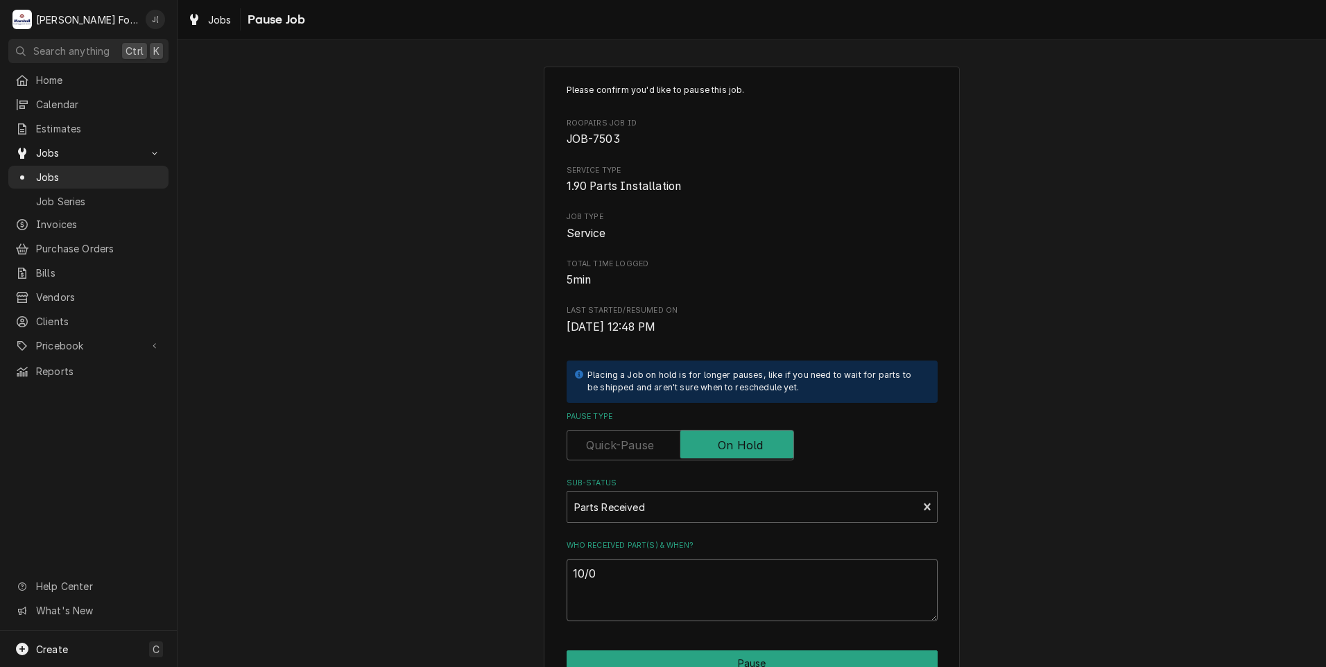
type textarea "10/09"
type textarea "x"
type textarea "10/092"
type textarea "x"
type textarea "10/0920"
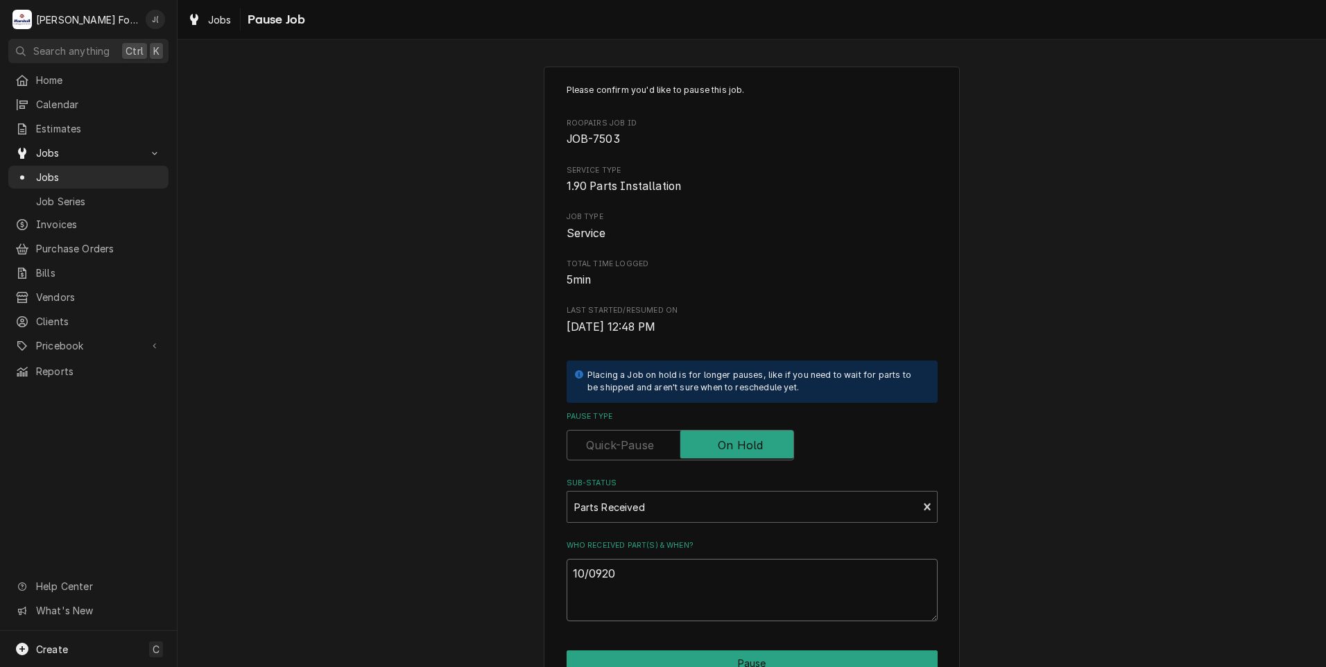
type textarea "x"
type textarea "10/09202"
type textarea "x"
type textarea "10/092025"
type textarea "x"
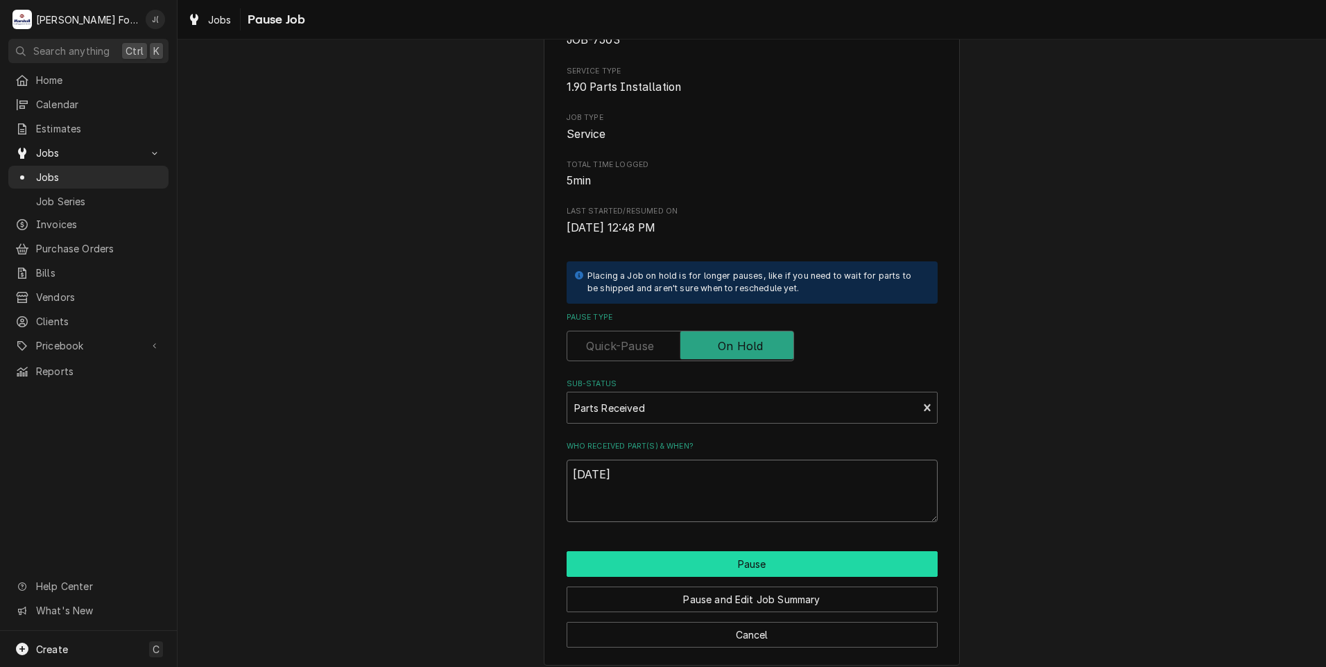
scroll to position [110, 0]
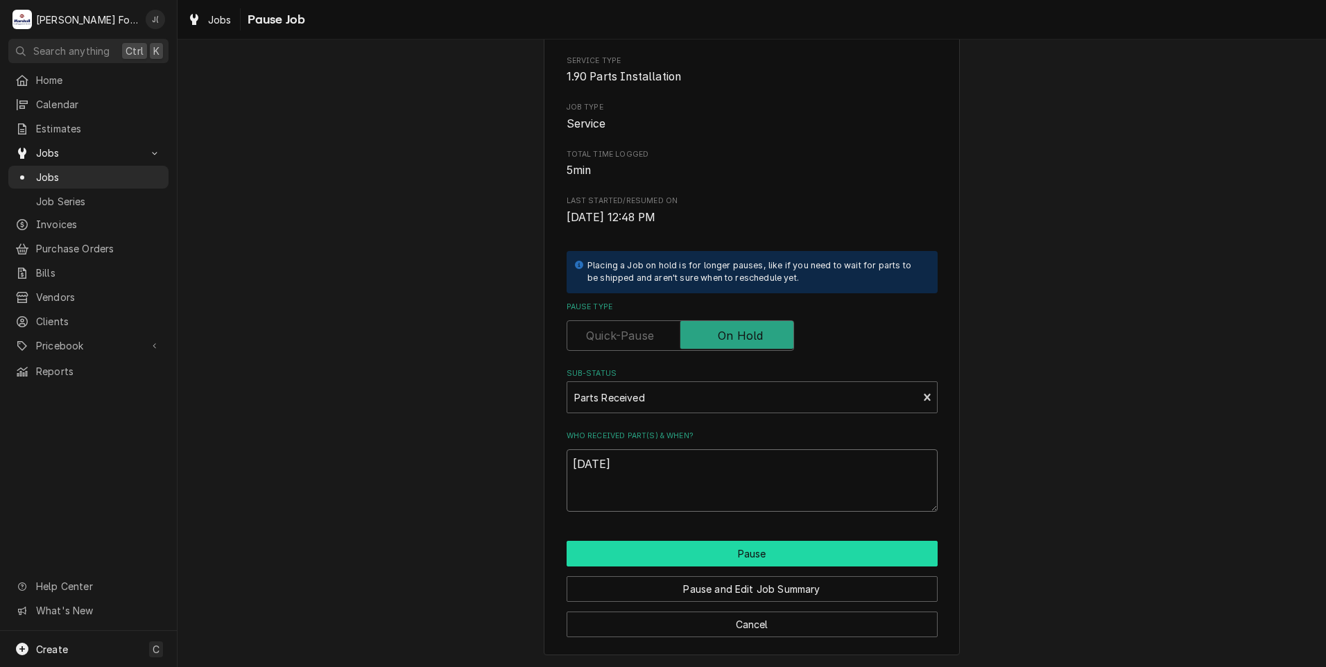
type textarea "10/09/2025"
click at [693, 557] on button "Pause" at bounding box center [752, 554] width 371 height 26
type textarea "x"
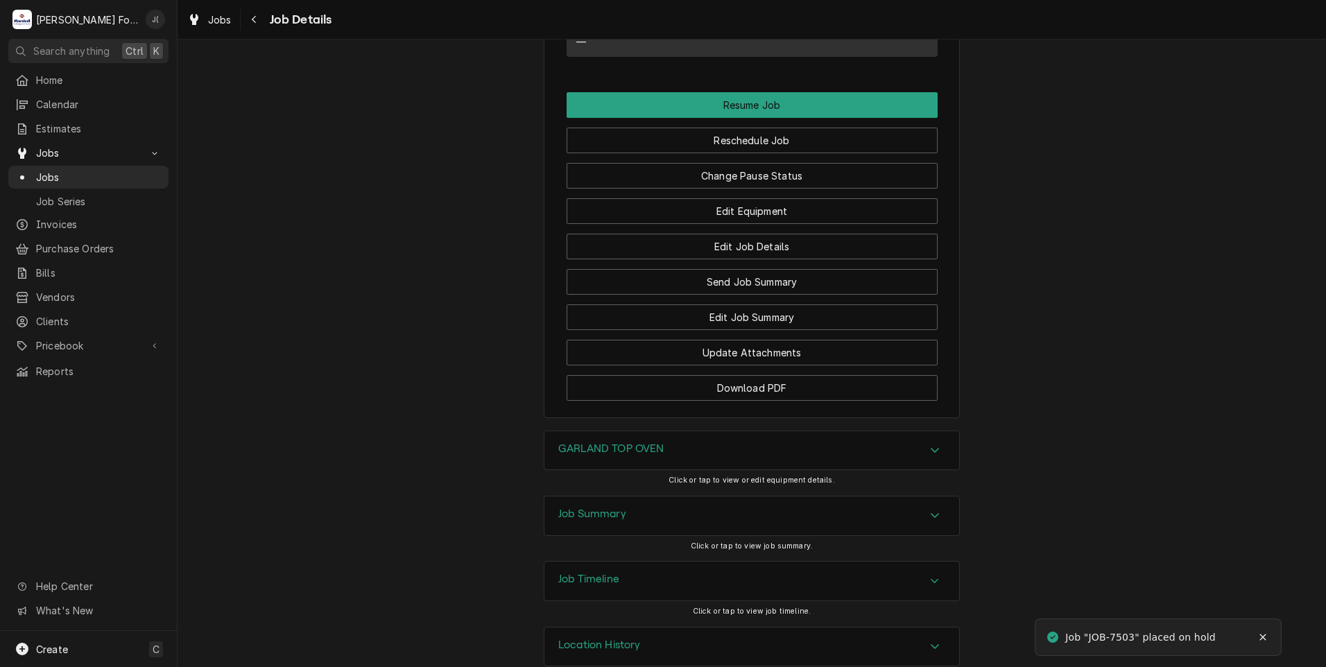
scroll to position [1291, 0]
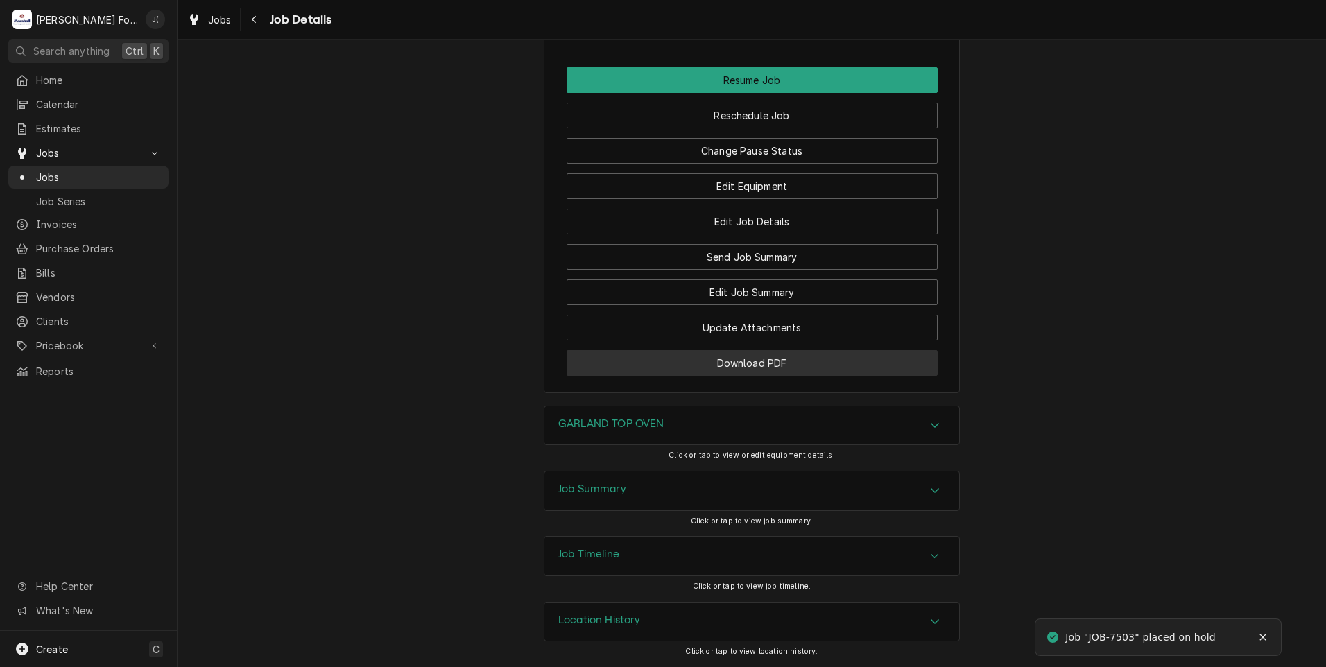
click at [657, 365] on button "Download PDF" at bounding box center [752, 363] width 371 height 26
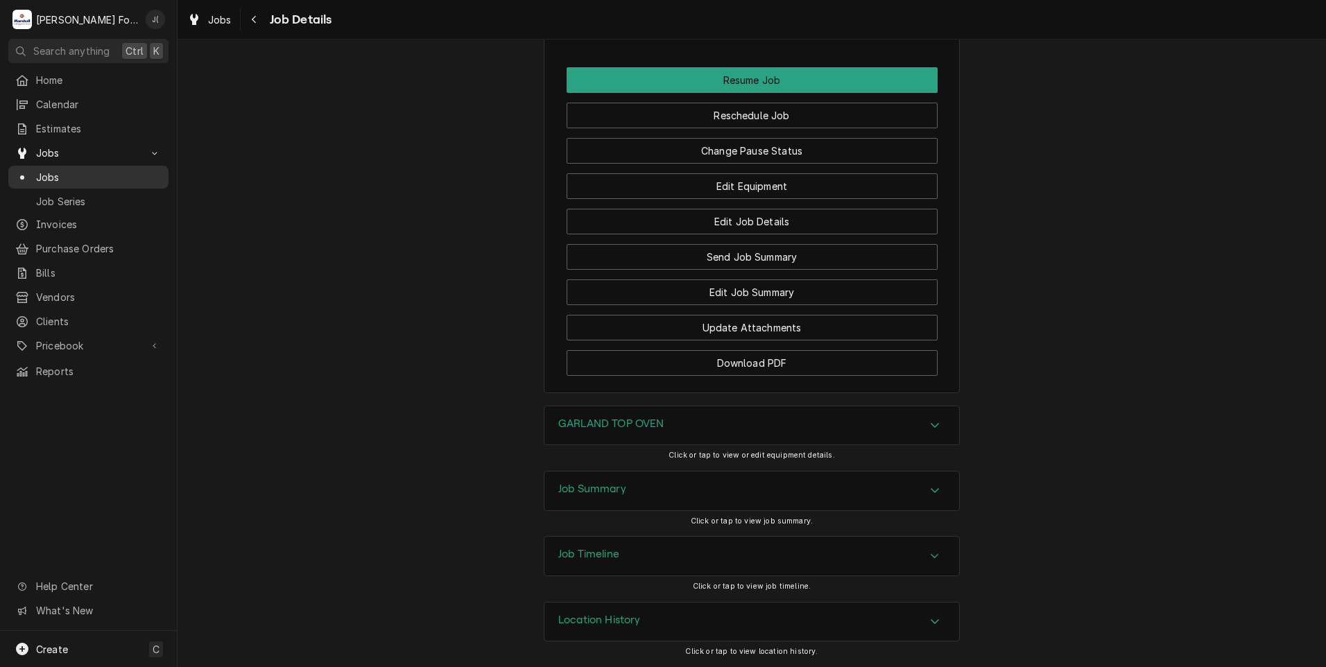
click at [62, 173] on span "Jobs" at bounding box center [99, 177] width 126 height 15
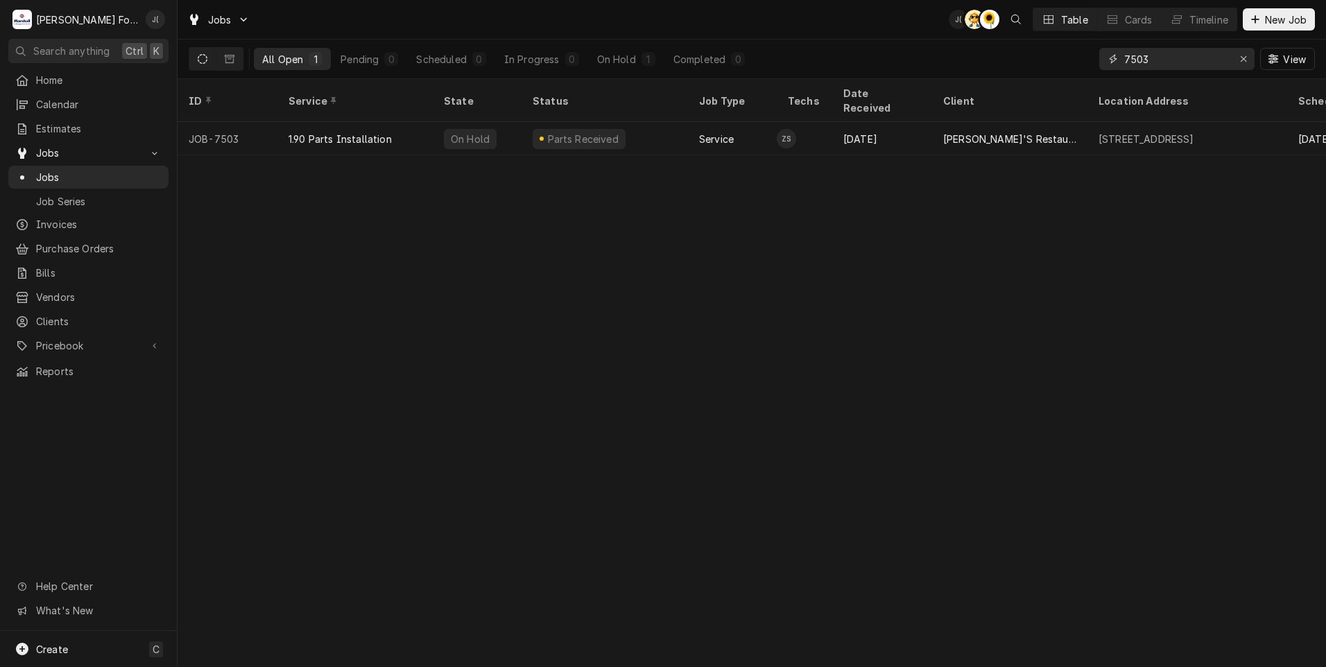
drag, startPoint x: 1245, startPoint y: 60, endPoint x: 1223, endPoint y: 60, distance: 22.2
click at [1245, 60] on icon "Erase input" at bounding box center [1244, 59] width 8 height 10
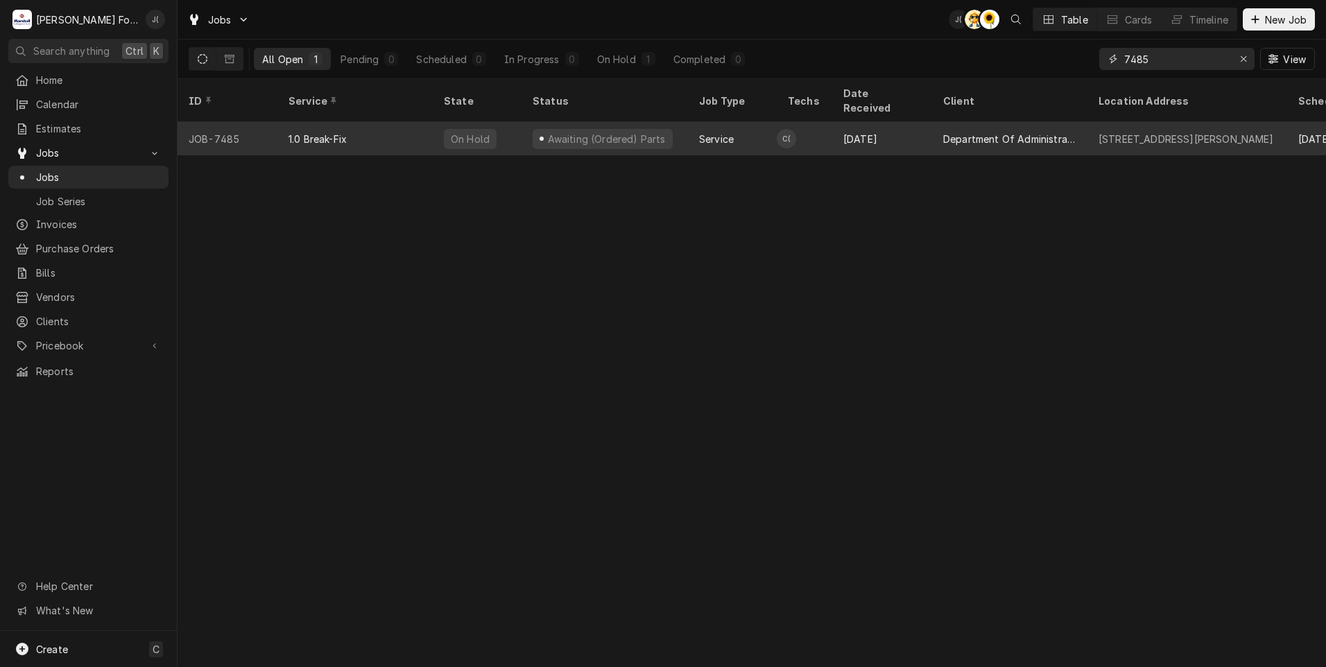
type input "7485"
click at [282, 126] on div "1.0 Break-Fix" at bounding box center [354, 138] width 155 height 33
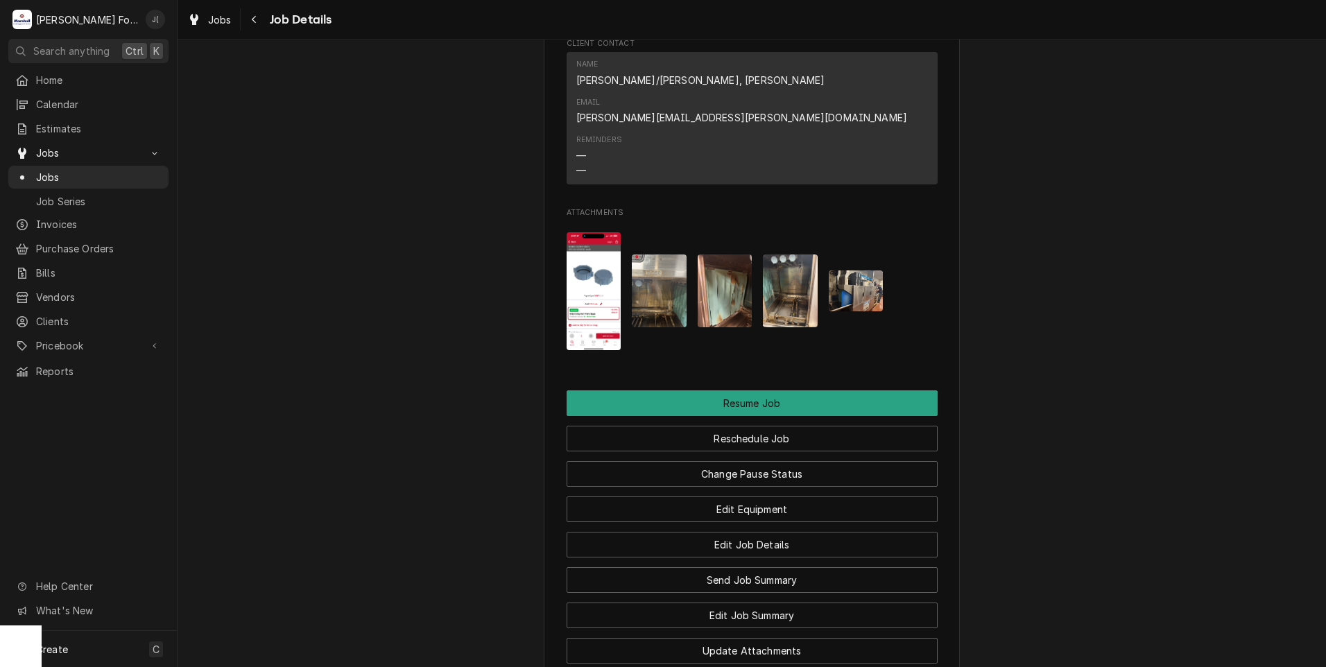
scroll to position [2082, 0]
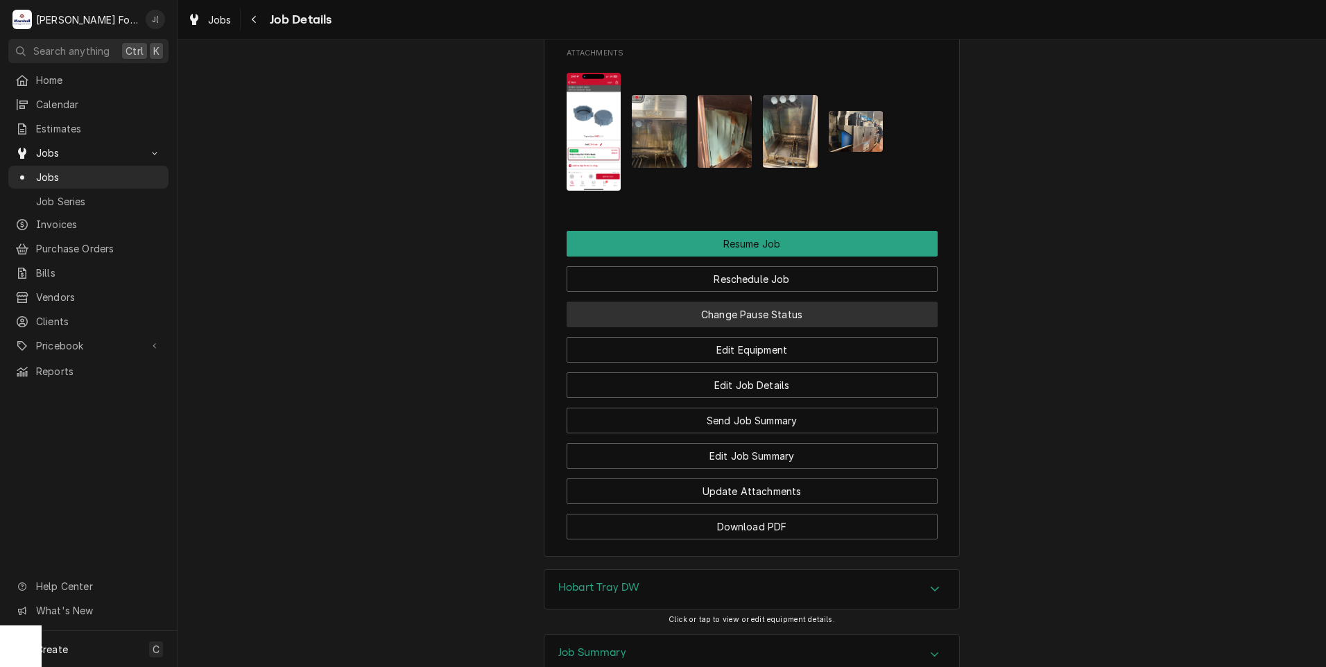
click at [741, 302] on button "Change Pause Status" at bounding box center [752, 315] width 371 height 26
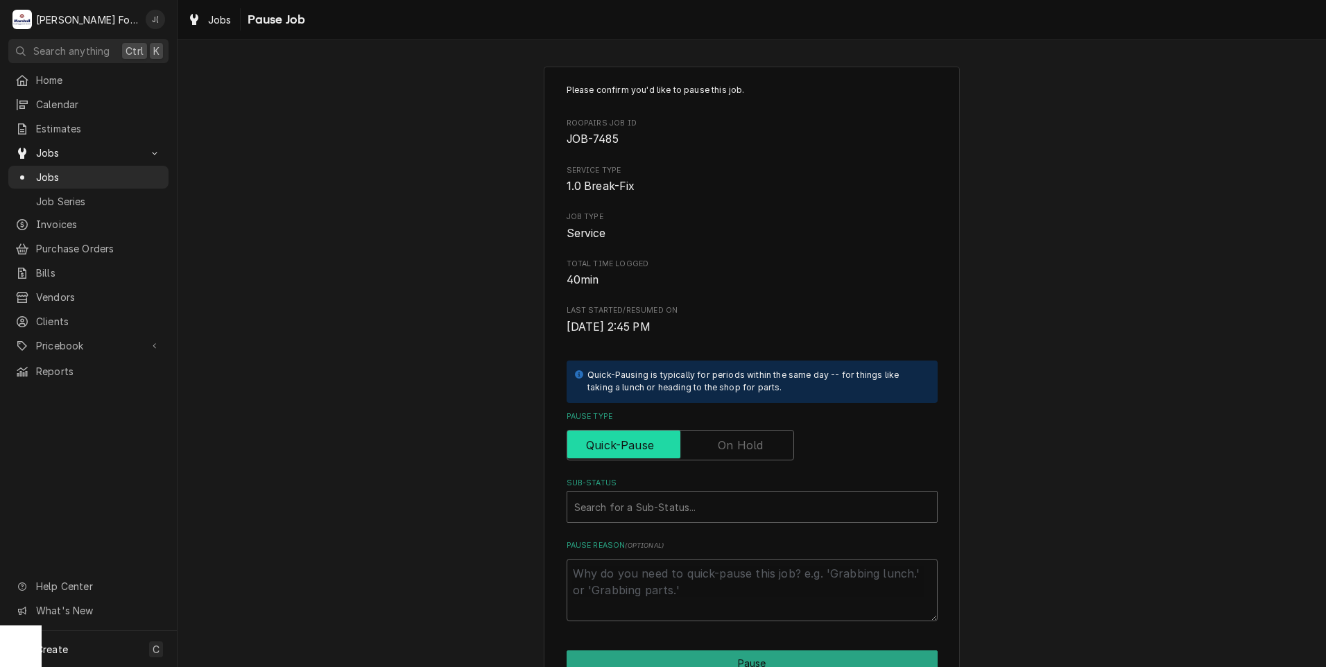
drag, startPoint x: 730, startPoint y: 436, endPoint x: 683, endPoint y: 485, distance: 68.2
click at [729, 436] on input "Pause Type" at bounding box center [680, 445] width 215 height 31
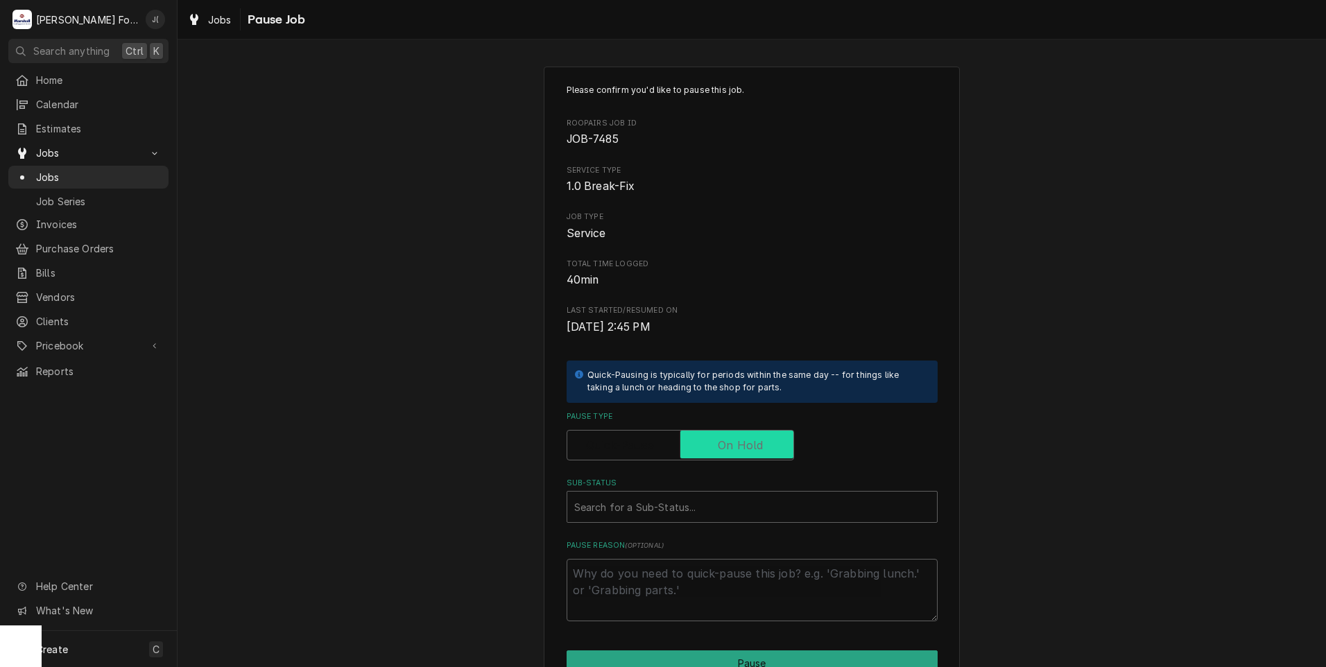
checkbox input "true"
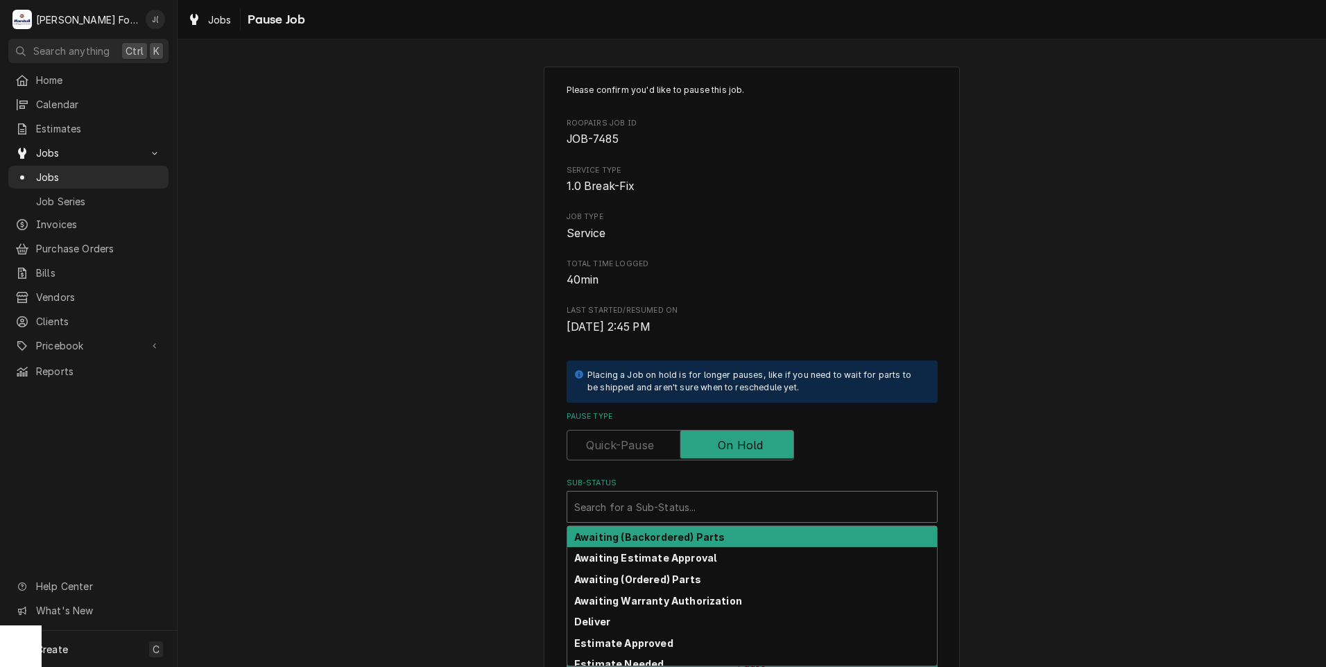
drag, startPoint x: 671, startPoint y: 506, endPoint x: 652, endPoint y: 530, distance: 30.1
click at [670, 507] on div "Sub-Status" at bounding box center [752, 506] width 356 height 25
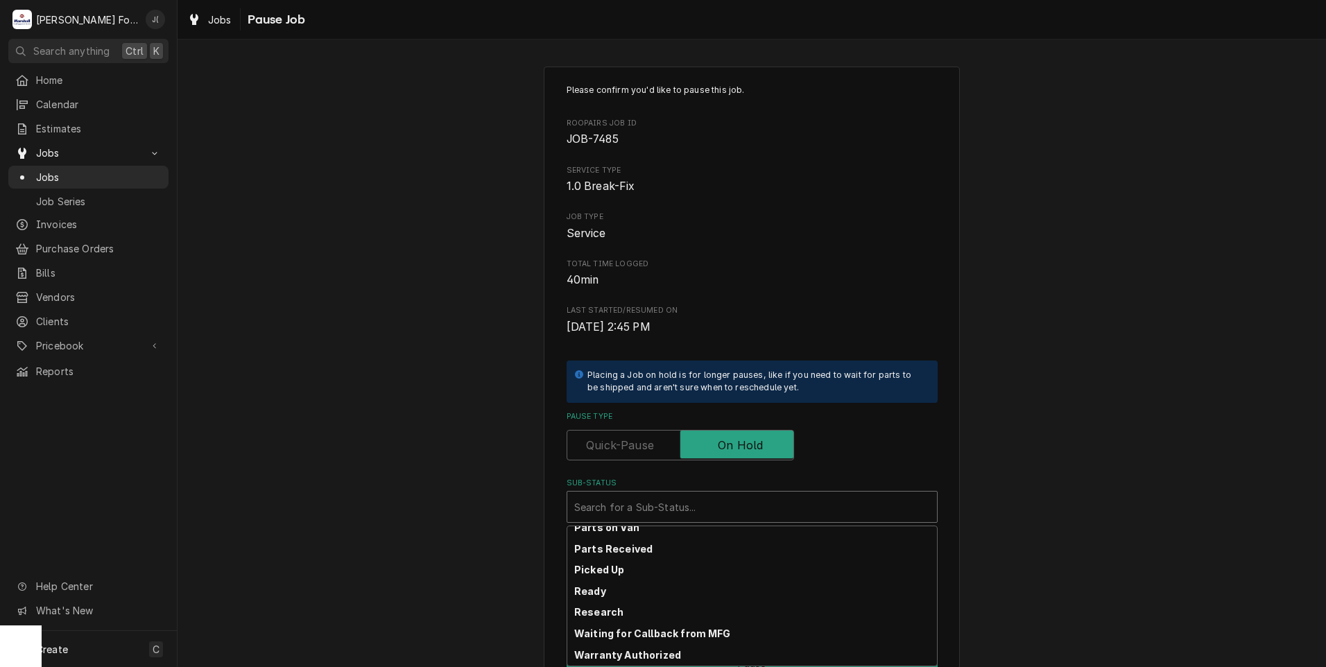
scroll to position [221, 0]
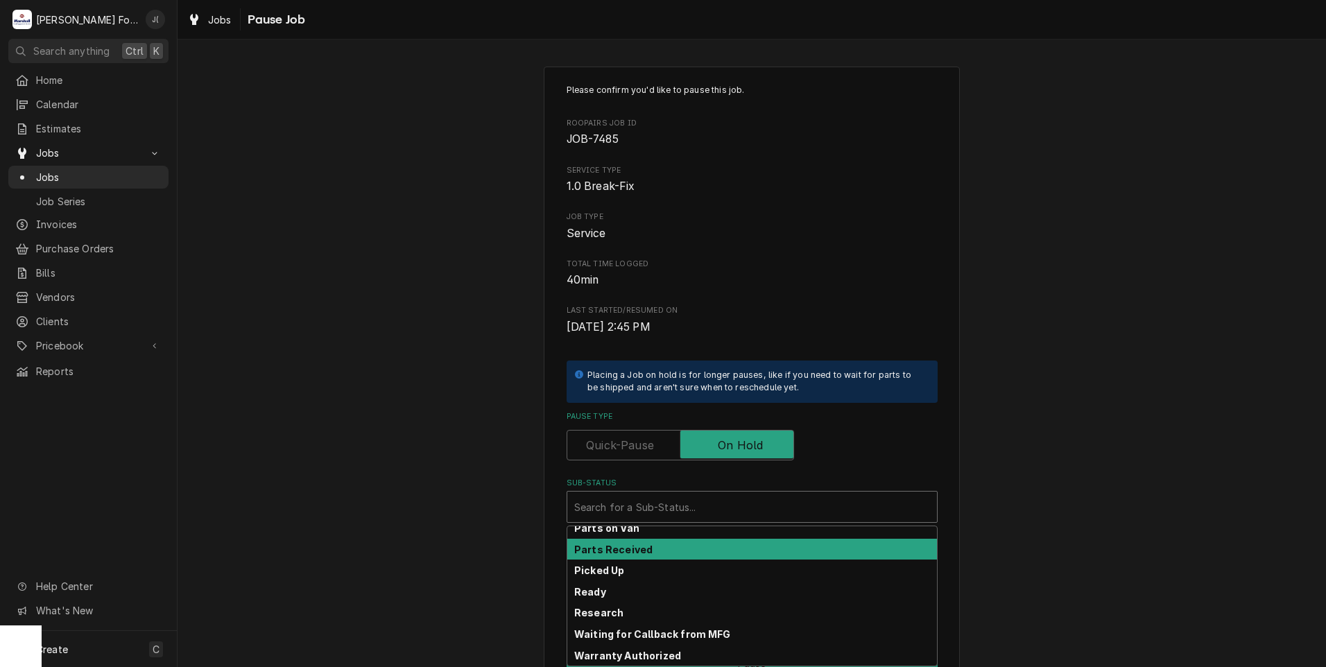
click at [648, 556] on div "Parts Received" at bounding box center [752, 549] width 370 height 21
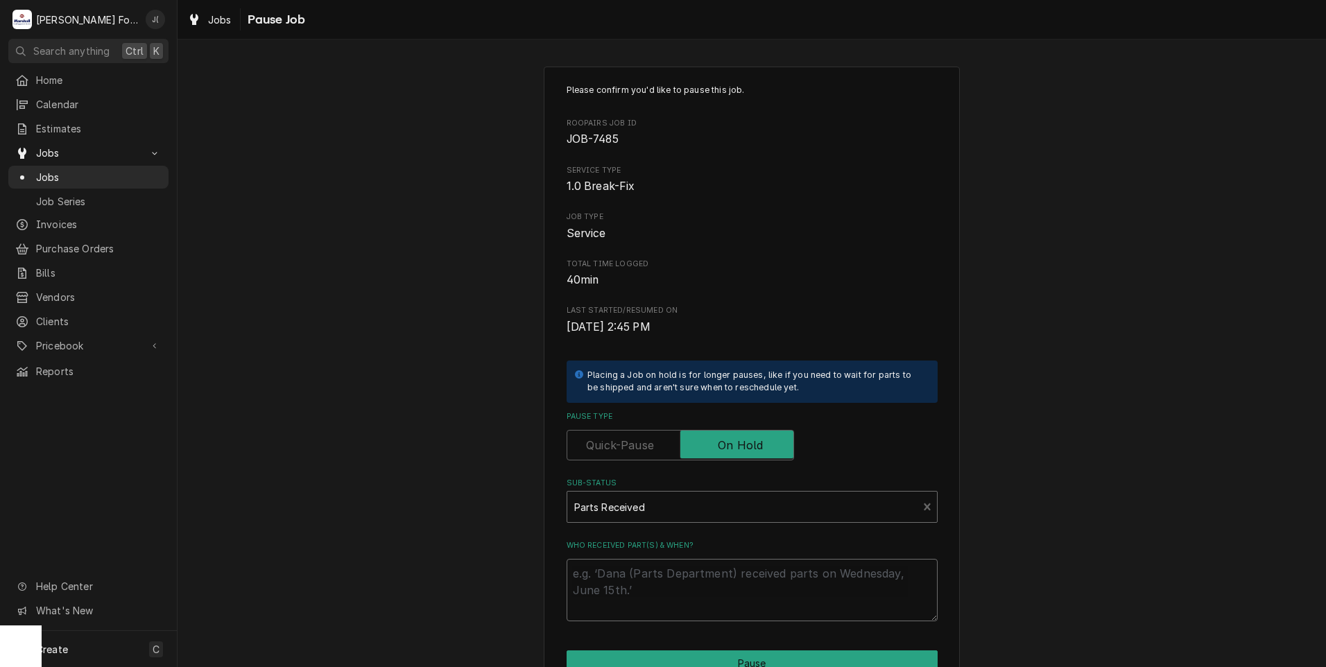
click at [650, 583] on textarea "Who received part(s) & when?" at bounding box center [752, 590] width 371 height 62
type textarea "x"
type textarea "1"
type textarea "x"
type textarea "10"
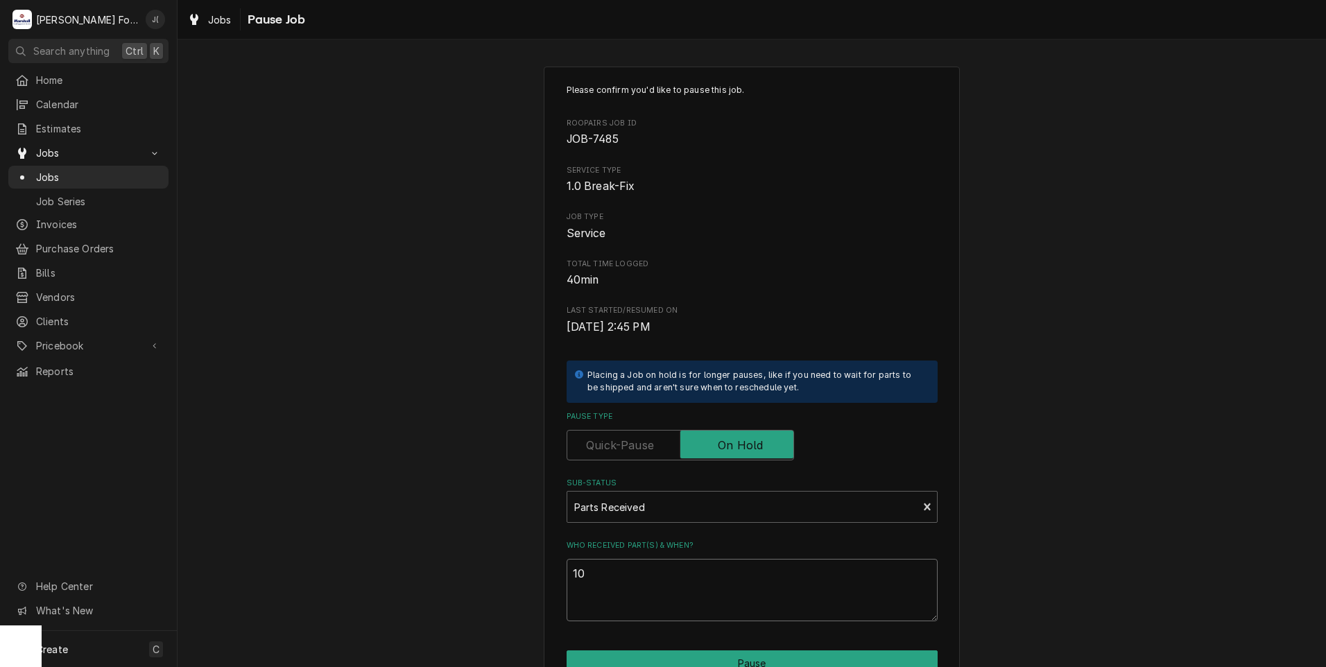
type textarea "x"
type textarea "10/"
type textarea "x"
type textarea "10/0"
type textarea "x"
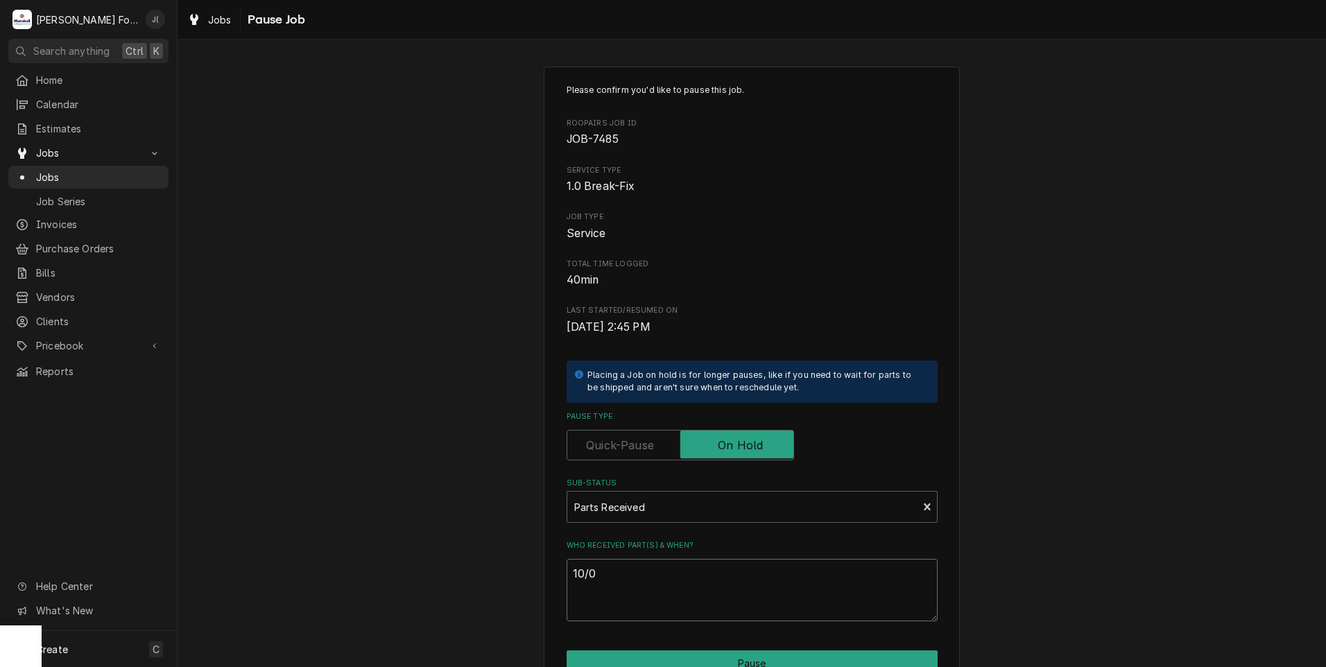
type textarea "10/09"
type textarea "x"
type textarea "10/09/"
type textarea "x"
type textarea "10/09/2"
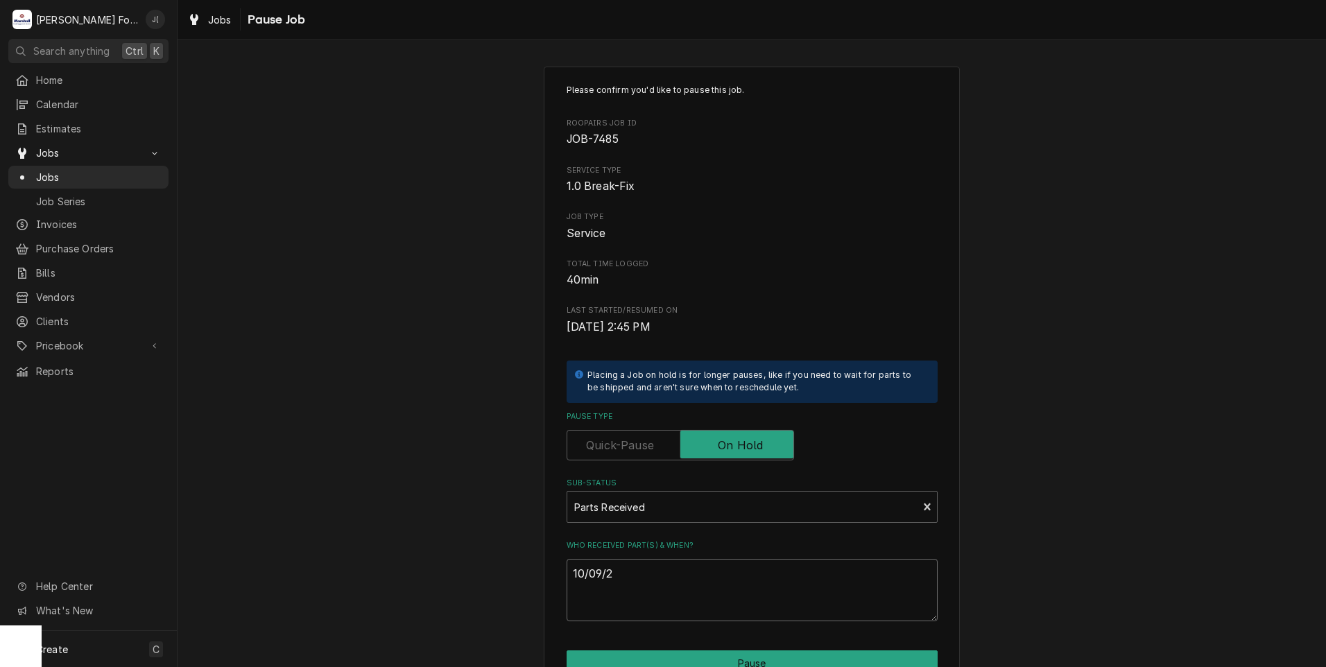
type textarea "x"
type textarea "[DATE]"
type textarea "x"
type textarea "10/09/202"
type textarea "x"
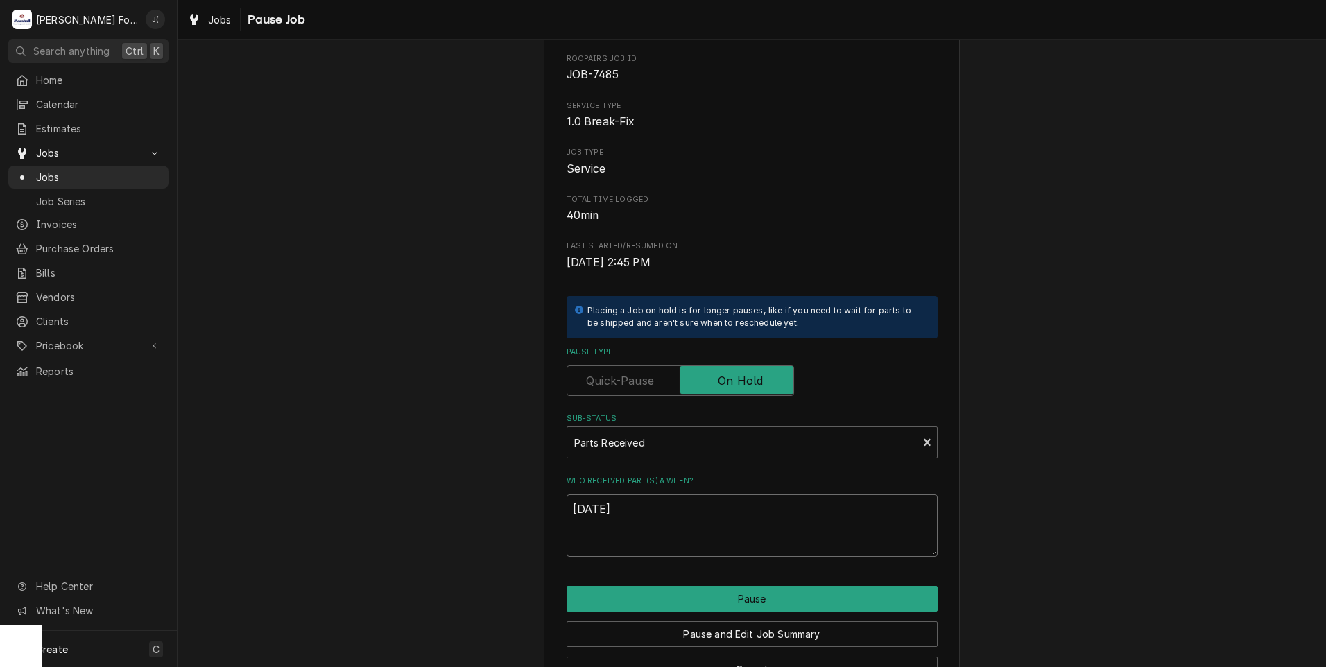
scroll to position [110, 0]
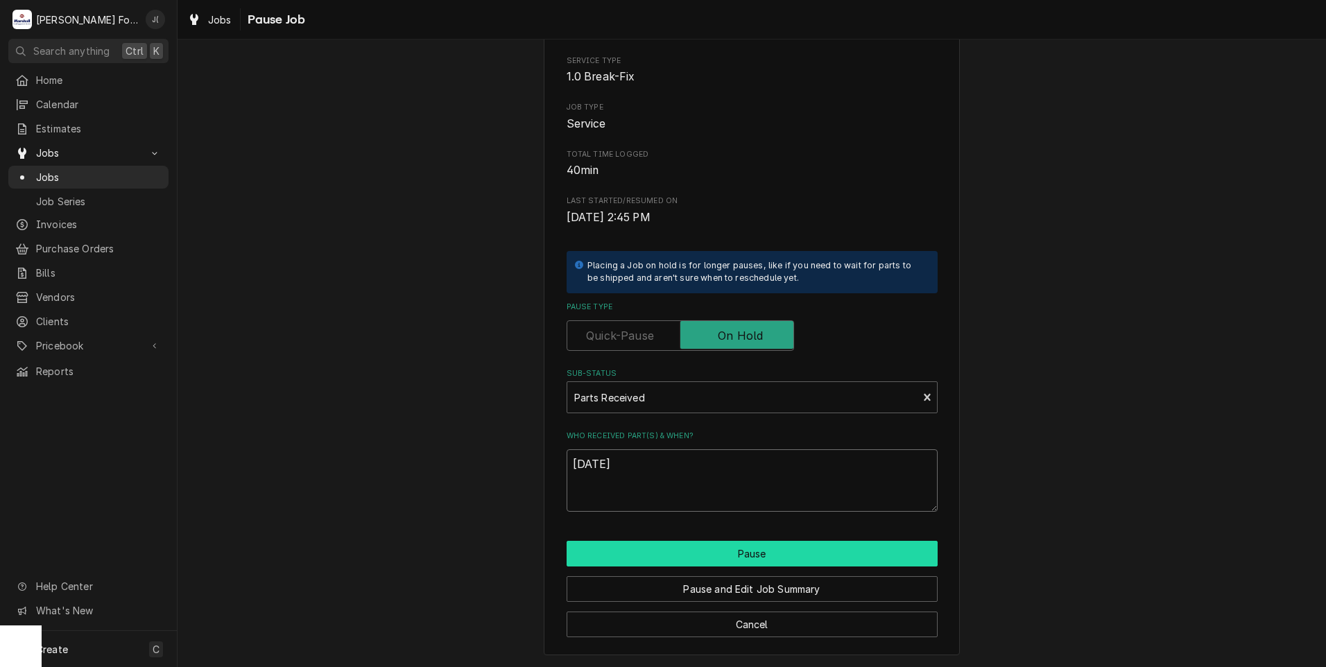
type textarea "[DATE]"
click at [625, 556] on button "Pause" at bounding box center [752, 554] width 371 height 26
type textarea "x"
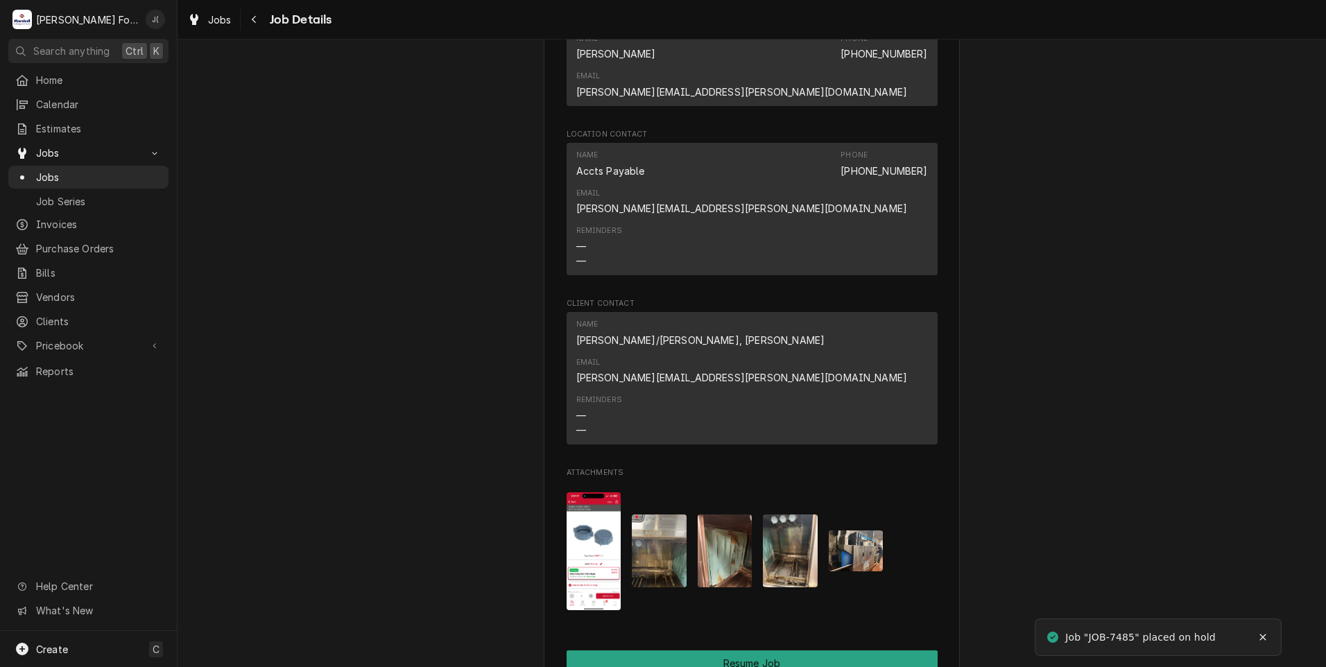
scroll to position [1872, 0]
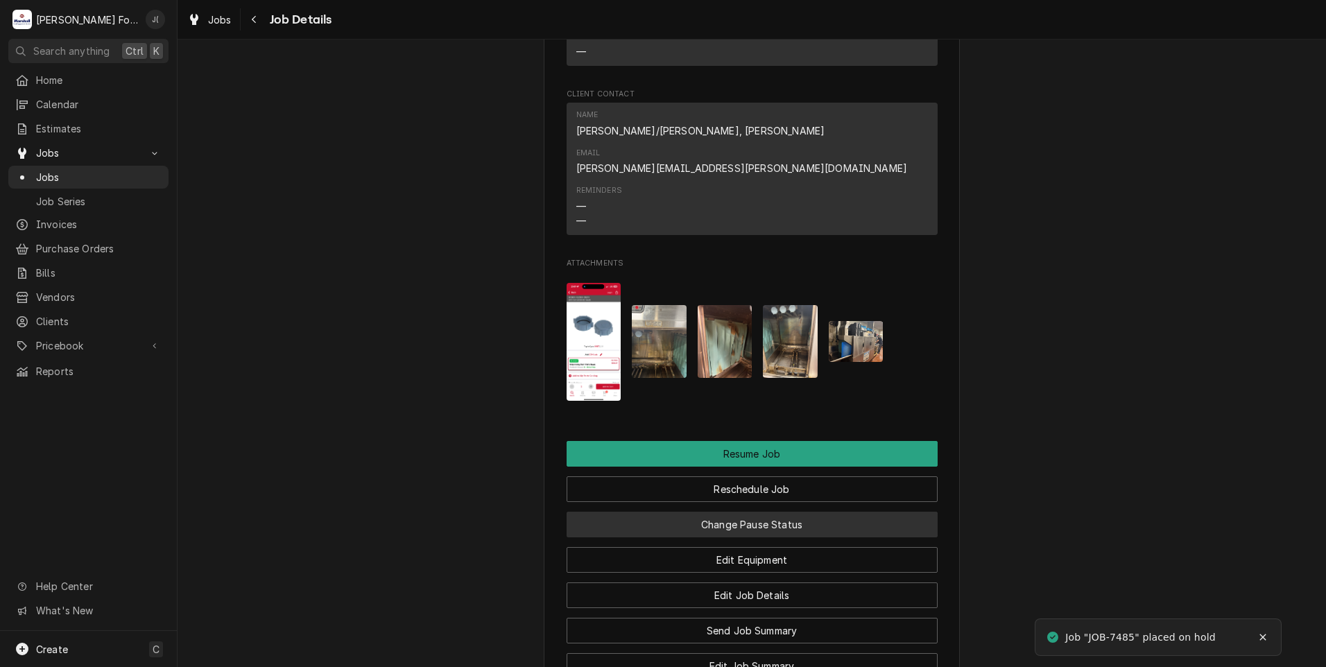
click at [736, 512] on button "Change Pause Status" at bounding box center [752, 525] width 371 height 26
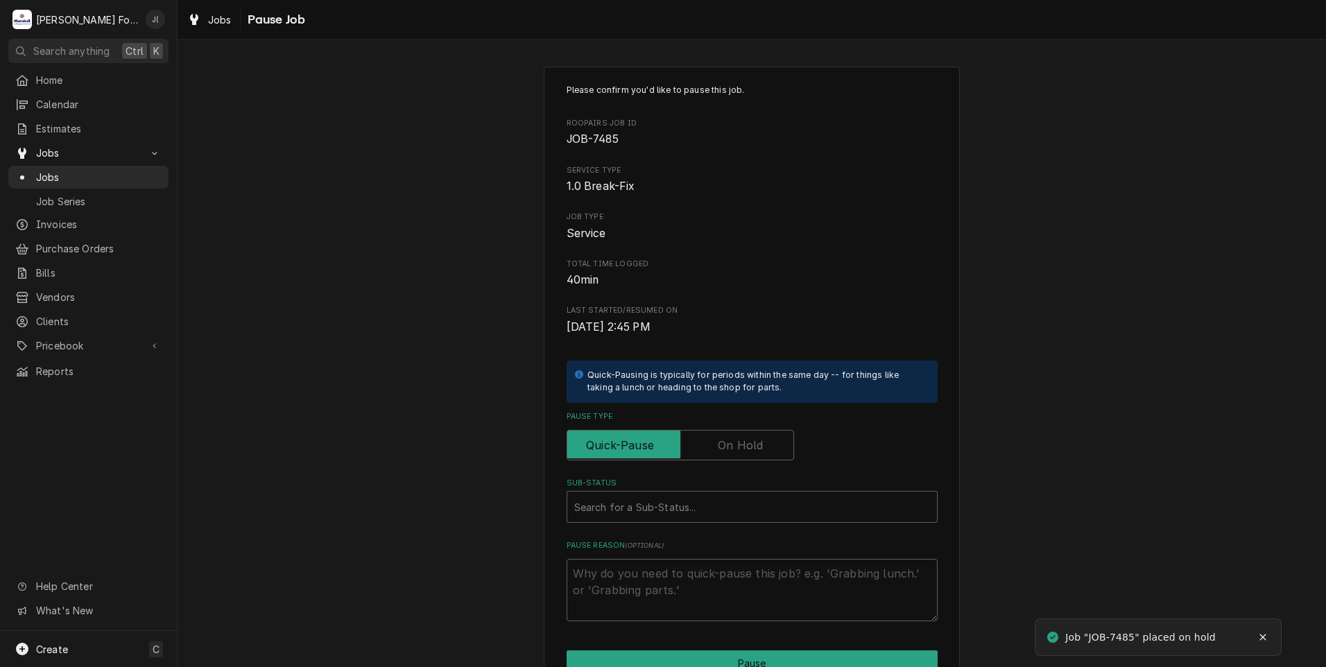
click at [723, 452] on label "Pause Type" at bounding box center [680, 445] width 227 height 31
click at [723, 452] on input "Pause Type" at bounding box center [680, 445] width 215 height 31
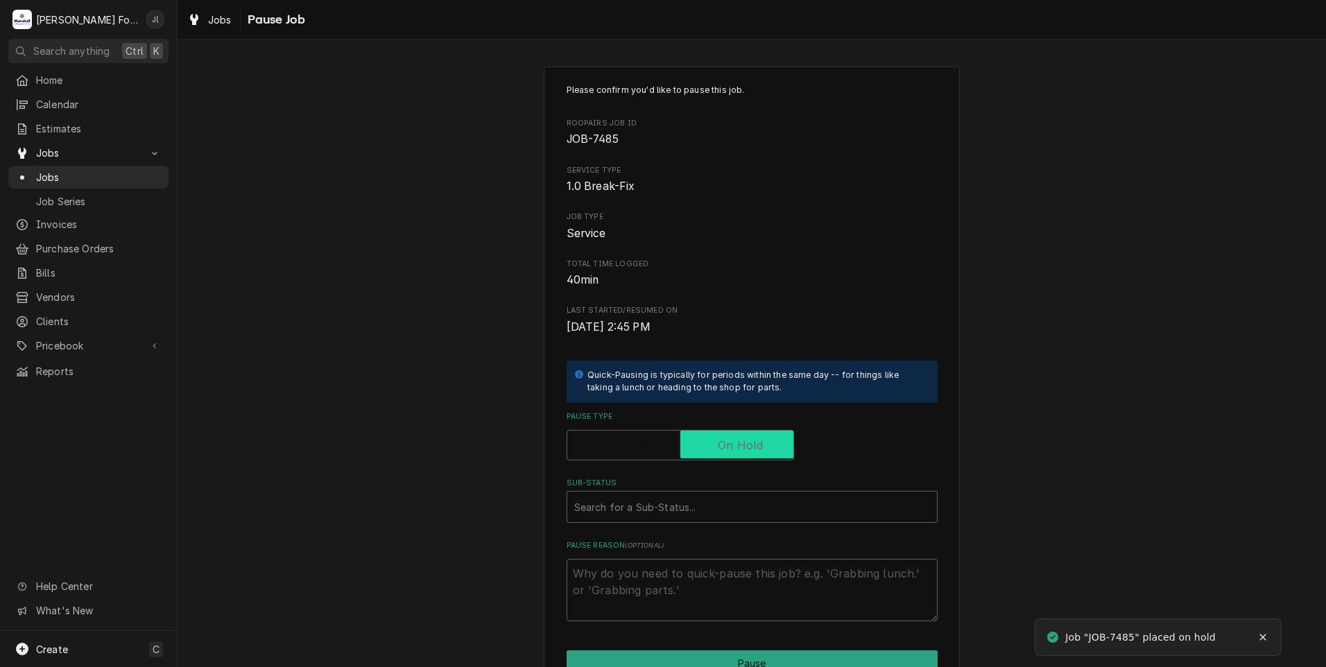
checkbox input "true"
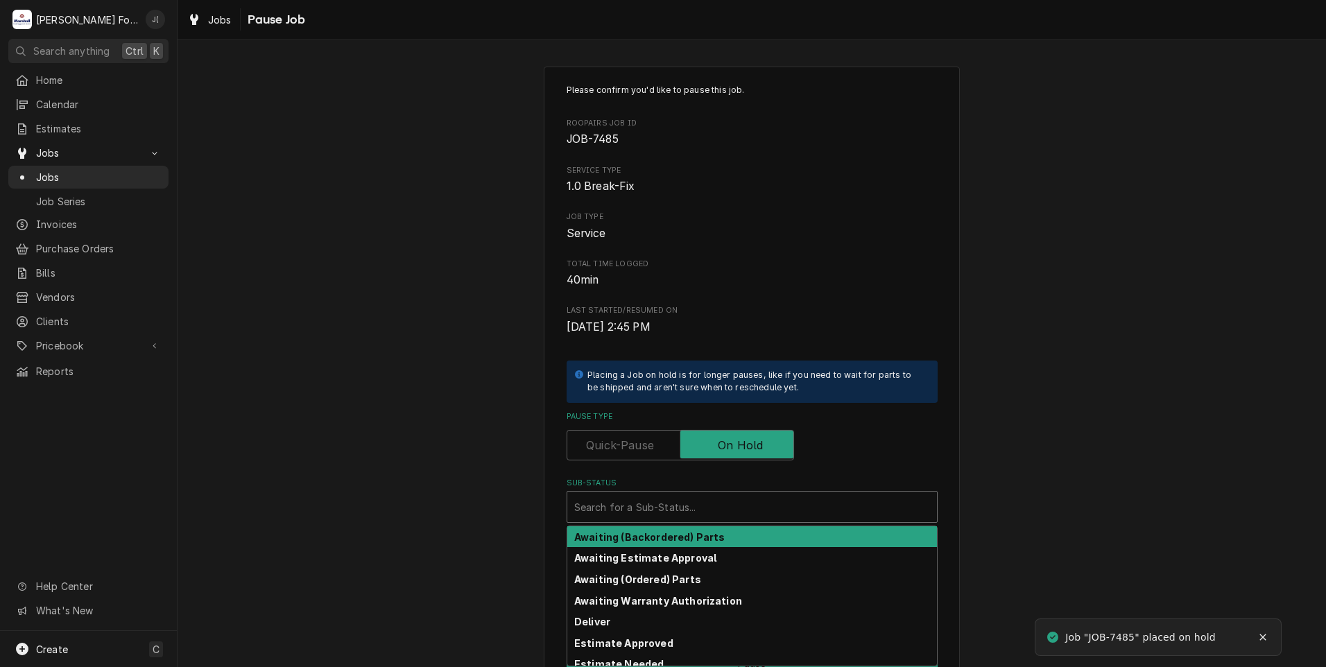
click at [676, 500] on div "Sub-Status" at bounding box center [752, 506] width 356 height 25
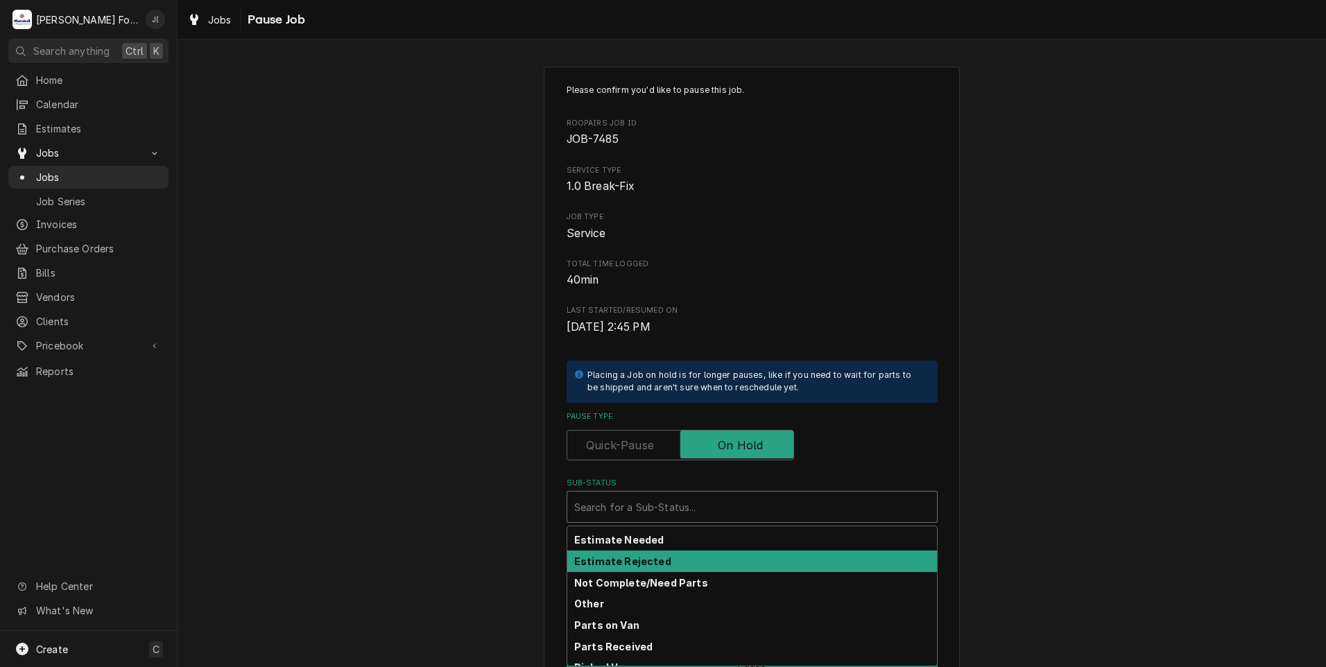
scroll to position [221, 0]
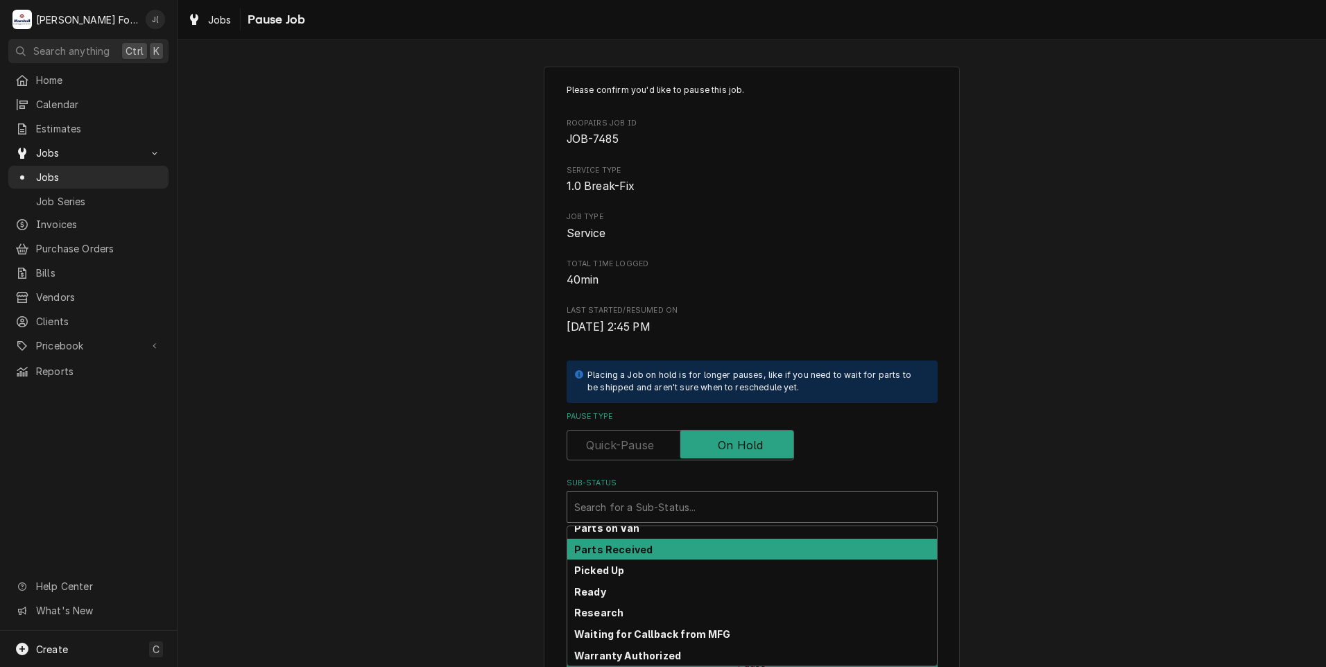
click at [660, 552] on div "Parts Received" at bounding box center [752, 549] width 370 height 21
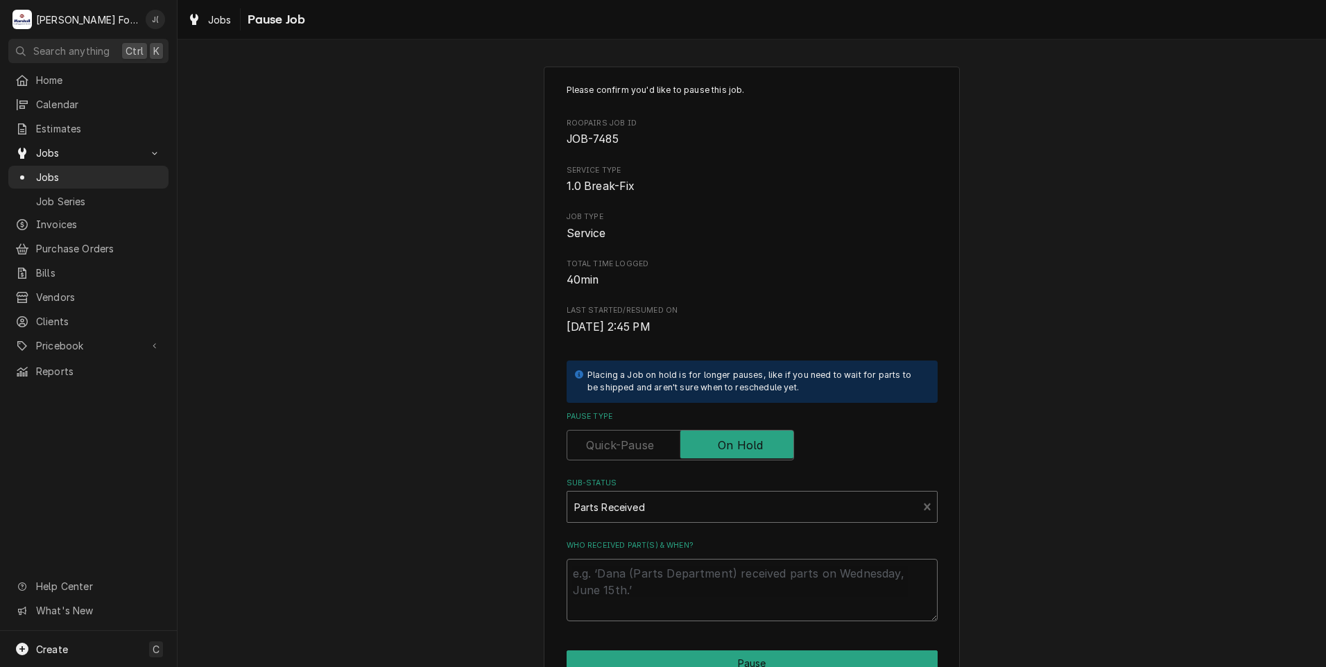
click at [658, 582] on textarea "Who received part(s) & when?" at bounding box center [752, 590] width 371 height 62
type textarea "x"
type textarea "1"
type textarea "x"
type textarea "10"
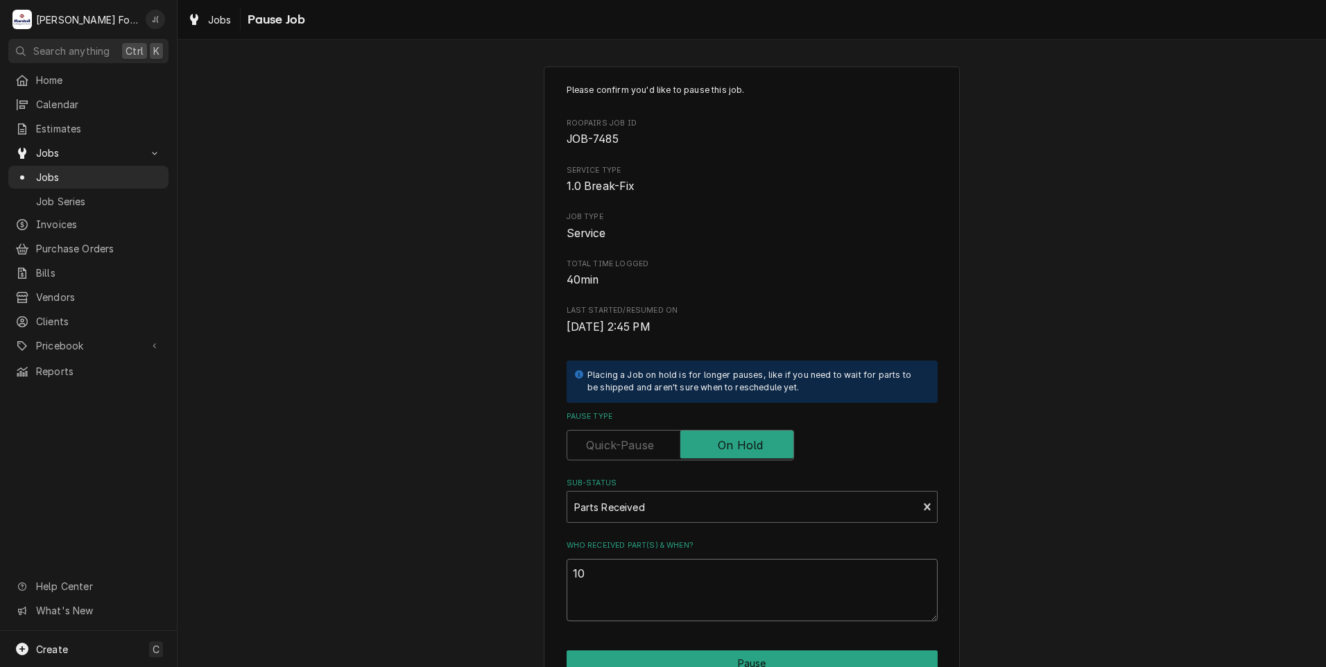
type textarea "x"
type textarea "10/"
type textarea "x"
type textarea "10/0"
type textarea "x"
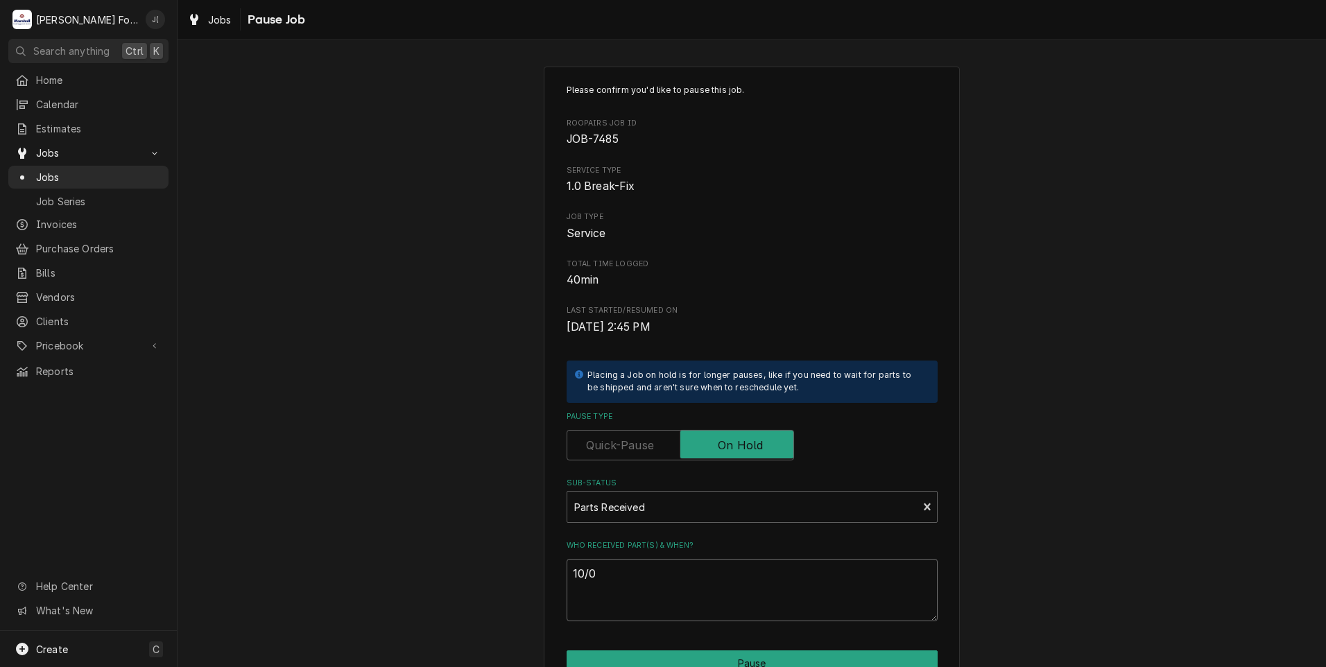
type textarea "10/09"
type textarea "x"
type textarea "10/09/"
type textarea "x"
type textarea "10/09/2"
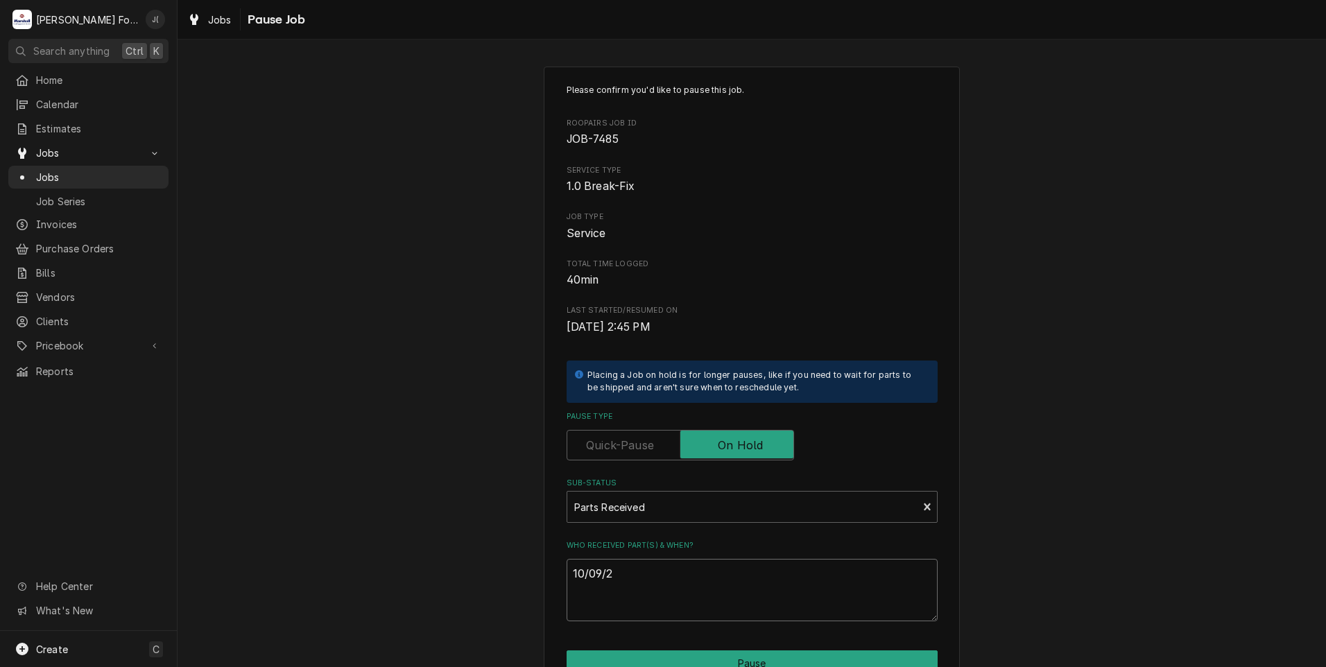
type textarea "x"
type textarea "10/09/20"
type textarea "x"
type textarea "10/09/202"
type textarea "x"
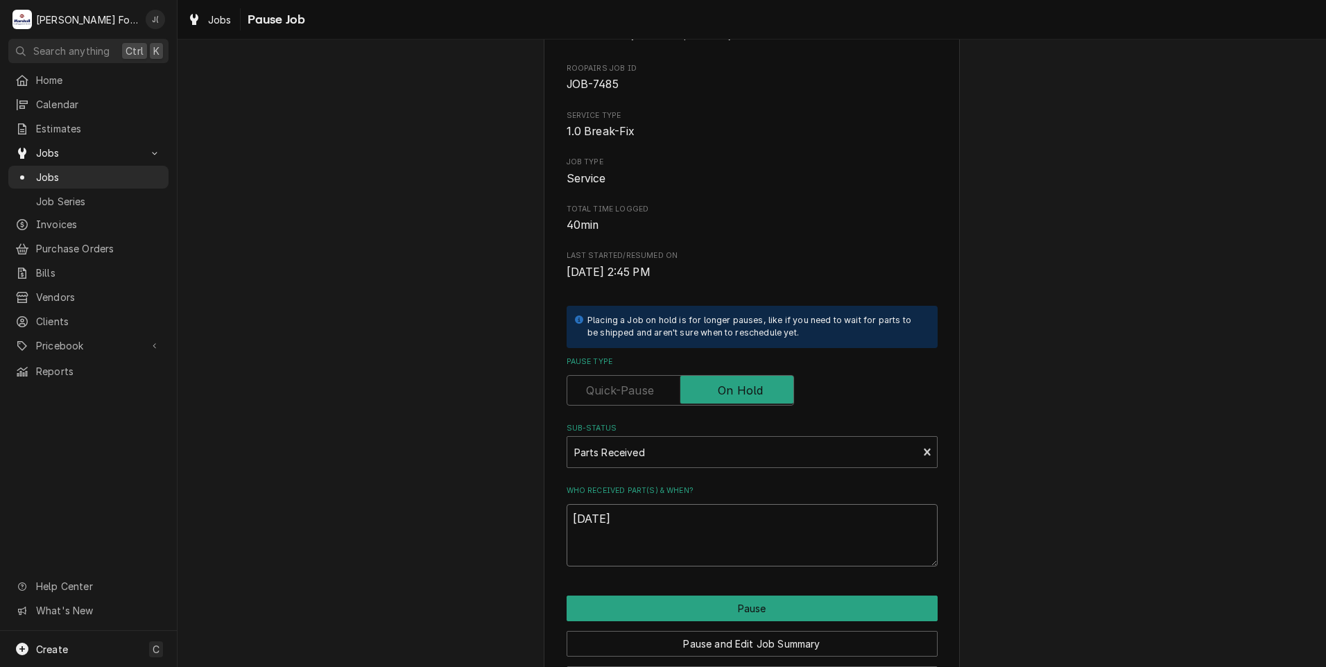
scroll to position [110, 0]
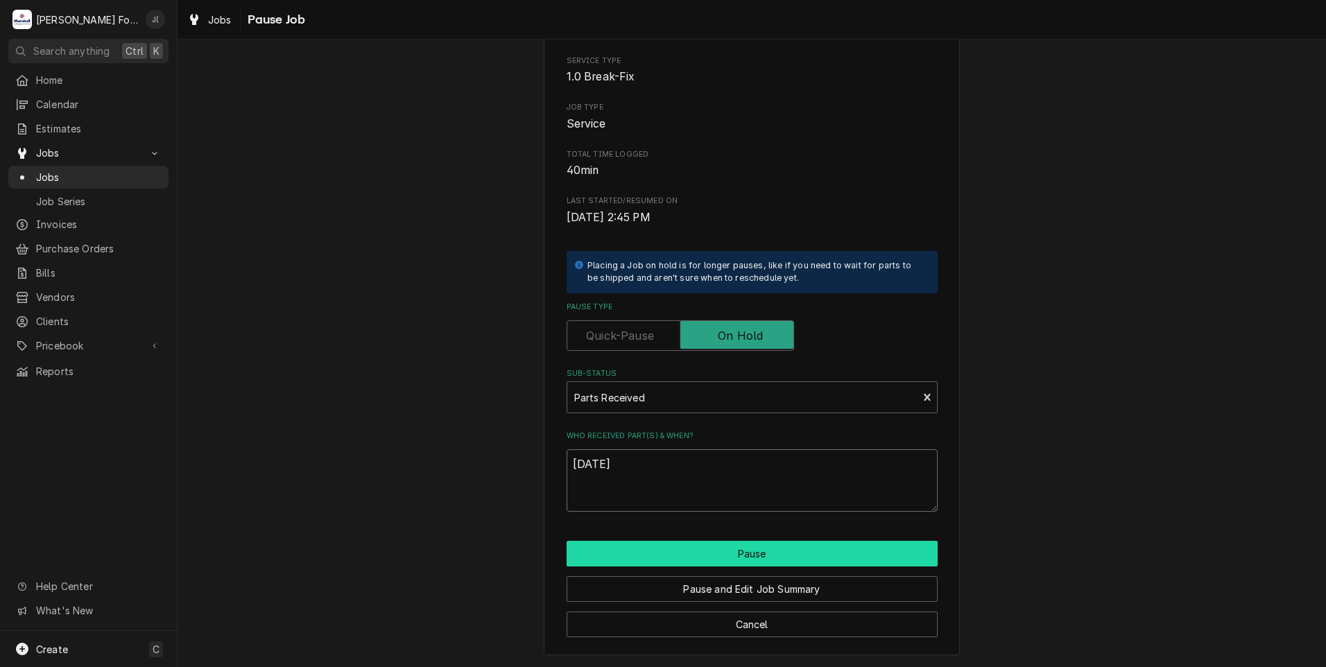
type textarea "[DATE]"
click at [657, 553] on button "Pause" at bounding box center [752, 554] width 371 height 26
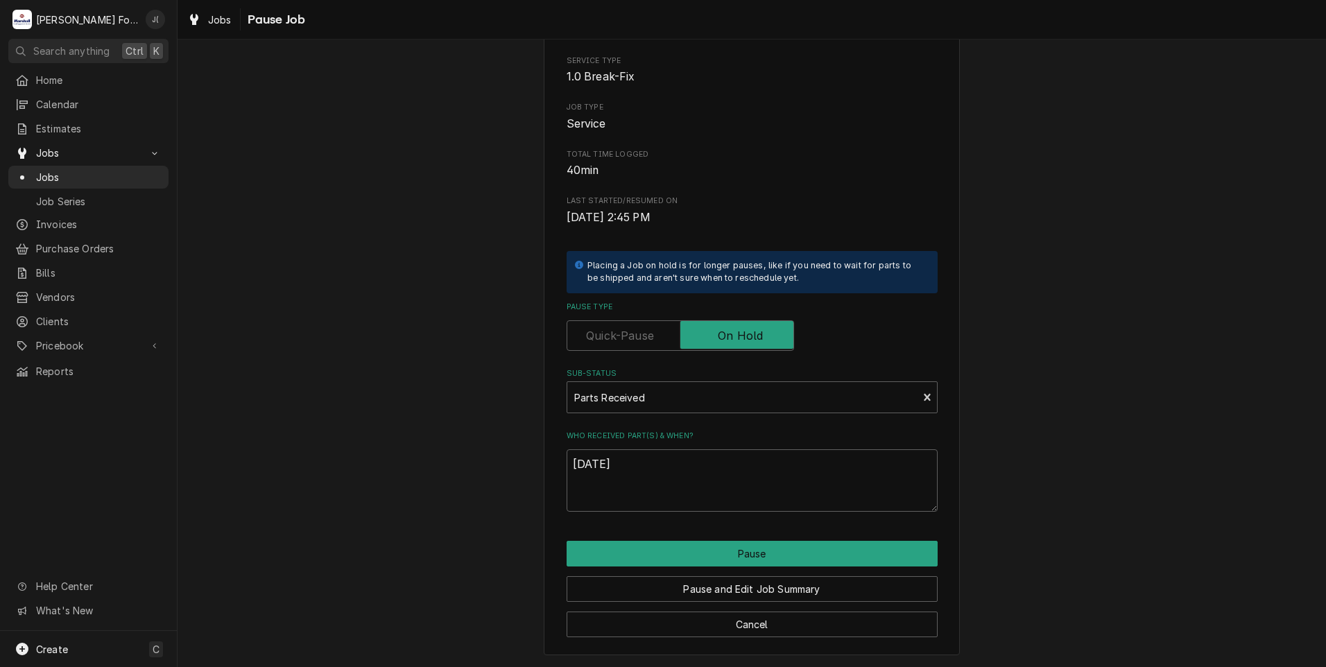
type textarea "x"
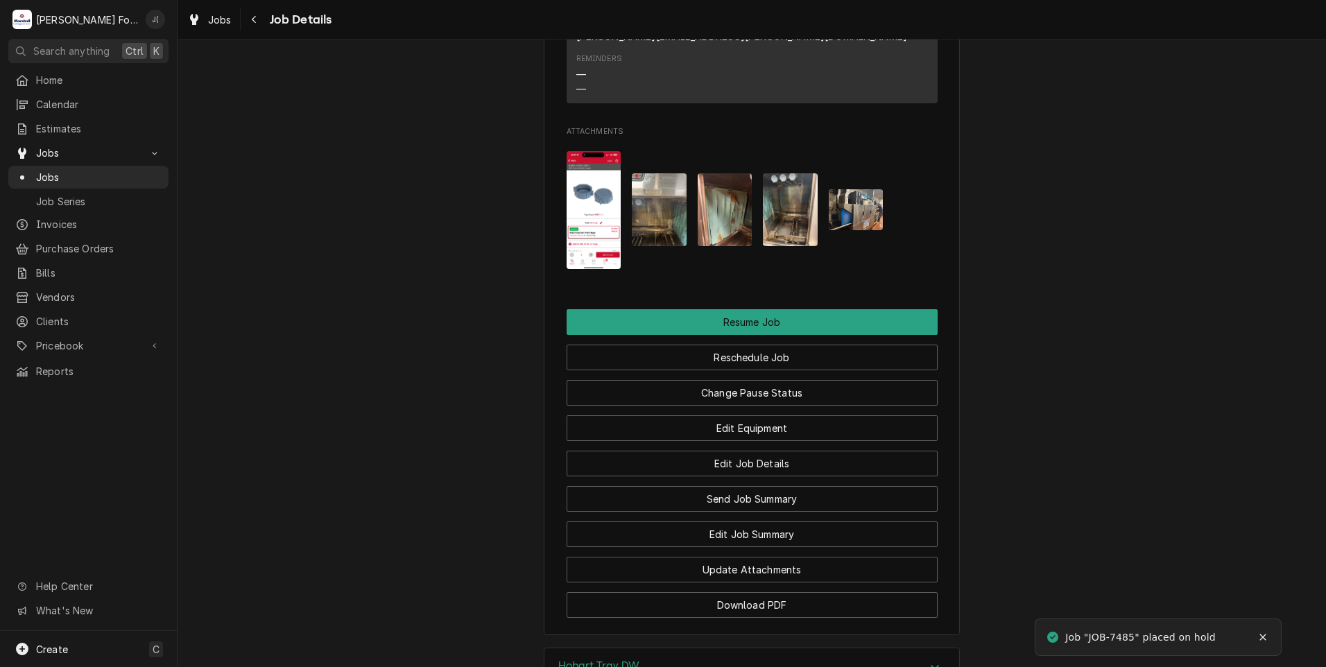
scroll to position [2082, 0]
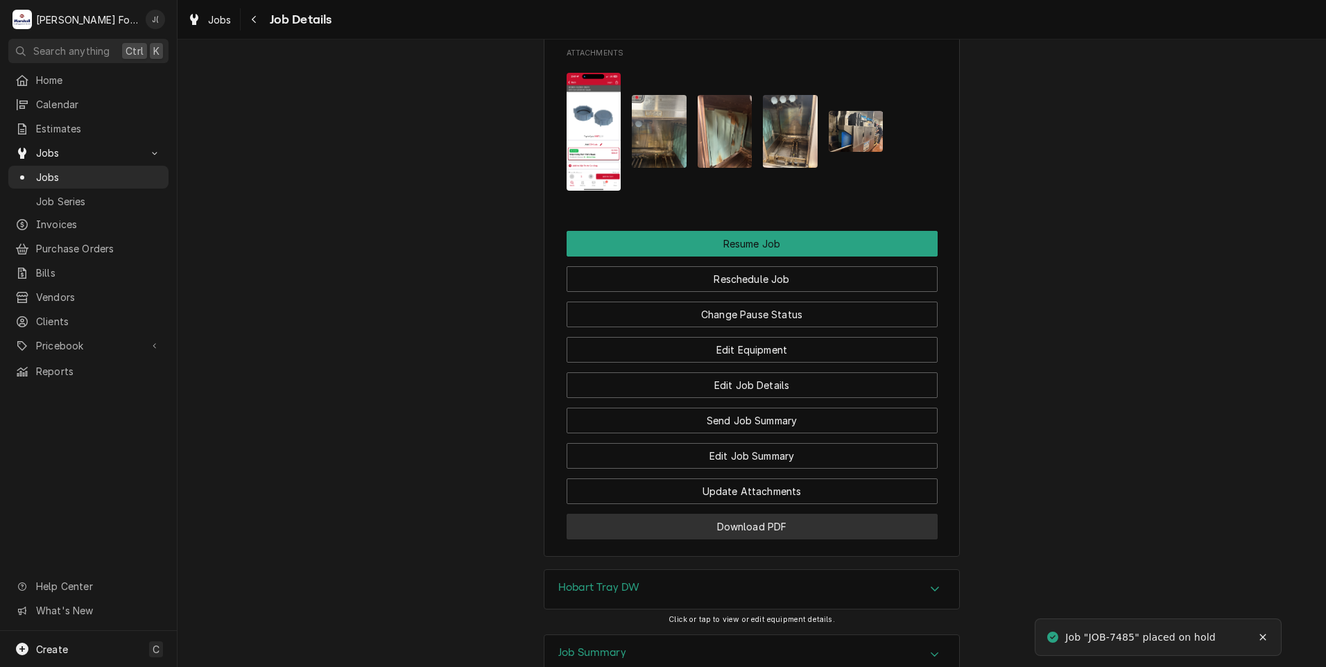
click at [625, 514] on button "Download PDF" at bounding box center [752, 527] width 371 height 26
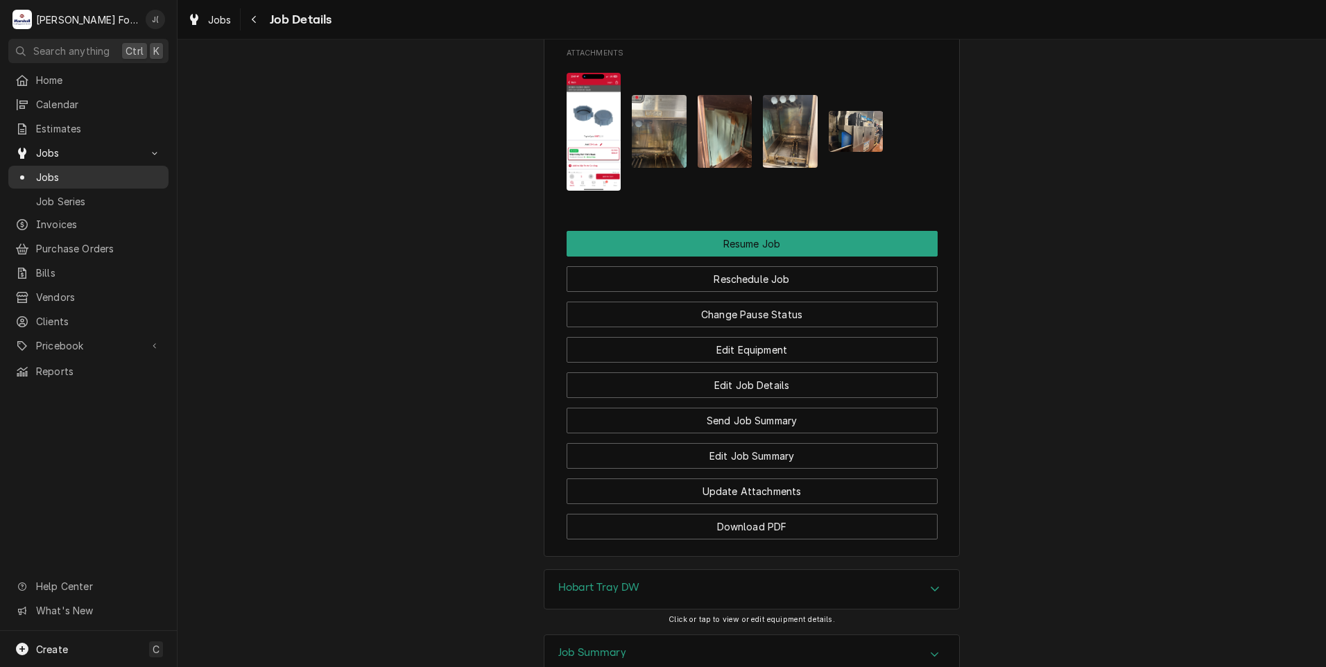
click at [58, 178] on span "Jobs" at bounding box center [99, 177] width 126 height 15
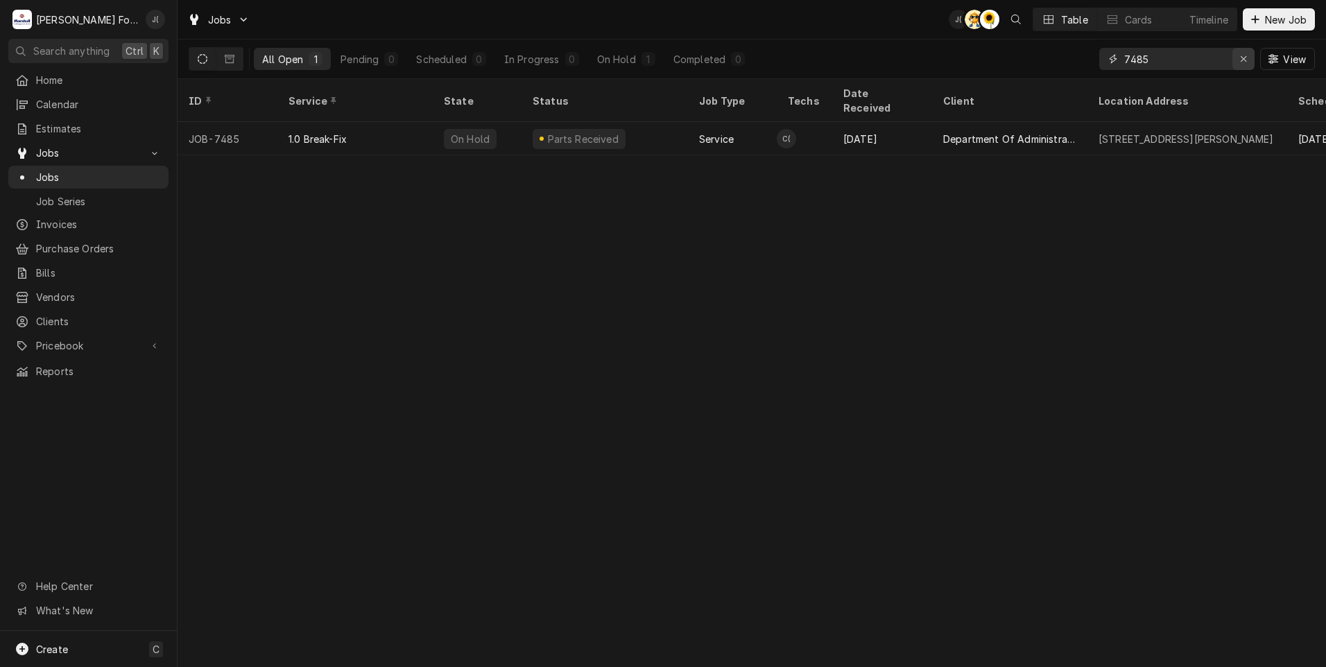
click at [1240, 60] on div "Erase input" at bounding box center [1243, 59] width 14 height 14
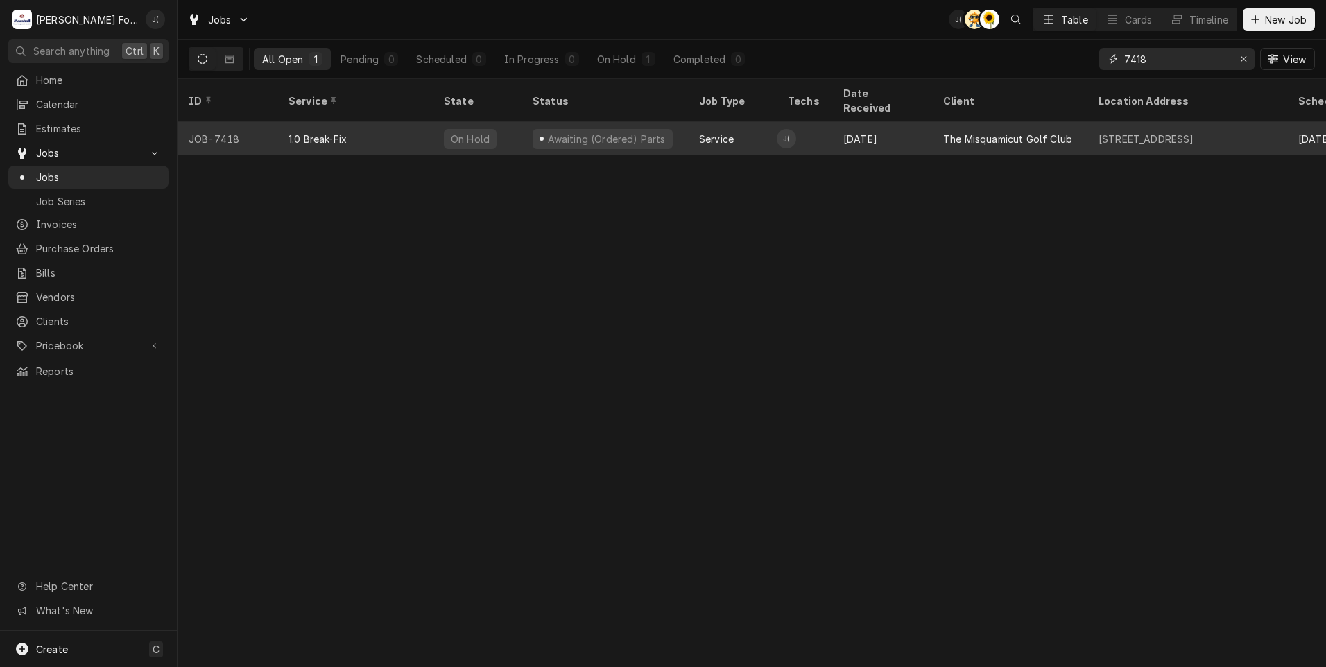
type input "7418"
click at [238, 126] on div "JOB-7418" at bounding box center [228, 138] width 100 height 33
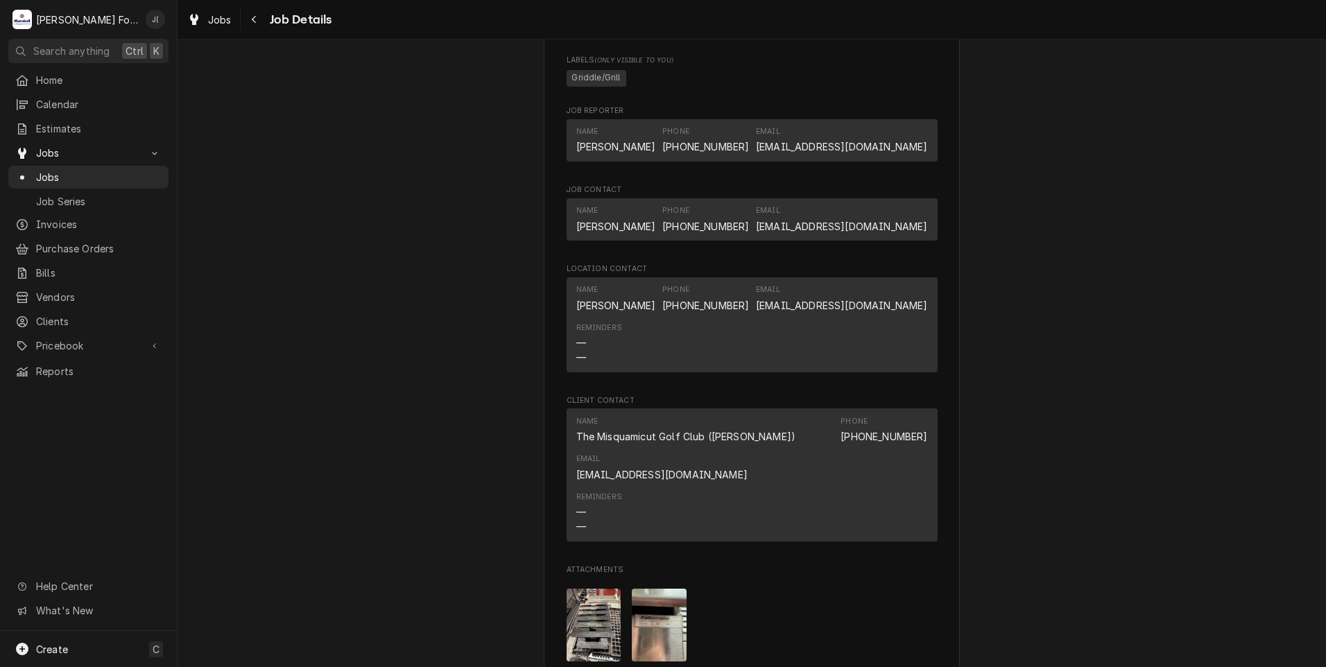
scroll to position [1782, 0]
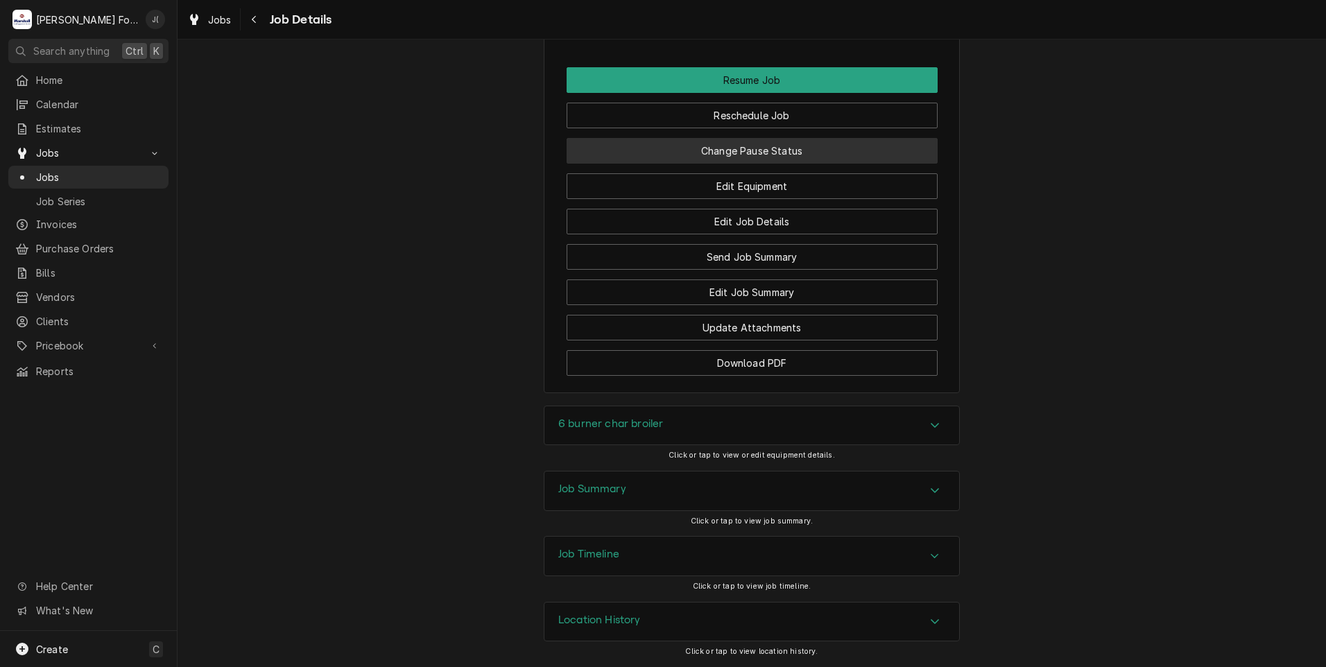
click at [797, 155] on button "Change Pause Status" at bounding box center [752, 151] width 371 height 26
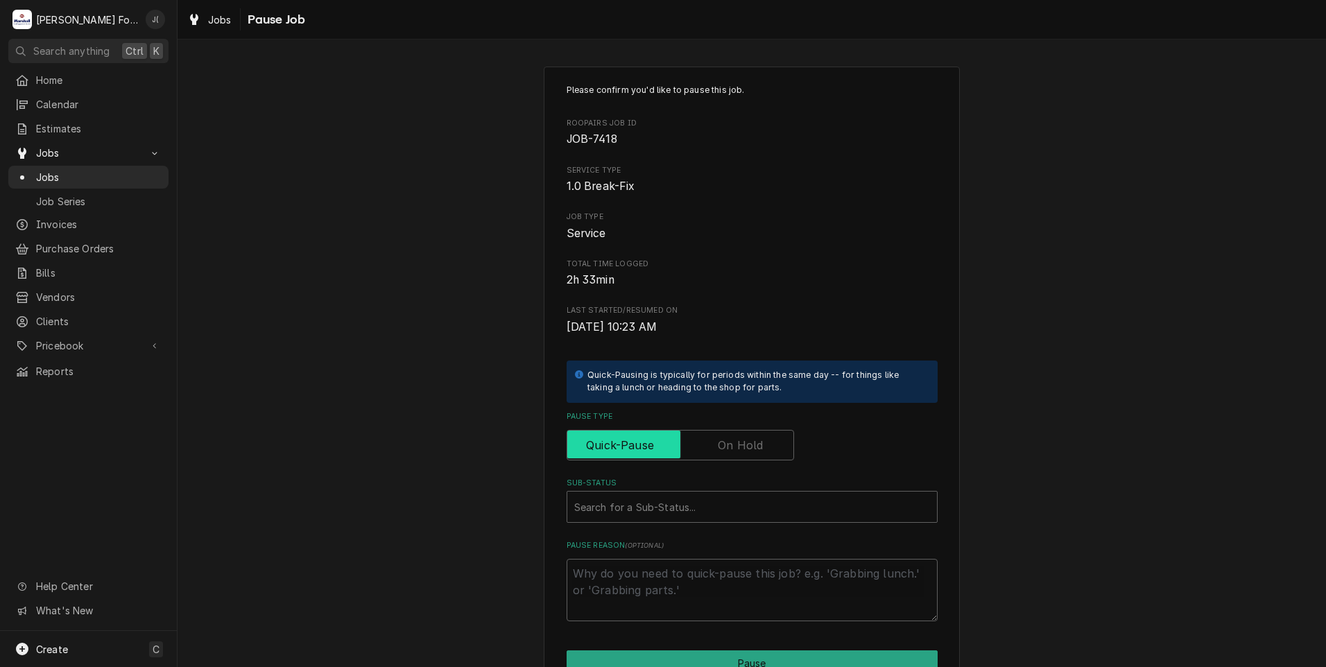
drag, startPoint x: 735, startPoint y: 435, endPoint x: 728, endPoint y: 442, distance: 9.8
click at [734, 435] on input "Pause Type" at bounding box center [680, 445] width 215 height 31
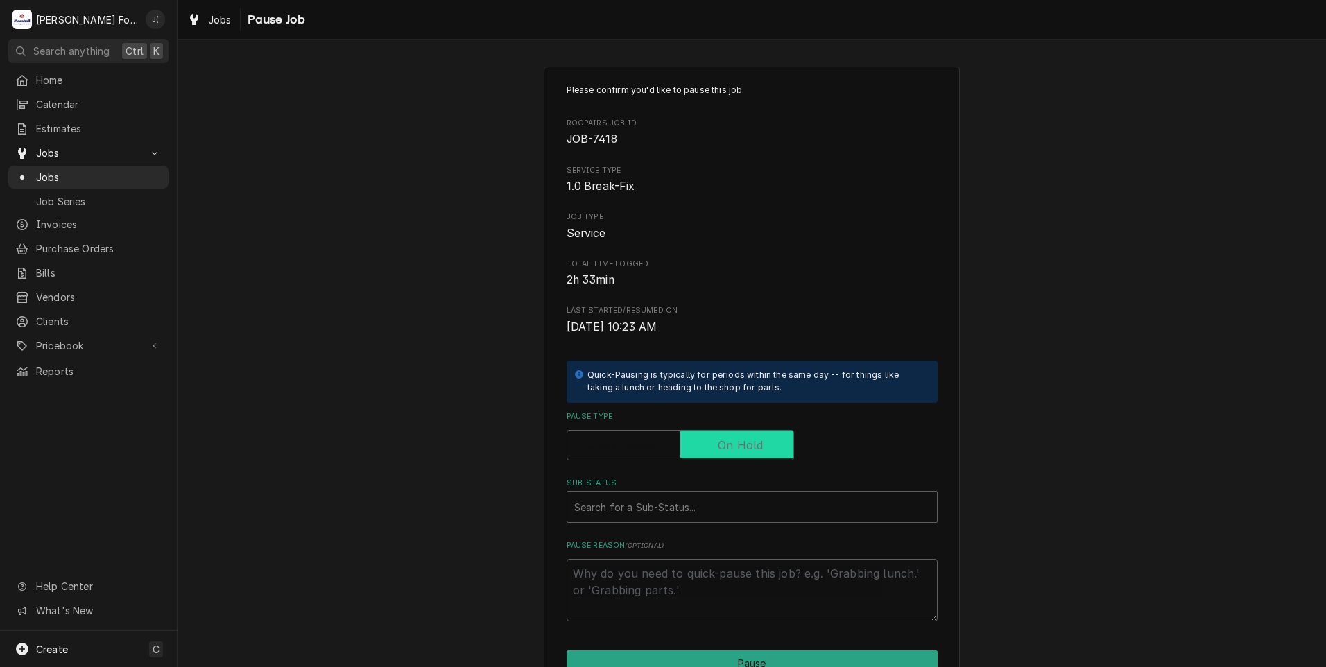
checkbox input "true"
click at [693, 507] on div "Sub-Status" at bounding box center [752, 506] width 356 height 25
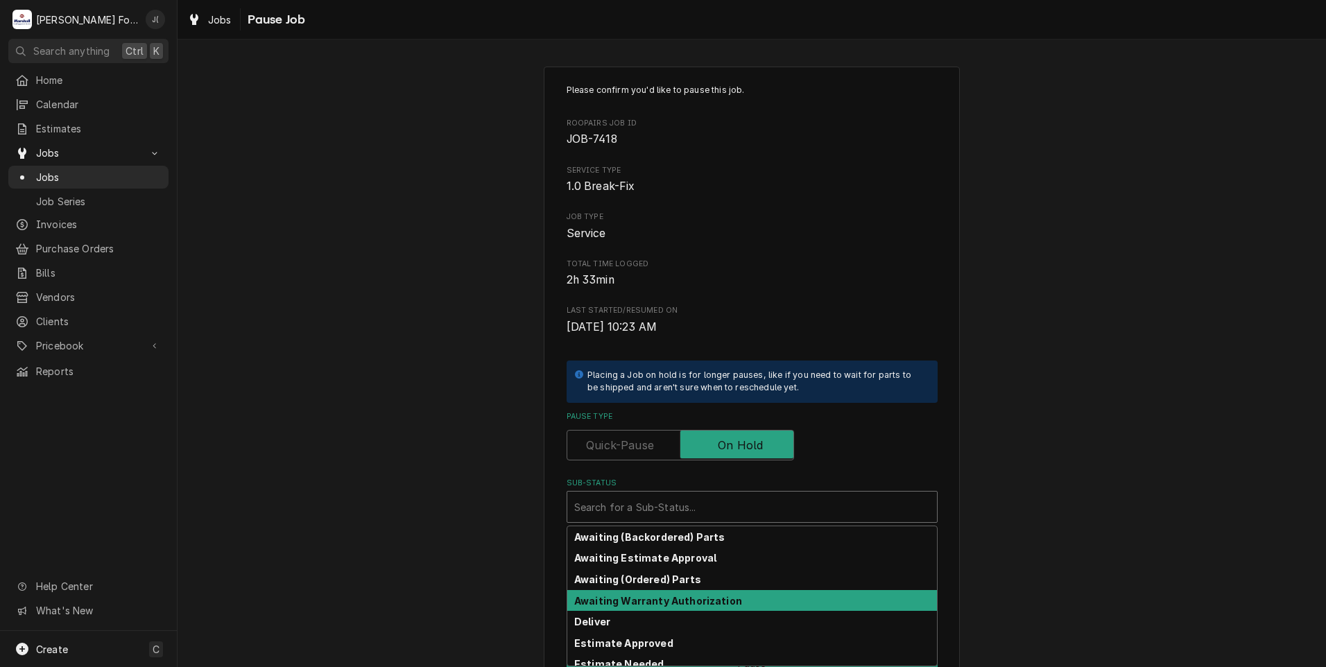
scroll to position [221, 0]
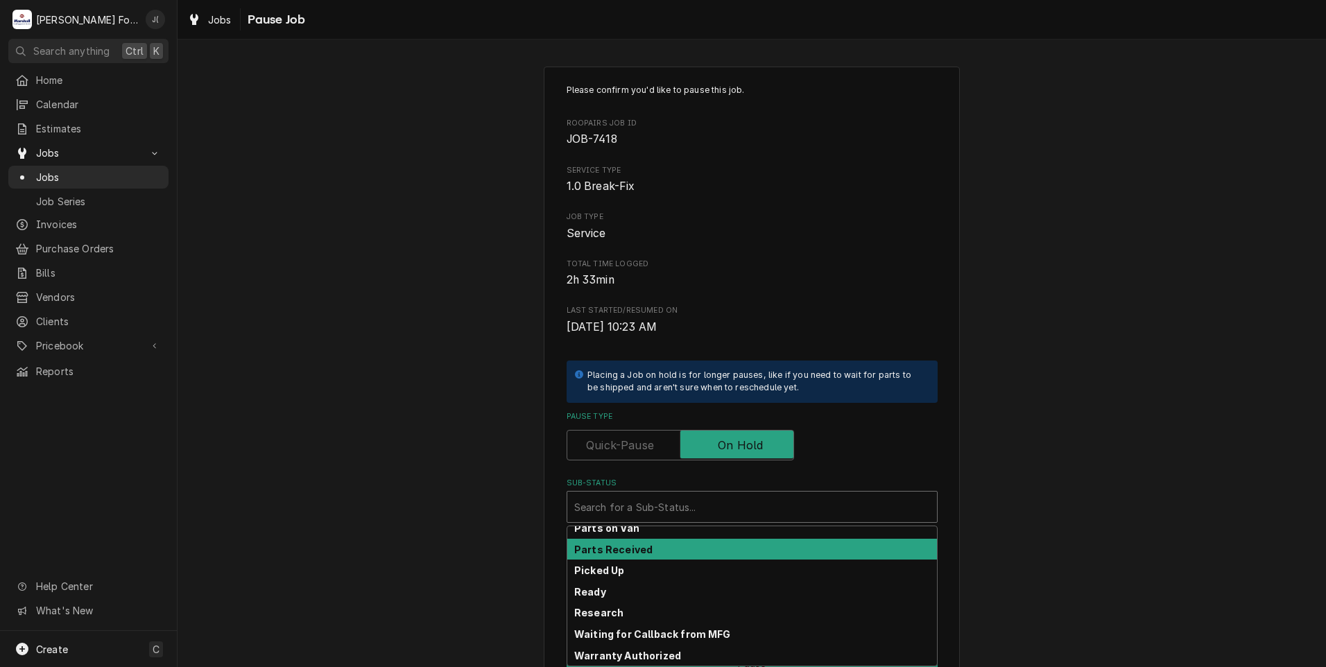
click at [641, 549] on div "Parts Received" at bounding box center [752, 549] width 370 height 21
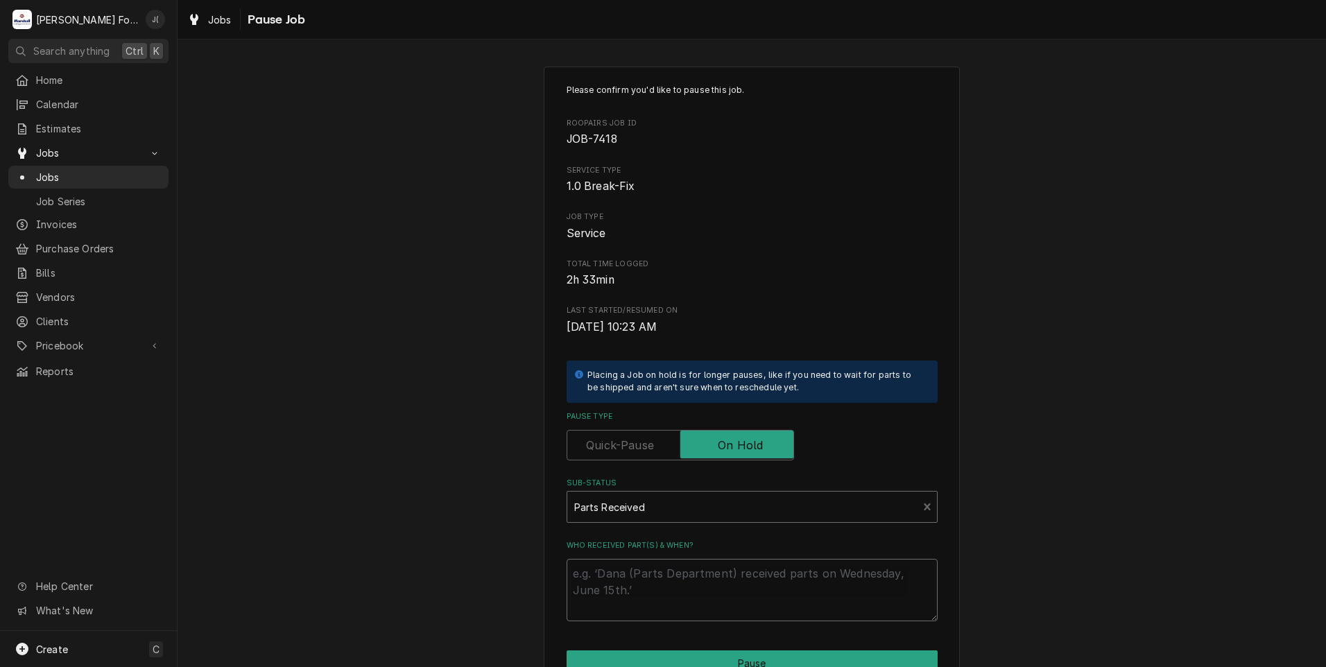
click at [639, 581] on textarea "Who received part(s) & when?" at bounding box center [752, 590] width 371 height 62
type textarea "x"
type textarea "1"
type textarea "x"
type textarea "10"
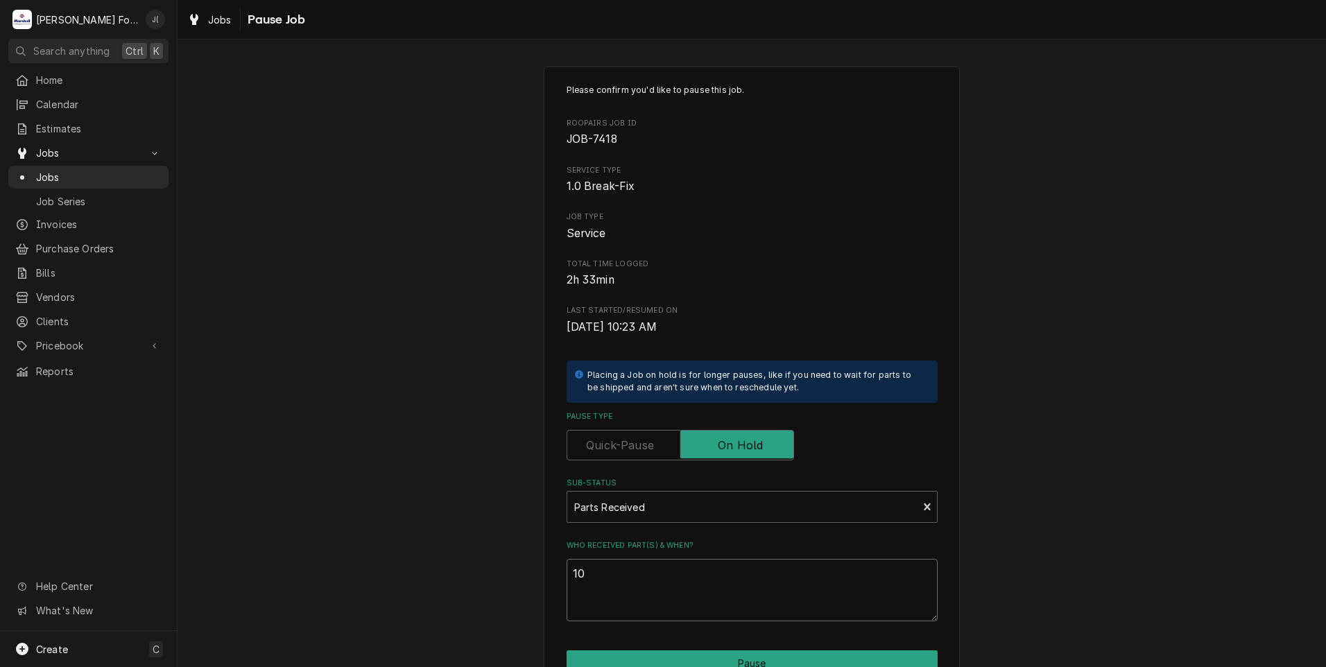
type textarea "x"
type textarea "10/"
type textarea "x"
type textarea "10/0"
type textarea "x"
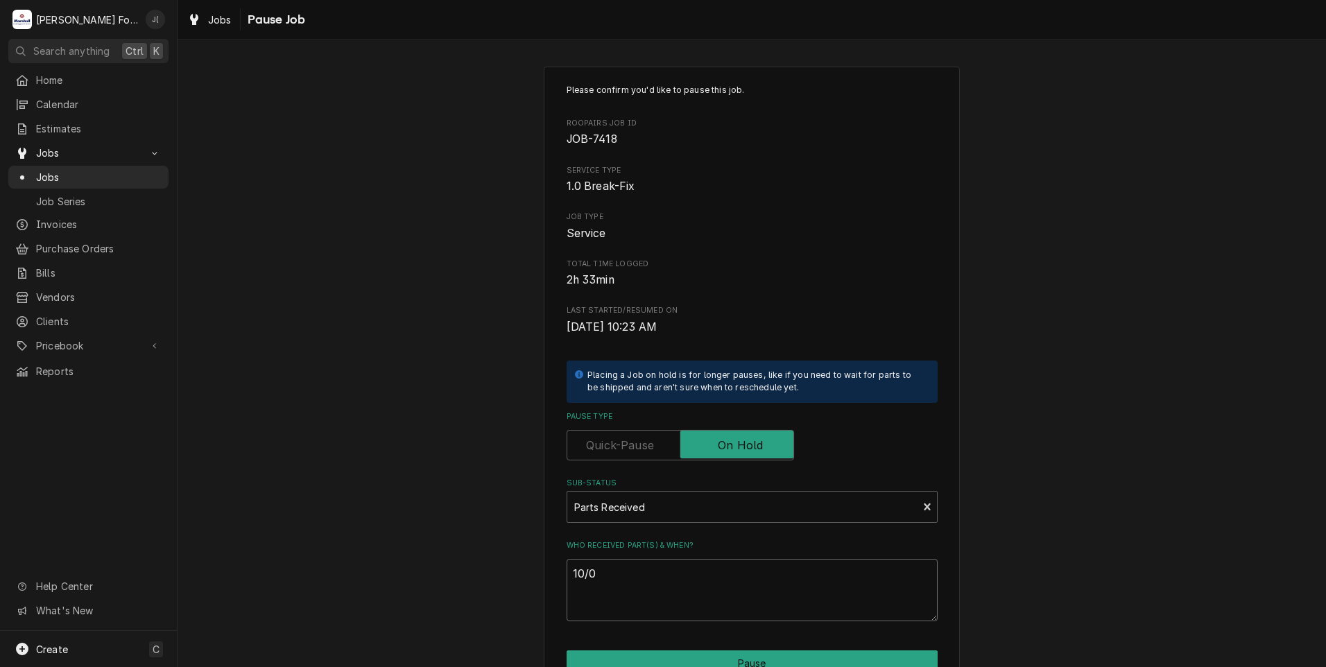
type textarea "10/09"
type textarea "x"
type textarea "10/09/"
type textarea "x"
type textarea "10/09/2"
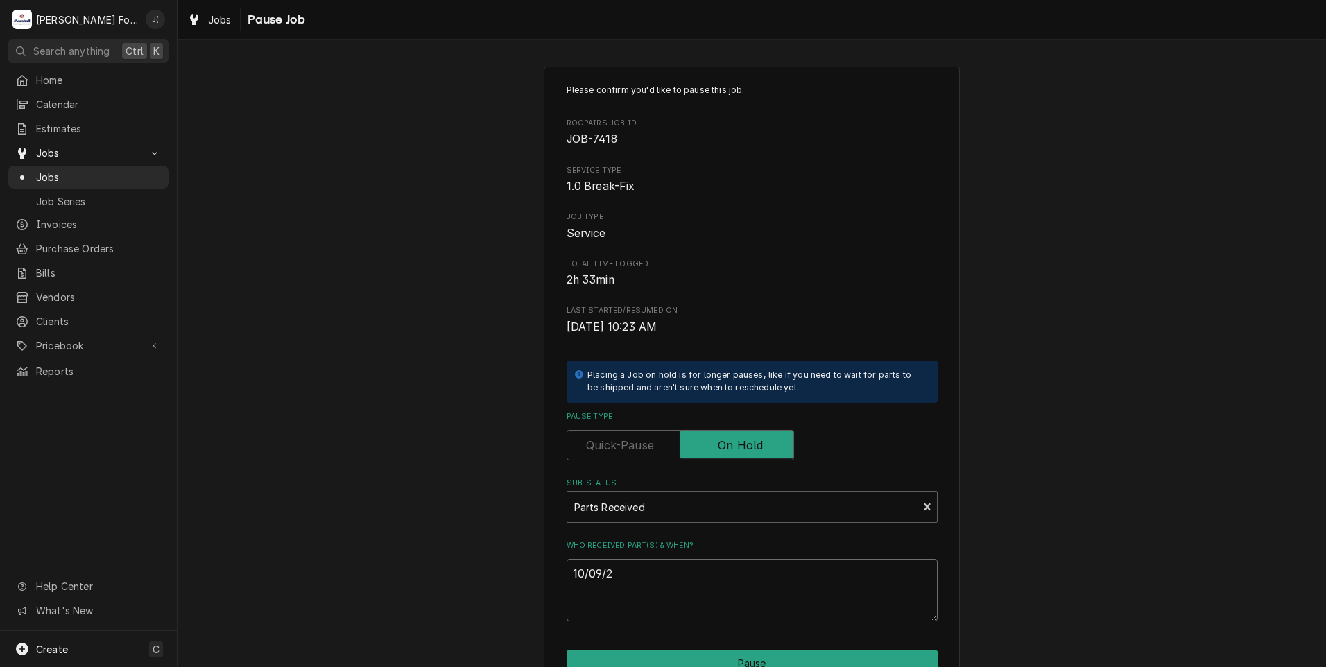
type textarea "x"
type textarea "10/09/20"
type textarea "x"
type textarea "10/09/202"
type textarea "x"
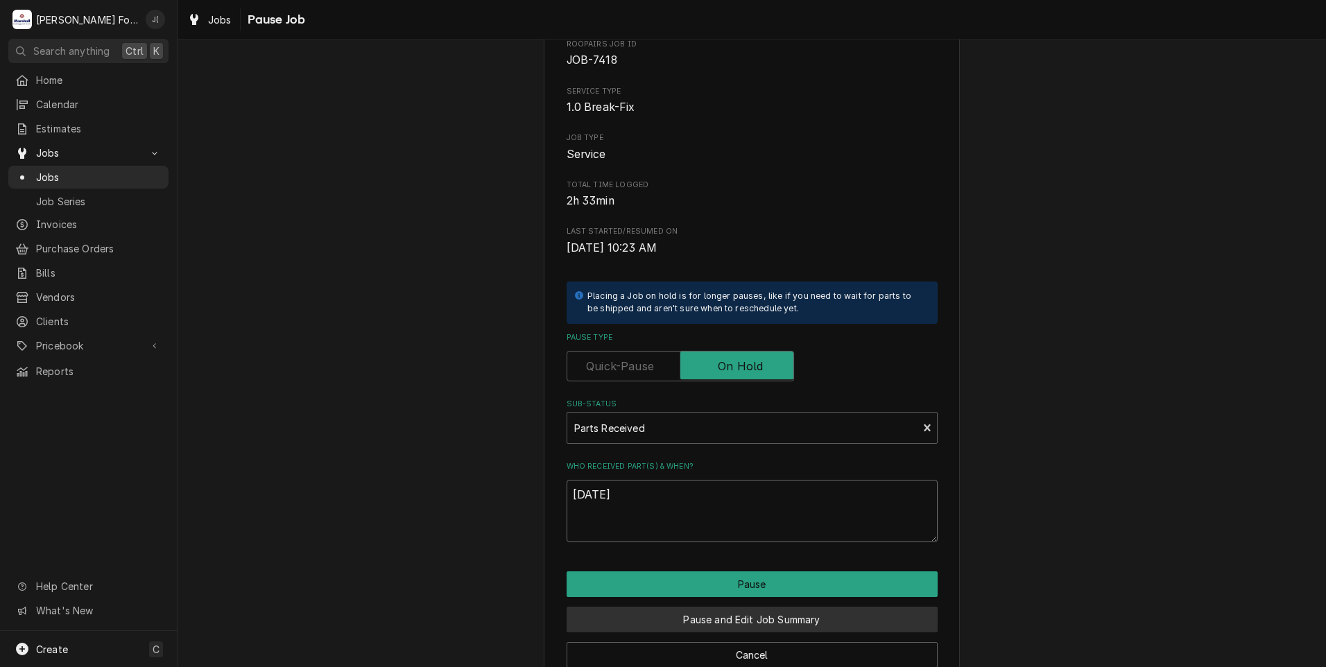
scroll to position [110, 0]
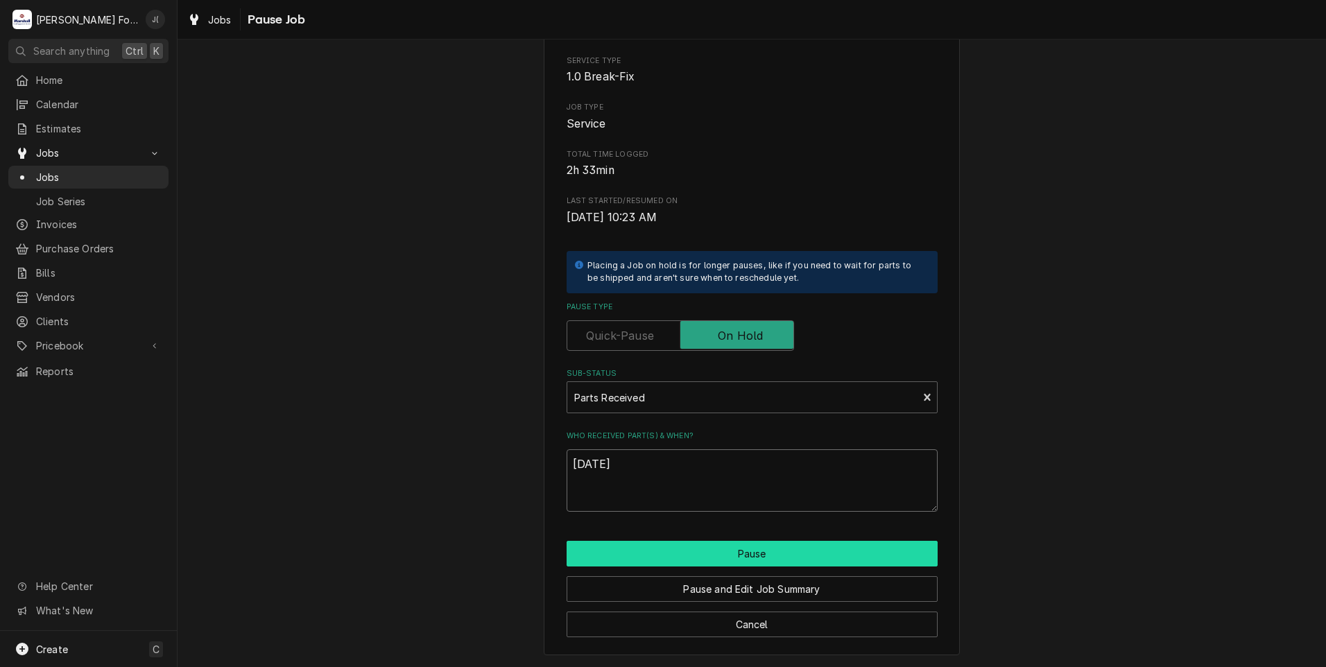
type textarea "[DATE]"
click at [708, 556] on button "Pause" at bounding box center [752, 554] width 371 height 26
type textarea "x"
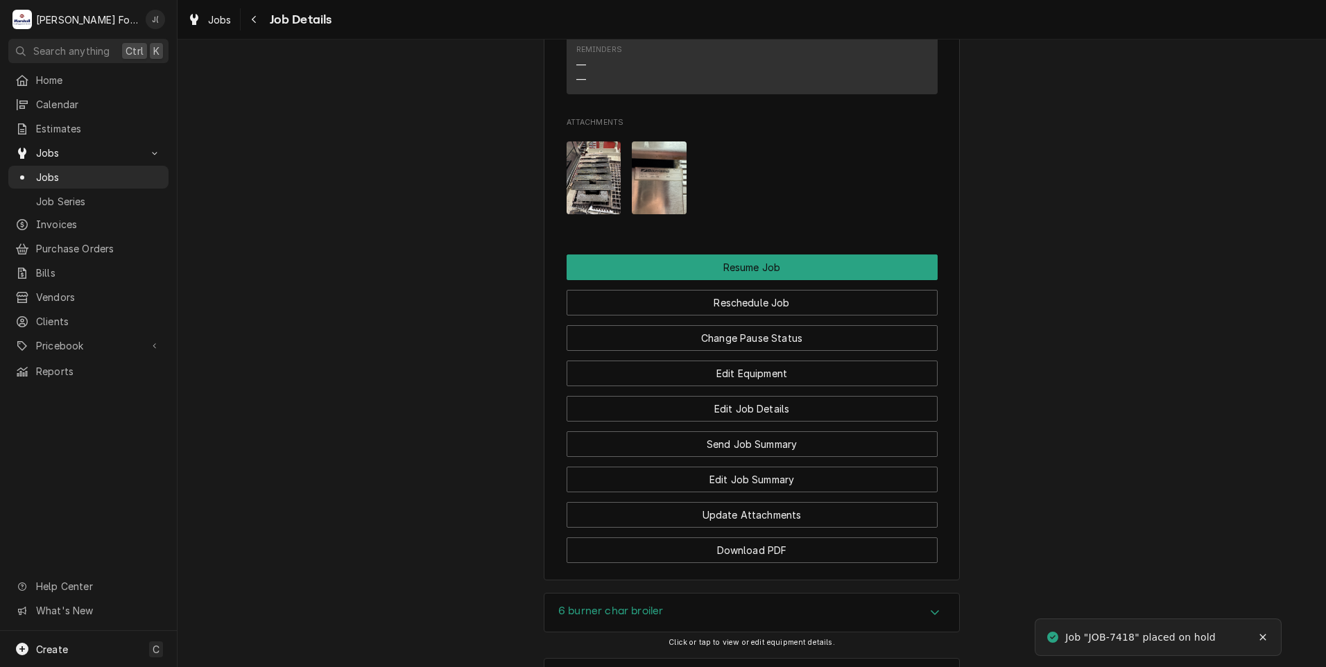
scroll to position [1782, 0]
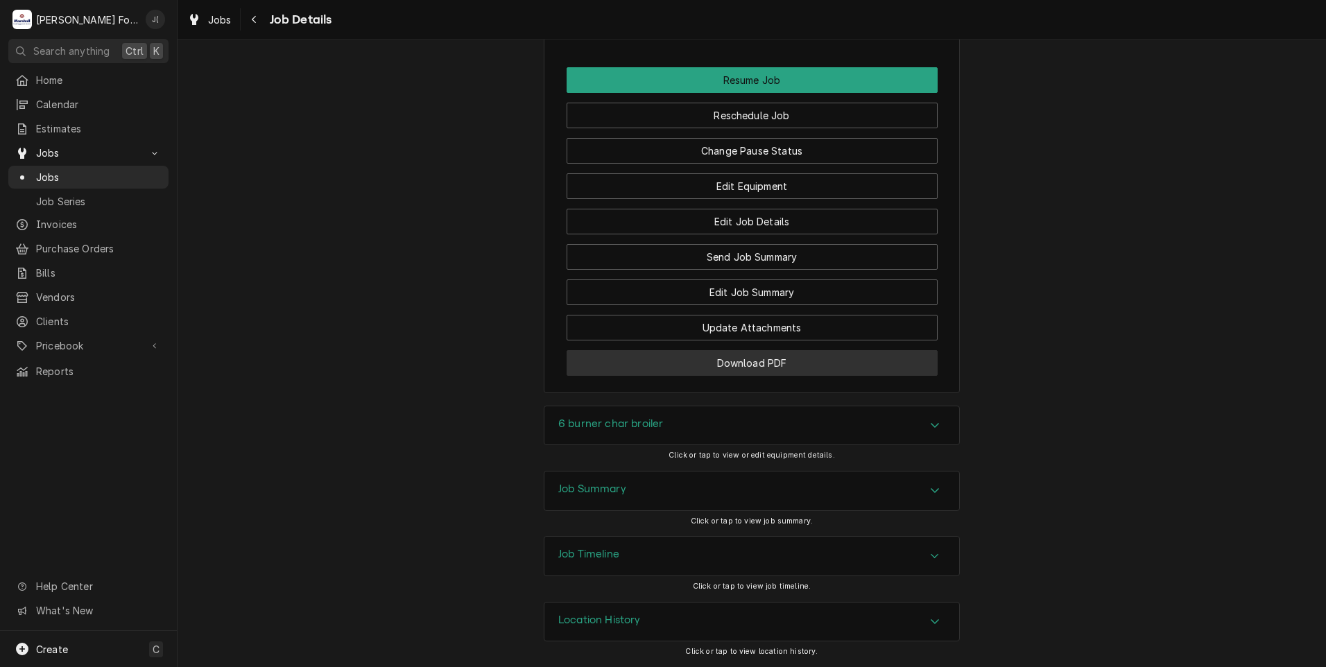
click at [652, 373] on button "Download PDF" at bounding box center [752, 363] width 371 height 26
click at [82, 176] on span "Jobs" at bounding box center [99, 177] width 126 height 15
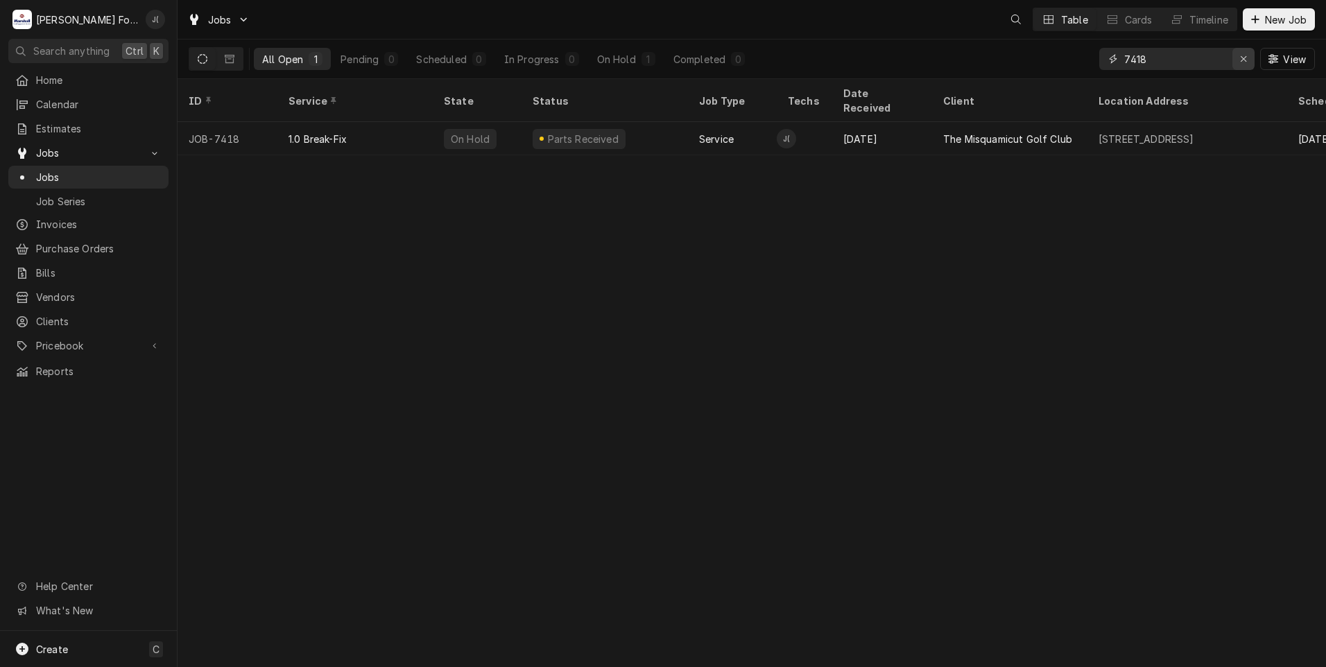
drag, startPoint x: 1245, startPoint y: 63, endPoint x: 1222, endPoint y: 64, distance: 22.9
click at [1245, 63] on div "Erase input" at bounding box center [1243, 59] width 14 height 14
click at [1196, 66] on input "Dynamic Content Wrapper" at bounding box center [1189, 59] width 130 height 22
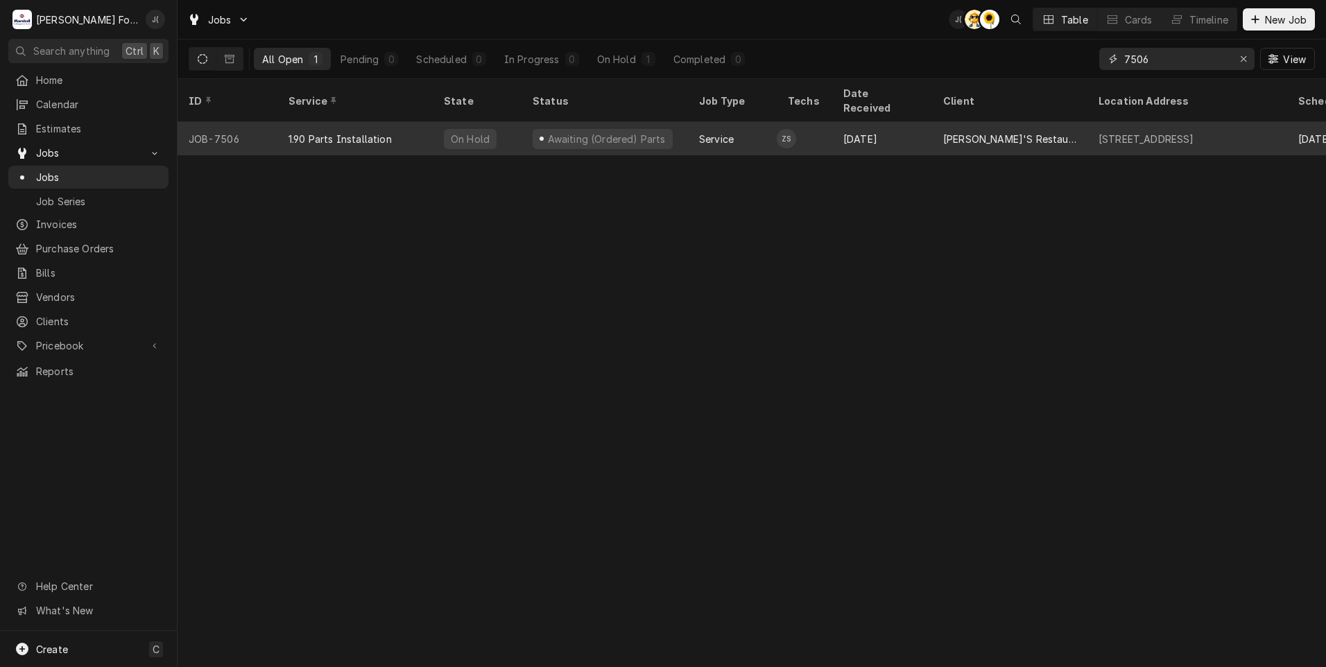
type input "7506"
click at [283, 124] on div "1.90 Parts Installation" at bounding box center [354, 138] width 155 height 33
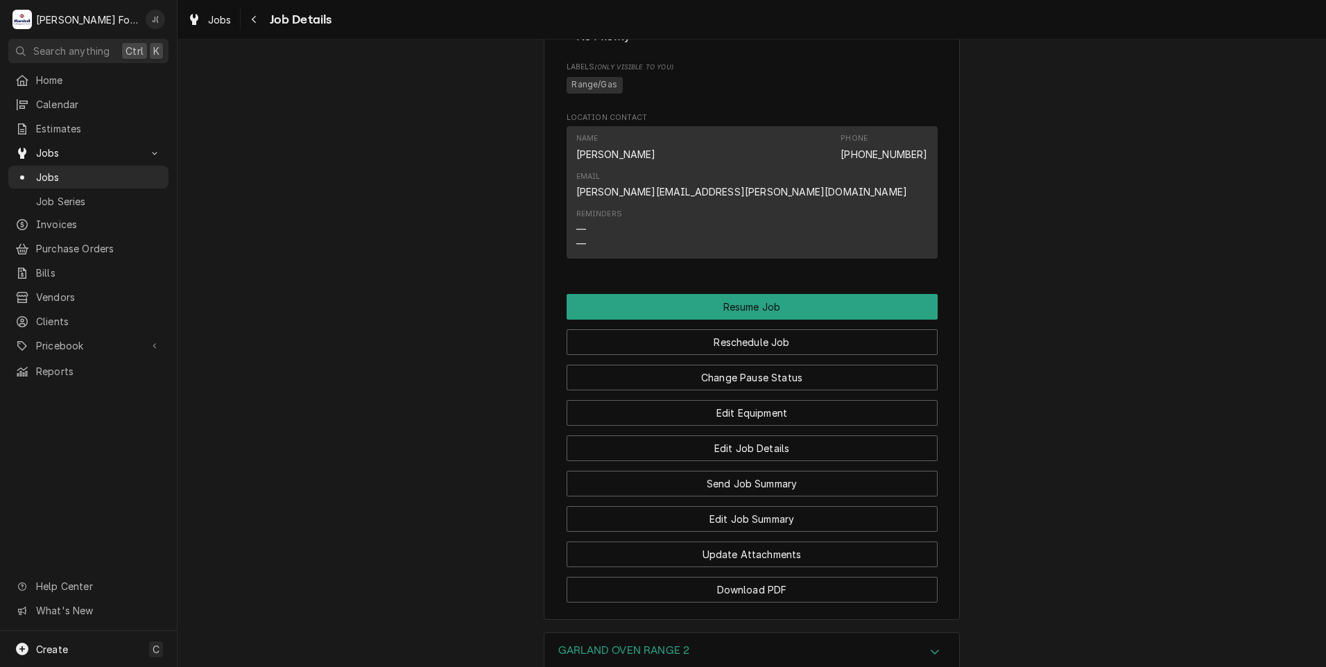
scroll to position [1291, 0]
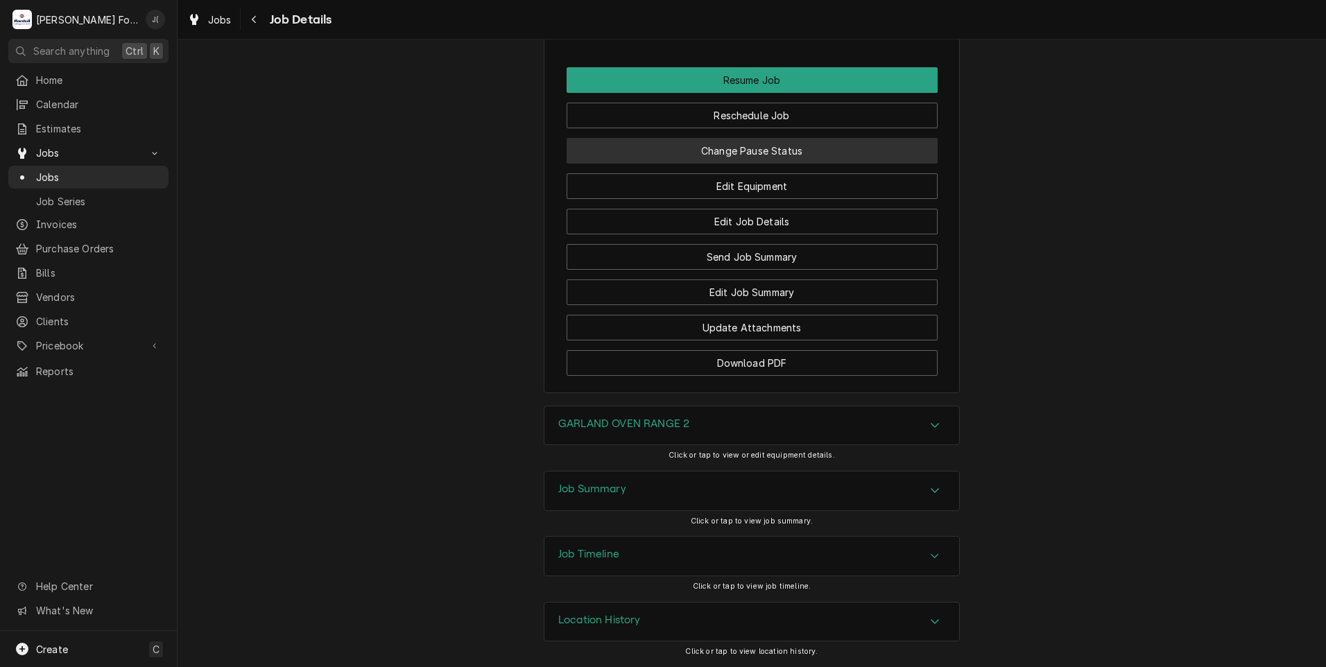
click at [763, 151] on button "Change Pause Status" at bounding box center [752, 151] width 371 height 26
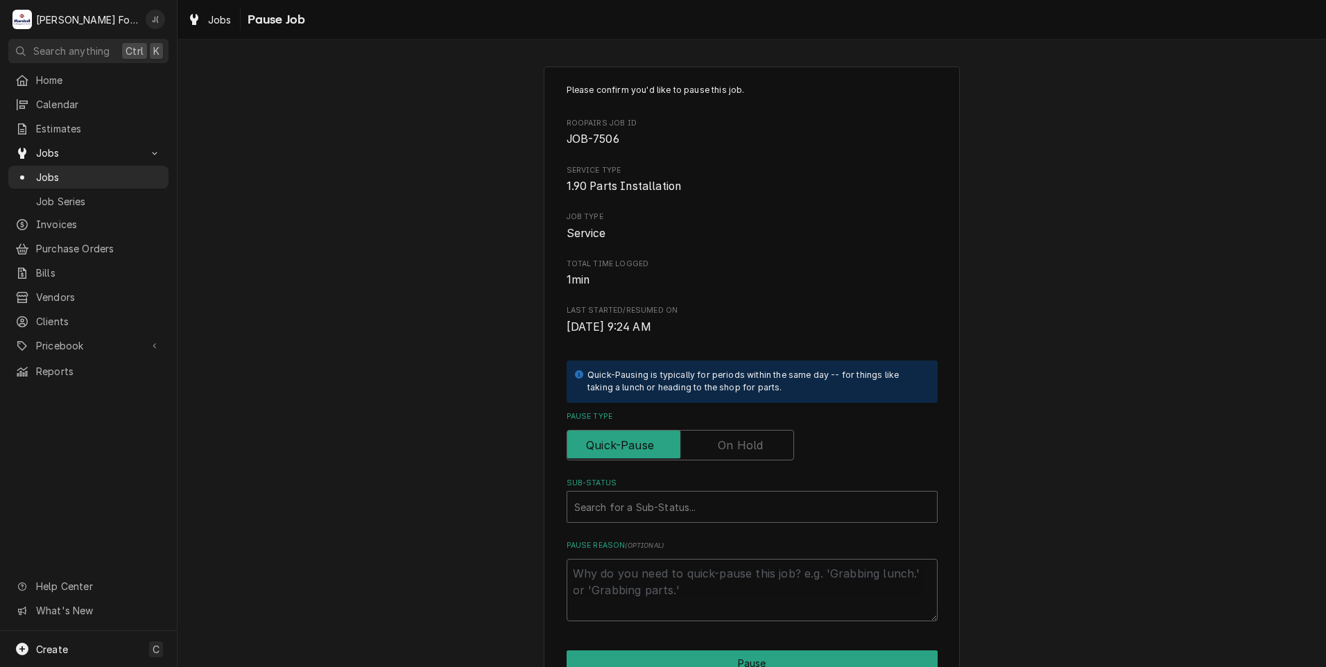
click at [727, 440] on label "Pause Type" at bounding box center [680, 445] width 227 height 31
click at [727, 440] on input "Pause Type" at bounding box center [680, 445] width 215 height 31
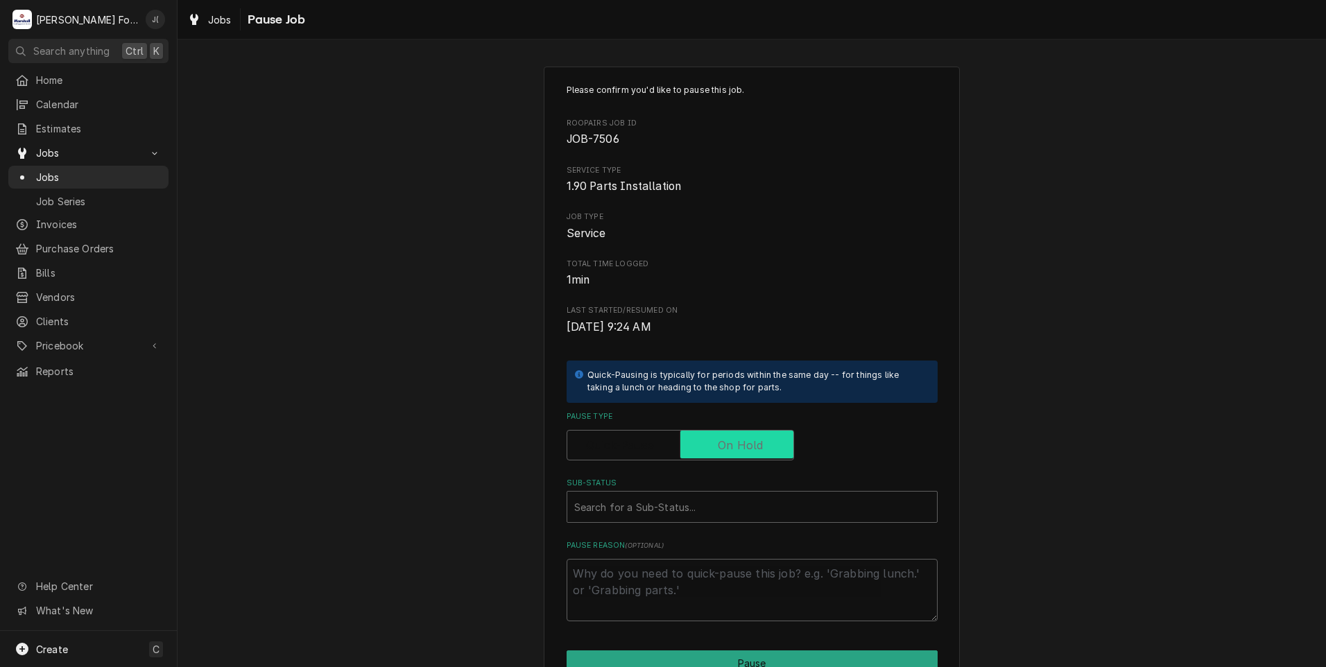
checkbox input "true"
drag, startPoint x: 668, startPoint y: 507, endPoint x: 662, endPoint y: 518, distance: 12.7
click at [666, 508] on div "Sub-Status" at bounding box center [738, 506] width 328 height 25
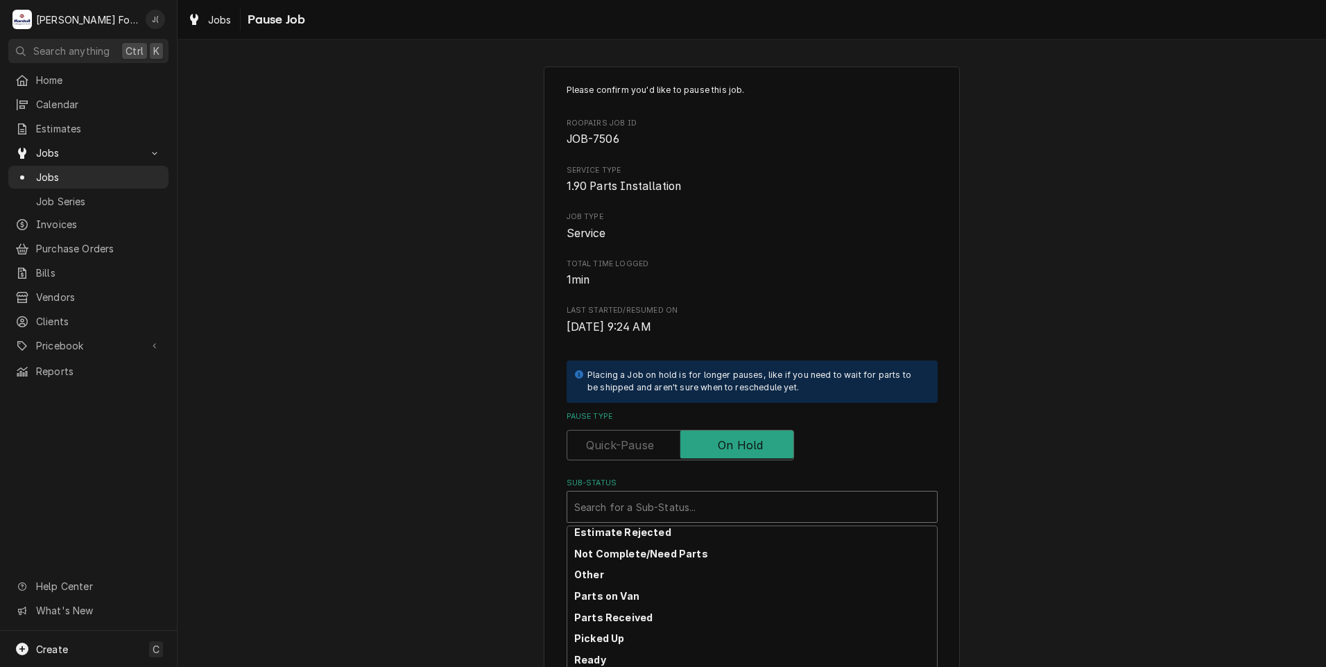
scroll to position [153, 0]
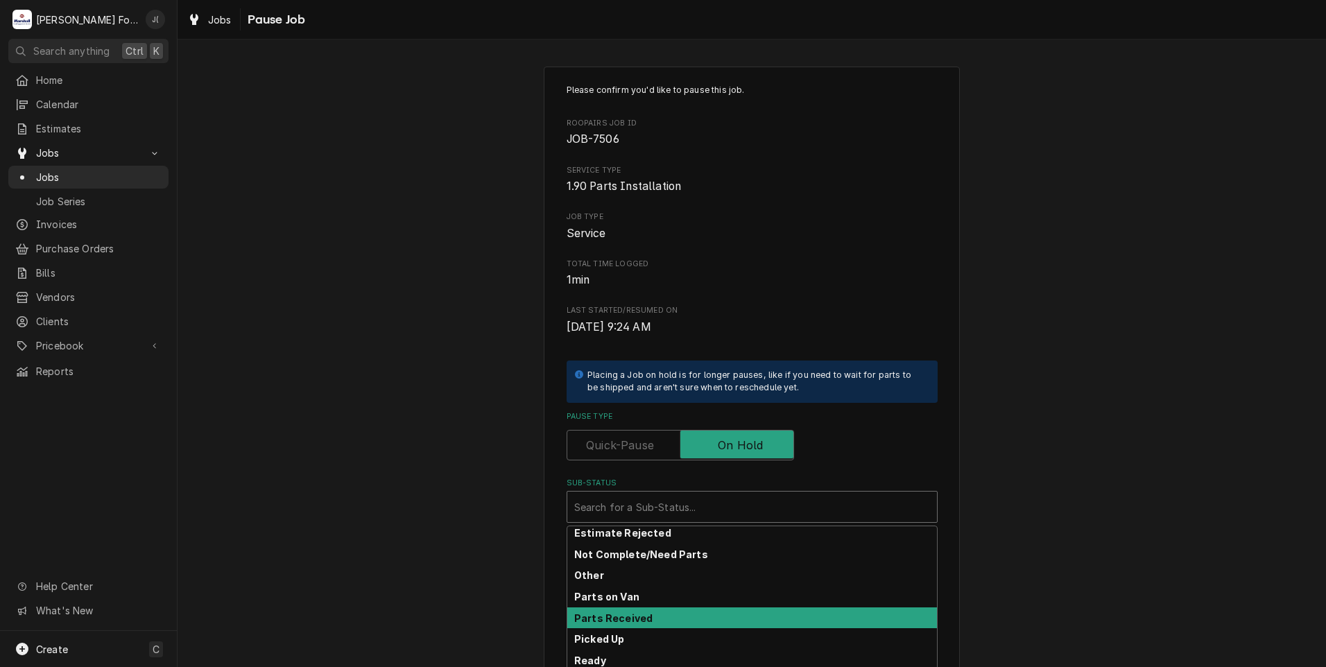
click at [654, 619] on div "Parts Received" at bounding box center [752, 617] width 370 height 21
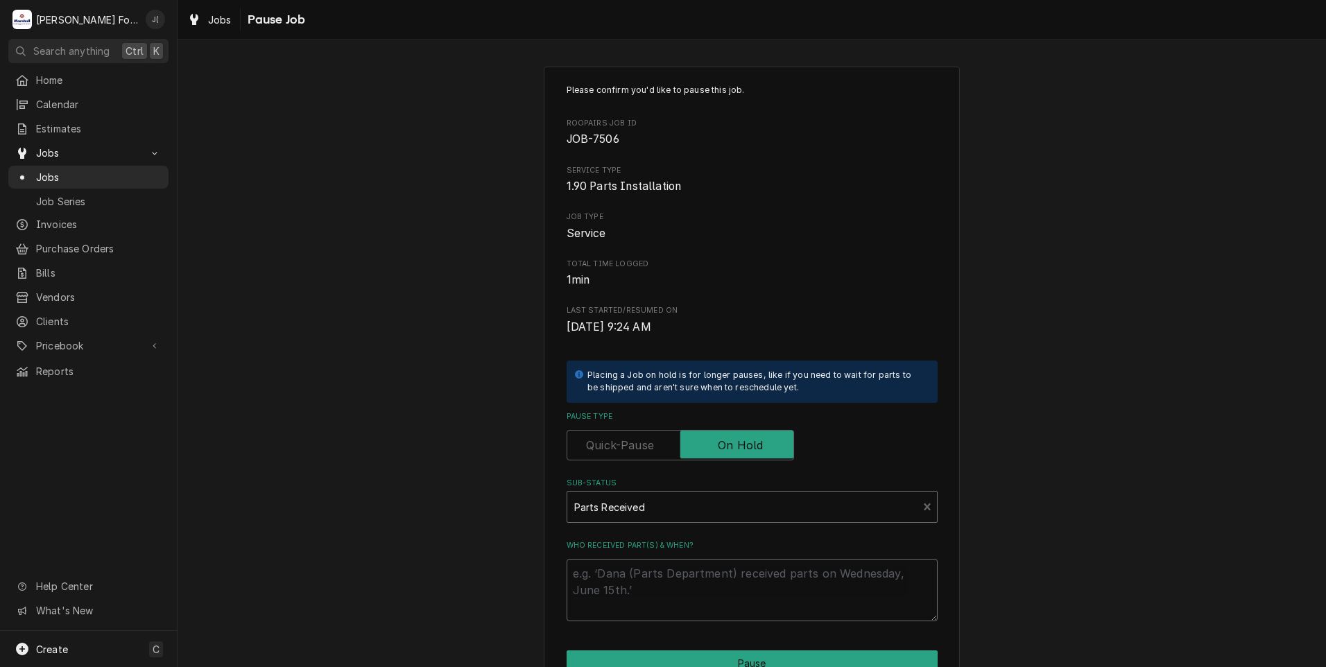
click at [646, 595] on textarea "Who received part(s) & when?" at bounding box center [752, 590] width 371 height 62
type textarea "x"
type textarea "1"
type textarea "x"
type textarea "10"
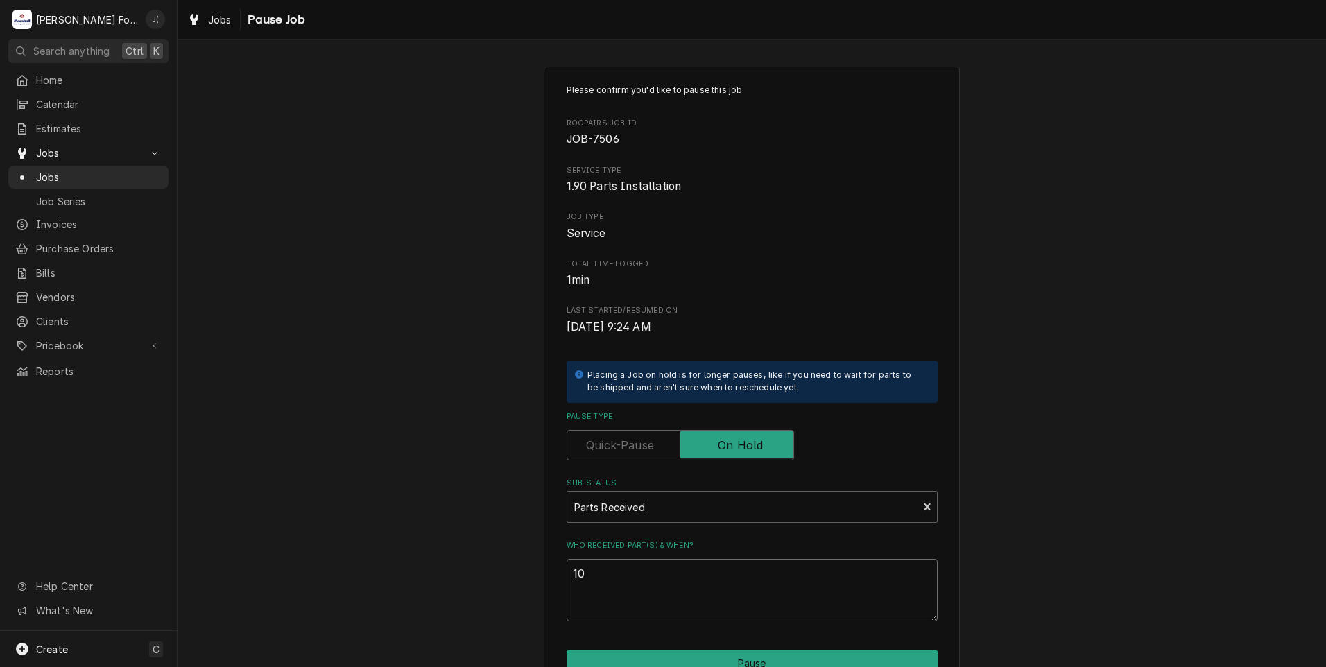
type textarea "x"
type textarea "10/"
type textarea "x"
type textarea "10/0"
type textarea "x"
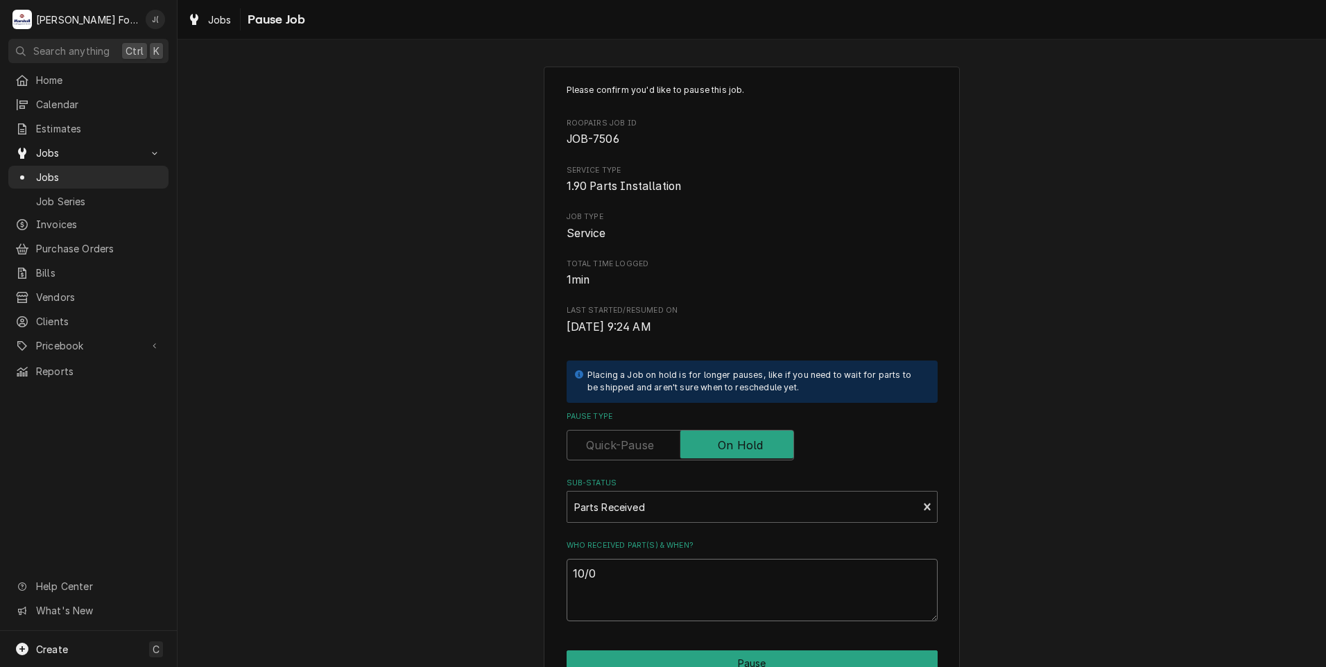
type textarea "10/09"
type textarea "x"
type textarea "10/09/"
type textarea "x"
type textarea "10/09/2"
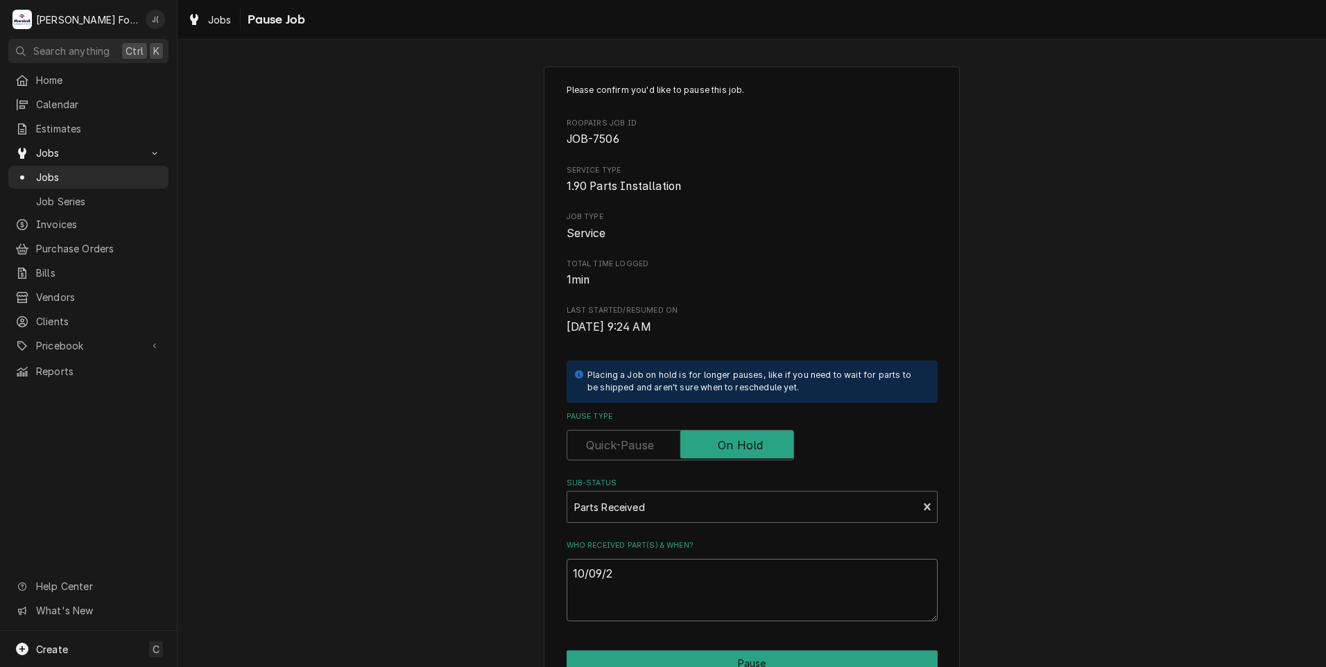
type textarea "x"
type textarea "10/09/20"
type textarea "x"
type textarea "10/09/202"
type textarea "x"
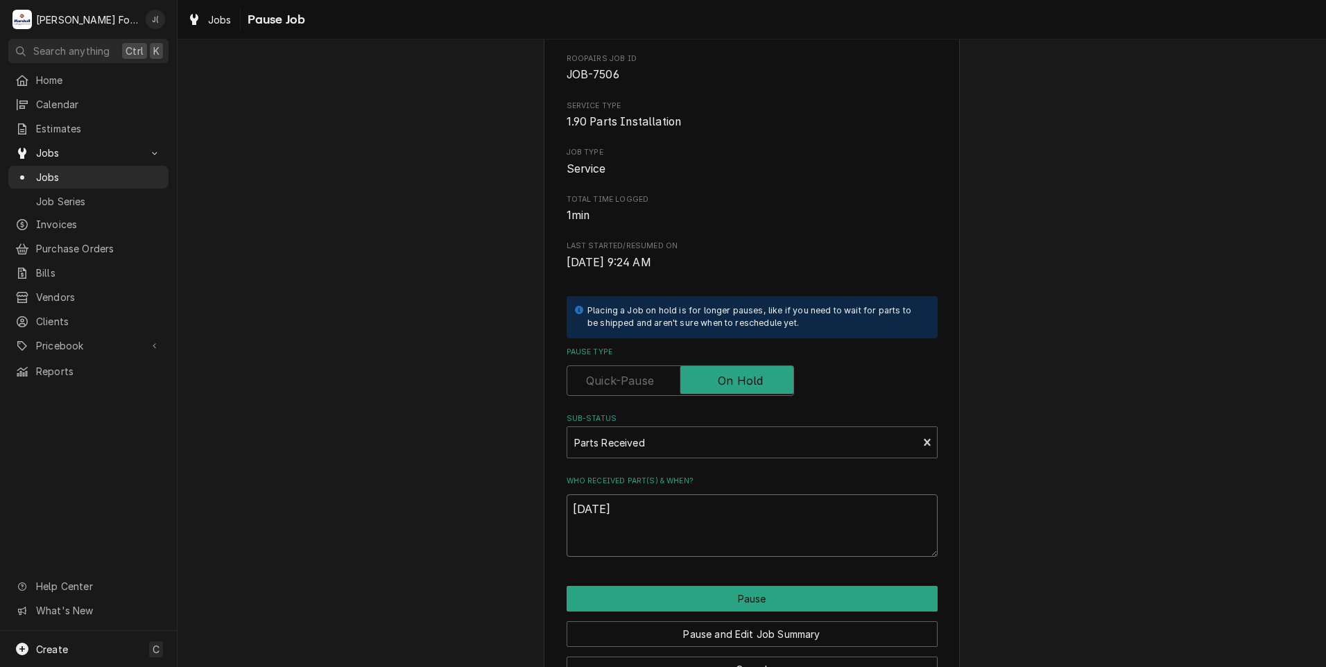
scroll to position [110, 0]
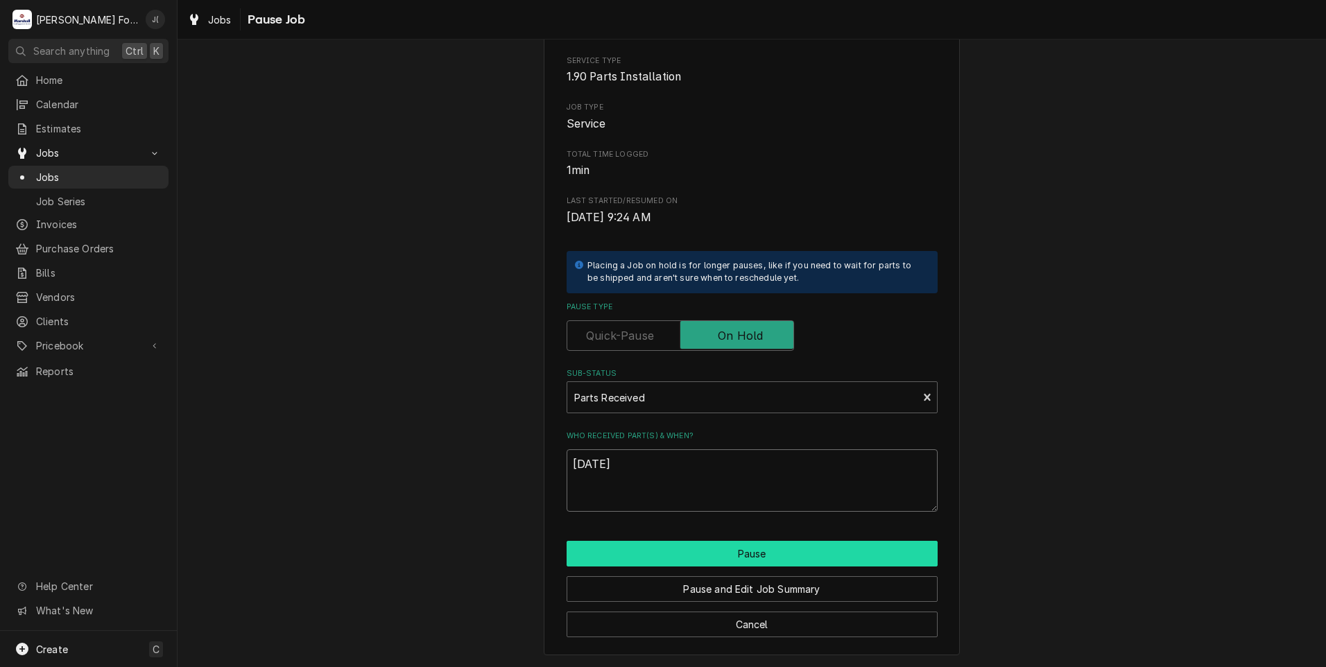
type textarea "[DATE]"
click at [644, 548] on button "Pause" at bounding box center [752, 554] width 371 height 26
type textarea "x"
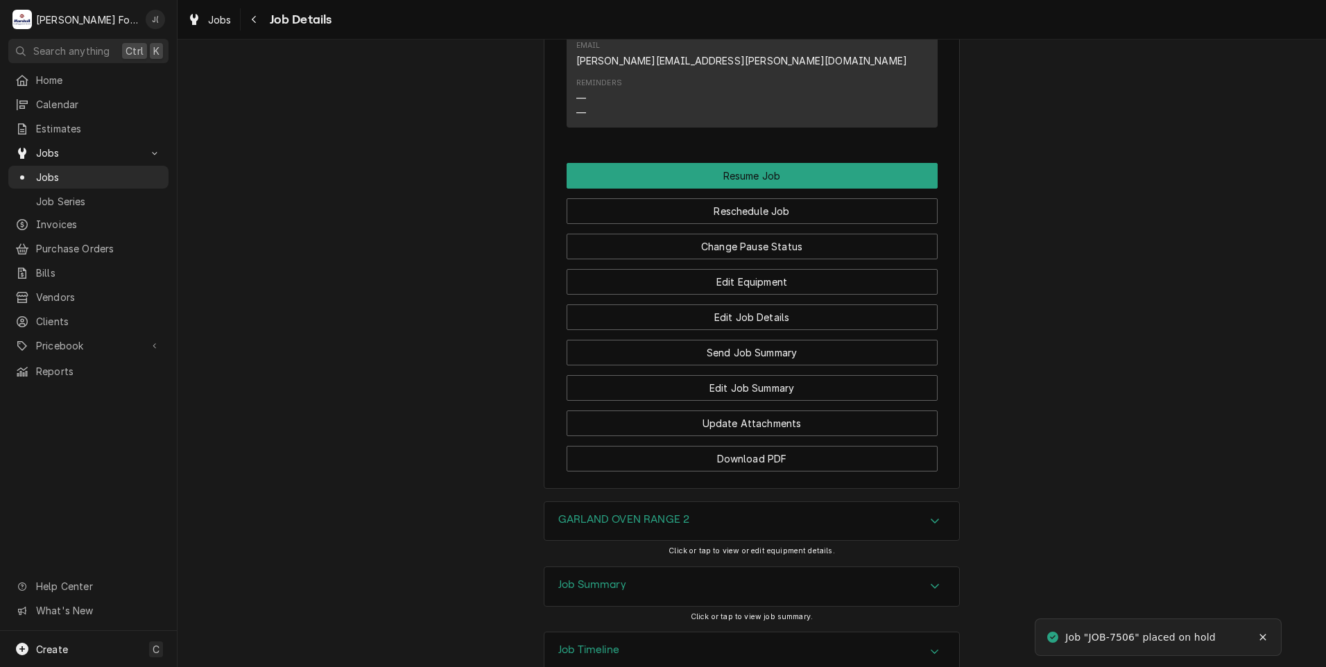
scroll to position [1291, 0]
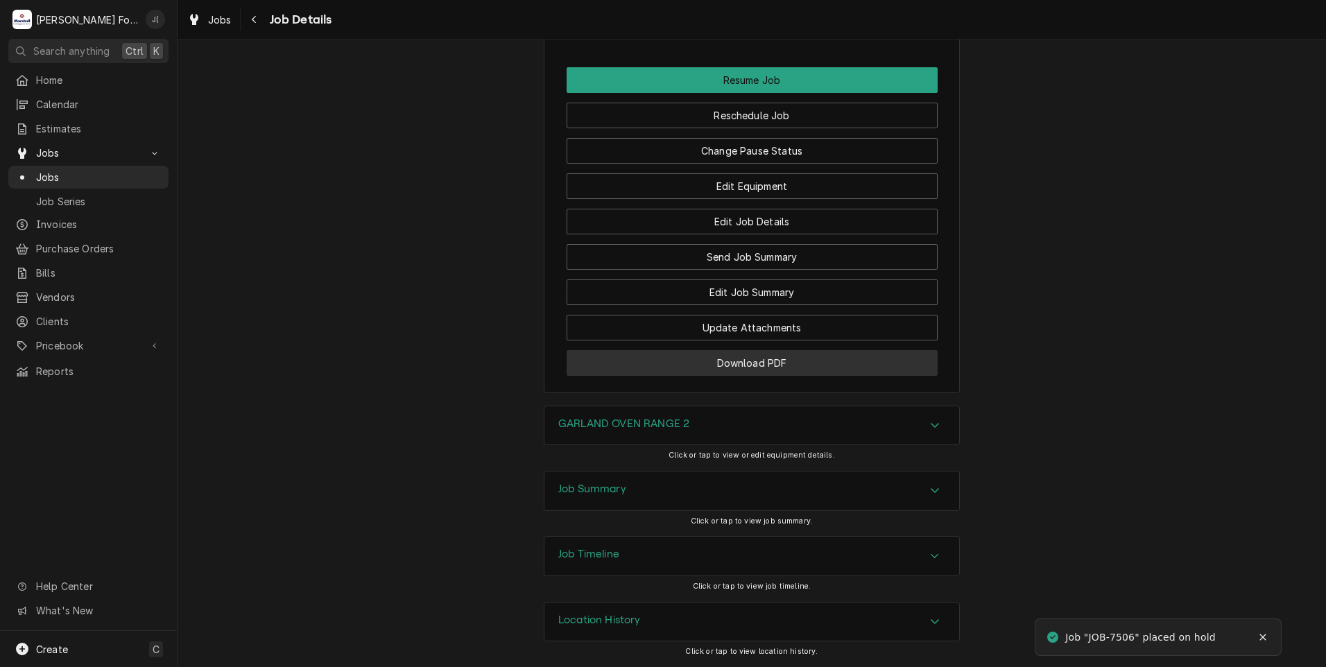
click at [613, 358] on button "Download PDF" at bounding box center [752, 363] width 371 height 26
